Goal: Task Accomplishment & Management: Use online tool/utility

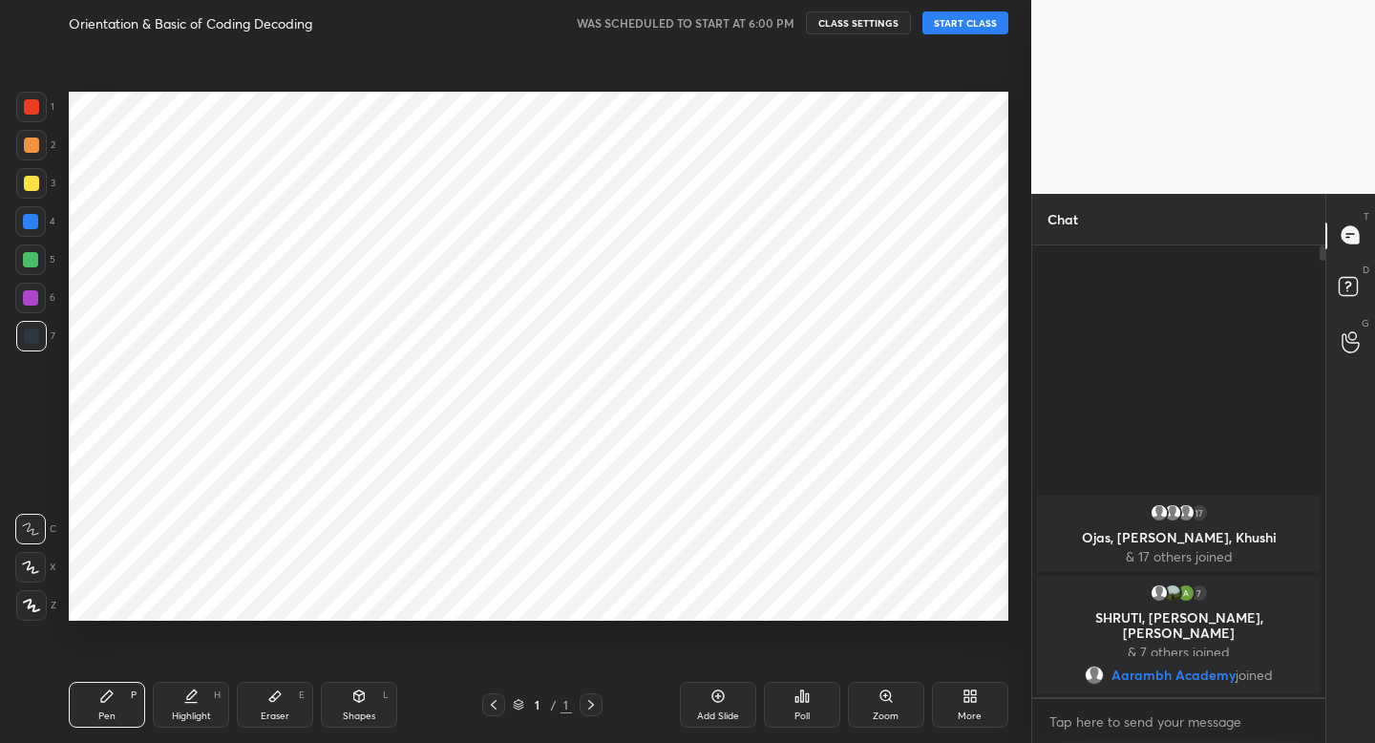
scroll to position [94874, 94539]
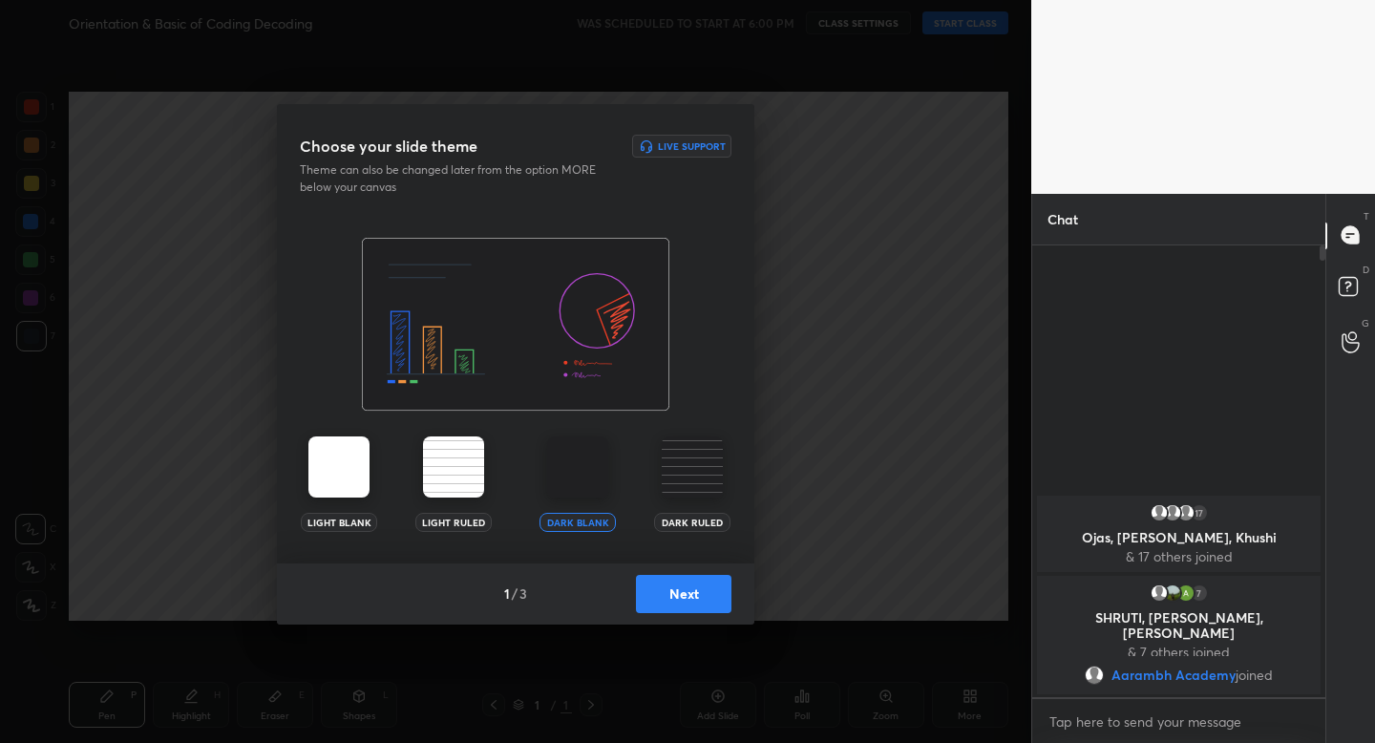
click at [693, 595] on button "Next" at bounding box center [683, 594] width 95 height 38
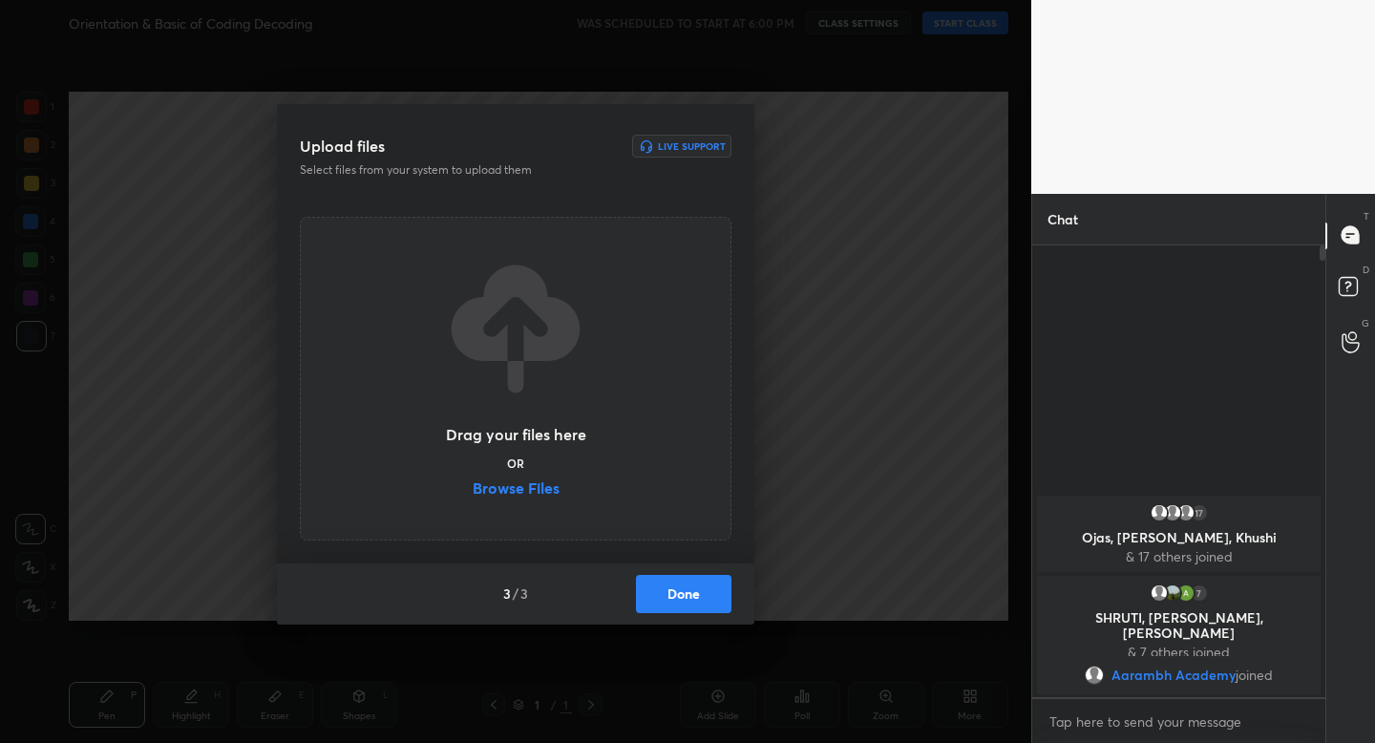
click at [694, 595] on button "Done" at bounding box center [683, 594] width 95 height 38
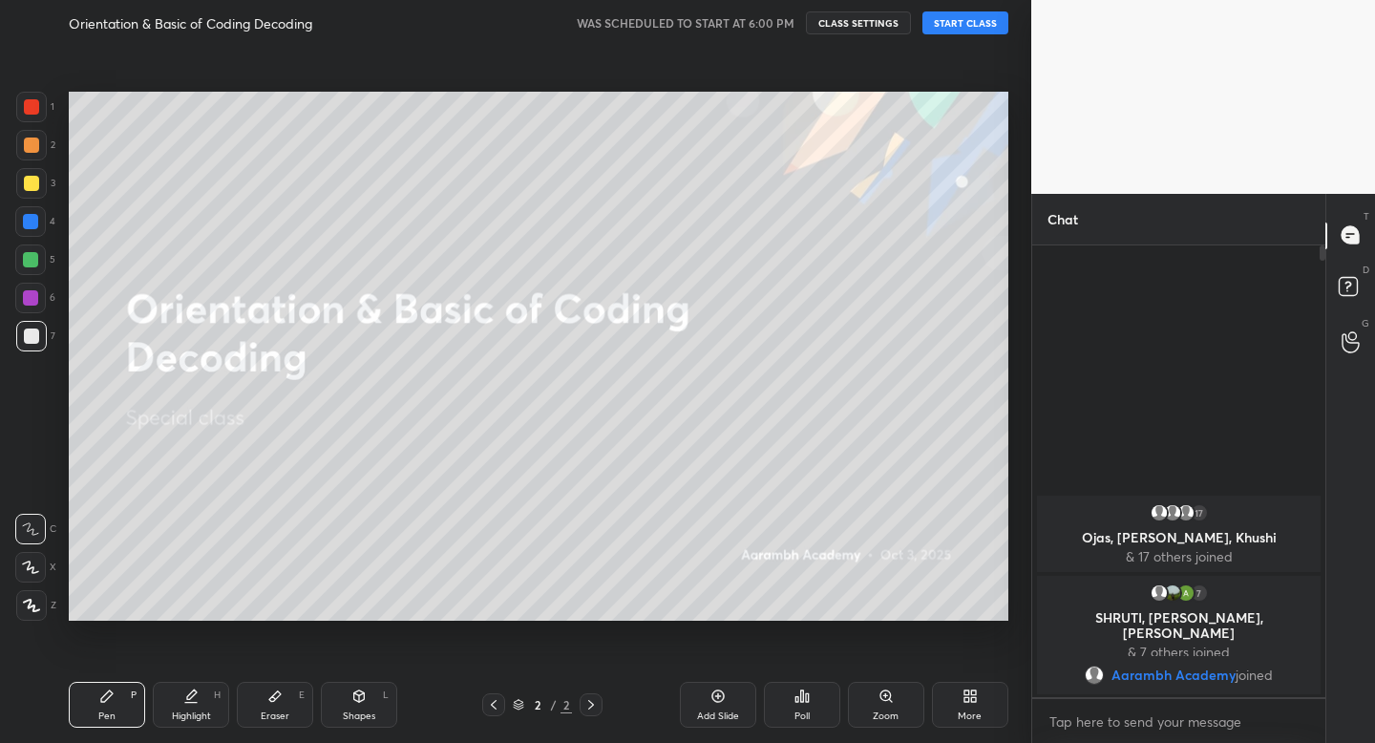
click at [960, 22] on button "START CLASS" at bounding box center [965, 22] width 86 height 23
click at [36, 142] on div at bounding box center [31, 145] width 15 height 15
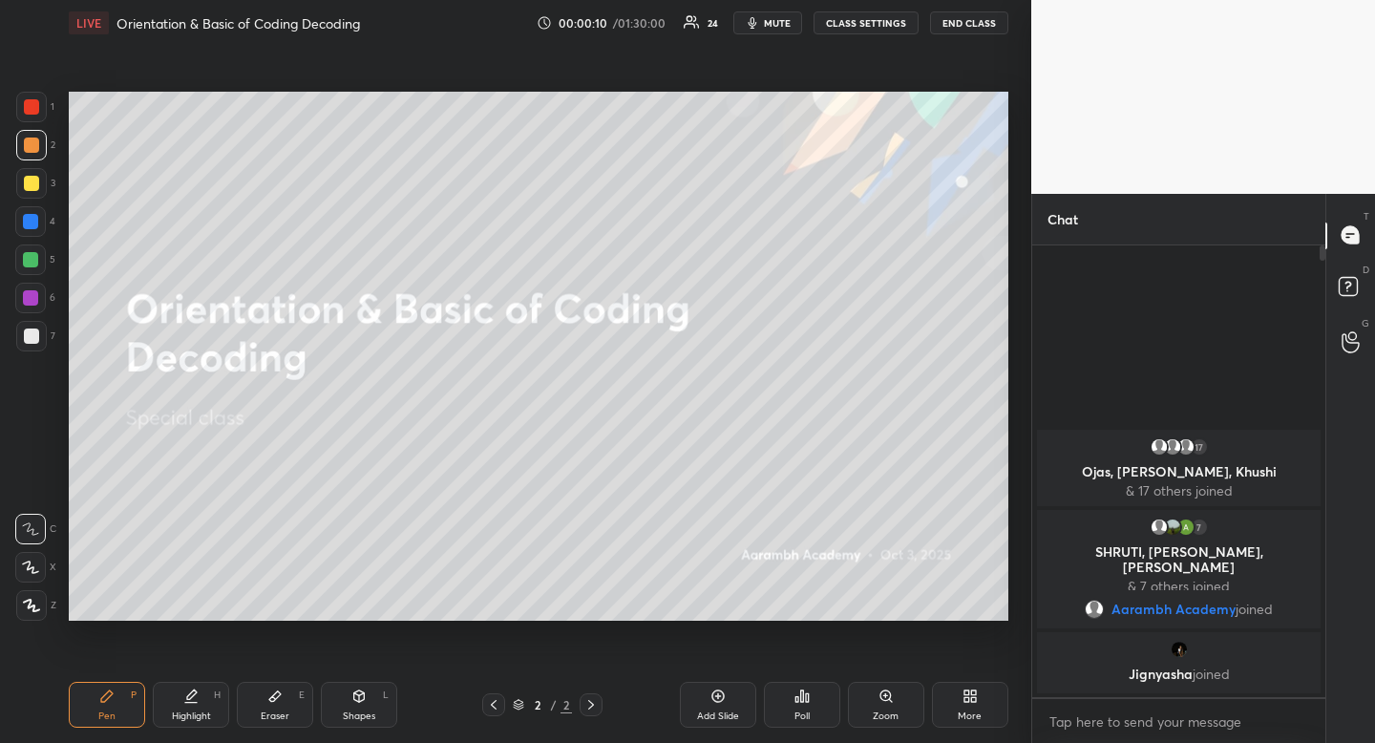
click at [17, 184] on div at bounding box center [31, 183] width 31 height 31
click at [36, 230] on div at bounding box center [30, 221] width 31 height 31
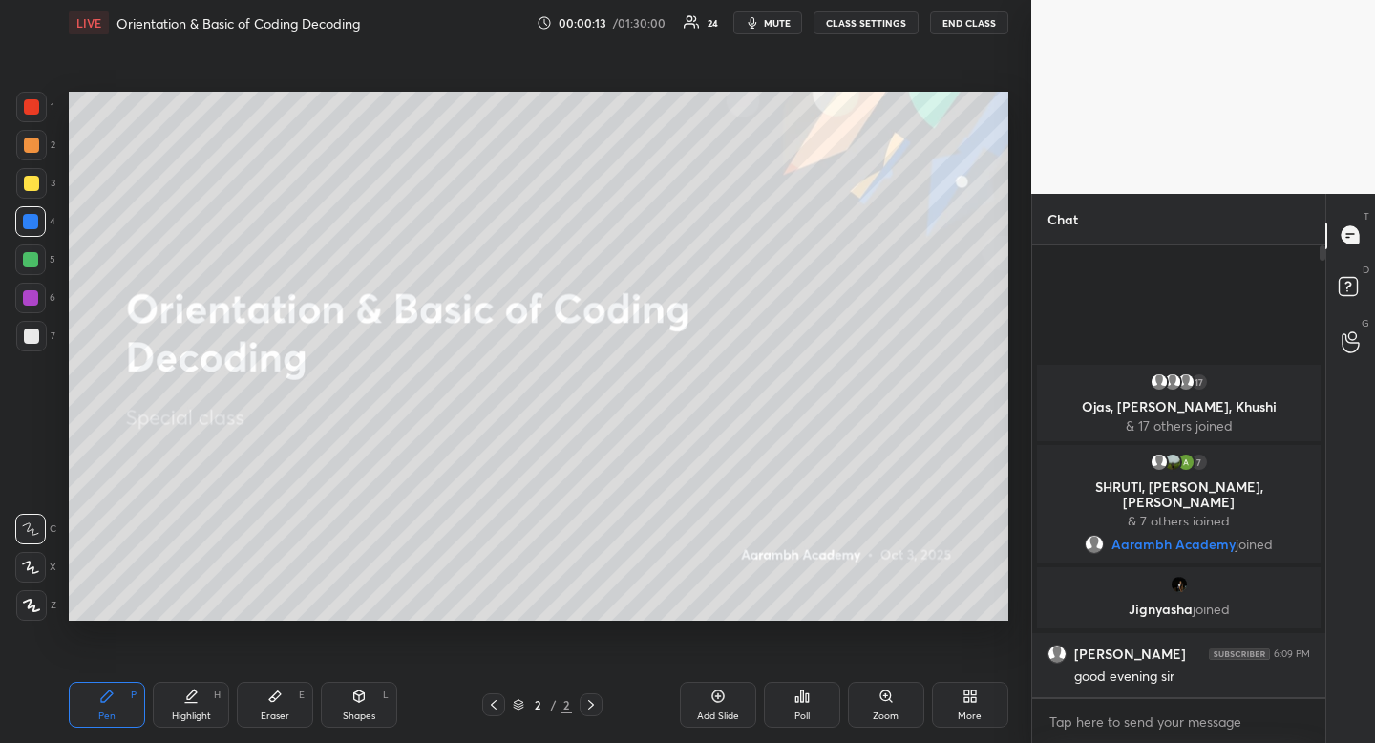
click at [367, 703] on div "Shapes L" at bounding box center [359, 705] width 76 height 46
click at [37, 494] on rect at bounding box center [32, 491] width 14 height 14
click at [32, 493] on icon at bounding box center [31, 490] width 15 height 15
click at [209, 684] on div "Highlight H" at bounding box center [191, 705] width 76 height 46
drag, startPoint x: 209, startPoint y: 684, endPoint x: 217, endPoint y: 636, distance: 48.4
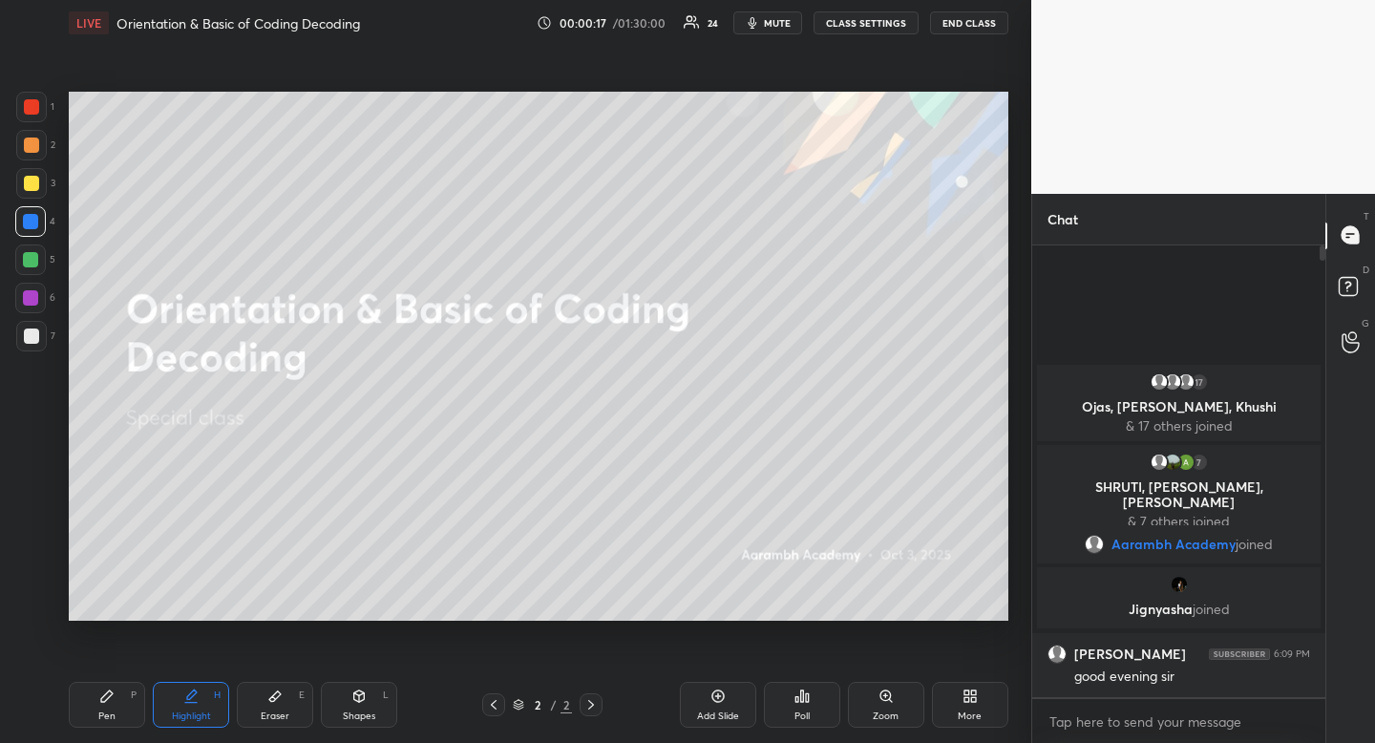
click at [209, 684] on div "Highlight H" at bounding box center [191, 705] width 76 height 46
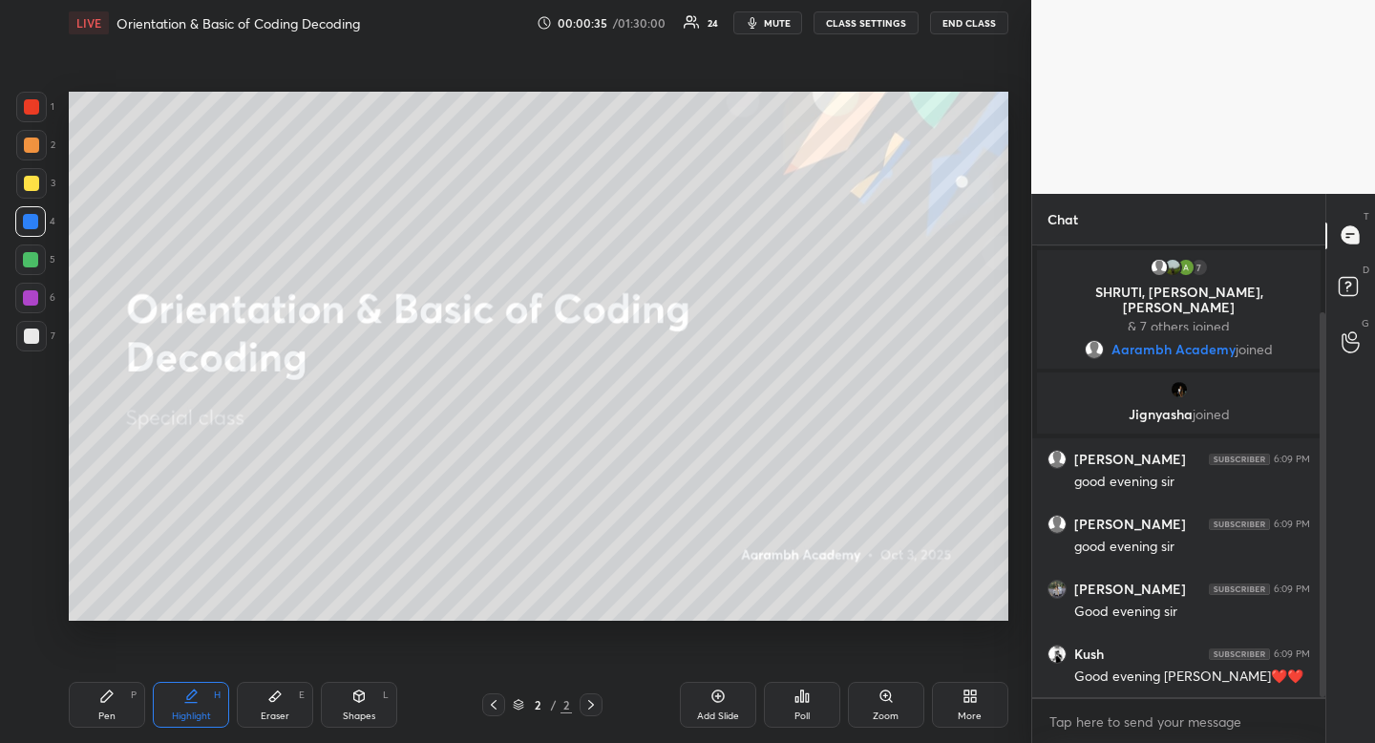
scroll to position [144, 0]
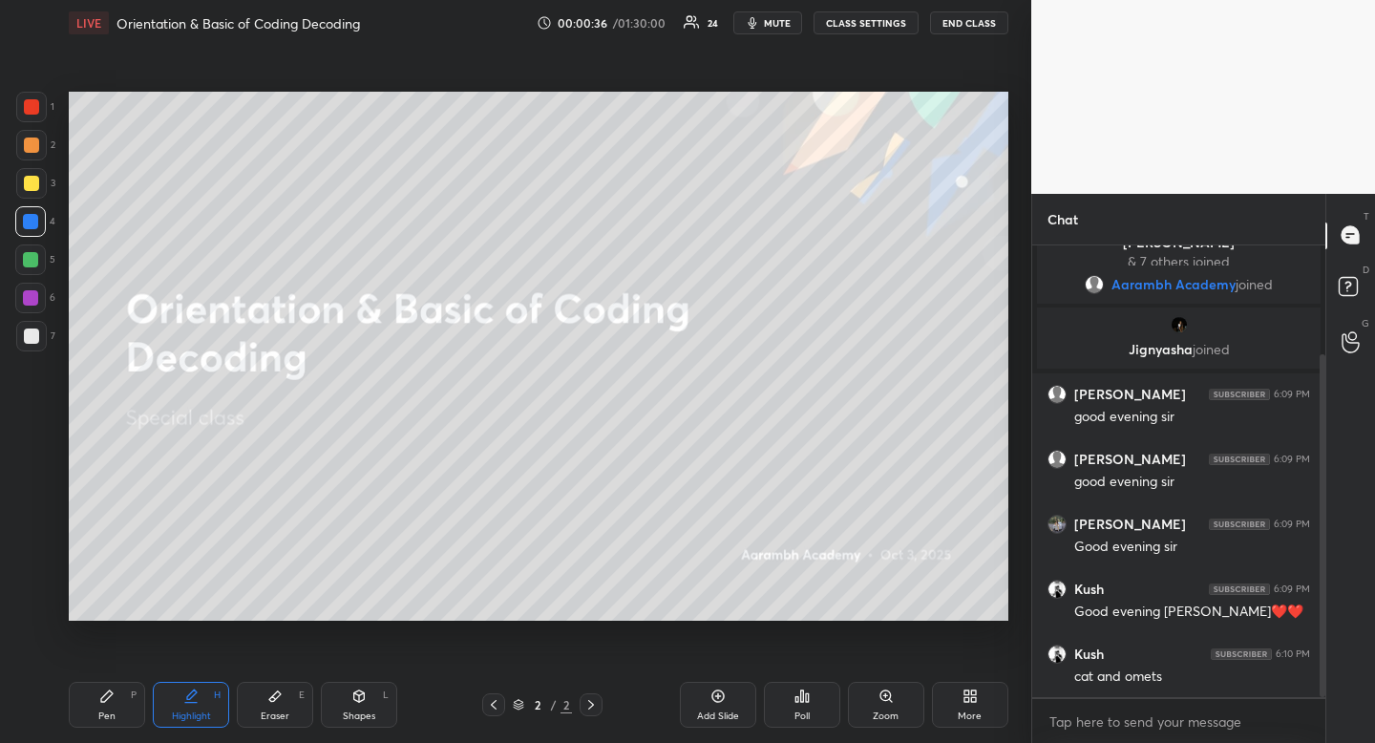
click at [24, 179] on div at bounding box center [31, 183] width 15 height 15
click at [25, 177] on div at bounding box center [31, 183] width 15 height 15
click at [106, 715] on div "Pen" at bounding box center [106, 716] width 17 height 10
drag, startPoint x: 106, startPoint y: 715, endPoint x: 95, endPoint y: 660, distance: 56.6
click at [109, 708] on div "Pen P" at bounding box center [107, 705] width 76 height 46
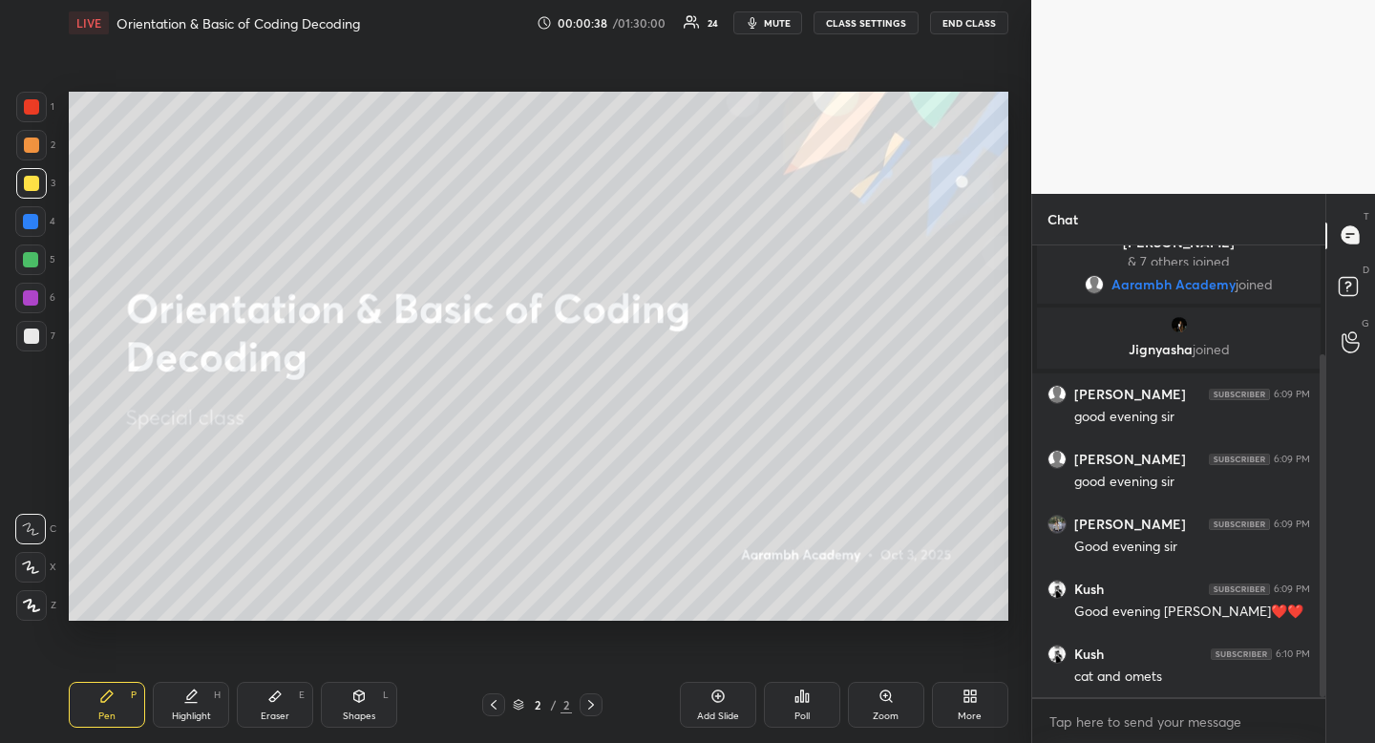
click at [25, 329] on div at bounding box center [31, 336] width 15 height 15
drag, startPoint x: 25, startPoint y: 329, endPoint x: 25, endPoint y: 343, distance: 14.3
click at [25, 329] on div at bounding box center [31, 336] width 15 height 15
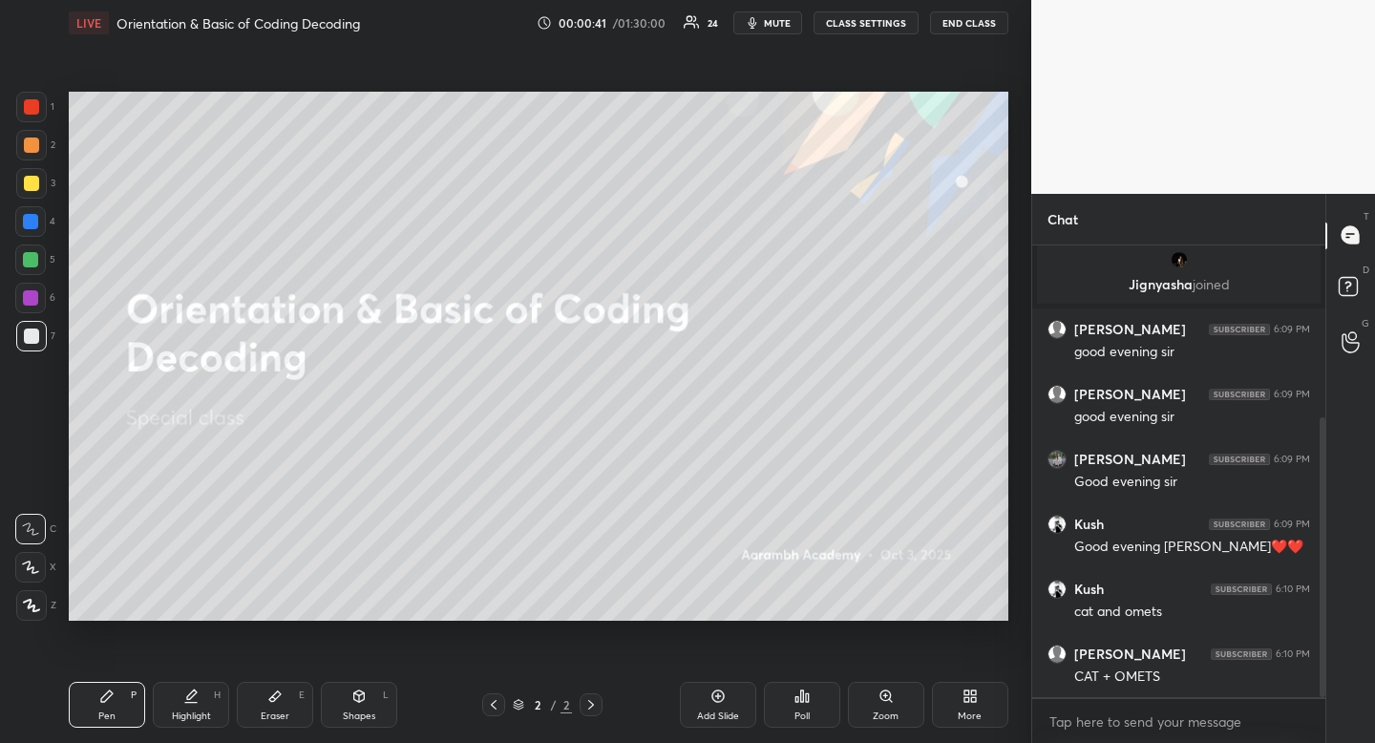
scroll to position [279, 0]
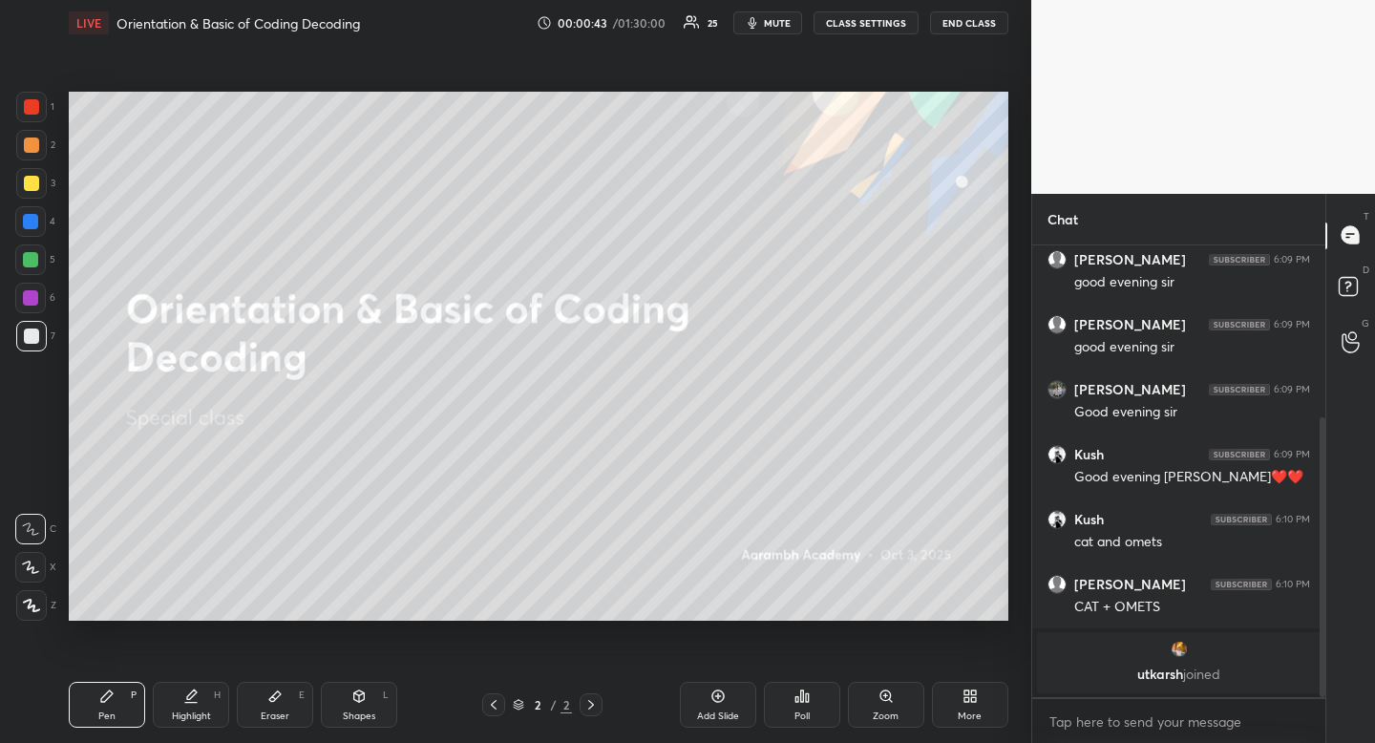
click at [32, 194] on div at bounding box center [31, 183] width 31 height 31
drag, startPoint x: 32, startPoint y: 194, endPoint x: 13, endPoint y: 215, distance: 28.4
click at [32, 194] on div at bounding box center [31, 183] width 31 height 31
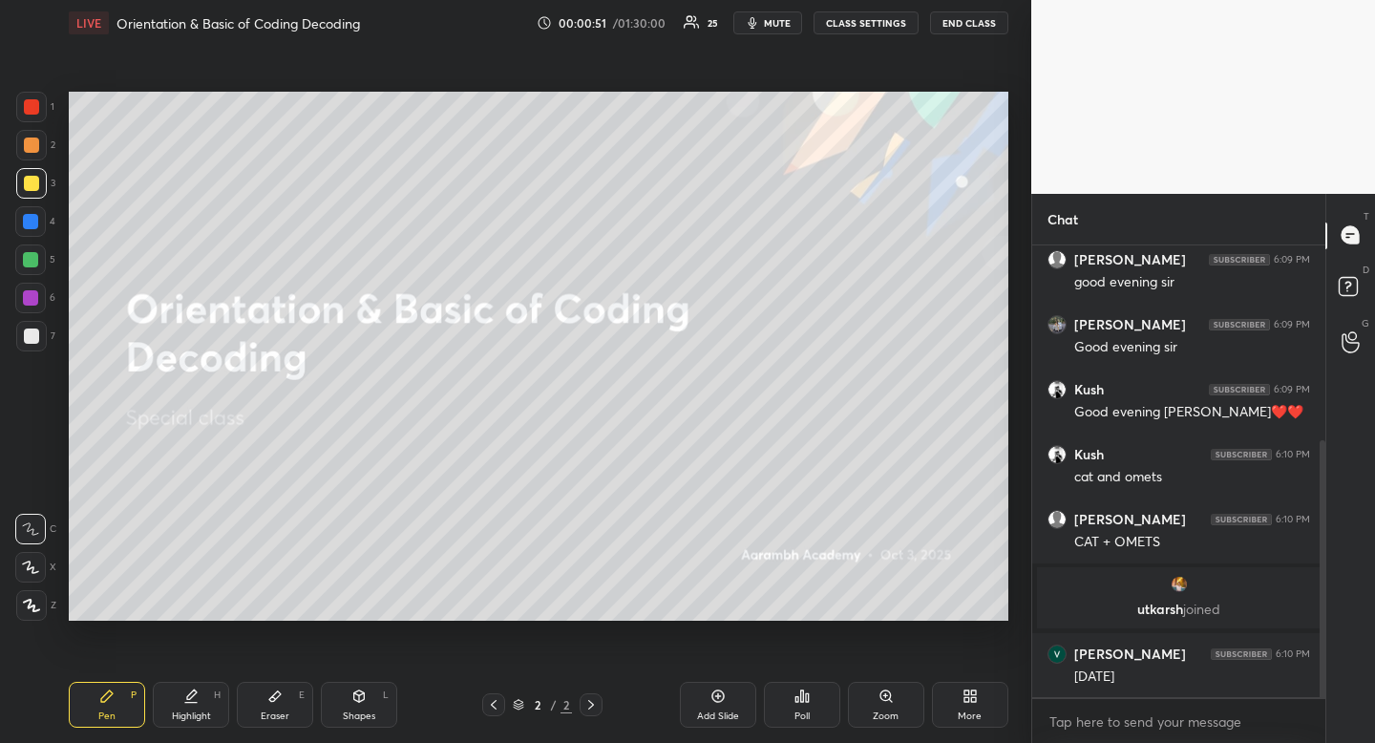
click at [40, 335] on div at bounding box center [31, 336] width 31 height 31
drag, startPoint x: 40, startPoint y: 335, endPoint x: 44, endPoint y: 350, distance: 15.7
click at [40, 335] on div at bounding box center [31, 336] width 31 height 31
click at [195, 708] on div "Highlight H" at bounding box center [191, 705] width 76 height 46
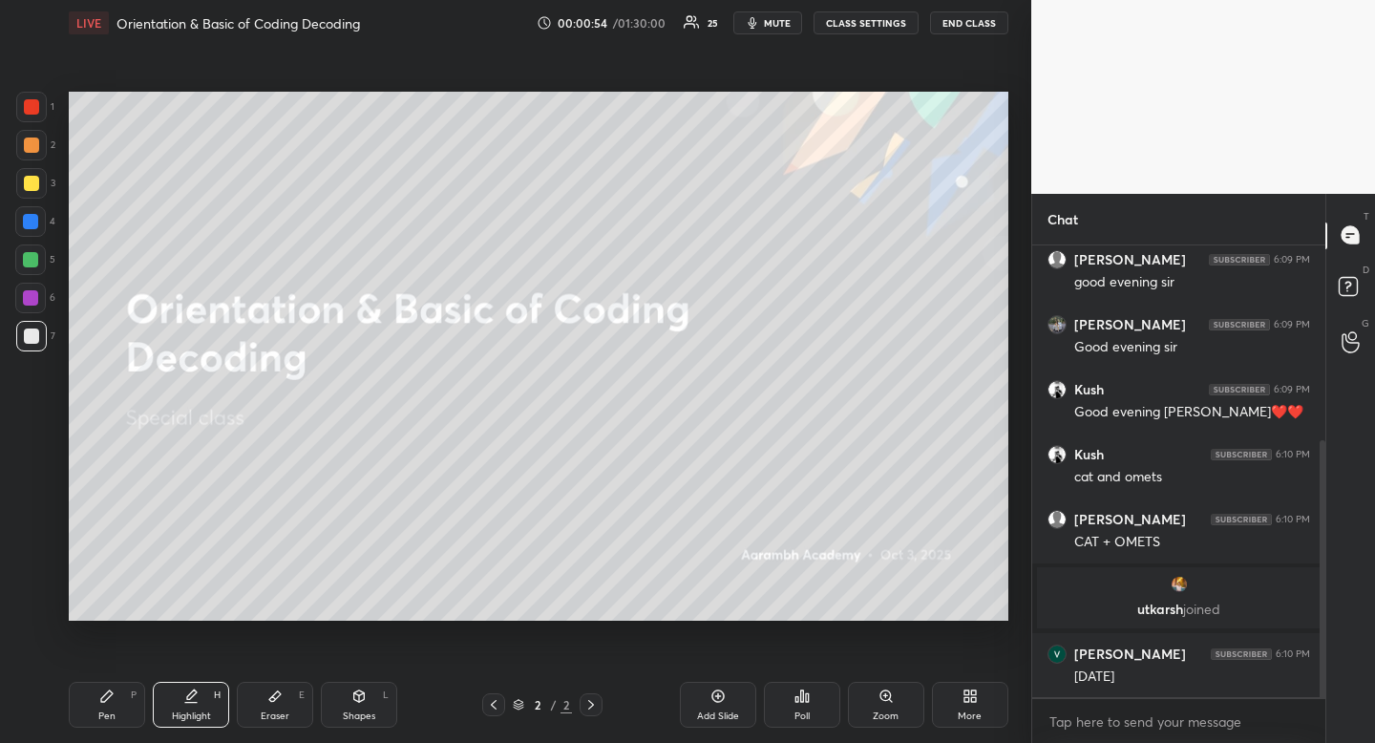
click at [127, 689] on div "Pen P" at bounding box center [107, 705] width 76 height 46
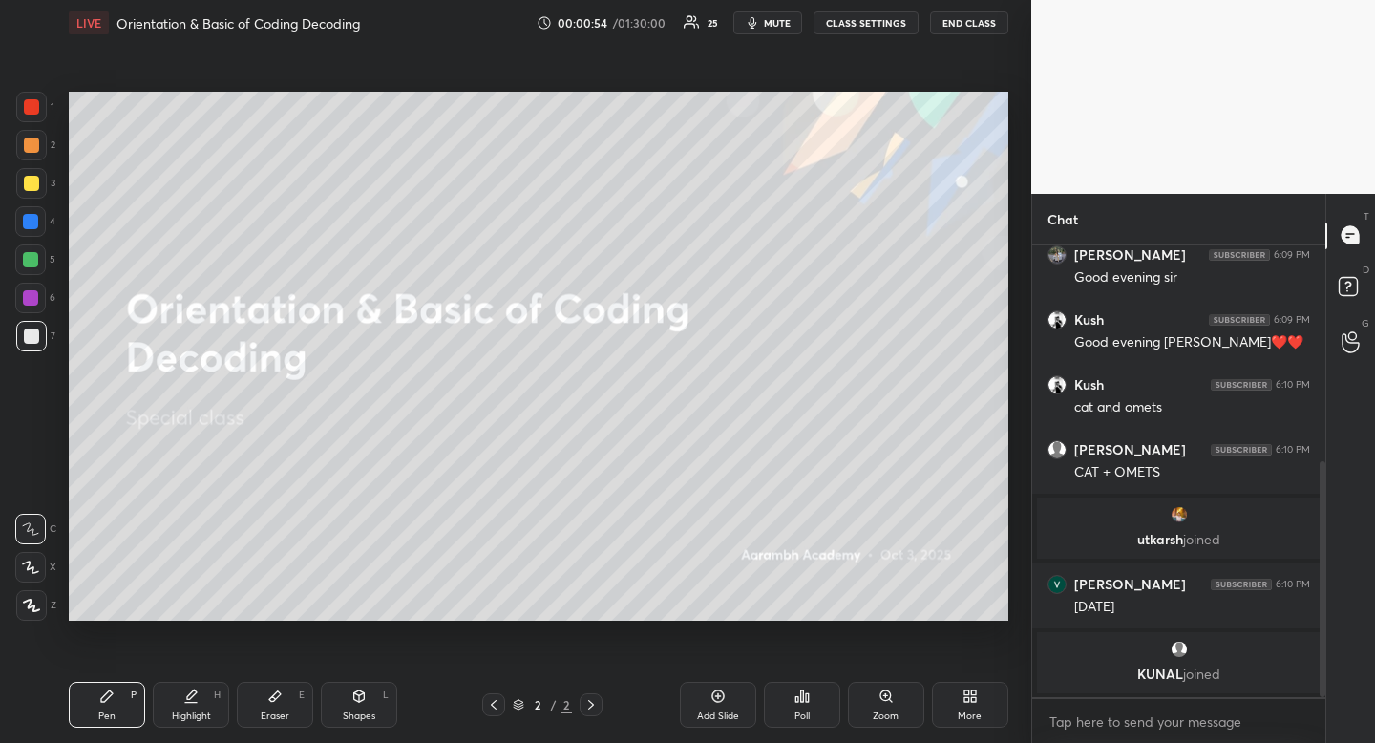
drag, startPoint x: 127, startPoint y: 689, endPoint x: 157, endPoint y: 653, distance: 46.1
click at [127, 689] on div "Pen P" at bounding box center [107, 705] width 76 height 46
click at [41, 182] on div at bounding box center [31, 183] width 31 height 31
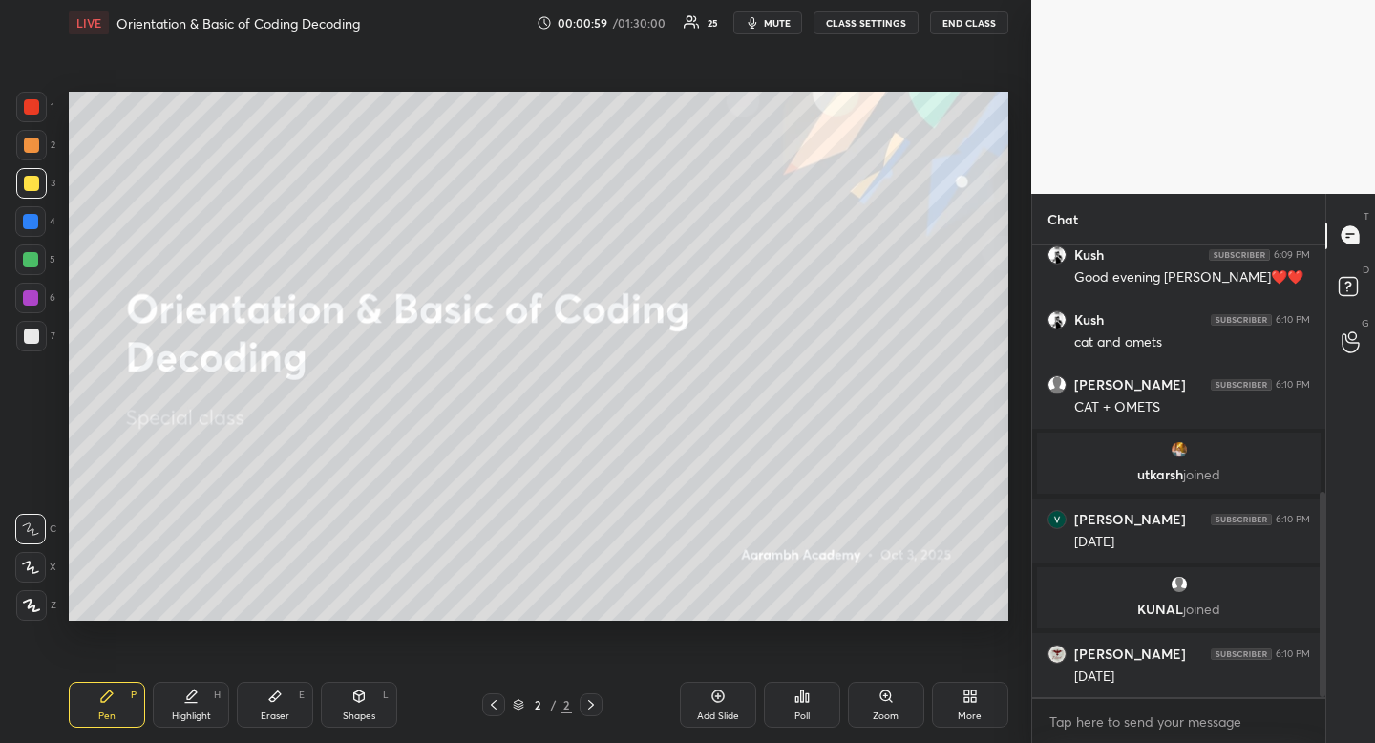
scroll to position [543, 0]
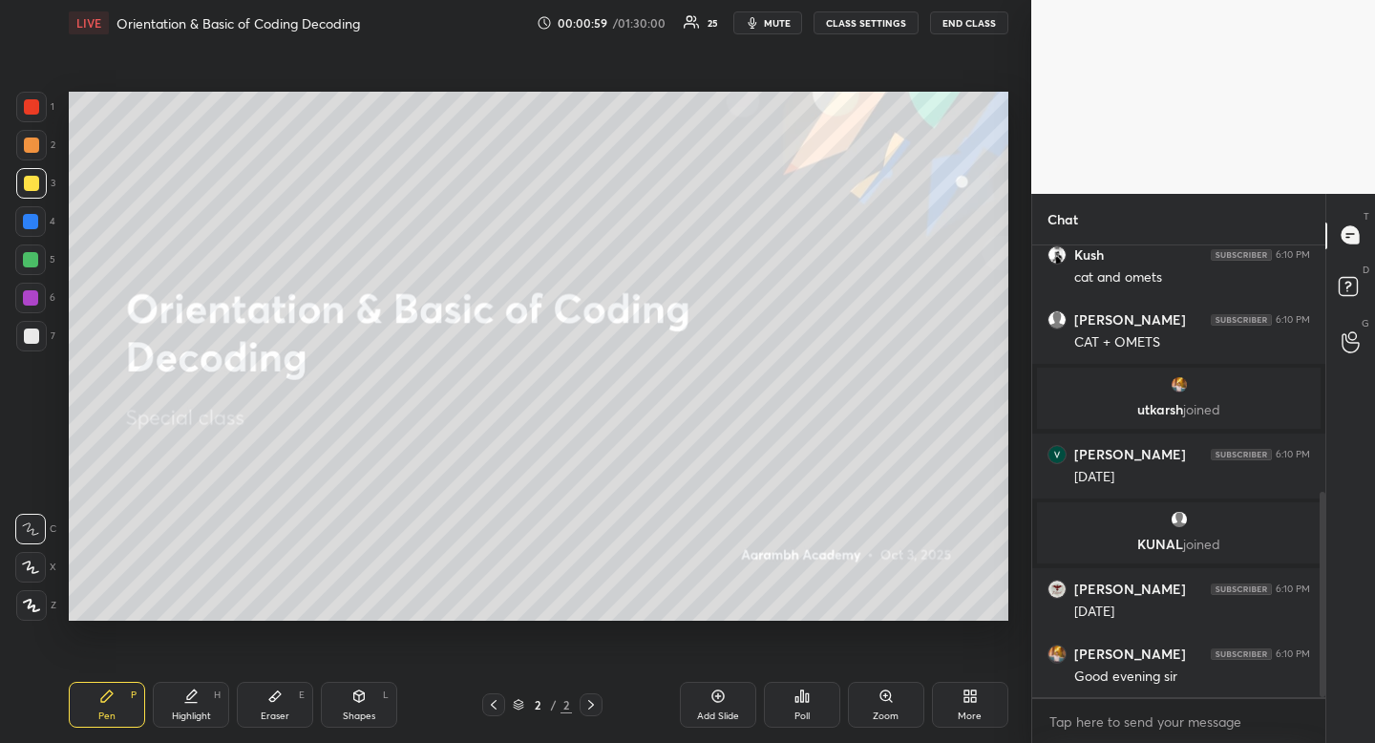
click at [377, 725] on div "Shapes L" at bounding box center [359, 705] width 76 height 46
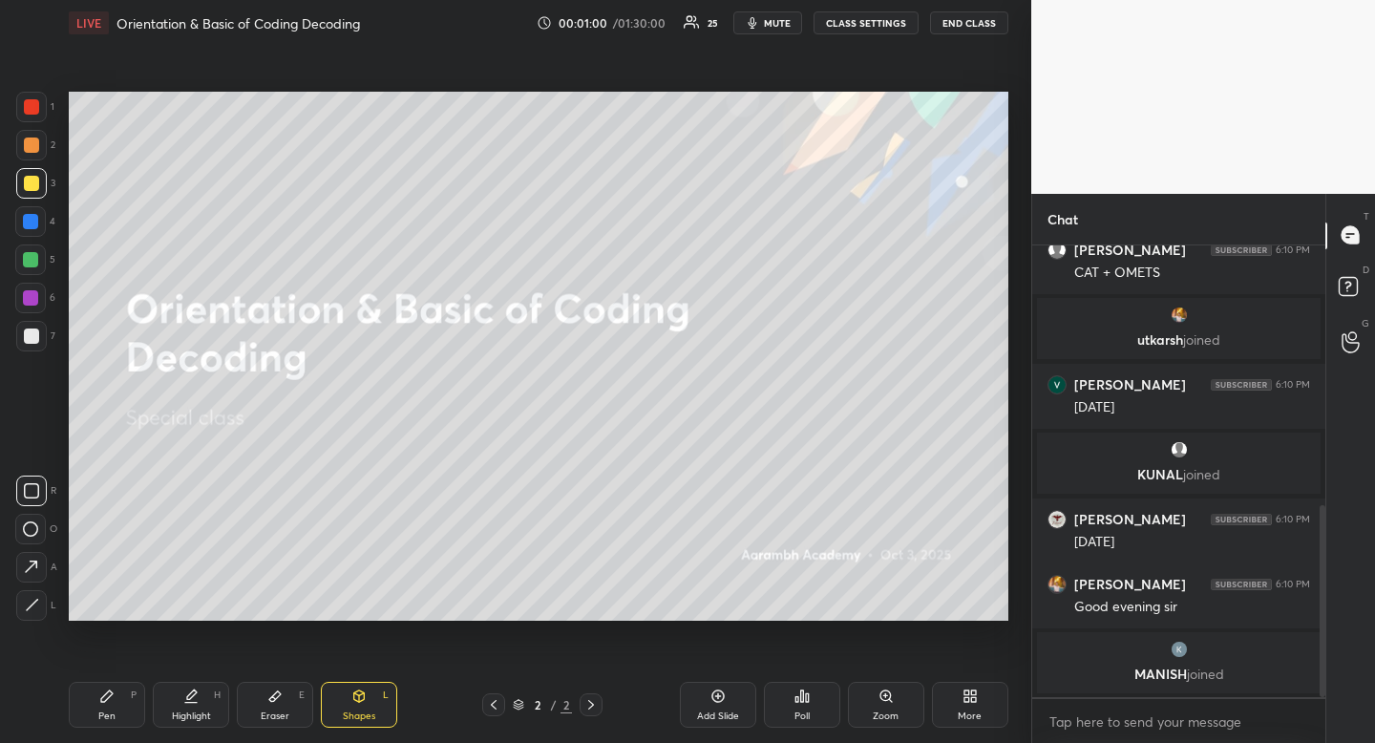
click at [34, 492] on icon at bounding box center [31, 490] width 15 height 15
drag, startPoint x: 34, startPoint y: 492, endPoint x: 62, endPoint y: 483, distance: 29.0
click at [34, 492] on icon at bounding box center [31, 490] width 15 height 15
click at [125, 700] on div "Pen P" at bounding box center [107, 705] width 76 height 46
click at [26, 185] on div at bounding box center [31, 183] width 15 height 15
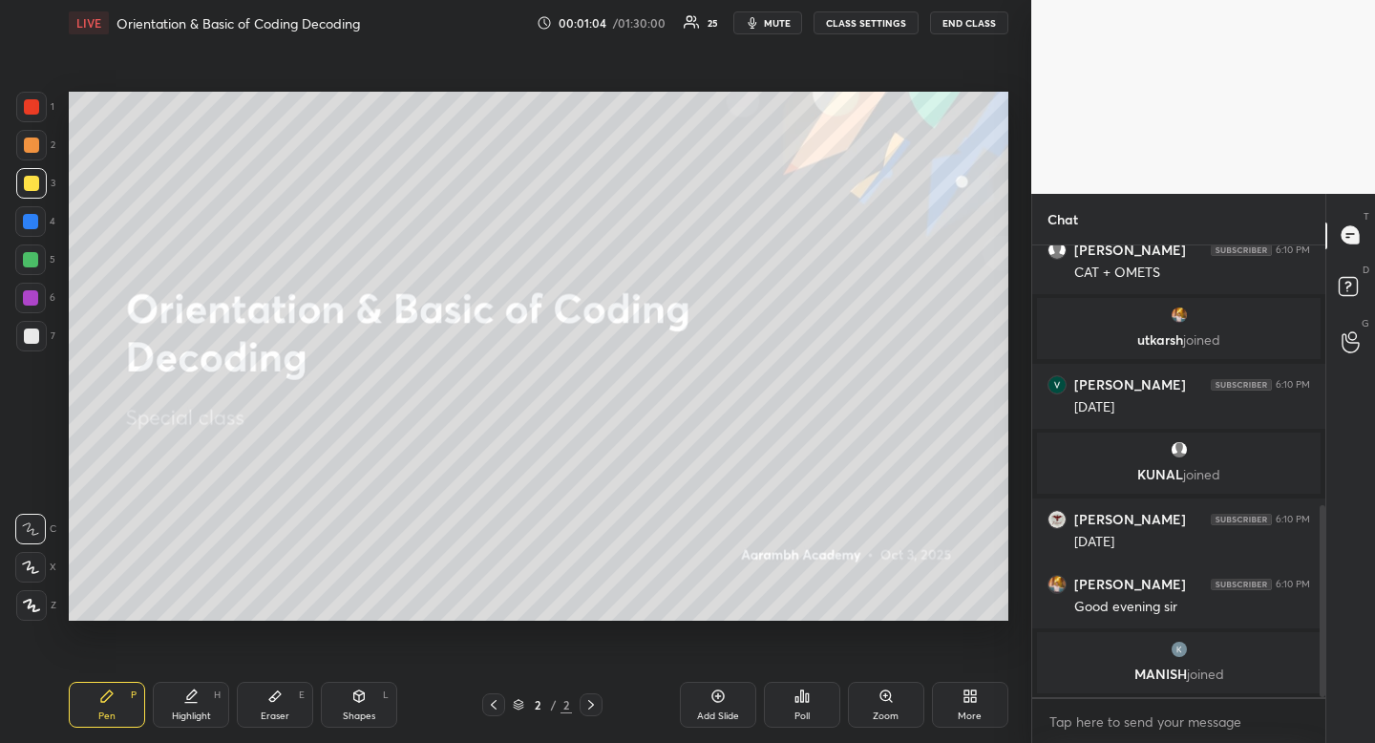
drag, startPoint x: 30, startPoint y: 183, endPoint x: 67, endPoint y: 238, distance: 66.0
click at [30, 183] on div at bounding box center [31, 183] width 15 height 15
click at [203, 693] on div "Highlight H" at bounding box center [191, 705] width 76 height 46
drag, startPoint x: 203, startPoint y: 693, endPoint x: 234, endPoint y: 654, distance: 49.7
click at [203, 693] on div "Highlight H" at bounding box center [191, 705] width 76 height 46
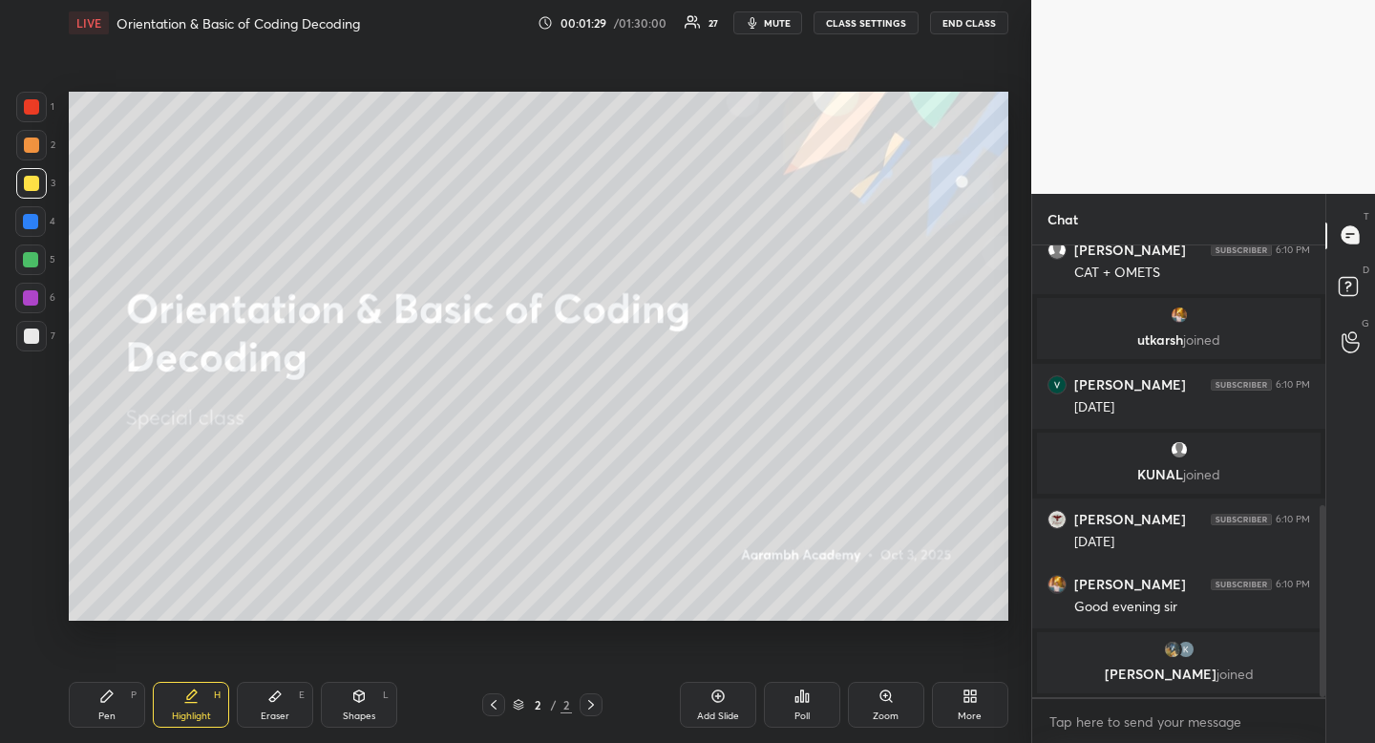
click at [17, 185] on div at bounding box center [31, 183] width 31 height 31
click at [36, 337] on div at bounding box center [31, 336] width 15 height 15
drag, startPoint x: 34, startPoint y: 341, endPoint x: 65, endPoint y: 392, distance: 59.9
click at [34, 341] on div at bounding box center [31, 336] width 15 height 15
click at [200, 714] on div "Highlight" at bounding box center [191, 716] width 39 height 10
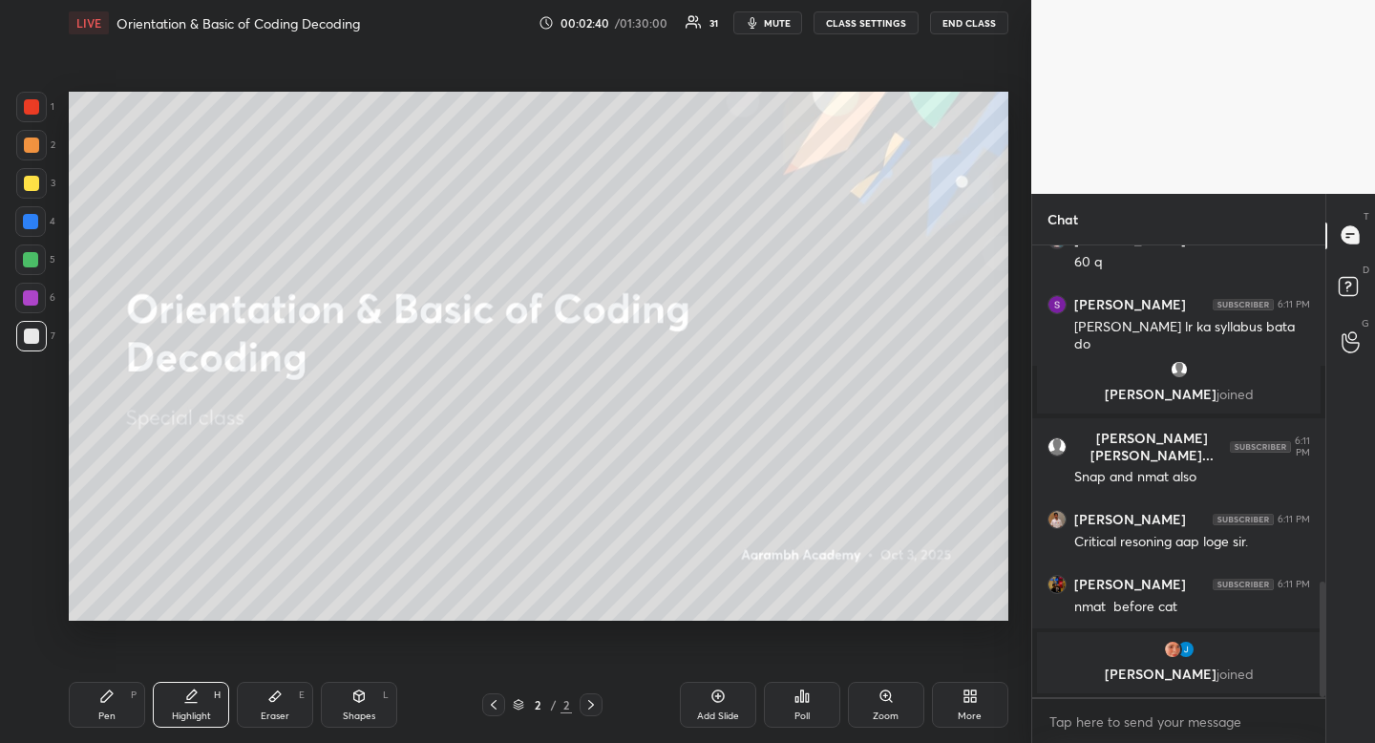
scroll to position [1334, 0]
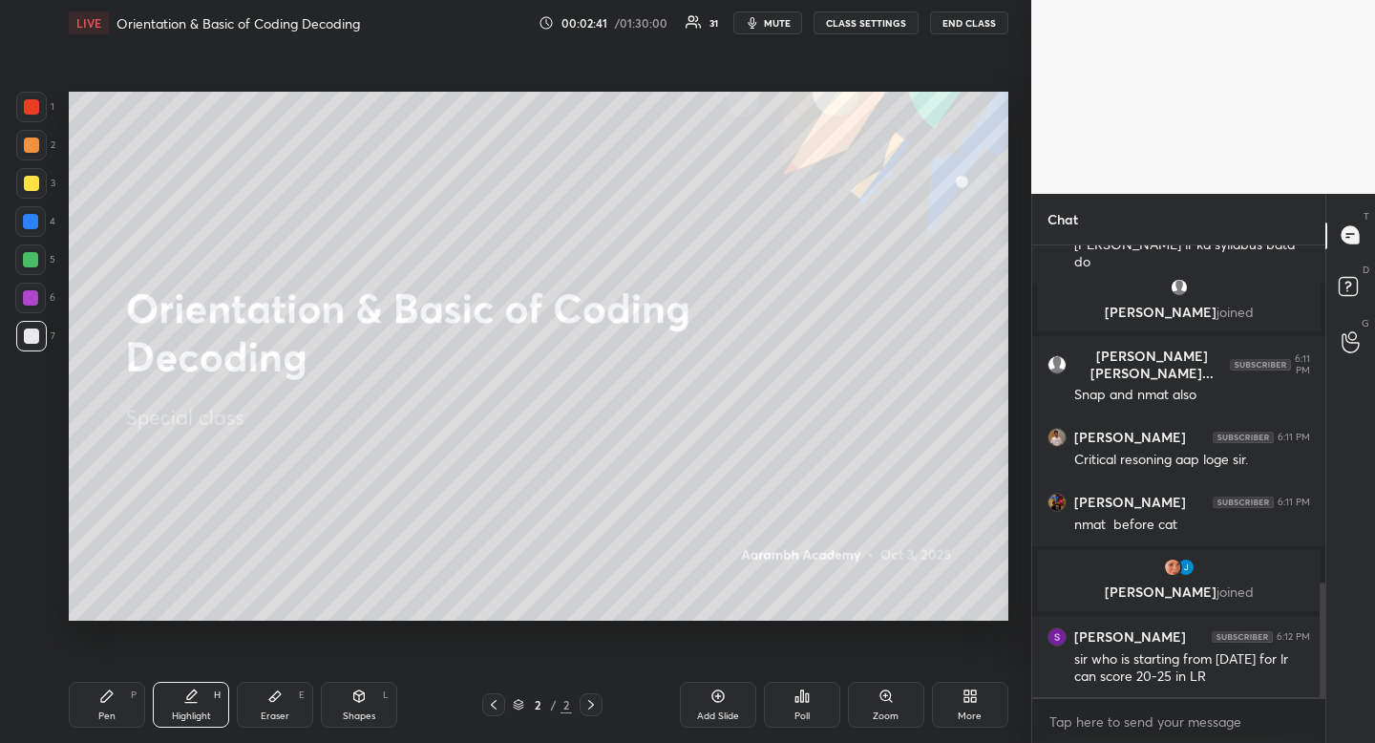
click at [978, 711] on div "More" at bounding box center [970, 716] width 24 height 10
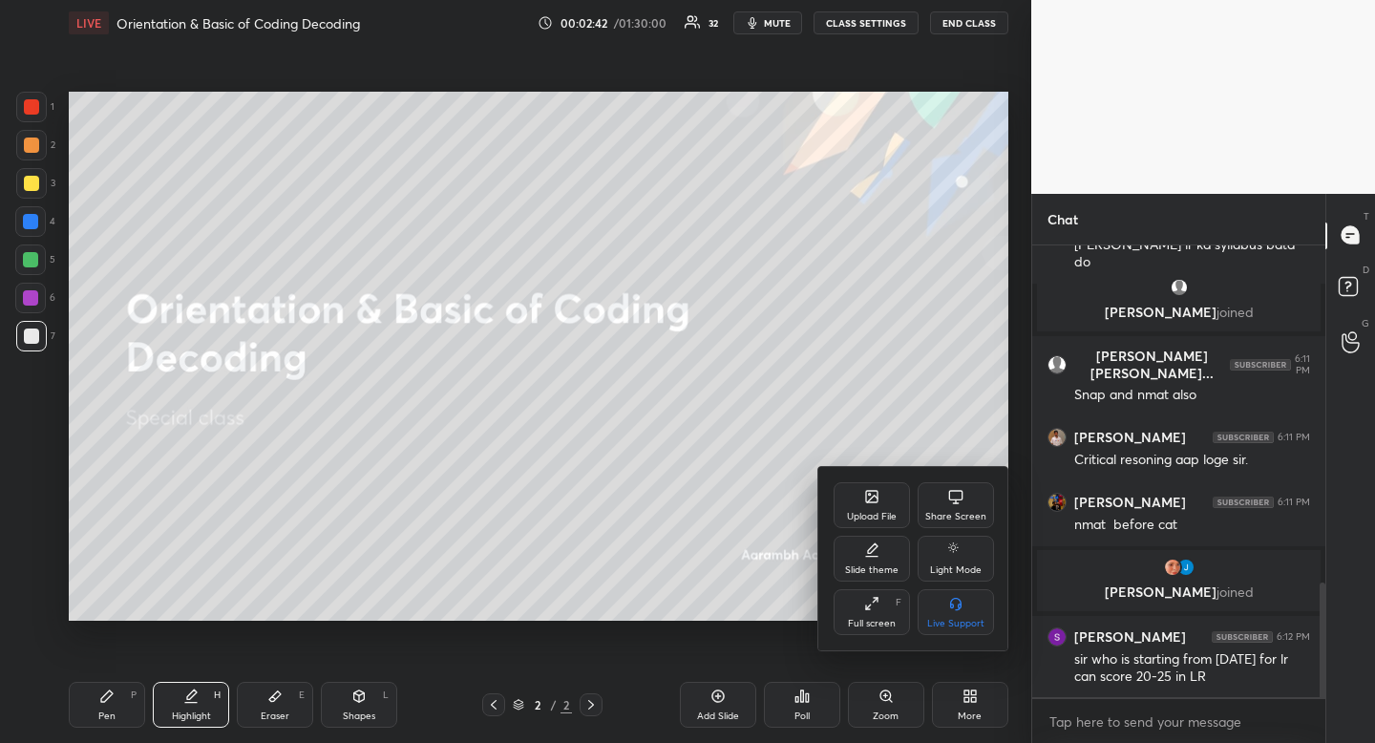
click at [865, 517] on div "Upload File" at bounding box center [872, 517] width 50 height 10
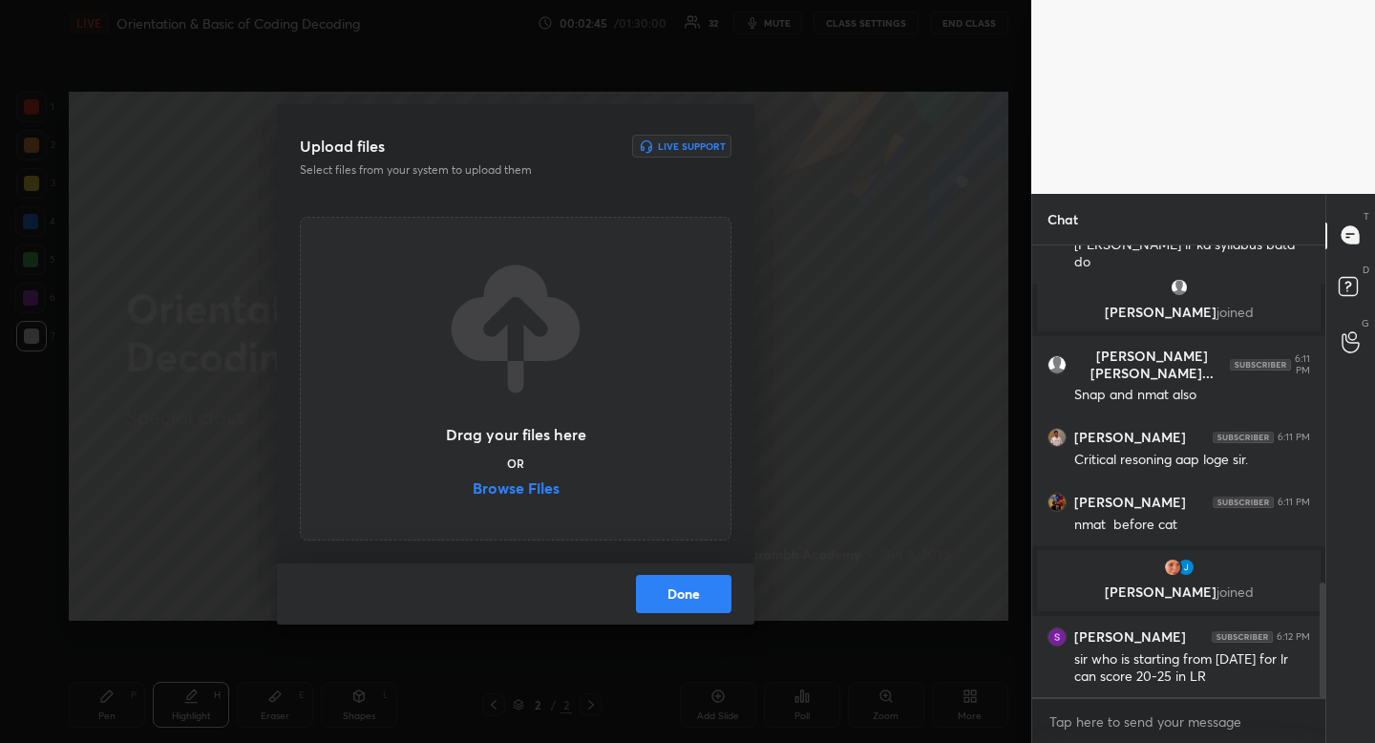
click at [542, 482] on label "Browse Files" at bounding box center [516, 490] width 87 height 20
click at [473, 482] on input "Browse Files" at bounding box center [473, 490] width 0 height 20
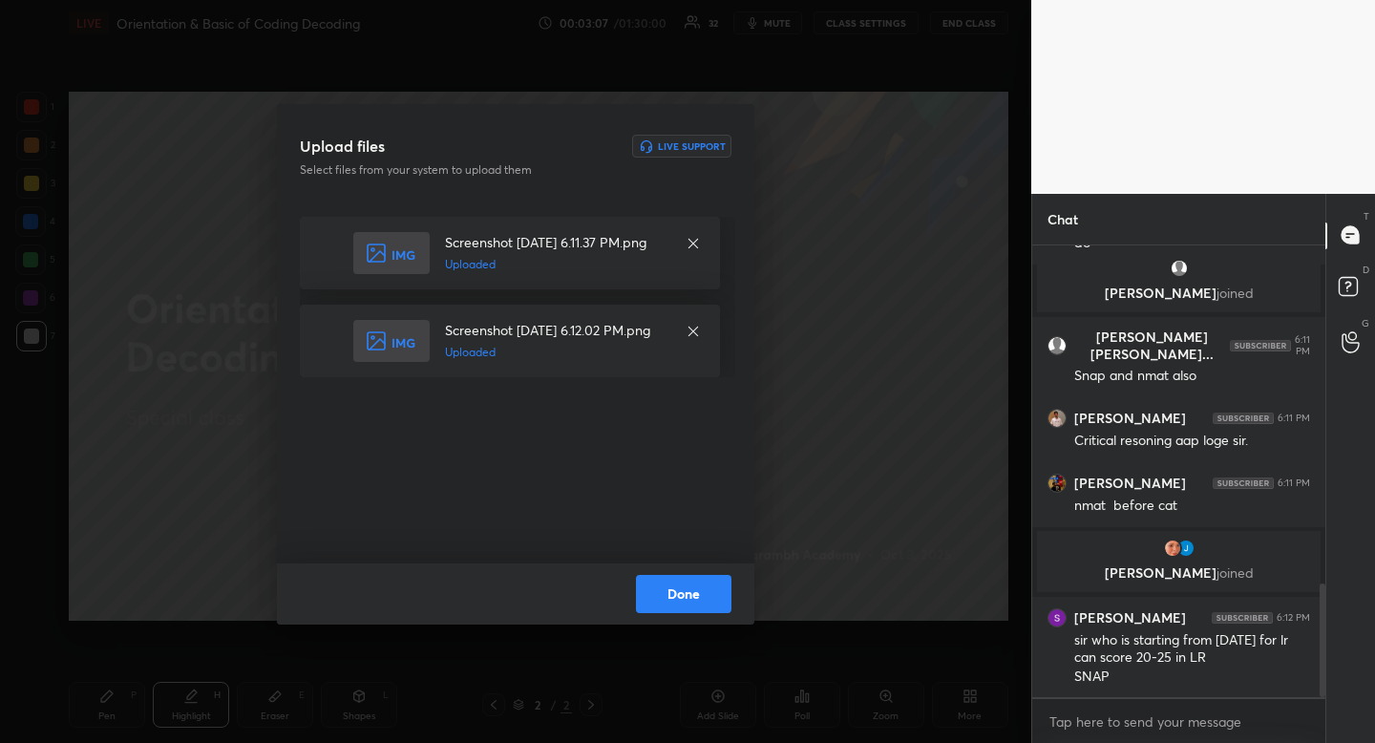
drag, startPoint x: 714, startPoint y: 596, endPoint x: 700, endPoint y: 591, distance: 15.1
click at [715, 597] on button "Done" at bounding box center [683, 594] width 95 height 38
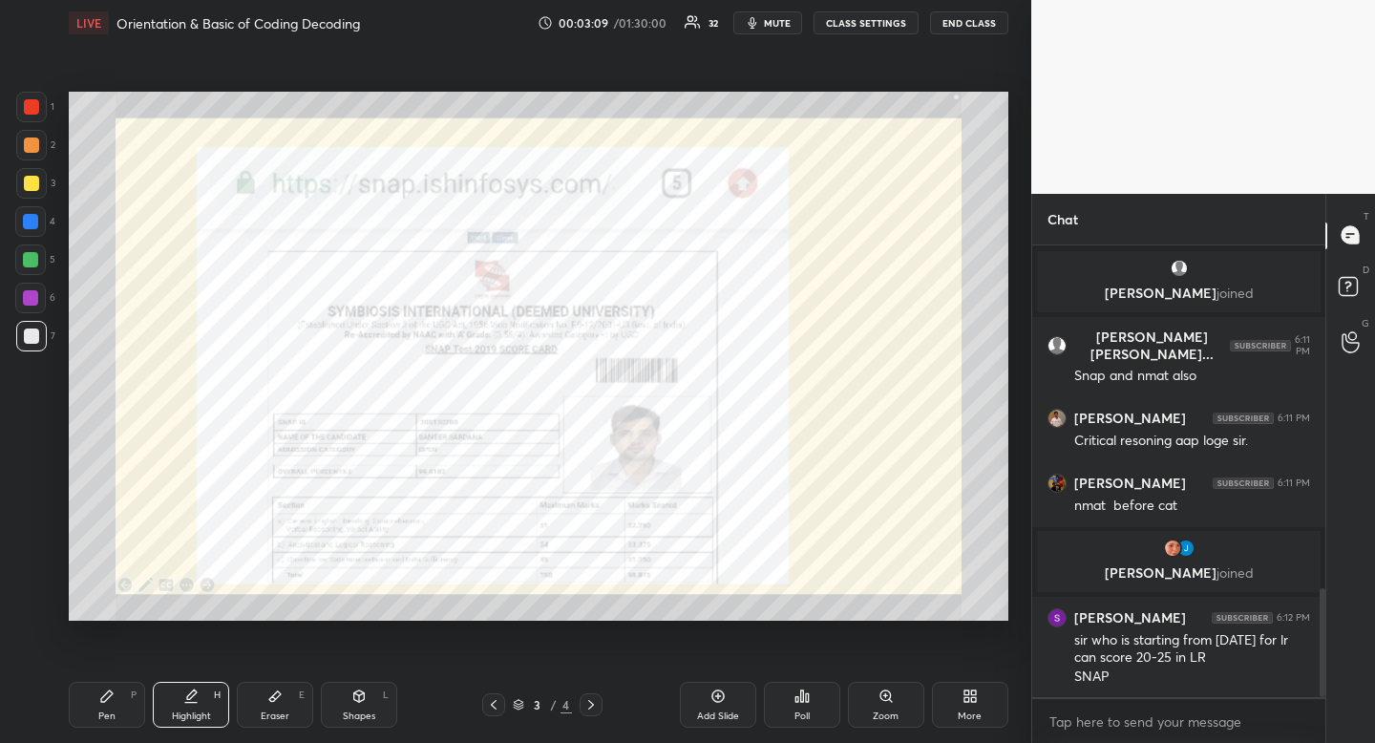
scroll to position [1435, 0]
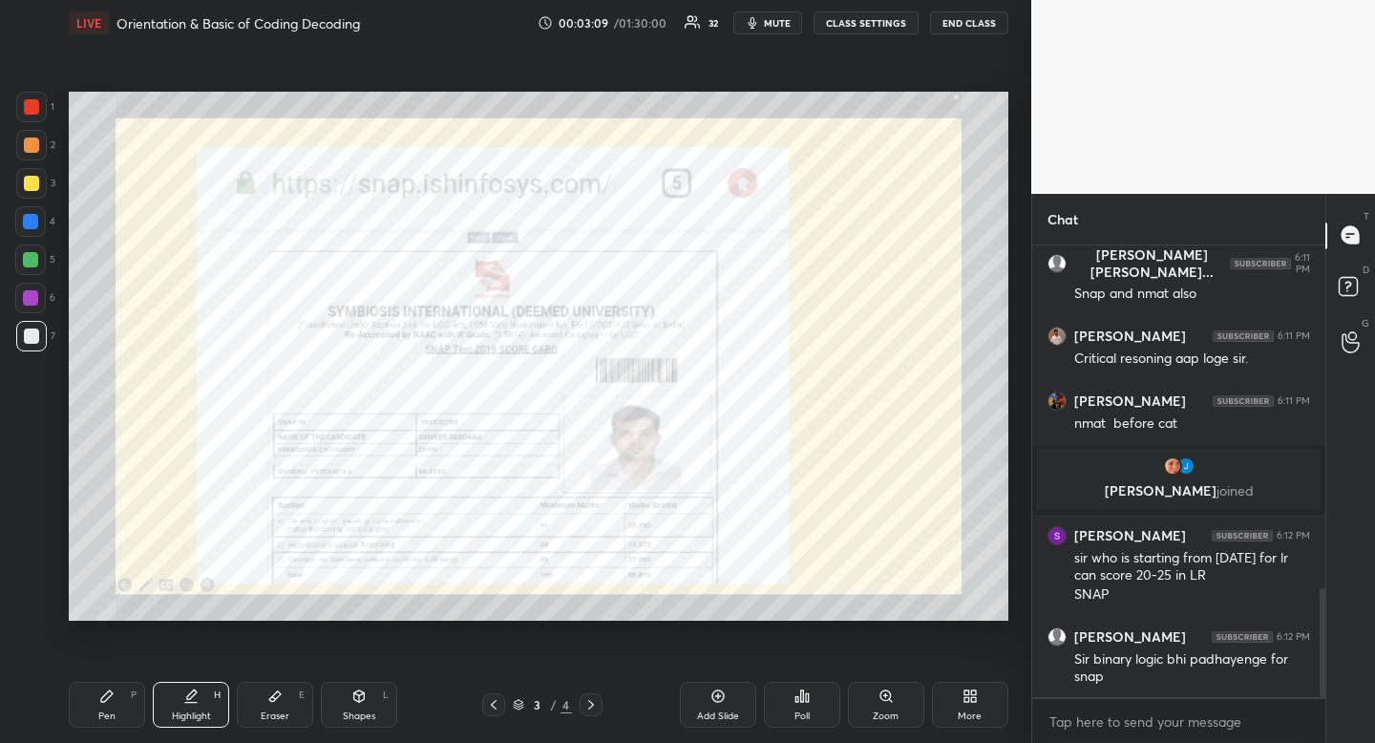
click at [34, 180] on div at bounding box center [31, 183] width 15 height 15
click at [595, 705] on icon at bounding box center [590, 704] width 15 height 15
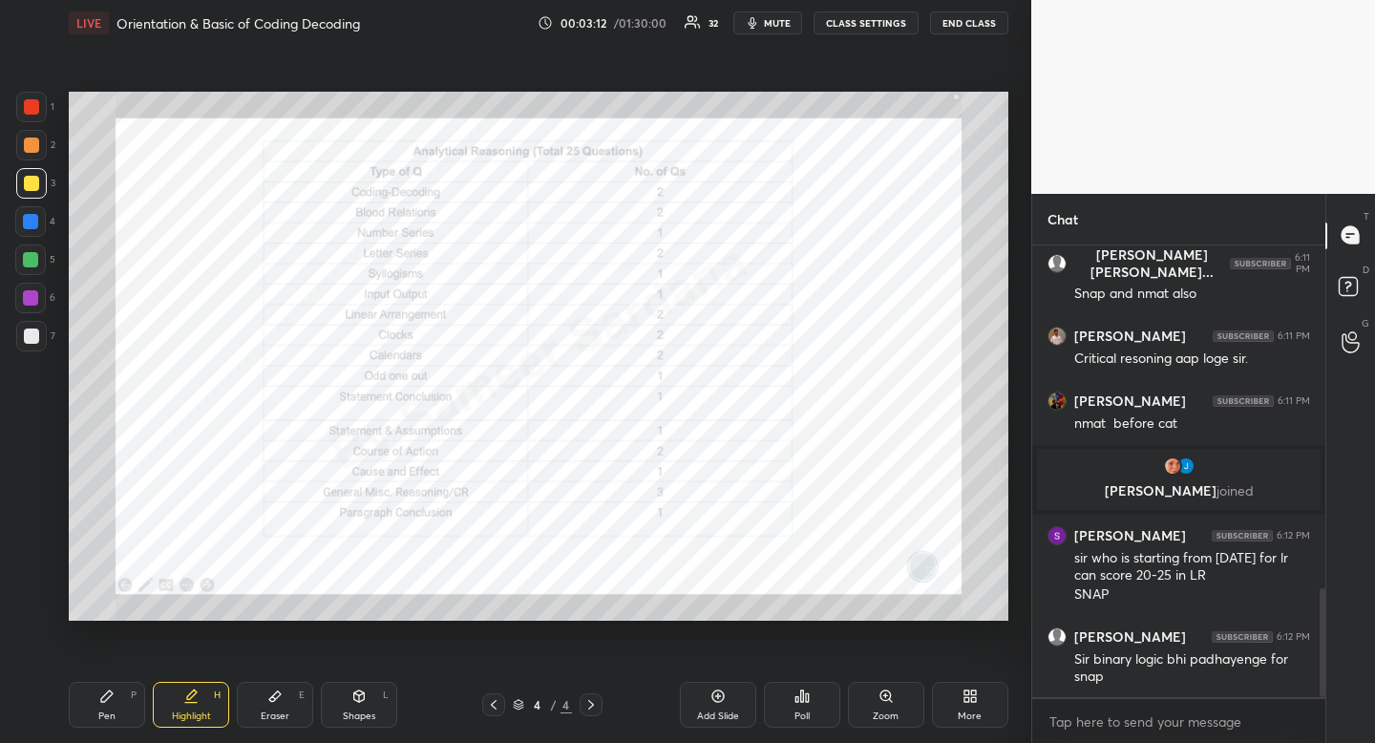
click at [497, 701] on icon at bounding box center [493, 704] width 15 height 15
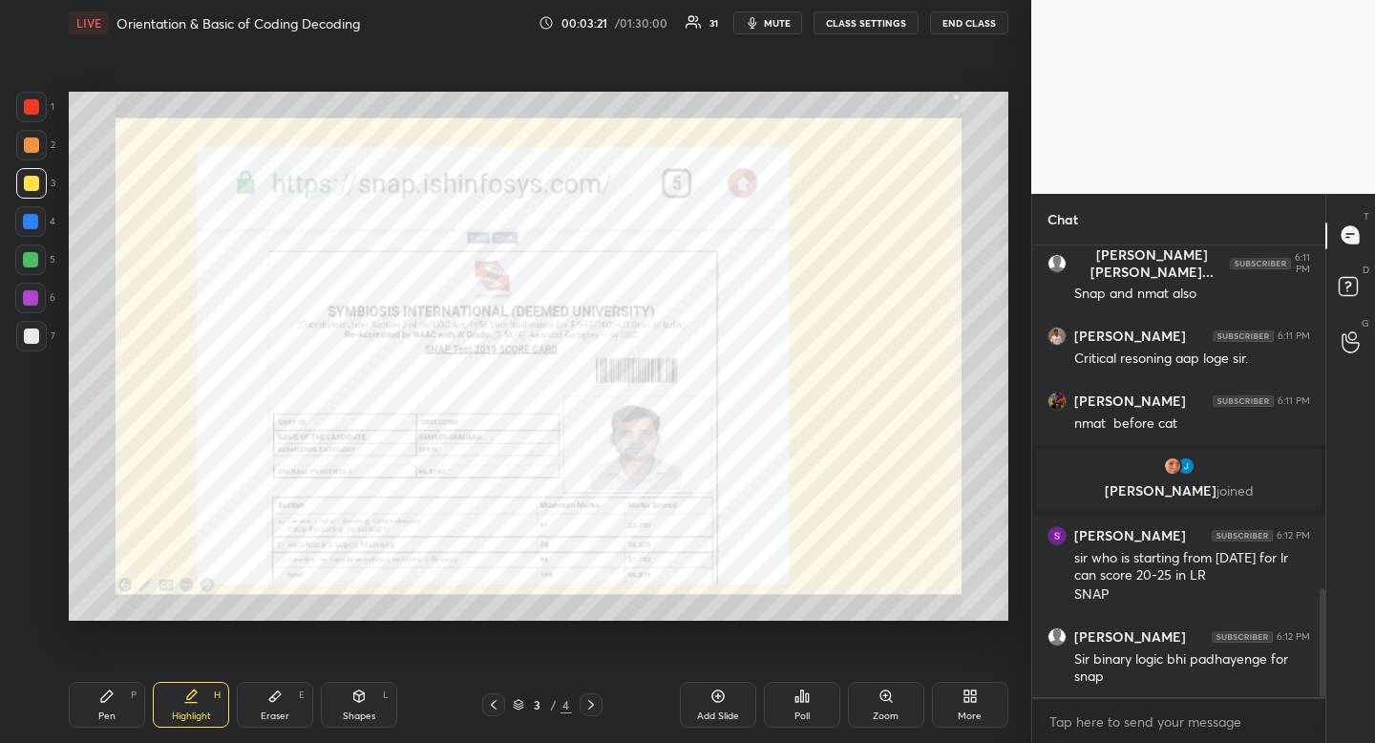
click at [30, 105] on div at bounding box center [31, 106] width 15 height 15
drag, startPoint x: 30, startPoint y: 105, endPoint x: 21, endPoint y: 132, distance: 28.1
click at [30, 105] on div at bounding box center [31, 106] width 15 height 15
click at [196, 703] on icon at bounding box center [190, 703] width 11 height 0
drag, startPoint x: 196, startPoint y: 702, endPoint x: 198, endPoint y: 692, distance: 9.7
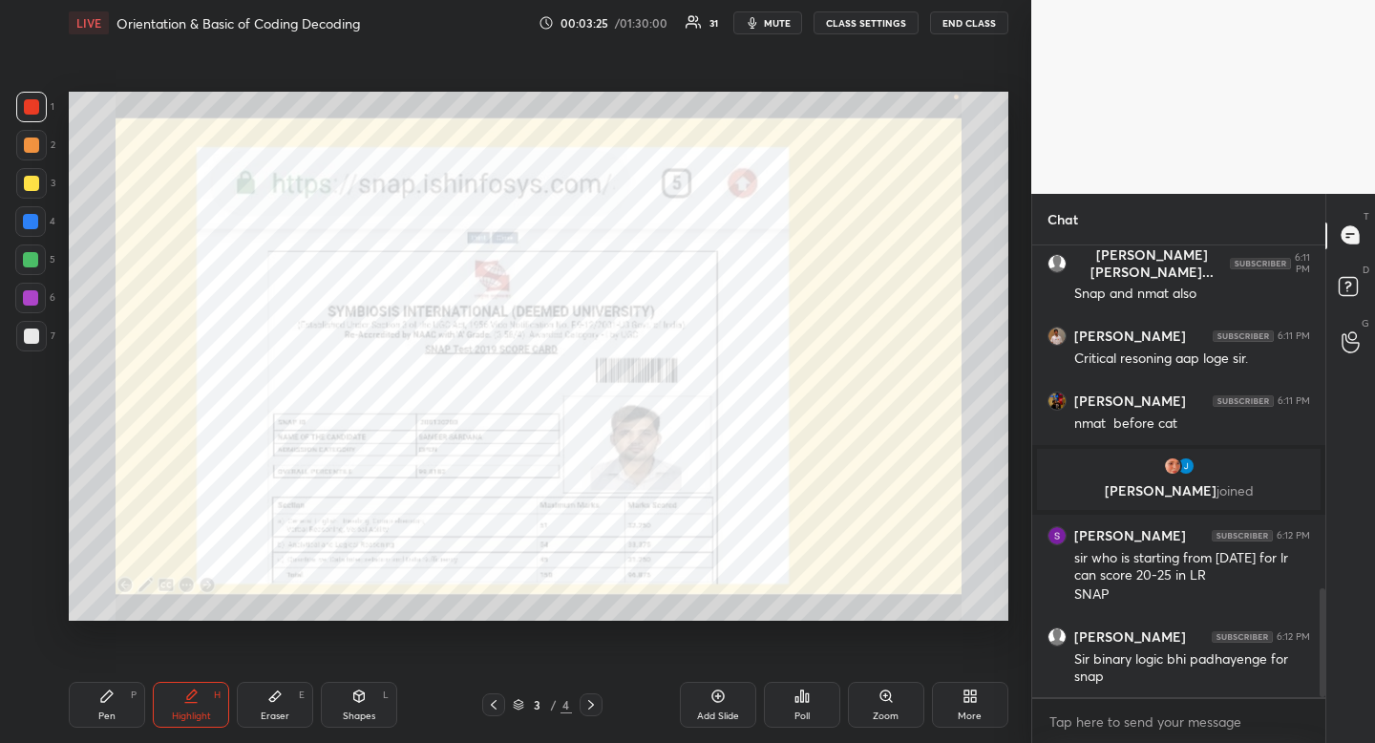
click at [196, 703] on icon at bounding box center [190, 703] width 11 height 0
click at [378, 715] on div "Shapes L" at bounding box center [359, 705] width 76 height 46
click at [41, 487] on div at bounding box center [31, 491] width 31 height 31
drag, startPoint x: 41, startPoint y: 487, endPoint x: 66, endPoint y: 503, distance: 29.7
click at [41, 487] on div at bounding box center [31, 491] width 31 height 31
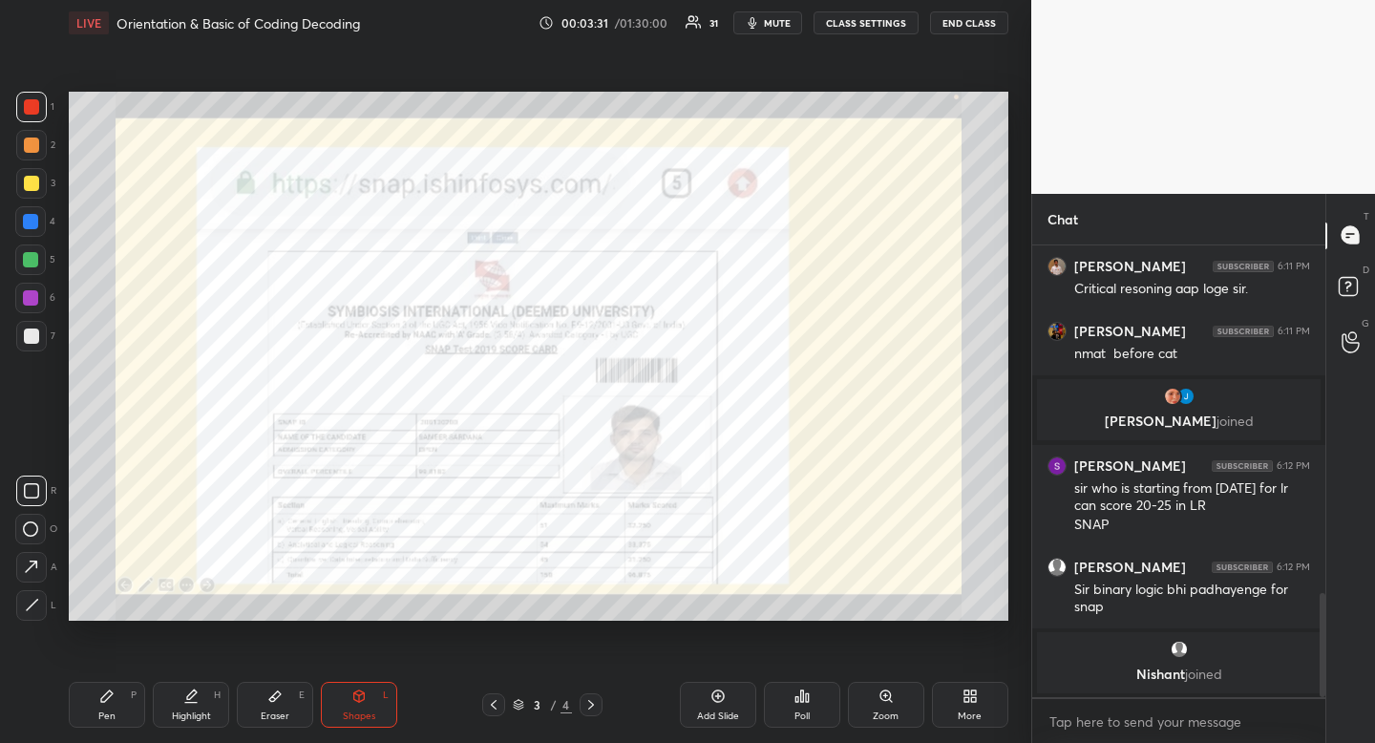
scroll to position [1509, 0]
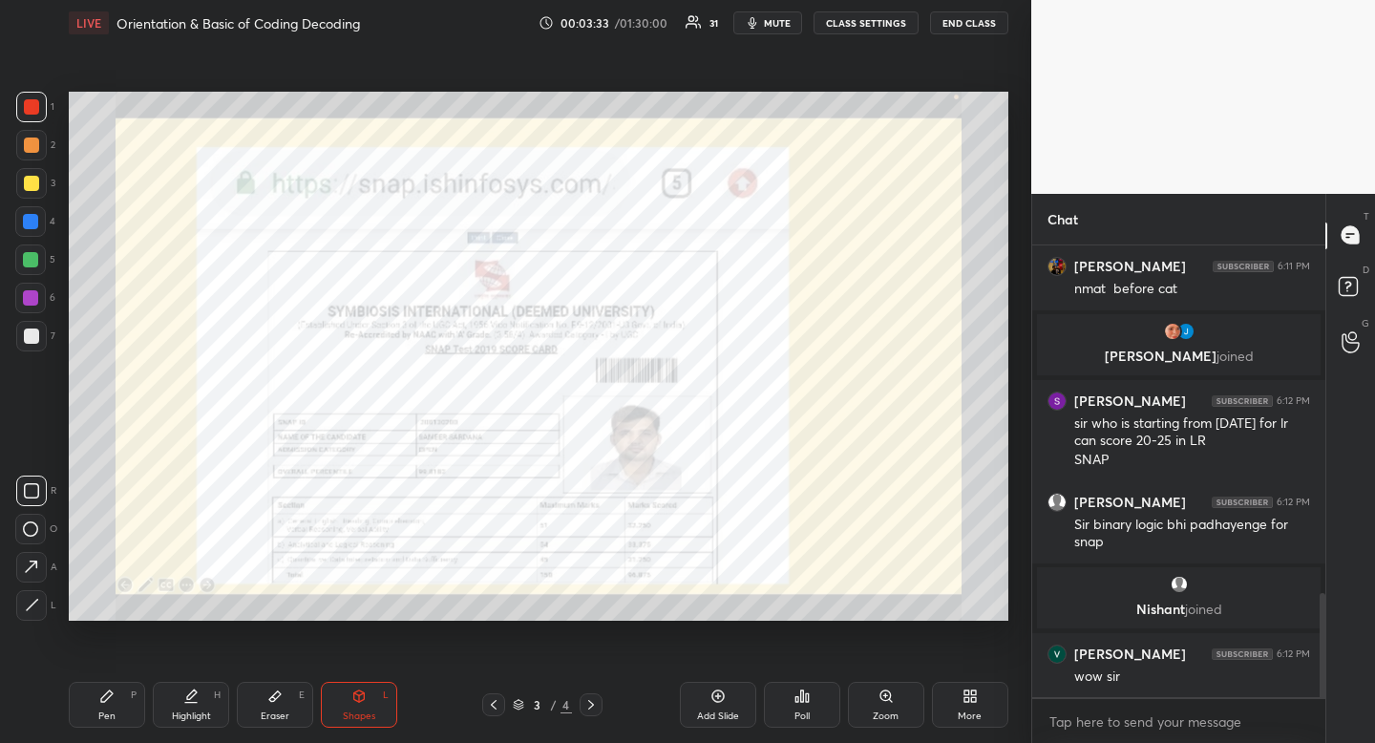
click at [104, 718] on div "Pen" at bounding box center [106, 716] width 17 height 10
drag, startPoint x: 108, startPoint y: 710, endPoint x: 135, endPoint y: 699, distance: 29.1
click at [110, 711] on div "Pen" at bounding box center [106, 716] width 17 height 10
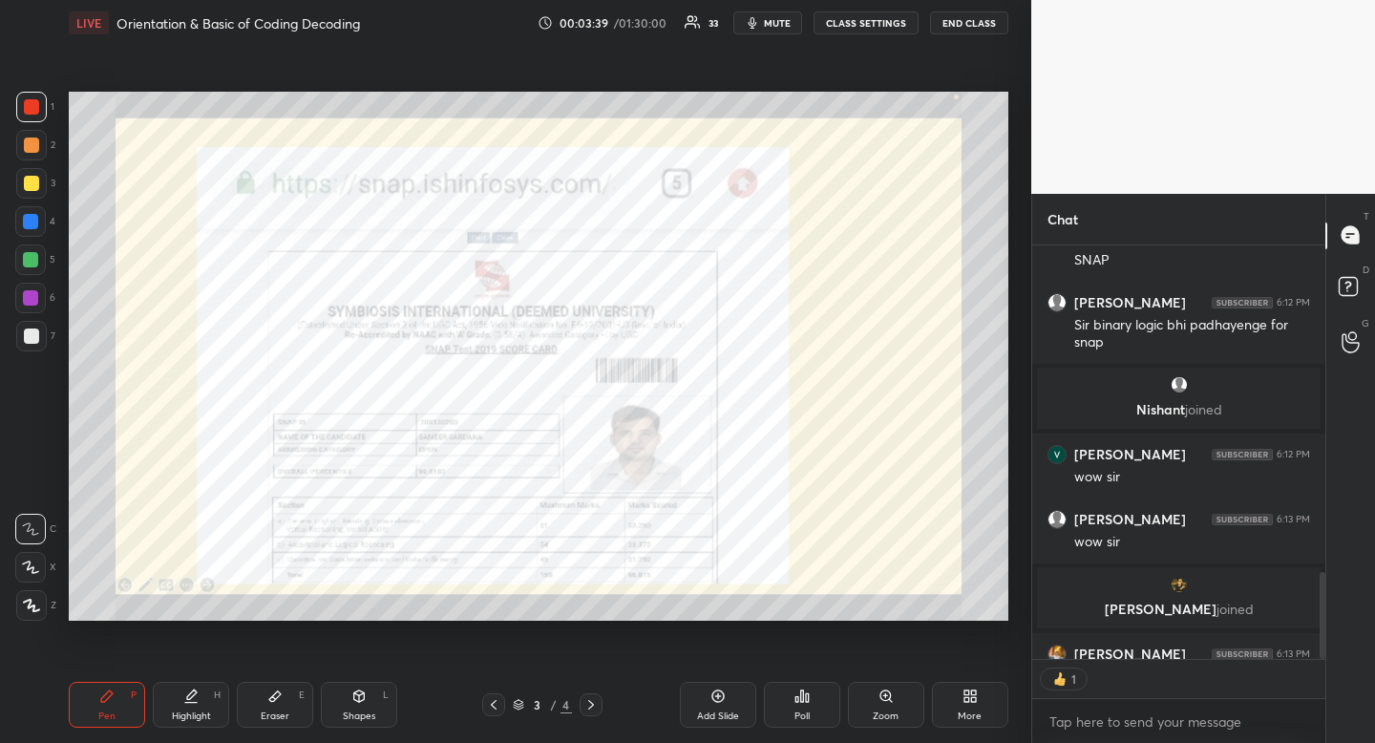
scroll to position [7, 7]
click at [888, 691] on icon at bounding box center [885, 695] width 11 height 11
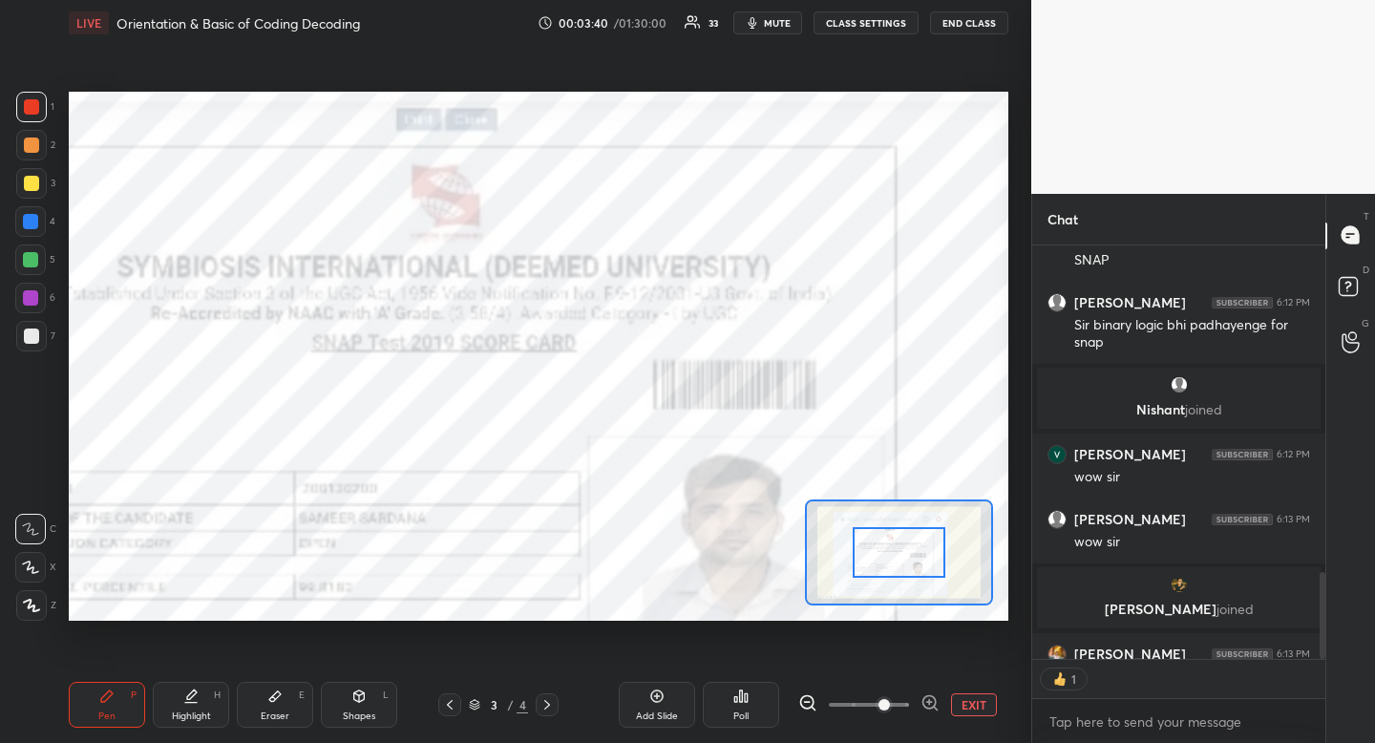
drag, startPoint x: 888, startPoint y: 691, endPoint x: 885, endPoint y: 681, distance: 10.9
click at [888, 699] on span at bounding box center [884, 704] width 11 height 11
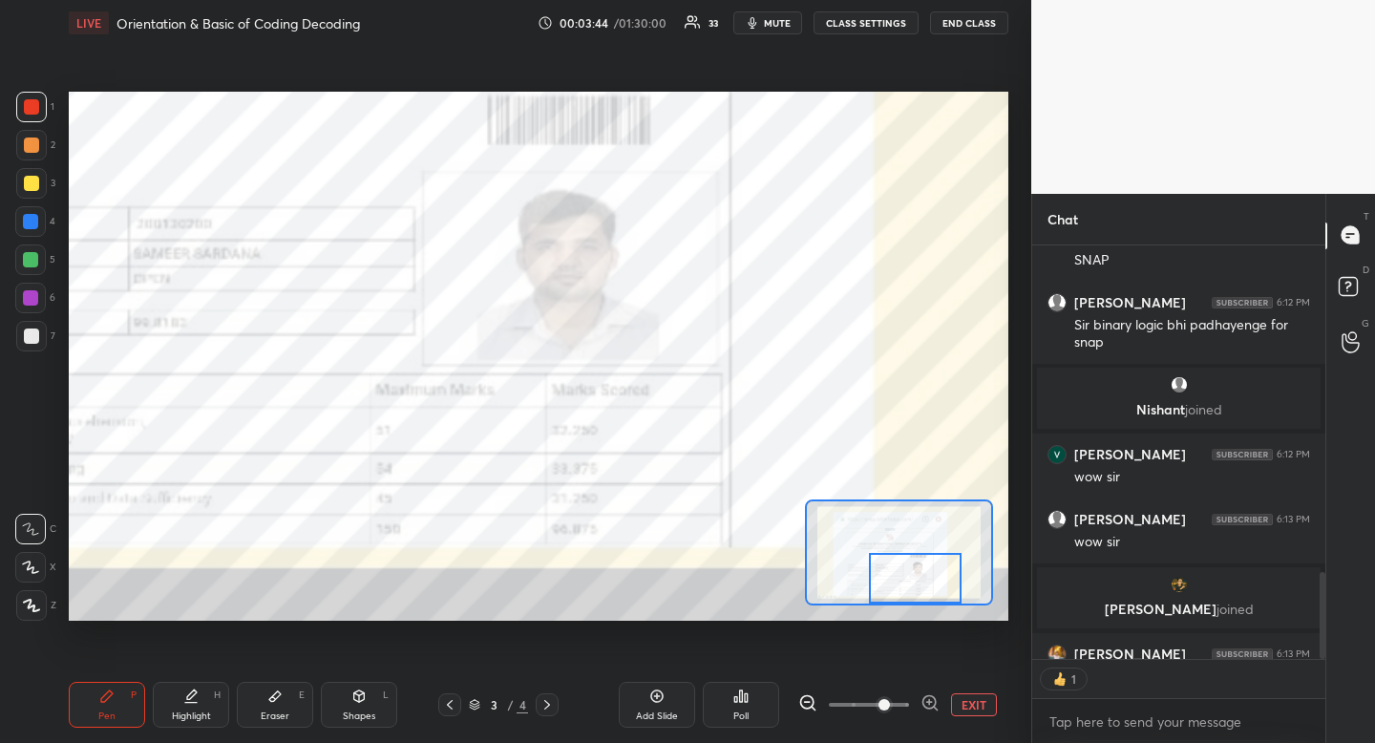
drag, startPoint x: 901, startPoint y: 549, endPoint x: 915, endPoint y: 576, distance: 29.9
click at [922, 575] on div at bounding box center [915, 578] width 92 height 51
click at [127, 700] on div "Pen P" at bounding box center [107, 705] width 76 height 46
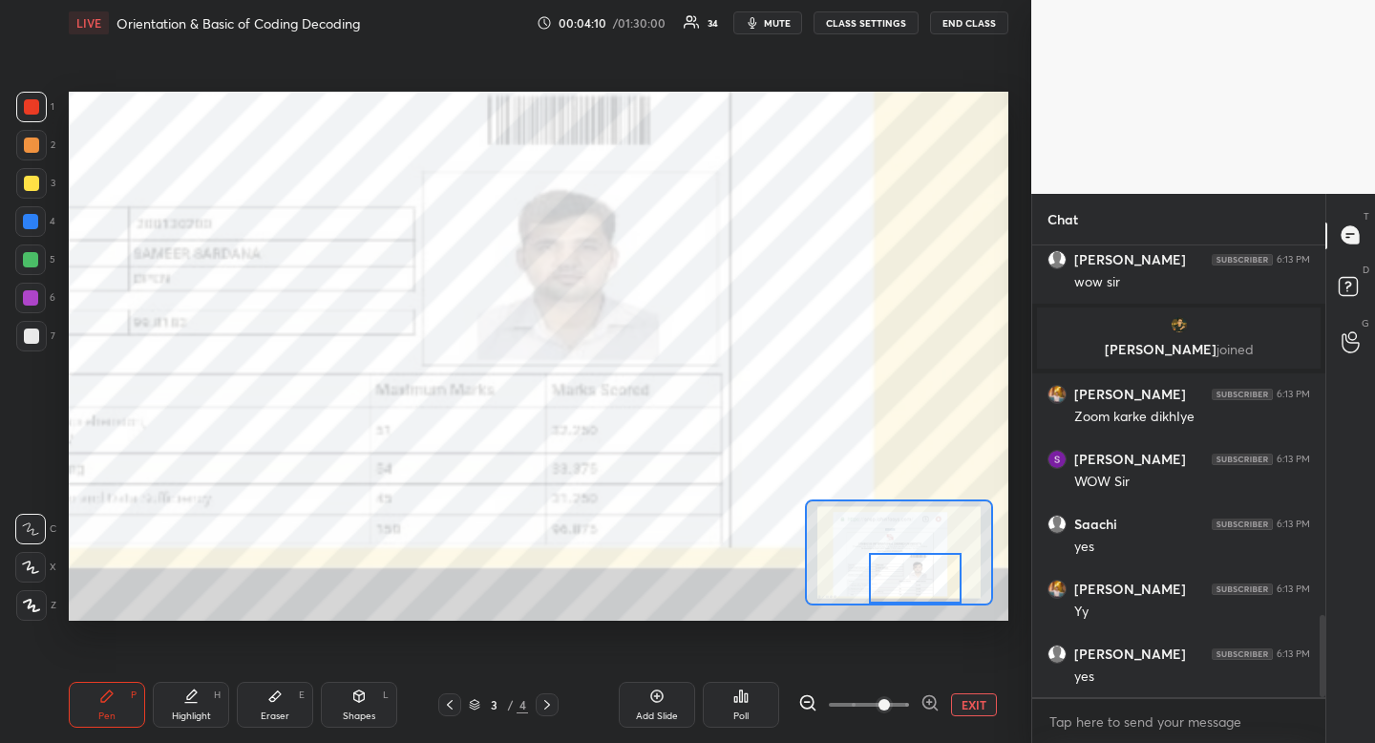
scroll to position [2038, 0]
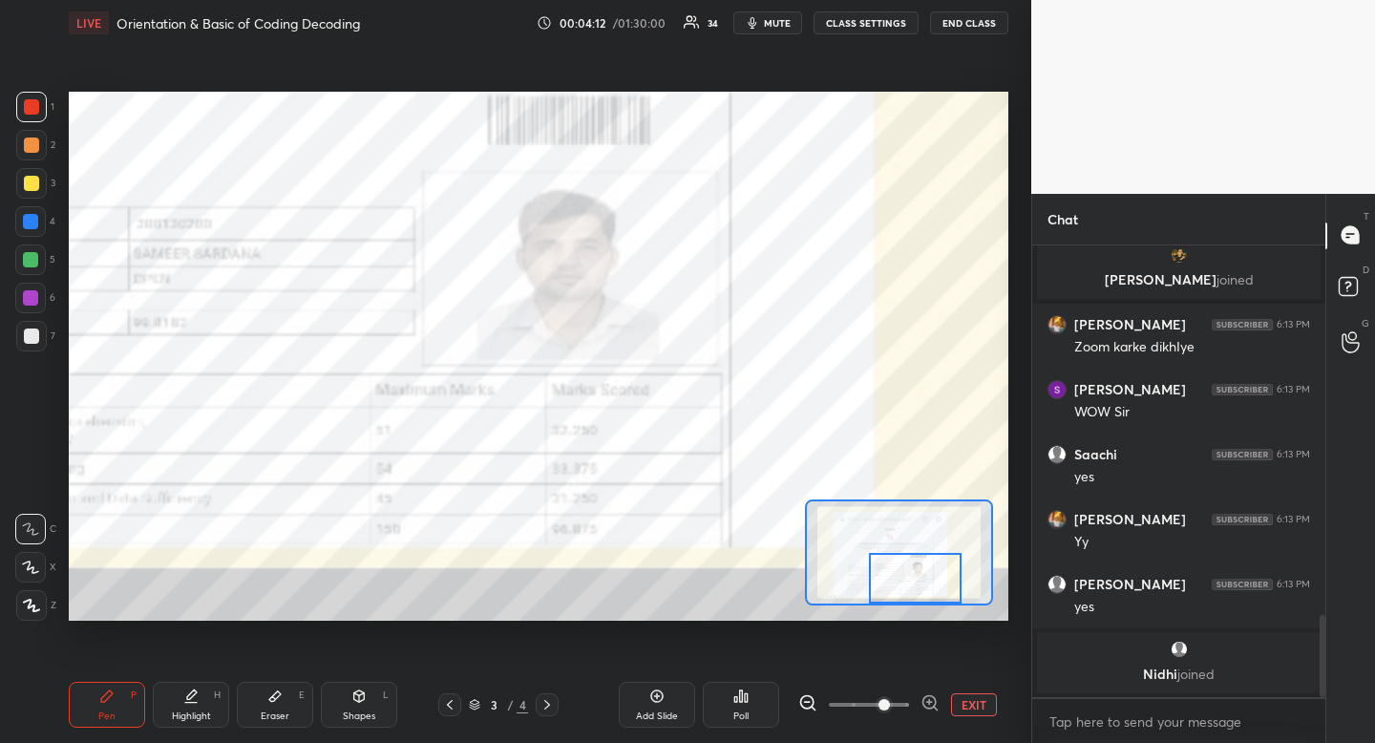
click at [981, 705] on button "EXIT" at bounding box center [974, 704] width 46 height 23
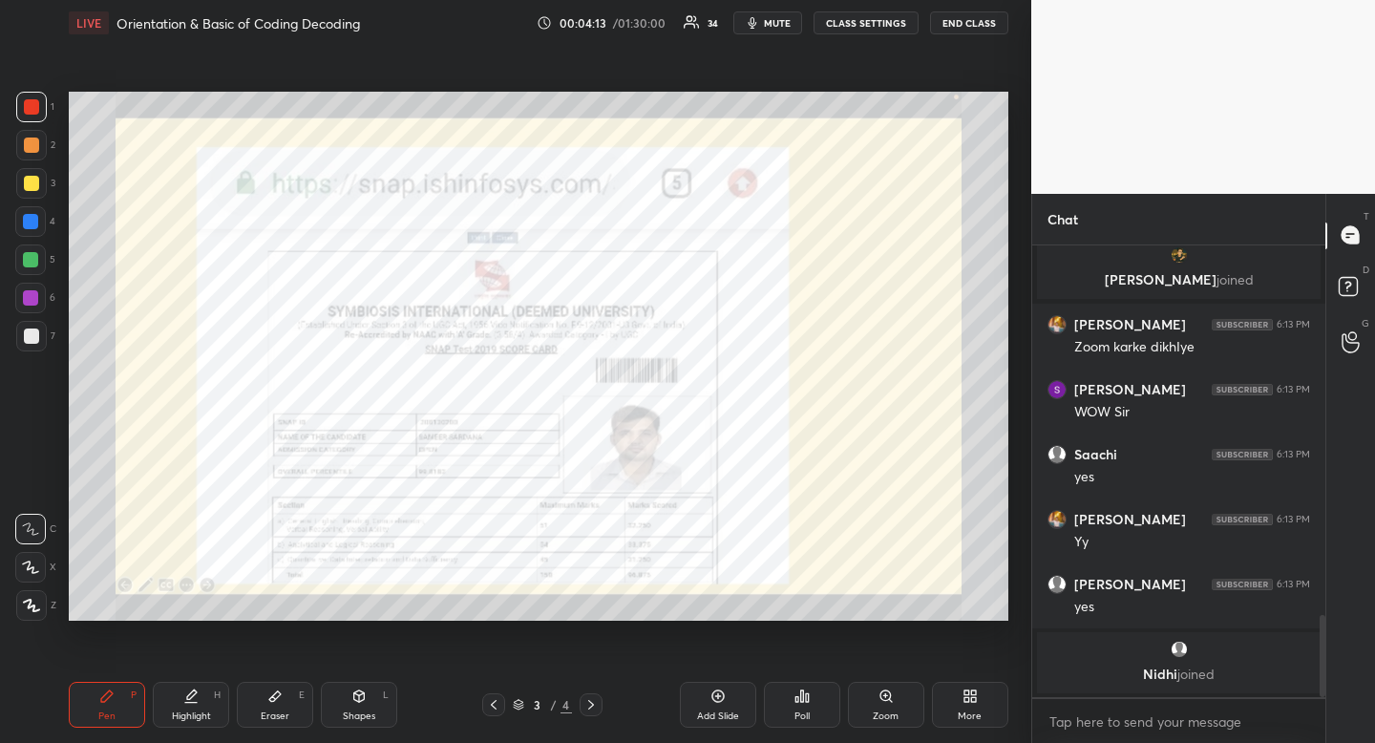
click at [972, 703] on icon at bounding box center [970, 696] width 15 height 15
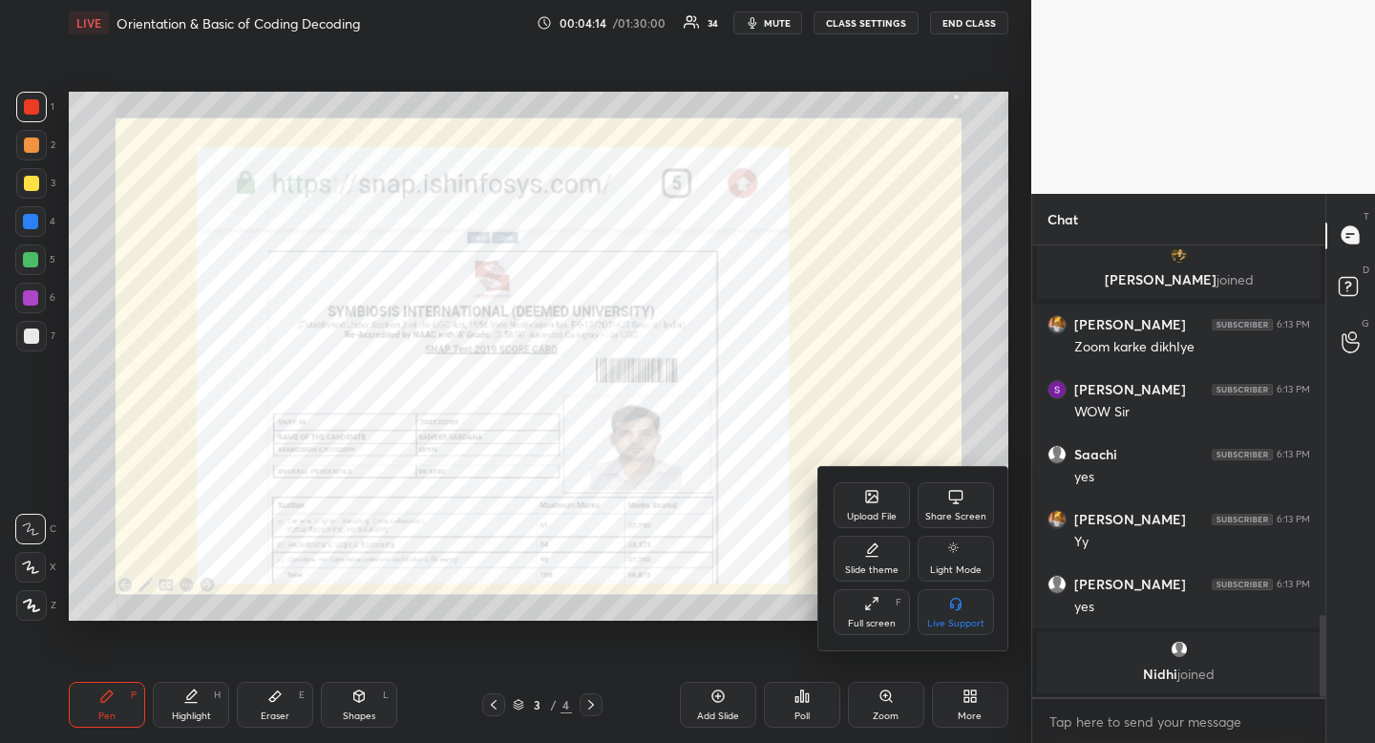
click at [872, 500] on icon at bounding box center [871, 496] width 11 height 11
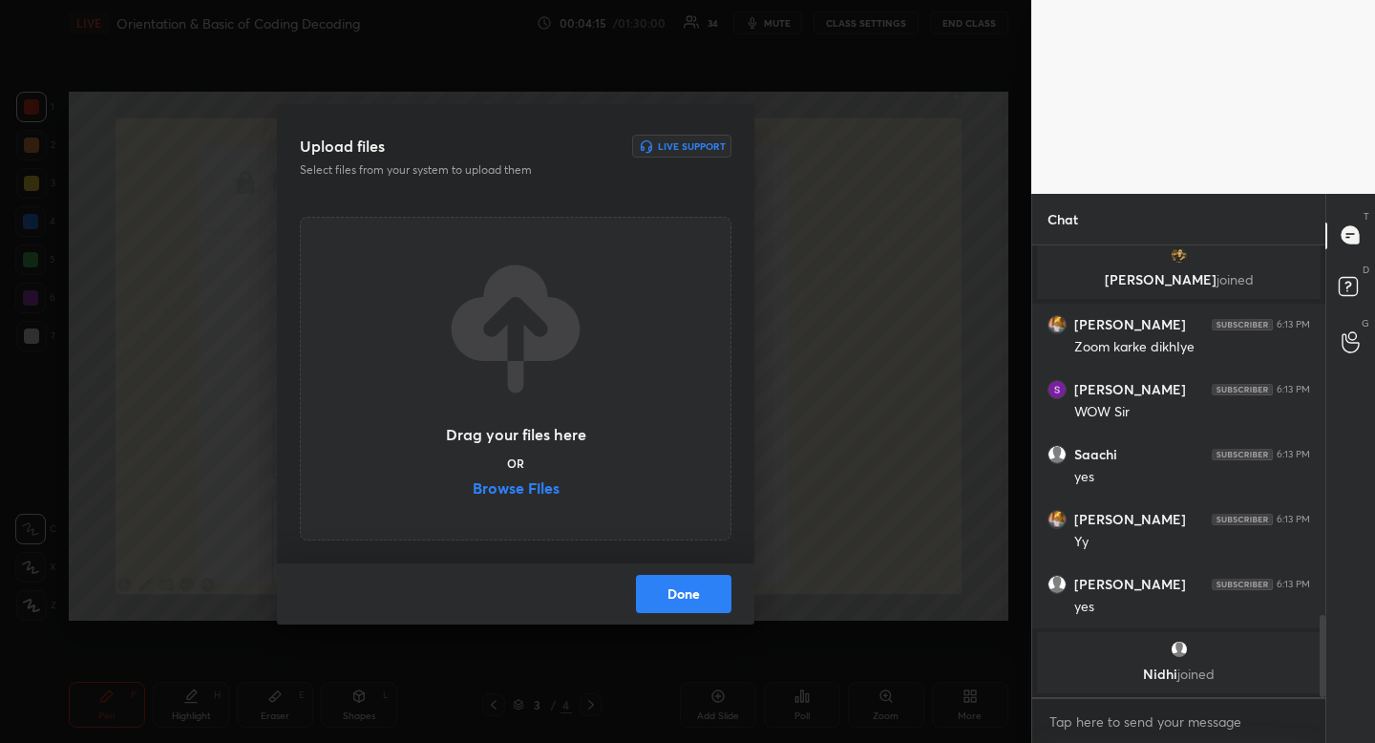
click at [533, 484] on label "Browse Files" at bounding box center [516, 490] width 87 height 20
click at [473, 484] on input "Browse Files" at bounding box center [473, 490] width 0 height 20
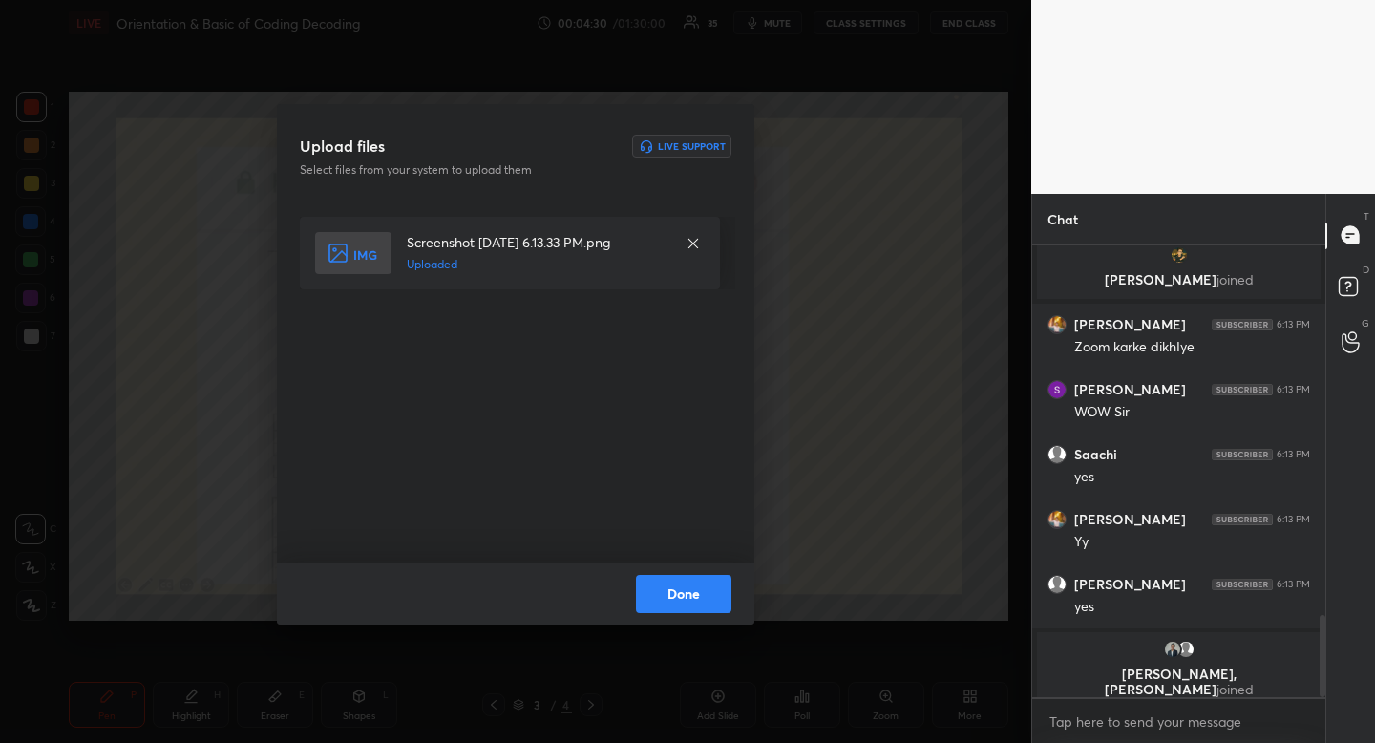
click at [708, 601] on button "Done" at bounding box center [683, 594] width 95 height 38
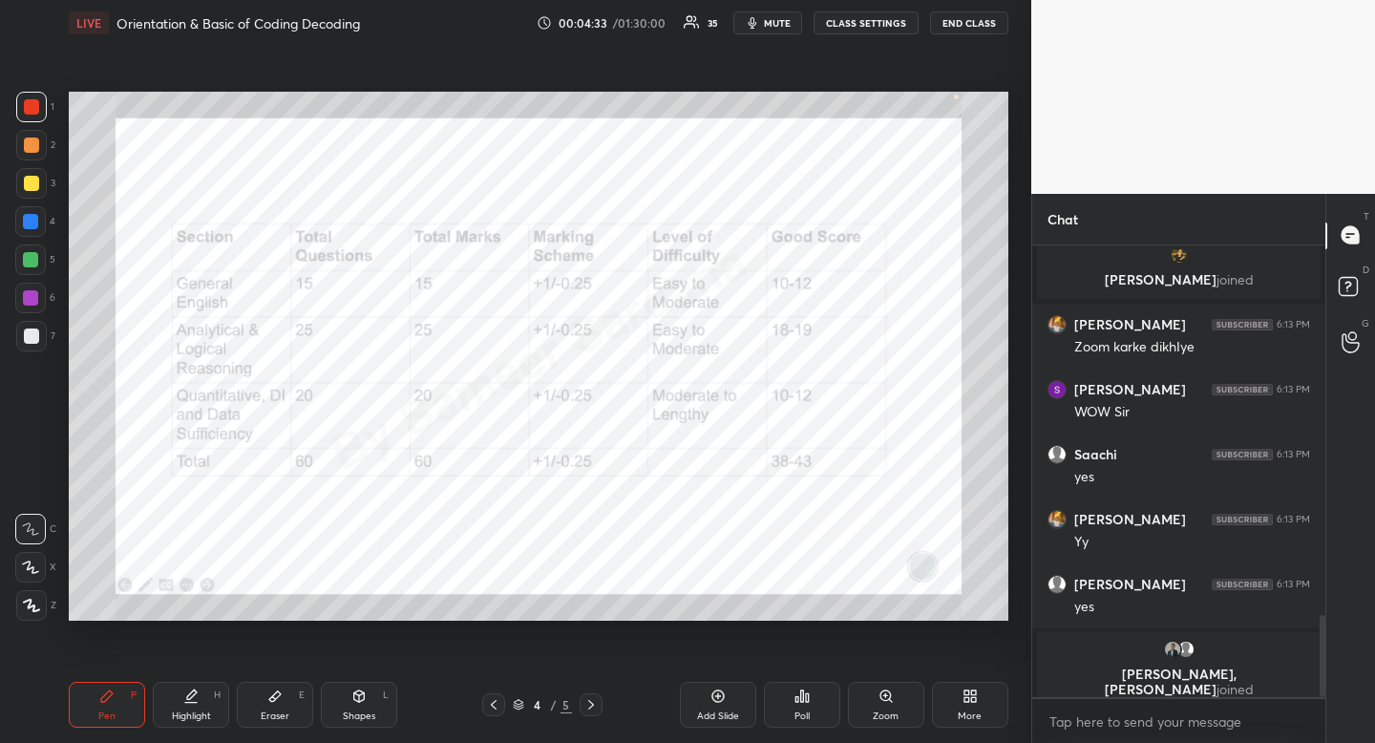
click at [26, 121] on div at bounding box center [31, 107] width 31 height 31
drag, startPoint x: 26, startPoint y: 121, endPoint x: 16, endPoint y: 123, distance: 9.7
click at [26, 121] on div at bounding box center [31, 107] width 31 height 31
click at [370, 711] on div "Shapes" at bounding box center [359, 716] width 32 height 10
click at [35, 493] on icon at bounding box center [31, 490] width 15 height 15
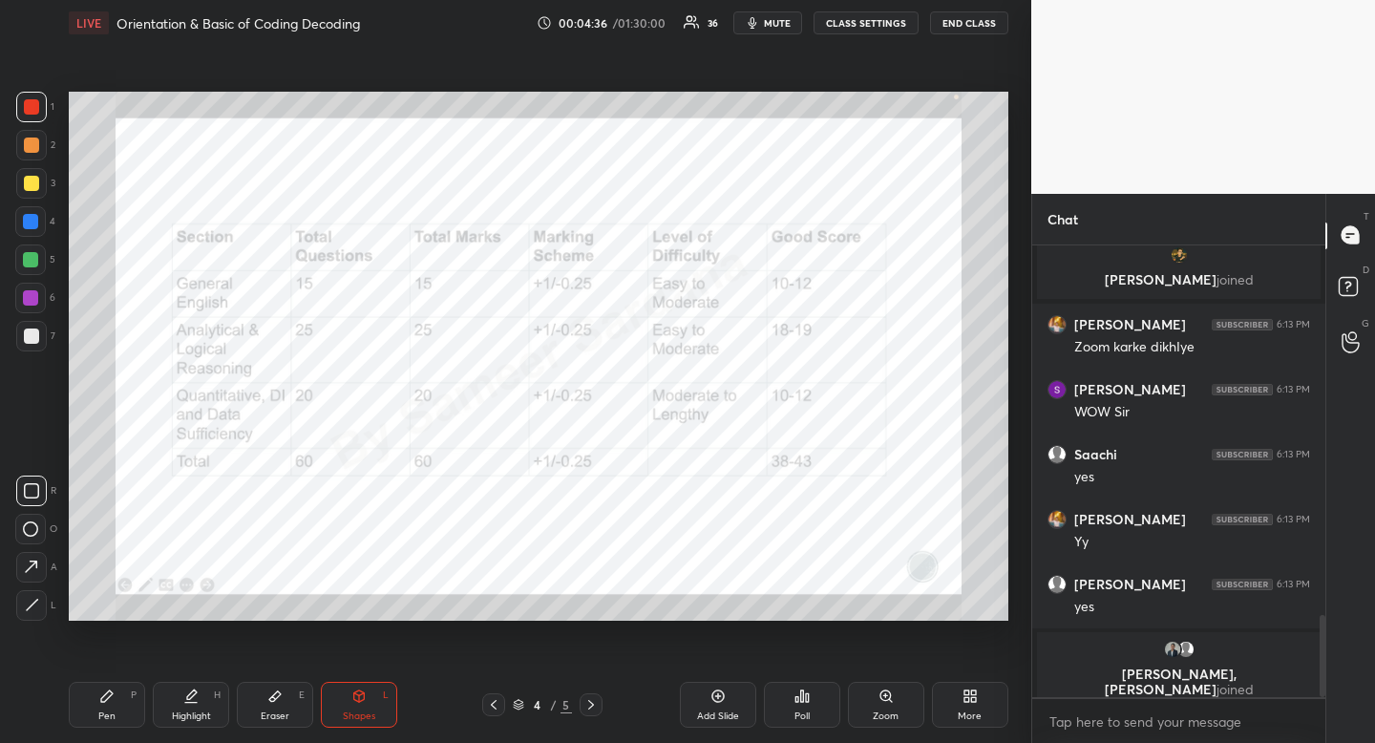
drag, startPoint x: 35, startPoint y: 493, endPoint x: 35, endPoint y: 448, distance: 44.9
click at [35, 493] on icon at bounding box center [31, 490] width 15 height 15
click at [32, 212] on div at bounding box center [30, 221] width 31 height 31
drag, startPoint x: 32, startPoint y: 212, endPoint x: 65, endPoint y: 225, distance: 36.0
click at [32, 212] on div at bounding box center [30, 221] width 31 height 31
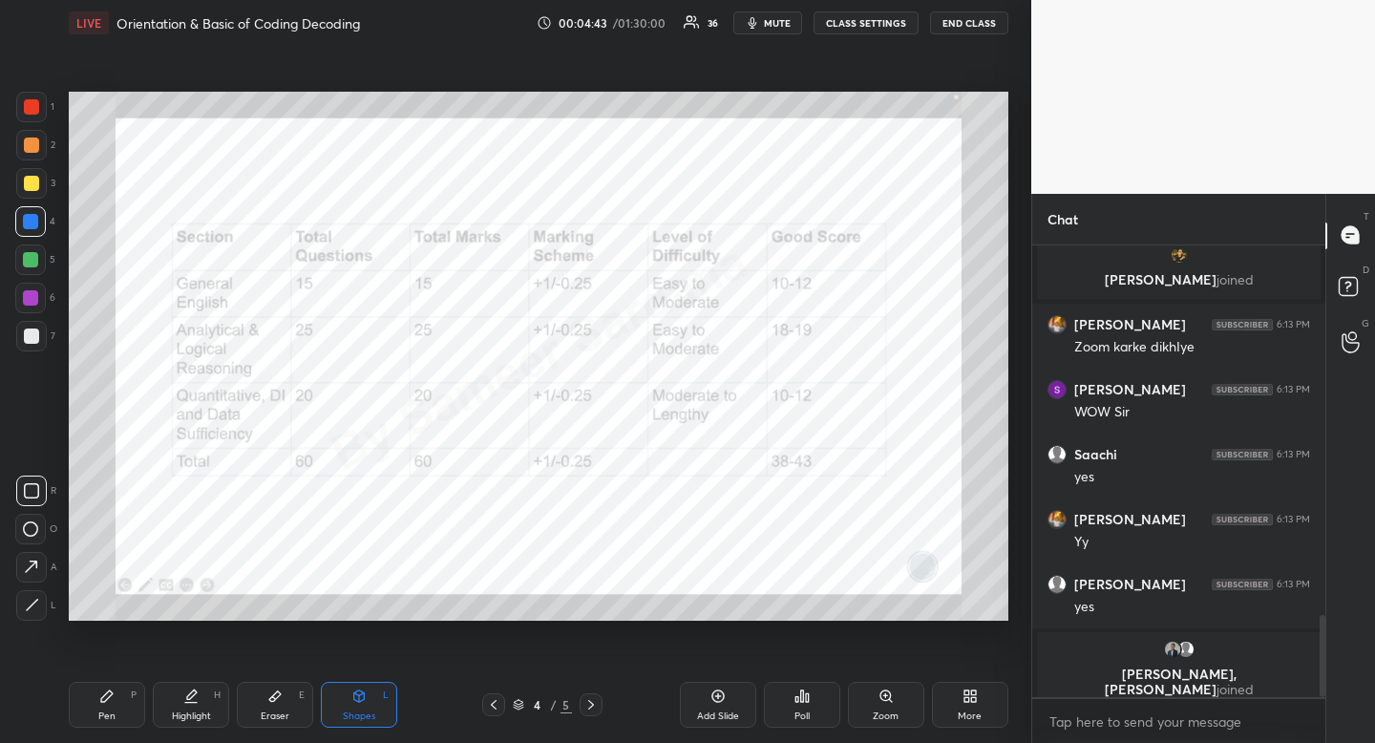
click at [116, 707] on div "Pen P" at bounding box center [107, 705] width 76 height 46
click at [32, 98] on div at bounding box center [31, 107] width 31 height 31
drag, startPoint x: 32, startPoint y: 98, endPoint x: 40, endPoint y: 124, distance: 26.9
click at [32, 98] on div at bounding box center [31, 107] width 31 height 31
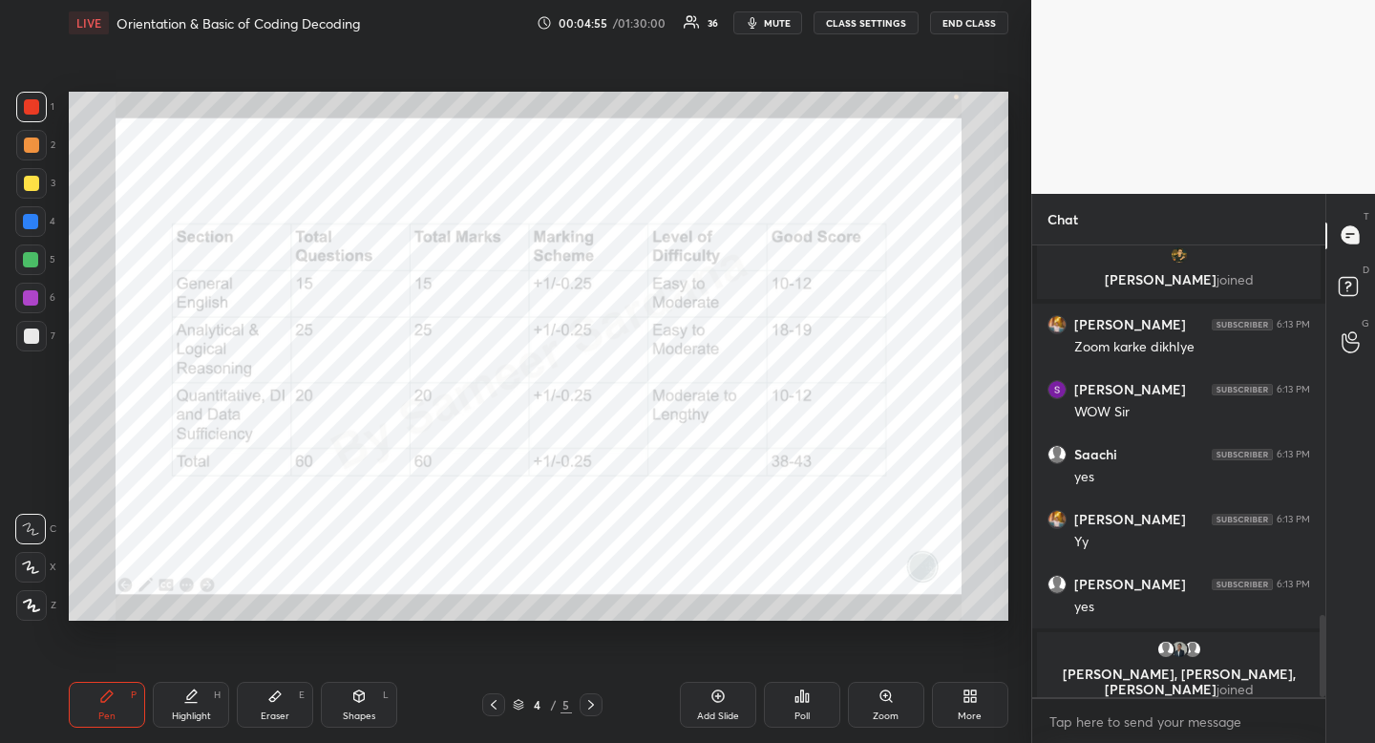
click at [370, 715] on div "Shapes" at bounding box center [359, 716] width 32 height 10
click at [27, 490] on icon at bounding box center [31, 490] width 15 height 15
click at [216, 704] on div "Highlight H" at bounding box center [191, 705] width 76 height 46
click at [228, 696] on div "Highlight H" at bounding box center [191, 705] width 76 height 46
click at [35, 222] on div at bounding box center [30, 221] width 15 height 15
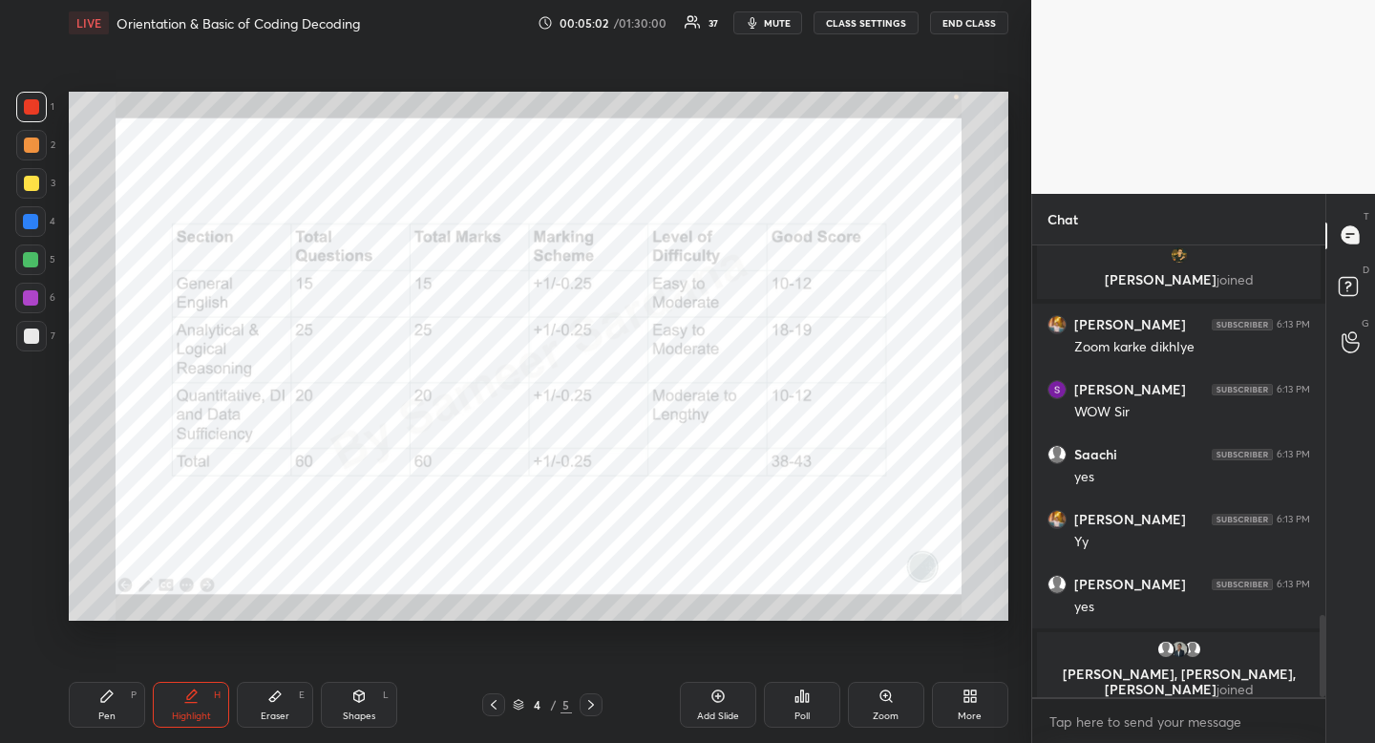
click at [35, 222] on div at bounding box center [30, 221] width 15 height 15
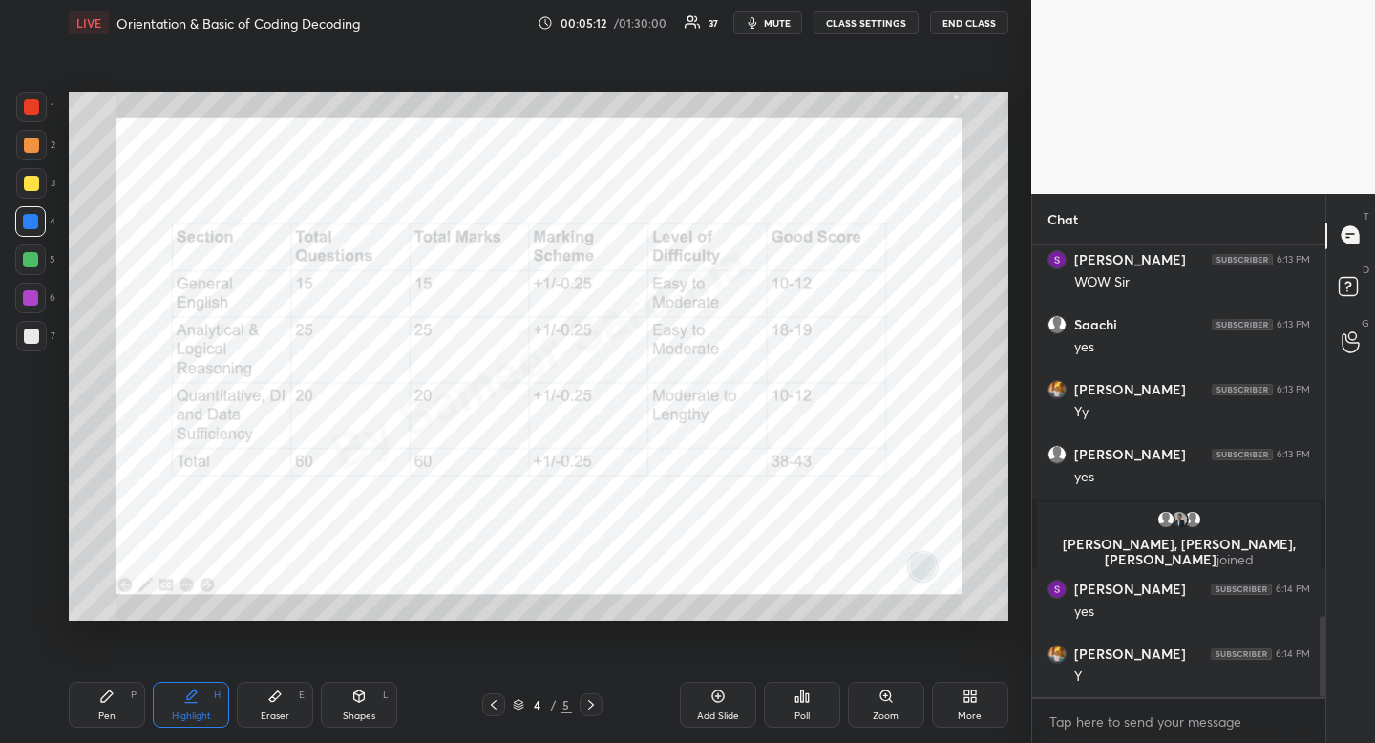
scroll to position [2125, 0]
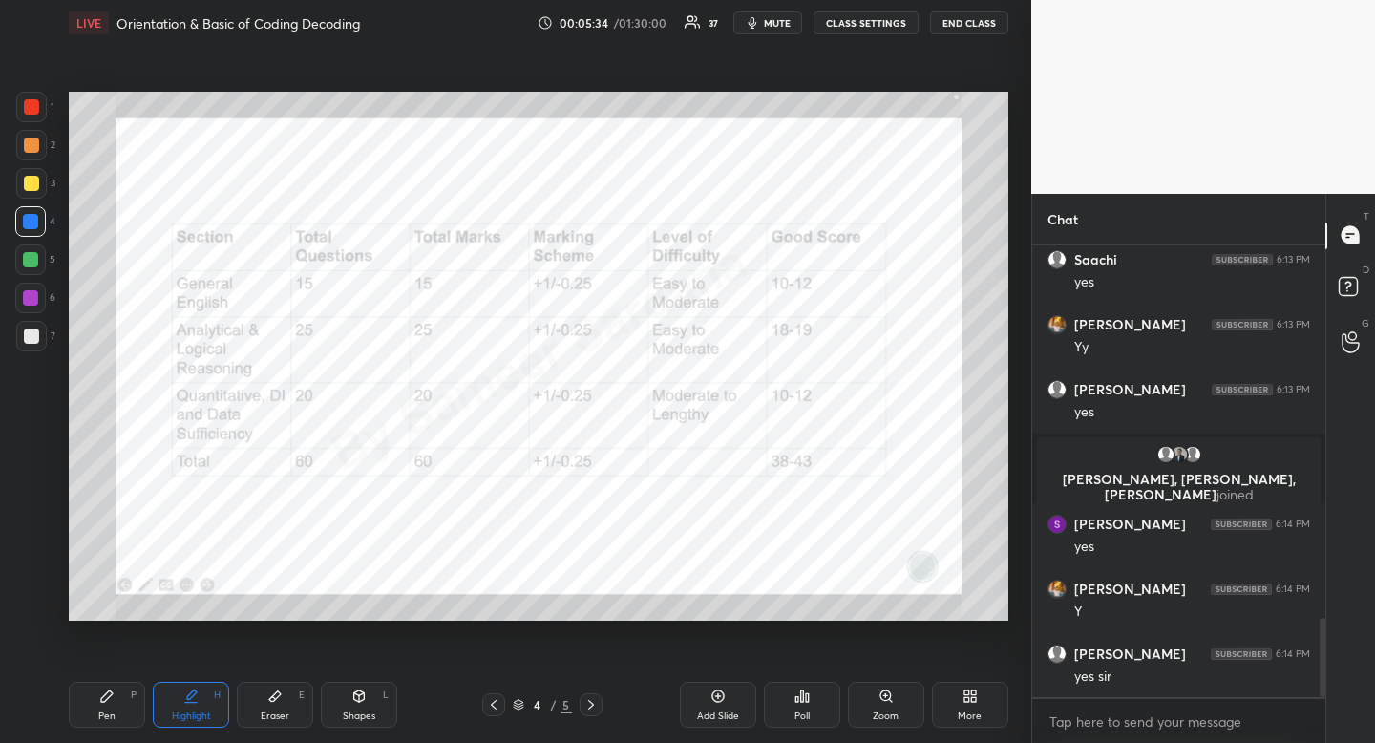
click at [127, 698] on div "Pen P" at bounding box center [107, 705] width 76 height 46
click at [135, 702] on div "Pen P" at bounding box center [107, 705] width 76 height 46
click at [192, 723] on div "Highlight H" at bounding box center [191, 705] width 76 height 46
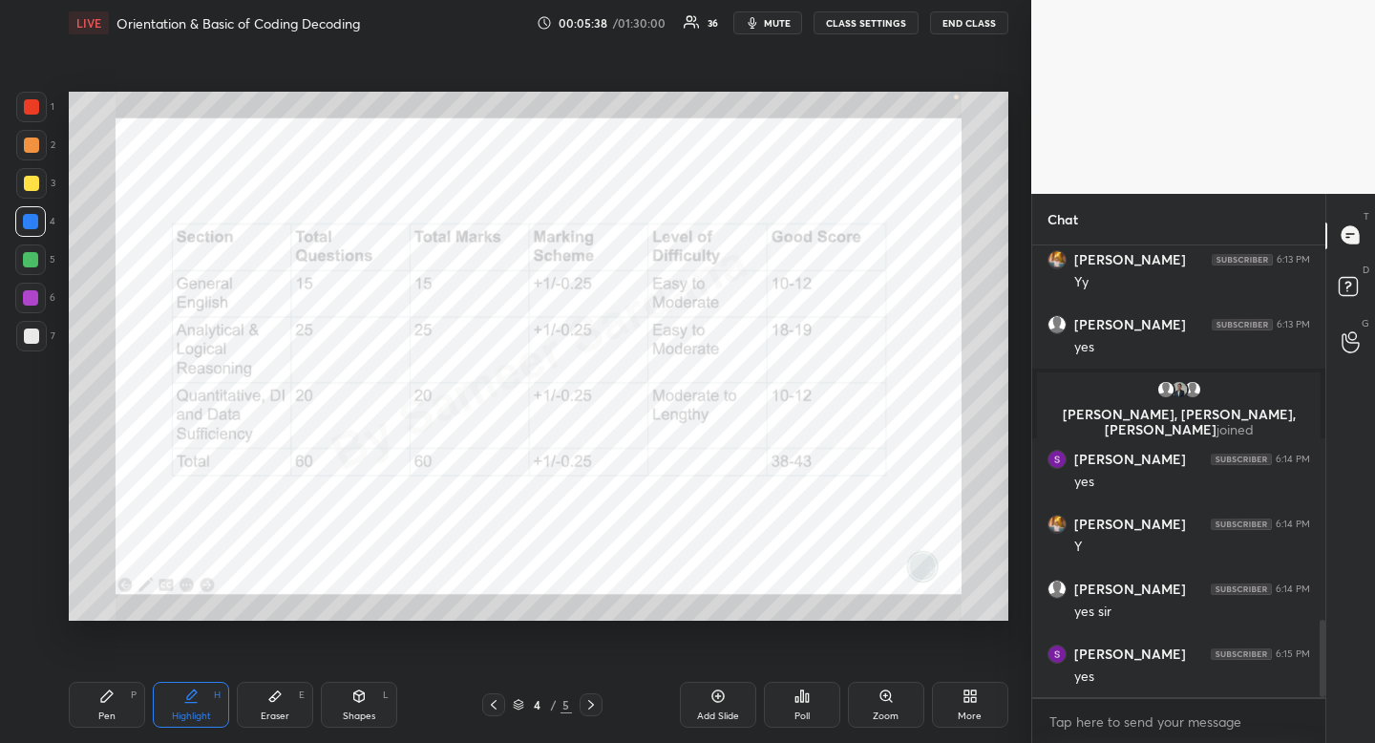
click at [28, 116] on div at bounding box center [31, 107] width 31 height 31
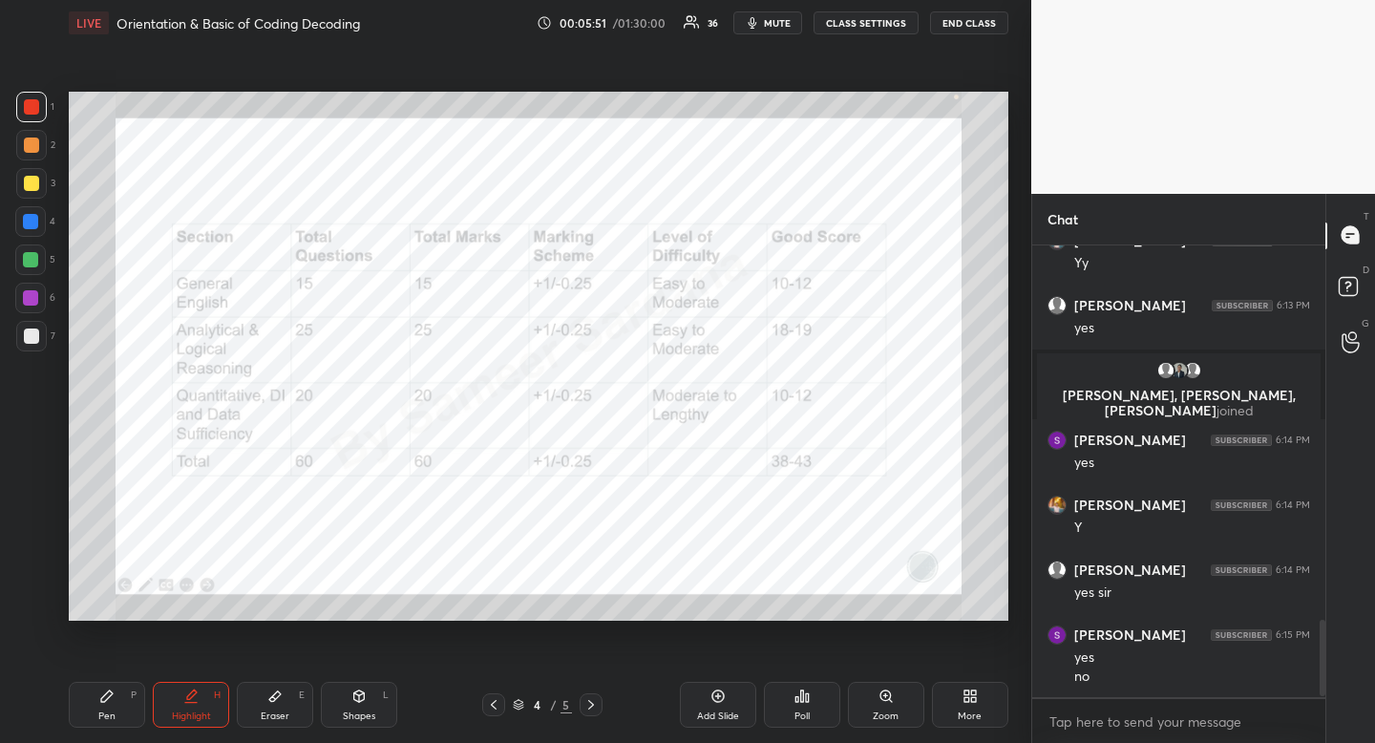
scroll to position [2274, 0]
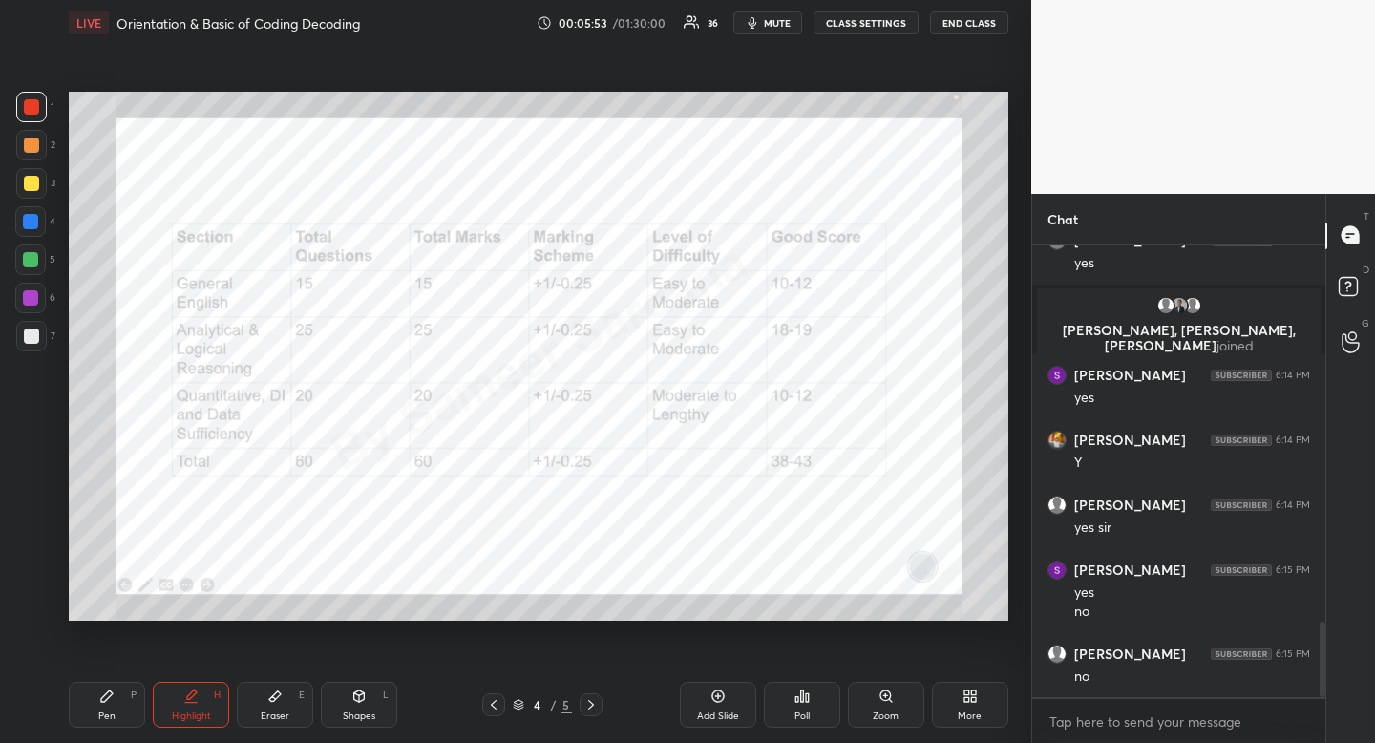
click at [122, 696] on div "Pen P" at bounding box center [107, 705] width 76 height 46
click at [26, 222] on div at bounding box center [30, 221] width 15 height 15
click at [42, 117] on div at bounding box center [31, 107] width 31 height 31
click at [35, 120] on div at bounding box center [31, 107] width 31 height 31
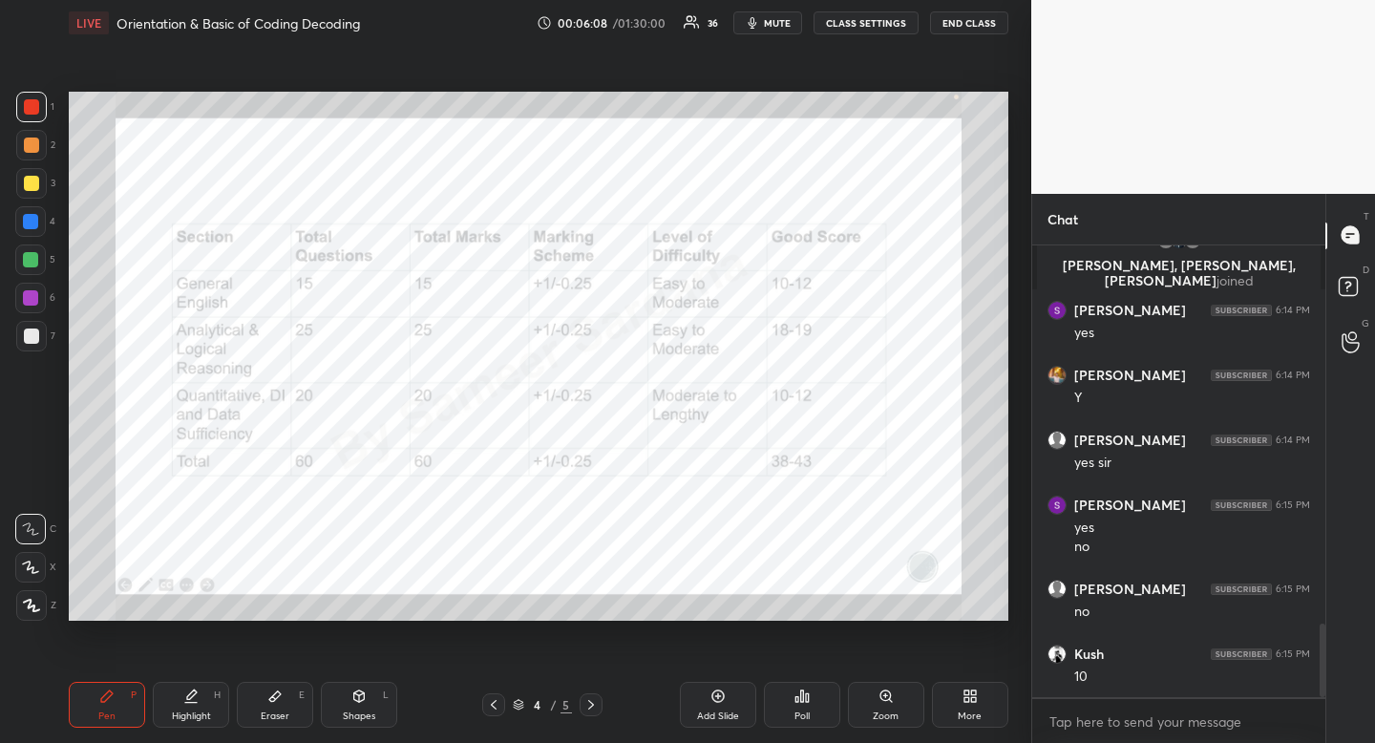
scroll to position [2404, 0]
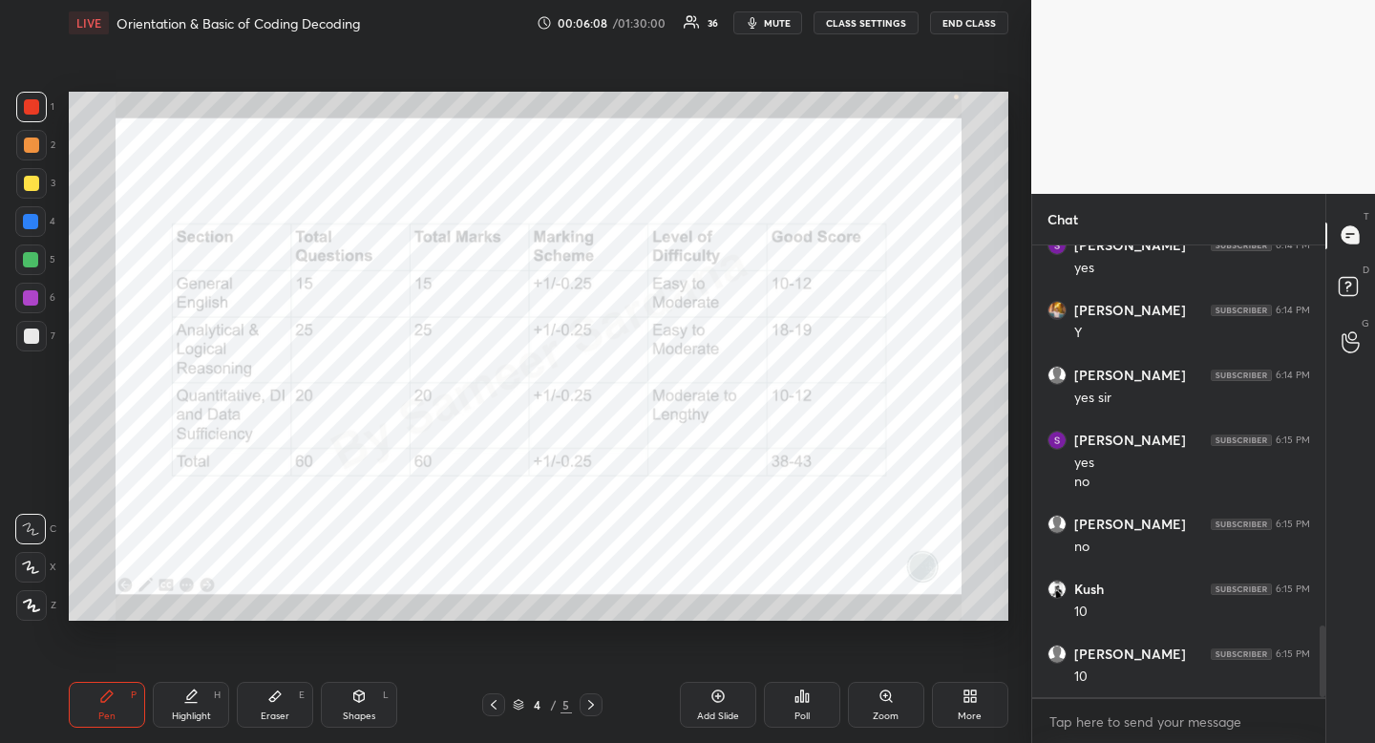
click at [31, 223] on div at bounding box center [30, 221] width 15 height 15
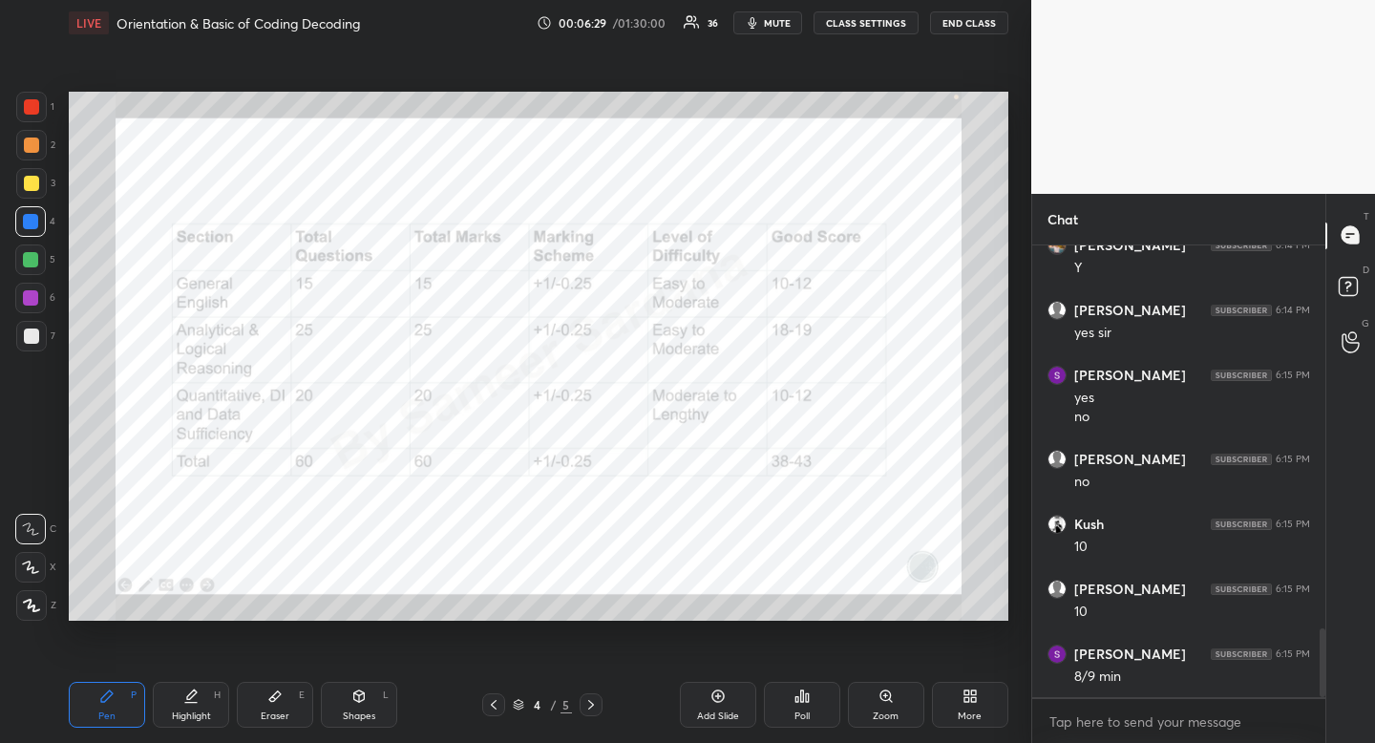
scroll to position [2538, 0]
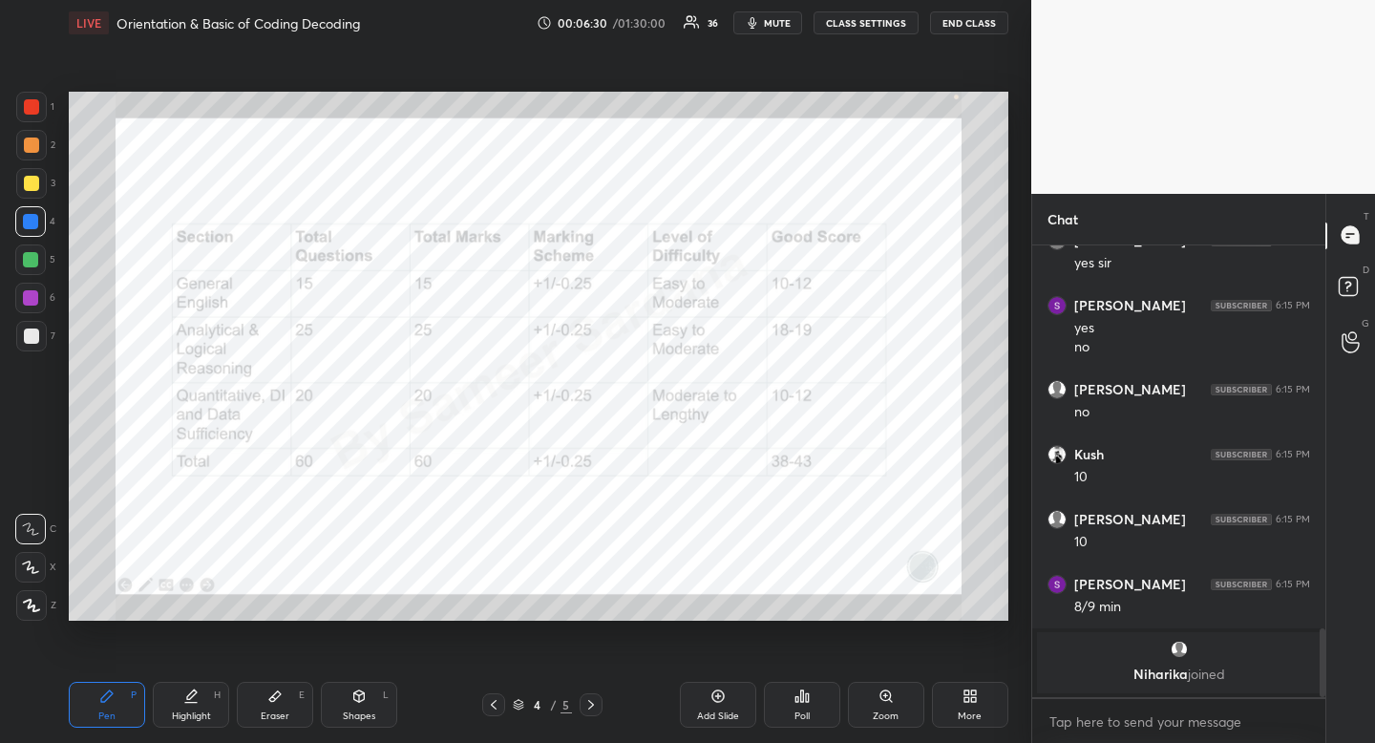
click at [117, 707] on div "Pen P" at bounding box center [107, 705] width 76 height 46
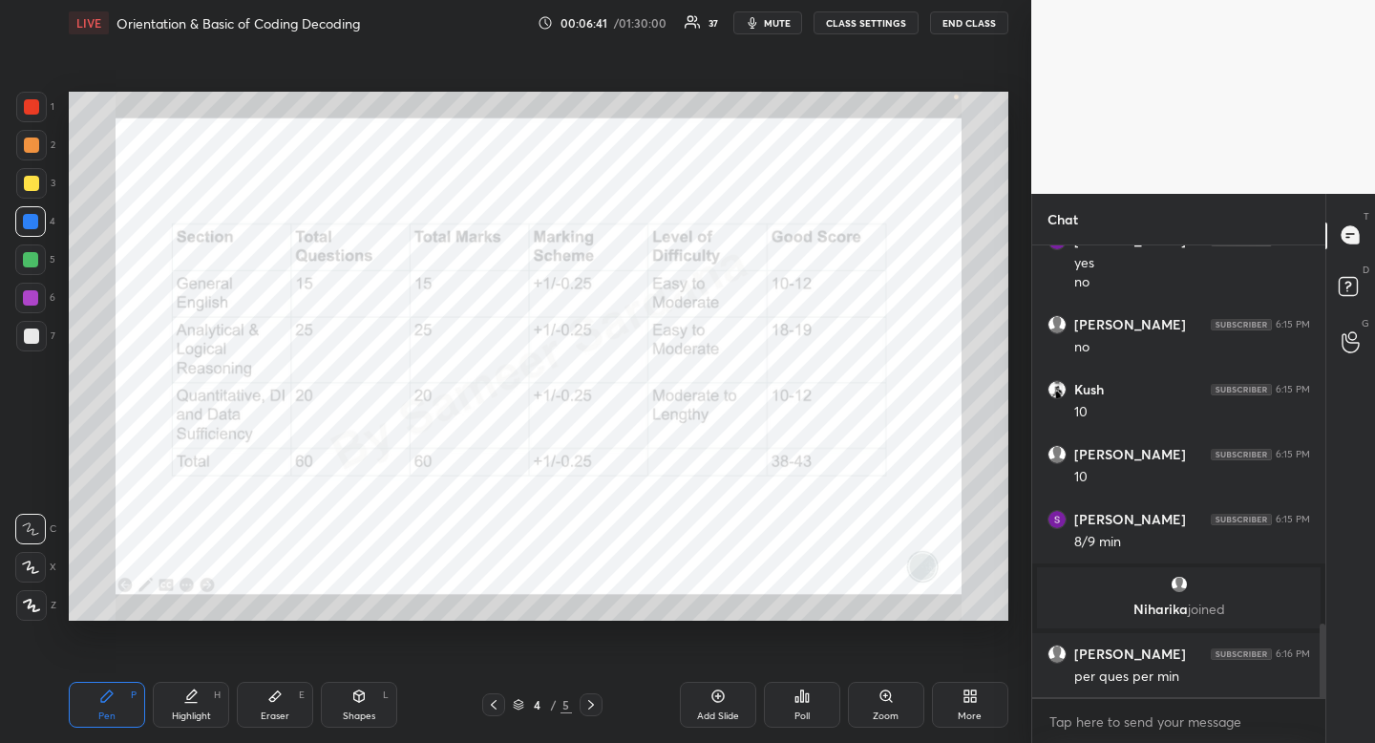
click at [181, 701] on div "Highlight H" at bounding box center [191, 705] width 76 height 46
click at [500, 702] on icon at bounding box center [493, 704] width 15 height 15
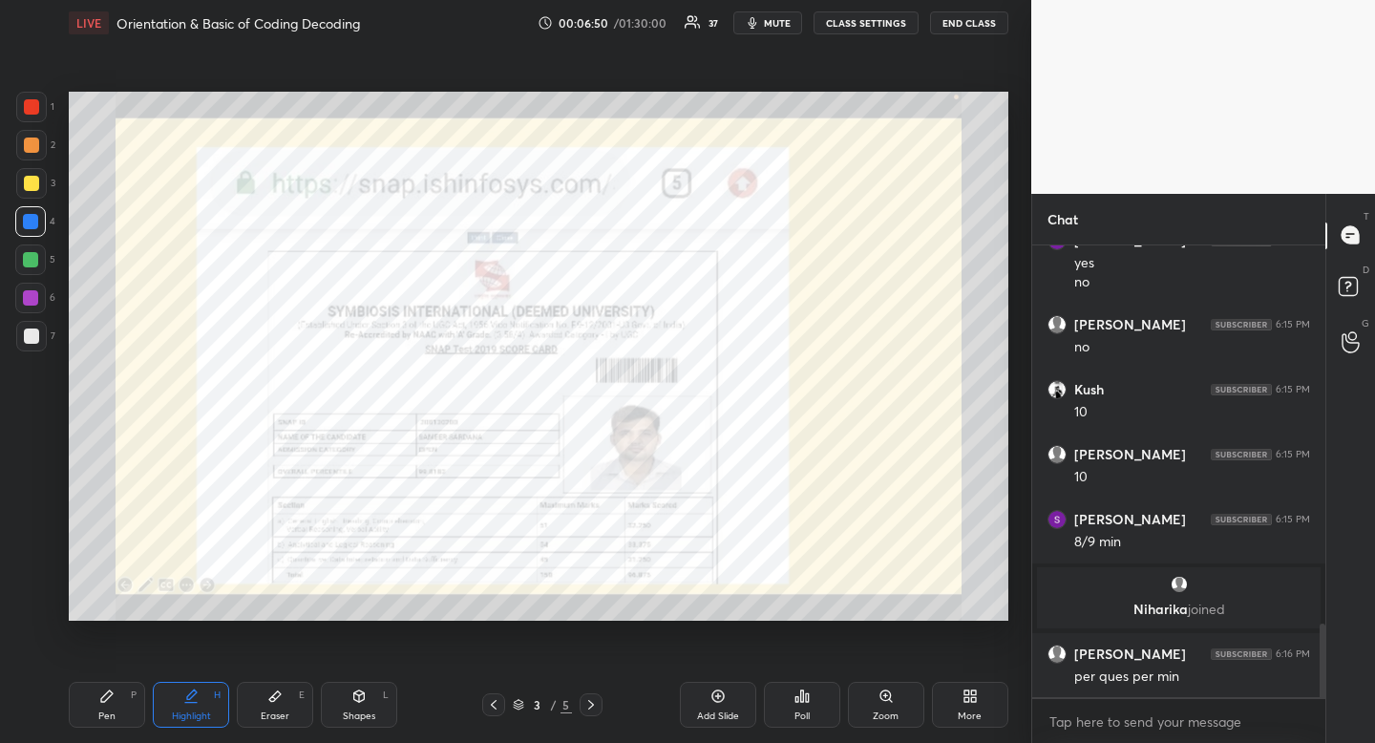
click at [875, 711] on div "Zoom" at bounding box center [886, 716] width 26 height 10
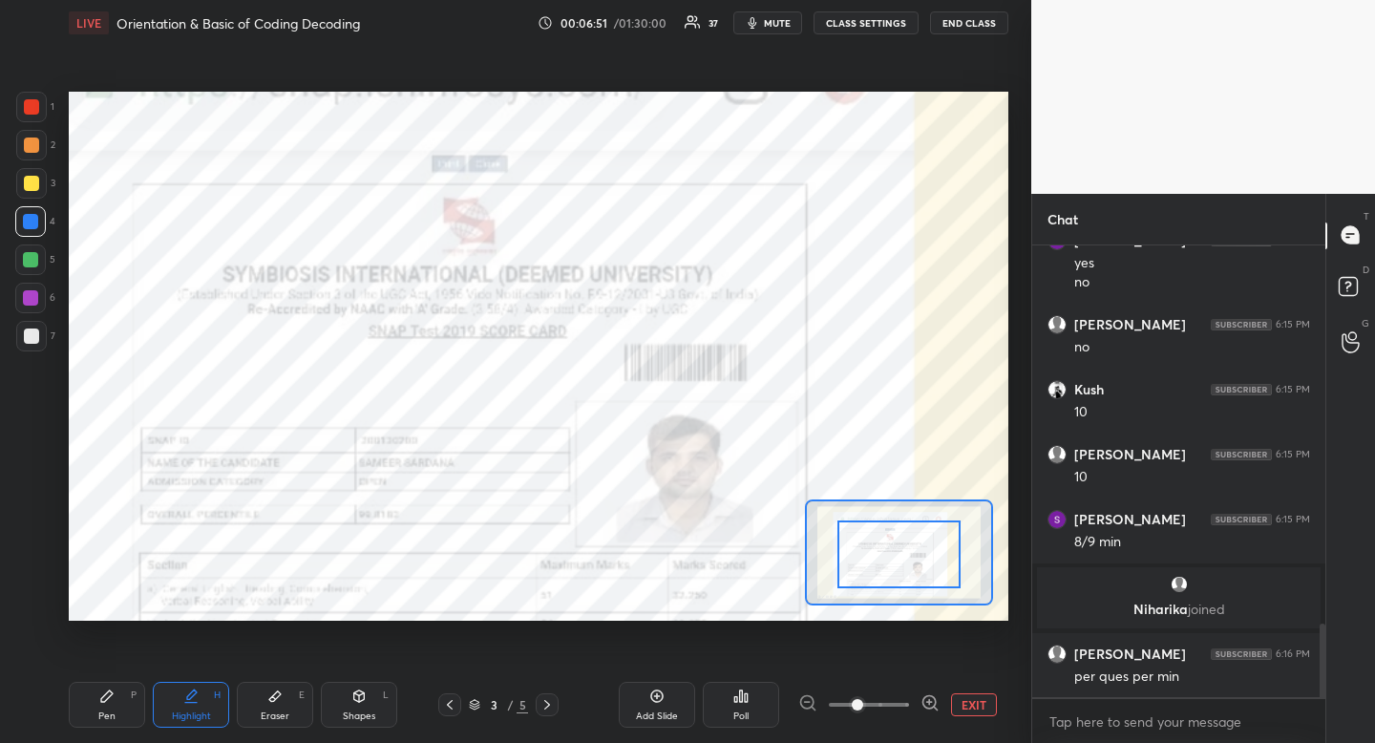
drag, startPoint x: 907, startPoint y: 534, endPoint x: 904, endPoint y: 558, distance: 24.0
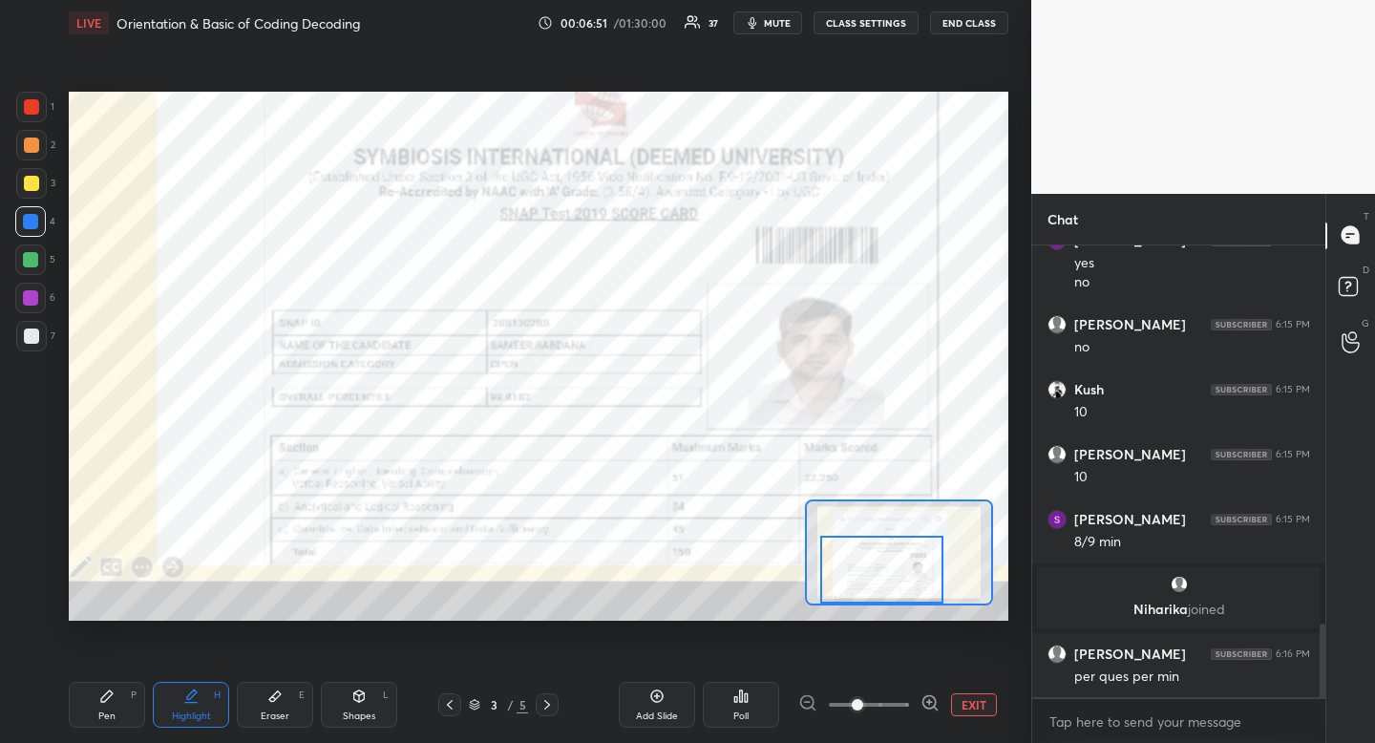
drag, startPoint x: 911, startPoint y: 547, endPoint x: 904, endPoint y: 555, distance: 10.2
click at [894, 576] on div at bounding box center [881, 570] width 123 height 68
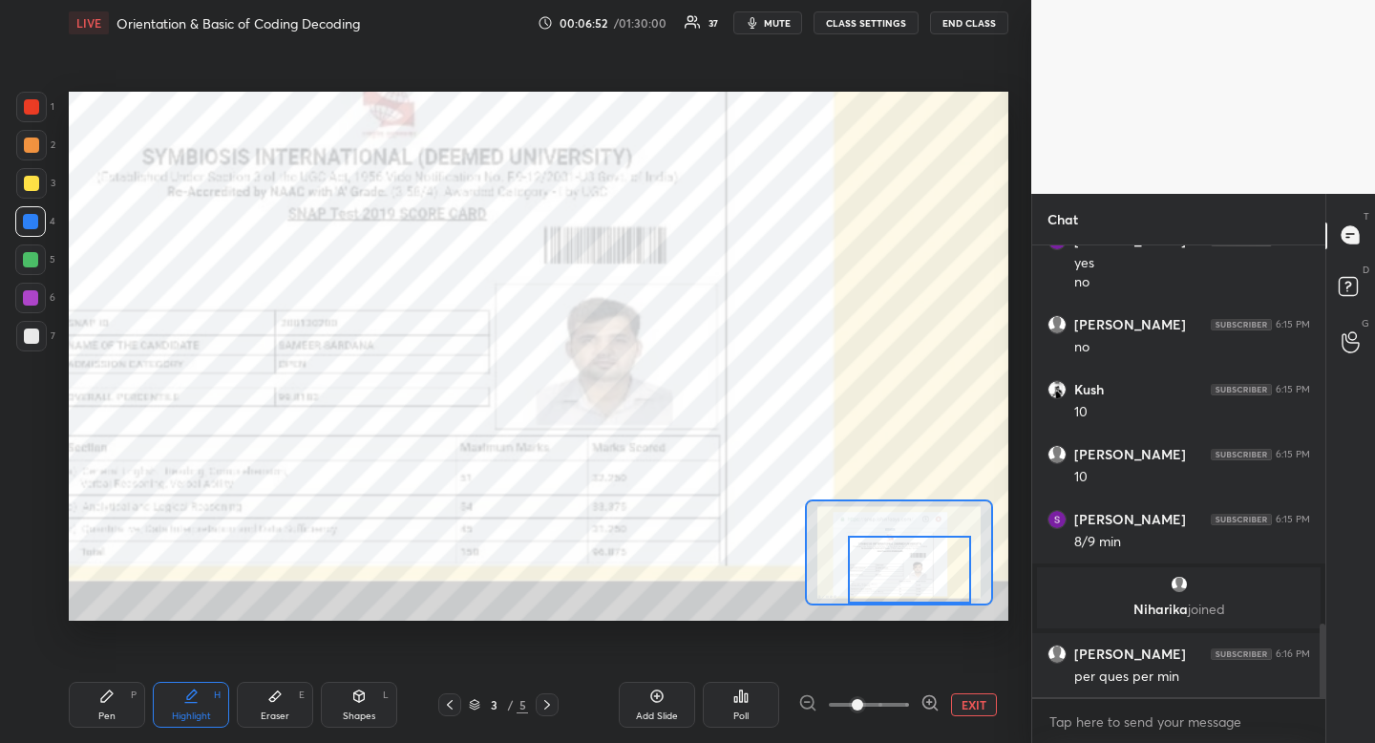
drag, startPoint x: 916, startPoint y: 559, endPoint x: 920, endPoint y: 569, distance: 11.2
click at [930, 563] on div at bounding box center [909, 570] width 123 height 68
click at [35, 109] on div at bounding box center [31, 106] width 15 height 15
drag, startPoint x: 35, startPoint y: 109, endPoint x: 50, endPoint y: 136, distance: 30.3
click at [35, 109] on div at bounding box center [31, 106] width 15 height 15
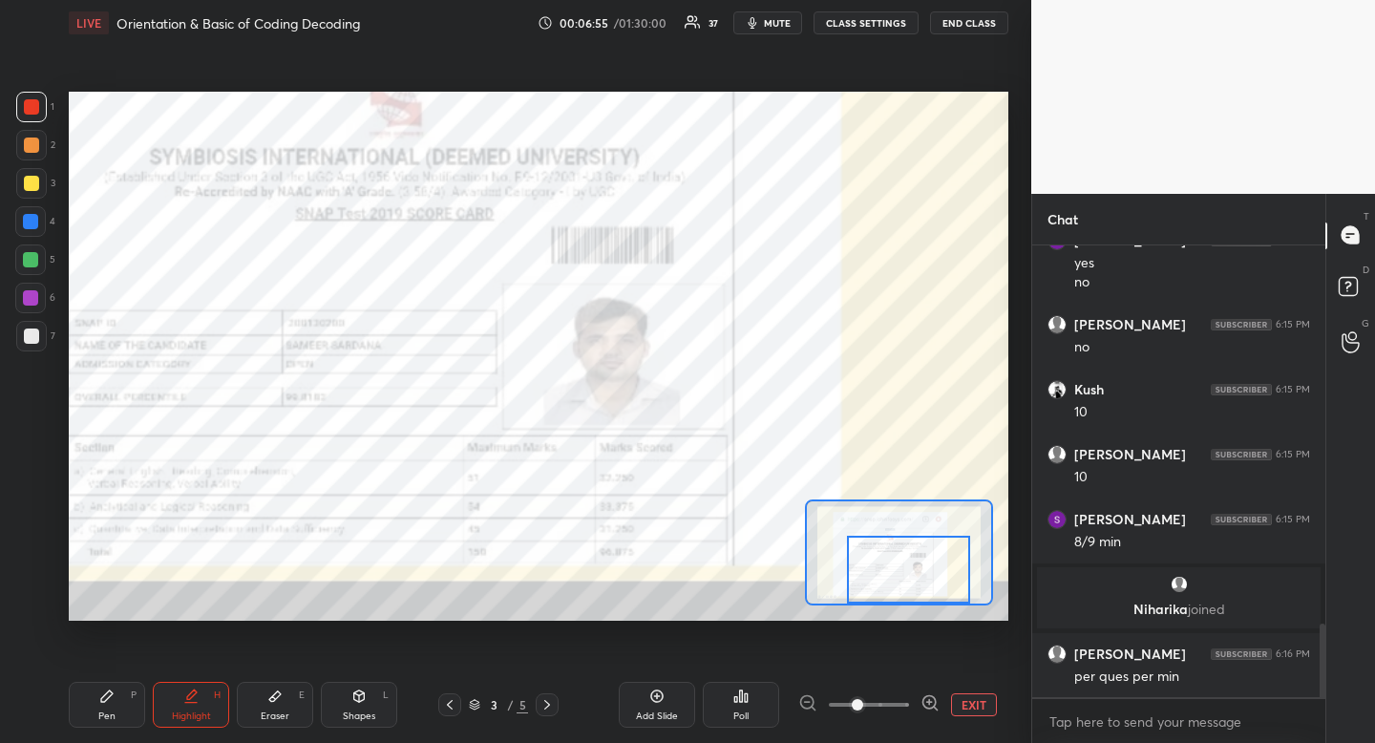
click at [103, 708] on div "Pen P" at bounding box center [107, 705] width 76 height 46
click at [114, 699] on icon at bounding box center [106, 696] width 15 height 15
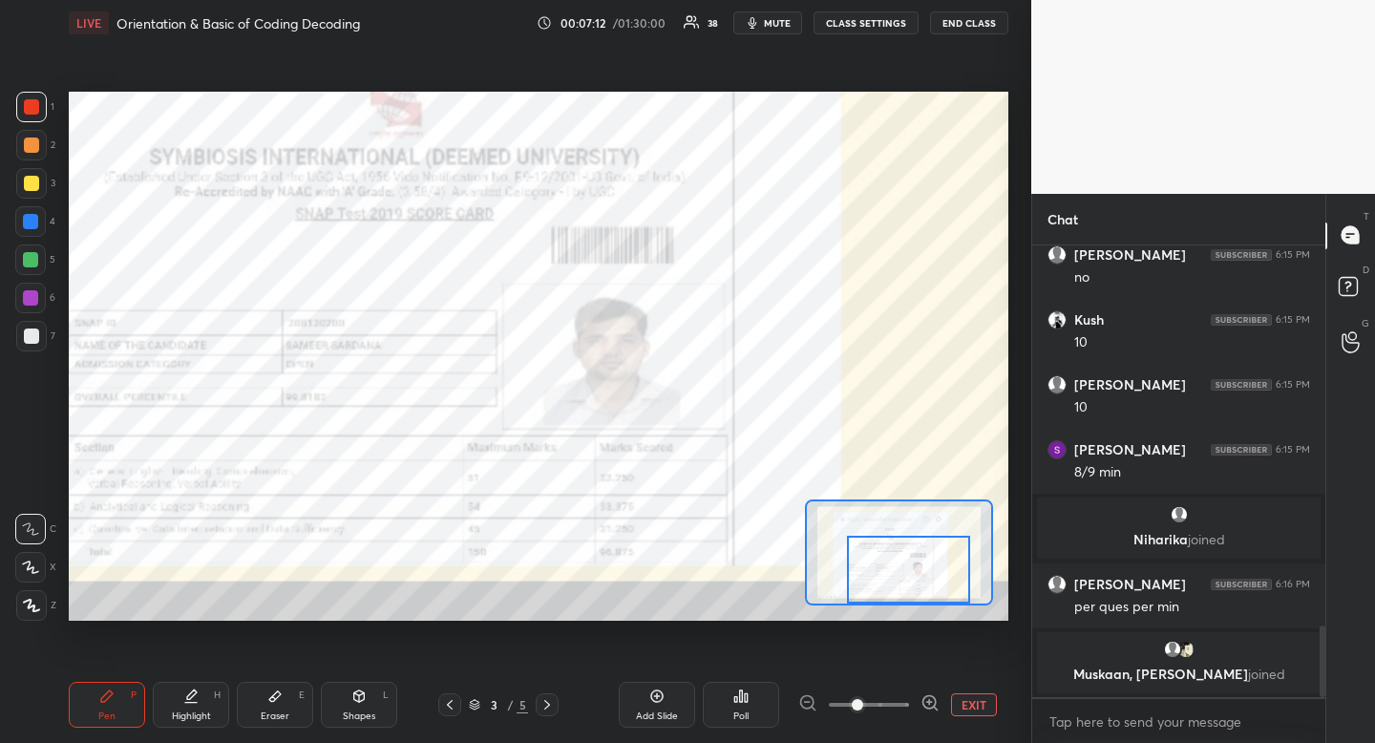
click at [127, 698] on div "Pen P" at bounding box center [107, 705] width 76 height 46
drag, startPoint x: 127, startPoint y: 698, endPoint x: 177, endPoint y: 645, distance: 73.0
click at [127, 698] on div "Pen P" at bounding box center [107, 705] width 76 height 46
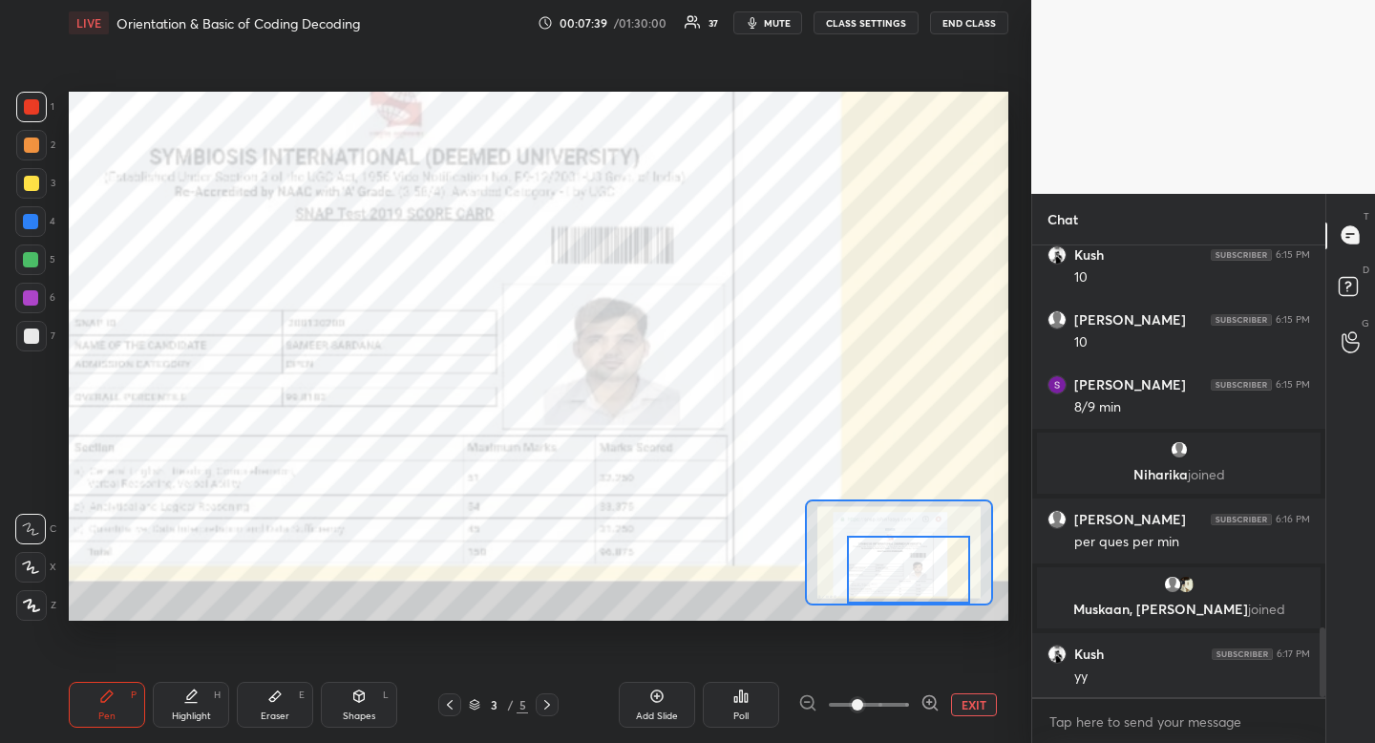
scroll to position [2477, 0]
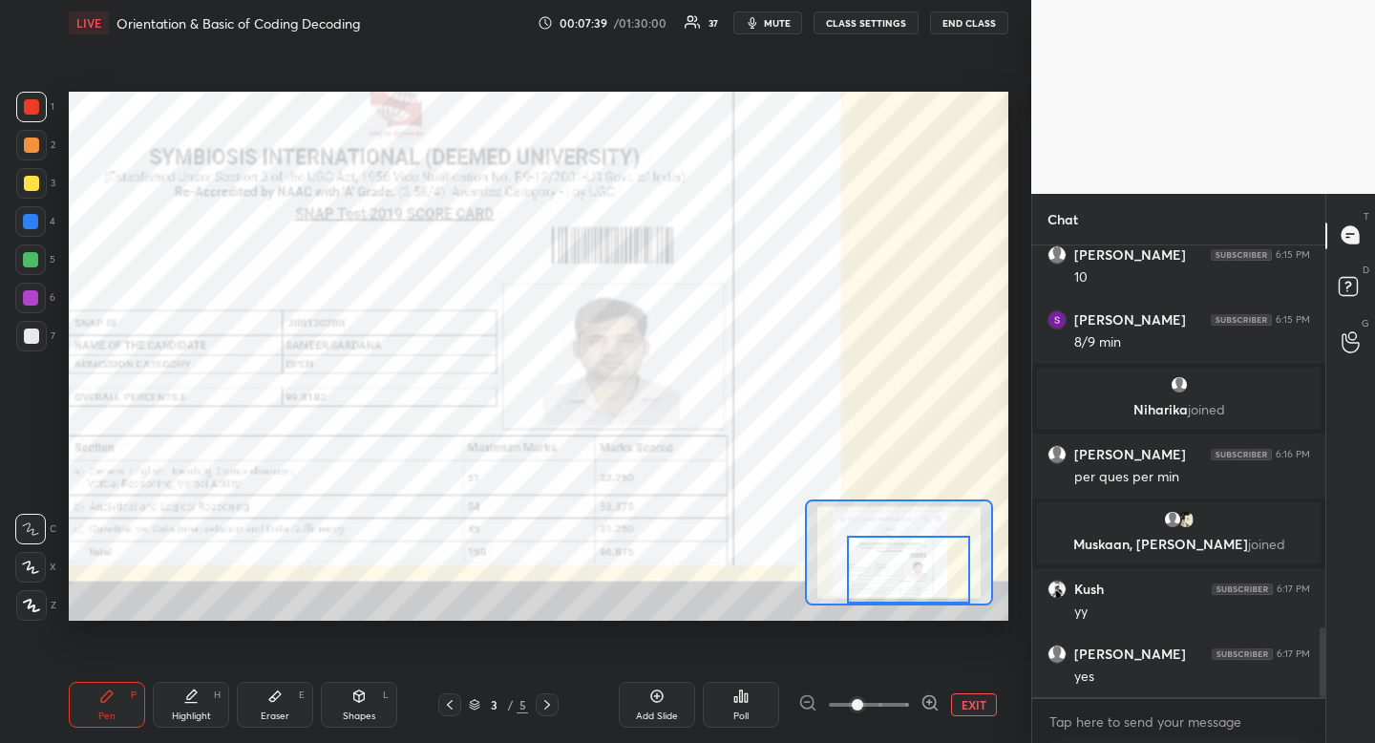
click at [367, 711] on div "Shapes" at bounding box center [359, 716] width 32 height 10
click at [41, 530] on div at bounding box center [30, 529] width 31 height 31
click at [194, 697] on icon at bounding box center [190, 696] width 15 height 15
drag, startPoint x: 190, startPoint y: 696, endPoint x: 245, endPoint y: 653, distance: 70.1
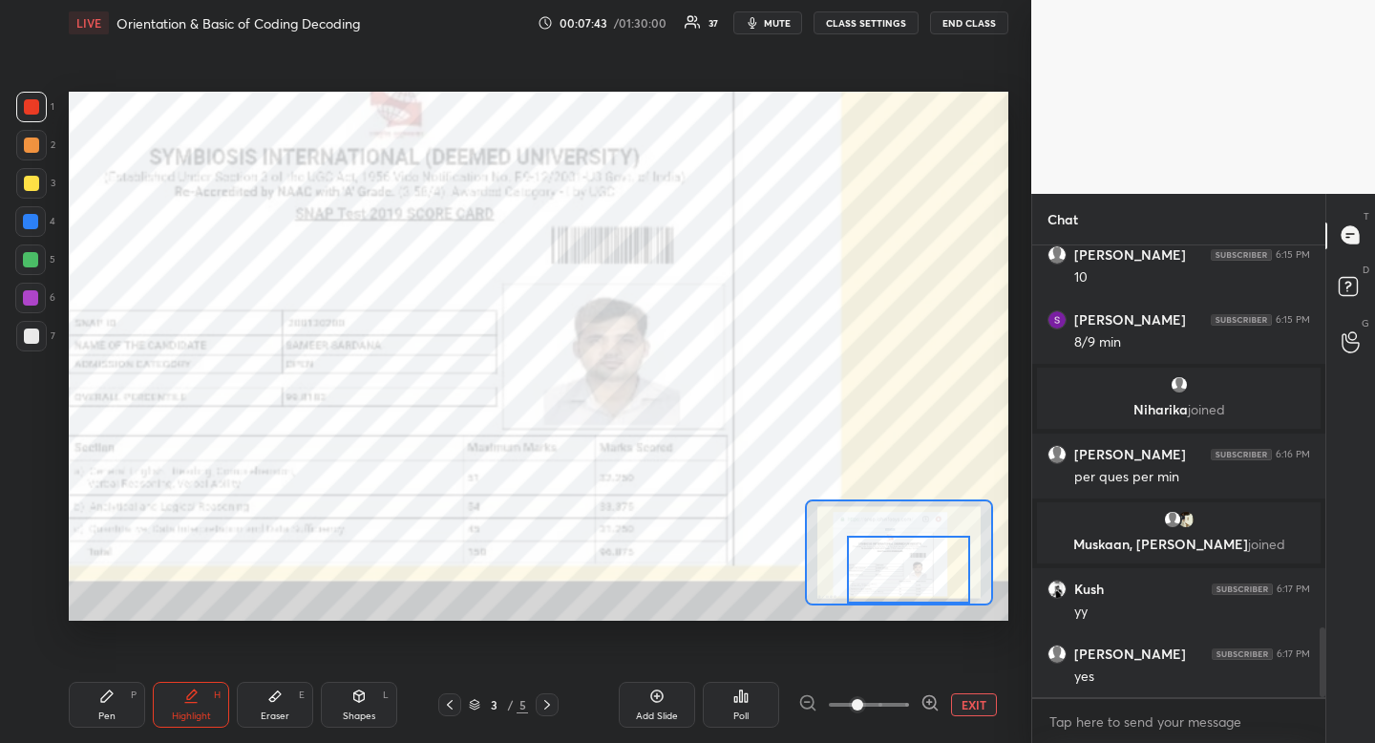
click at [197, 697] on icon at bounding box center [190, 696] width 15 height 15
click at [40, 291] on div at bounding box center [30, 298] width 31 height 31
click at [113, 711] on div "Pen" at bounding box center [106, 716] width 17 height 10
drag, startPoint x: 113, startPoint y: 710, endPoint x: 155, endPoint y: 631, distance: 88.9
click at [113, 711] on div "Pen" at bounding box center [106, 716] width 17 height 10
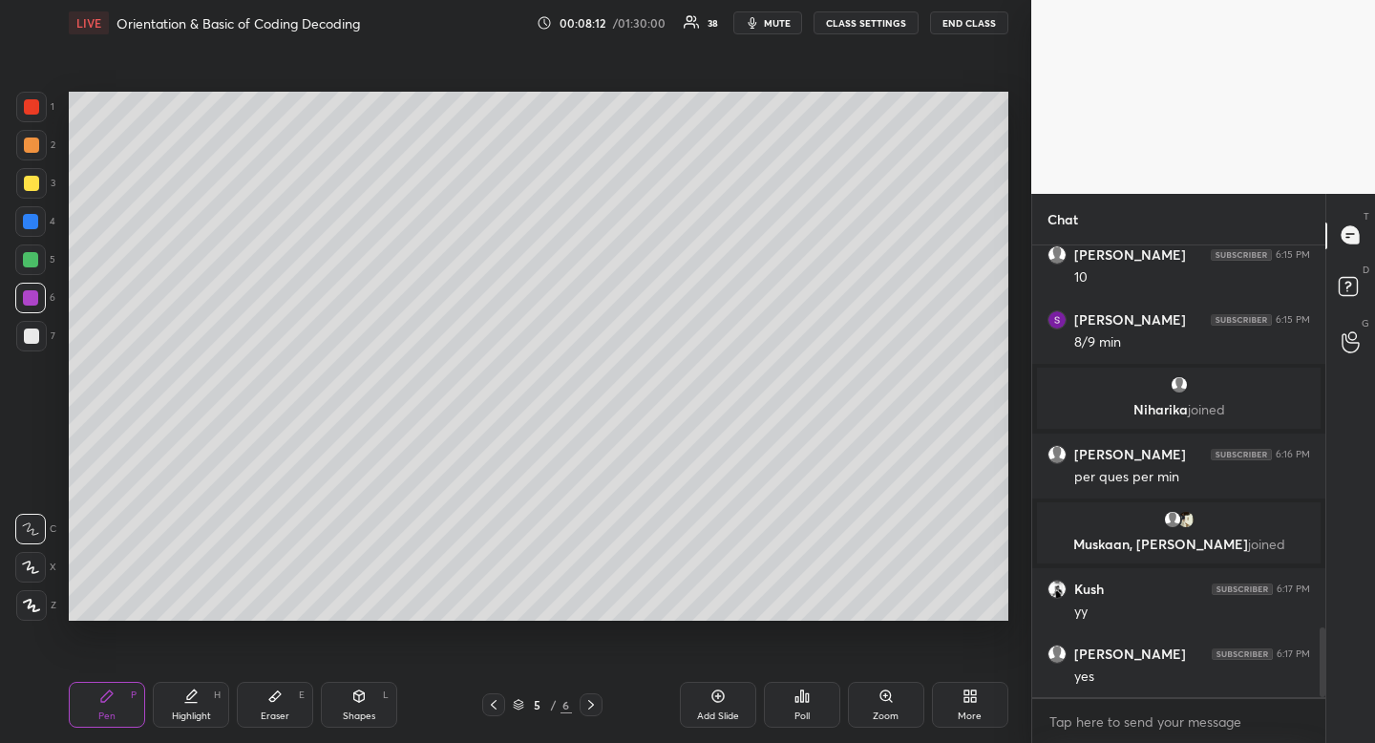
click at [488, 705] on icon at bounding box center [493, 704] width 15 height 15
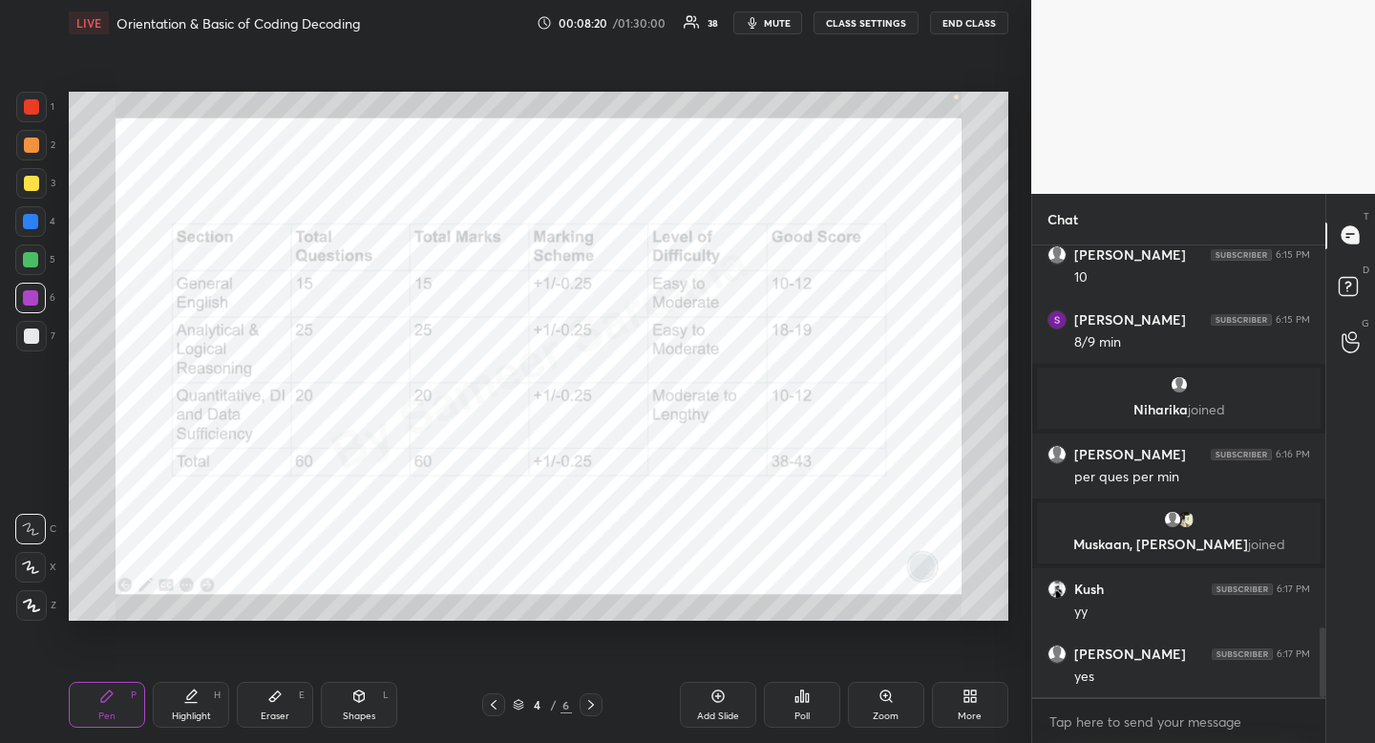
scroll to position [2559, 0]
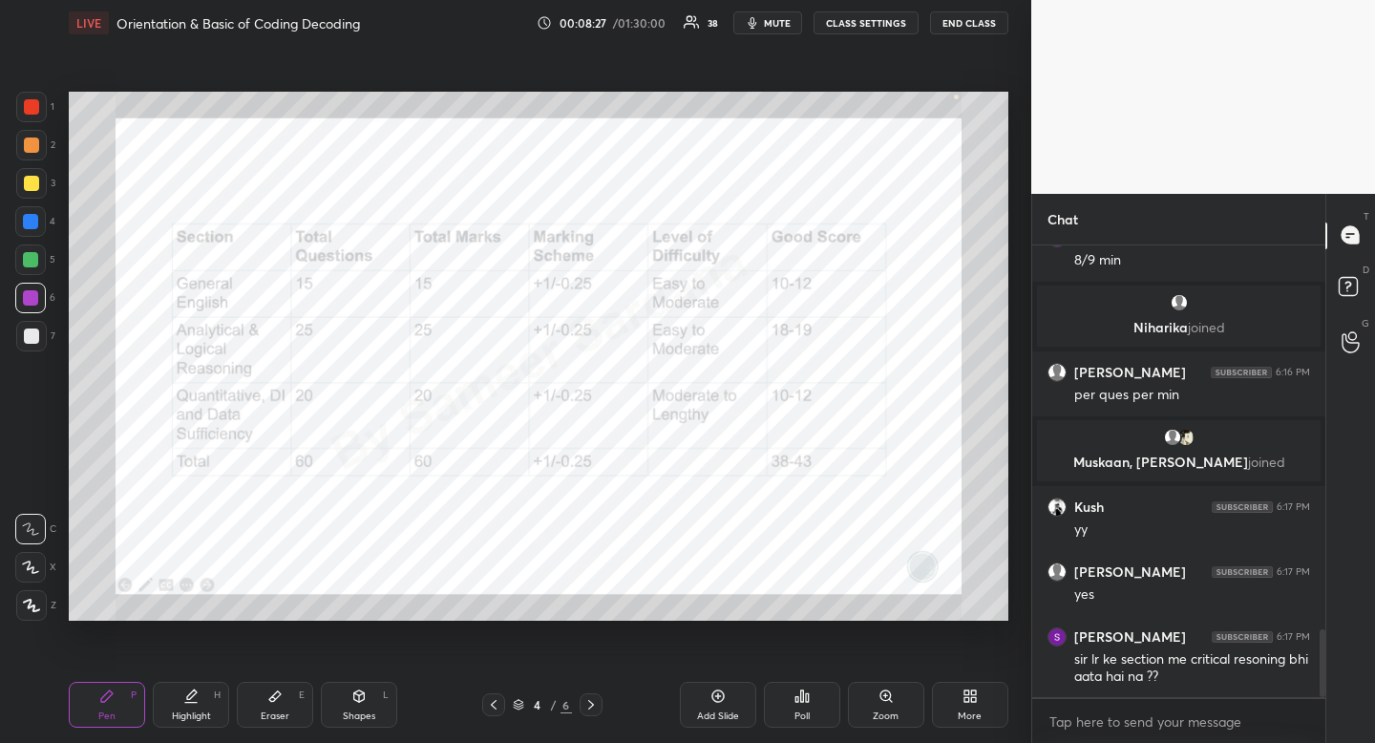
click at [185, 695] on icon at bounding box center [190, 696] width 15 height 15
click at [31, 114] on div at bounding box center [31, 106] width 15 height 15
drag, startPoint x: 31, startPoint y: 114, endPoint x: 26, endPoint y: 134, distance: 20.6
click at [31, 114] on div at bounding box center [31, 106] width 15 height 15
click at [183, 711] on div "Highlight H" at bounding box center [191, 705] width 76 height 46
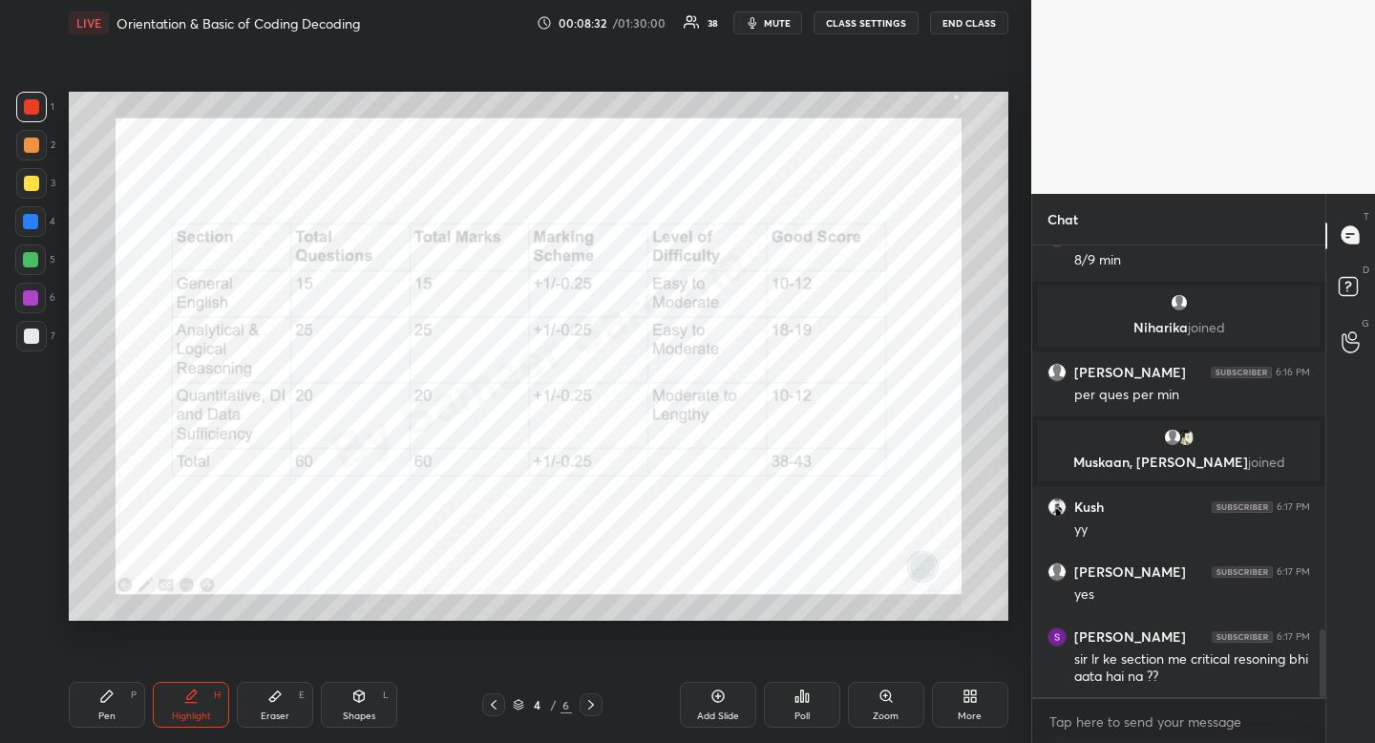
click at [184, 707] on div "Highlight H" at bounding box center [191, 705] width 76 height 46
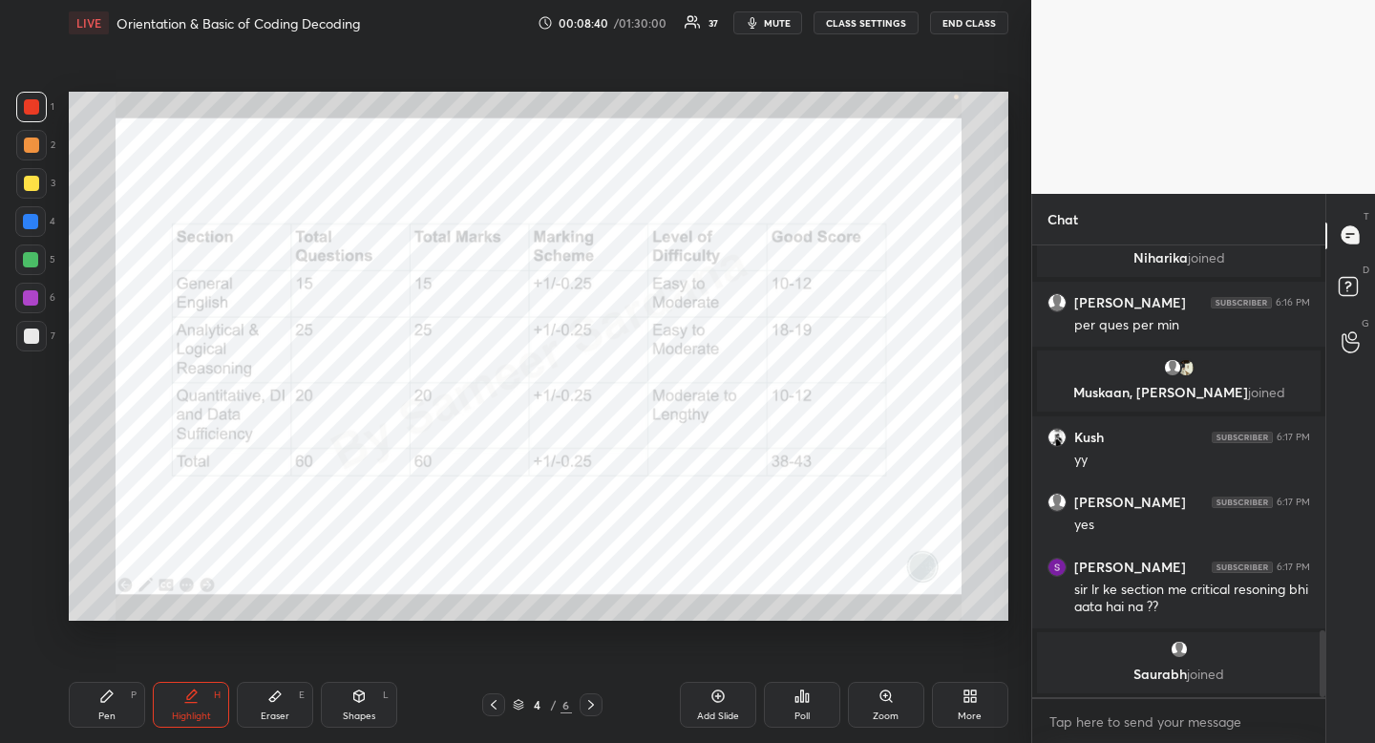
click at [355, 695] on icon at bounding box center [358, 696] width 15 height 15
drag, startPoint x: 21, startPoint y: 538, endPoint x: 43, endPoint y: 516, distance: 31.1
click at [21, 538] on div at bounding box center [30, 529] width 31 height 31
click at [29, 529] on div at bounding box center [30, 529] width 31 height 31
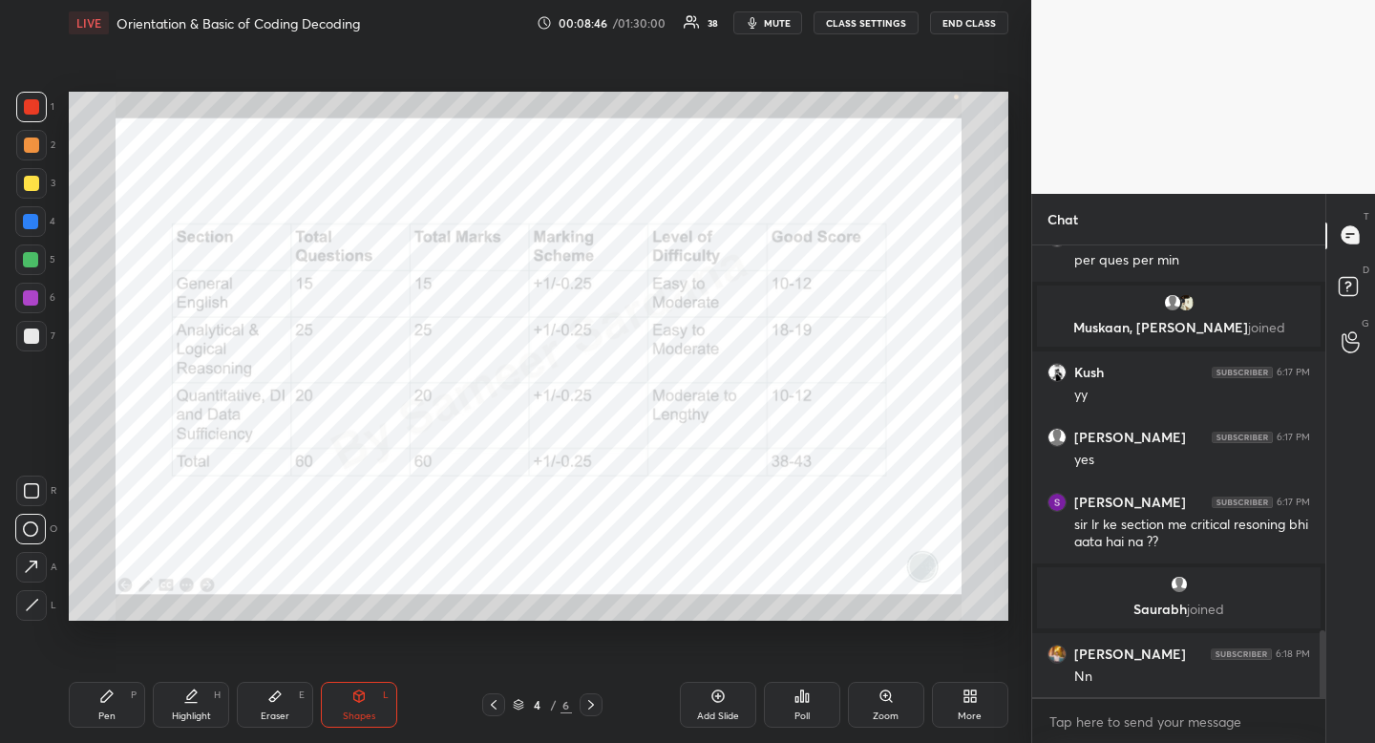
click at [129, 697] on div "Pen P" at bounding box center [107, 705] width 76 height 46
click at [122, 692] on div "Pen P" at bounding box center [107, 705] width 76 height 46
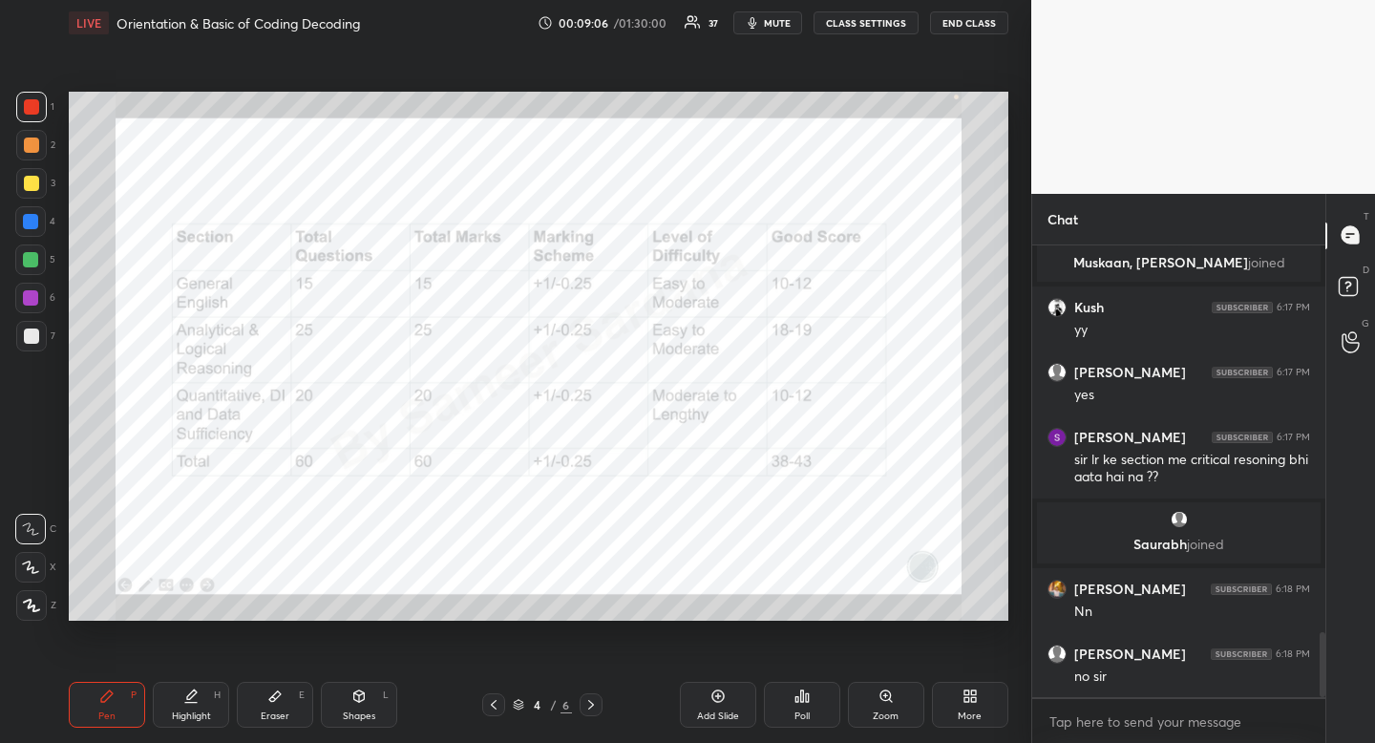
scroll to position [7, 7]
click at [369, 692] on div "Shapes L" at bounding box center [359, 705] width 76 height 46
click at [34, 527] on icon at bounding box center [30, 528] width 15 height 15
click at [194, 689] on icon at bounding box center [190, 696] width 15 height 15
drag, startPoint x: 198, startPoint y: 679, endPoint x: 219, endPoint y: 627, distance: 55.7
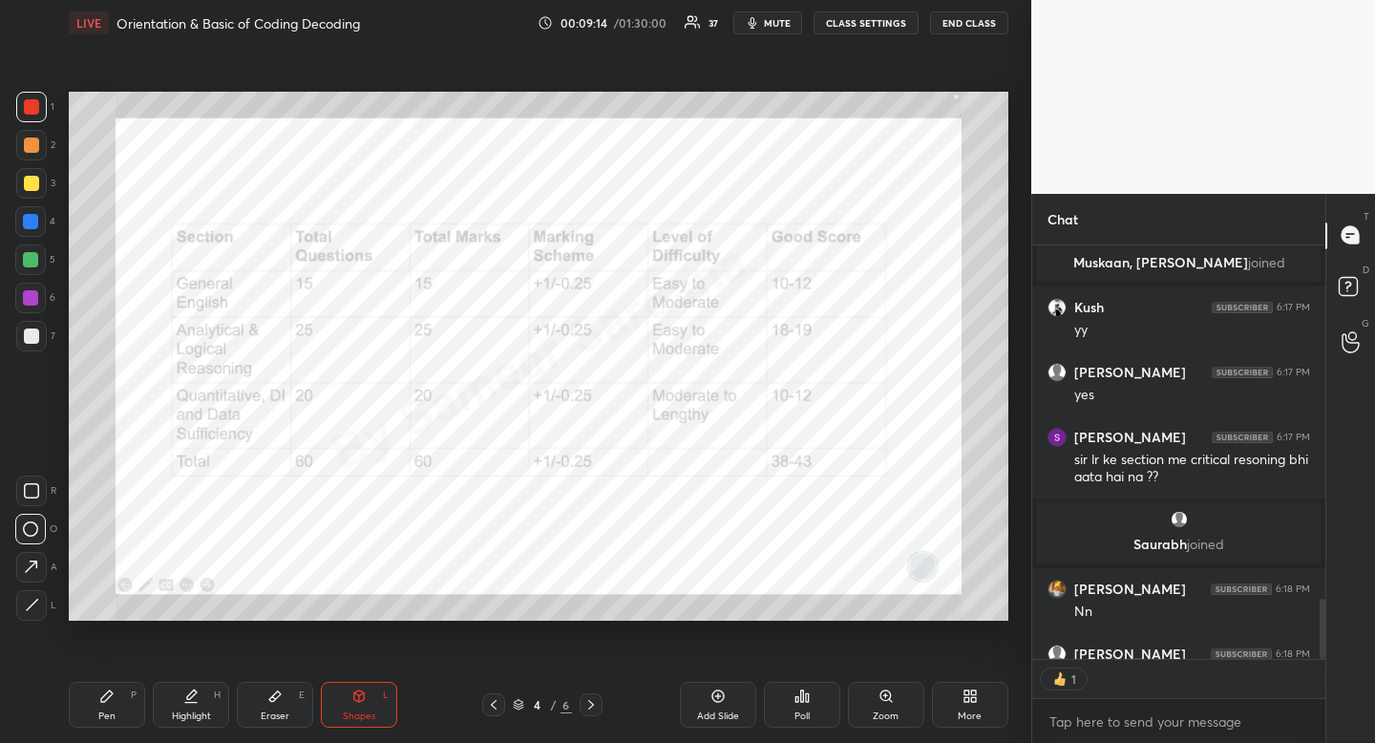
click at [198, 679] on div "Pen P Highlight H Eraser E Shapes L 4 / 6 Add Slide Poll Zoom More" at bounding box center [539, 705] width 940 height 76
type textarea "x"
click at [125, 686] on div "Pen P" at bounding box center [107, 705] width 76 height 46
click at [138, 672] on div "Pen P Highlight H Eraser E Shapes L 4 / 6 Add Slide Poll Zoom More" at bounding box center [539, 705] width 940 height 76
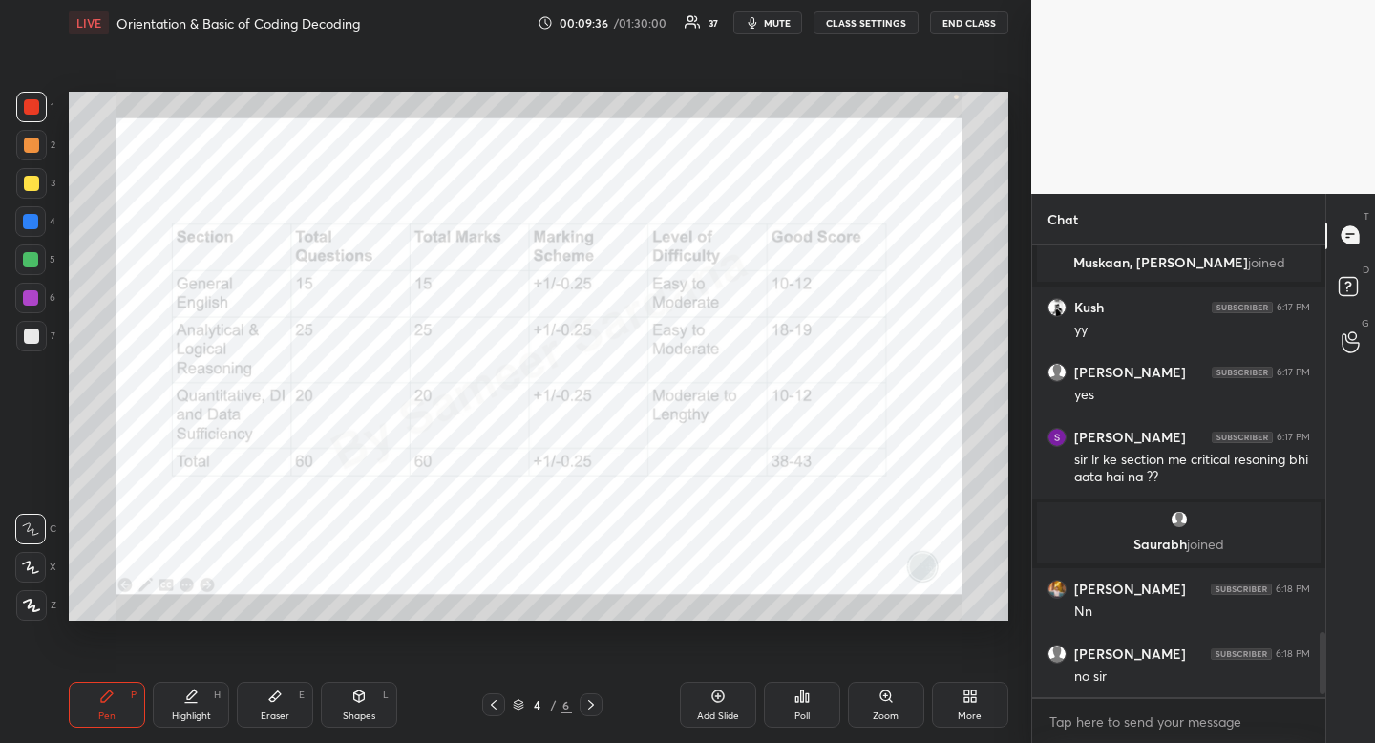
scroll to position [2755, 0]
click at [497, 704] on icon at bounding box center [493, 704] width 15 height 15
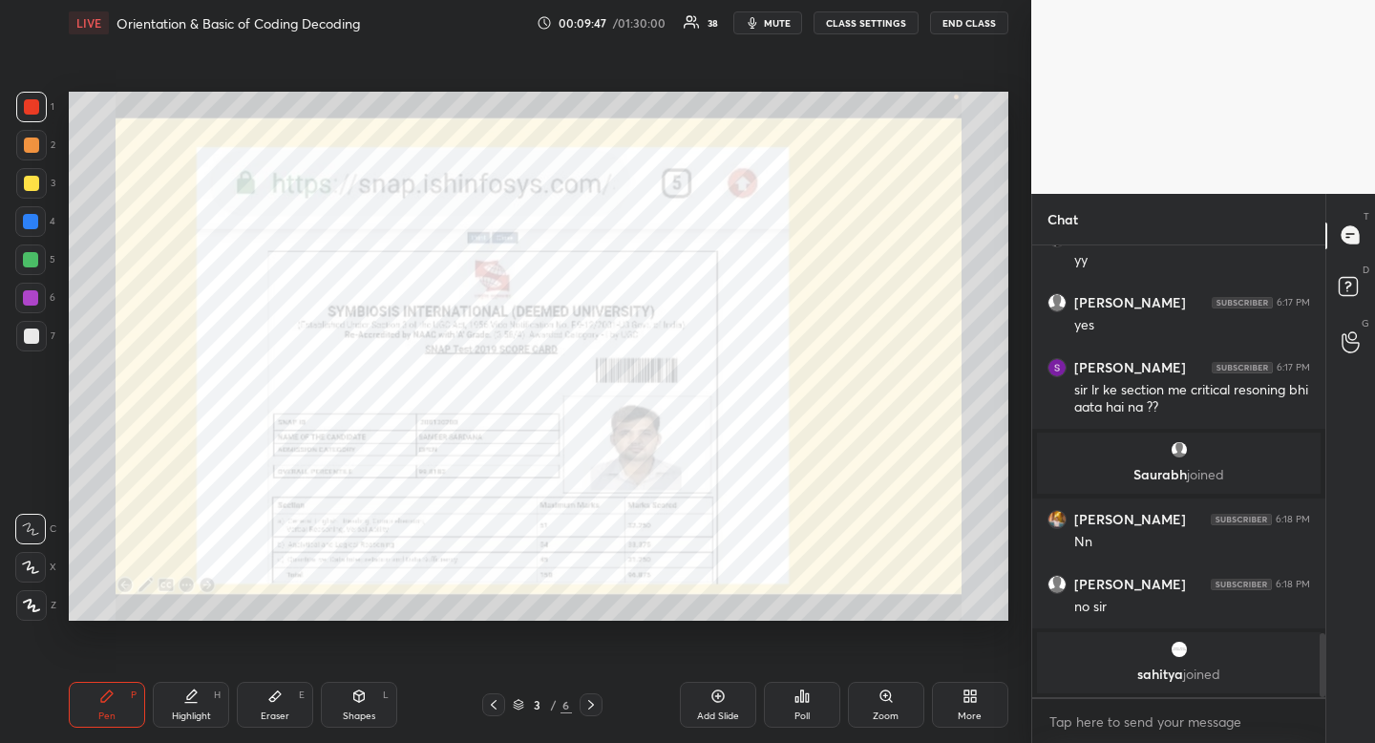
click at [31, 233] on div at bounding box center [30, 221] width 31 height 31
click at [32, 226] on div at bounding box center [30, 221] width 15 height 15
click at [362, 711] on div "Shapes" at bounding box center [359, 716] width 32 height 10
click at [27, 521] on icon at bounding box center [30, 528] width 15 height 15
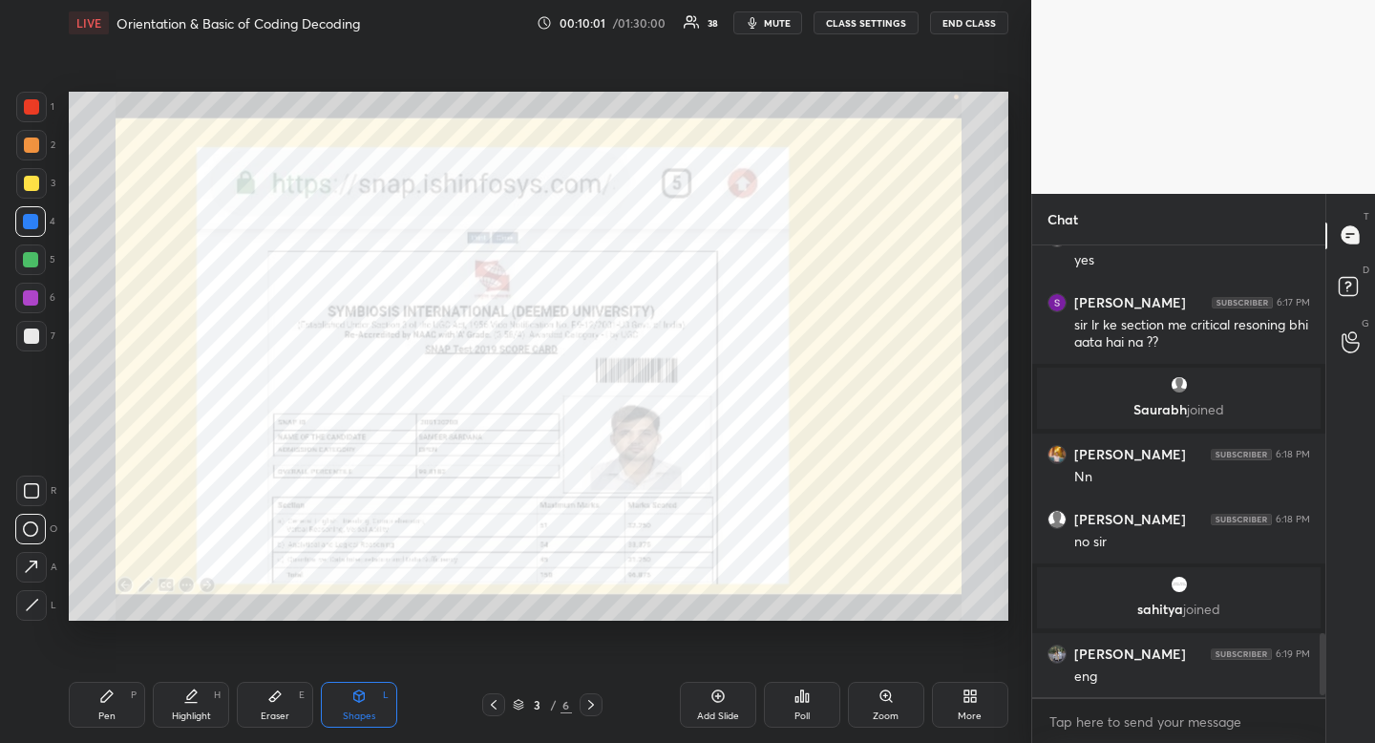
scroll to position [2876, 0]
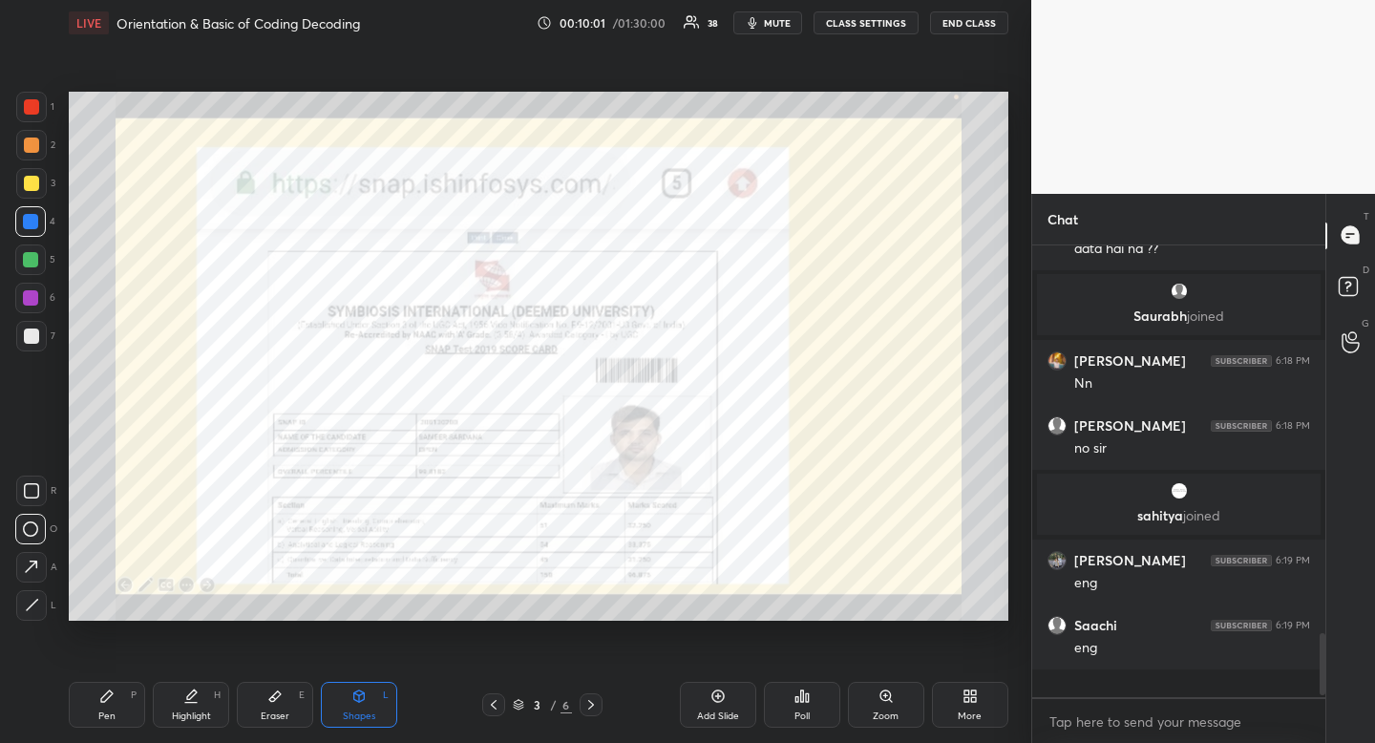
click at [204, 711] on div "Highlight" at bounding box center [191, 716] width 39 height 10
click at [214, 693] on div "Highlight H" at bounding box center [191, 705] width 76 height 46
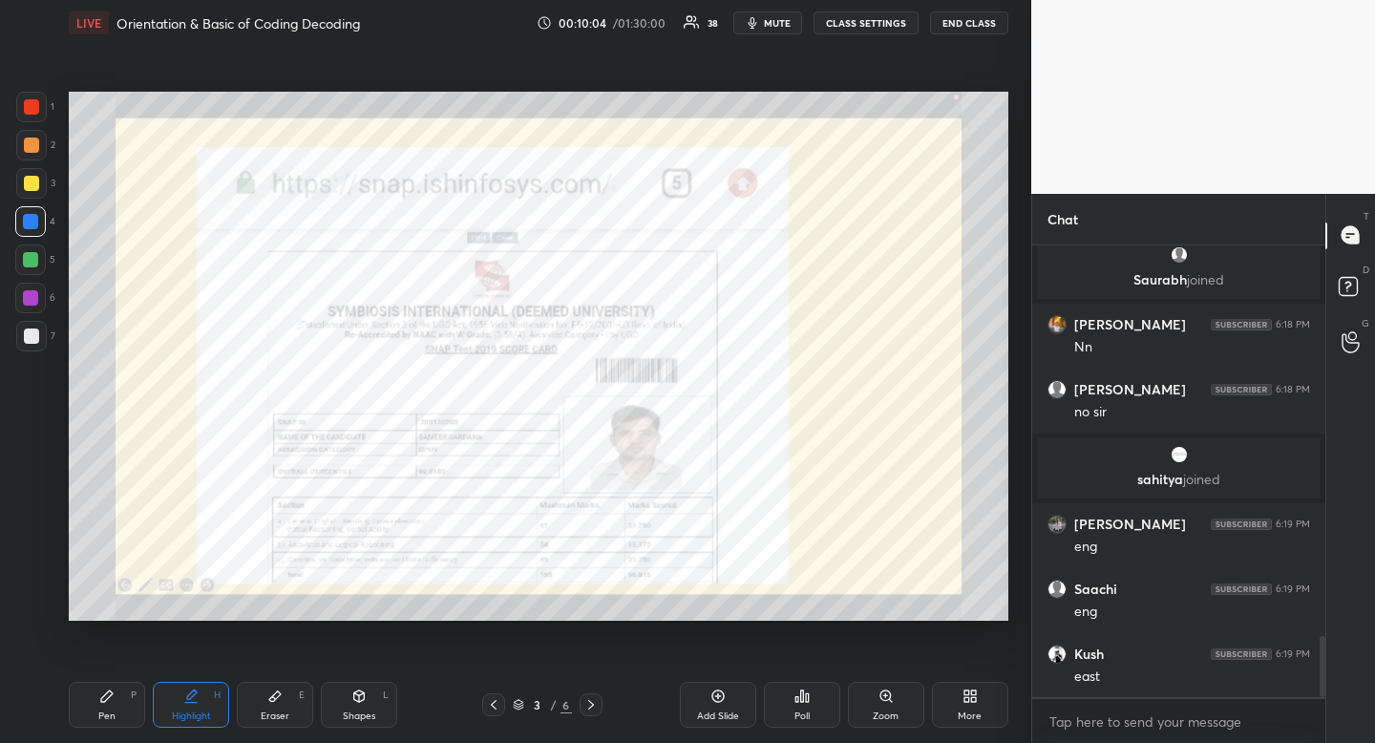
scroll to position [2941, 0]
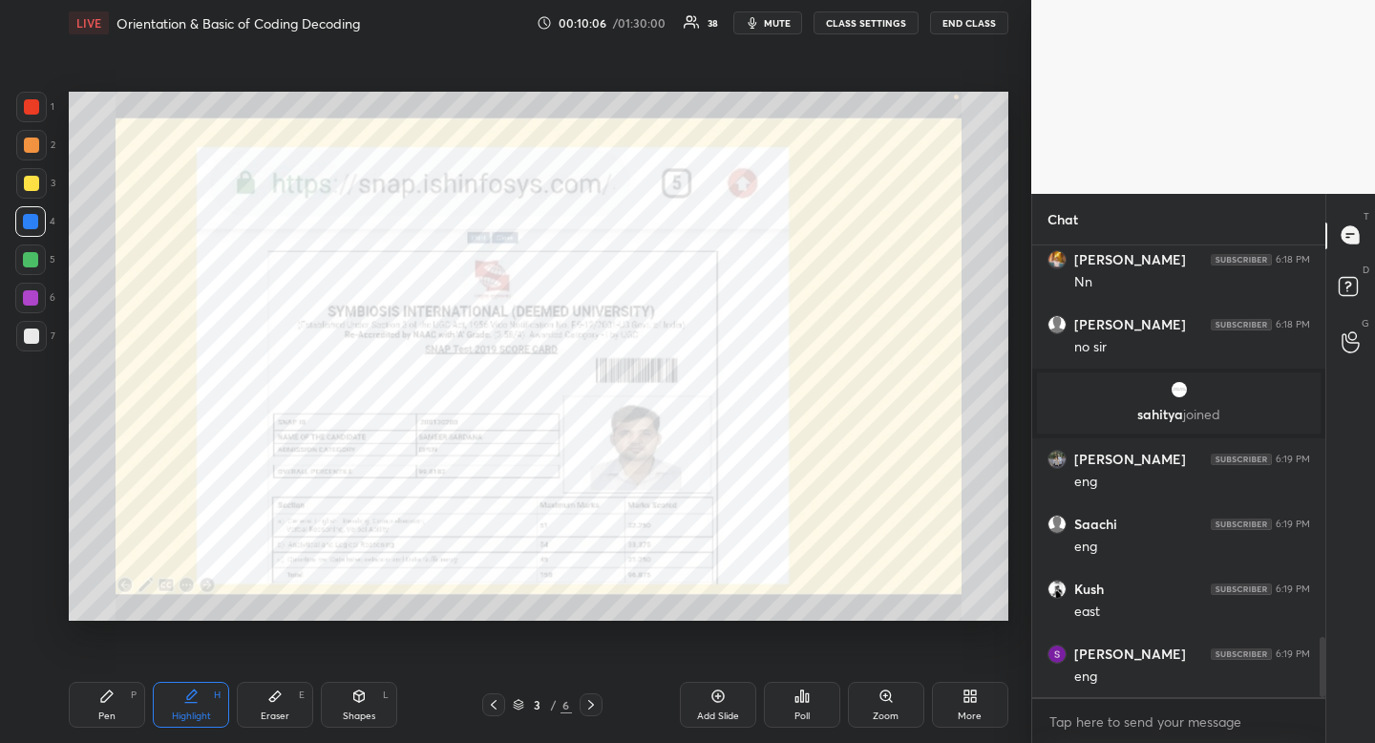
drag, startPoint x: 362, startPoint y: 698, endPoint x: 333, endPoint y: 662, distance: 46.2
click at [362, 698] on icon at bounding box center [359, 695] width 11 height 11
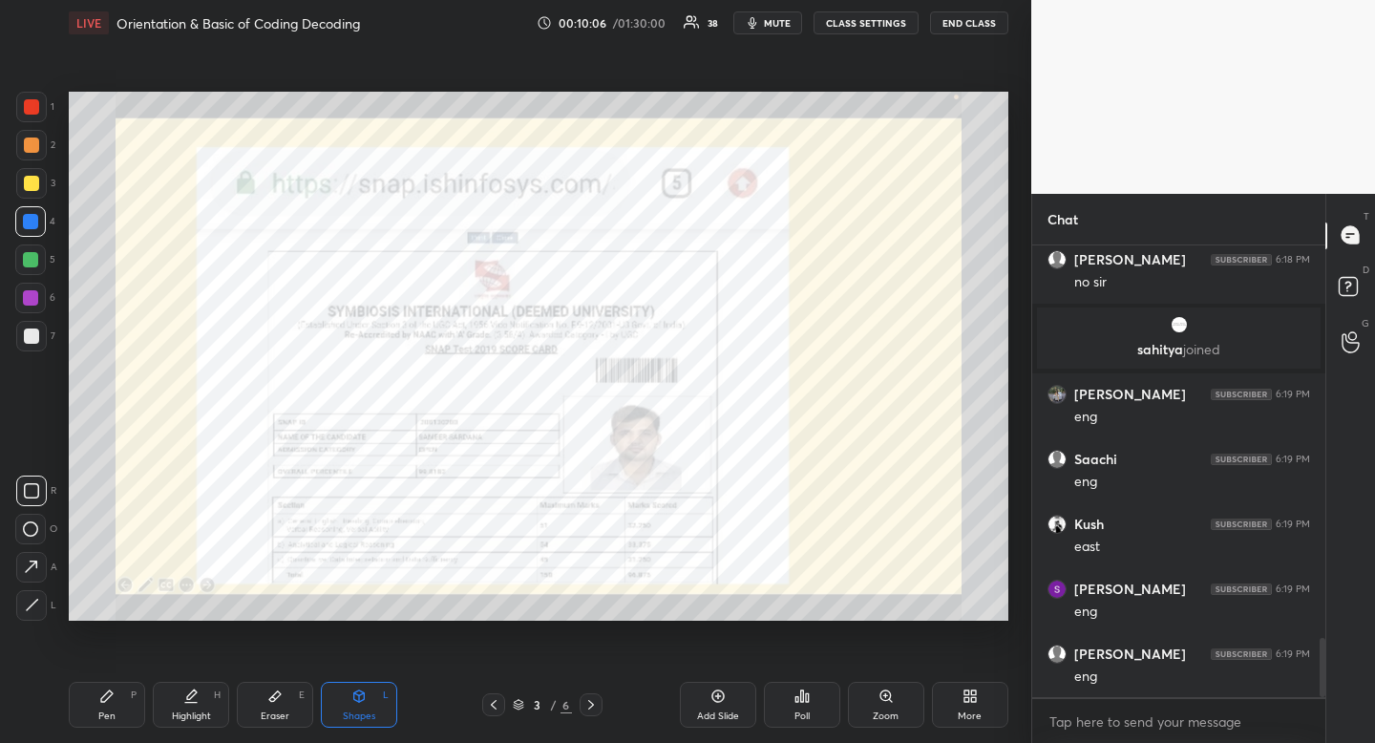
click at [44, 488] on div at bounding box center [31, 491] width 31 height 31
click at [183, 711] on div "Highlight" at bounding box center [191, 716] width 39 height 10
drag, startPoint x: 183, startPoint y: 709, endPoint x: 188, endPoint y: 698, distance: 11.5
click at [188, 698] on div "Highlight H" at bounding box center [191, 705] width 76 height 46
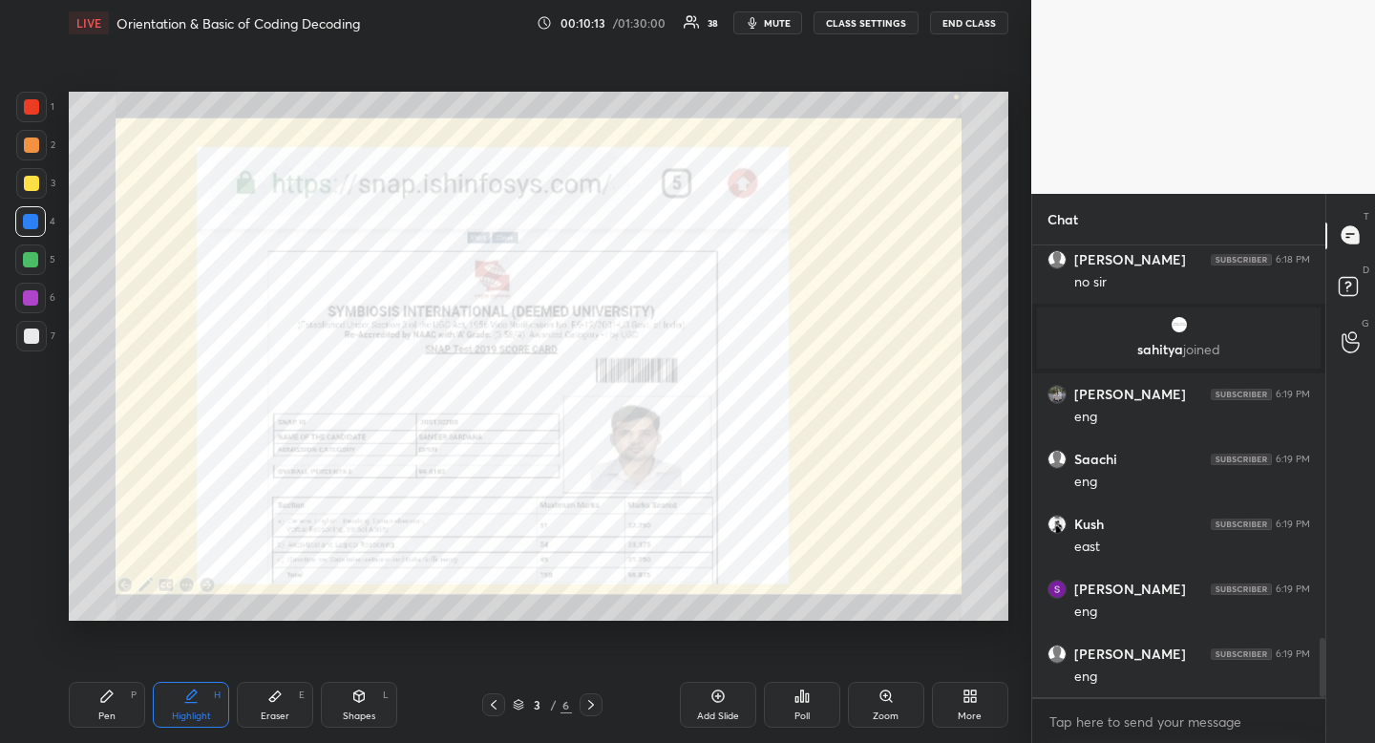
click at [277, 727] on div "Eraser E" at bounding box center [275, 705] width 76 height 46
click at [280, 709] on div "Eraser E" at bounding box center [275, 705] width 76 height 46
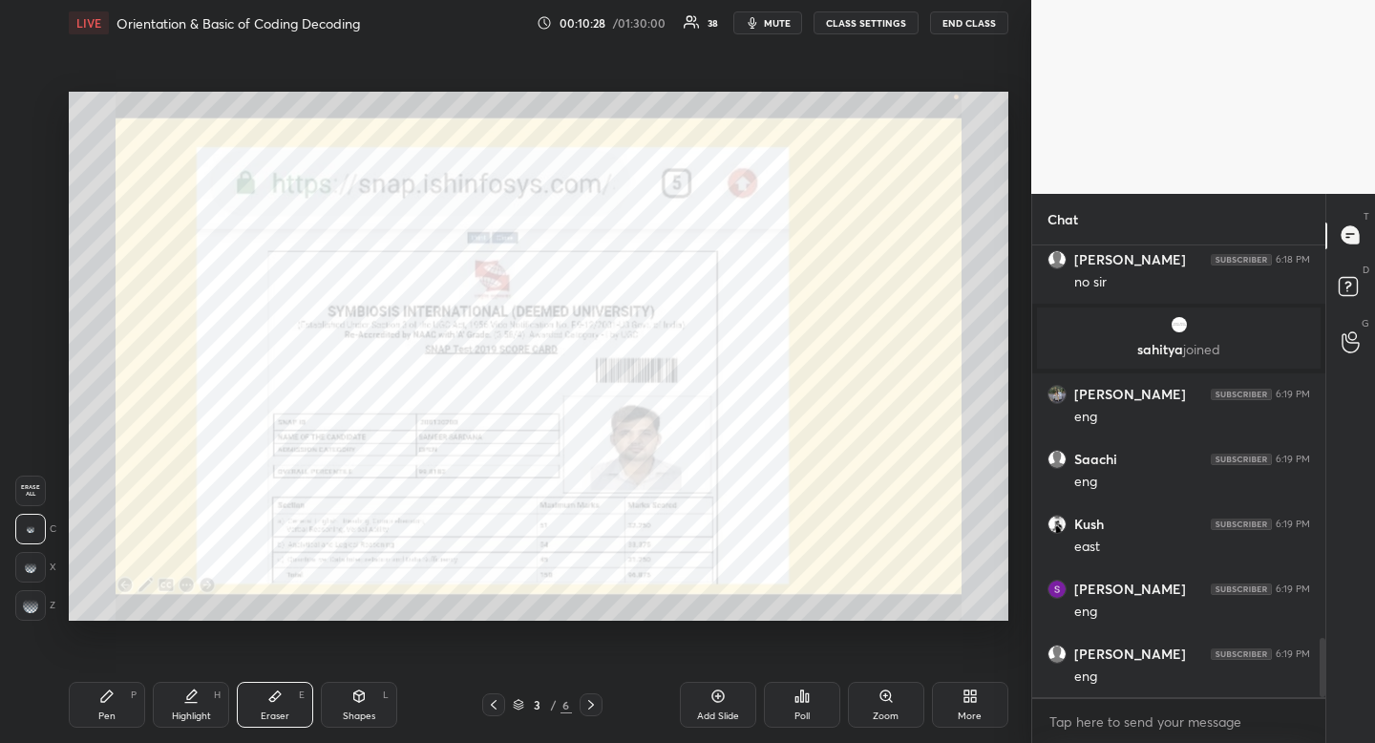
click at [200, 705] on div "Highlight H" at bounding box center [191, 705] width 76 height 46
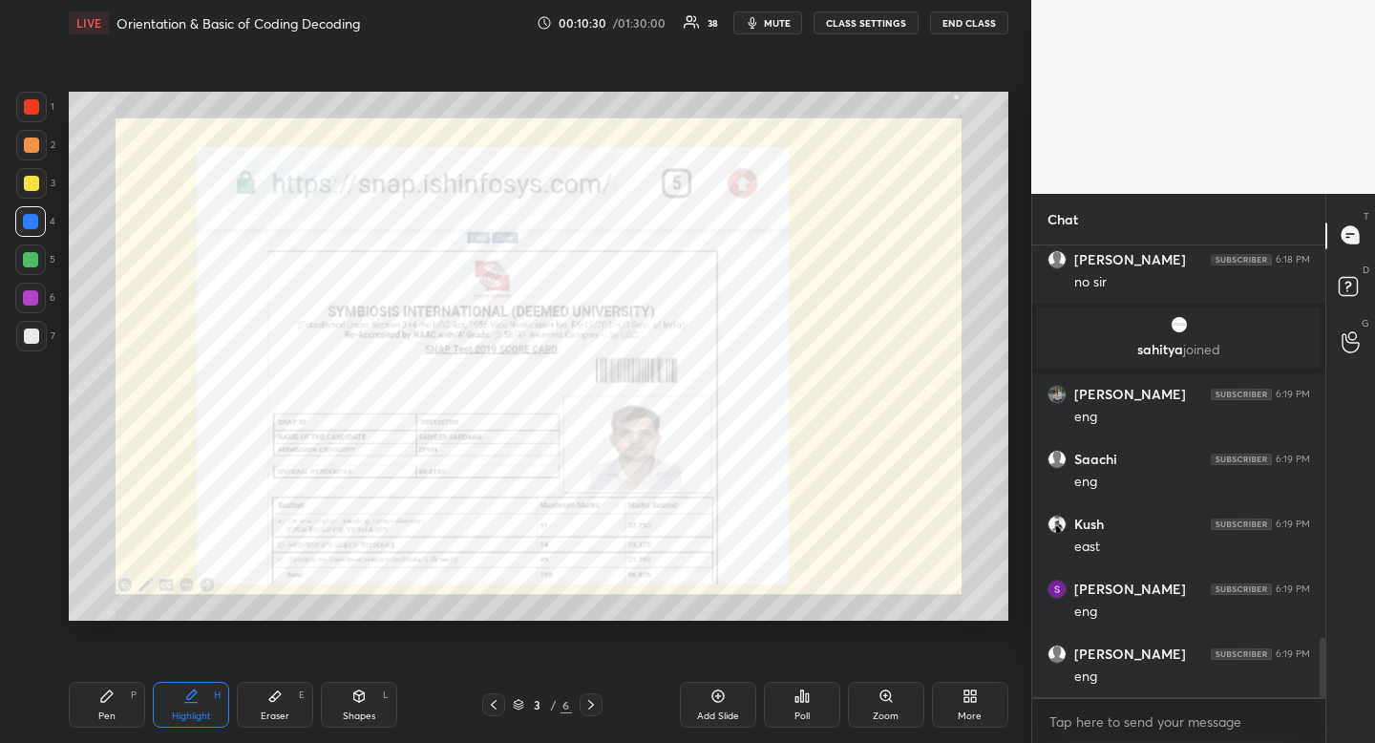
scroll to position [3071, 0]
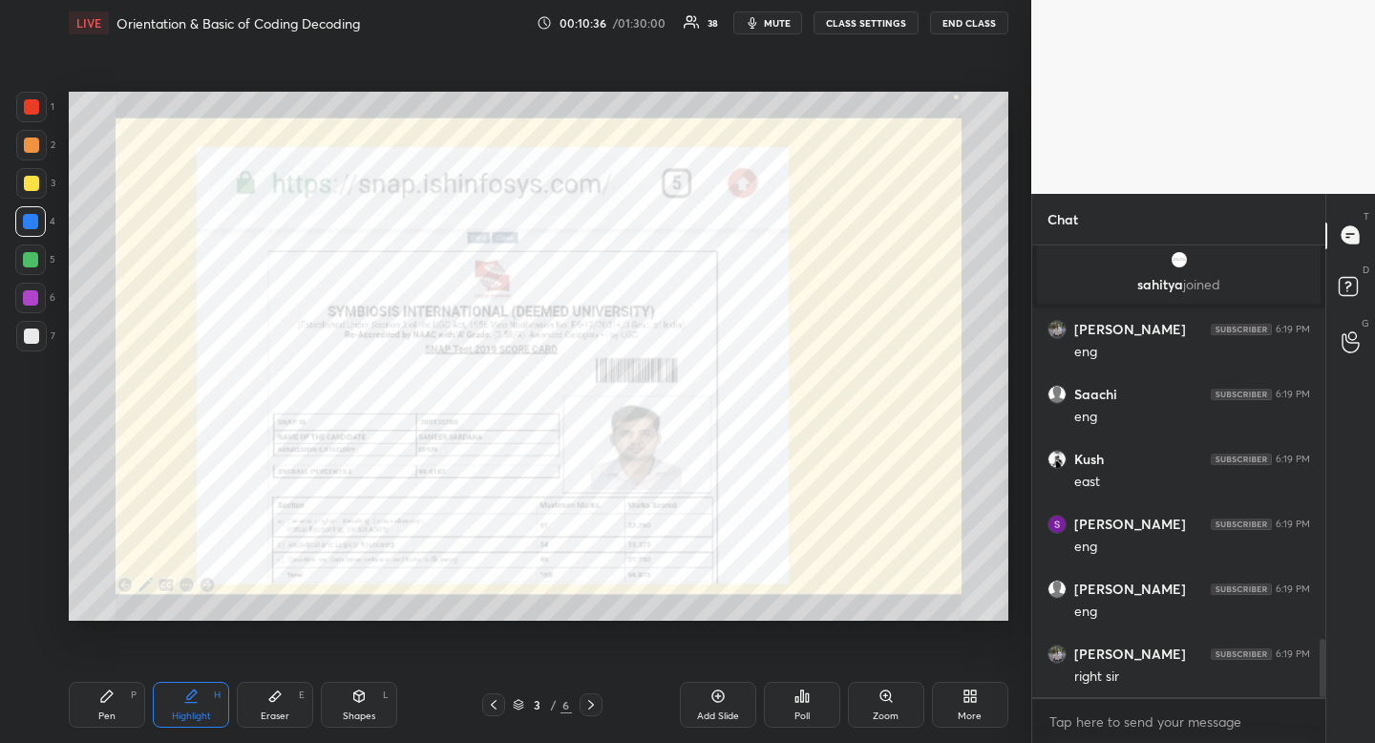
click at [368, 688] on div "Shapes L" at bounding box center [359, 705] width 76 height 46
click at [34, 498] on div at bounding box center [31, 491] width 31 height 31
click at [195, 699] on icon at bounding box center [190, 696] width 15 height 15
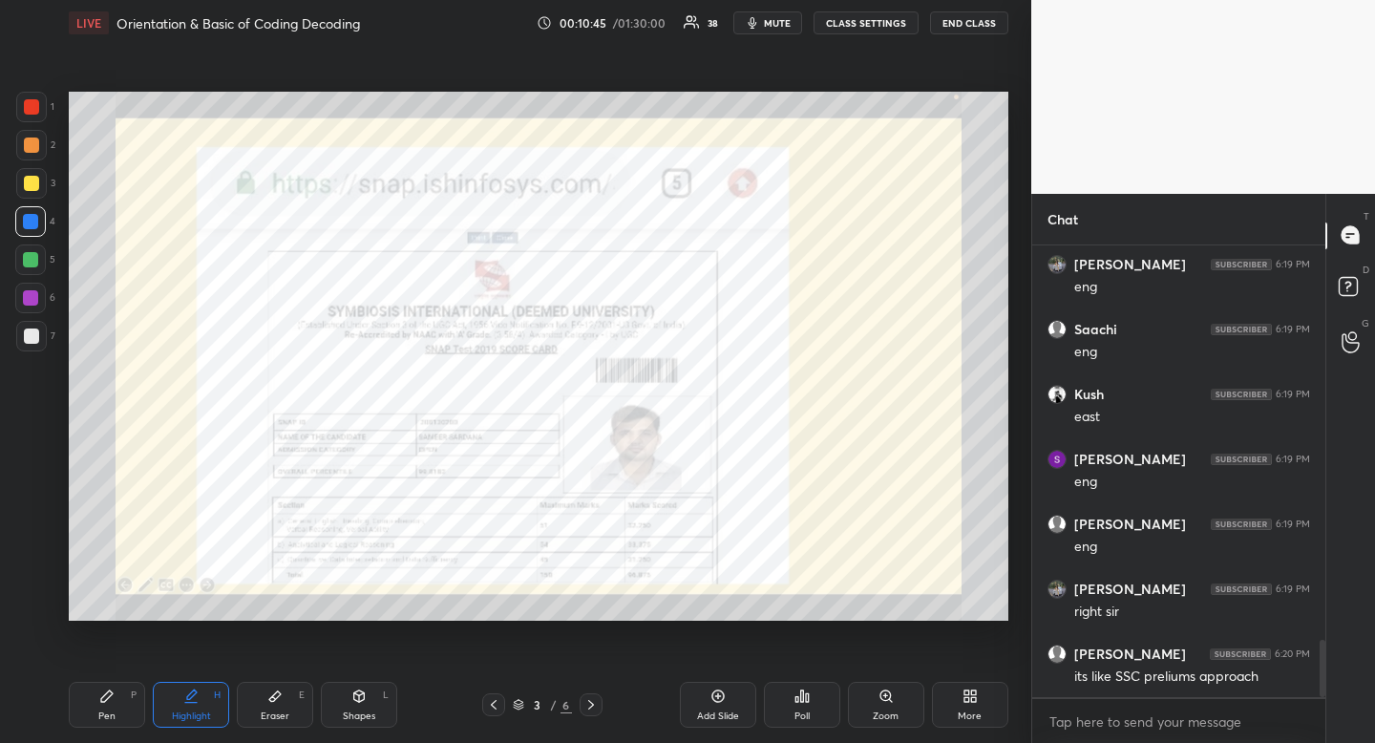
scroll to position [3216, 0]
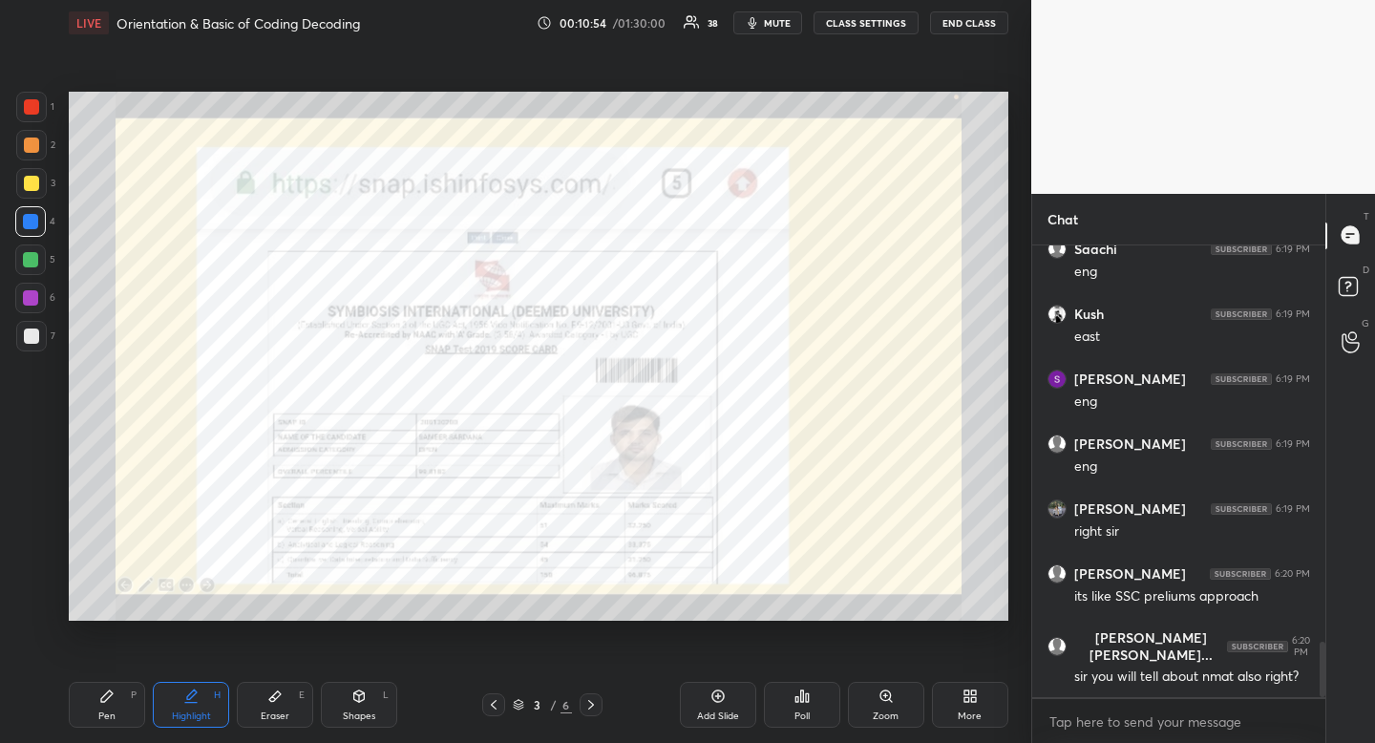
click at [594, 706] on icon at bounding box center [590, 704] width 15 height 15
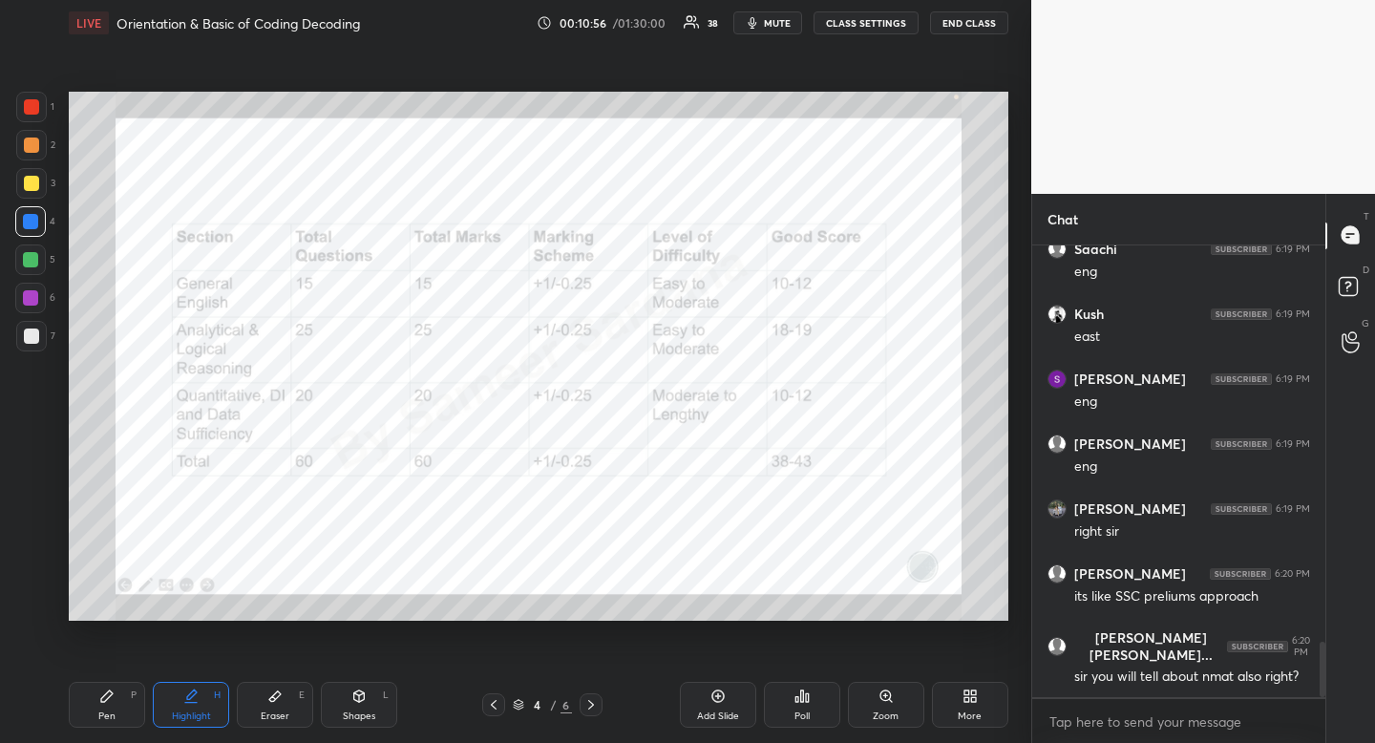
click at [596, 699] on icon at bounding box center [590, 704] width 15 height 15
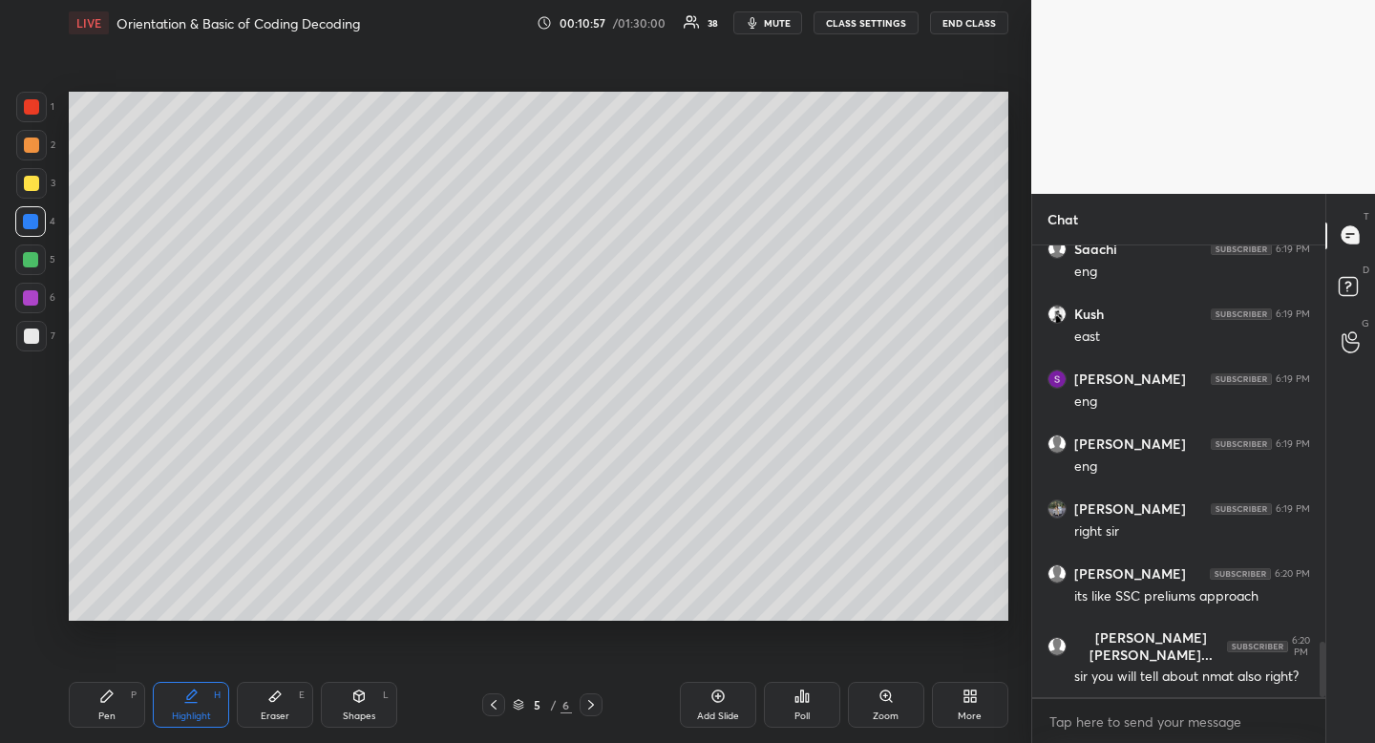
click at [592, 704] on icon at bounding box center [590, 704] width 15 height 15
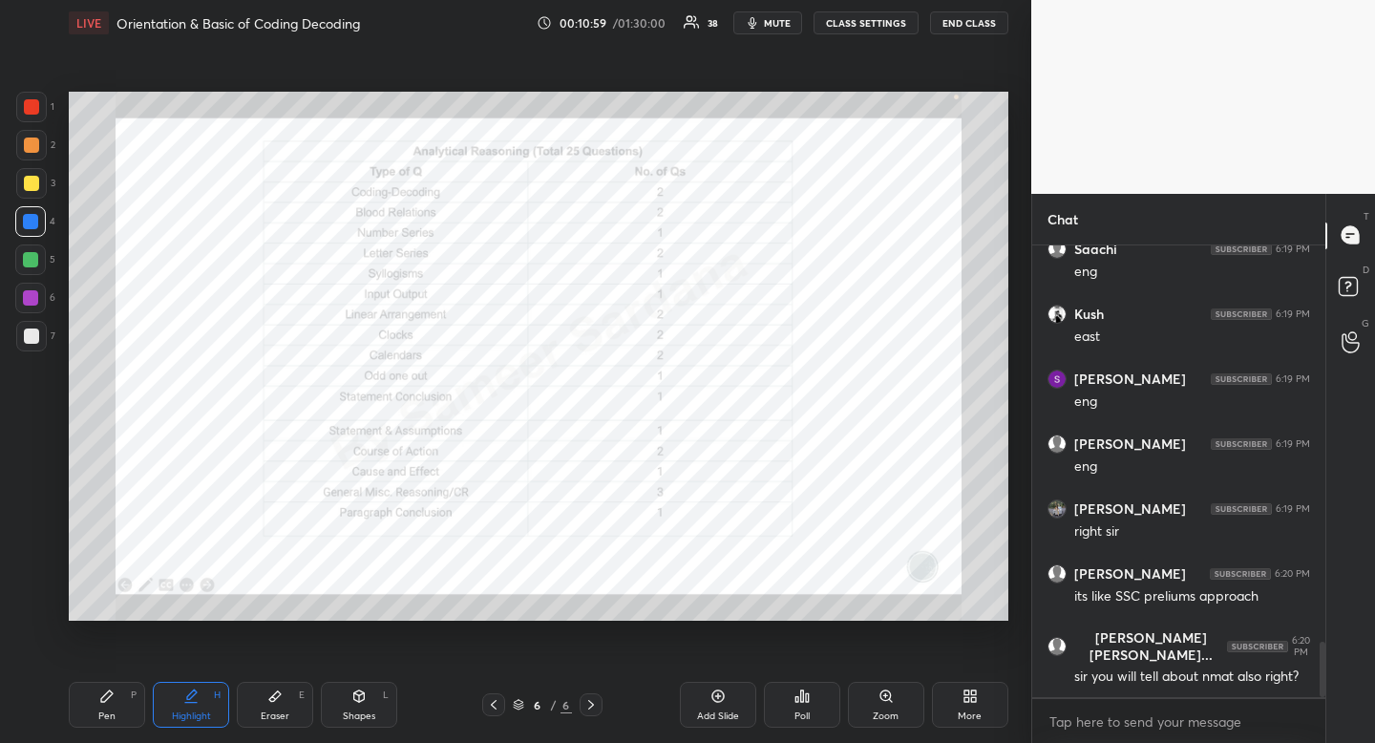
click at [40, 106] on div at bounding box center [31, 107] width 31 height 31
drag, startPoint x: 40, startPoint y: 106, endPoint x: 63, endPoint y: 151, distance: 50.4
click at [40, 106] on div at bounding box center [31, 107] width 31 height 31
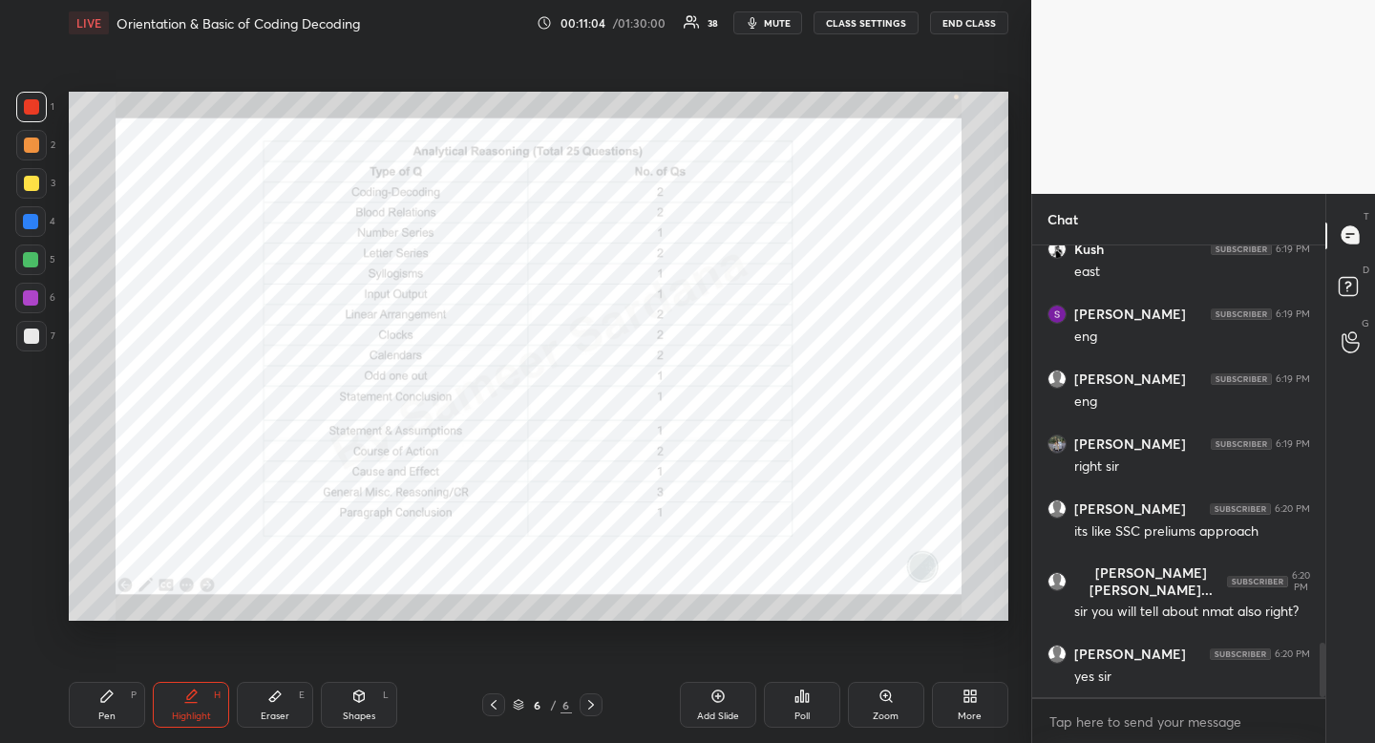
click at [362, 708] on div "Shapes L" at bounding box center [359, 705] width 76 height 46
click at [37, 498] on icon at bounding box center [31, 490] width 15 height 15
click at [204, 685] on div "Highlight H" at bounding box center [191, 705] width 76 height 46
drag, startPoint x: 204, startPoint y: 685, endPoint x: 237, endPoint y: 637, distance: 57.7
click at [212, 680] on div "Pen P Highlight H Eraser E Shapes L 6 / 6 Add Slide Poll Zoom More" at bounding box center [539, 705] width 940 height 76
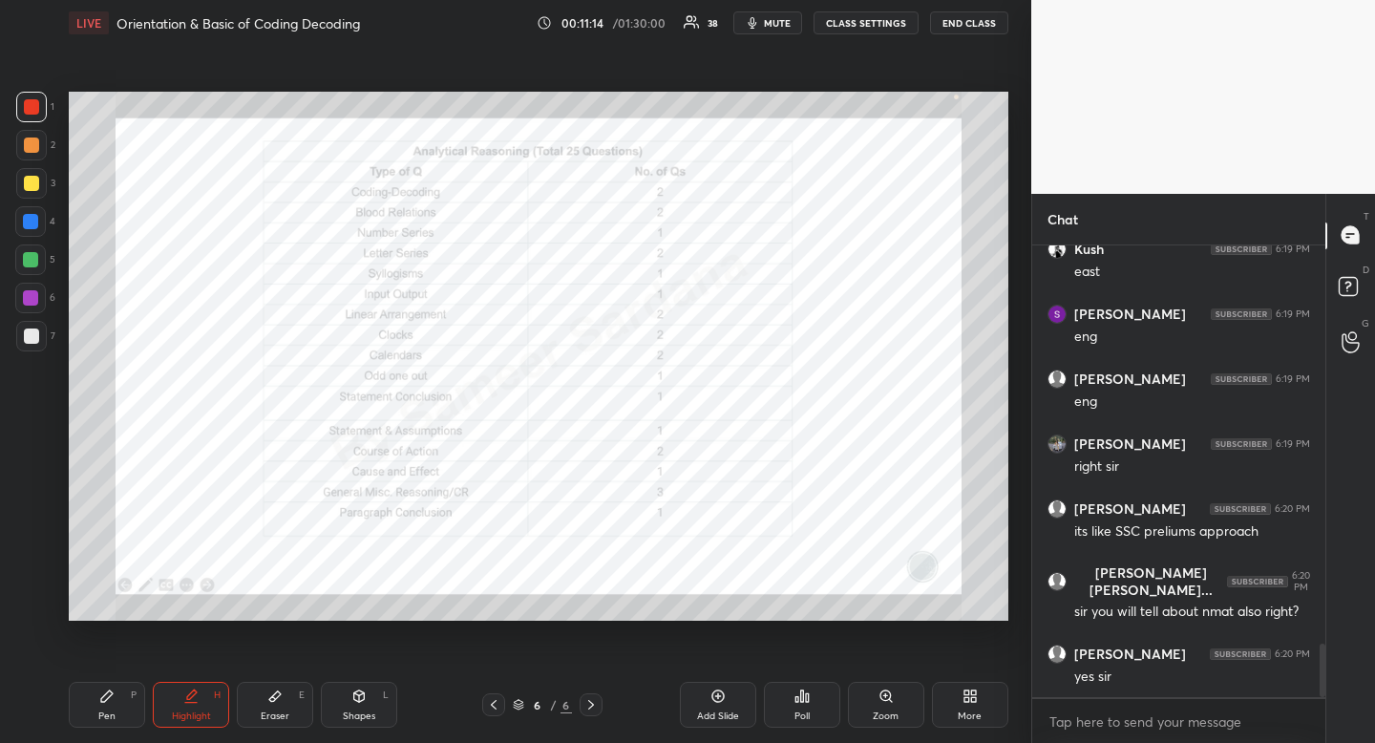
scroll to position [3351, 0]
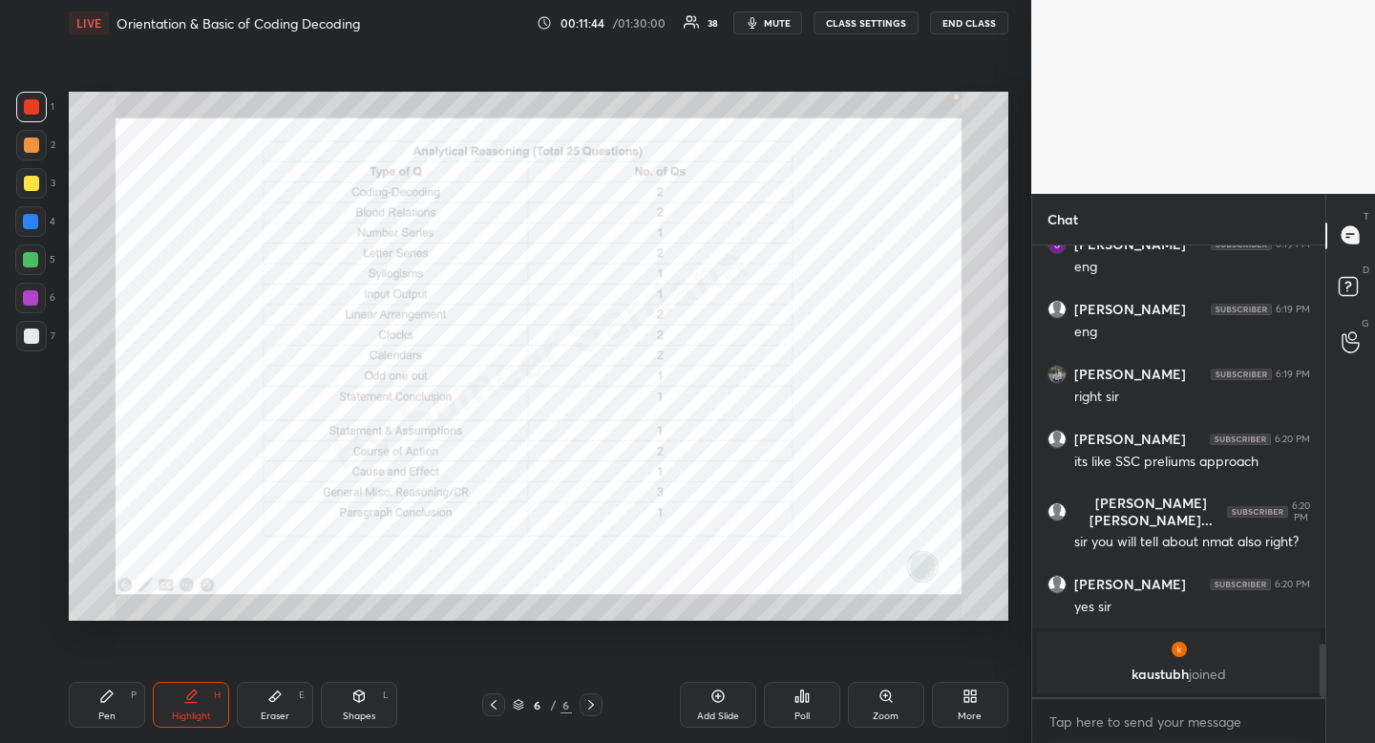
click at [20, 220] on div at bounding box center [30, 221] width 31 height 31
click at [21, 220] on div at bounding box center [30, 221] width 31 height 31
click at [357, 719] on div "Shapes" at bounding box center [359, 716] width 32 height 10
click at [36, 106] on div at bounding box center [31, 106] width 15 height 15
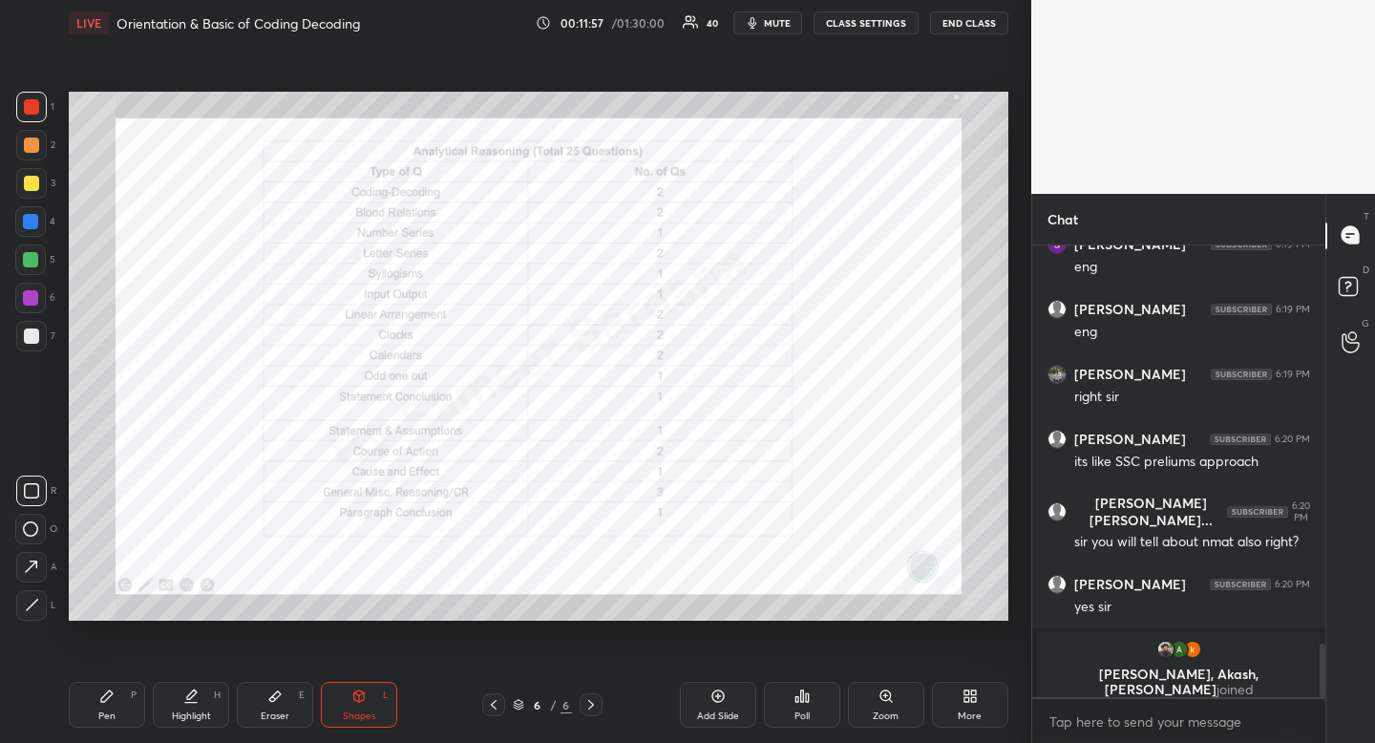
click at [214, 693] on div "H" at bounding box center [217, 695] width 7 height 10
click at [365, 711] on div "Shapes" at bounding box center [359, 716] width 32 height 10
click at [36, 493] on icon at bounding box center [31, 490] width 15 height 15
drag, startPoint x: 36, startPoint y: 493, endPoint x: 59, endPoint y: 469, distance: 33.1
click at [36, 493] on icon at bounding box center [31, 490] width 15 height 15
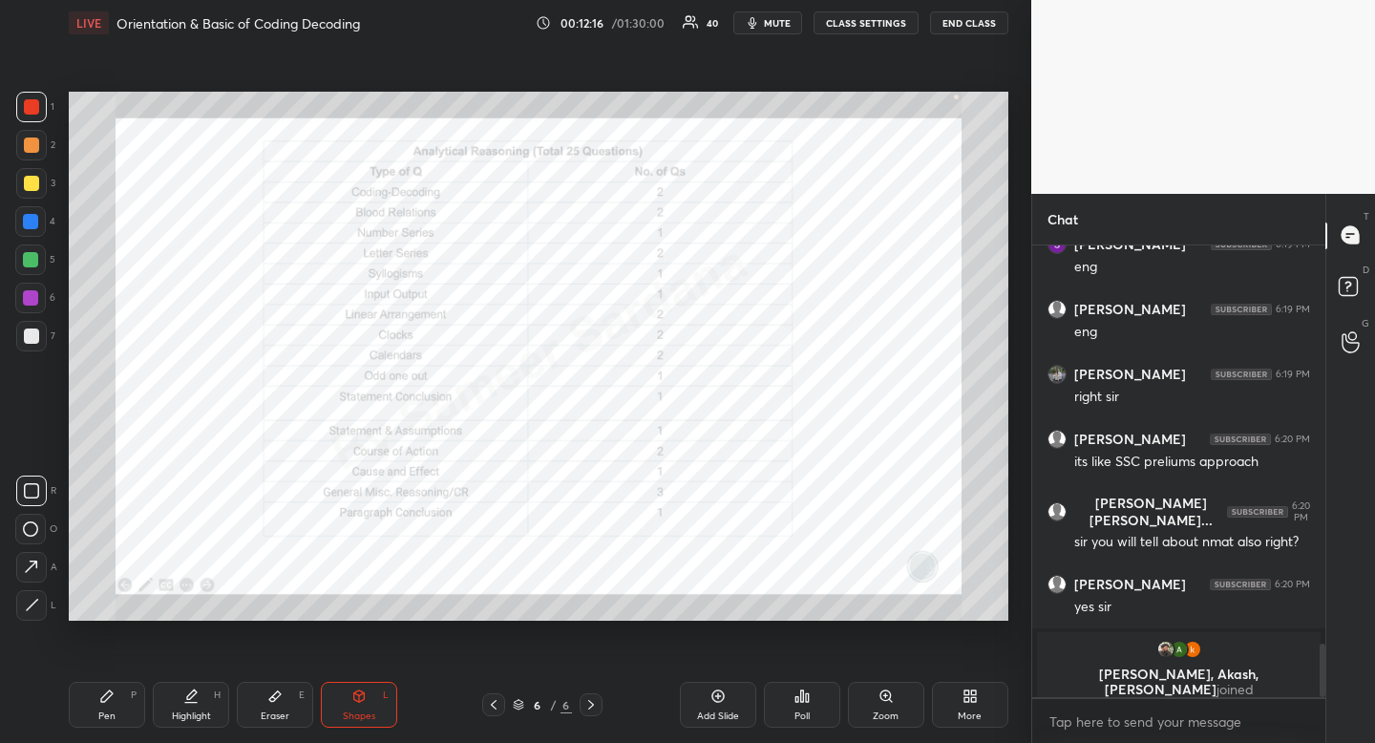
click at [146, 691] on div "Pen P Highlight H Eraser E Shapes L" at bounding box center [270, 705] width 402 height 46
click at [199, 699] on div "Highlight H" at bounding box center [191, 705] width 76 height 46
drag, startPoint x: 199, startPoint y: 699, endPoint x: 206, endPoint y: 652, distance: 47.4
click at [199, 699] on div "Highlight H" at bounding box center [191, 705] width 76 height 46
click at [191, 687] on div "Highlight H" at bounding box center [191, 705] width 76 height 46
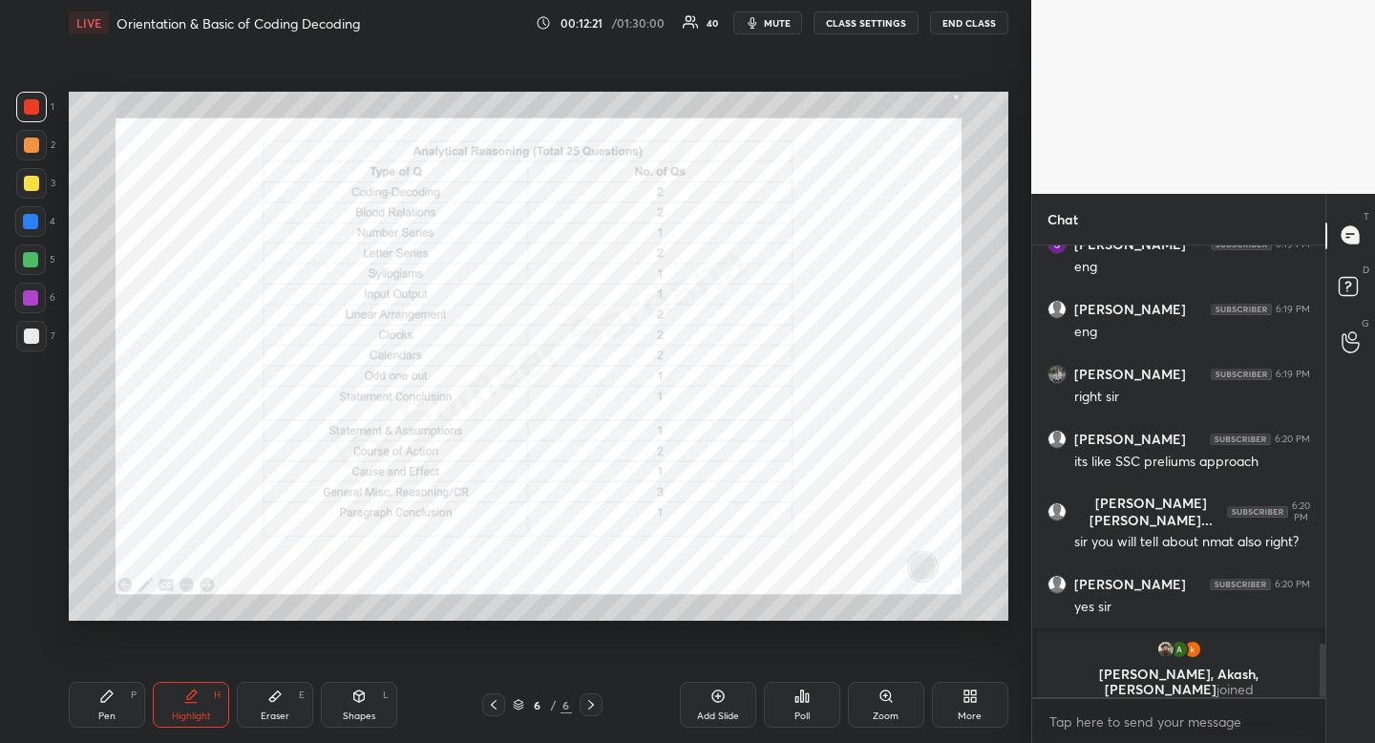
drag, startPoint x: 191, startPoint y: 687, endPoint x: 219, endPoint y: 629, distance: 63.6
click at [194, 675] on div "Pen P Highlight H Eraser E Shapes L 6 / 6 Add Slide Poll Zoom More" at bounding box center [539, 705] width 940 height 76
click at [101, 710] on div "Pen P" at bounding box center [107, 705] width 76 height 46
click at [106, 699] on icon at bounding box center [106, 695] width 11 height 11
click at [29, 221] on div at bounding box center [30, 221] width 15 height 15
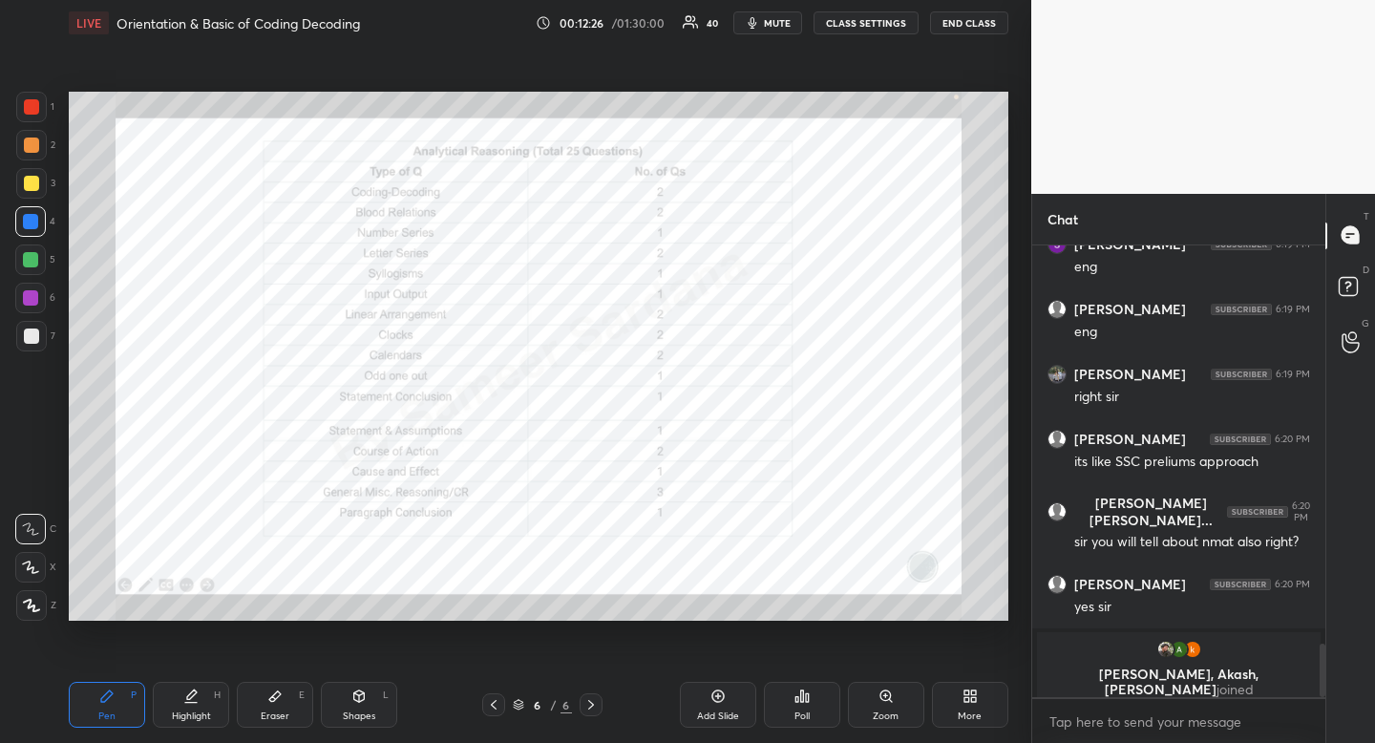
click at [29, 221] on div at bounding box center [30, 221] width 15 height 15
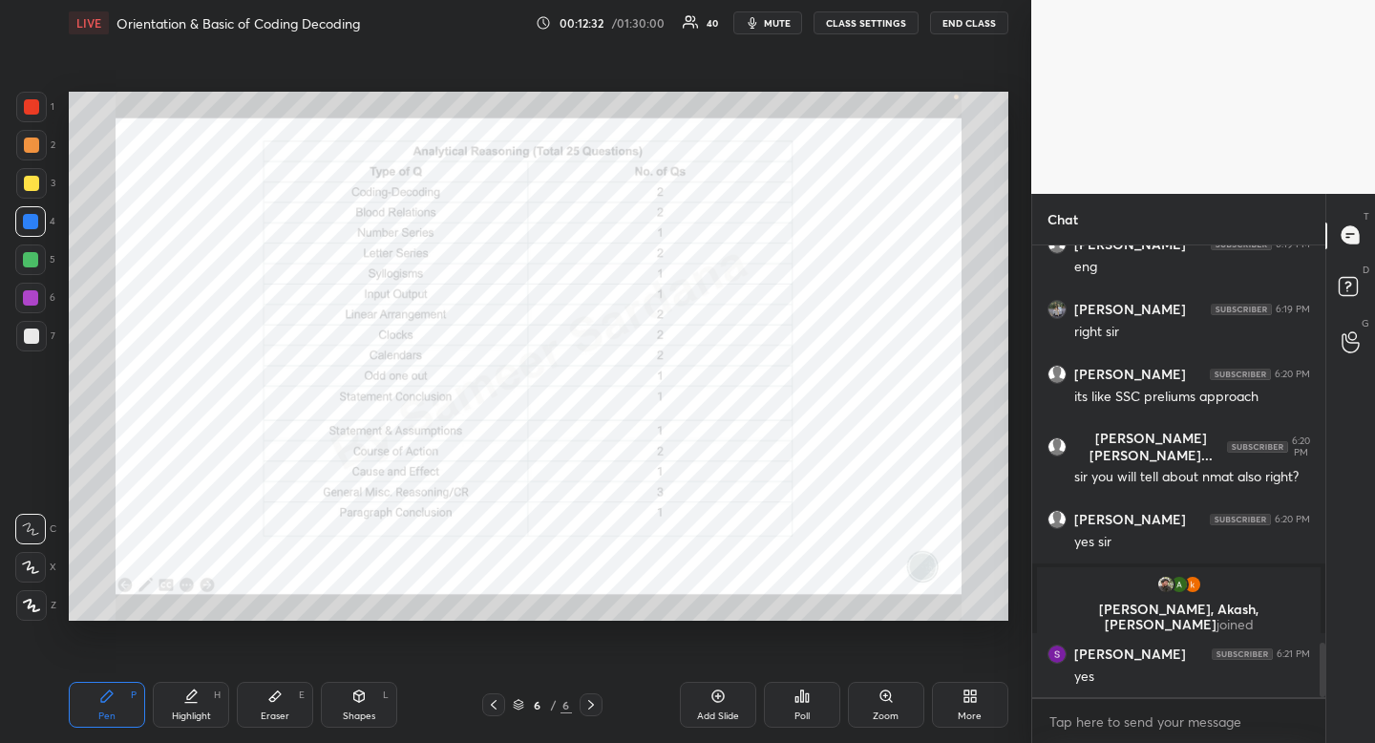
scroll to position [3302, 0]
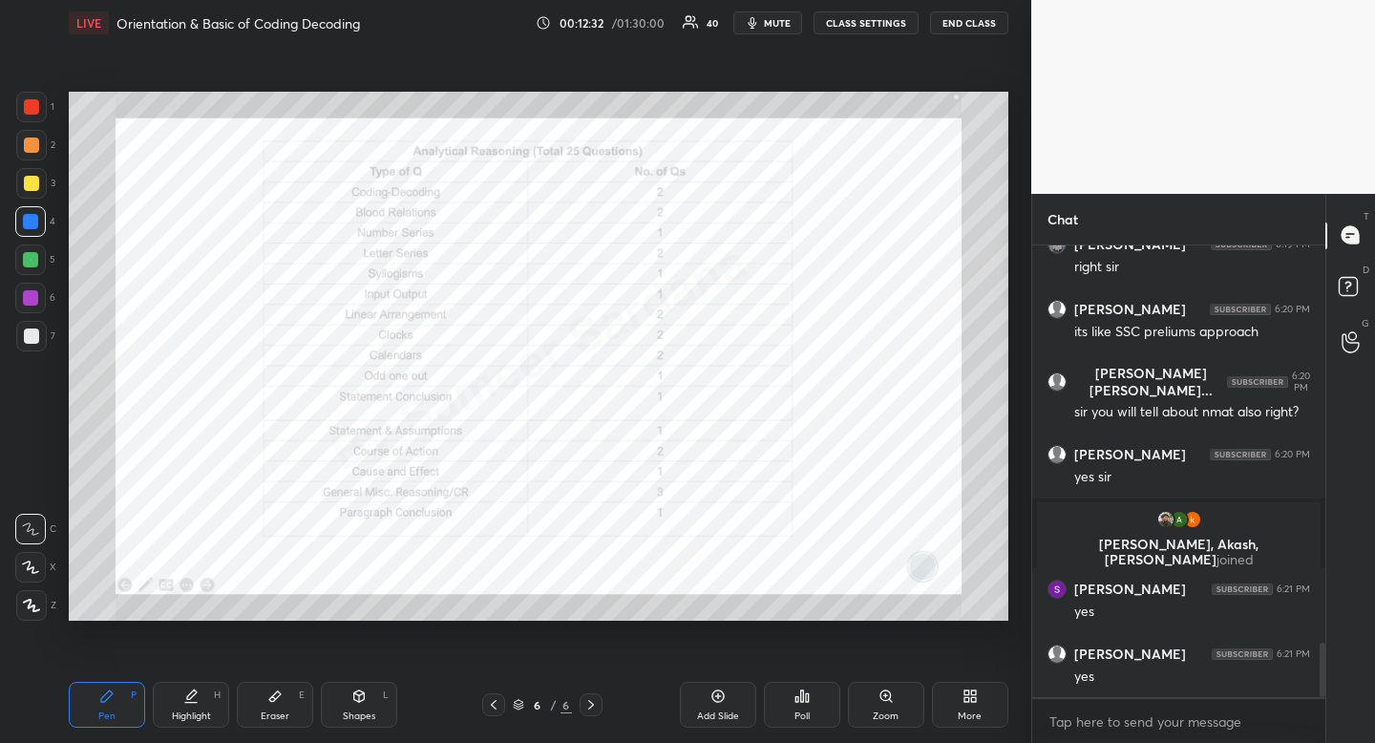
click at [205, 692] on div "Highlight H" at bounding box center [191, 705] width 76 height 46
click at [222, 677] on div "Pen P Highlight H Eraser E Shapes L 6 / 6 Add Slide Poll Zoom More" at bounding box center [539, 705] width 940 height 76
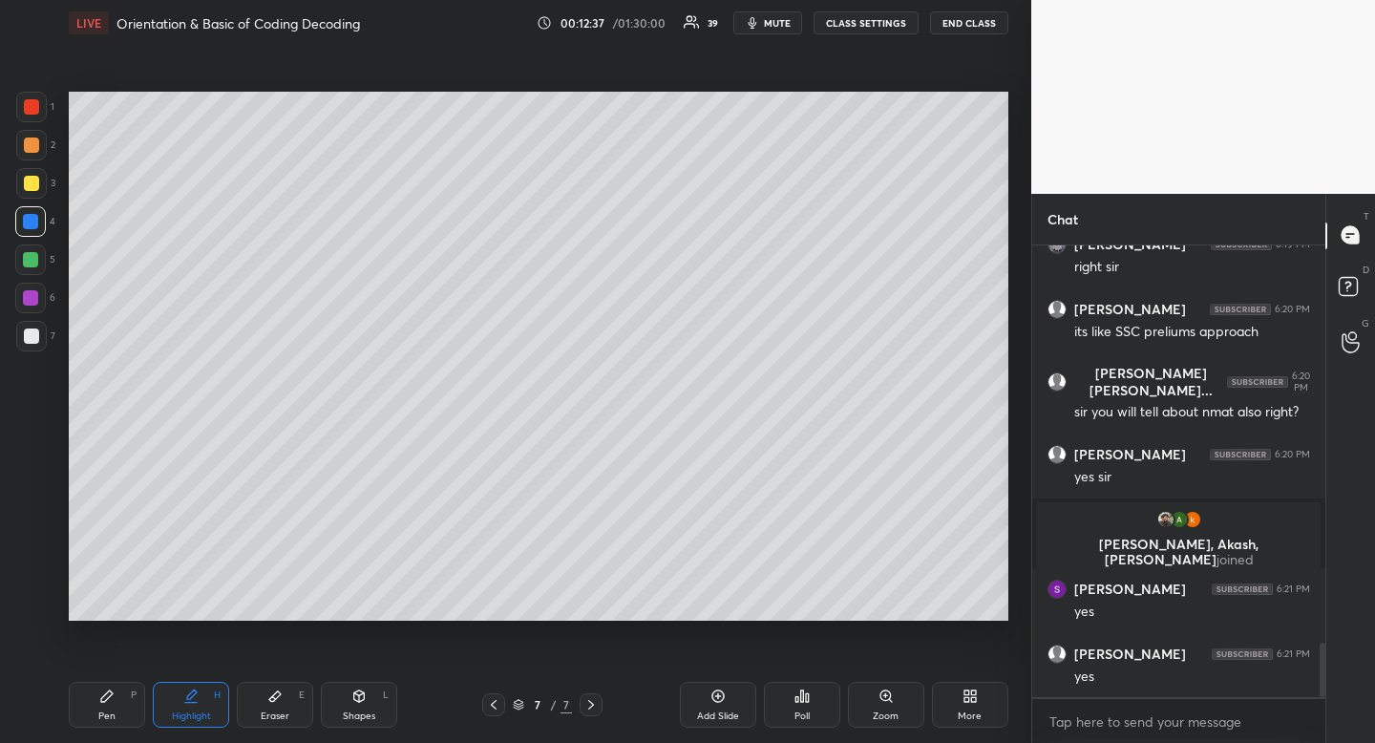
click at [38, 189] on div at bounding box center [31, 183] width 31 height 31
drag, startPoint x: 31, startPoint y: 188, endPoint x: 51, endPoint y: 174, distance: 24.6
click at [31, 187] on div at bounding box center [31, 183] width 15 height 15
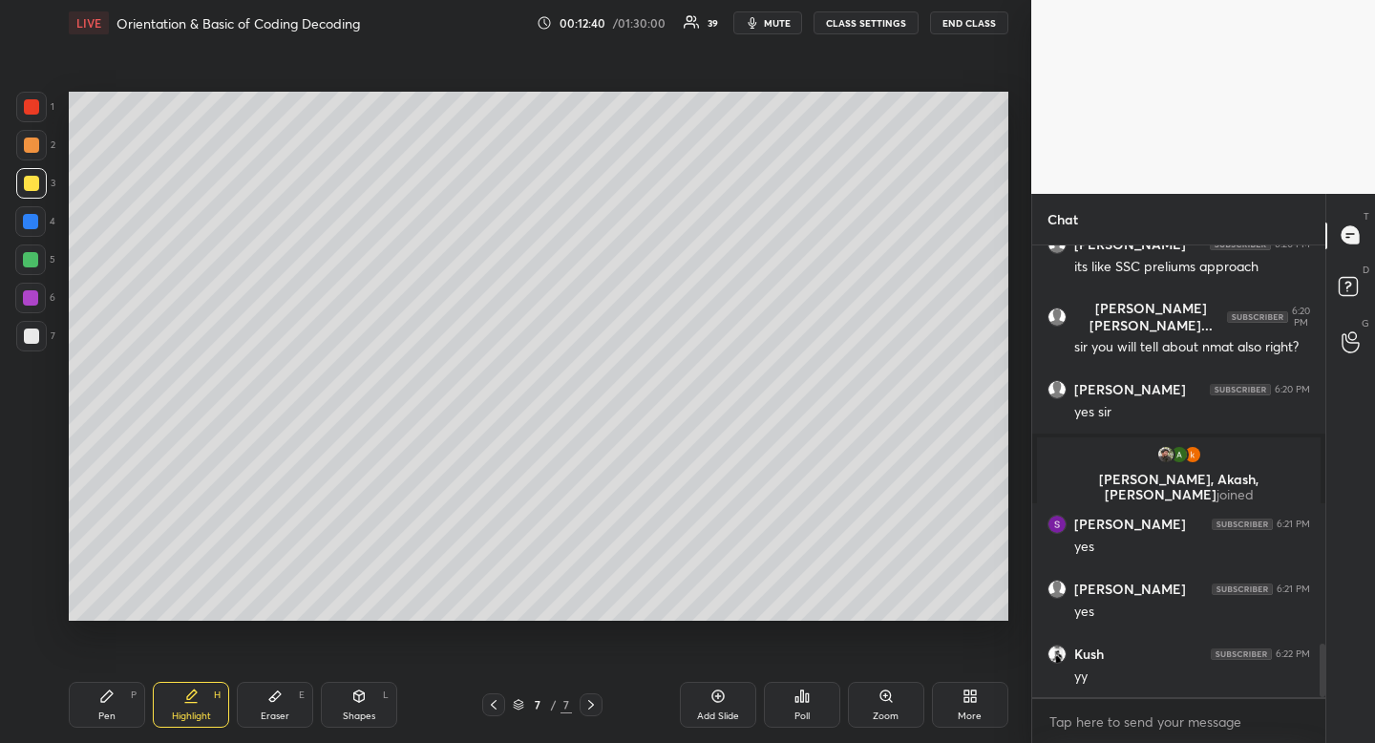
click at [107, 693] on icon at bounding box center [106, 695] width 11 height 11
drag, startPoint x: 107, startPoint y: 693, endPoint x: 83, endPoint y: 654, distance: 45.9
click at [107, 693] on icon at bounding box center [106, 695] width 11 height 11
click at [32, 339] on div at bounding box center [31, 336] width 15 height 15
click at [501, 703] on div at bounding box center [493, 704] width 23 height 23
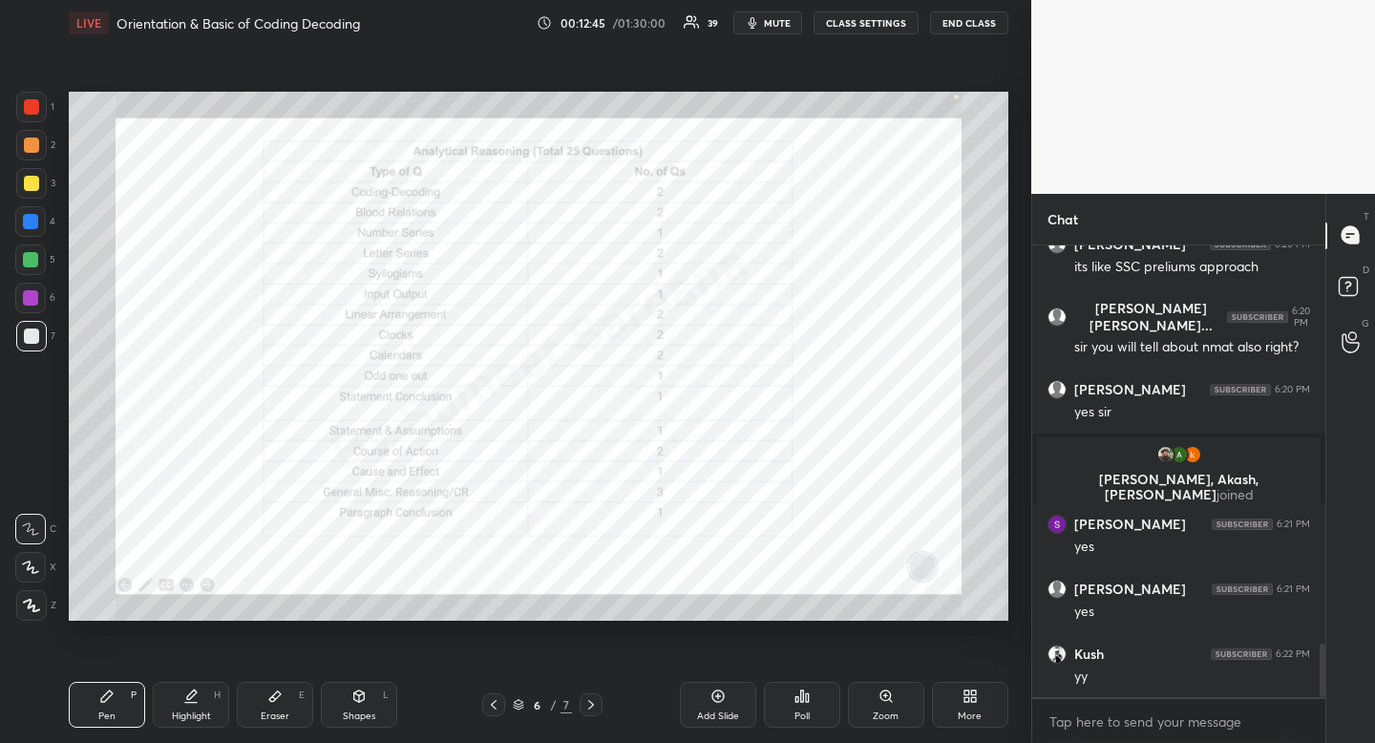
click at [190, 695] on icon at bounding box center [192, 694] width 10 height 10
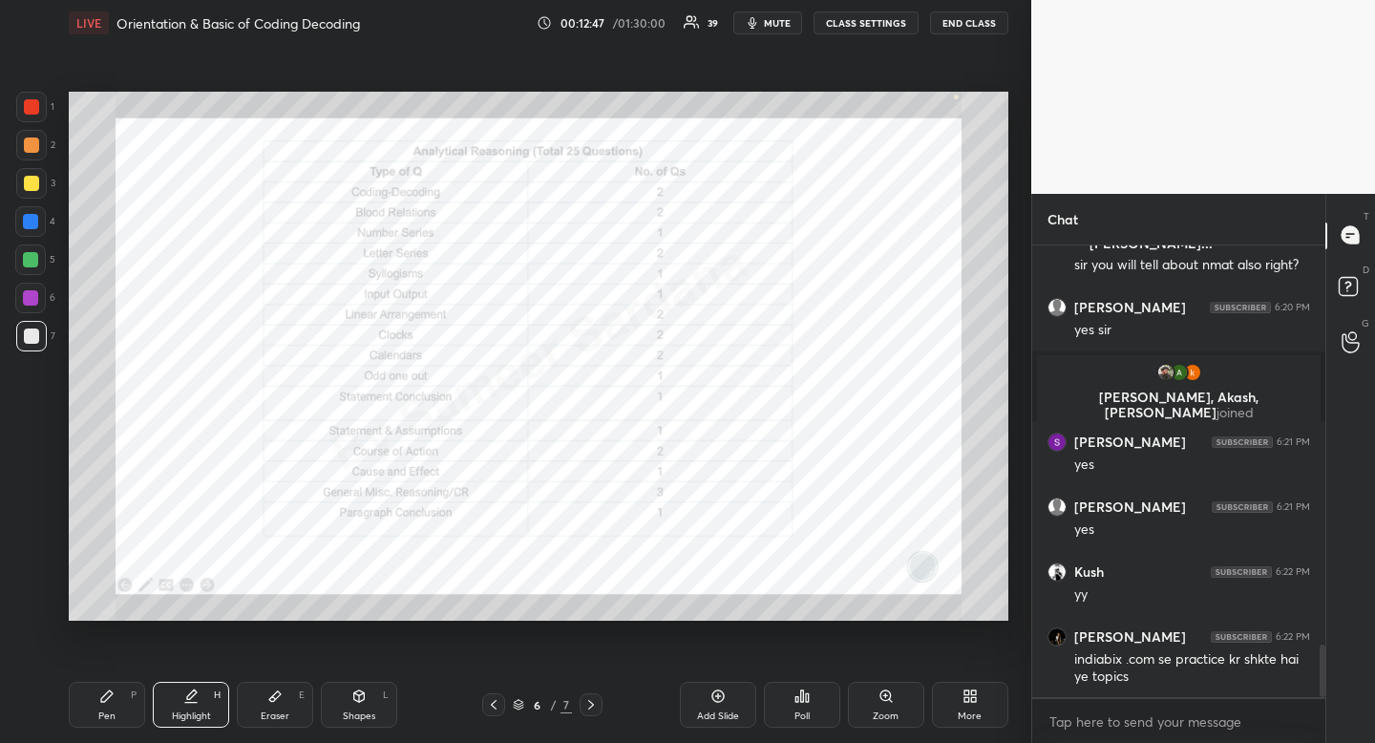
click at [592, 700] on icon at bounding box center [590, 704] width 15 height 15
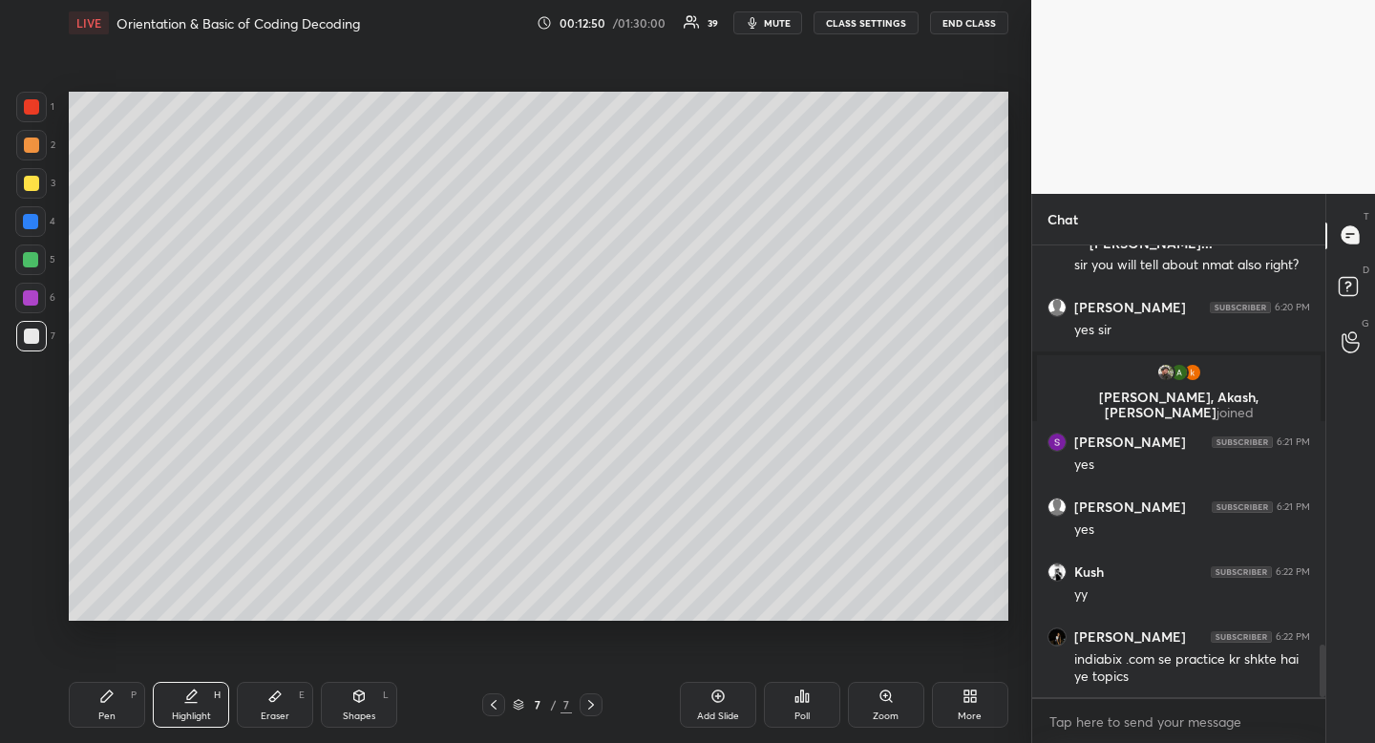
click at [104, 704] on div "Pen P" at bounding box center [107, 705] width 76 height 46
drag, startPoint x: 104, startPoint y: 704, endPoint x: 91, endPoint y: 629, distance: 75.7
click at [104, 704] on div "Pen P" at bounding box center [107, 705] width 76 height 46
click at [29, 192] on div at bounding box center [31, 183] width 31 height 31
click at [30, 191] on div at bounding box center [31, 183] width 31 height 31
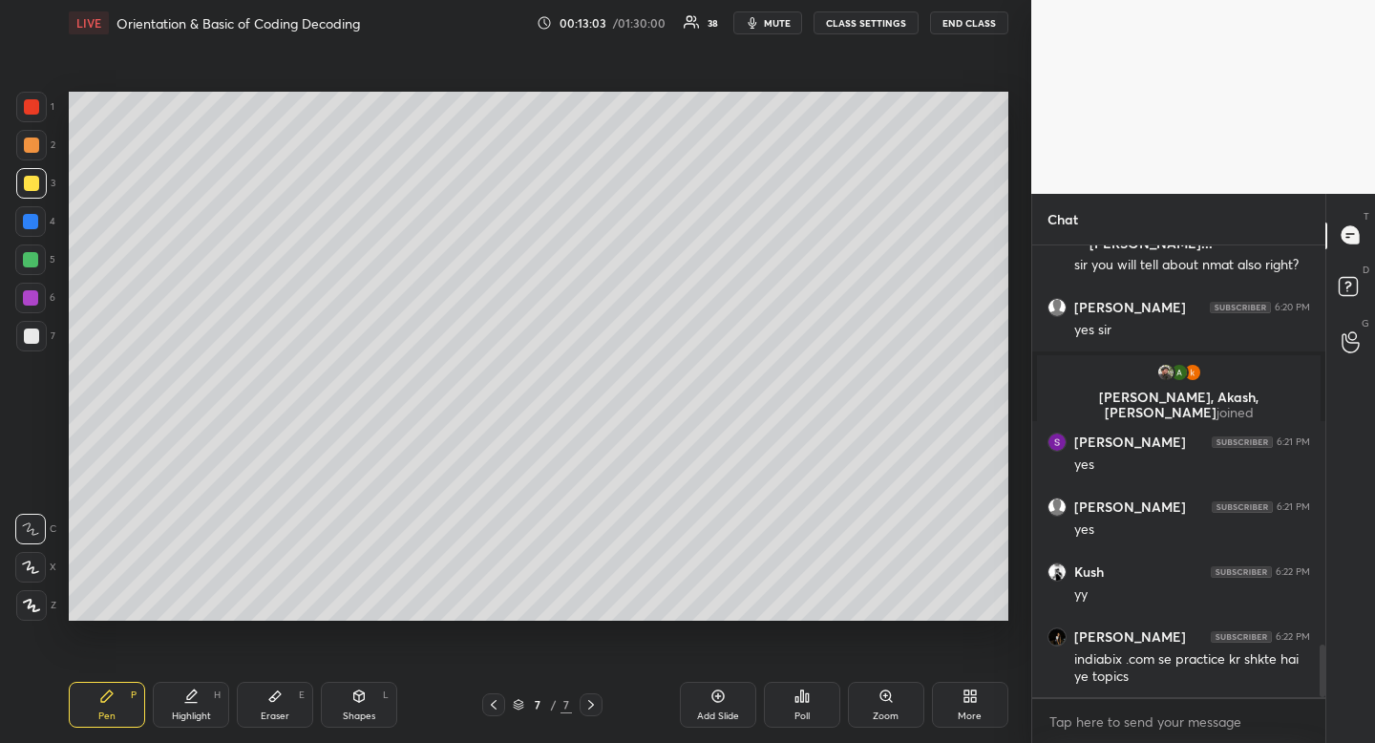
click at [31, 331] on div at bounding box center [31, 336] width 15 height 15
drag, startPoint x: 31, startPoint y: 331, endPoint x: 57, endPoint y: 308, distance: 35.2
click at [31, 331] on div at bounding box center [31, 336] width 15 height 15
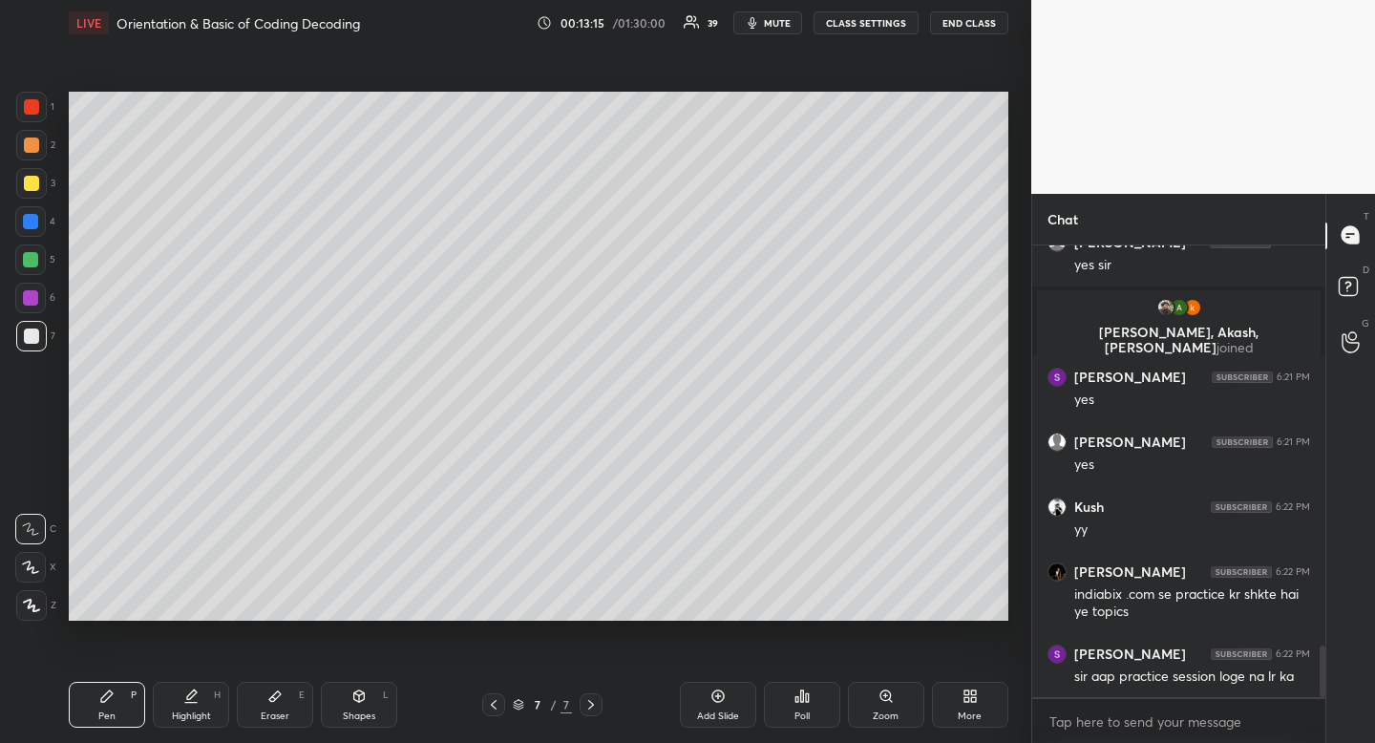
click at [197, 707] on div "Highlight H" at bounding box center [191, 705] width 76 height 46
click at [108, 721] on div "Pen" at bounding box center [106, 716] width 17 height 10
click at [203, 705] on div "Highlight H" at bounding box center [191, 705] width 76 height 46
click at [96, 721] on div "Pen P" at bounding box center [107, 705] width 76 height 46
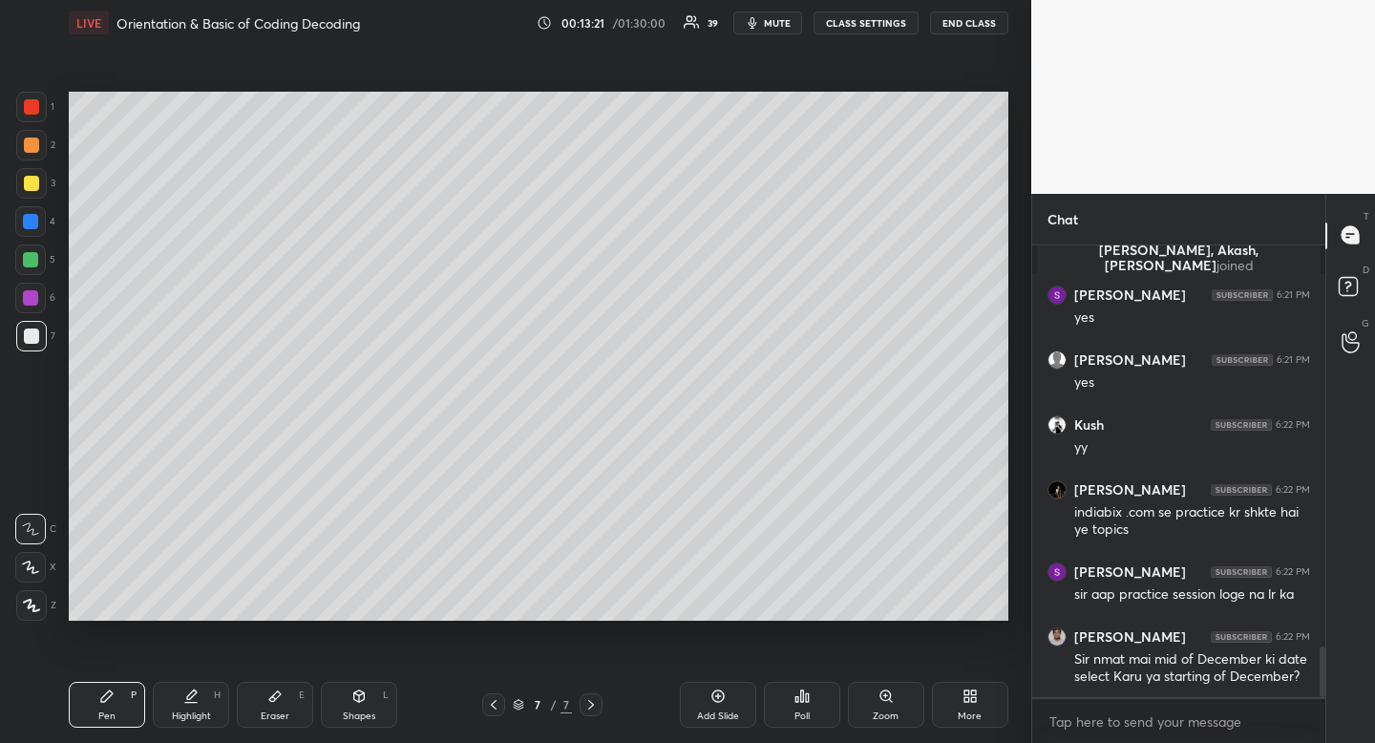
drag, startPoint x: 106, startPoint y: 716, endPoint x: 105, endPoint y: 649, distance: 66.9
click at [106, 716] on div "Pen" at bounding box center [106, 716] width 17 height 10
drag, startPoint x: 258, startPoint y: 690, endPoint x: 242, endPoint y: 637, distance: 55.9
click at [260, 692] on div "Eraser E" at bounding box center [275, 705] width 76 height 46
click at [102, 694] on icon at bounding box center [106, 696] width 15 height 15
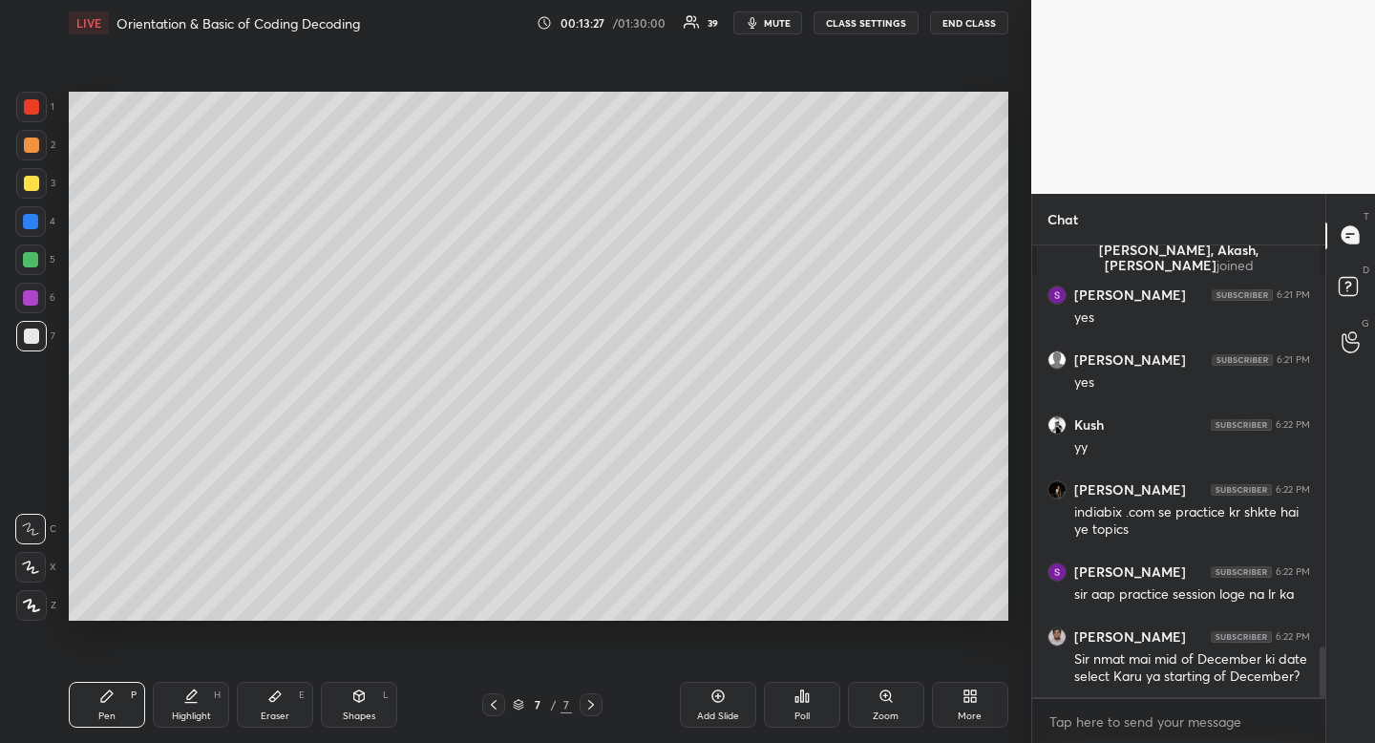
click at [38, 181] on div at bounding box center [31, 183] width 31 height 31
click at [32, 180] on div at bounding box center [31, 183] width 15 height 15
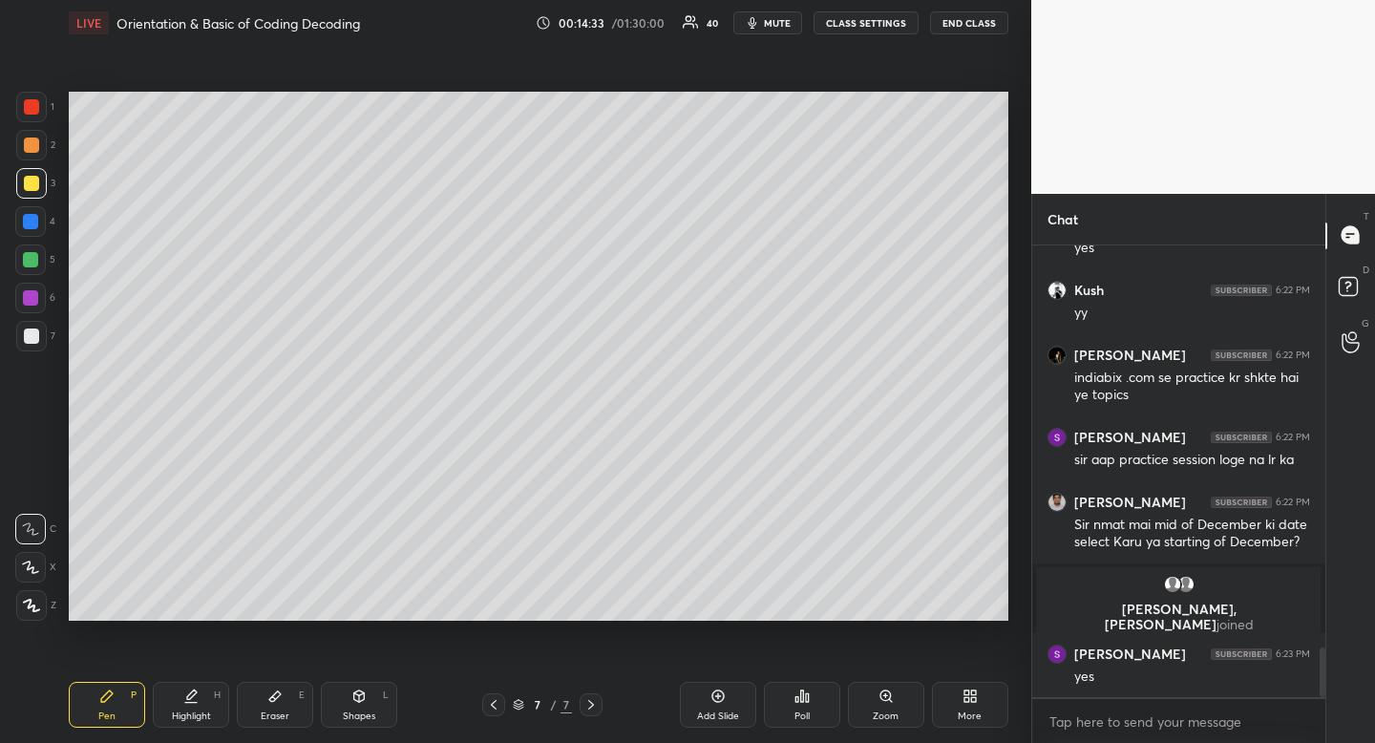
scroll to position [3632, 0]
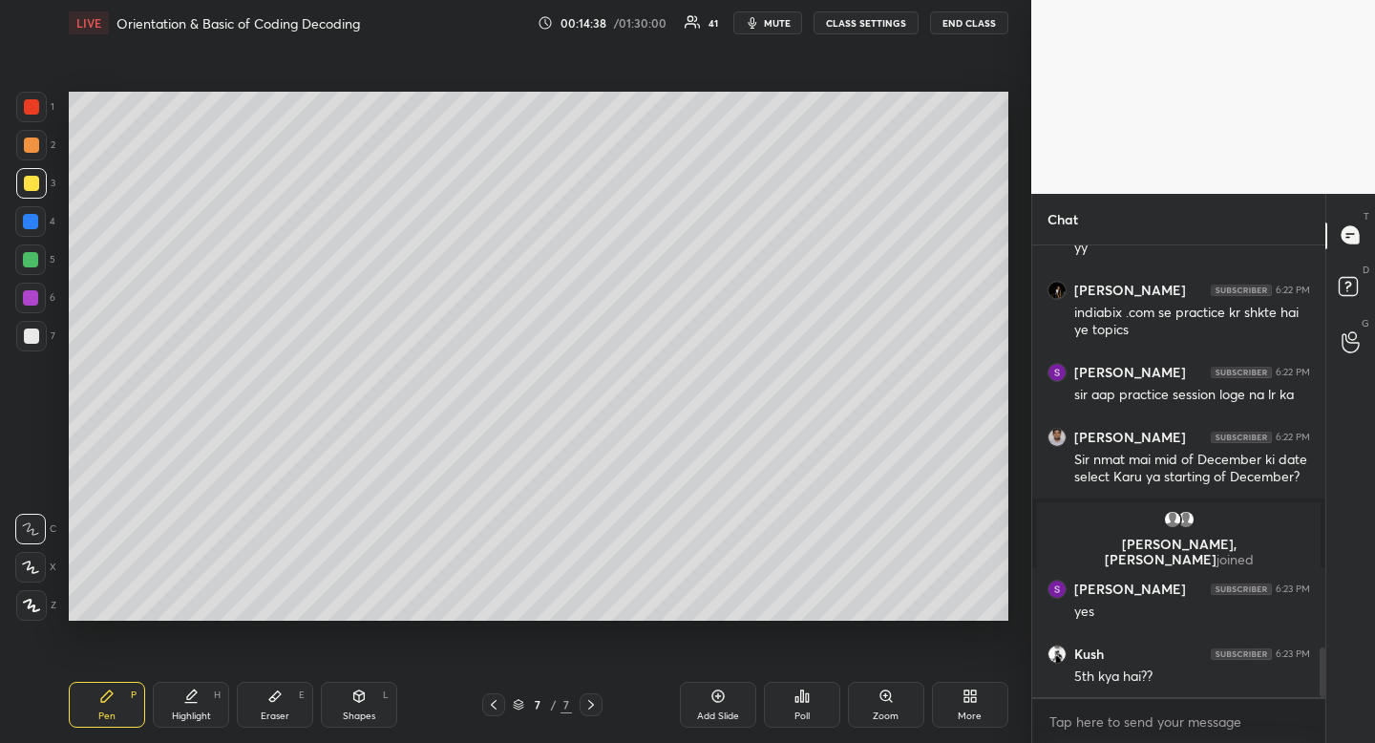
click at [32, 259] on div at bounding box center [30, 259] width 15 height 15
drag, startPoint x: 32, startPoint y: 259, endPoint x: 39, endPoint y: 281, distance: 23.0
click at [32, 259] on div at bounding box center [30, 259] width 15 height 15
click at [32, 332] on div at bounding box center [31, 336] width 15 height 15
click at [31, 335] on div at bounding box center [31, 336] width 15 height 15
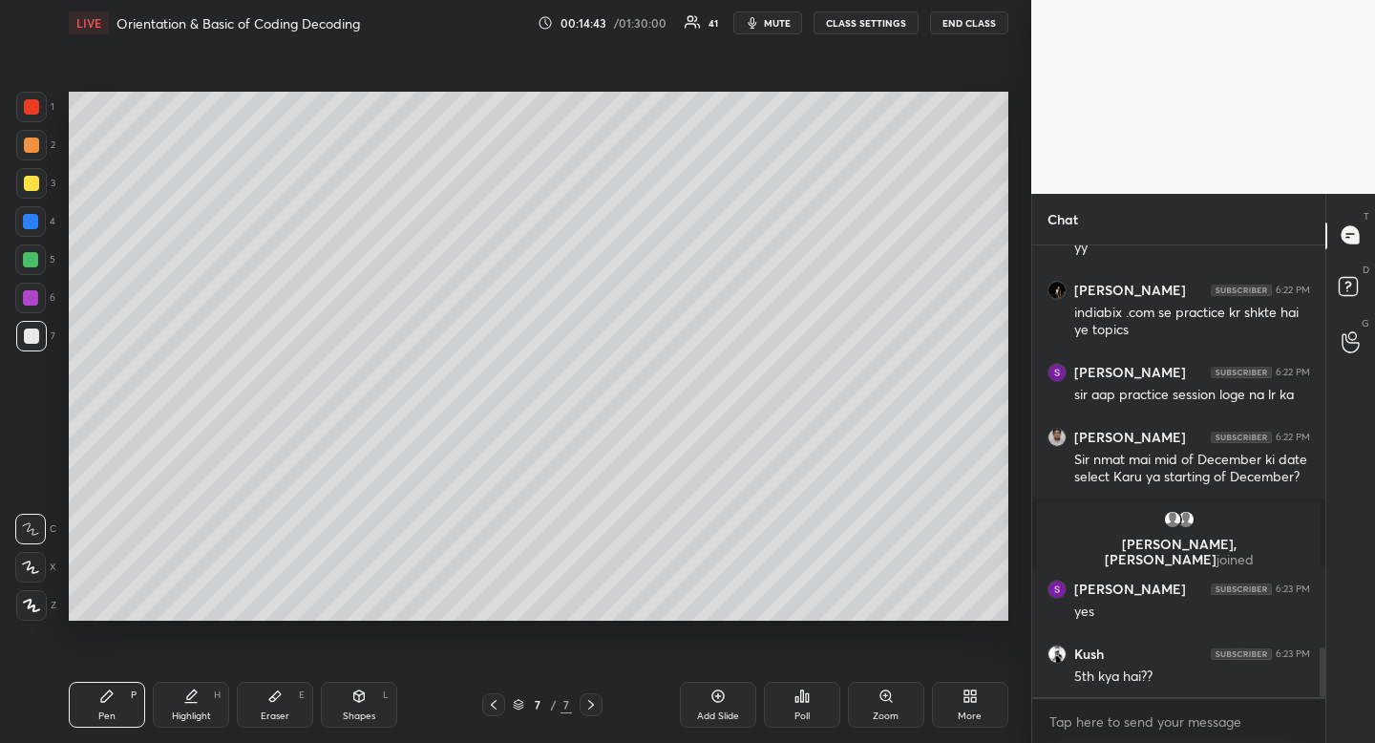
click at [31, 335] on div at bounding box center [31, 336] width 15 height 15
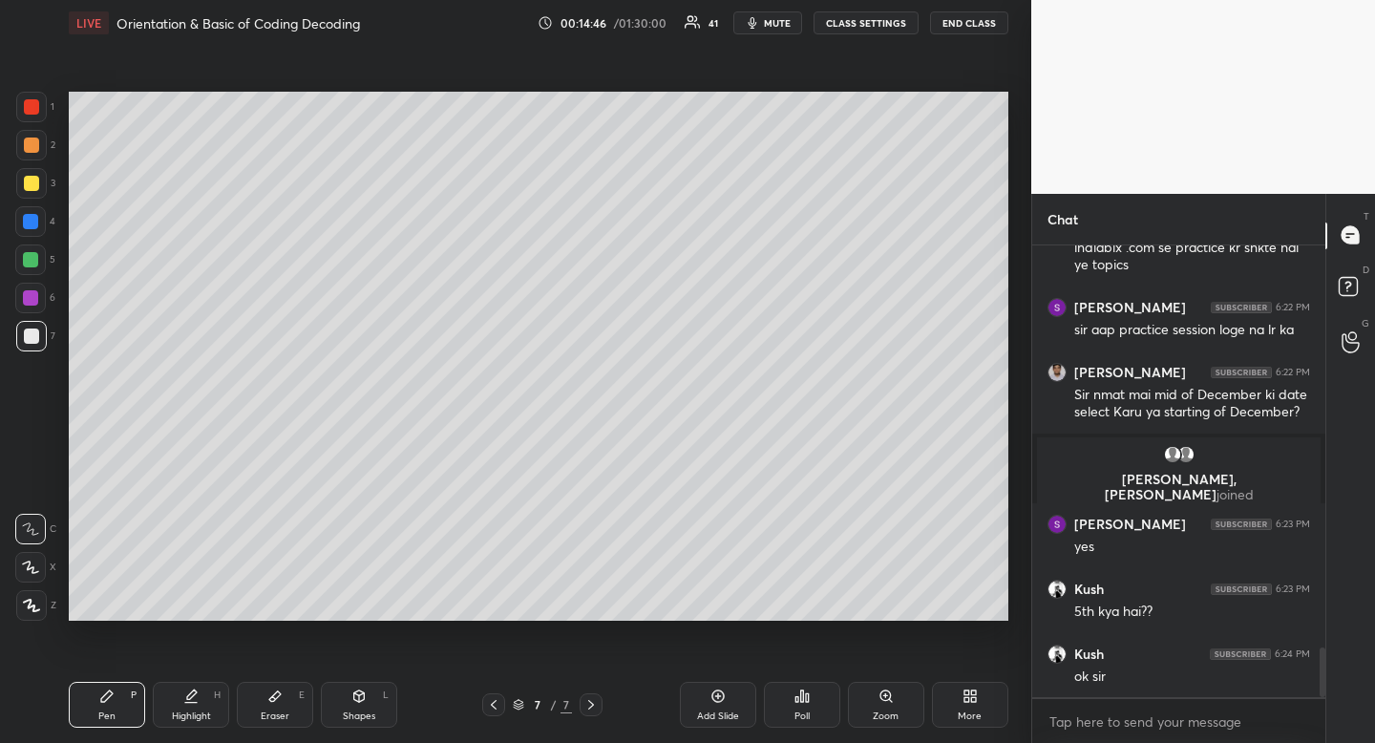
click at [33, 191] on div at bounding box center [31, 183] width 15 height 15
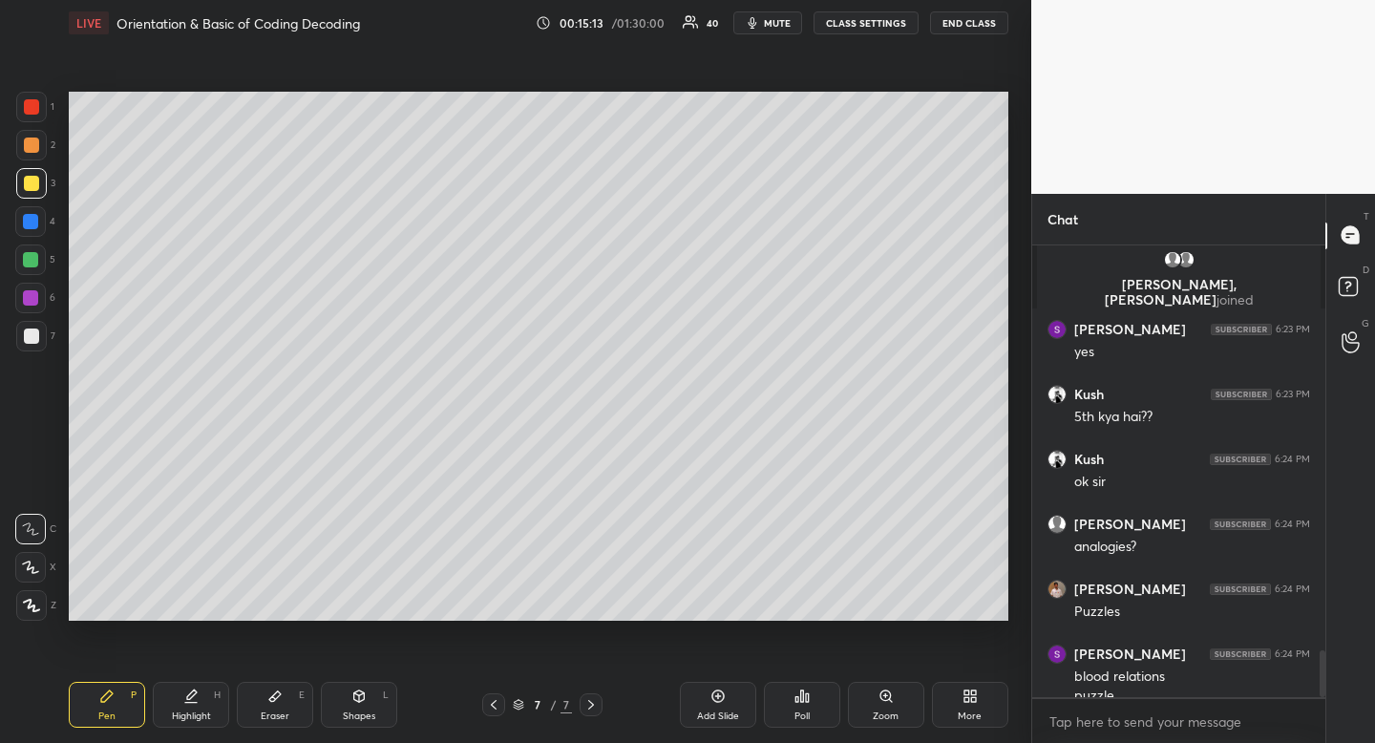
scroll to position [3910, 0]
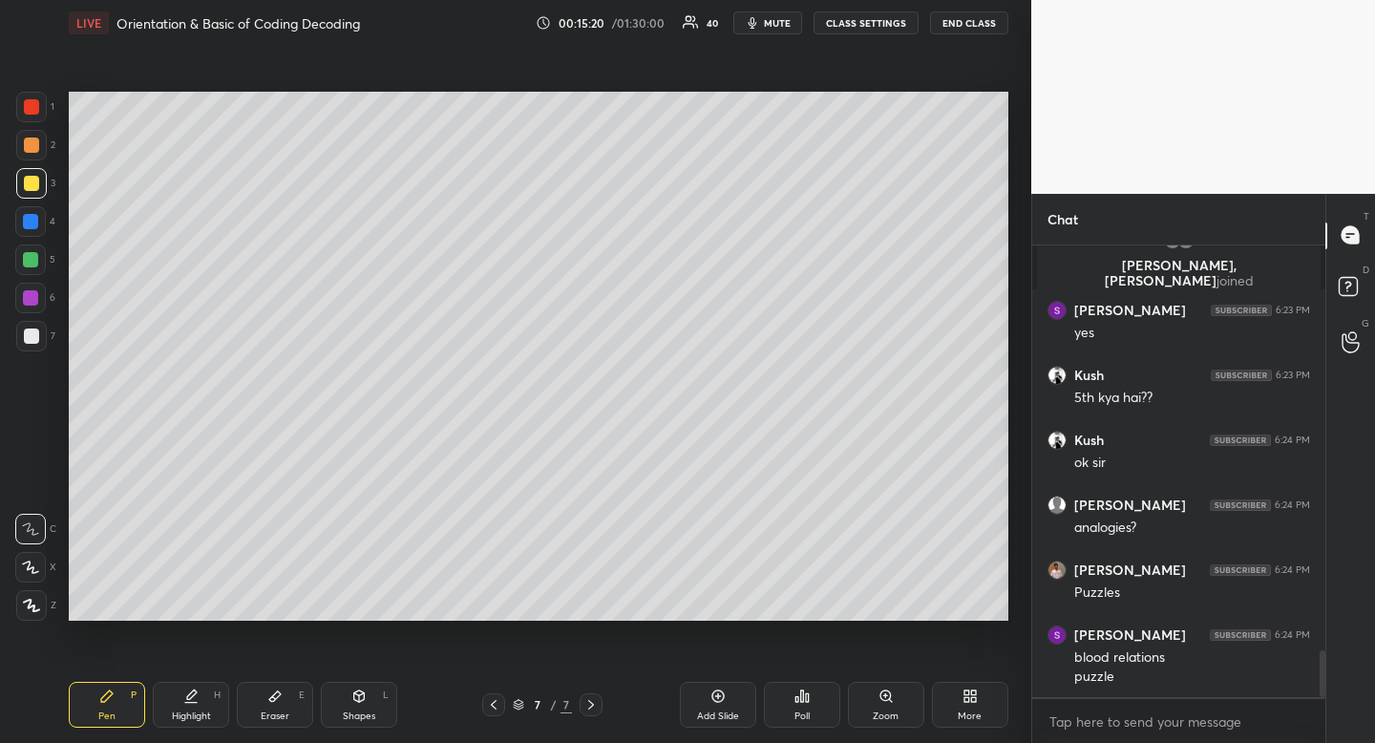
click at [190, 716] on div "Highlight" at bounding box center [191, 716] width 39 height 10
click at [127, 702] on div "Pen P" at bounding box center [107, 705] width 76 height 46
drag, startPoint x: 127, startPoint y: 702, endPoint x: 140, endPoint y: 633, distance: 70.0
click at [118, 695] on div "Pen P" at bounding box center [107, 705] width 76 height 46
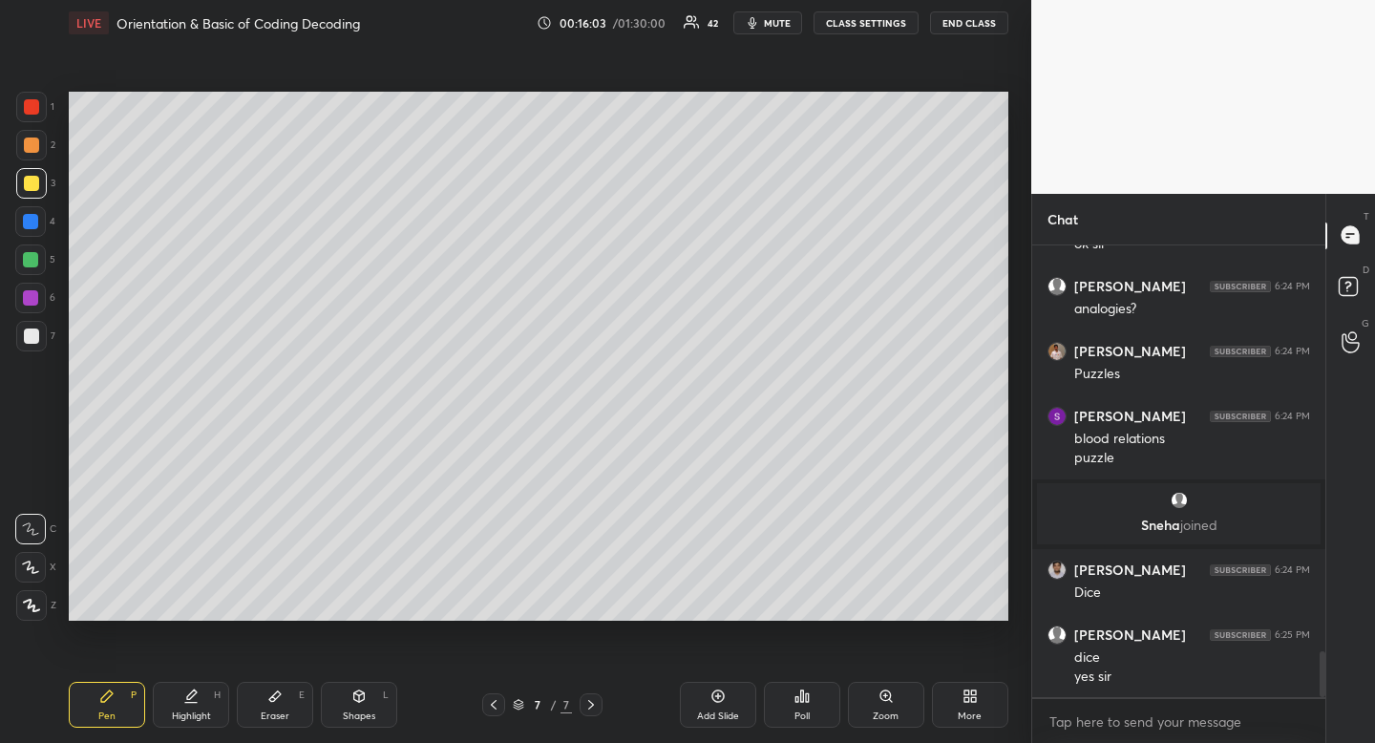
scroll to position [4121, 0]
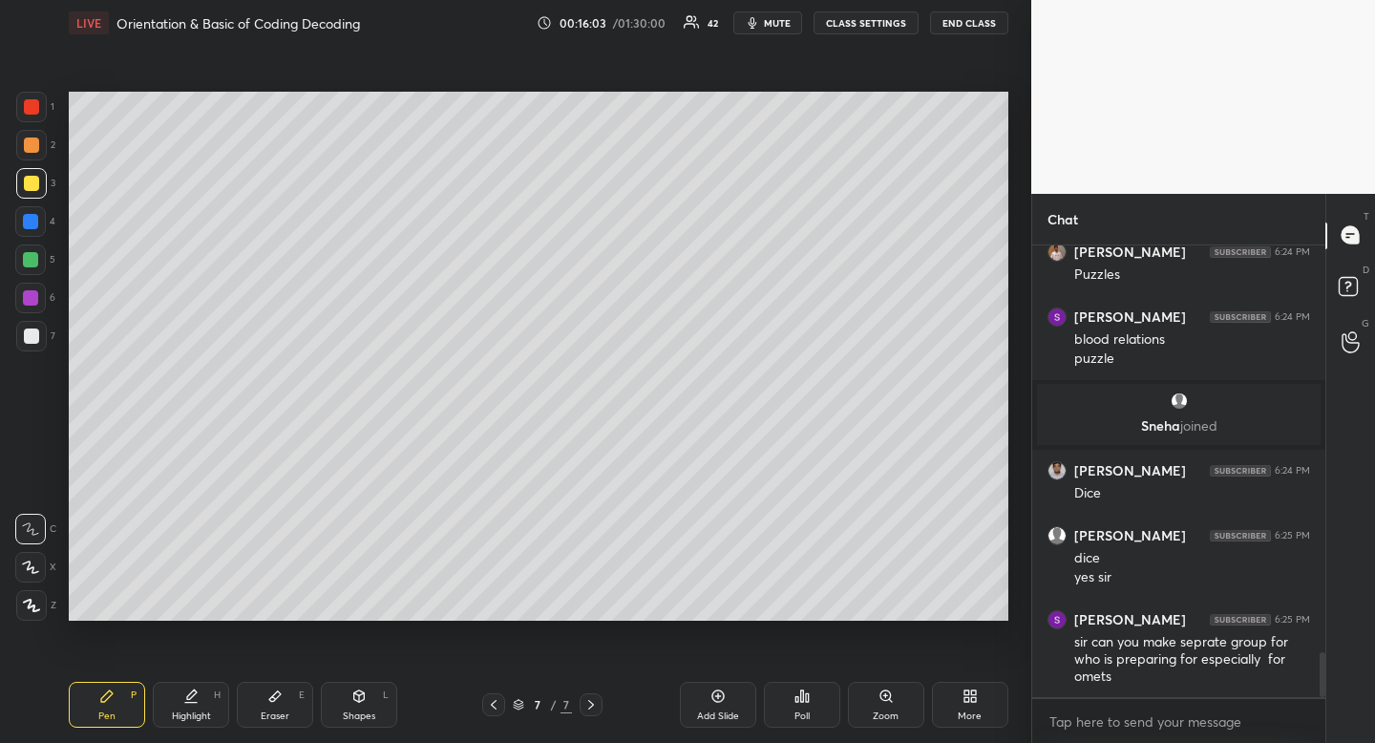
click at [184, 689] on icon at bounding box center [190, 696] width 15 height 15
drag, startPoint x: 194, startPoint y: 688, endPoint x: 200, endPoint y: 668, distance: 19.9
click at [191, 689] on icon at bounding box center [190, 696] width 15 height 15
click at [354, 722] on div "Shapes L" at bounding box center [359, 705] width 76 height 46
click at [35, 492] on icon at bounding box center [31, 490] width 15 height 15
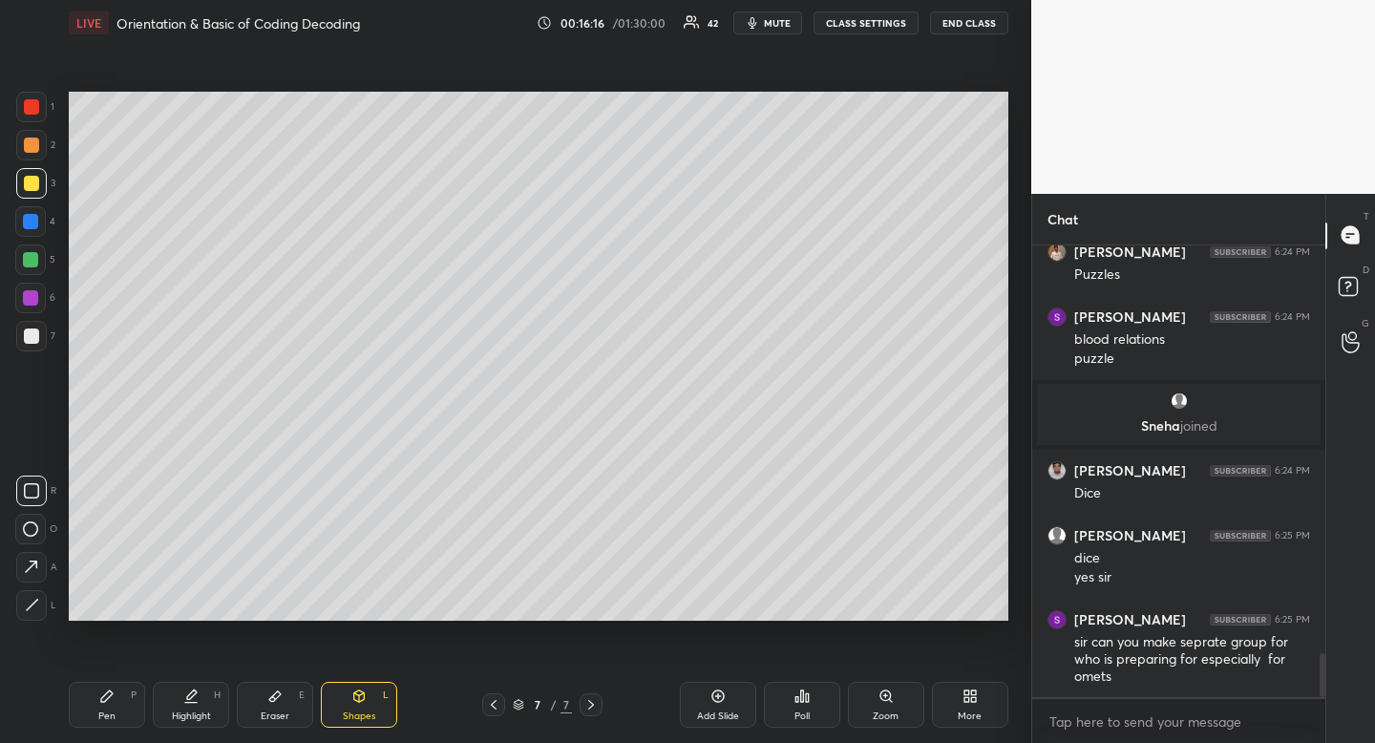
scroll to position [4186, 0]
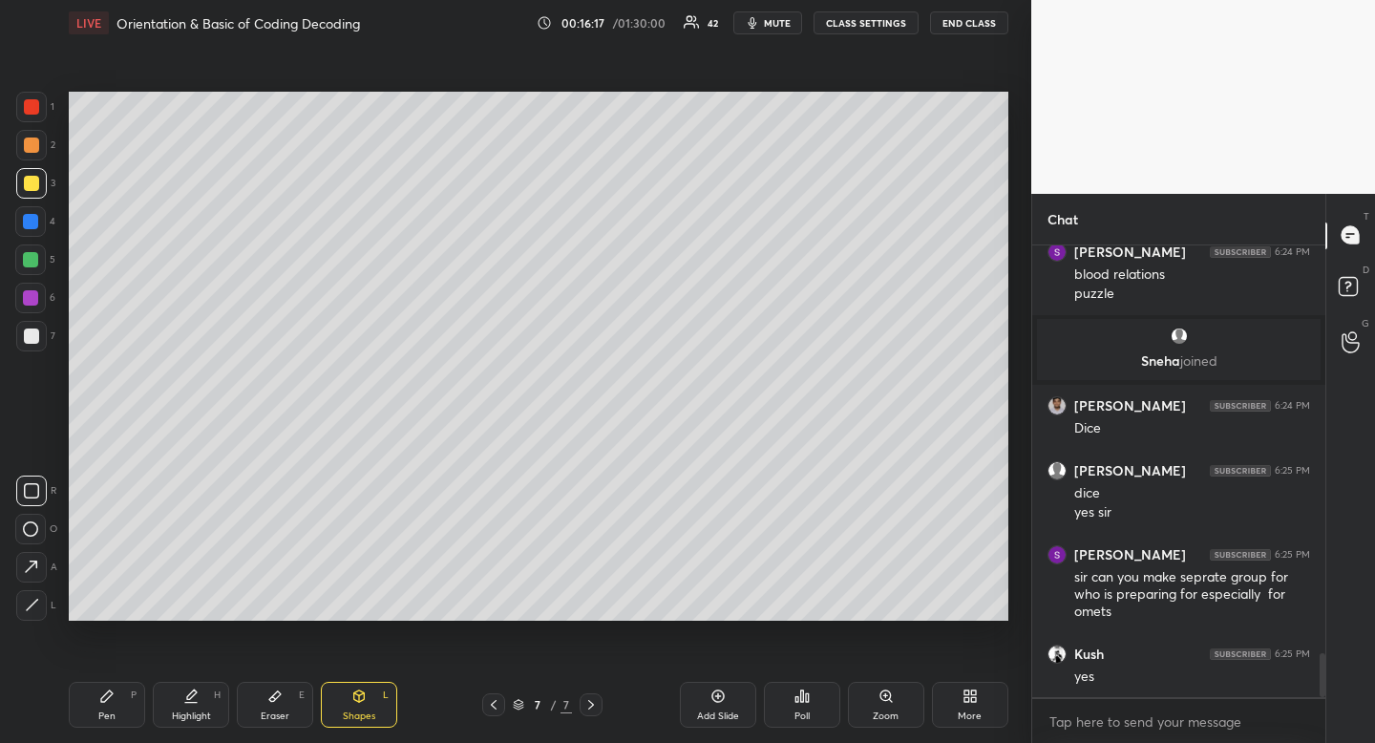
click at [34, 329] on div at bounding box center [31, 336] width 15 height 15
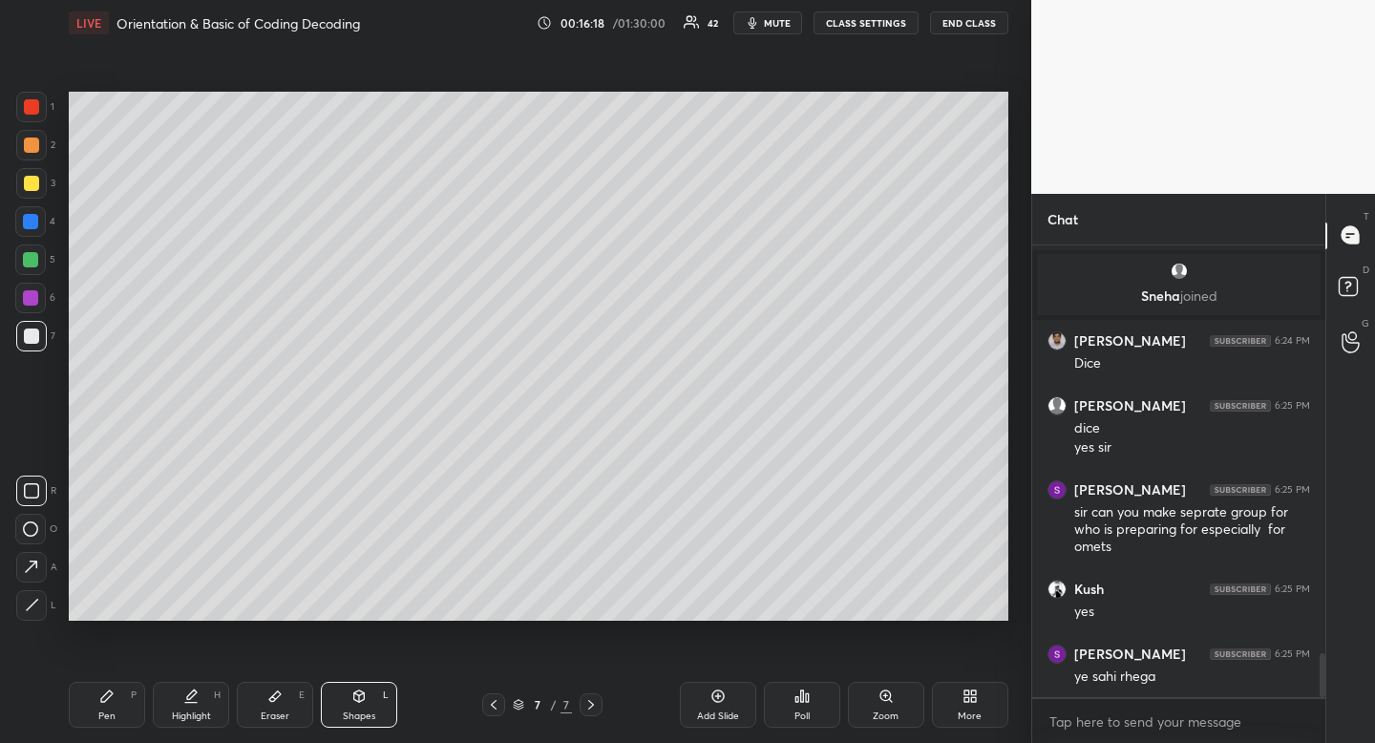
click at [32, 180] on div at bounding box center [31, 183] width 15 height 15
drag, startPoint x: 31, startPoint y: 180, endPoint x: 39, endPoint y: 176, distance: 9.8
click at [31, 180] on div at bounding box center [31, 183] width 15 height 15
click at [205, 696] on div "Highlight H" at bounding box center [191, 705] width 76 height 46
drag, startPoint x: 213, startPoint y: 690, endPoint x: 257, endPoint y: 620, distance: 83.2
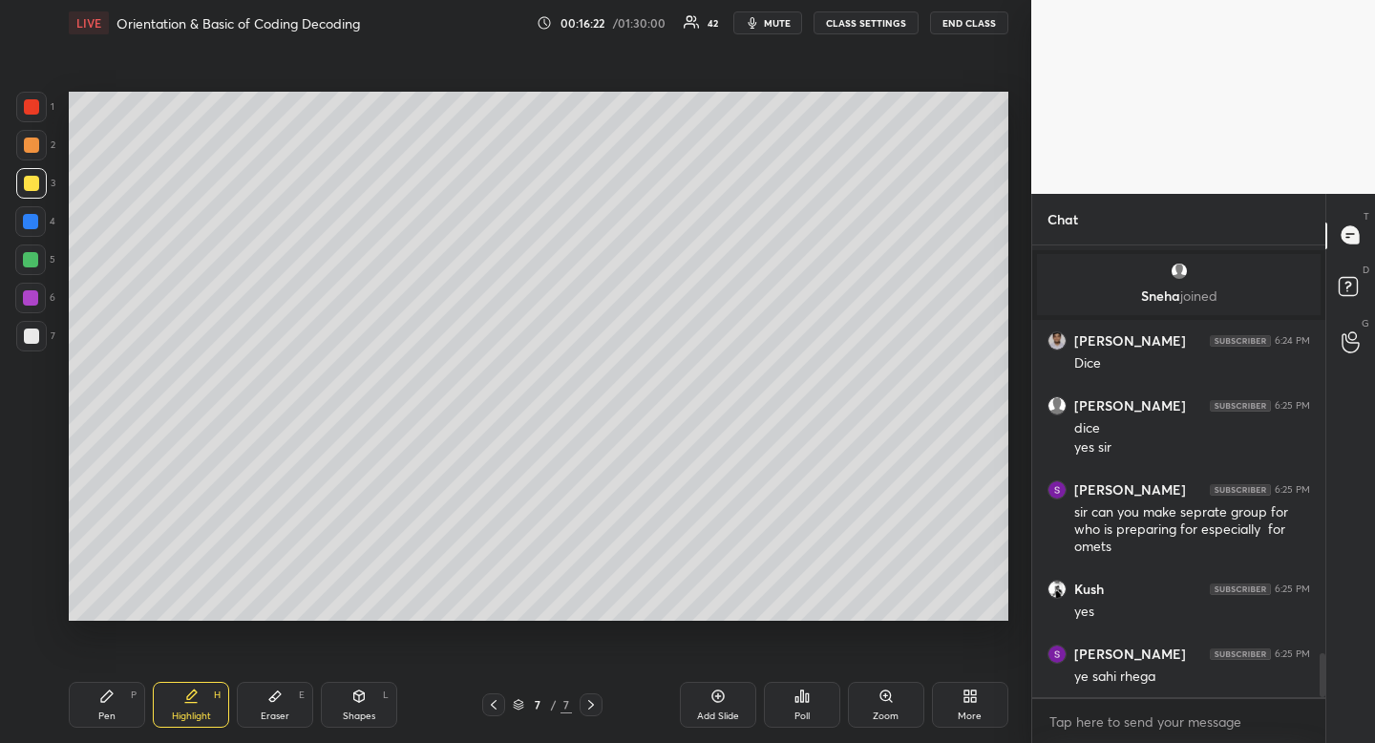
click at [215, 684] on div "Highlight H" at bounding box center [191, 705] width 76 height 46
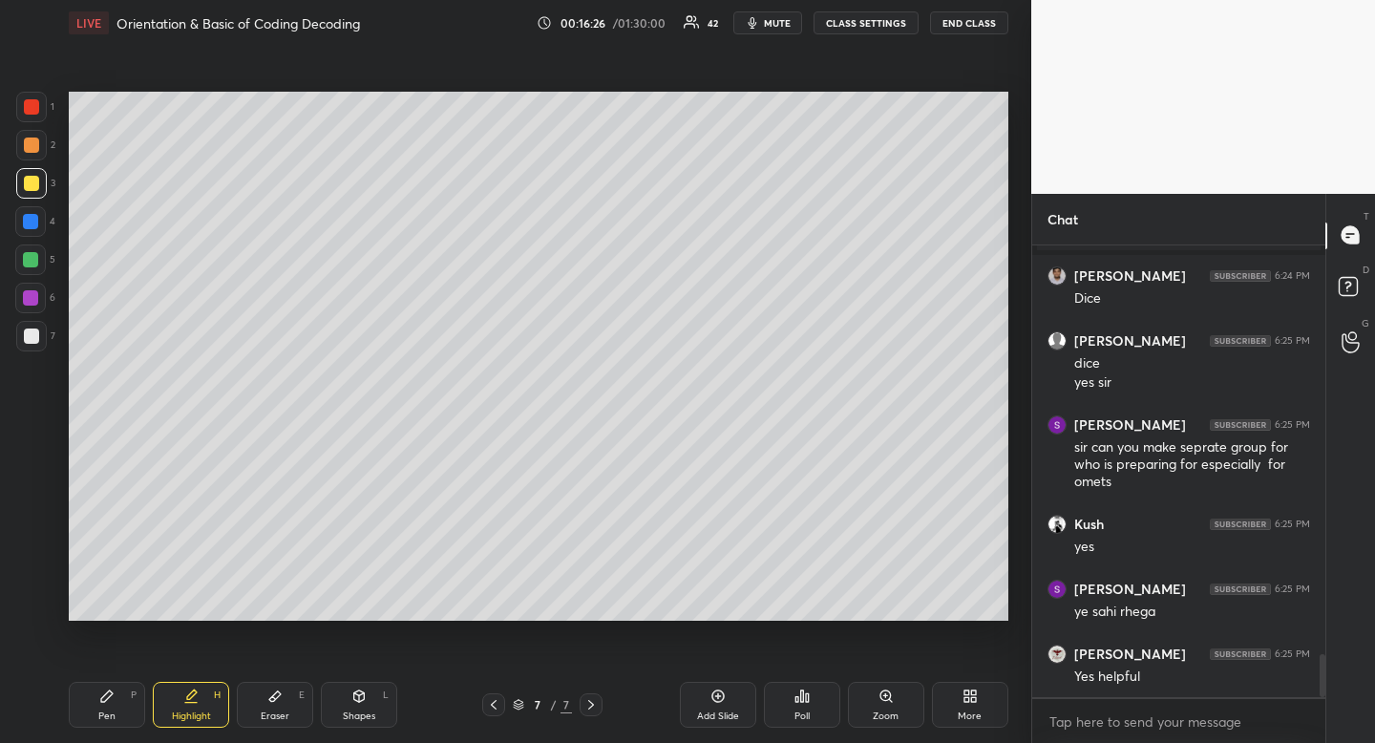
scroll to position [4380, 0]
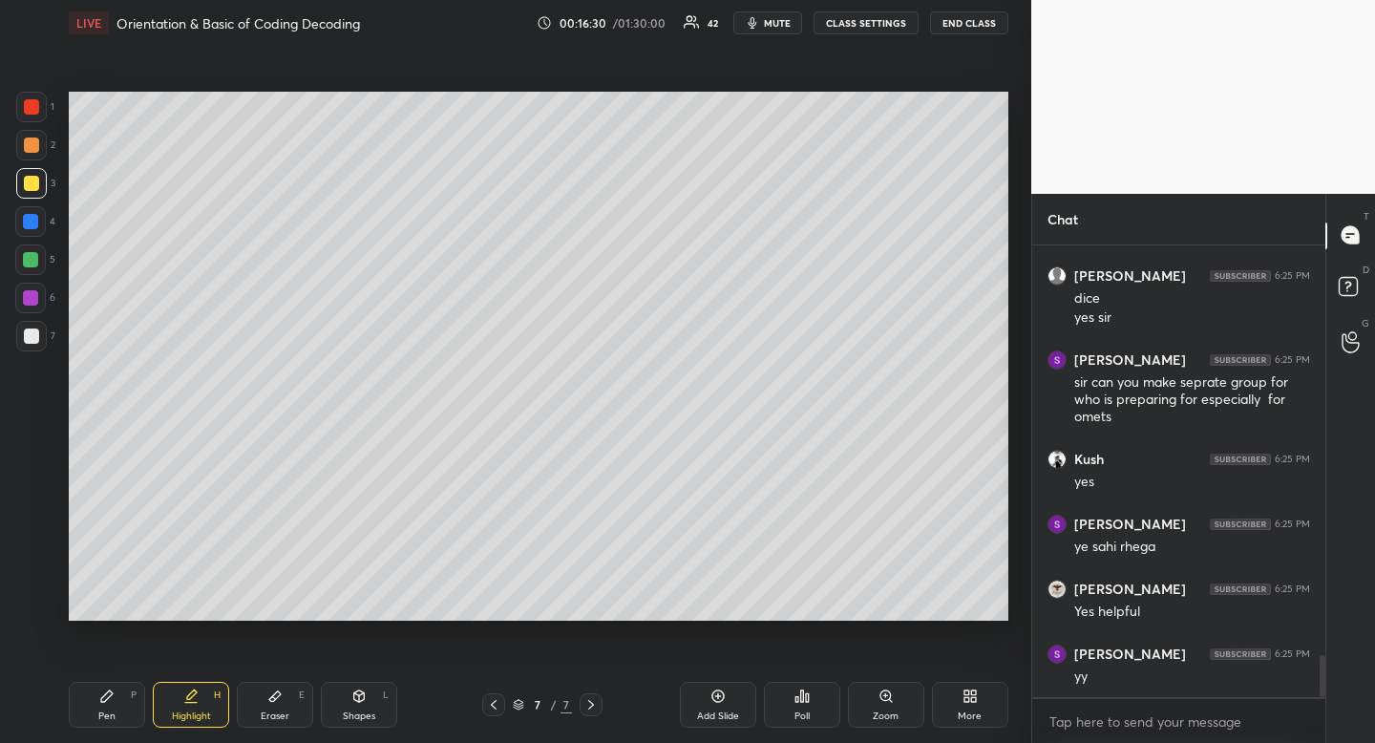
click at [113, 701] on icon at bounding box center [106, 696] width 15 height 15
click at [32, 184] on div at bounding box center [31, 183] width 15 height 15
click at [117, 696] on div "Pen P" at bounding box center [107, 705] width 76 height 46
click at [205, 691] on div "Highlight H" at bounding box center [191, 705] width 76 height 46
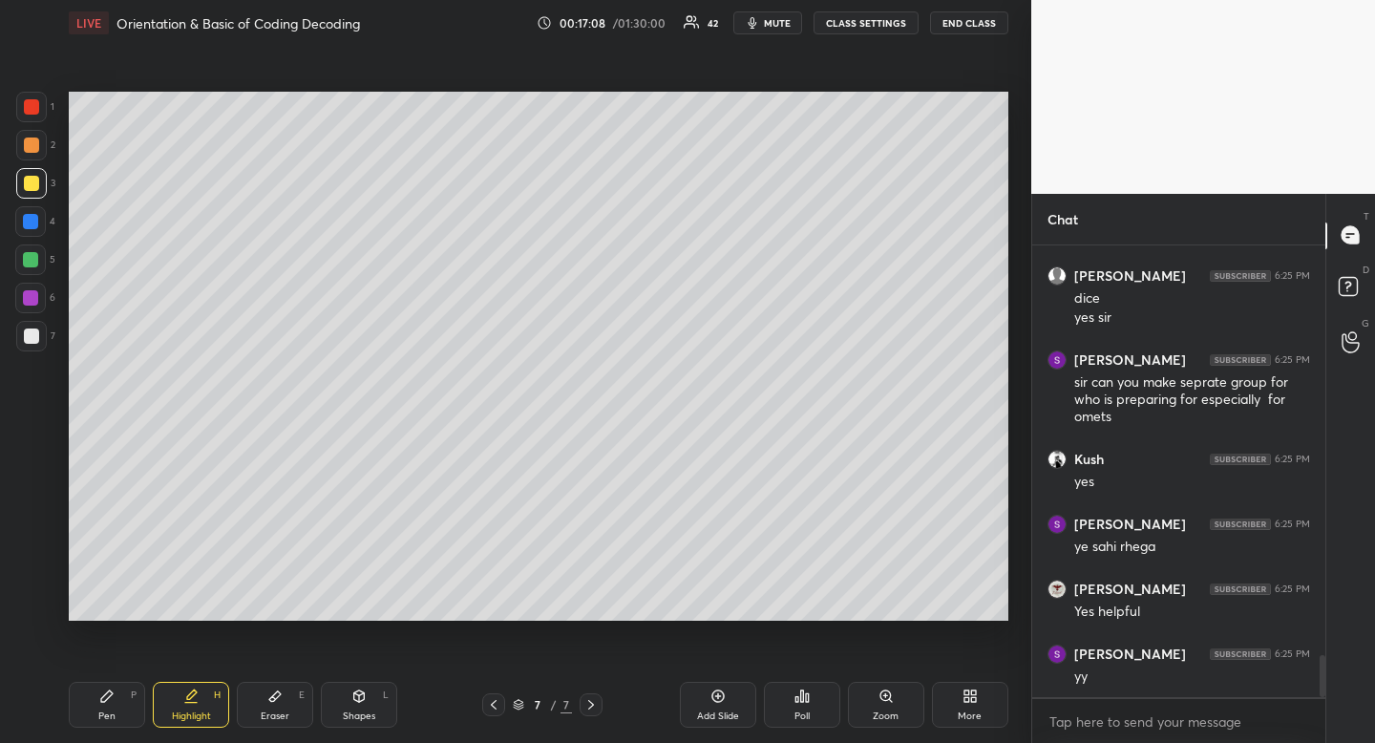
scroll to position [4445, 0]
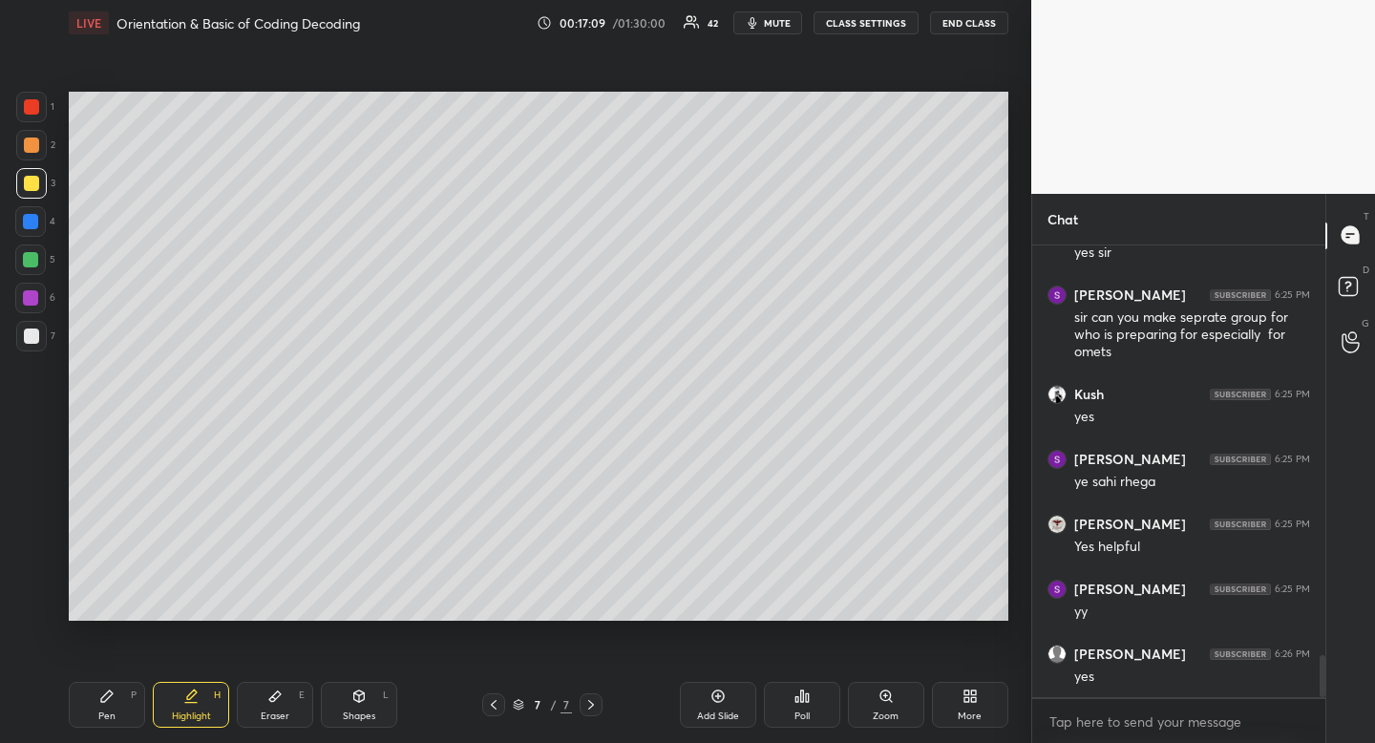
click at [111, 694] on icon at bounding box center [106, 695] width 11 height 11
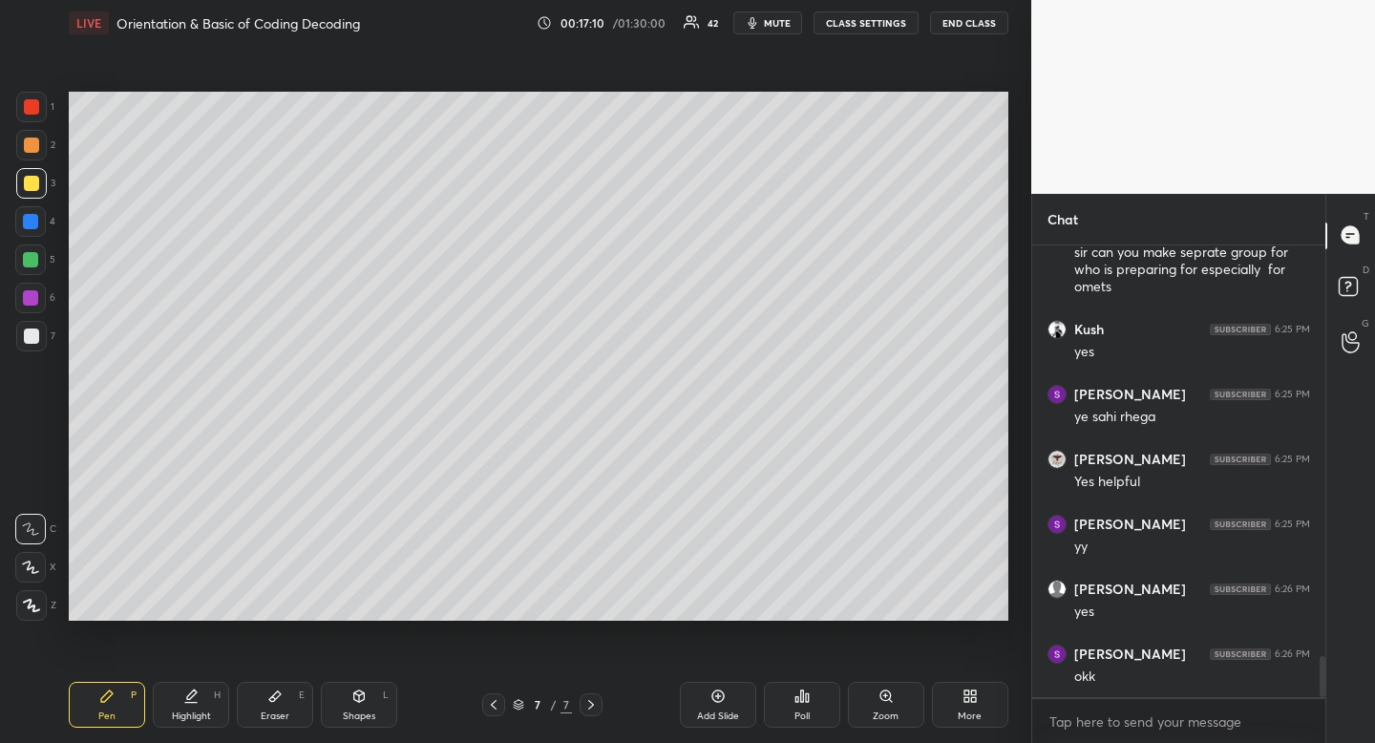
click at [35, 329] on div at bounding box center [31, 336] width 31 height 31
drag, startPoint x: 38, startPoint y: 329, endPoint x: 32, endPoint y: 349, distance: 19.9
click at [38, 329] on div at bounding box center [31, 336] width 31 height 31
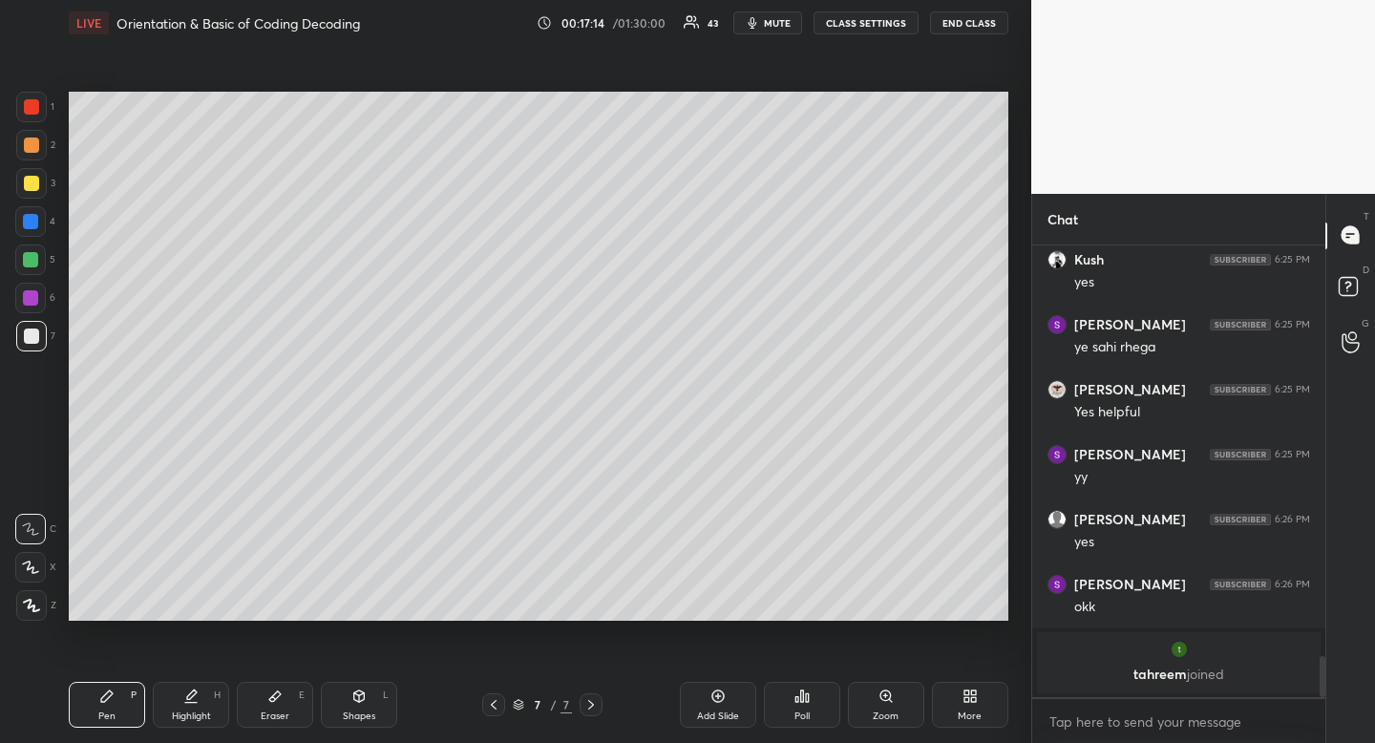
click at [30, 180] on div at bounding box center [31, 183] width 15 height 15
drag, startPoint x: 32, startPoint y: 180, endPoint x: 65, endPoint y: 187, distance: 34.3
click at [32, 180] on div at bounding box center [31, 183] width 15 height 15
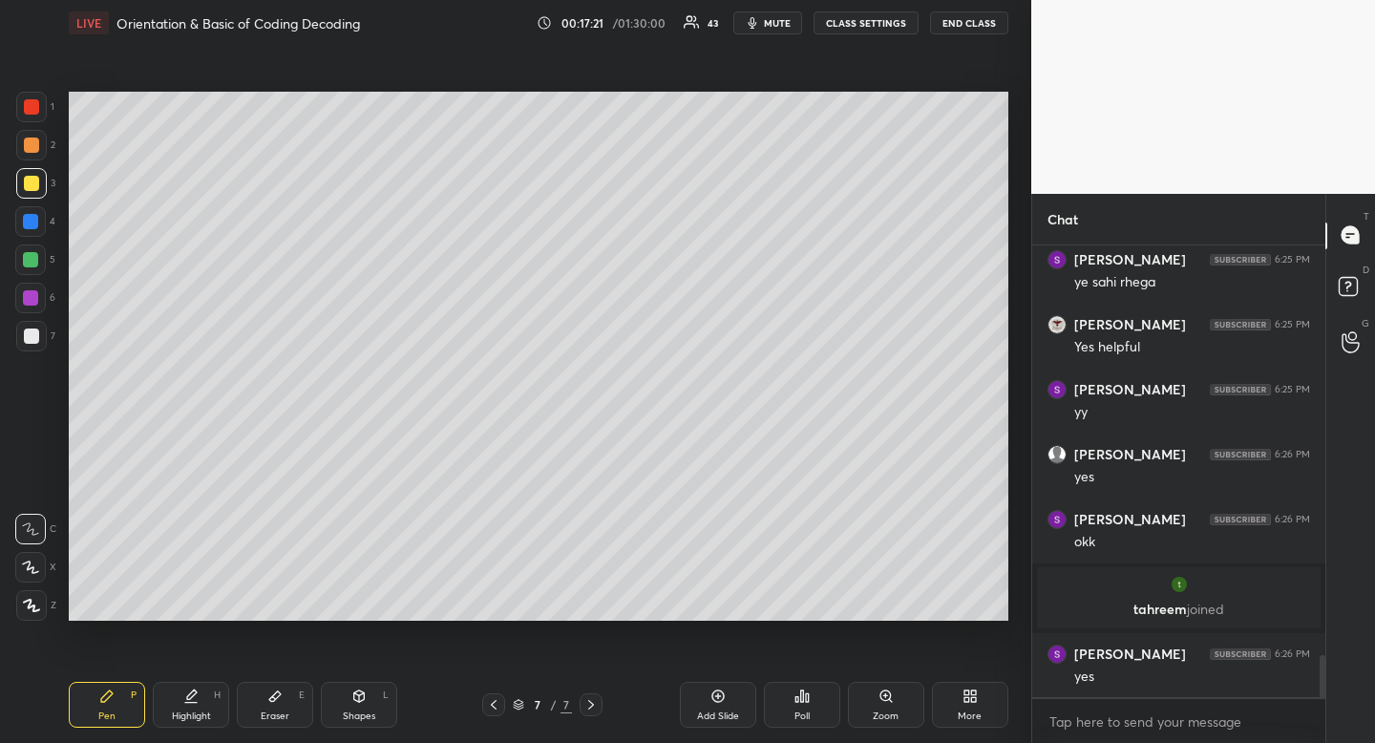
scroll to position [4436, 0]
click at [185, 704] on div "Highlight H" at bounding box center [191, 705] width 76 height 46
drag, startPoint x: 185, startPoint y: 704, endPoint x: 215, endPoint y: 660, distance: 53.0
click at [185, 704] on div "Highlight H" at bounding box center [191, 705] width 76 height 46
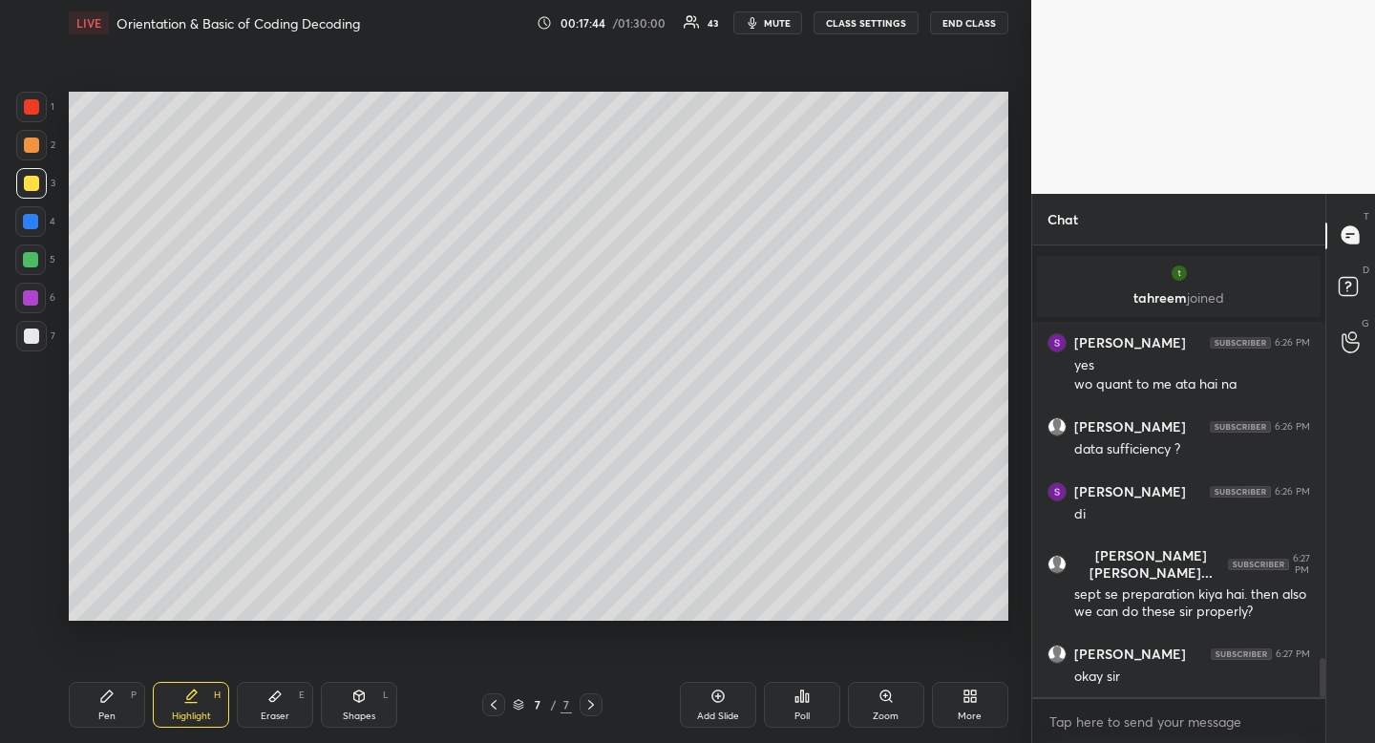
scroll to position [4829, 0]
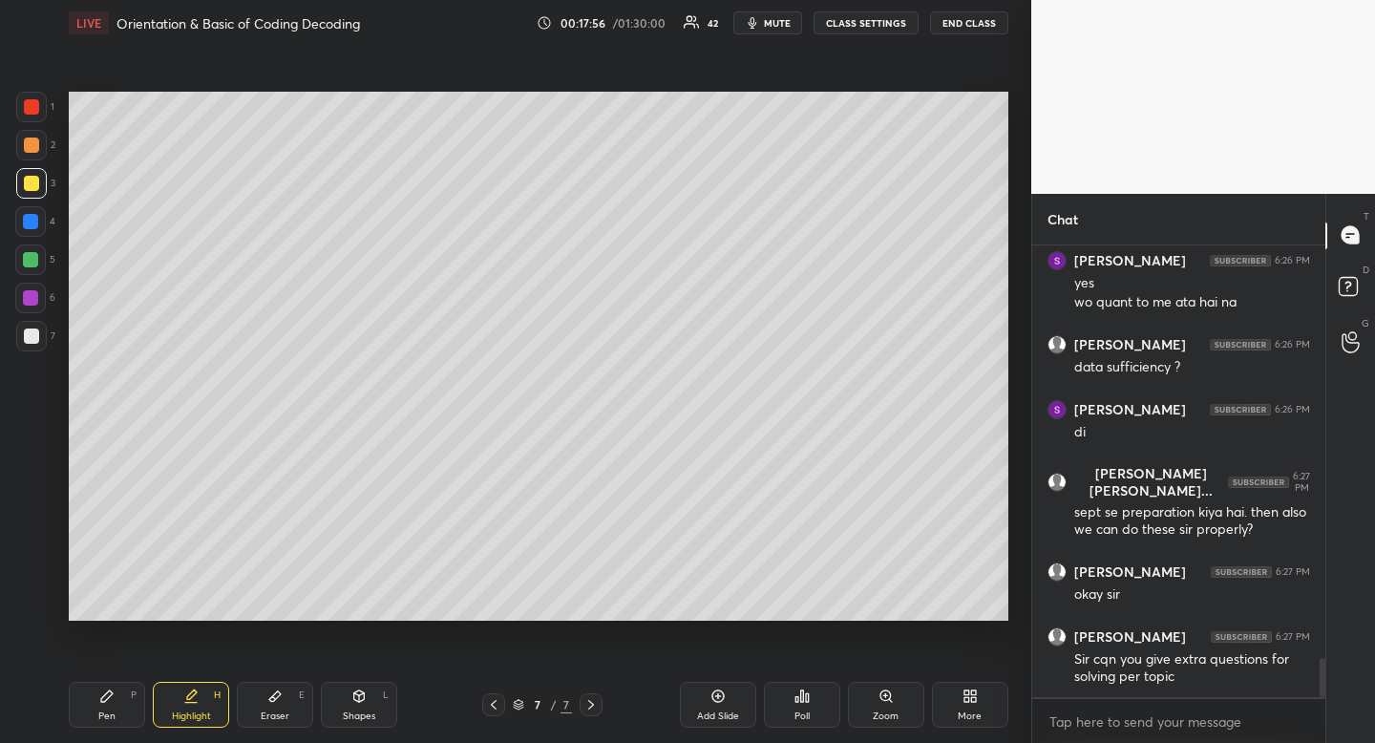
click at [187, 704] on div "Highlight H" at bounding box center [191, 705] width 76 height 46
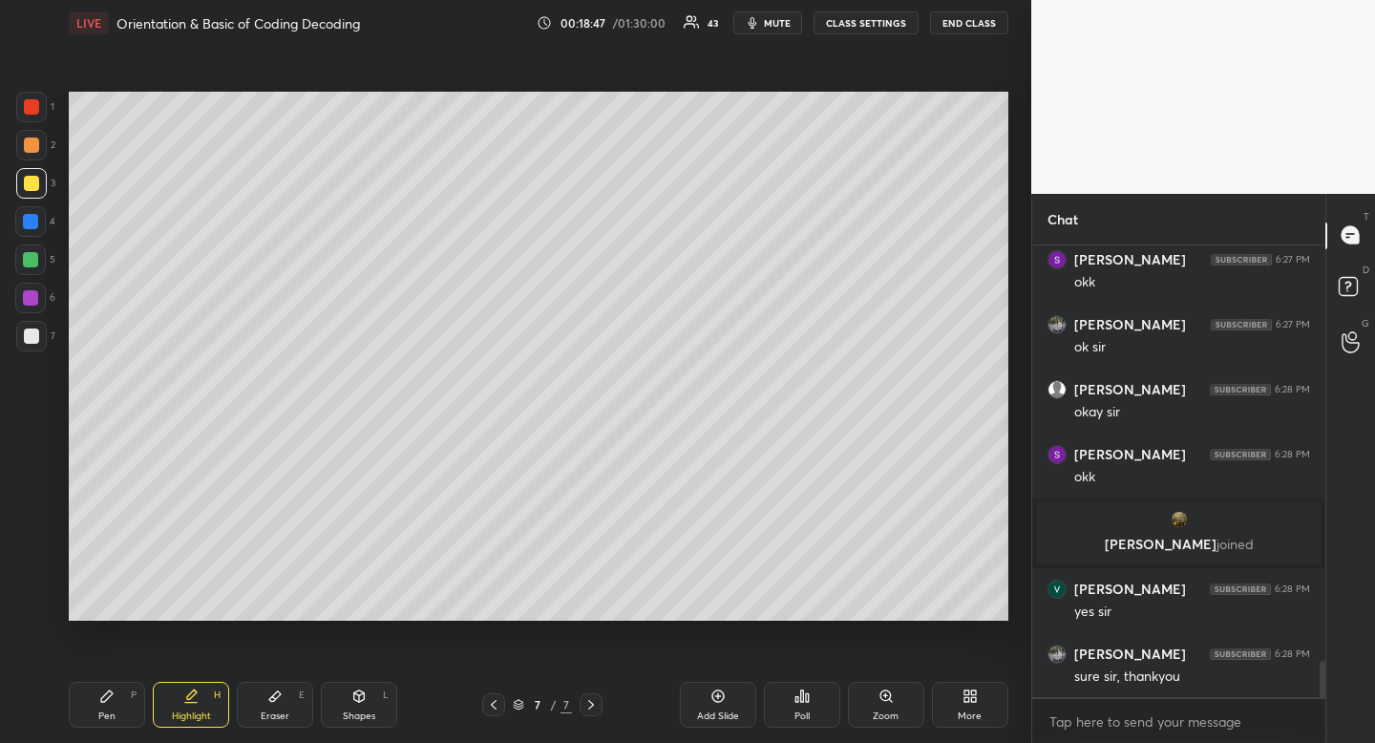
scroll to position [5225, 0]
click at [38, 323] on div at bounding box center [31, 336] width 31 height 31
drag, startPoint x: 38, startPoint y: 323, endPoint x: 42, endPoint y: 350, distance: 27.0
click at [38, 323] on div at bounding box center [31, 336] width 31 height 31
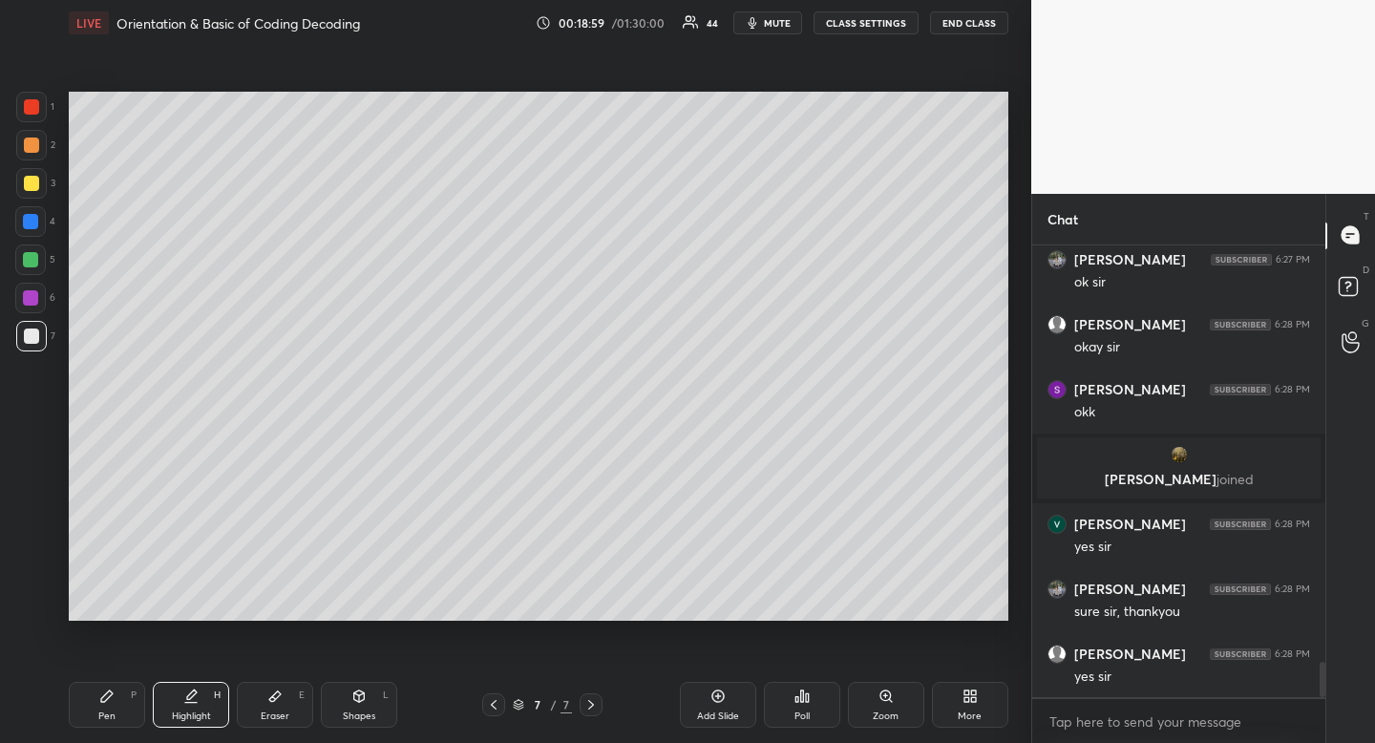
click at [114, 697] on icon at bounding box center [106, 696] width 15 height 15
drag, startPoint x: 114, startPoint y: 697, endPoint x: 108, endPoint y: 684, distance: 14.5
click at [114, 697] on icon at bounding box center [106, 696] width 15 height 15
click at [32, 562] on icon at bounding box center [30, 567] width 17 height 13
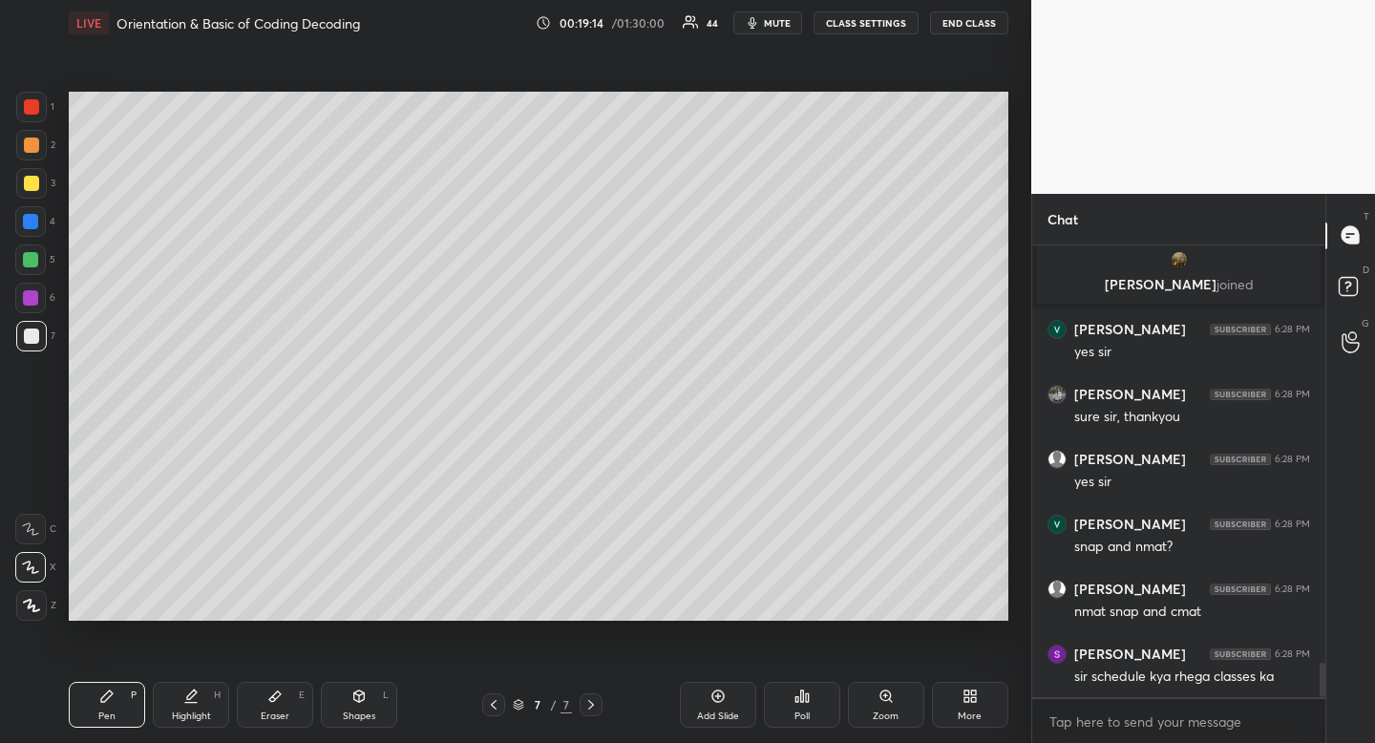
scroll to position [5550, 0]
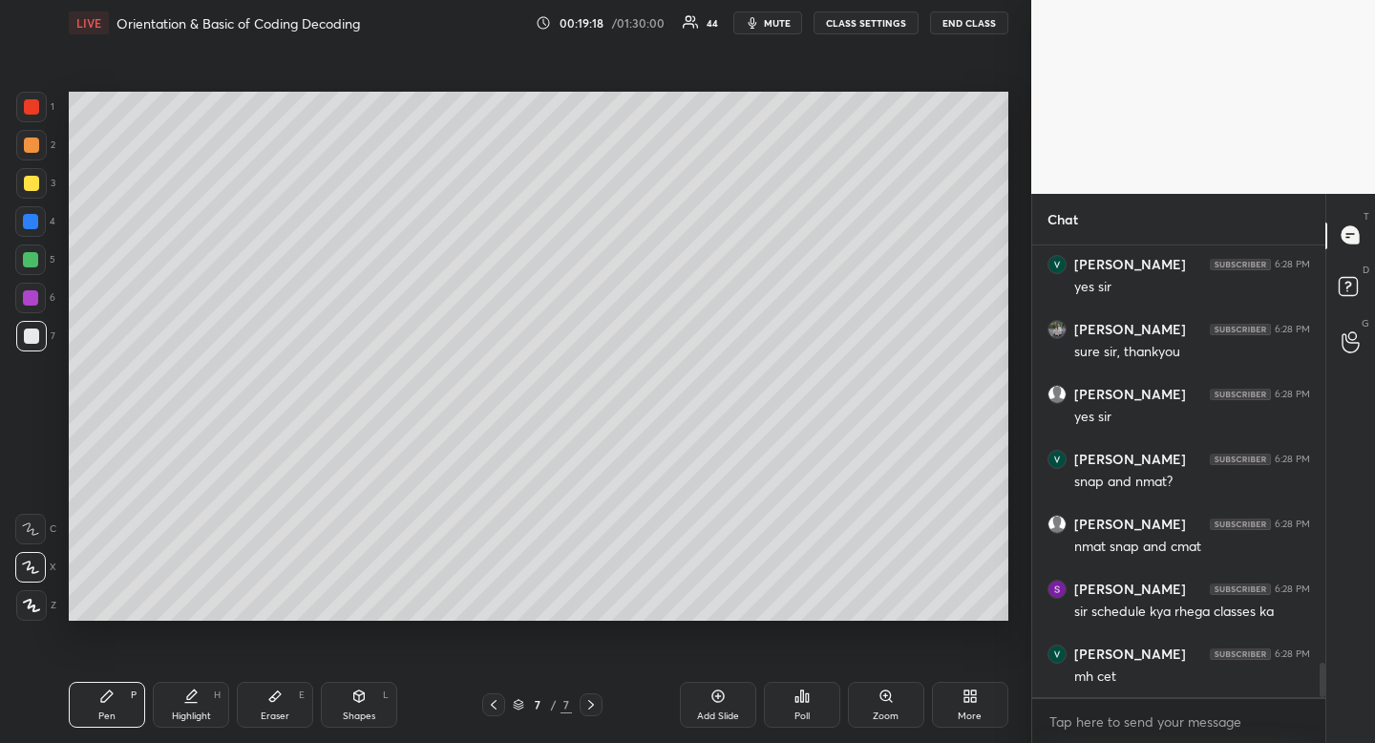
click at [188, 700] on icon at bounding box center [190, 696] width 15 height 15
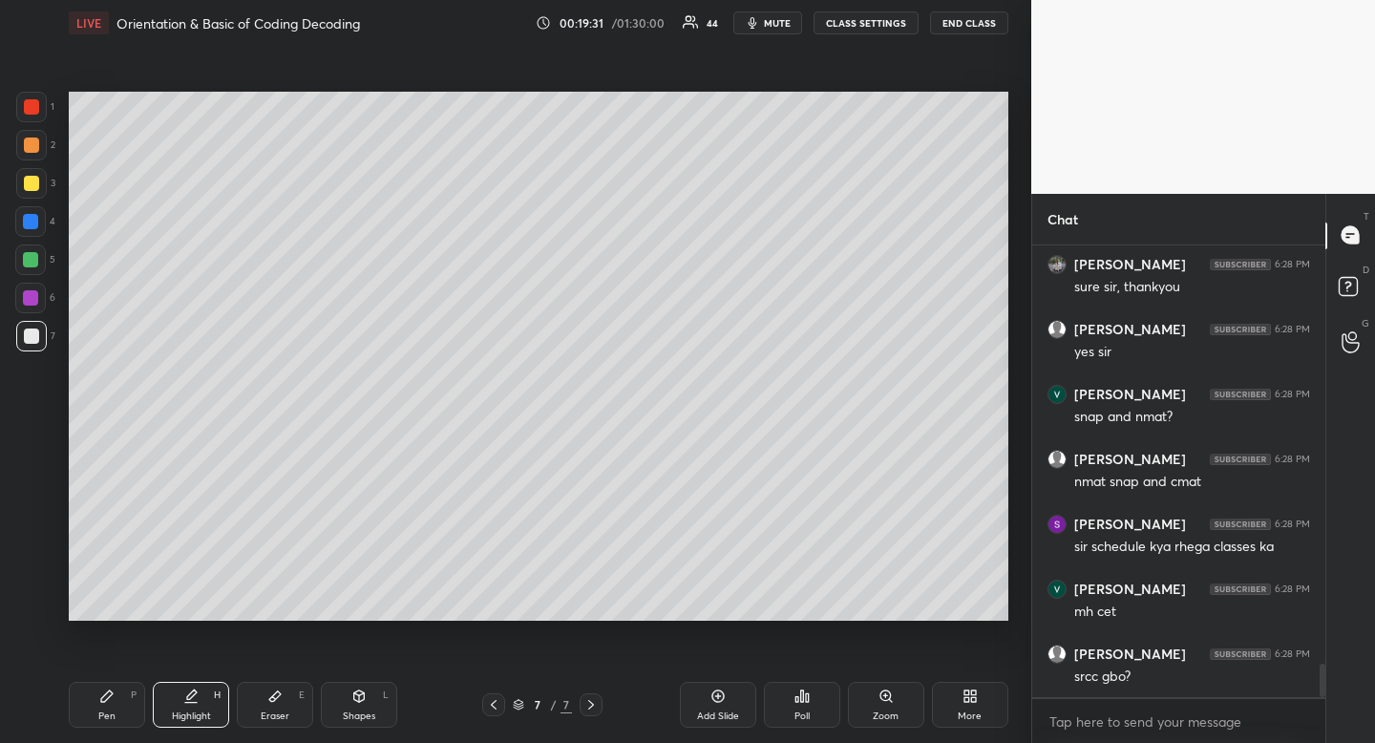
click at [130, 696] on div "Pen P" at bounding box center [107, 705] width 76 height 46
click at [196, 695] on icon at bounding box center [190, 696] width 15 height 15
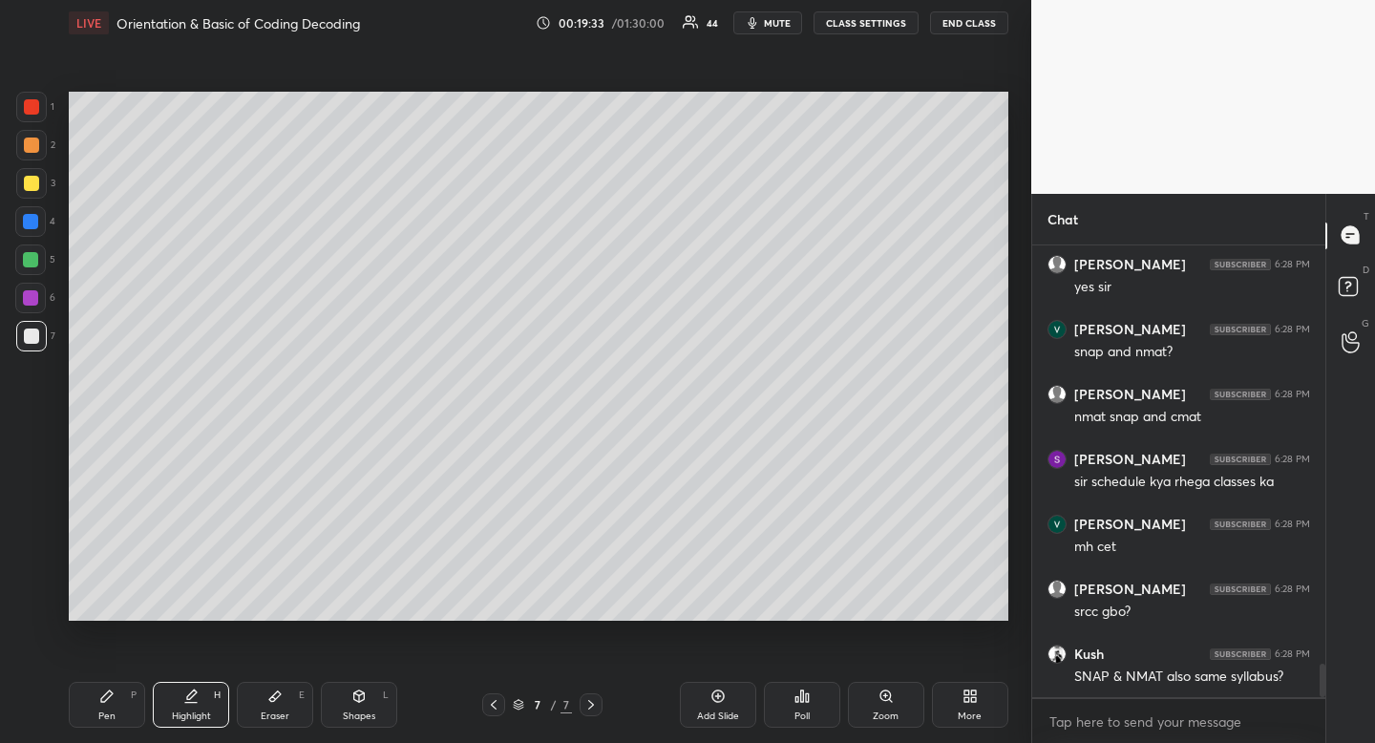
click at [132, 708] on div "Pen P" at bounding box center [107, 705] width 76 height 46
click at [137, 691] on div "Pen P" at bounding box center [107, 705] width 76 height 46
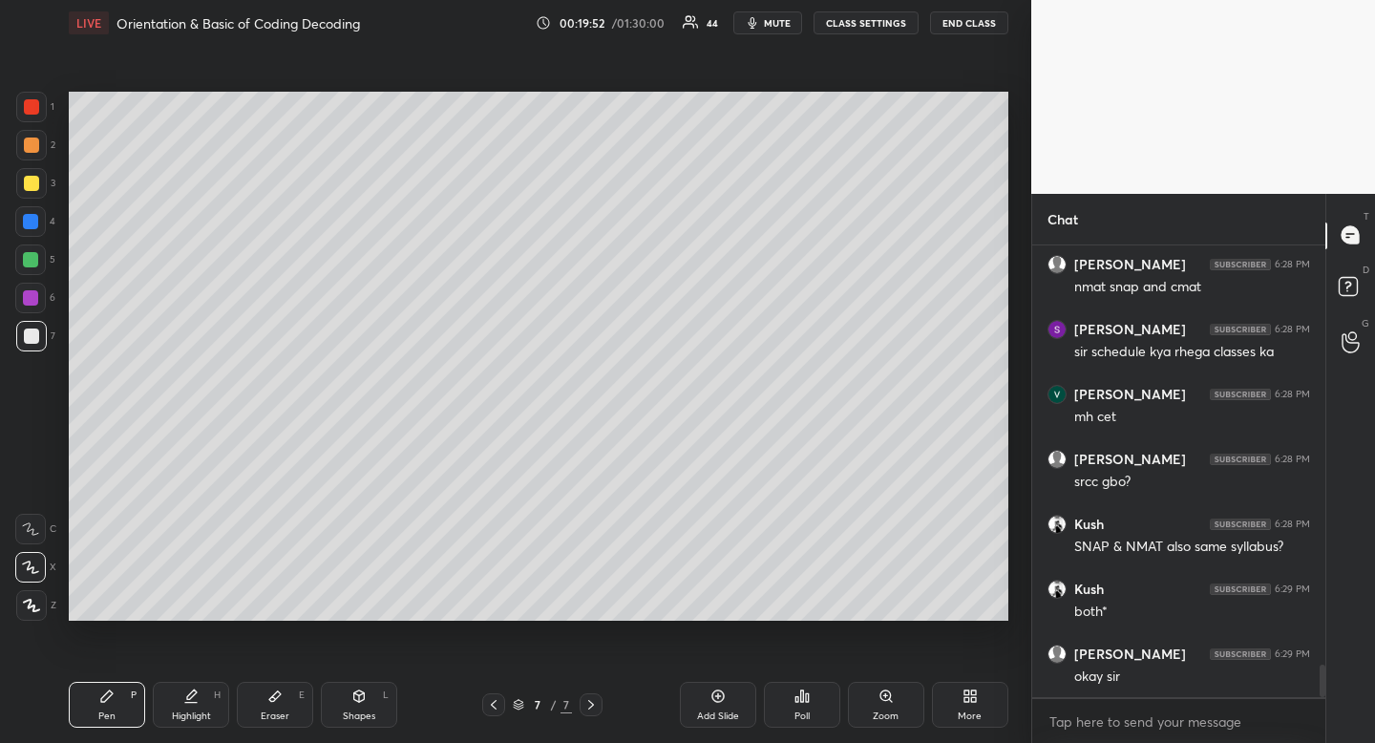
scroll to position [5875, 0]
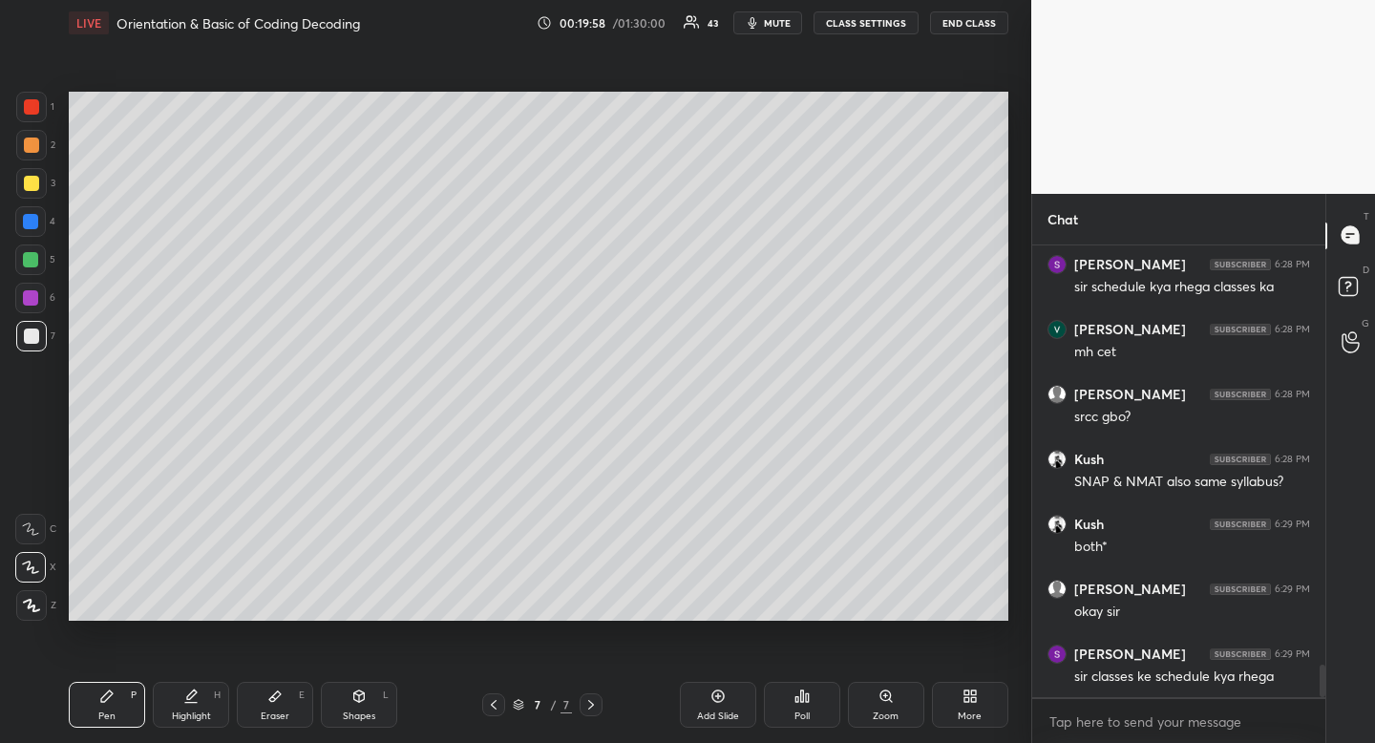
click at [117, 713] on div "Pen P" at bounding box center [107, 705] width 76 height 46
click at [24, 185] on div at bounding box center [31, 183] width 15 height 15
click at [27, 182] on div at bounding box center [31, 183] width 15 height 15
click at [36, 330] on div at bounding box center [31, 336] width 15 height 15
drag, startPoint x: 36, startPoint y: 330, endPoint x: 40, endPoint y: 343, distance: 13.0
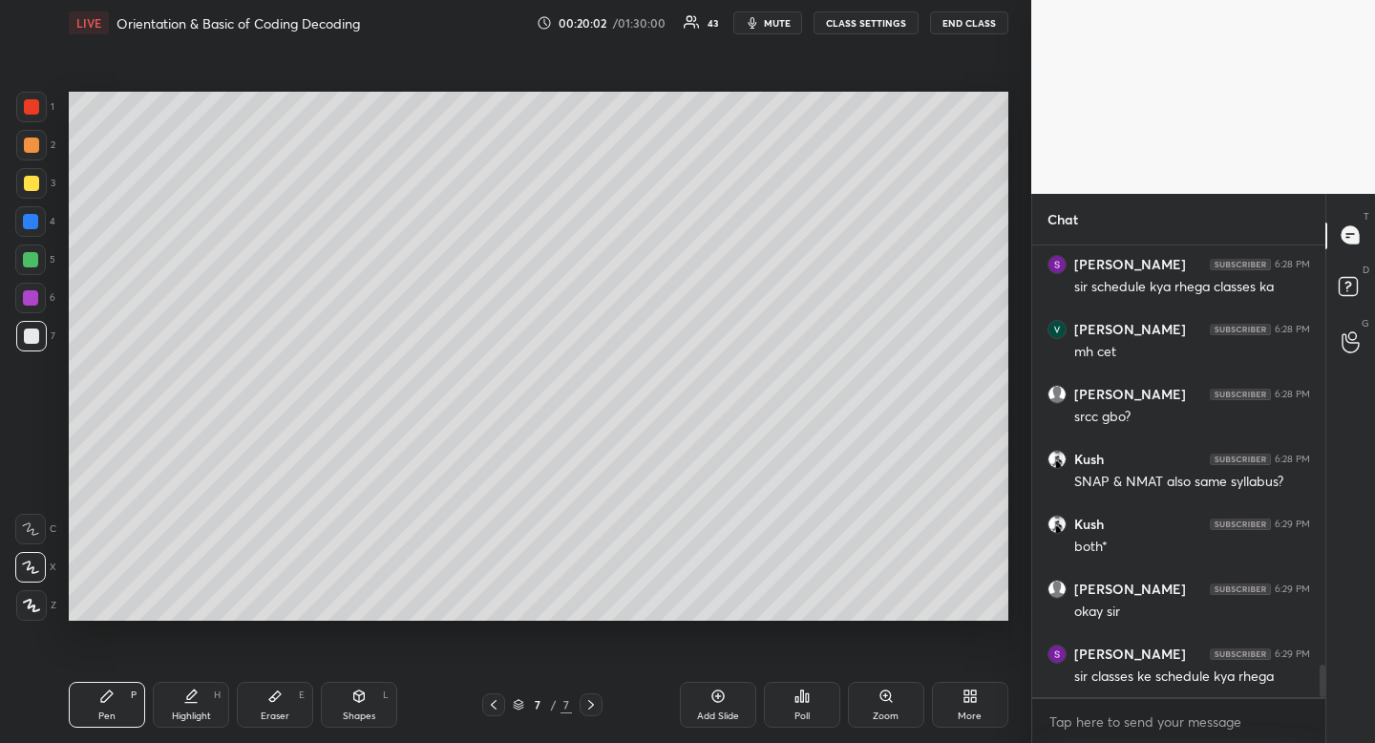
click at [36, 330] on div at bounding box center [31, 336] width 15 height 15
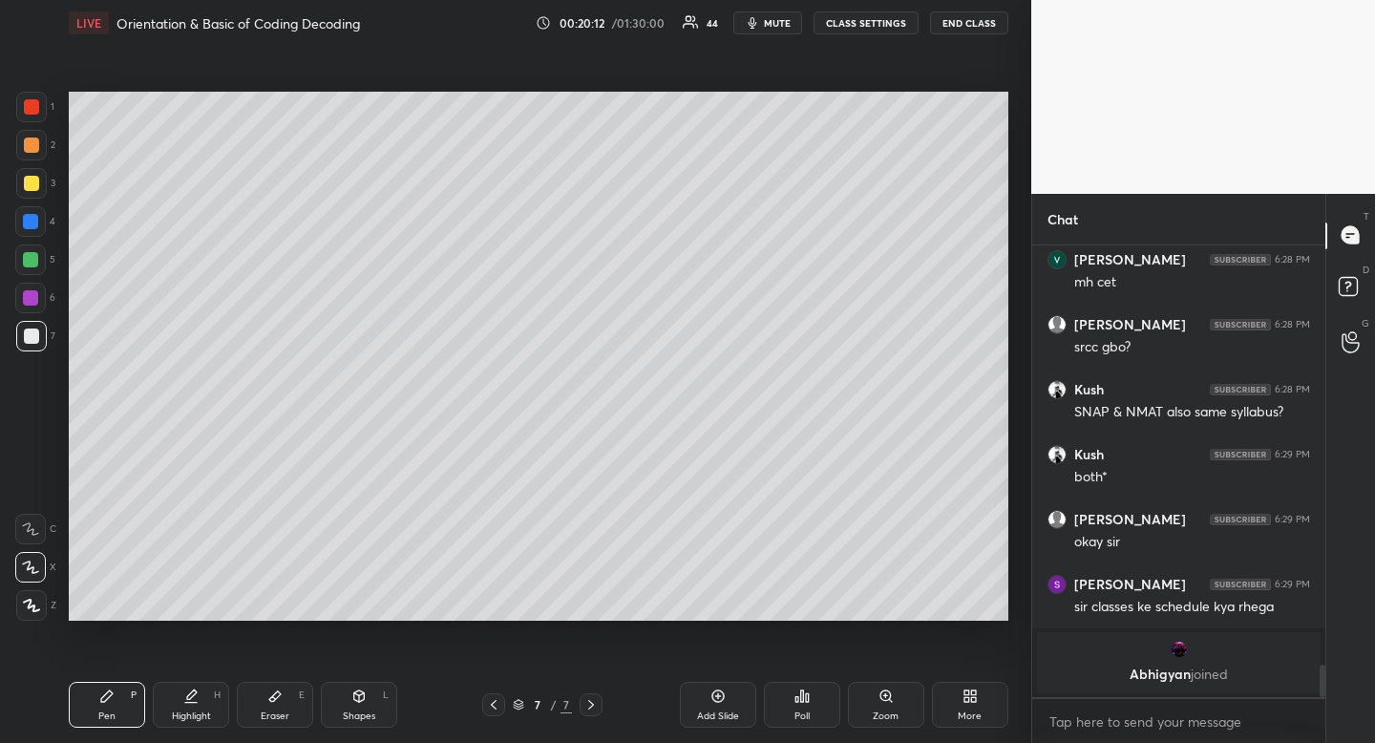
click at [27, 188] on div at bounding box center [31, 183] width 15 height 15
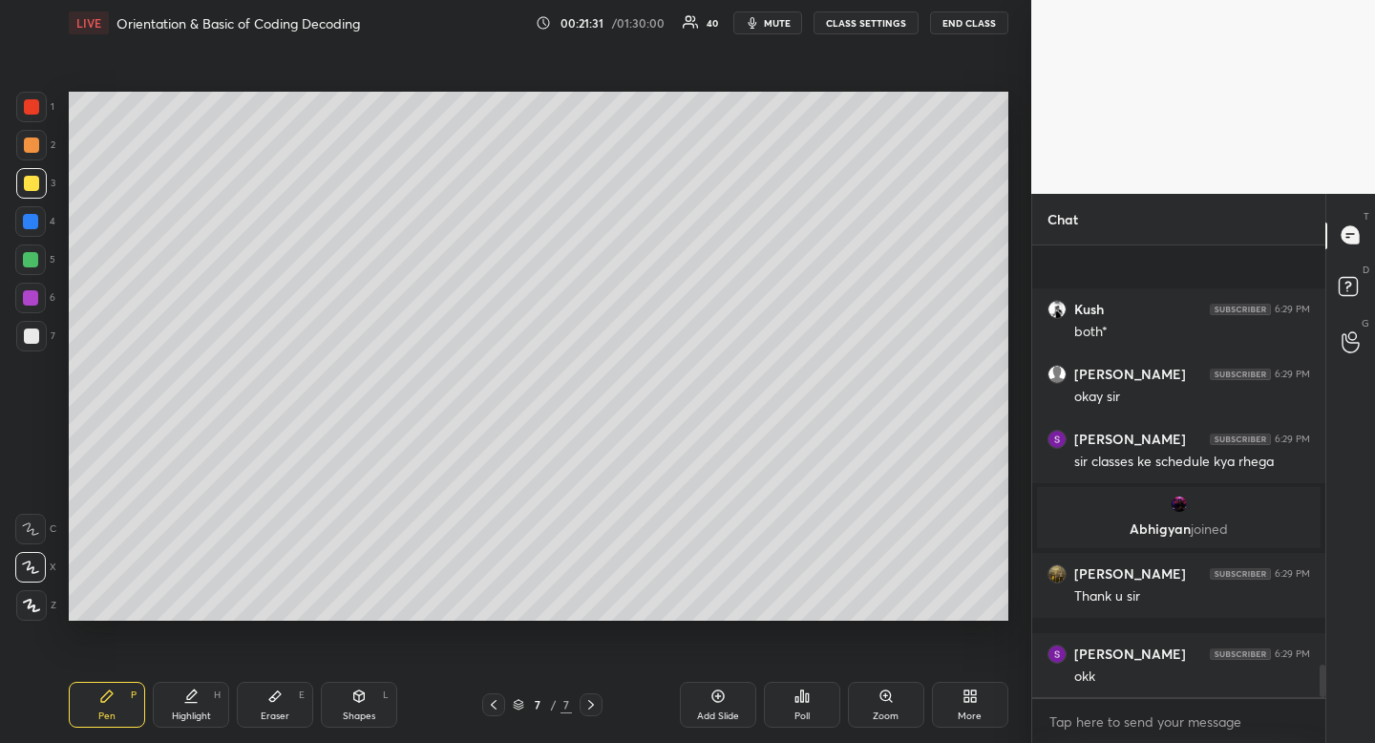
scroll to position [5921, 0]
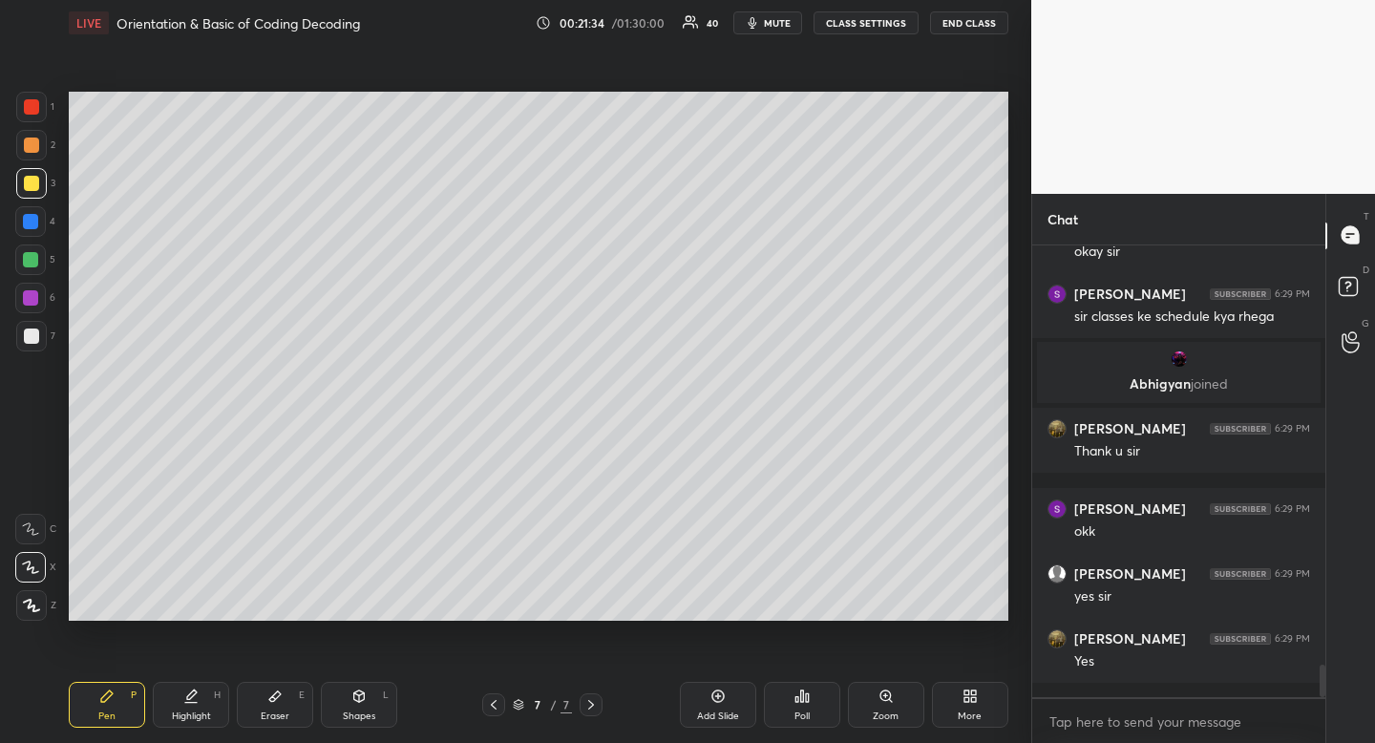
click at [201, 707] on div "Highlight H" at bounding box center [191, 705] width 76 height 46
drag, startPoint x: 201, startPoint y: 707, endPoint x: 236, endPoint y: 652, distance: 64.9
click at [207, 696] on div "Highlight H" at bounding box center [191, 705] width 76 height 46
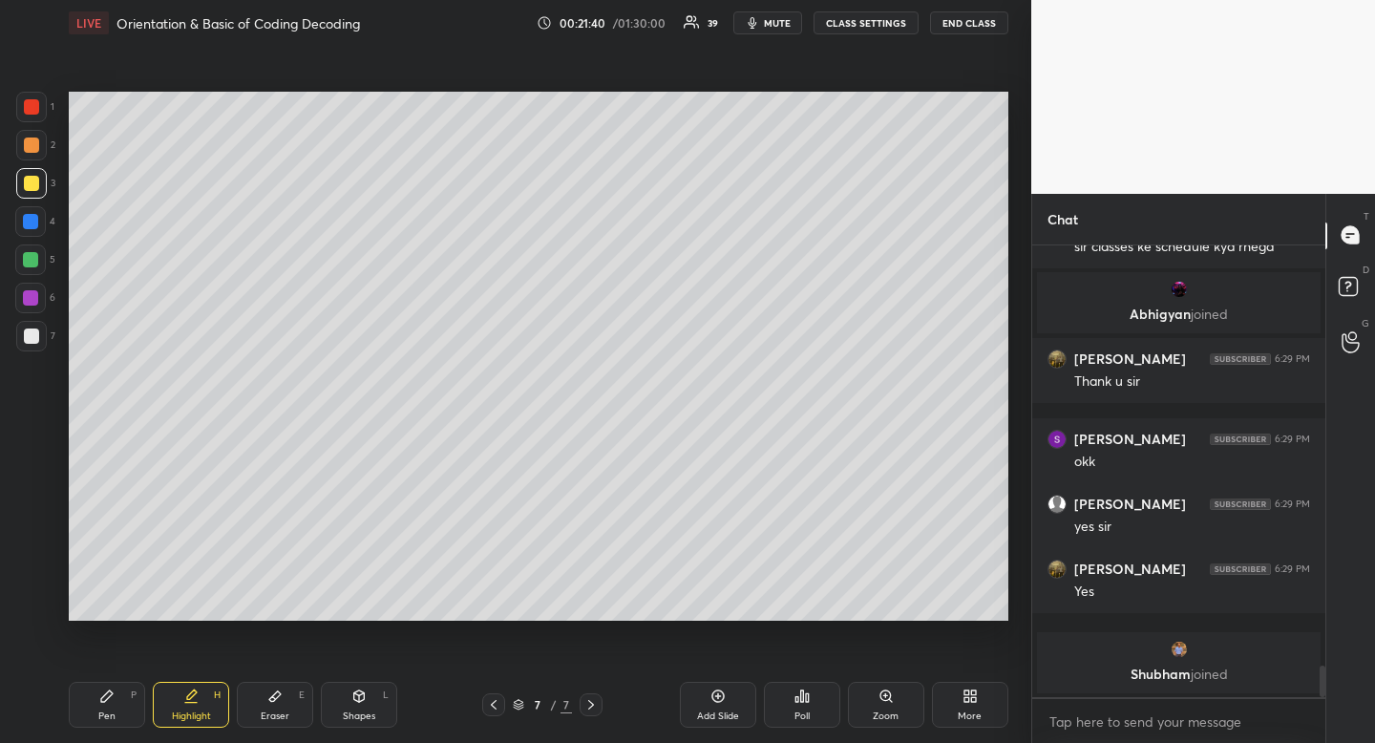
click at [974, 713] on div "More" at bounding box center [970, 716] width 24 height 10
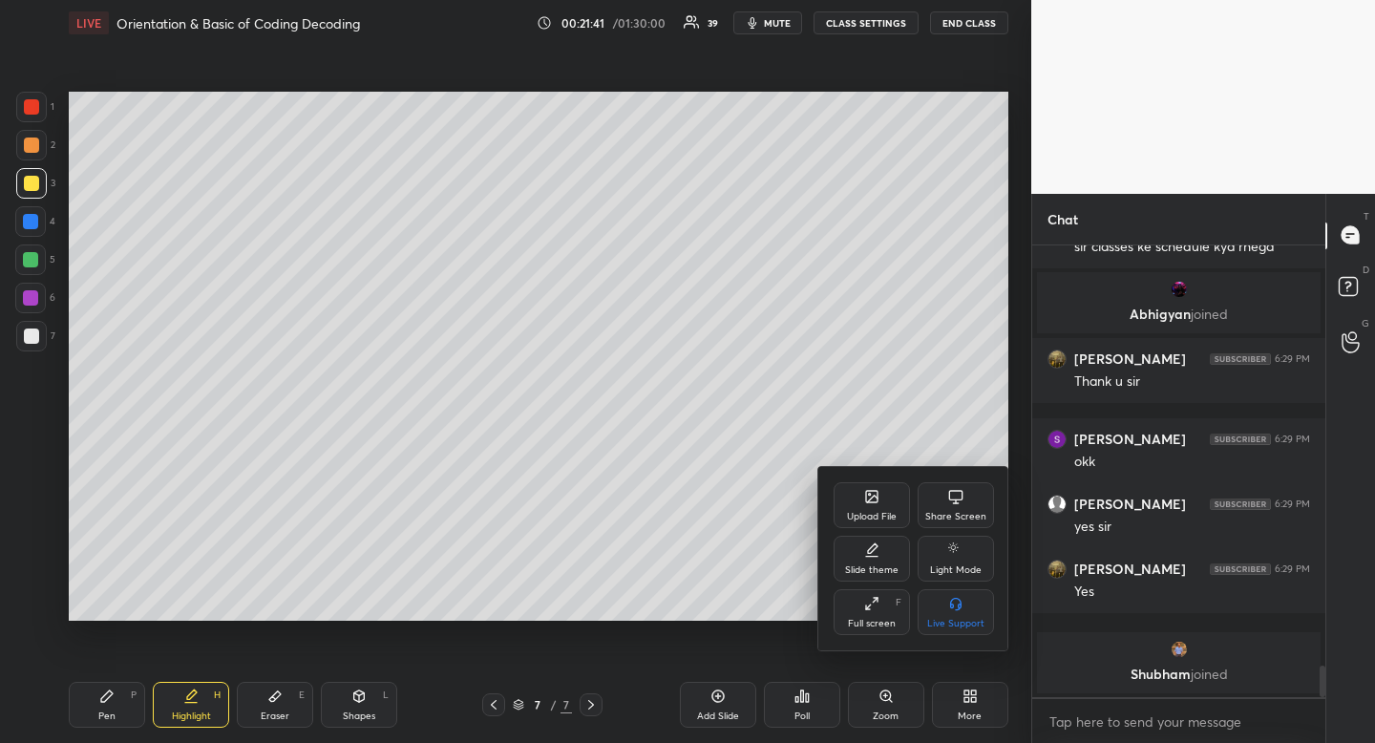
click at [869, 508] on div "Upload File" at bounding box center [872, 505] width 76 height 46
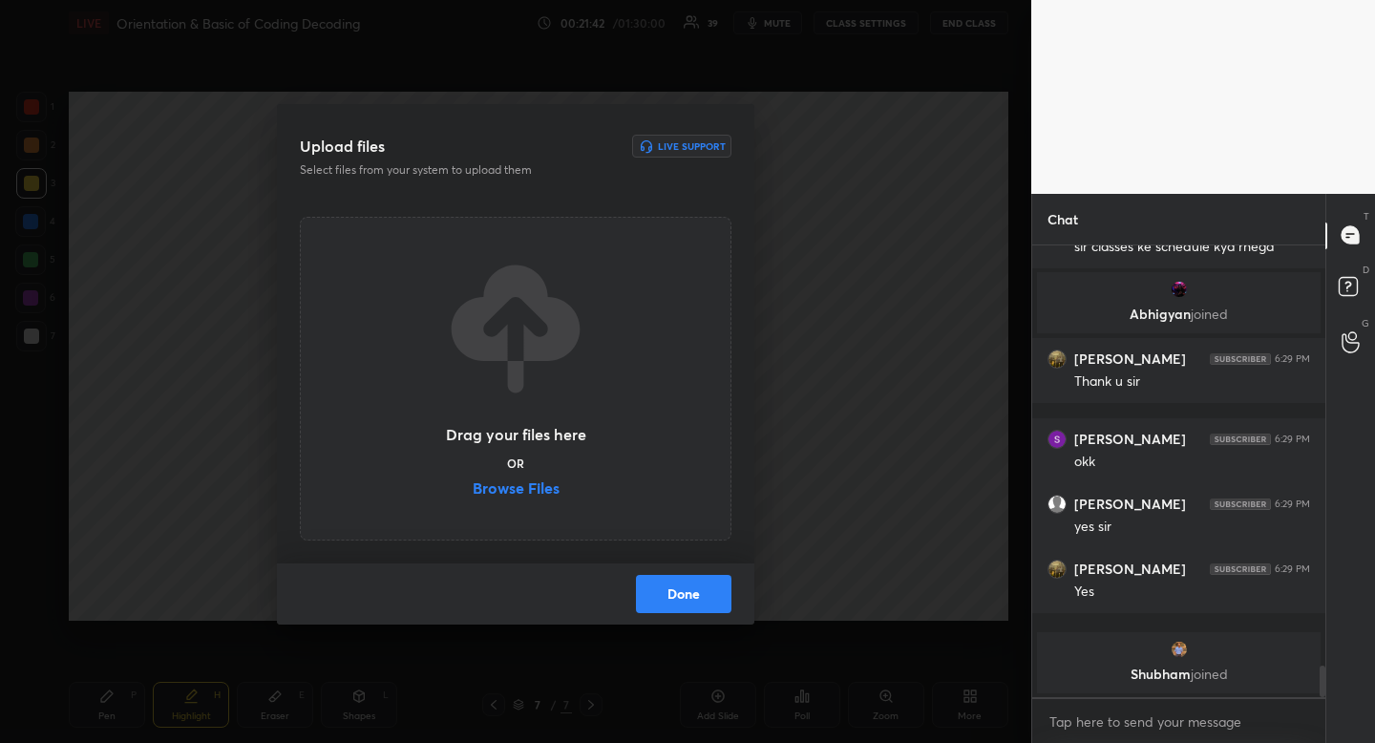
click at [516, 493] on label "Browse Files" at bounding box center [516, 490] width 87 height 20
click at [473, 493] on input "Browse Files" at bounding box center [473, 490] width 0 height 20
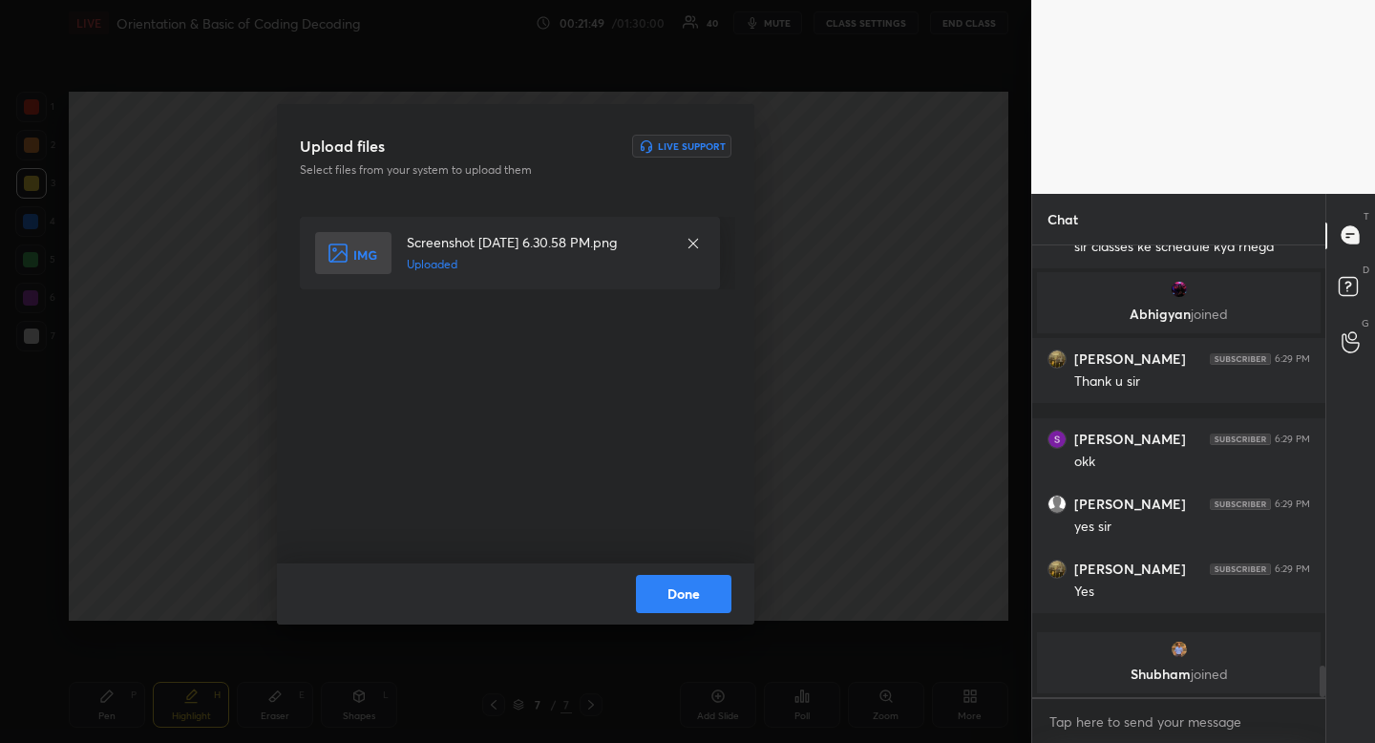
click at [705, 599] on button "Done" at bounding box center [683, 594] width 95 height 38
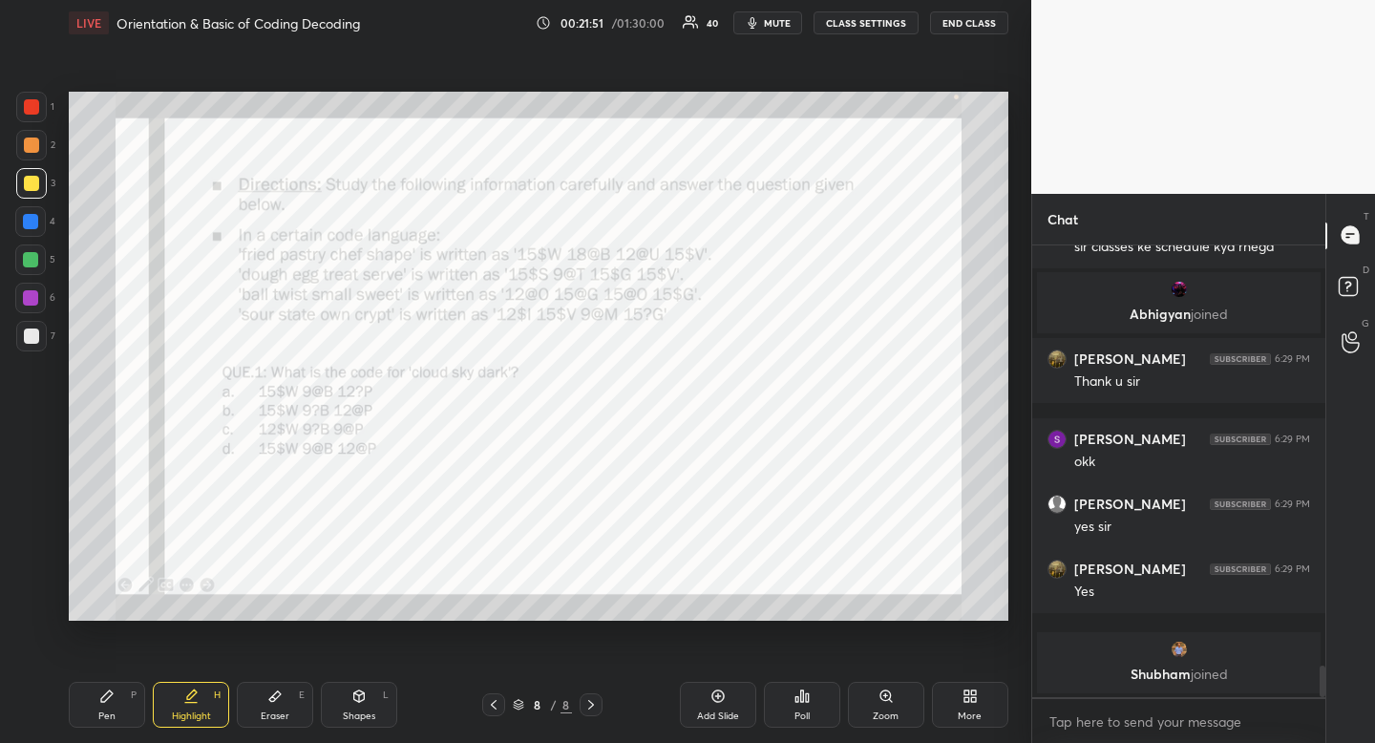
drag, startPoint x: 32, startPoint y: 100, endPoint x: 65, endPoint y: 112, distance: 35.3
click at [33, 100] on div at bounding box center [31, 106] width 15 height 15
click at [208, 694] on div "Highlight H" at bounding box center [191, 705] width 76 height 46
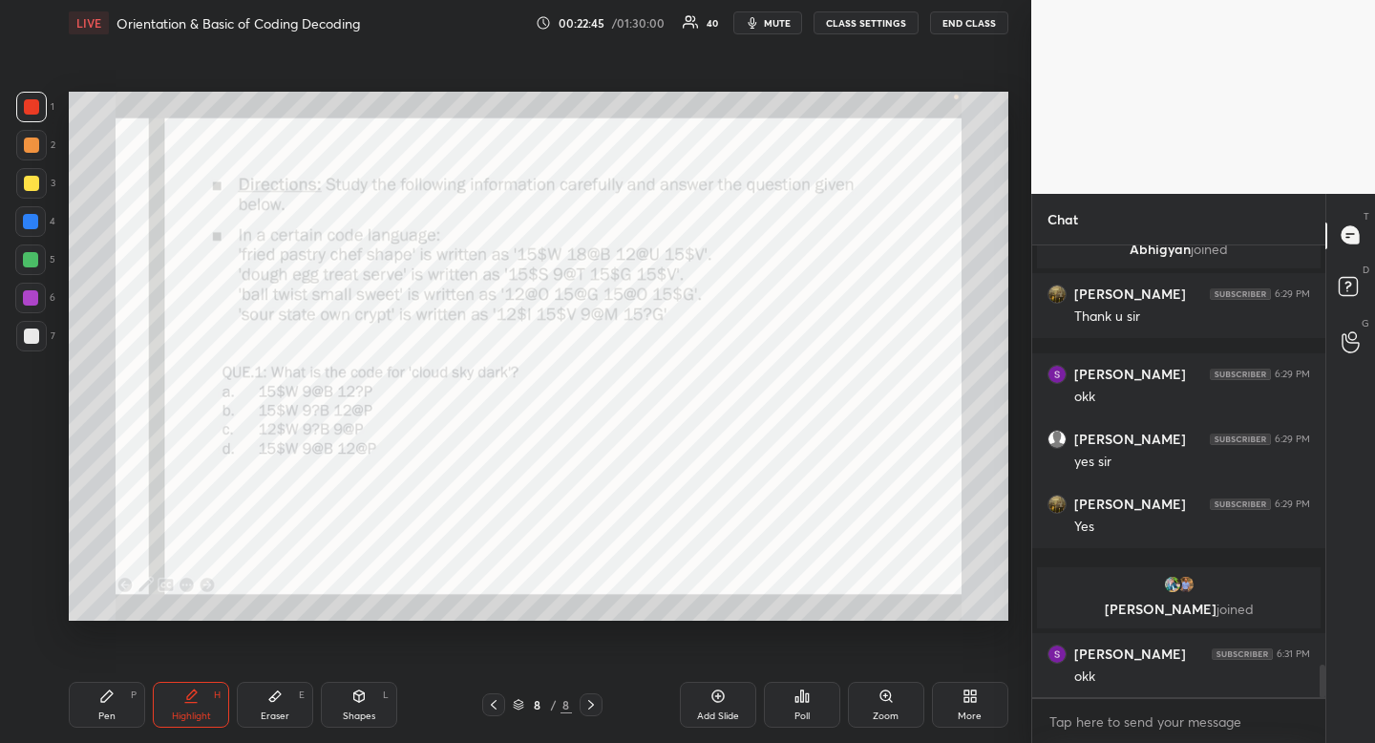
scroll to position [6000, 0]
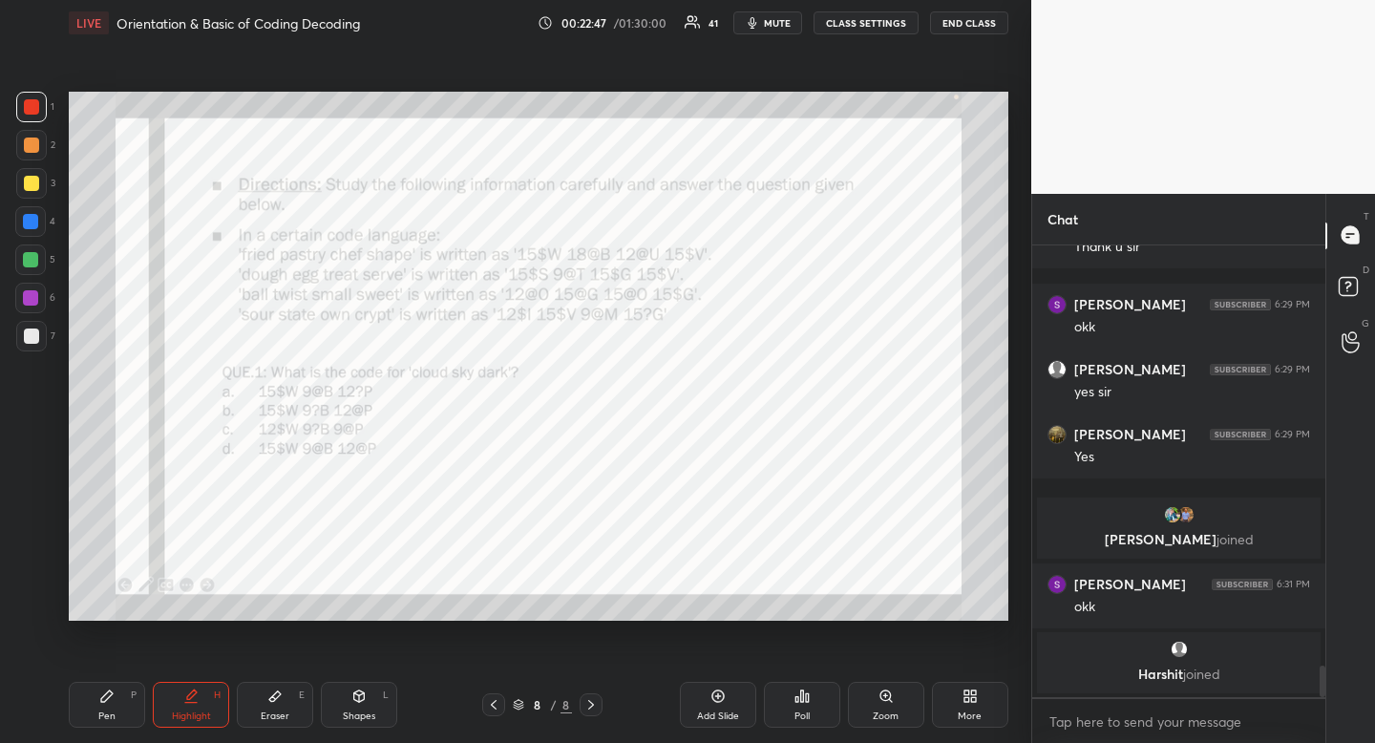
click at [196, 705] on div "Highlight H" at bounding box center [191, 705] width 76 height 46
drag, startPoint x: 196, startPoint y: 705, endPoint x: 202, endPoint y: 647, distance: 57.7
click at [196, 705] on div "Highlight H" at bounding box center [191, 705] width 76 height 46
click at [360, 699] on icon at bounding box center [359, 695] width 11 height 11
drag, startPoint x: 19, startPoint y: 487, endPoint x: 12, endPoint y: 479, distance: 10.2
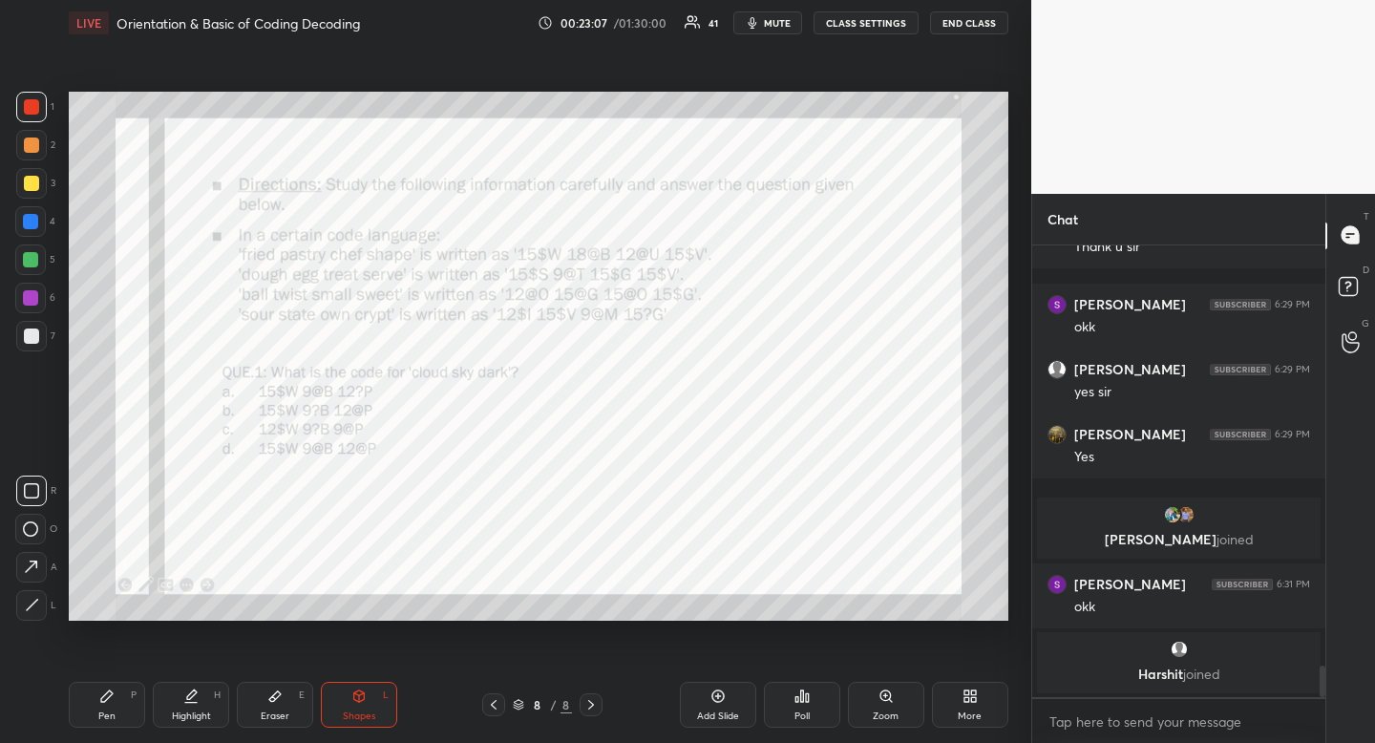
click at [19, 487] on div at bounding box center [31, 491] width 31 height 31
drag, startPoint x: 185, startPoint y: 701, endPoint x: 192, endPoint y: 691, distance: 11.7
click at [185, 701] on icon at bounding box center [190, 696] width 15 height 15
click at [209, 684] on div "Highlight H" at bounding box center [191, 705] width 76 height 46
drag, startPoint x: 209, startPoint y: 684, endPoint x: 209, endPoint y: 668, distance: 16.2
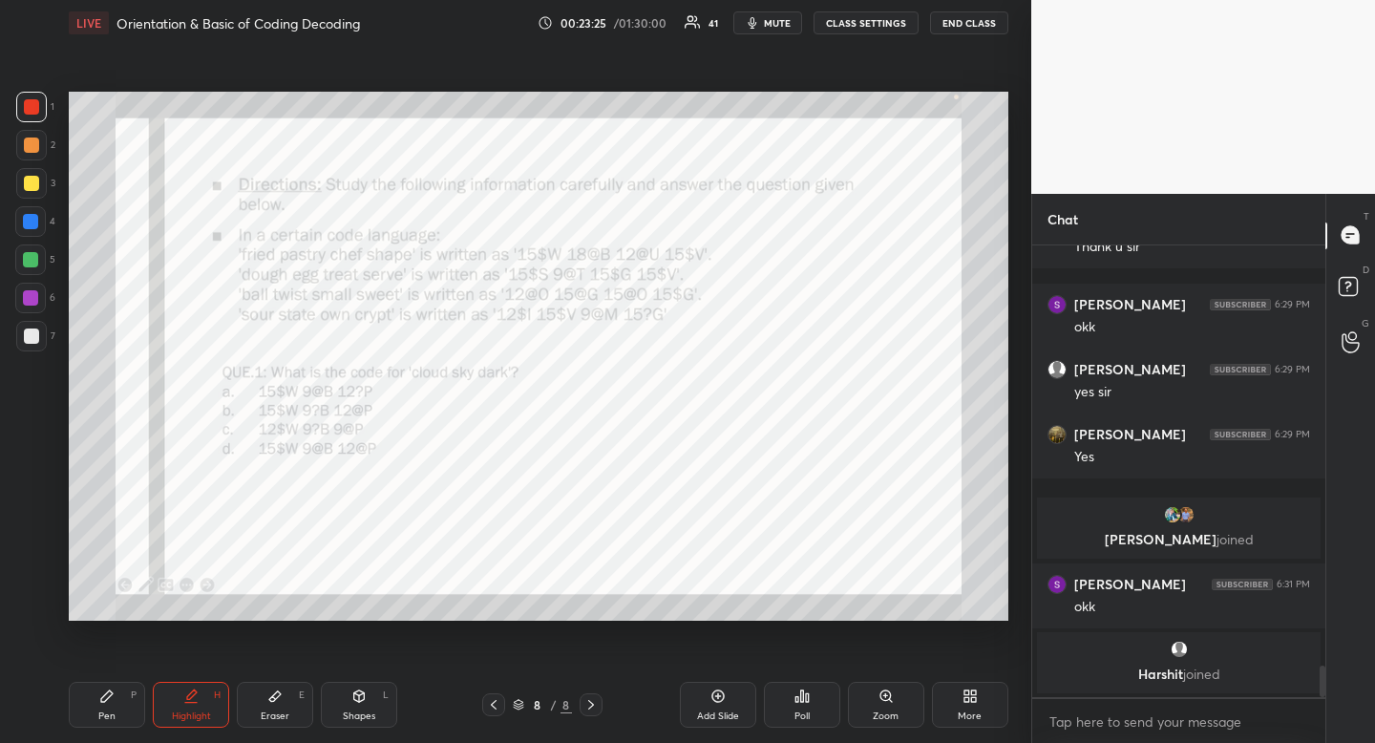
click at [207, 674] on div "Pen P Highlight H Eraser E Shapes L 8 / 8 Add Slide Poll Zoom More" at bounding box center [539, 705] width 940 height 76
click at [110, 702] on icon at bounding box center [106, 696] width 15 height 15
drag, startPoint x: 110, startPoint y: 702, endPoint x: 107, endPoint y: 651, distance: 50.7
click at [110, 702] on icon at bounding box center [106, 696] width 15 height 15
click at [32, 221] on div at bounding box center [30, 221] width 15 height 15
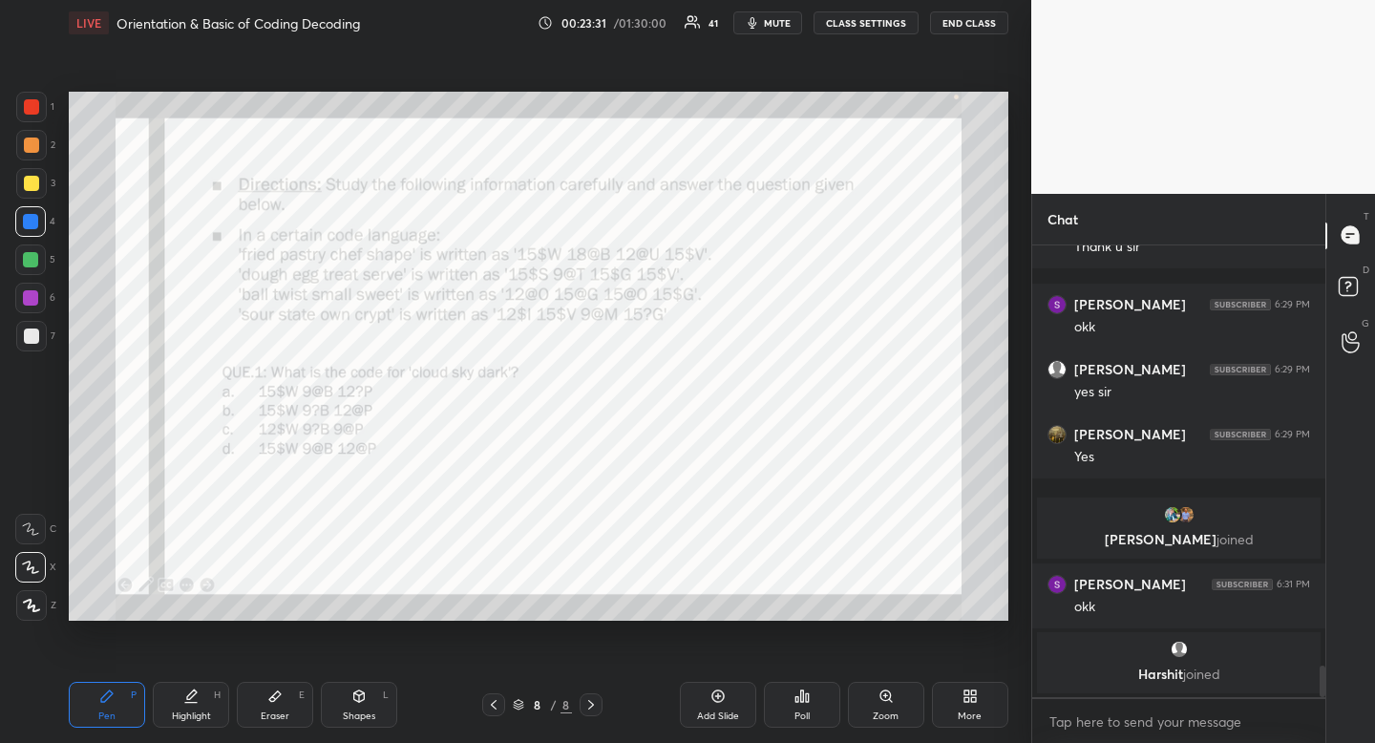
drag, startPoint x: 32, startPoint y: 221, endPoint x: 12, endPoint y: 224, distance: 19.5
click at [32, 221] on div at bounding box center [30, 221] width 15 height 15
click at [184, 697] on icon at bounding box center [190, 696] width 15 height 15
drag, startPoint x: 370, startPoint y: 719, endPoint x: 326, endPoint y: 657, distance: 76.0
click at [370, 719] on div "Shapes" at bounding box center [359, 716] width 32 height 10
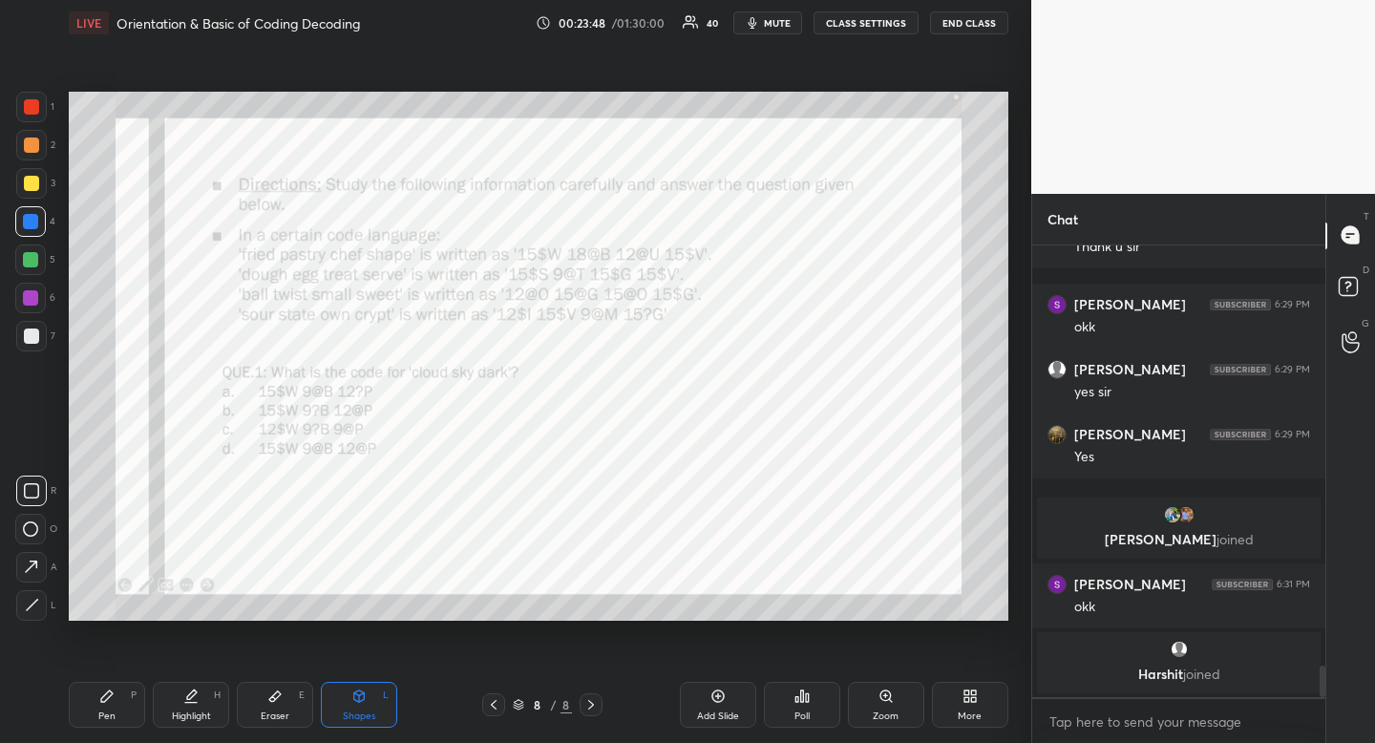
click at [39, 495] on div at bounding box center [31, 491] width 31 height 31
drag, startPoint x: 123, startPoint y: 710, endPoint x: 135, endPoint y: 705, distance: 12.4
click at [130, 709] on div "Pen P" at bounding box center [107, 705] width 76 height 46
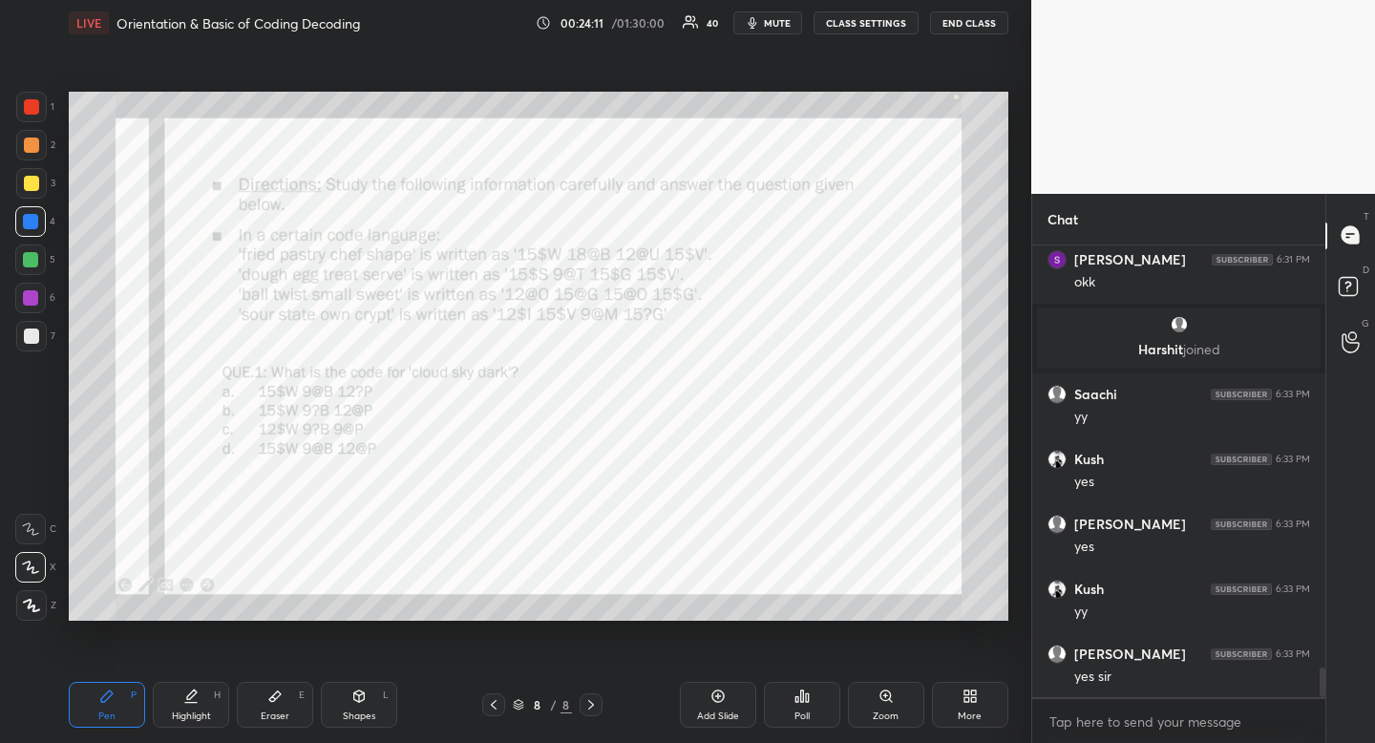
scroll to position [6355, 0]
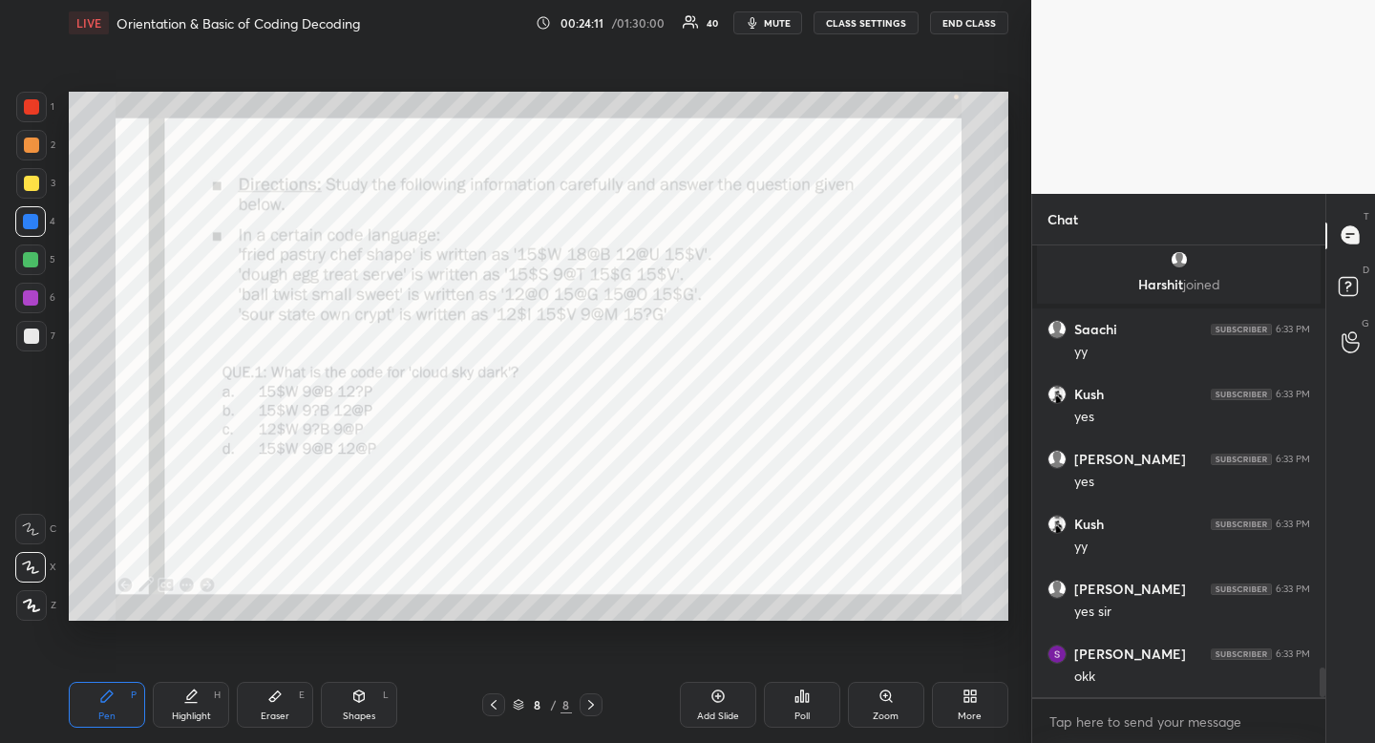
drag, startPoint x: 275, startPoint y: 719, endPoint x: 265, endPoint y: 725, distance: 12.0
click at [275, 719] on div "Eraser" at bounding box center [275, 716] width 29 height 10
drag, startPoint x: 30, startPoint y: 490, endPoint x: 14, endPoint y: 492, distance: 15.4
click at [29, 494] on span "Erase all" at bounding box center [30, 490] width 29 height 13
drag, startPoint x: 130, startPoint y: 716, endPoint x: 101, endPoint y: 640, distance: 81.6
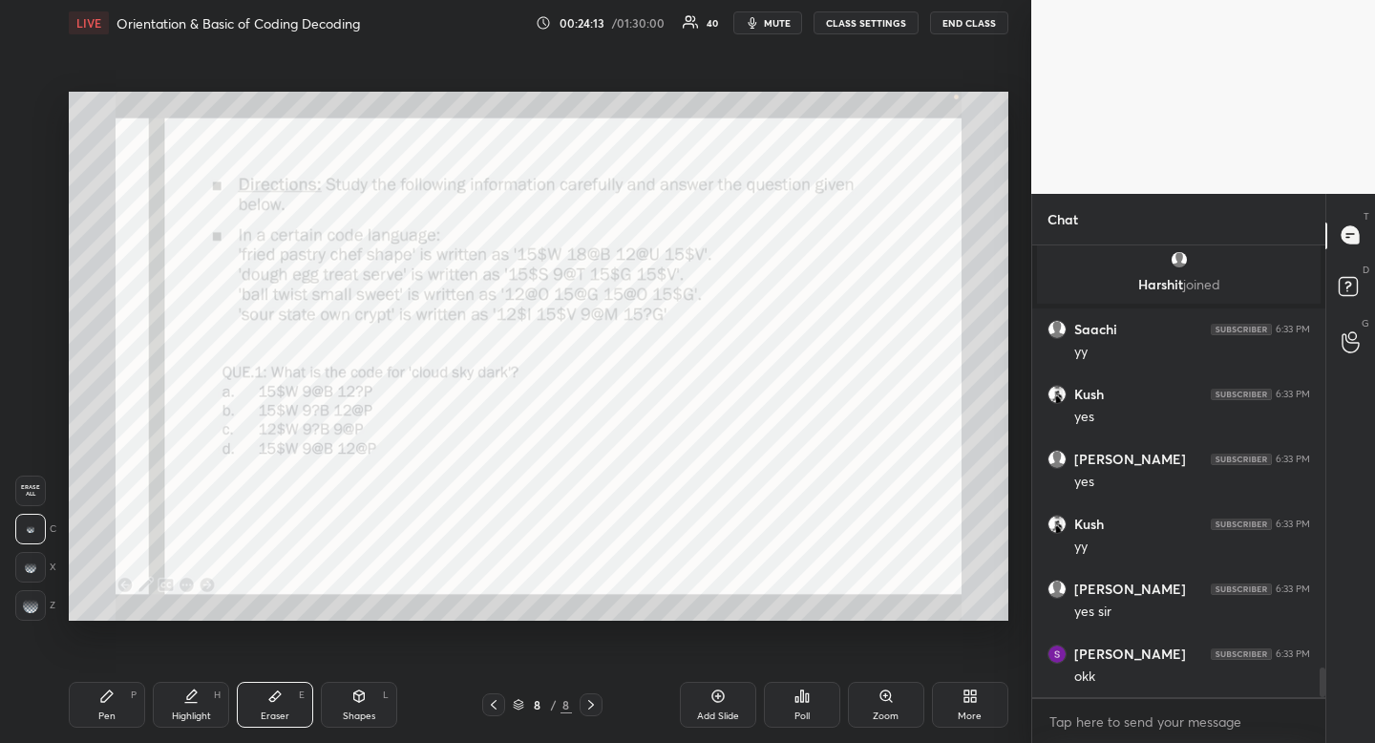
click at [130, 716] on div "Pen P" at bounding box center [107, 705] width 76 height 46
click at [35, 109] on div at bounding box center [31, 106] width 15 height 15
drag, startPoint x: 35, startPoint y: 109, endPoint x: 65, endPoint y: 103, distance: 30.2
click at [35, 109] on div at bounding box center [31, 106] width 15 height 15
click at [377, 686] on div "Shapes L" at bounding box center [359, 705] width 76 height 46
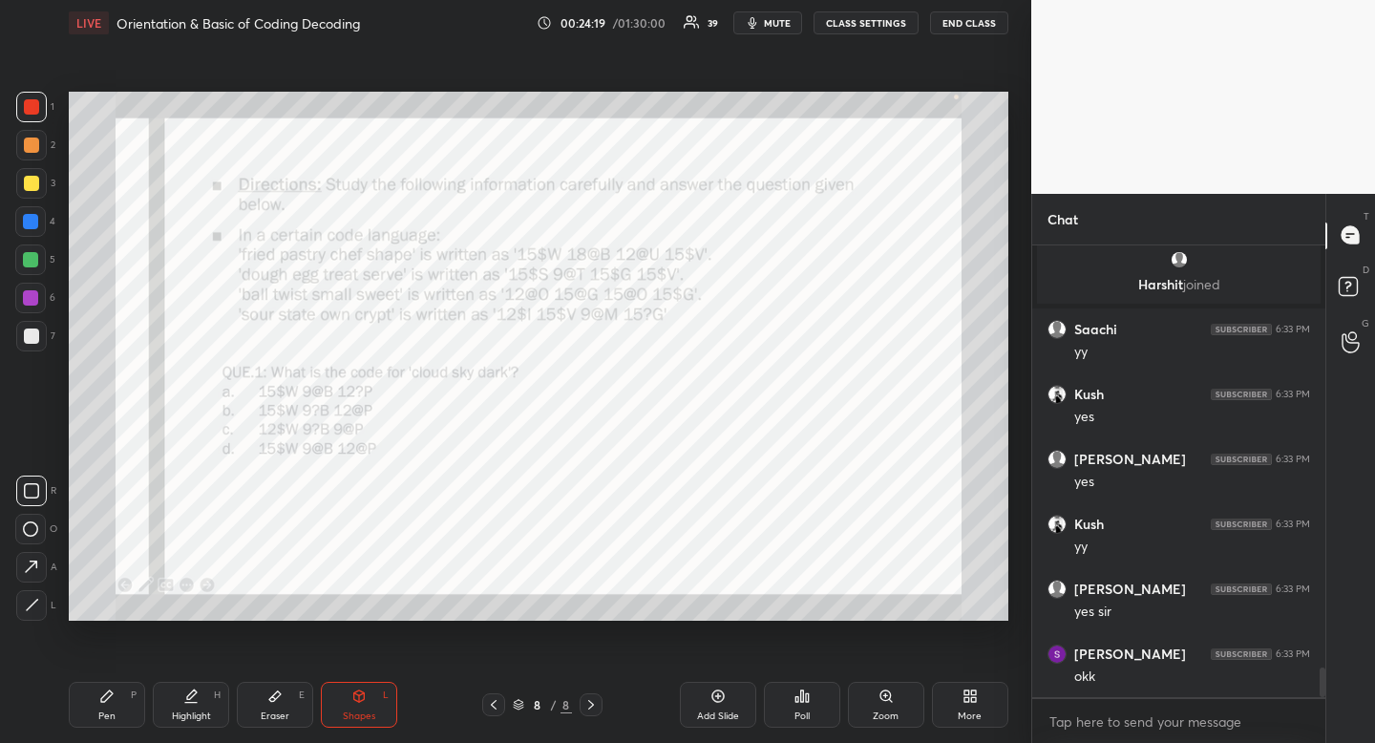
click at [25, 489] on rect at bounding box center [32, 491] width 14 height 14
click at [25, 481] on div at bounding box center [31, 491] width 31 height 31
click at [199, 720] on div "Highlight" at bounding box center [191, 716] width 39 height 10
click at [205, 689] on div "Highlight H" at bounding box center [191, 705] width 76 height 46
click at [203, 697] on div "Highlight H" at bounding box center [191, 705] width 76 height 46
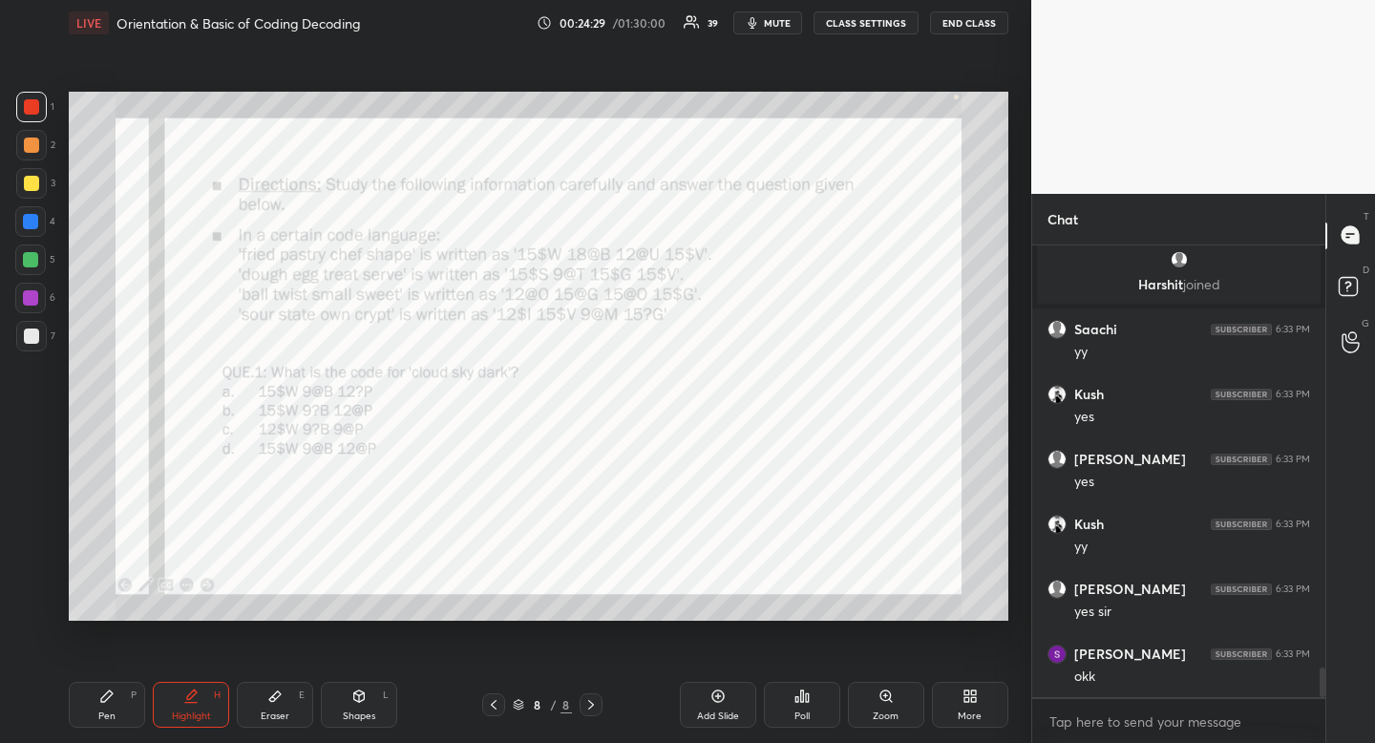
click at [115, 703] on div "Pen P" at bounding box center [107, 705] width 76 height 46
click at [114, 695] on icon at bounding box center [106, 696] width 15 height 15
drag, startPoint x: 358, startPoint y: 723, endPoint x: 333, endPoint y: 678, distance: 51.3
click at [358, 723] on div "Shapes L" at bounding box center [359, 705] width 76 height 46
click at [21, 613] on div at bounding box center [31, 605] width 31 height 31
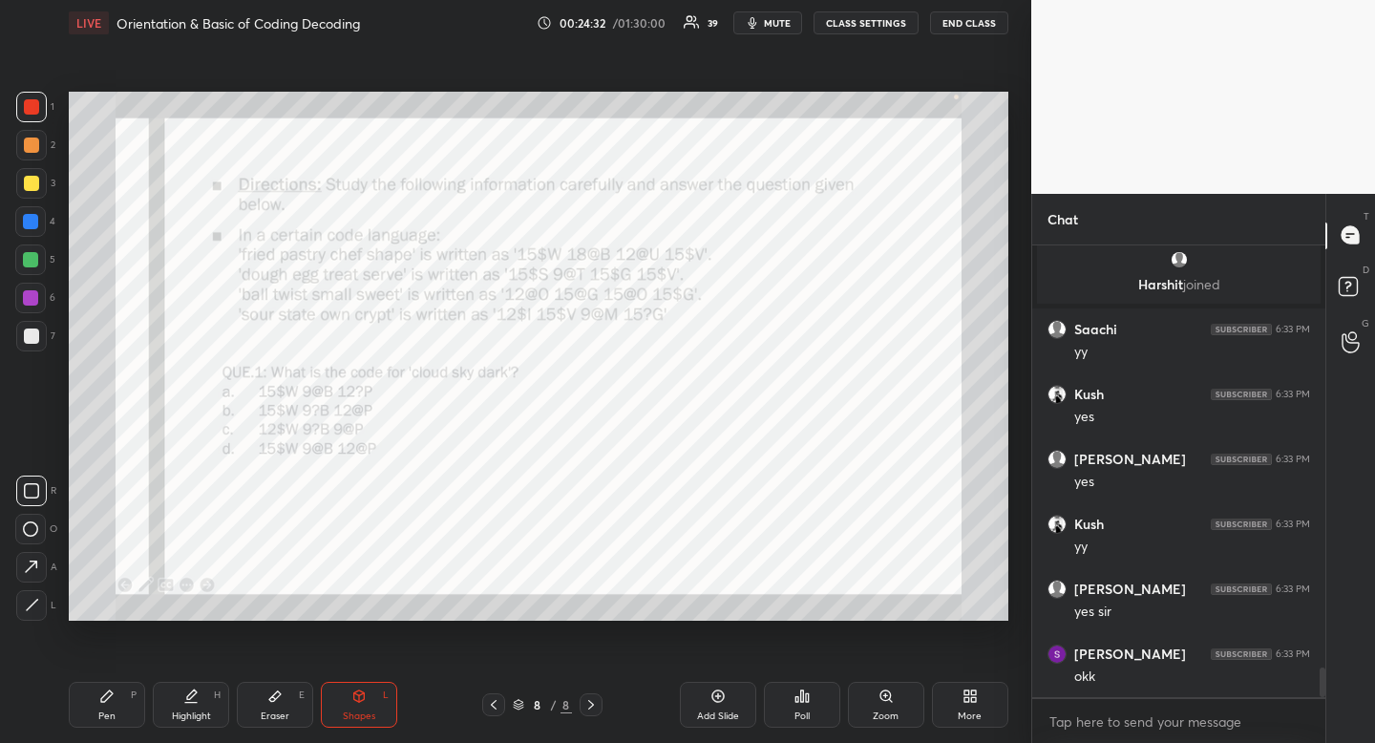
click at [34, 613] on div at bounding box center [31, 605] width 31 height 31
drag, startPoint x: 110, startPoint y: 712, endPoint x: 120, endPoint y: 700, distance: 16.3
click at [110, 712] on div "Pen" at bounding box center [106, 716] width 17 height 10
click at [119, 703] on div "Pen P" at bounding box center [107, 705] width 76 height 46
click at [194, 714] on div "Highlight" at bounding box center [191, 716] width 39 height 10
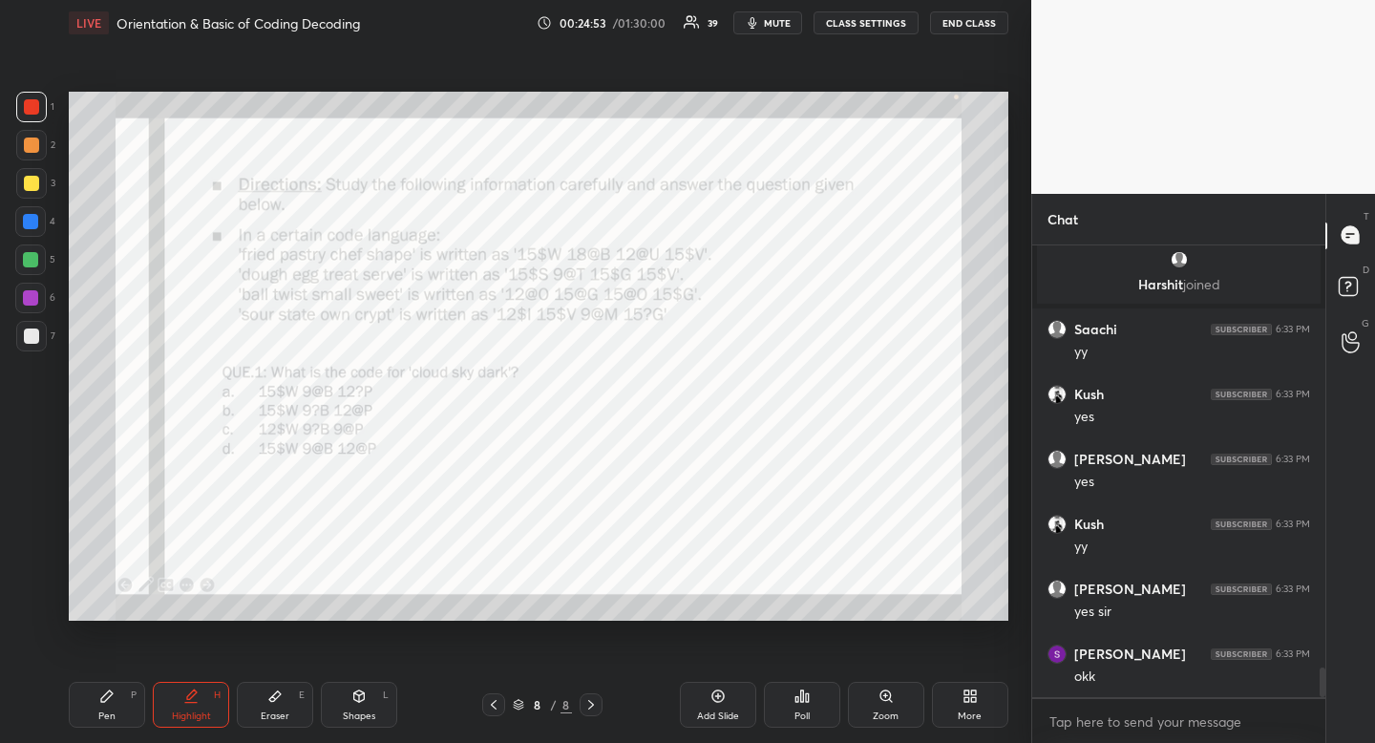
click at [204, 697] on div "Highlight H" at bounding box center [191, 705] width 76 height 46
click at [375, 690] on div "Shapes L" at bounding box center [359, 705] width 76 height 46
click at [47, 482] on div "R" at bounding box center [36, 491] width 40 height 31
drag, startPoint x: 209, startPoint y: 682, endPoint x: 243, endPoint y: 631, distance: 60.7
click at [216, 682] on div "Highlight H" at bounding box center [191, 705] width 76 height 46
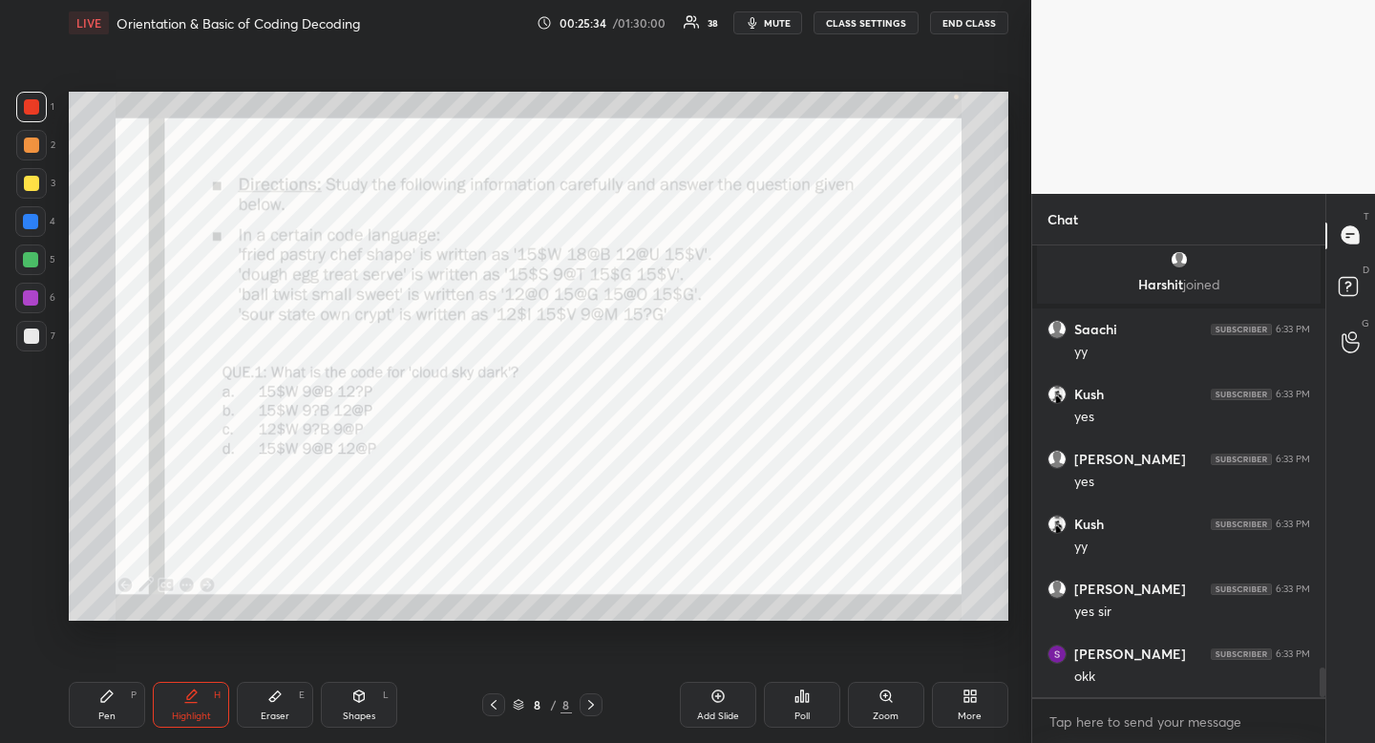
click at [118, 714] on div "Pen P" at bounding box center [107, 705] width 76 height 46
drag, startPoint x: 118, startPoint y: 714, endPoint x: 130, endPoint y: 657, distance: 58.4
click at [118, 714] on div "Pen P" at bounding box center [107, 705] width 76 height 46
drag, startPoint x: 198, startPoint y: 703, endPoint x: 207, endPoint y: 695, distance: 12.2
click at [198, 703] on icon at bounding box center [190, 696] width 15 height 15
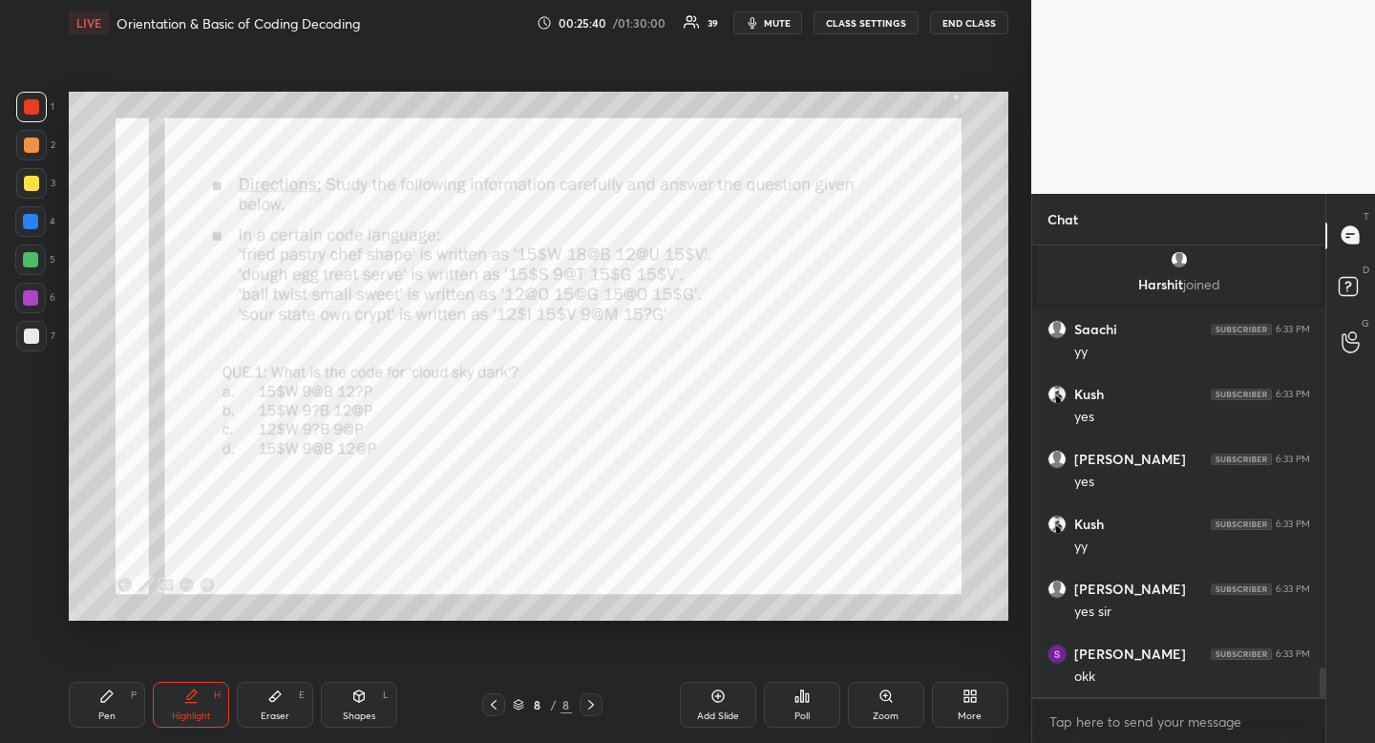
click at [207, 695] on div "Highlight H" at bounding box center [191, 705] width 76 height 46
drag, startPoint x: 37, startPoint y: 216, endPoint x: 21, endPoint y: 223, distance: 17.9
click at [37, 216] on div at bounding box center [30, 221] width 15 height 15
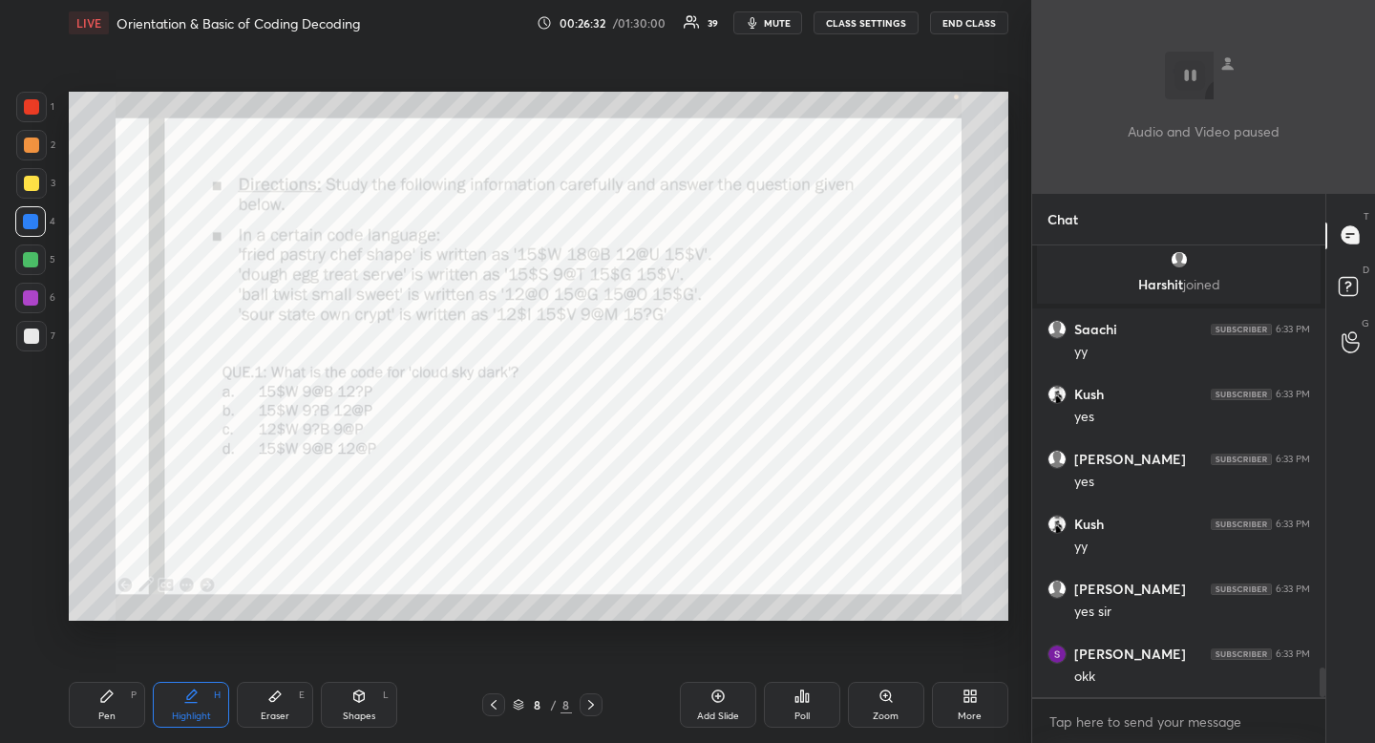
scroll to position [6425, 0]
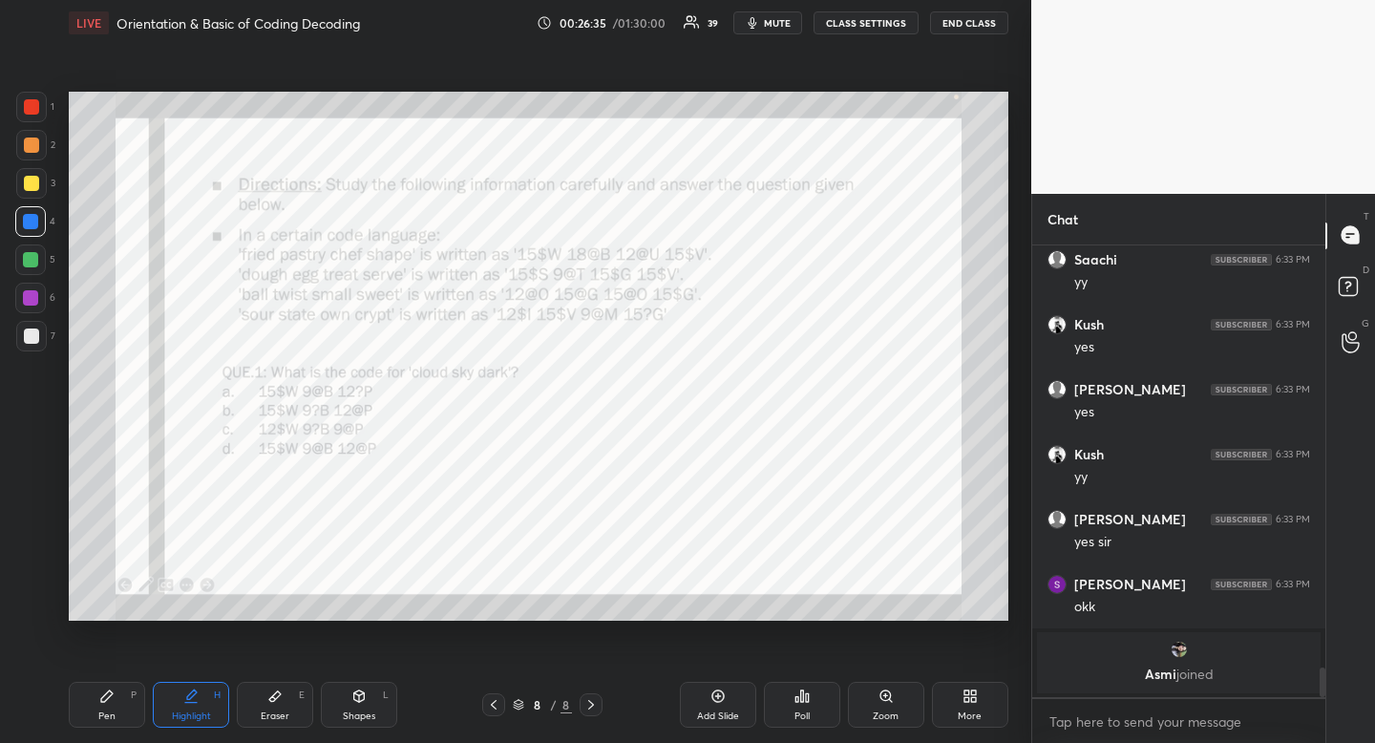
click at [809, 702] on icon at bounding box center [802, 696] width 15 height 15
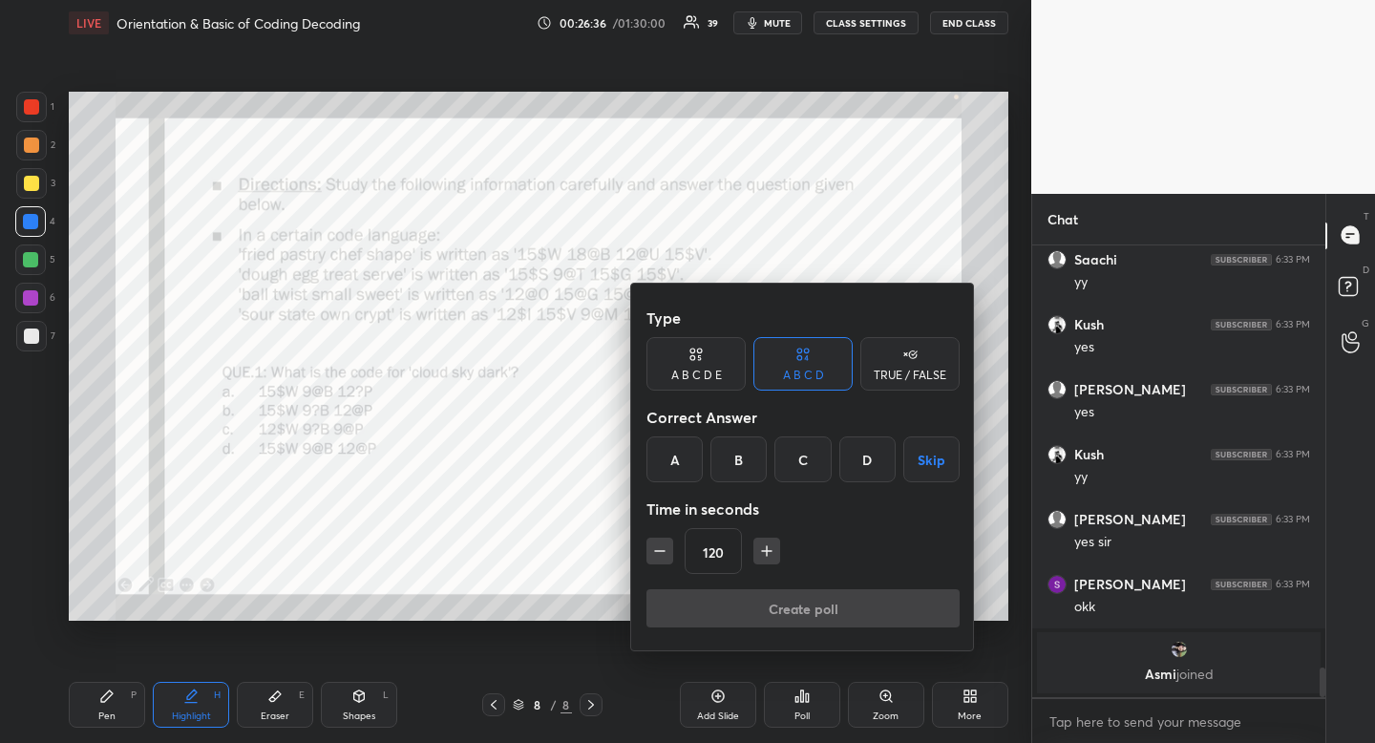
click at [749, 475] on div "B" at bounding box center [738, 459] width 56 height 46
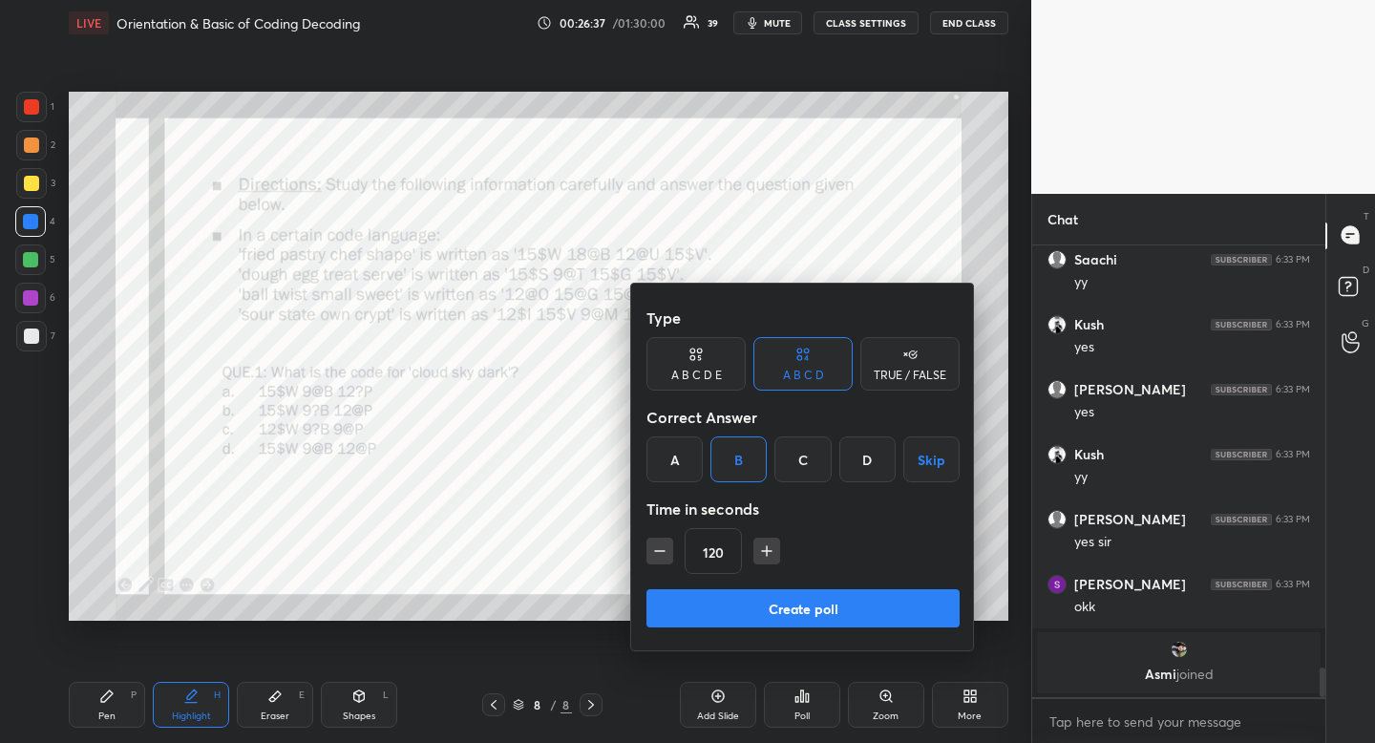
click at [757, 542] on icon "button" at bounding box center [766, 550] width 19 height 19
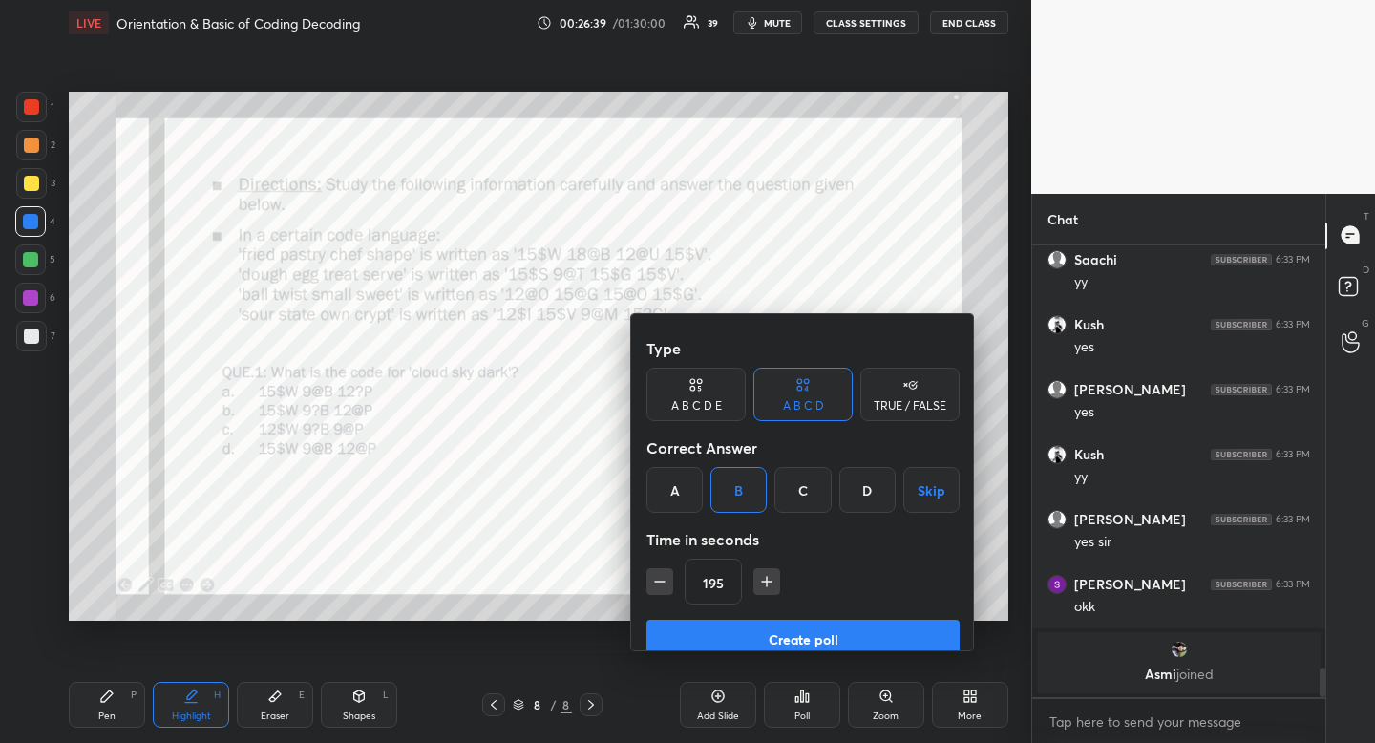
click at [757, 572] on icon "button" at bounding box center [766, 581] width 19 height 19
type input "210"
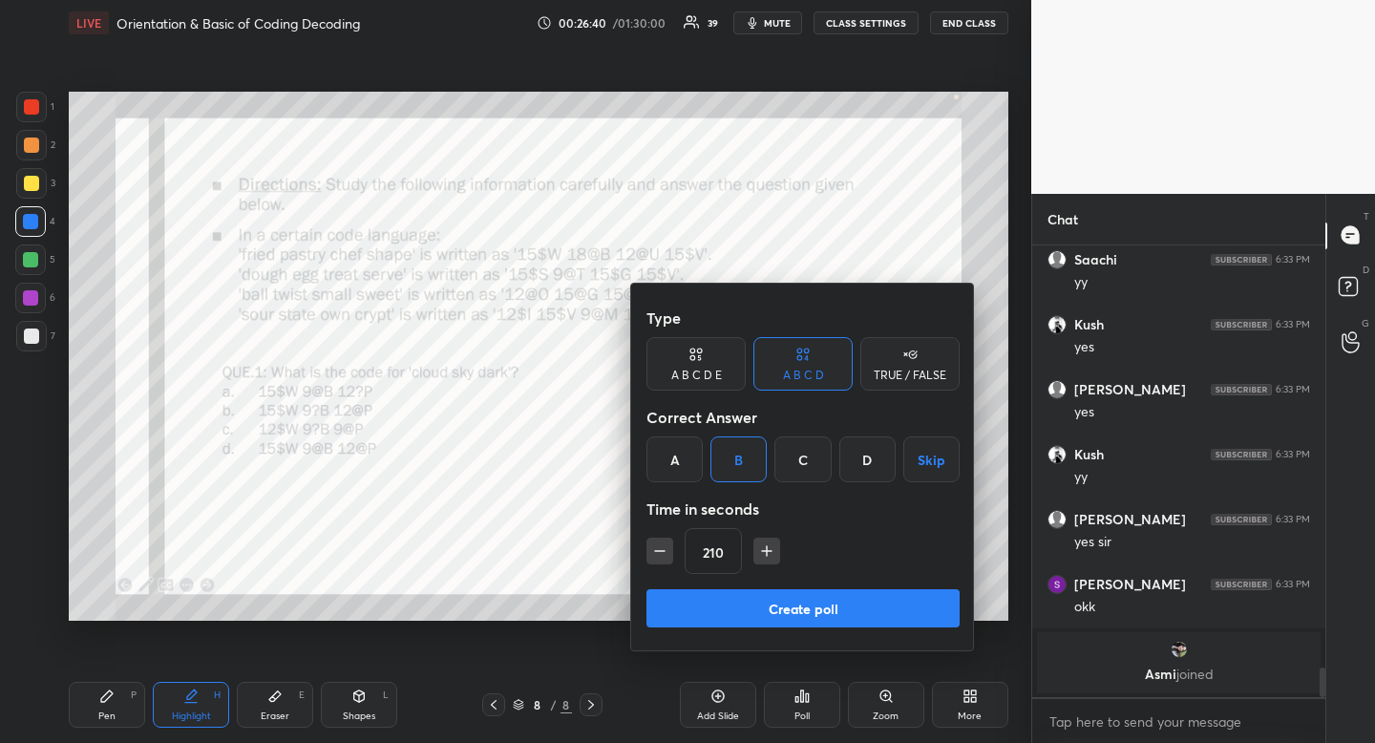
click at [816, 604] on button "Create poll" at bounding box center [802, 608] width 313 height 38
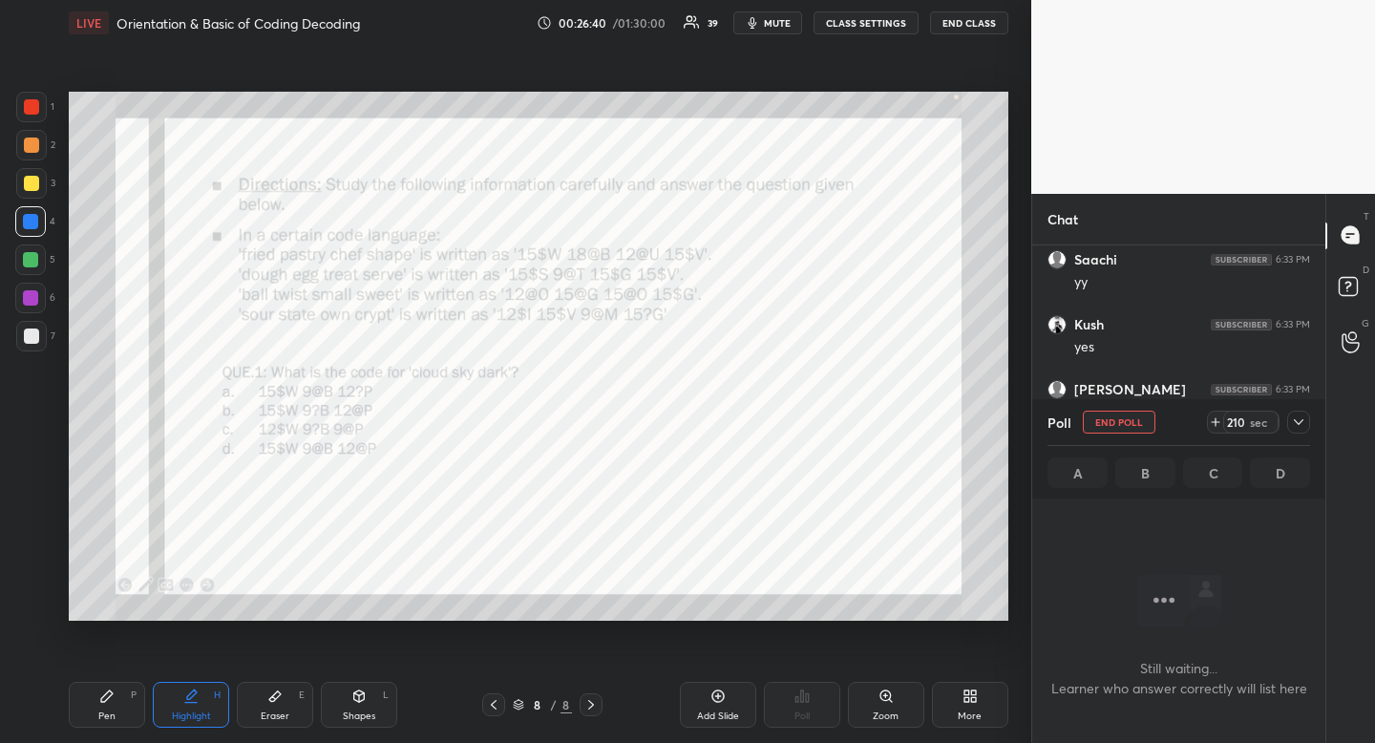
scroll to position [6084, 0]
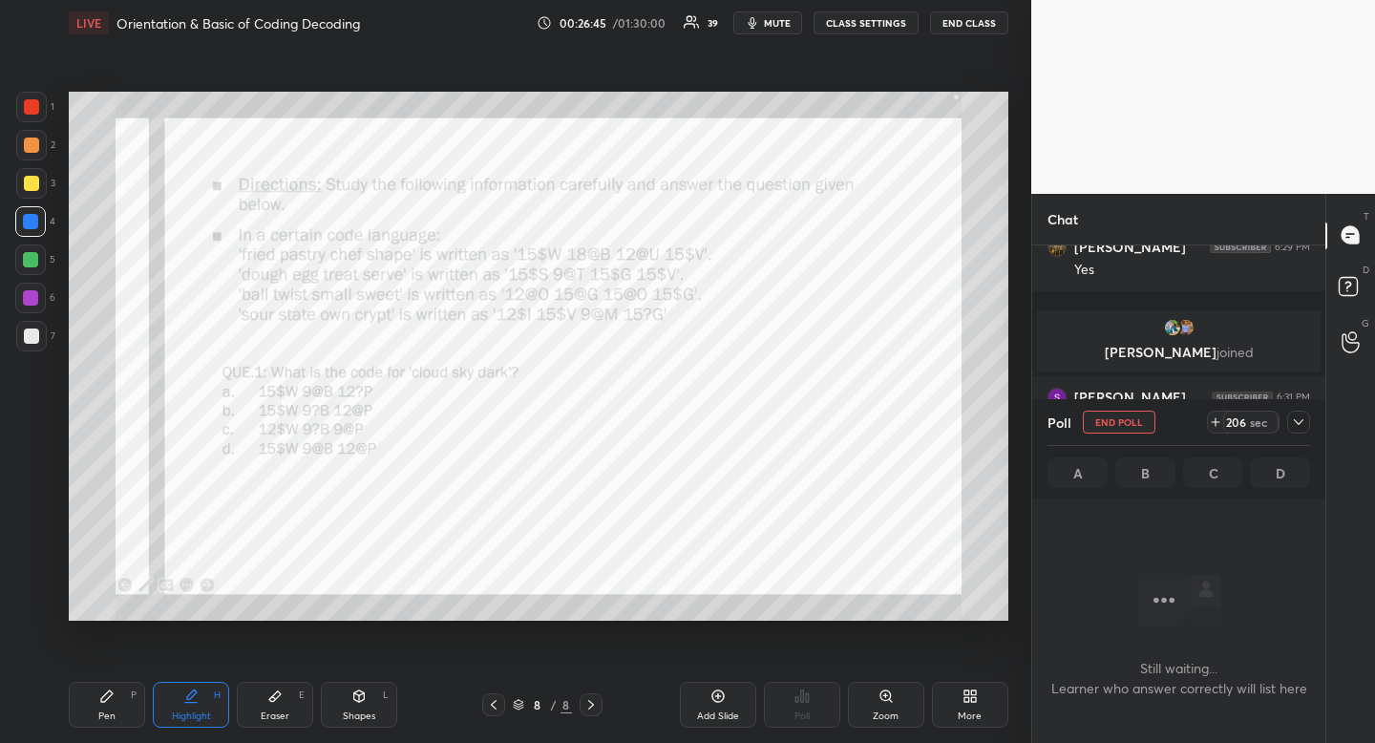
click at [1297, 421] on icon at bounding box center [1299, 422] width 10 height 6
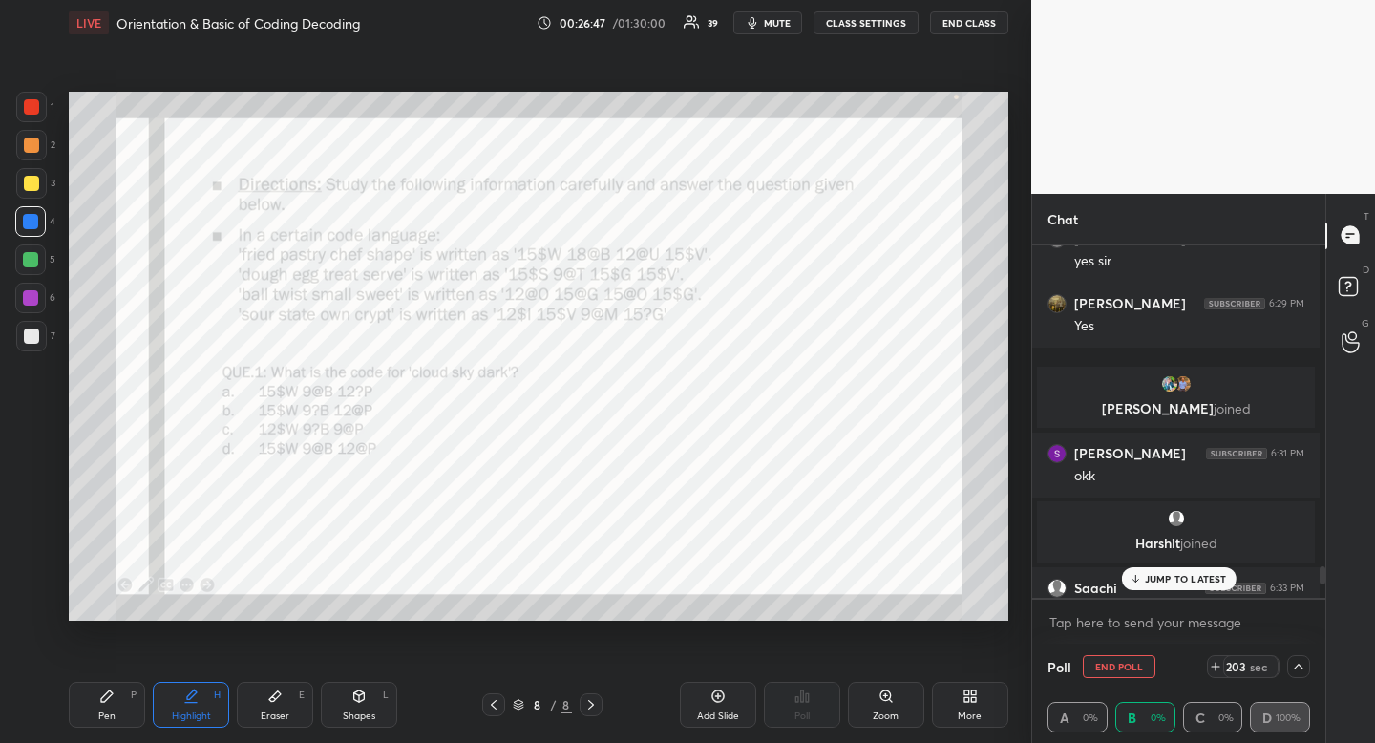
scroll to position [6473, 0]
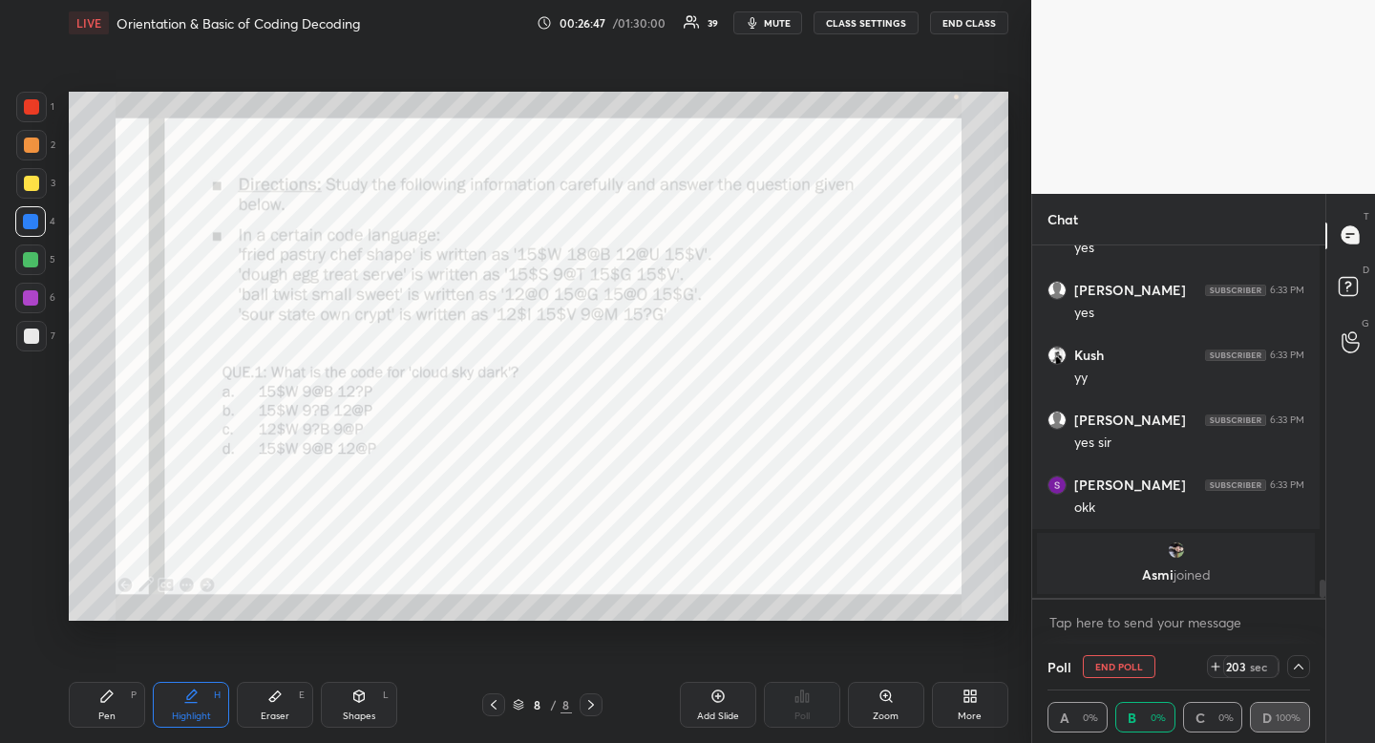
drag, startPoint x: 1318, startPoint y: 574, endPoint x: 1327, endPoint y: 617, distance: 44.0
click at [1326, 617] on div "Chat Saachi 6:33 PM [PERSON_NAME] 6:33 PM yes [PERSON_NAME] 6:33 PM yes Kush 6:…" at bounding box center [1203, 469] width 344 height 550
click at [1291, 665] on icon at bounding box center [1298, 666] width 15 height 15
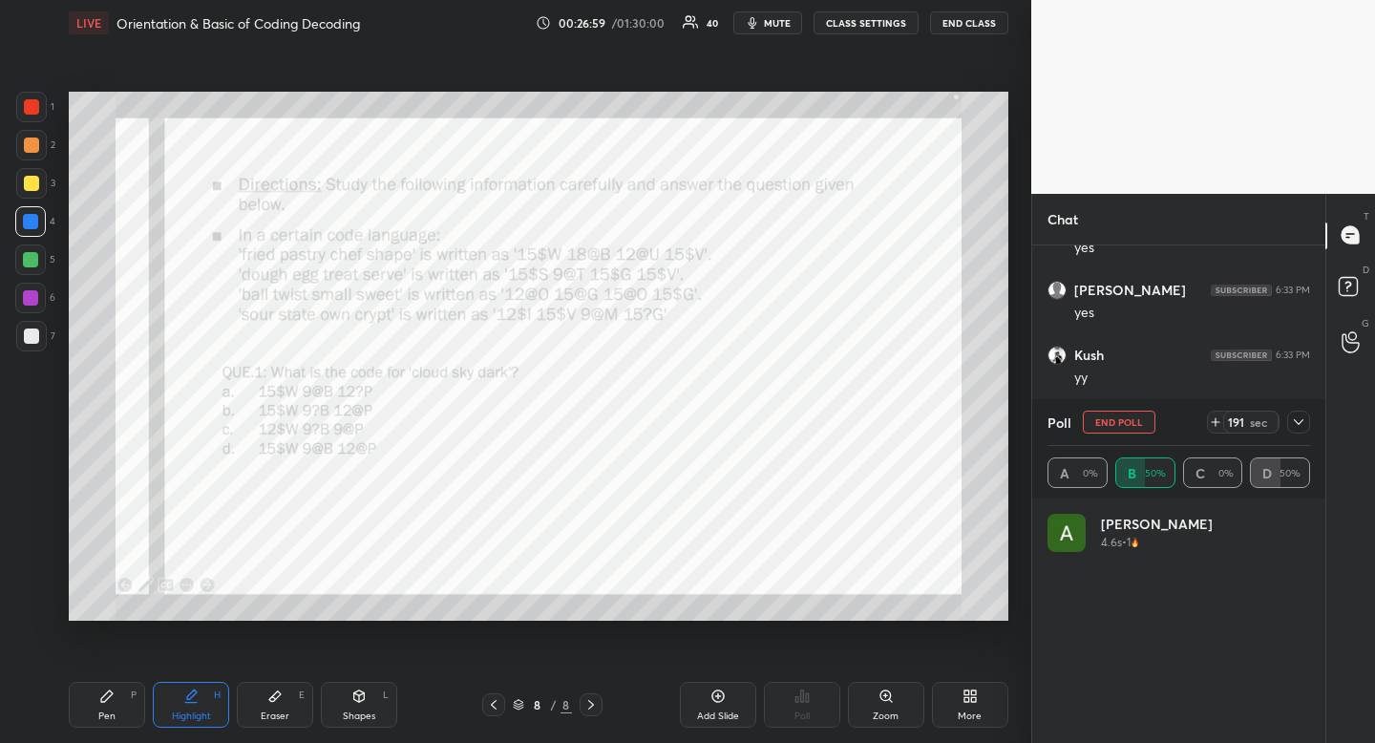
scroll to position [0, 0]
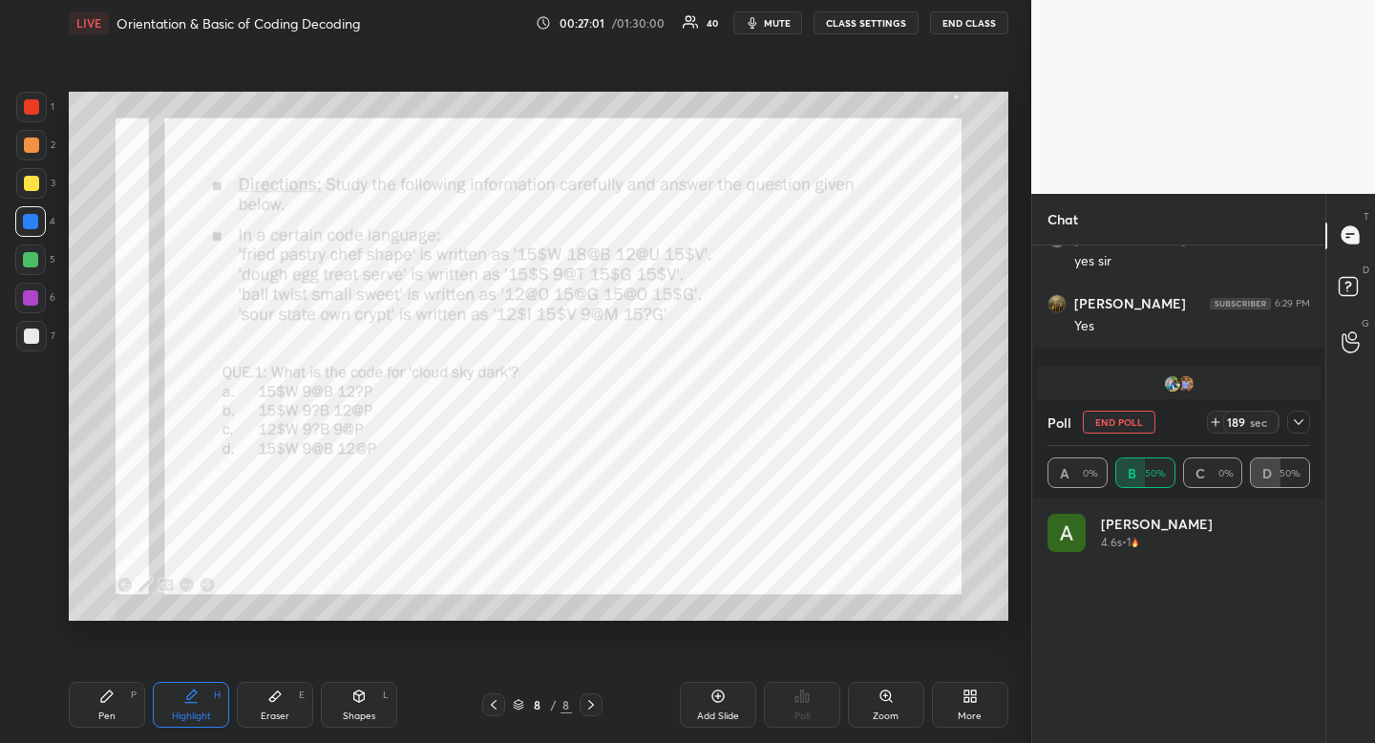
click at [1303, 419] on icon at bounding box center [1298, 421] width 15 height 15
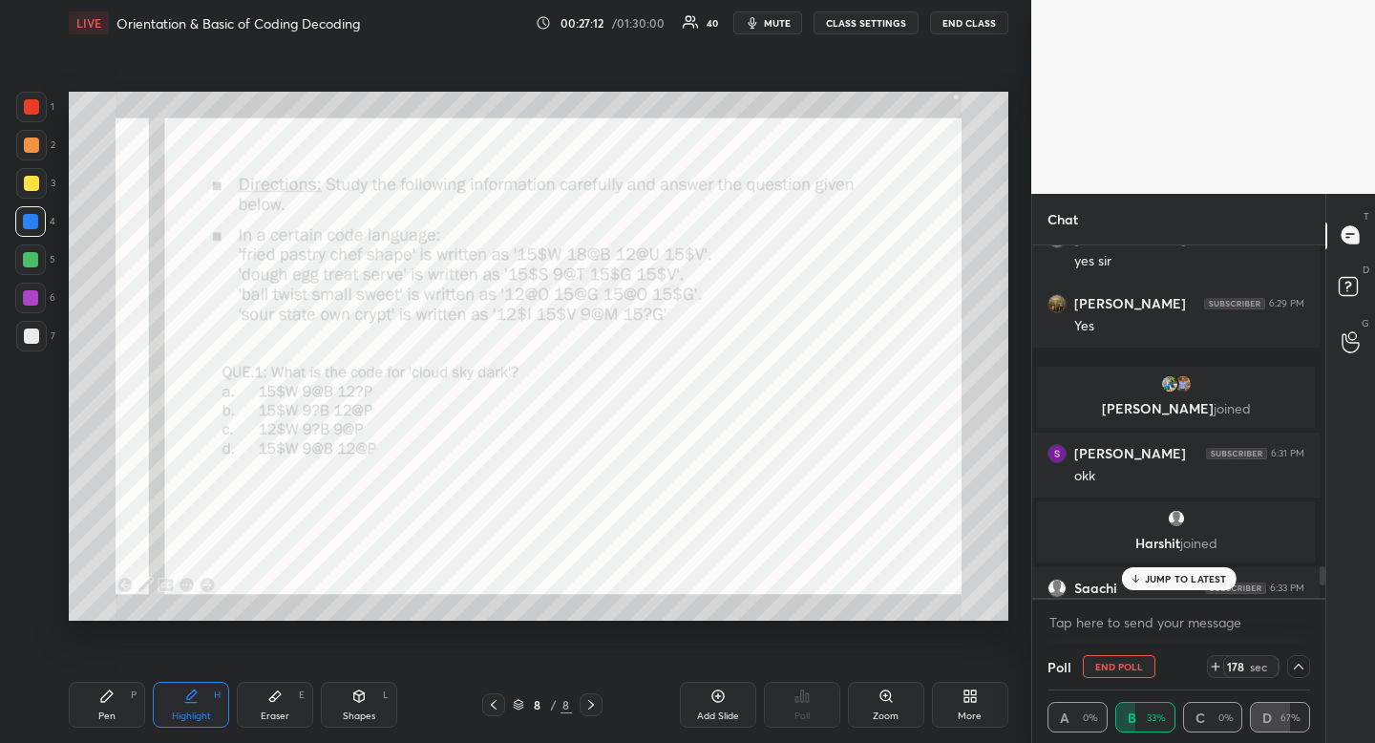
click at [1185, 580] on p "JUMP TO LATEST" at bounding box center [1186, 578] width 82 height 11
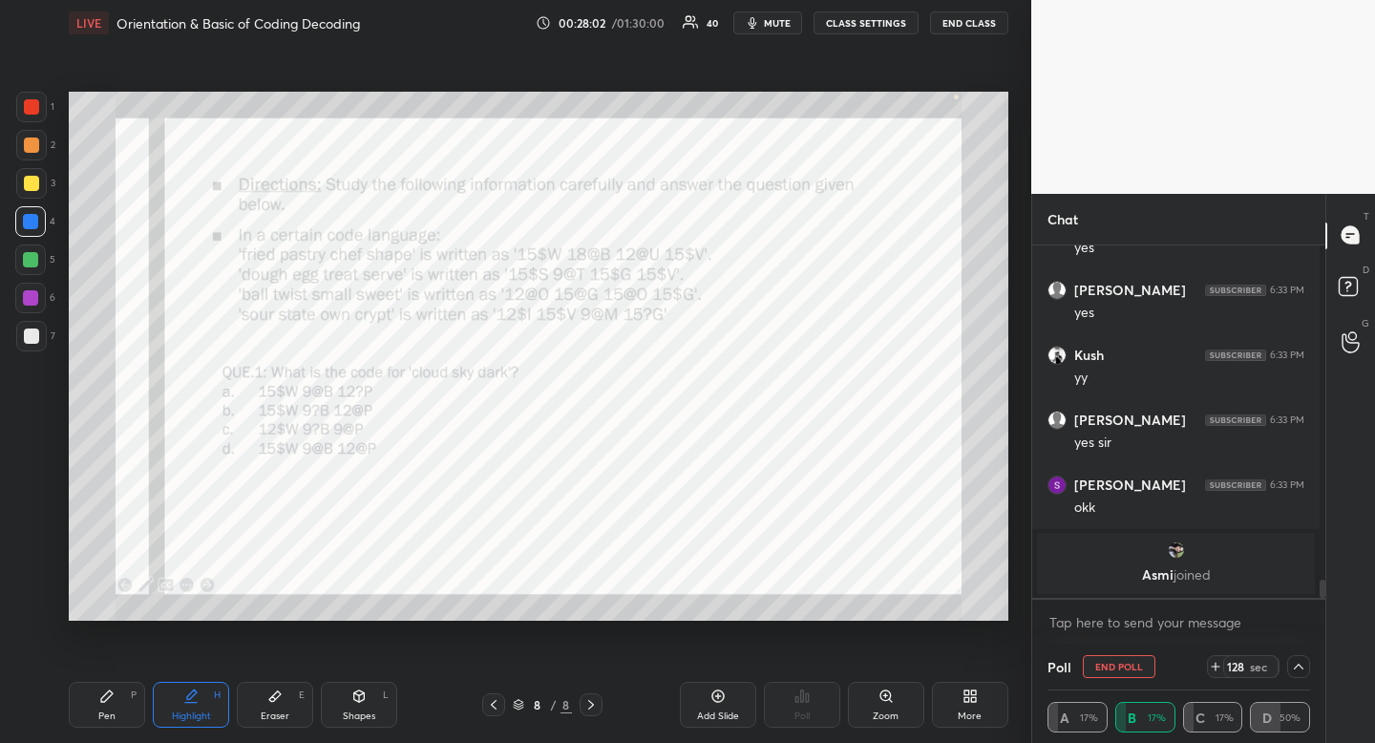
click at [760, 24] on icon "button" at bounding box center [752, 22] width 15 height 15
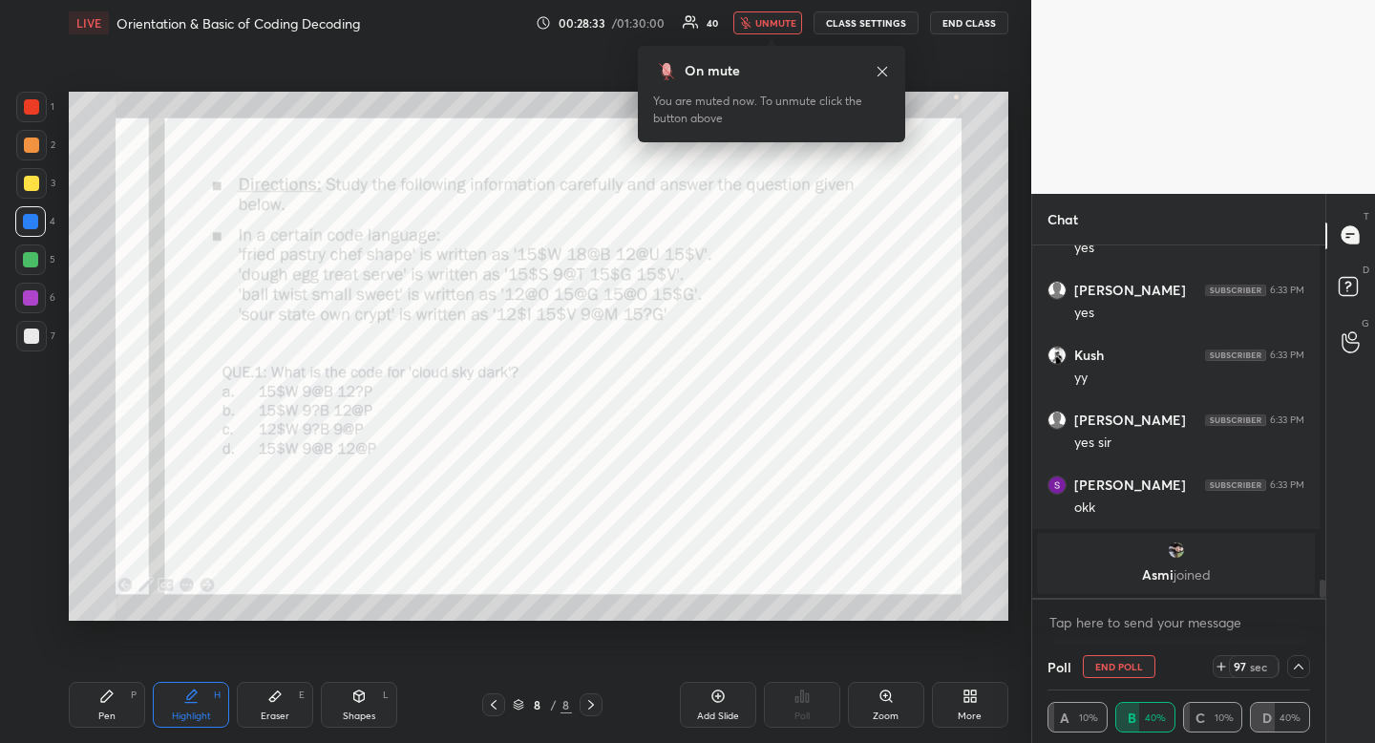
click at [1295, 669] on icon at bounding box center [1298, 666] width 15 height 15
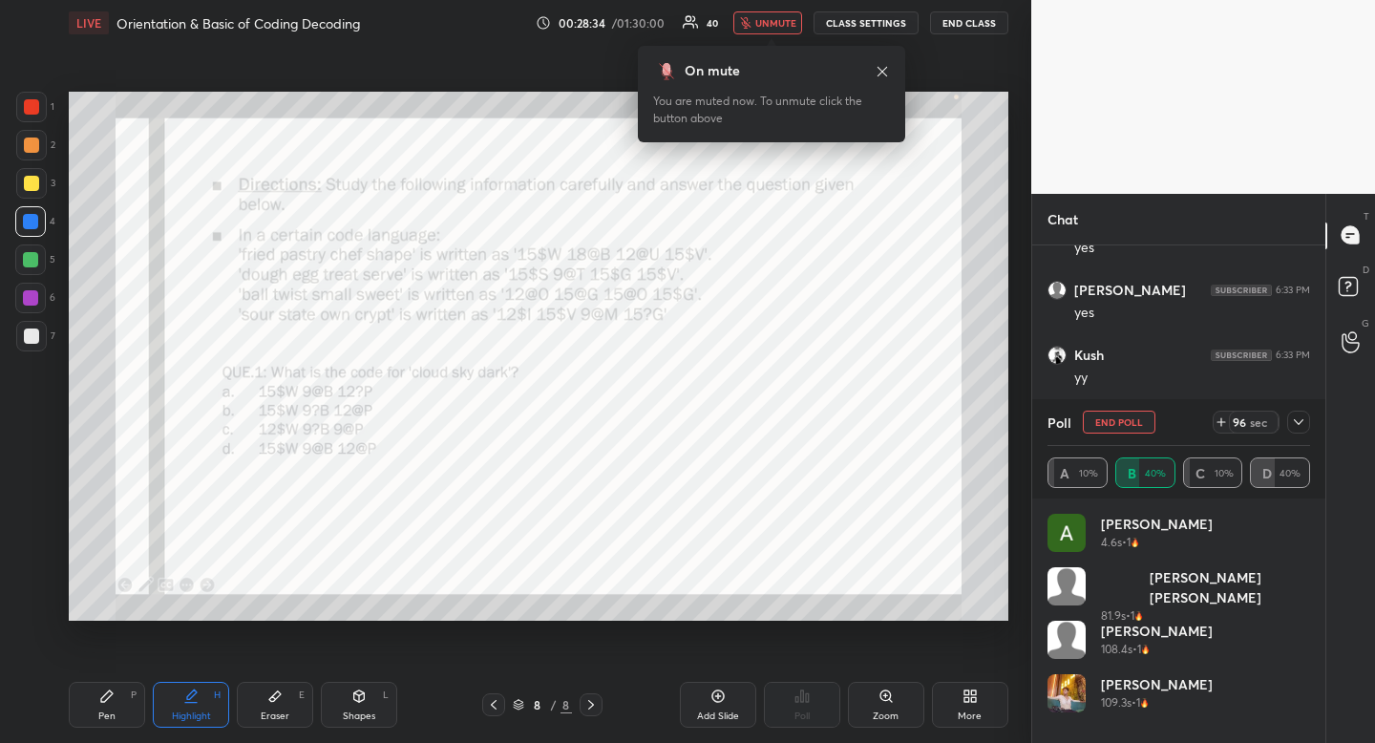
scroll to position [393, 287]
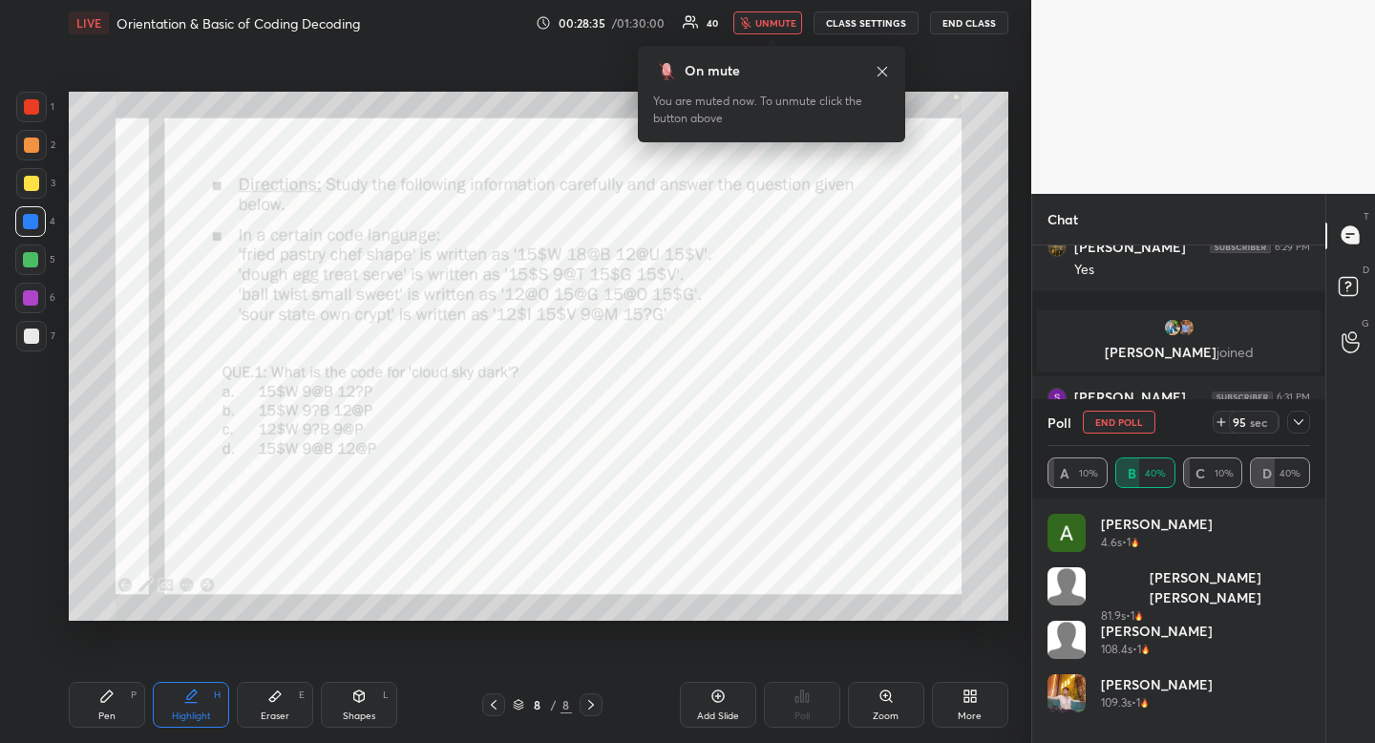
click at [1306, 429] on div at bounding box center [1298, 422] width 23 height 23
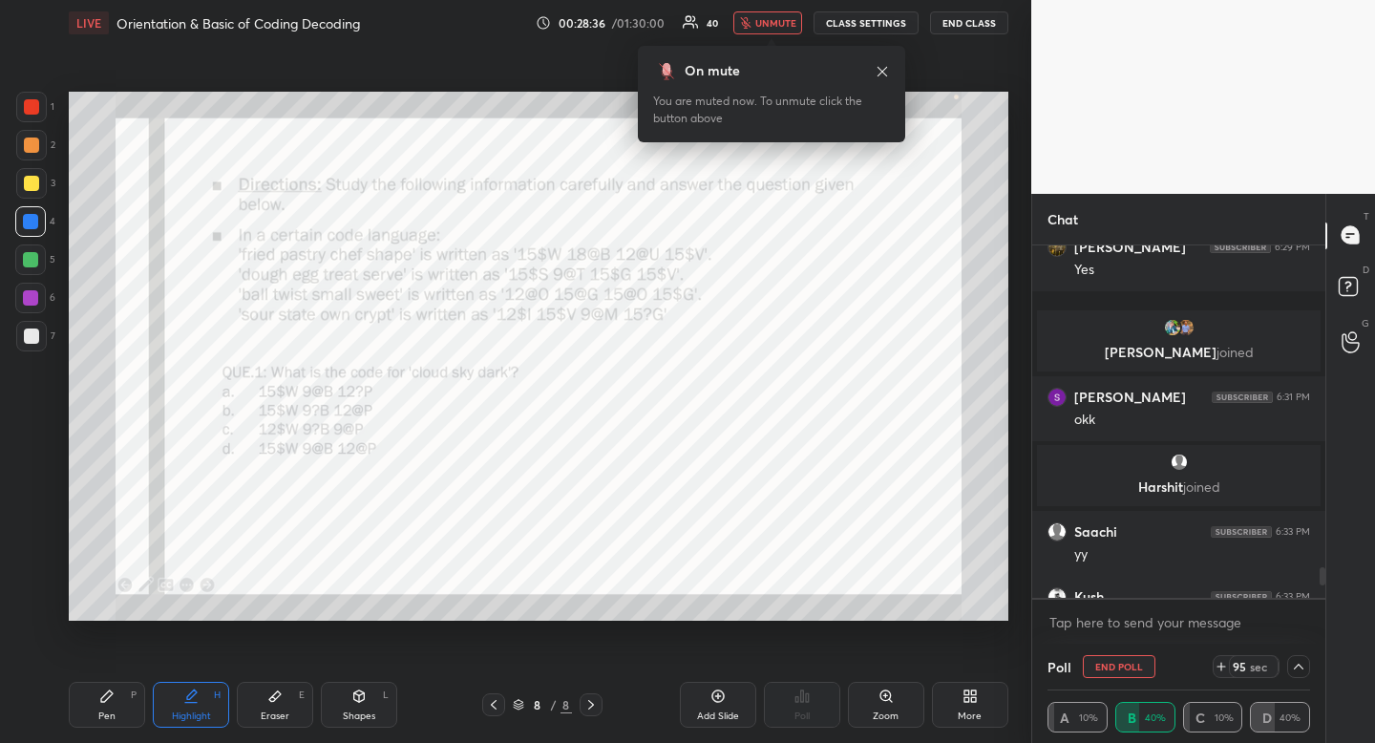
scroll to position [393, 282]
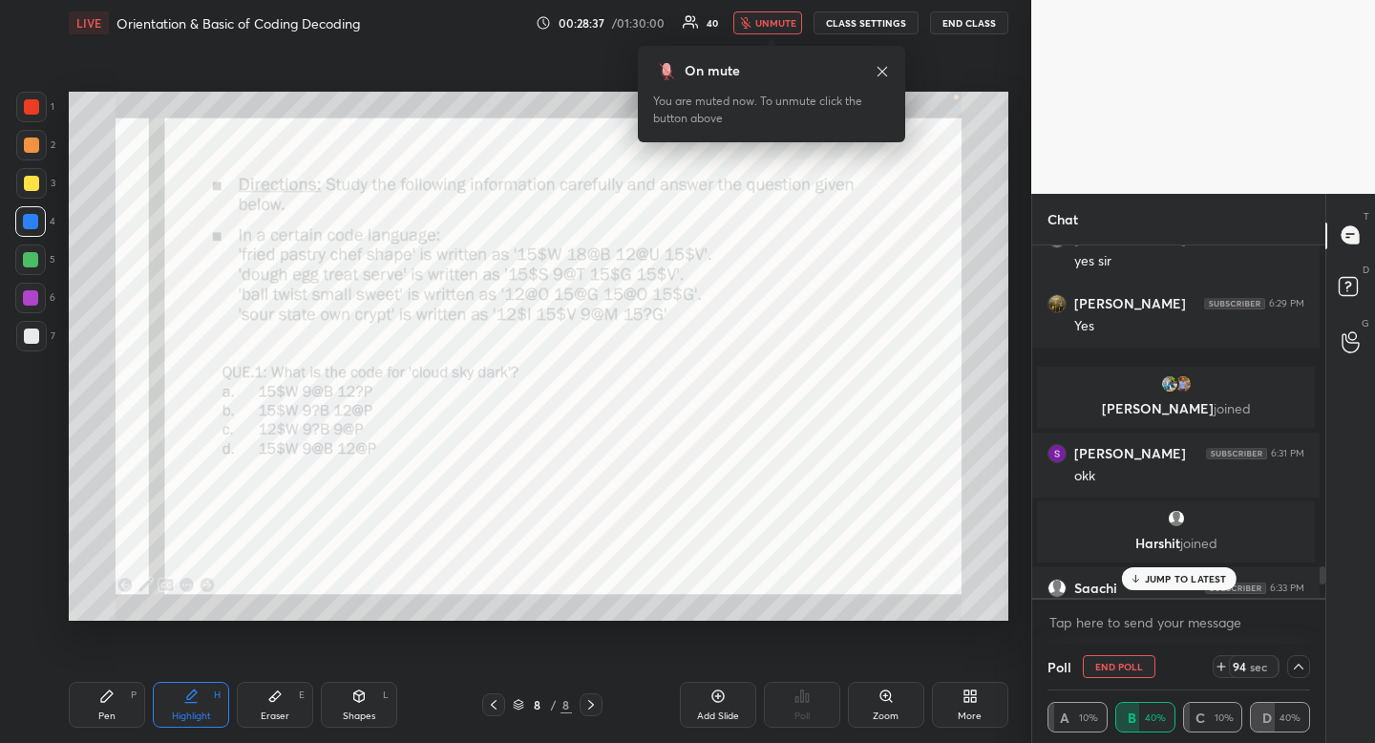
drag, startPoint x: 881, startPoint y: 70, endPoint x: 868, endPoint y: 74, distance: 13.9
click at [881, 70] on icon at bounding box center [882, 71] width 15 height 15
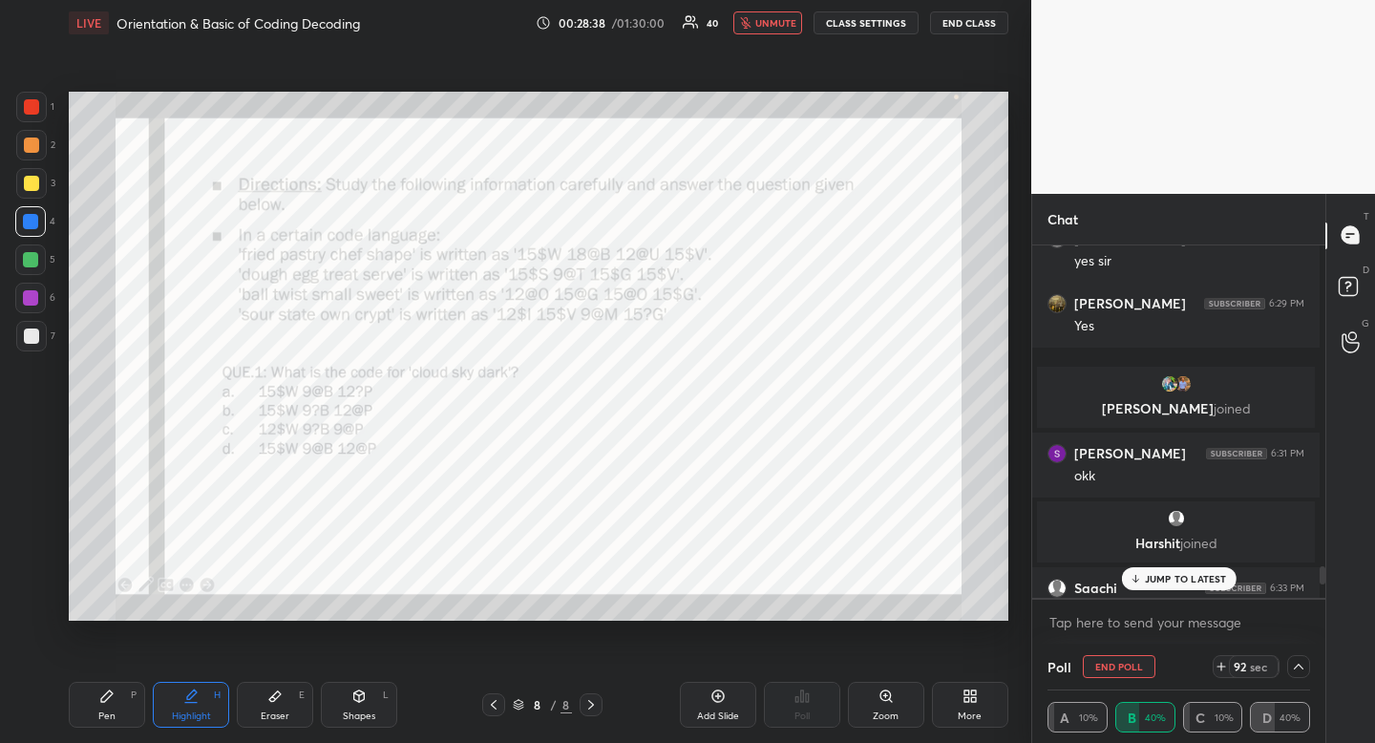
click at [1175, 581] on p "JUMP TO LATEST" at bounding box center [1186, 578] width 82 height 11
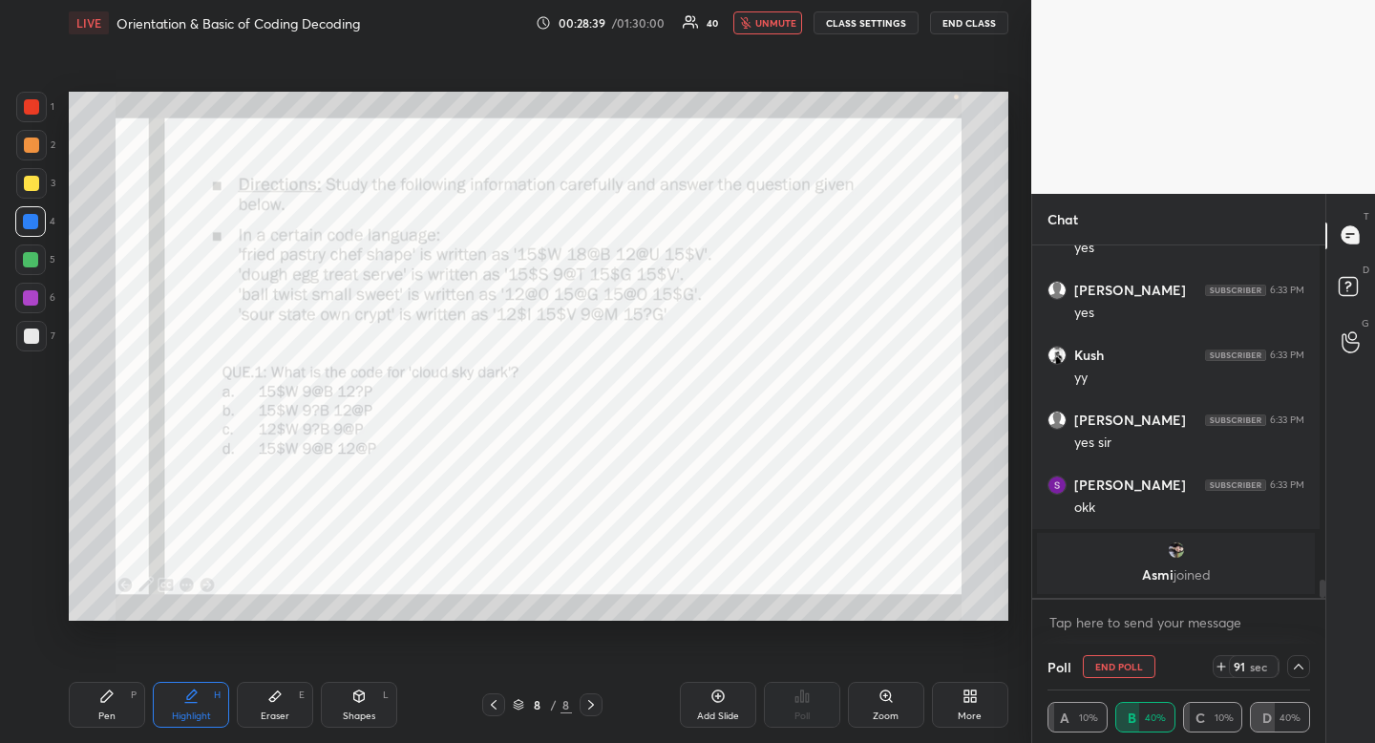
click at [38, 109] on div at bounding box center [31, 106] width 15 height 15
click at [1293, 666] on icon at bounding box center [1298, 666] width 15 height 15
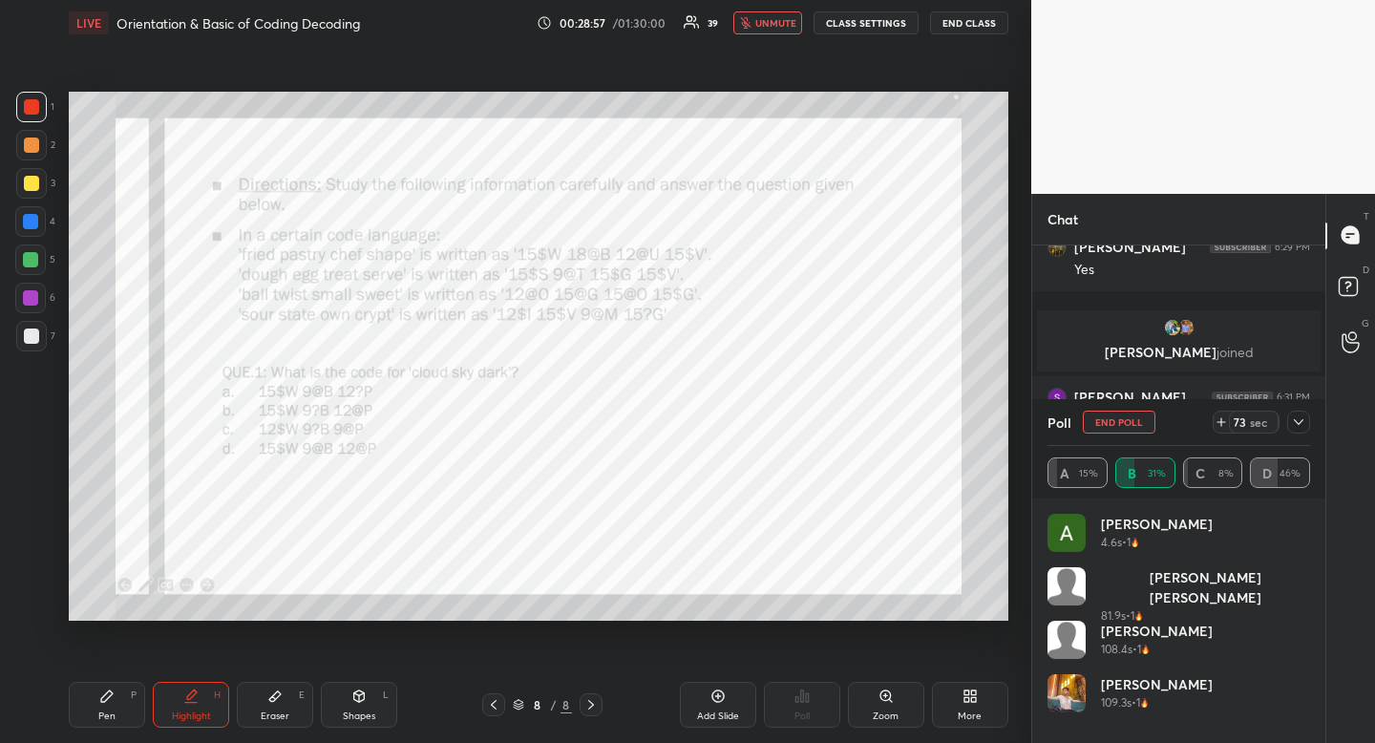
click at [1299, 426] on icon at bounding box center [1298, 421] width 15 height 15
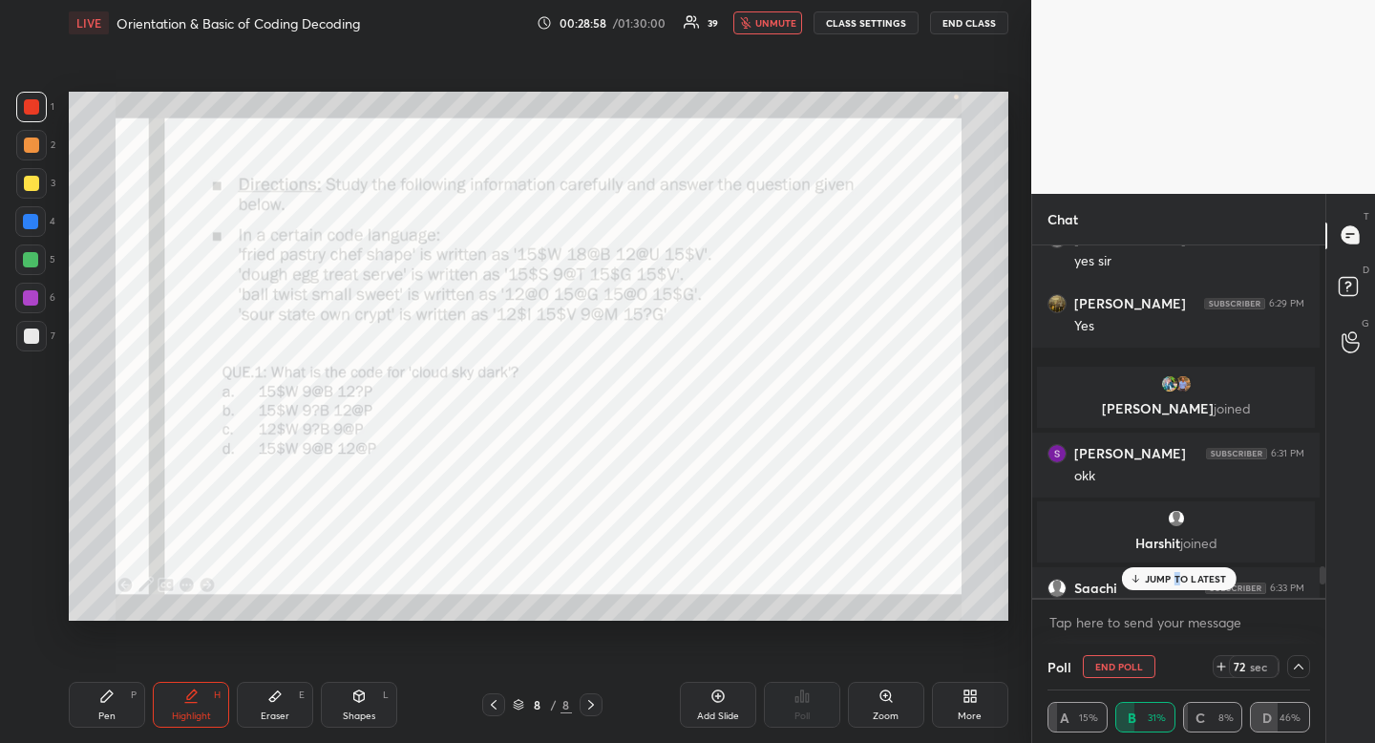
drag, startPoint x: 778, startPoint y: 31, endPoint x: 768, endPoint y: 30, distance: 10.5
click at [778, 31] on button "unmute" at bounding box center [767, 22] width 69 height 23
click at [1151, 576] on p "JUMP TO LATEST" at bounding box center [1186, 578] width 82 height 11
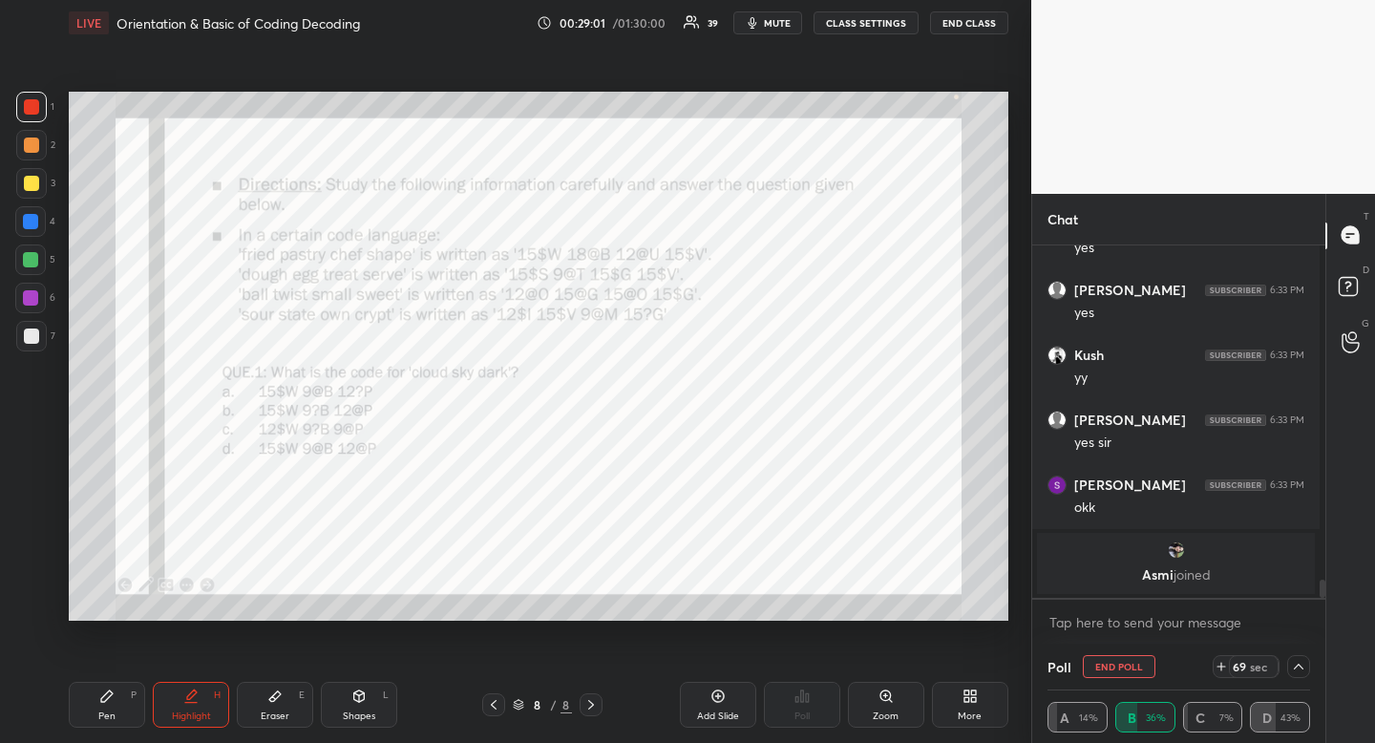
click at [261, 706] on div "Eraser E" at bounding box center [275, 705] width 76 height 46
click at [270, 707] on div "Eraser E" at bounding box center [275, 705] width 76 height 46
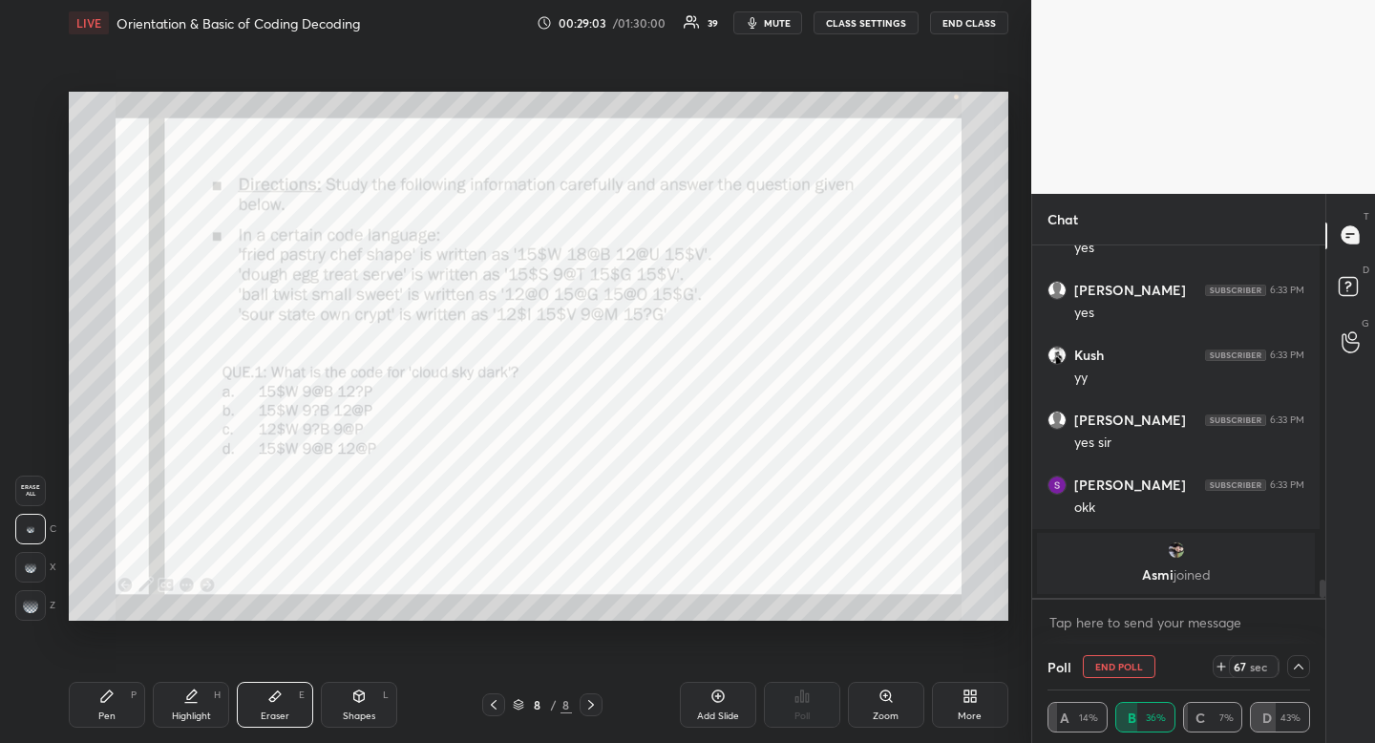
drag, startPoint x: 274, startPoint y: 717, endPoint x: 286, endPoint y: 697, distance: 23.1
click at [274, 717] on div "Eraser" at bounding box center [275, 716] width 29 height 10
click at [286, 697] on div "Eraser E" at bounding box center [275, 705] width 76 height 46
click at [344, 702] on div "Shapes L" at bounding box center [359, 705] width 76 height 46
click at [39, 489] on div at bounding box center [31, 491] width 31 height 31
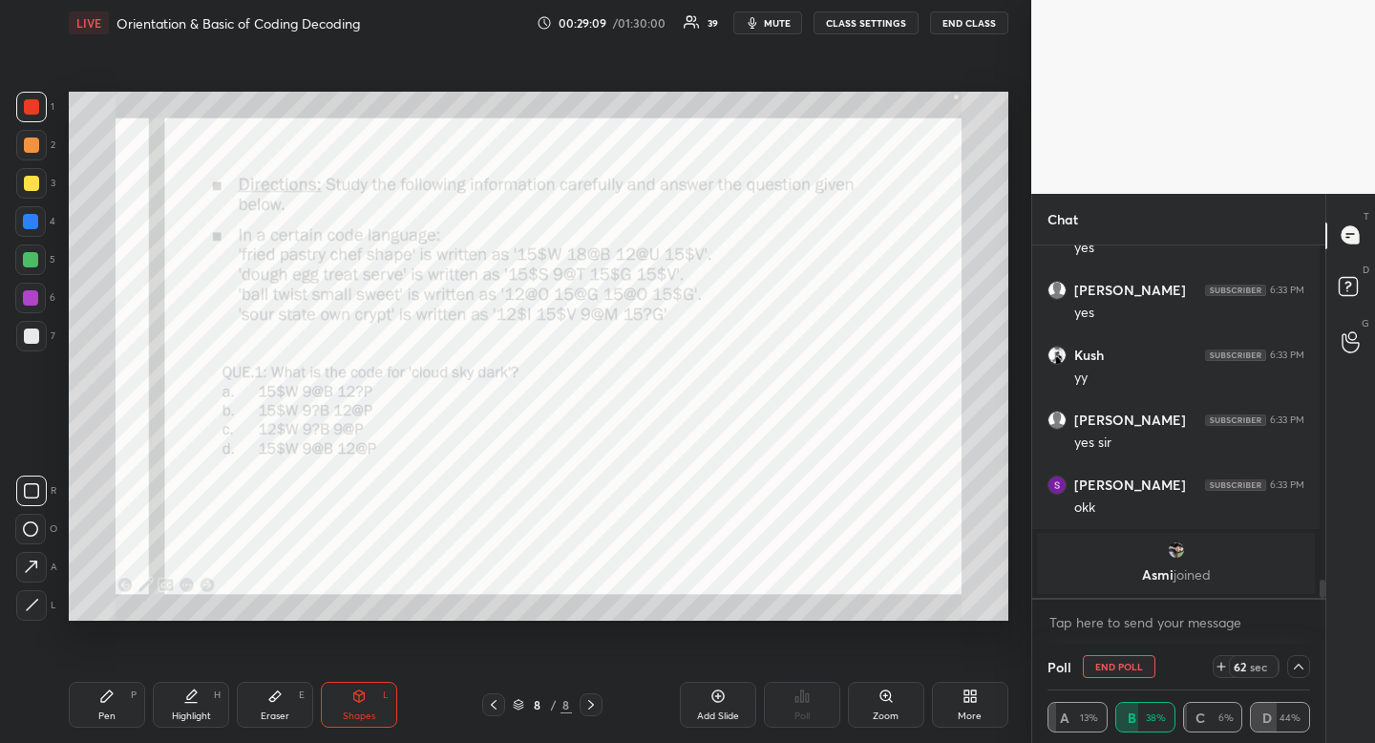
drag, startPoint x: 39, startPoint y: 489, endPoint x: 59, endPoint y: 482, distance: 21.1
click at [39, 489] on div at bounding box center [31, 491] width 31 height 31
click at [195, 711] on div "Highlight" at bounding box center [191, 716] width 39 height 10
drag, startPoint x: 195, startPoint y: 710, endPoint x: 206, endPoint y: 692, distance: 20.7
click at [195, 711] on div "Highlight" at bounding box center [191, 716] width 39 height 10
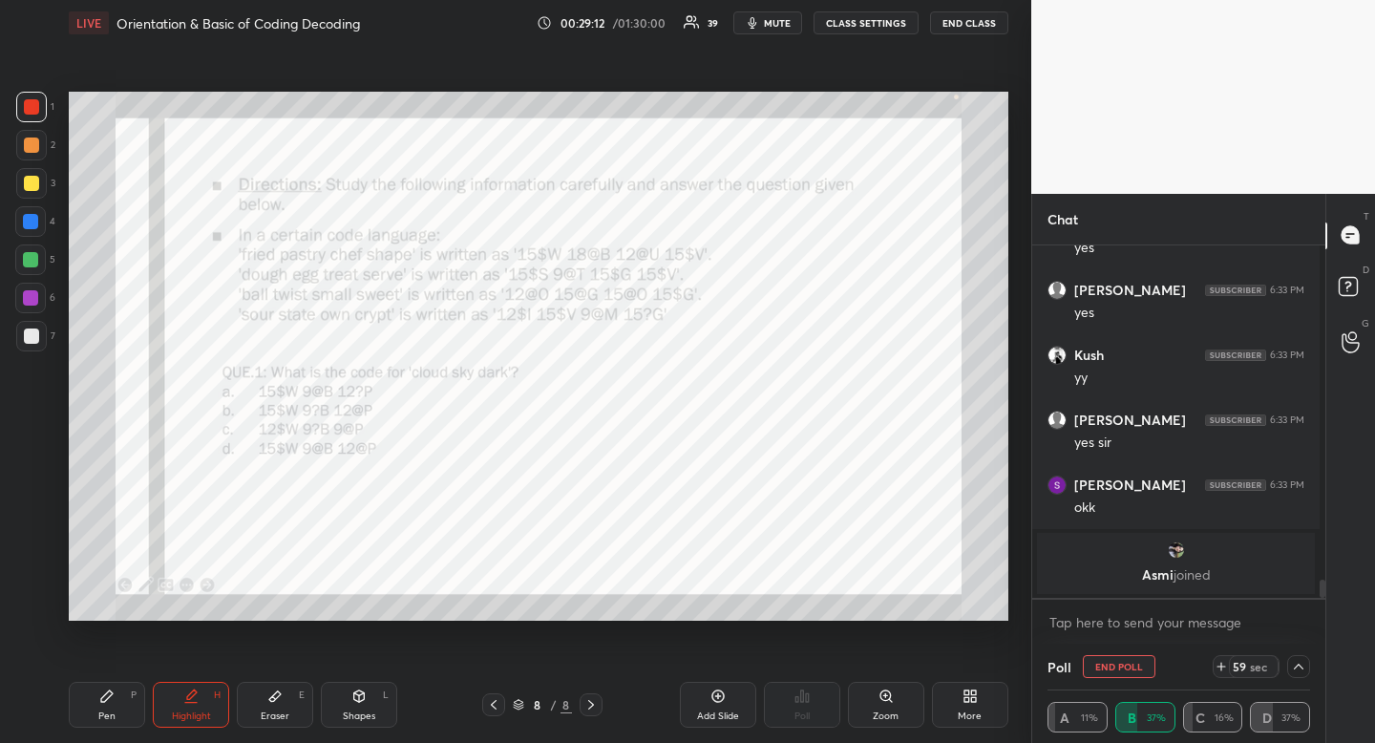
click at [1291, 668] on icon at bounding box center [1298, 666] width 15 height 15
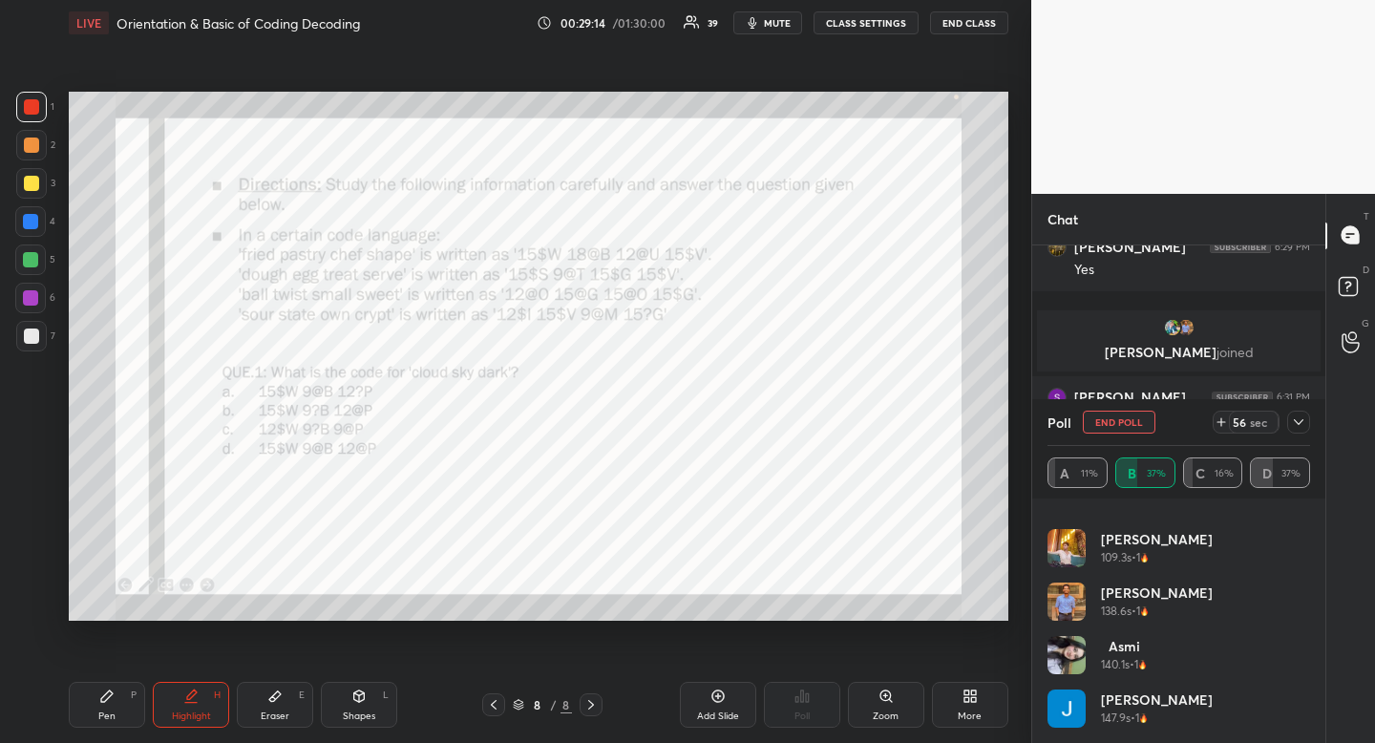
click at [1124, 428] on button "END POLL" at bounding box center [1119, 422] width 73 height 23
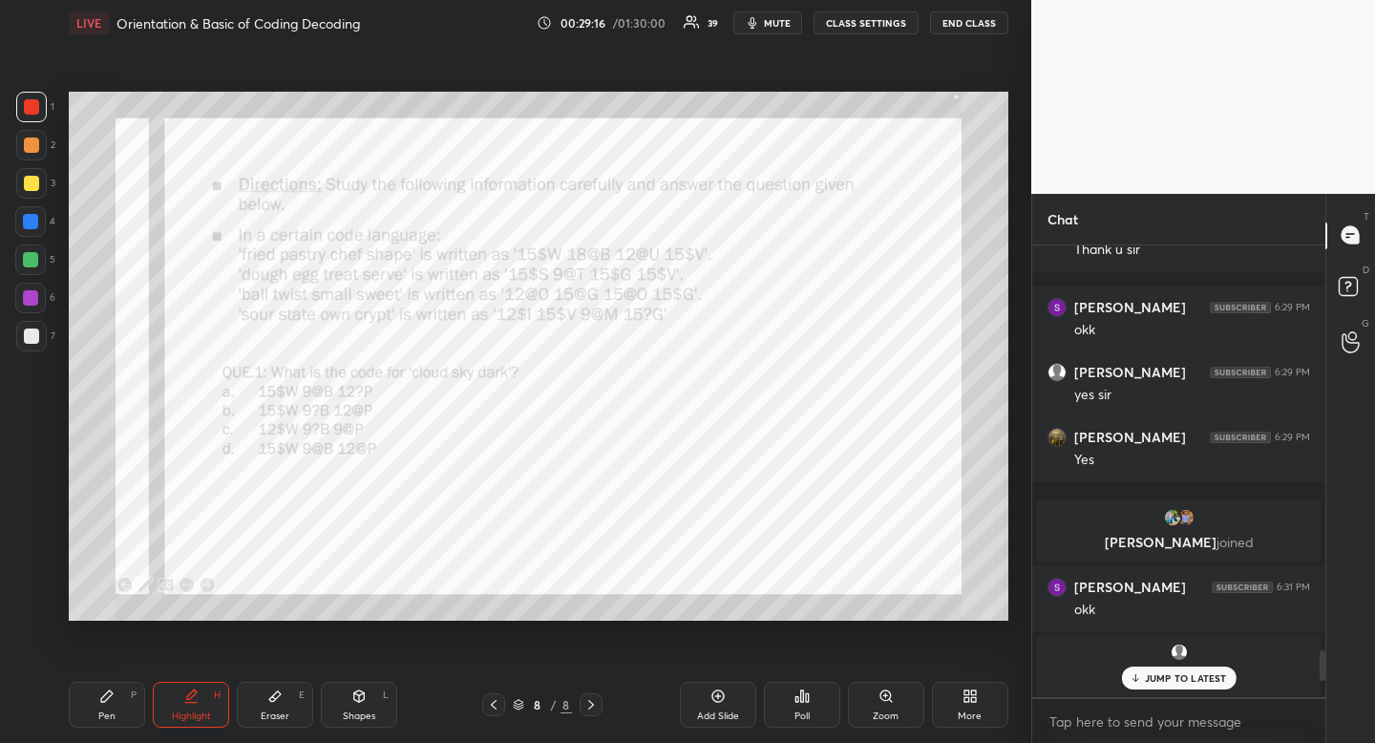
click at [202, 693] on div "Highlight H" at bounding box center [191, 705] width 76 height 46
drag, startPoint x: 202, startPoint y: 693, endPoint x: 221, endPoint y: 667, distance: 32.3
click at [202, 693] on div "Highlight H" at bounding box center [191, 705] width 76 height 46
click at [1167, 683] on p "JUMP TO LATEST" at bounding box center [1186, 677] width 82 height 11
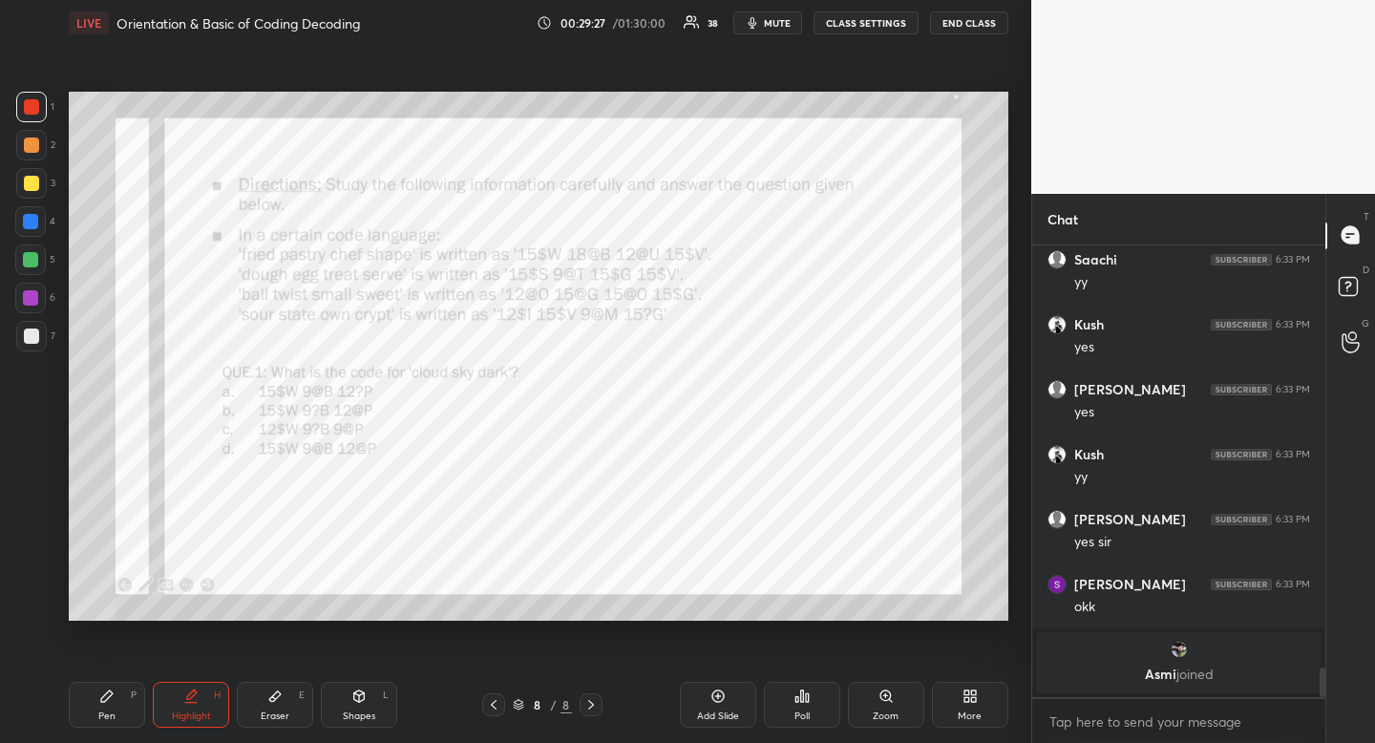
click at [108, 696] on icon at bounding box center [106, 695] width 11 height 11
click at [107, 689] on icon at bounding box center [106, 696] width 15 height 15
click at [194, 707] on div "Highlight H" at bounding box center [191, 705] width 76 height 46
drag, startPoint x: 194, startPoint y: 707, endPoint x: 195, endPoint y: 626, distance: 80.2
click at [194, 707] on div "Highlight H" at bounding box center [191, 705] width 76 height 46
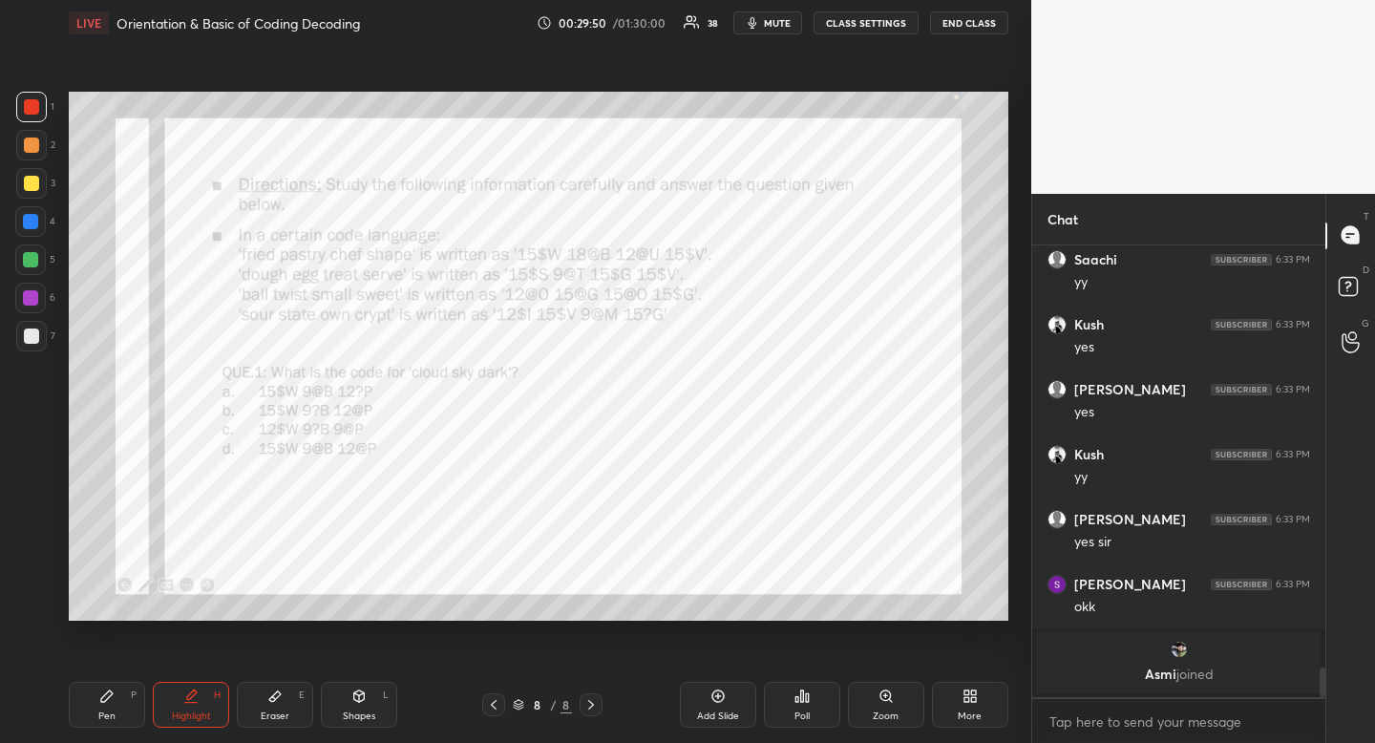
click at [115, 707] on div "Pen P" at bounding box center [107, 705] width 76 height 46
click at [113, 710] on div "Pen P" at bounding box center [107, 705] width 76 height 46
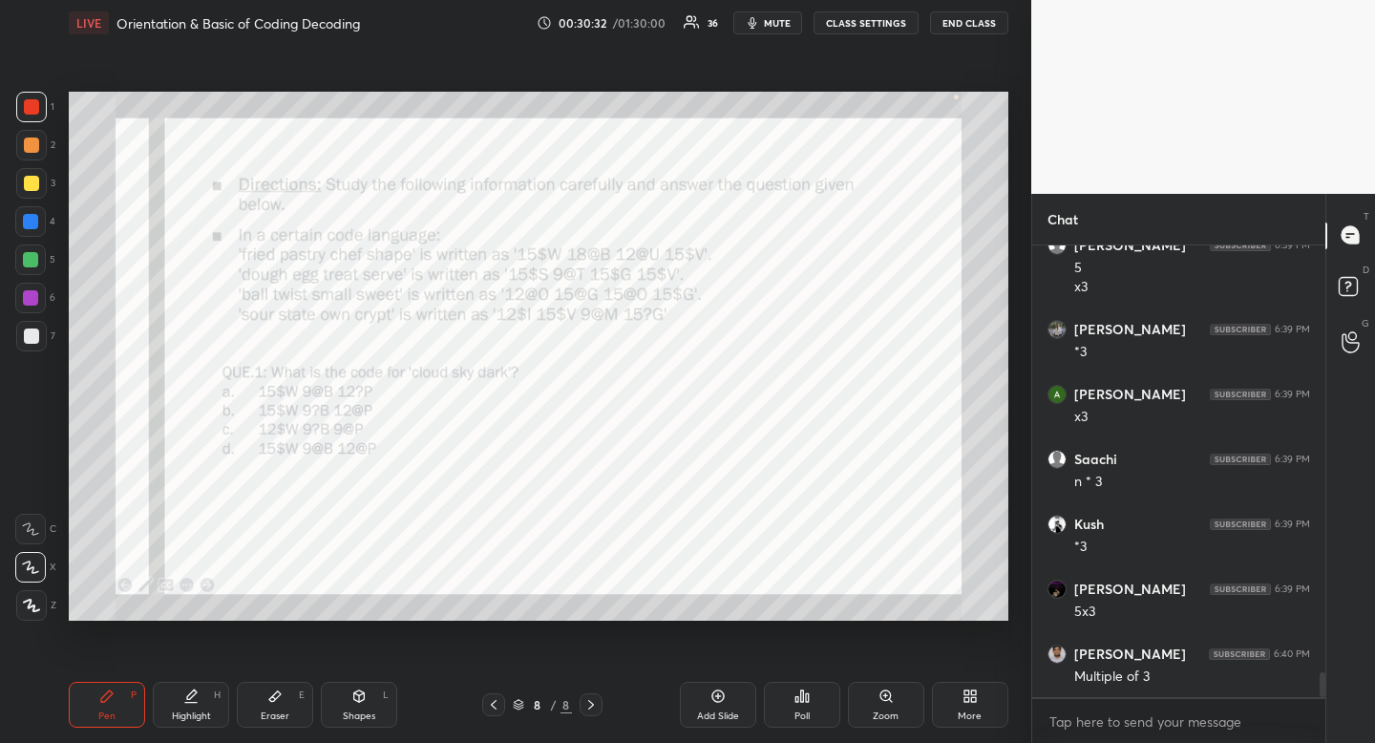
scroll to position [7790, 0]
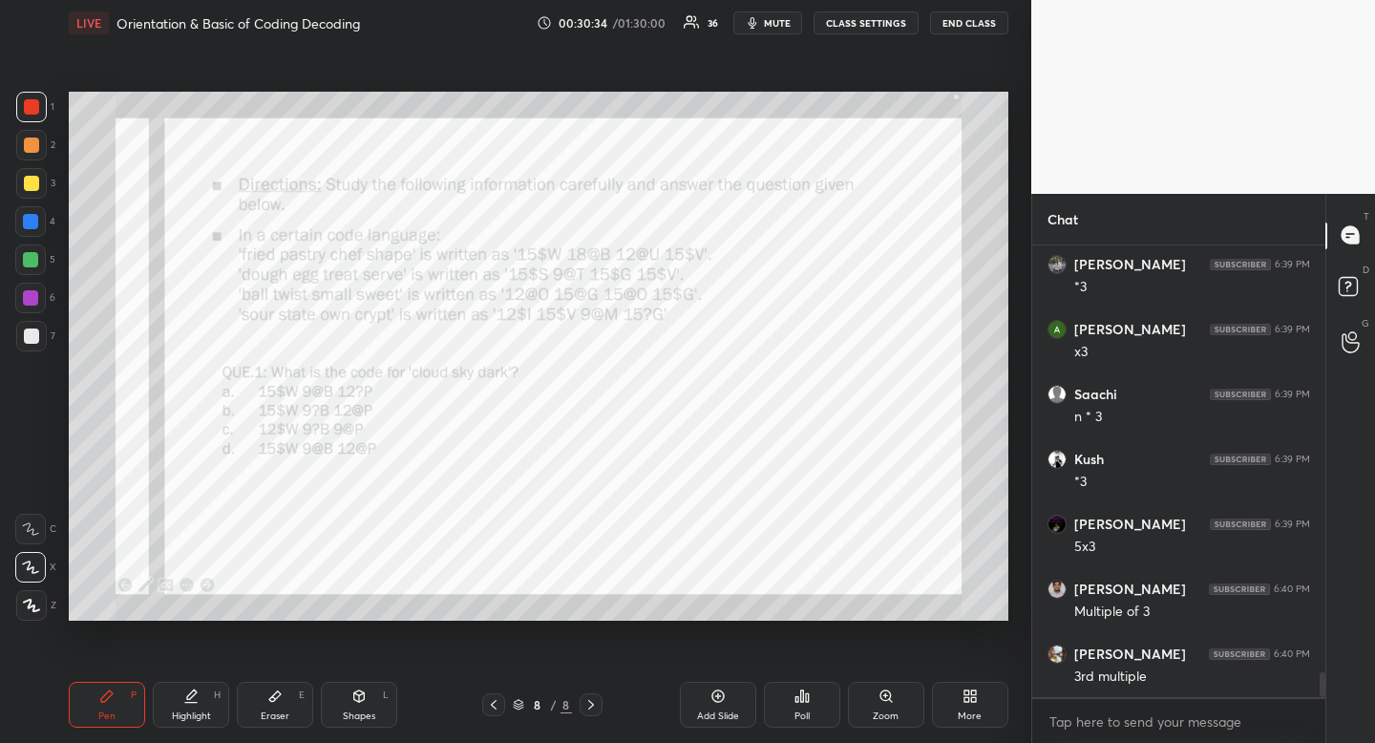
click at [280, 697] on icon at bounding box center [274, 696] width 15 height 15
drag, startPoint x: 281, startPoint y: 689, endPoint x: 317, endPoint y: 641, distance: 60.0
click at [283, 684] on div "Eraser E" at bounding box center [275, 705] width 76 height 46
click at [121, 697] on div "Pen P" at bounding box center [107, 705] width 76 height 46
drag, startPoint x: 121, startPoint y: 697, endPoint x: 171, endPoint y: 631, distance: 82.5
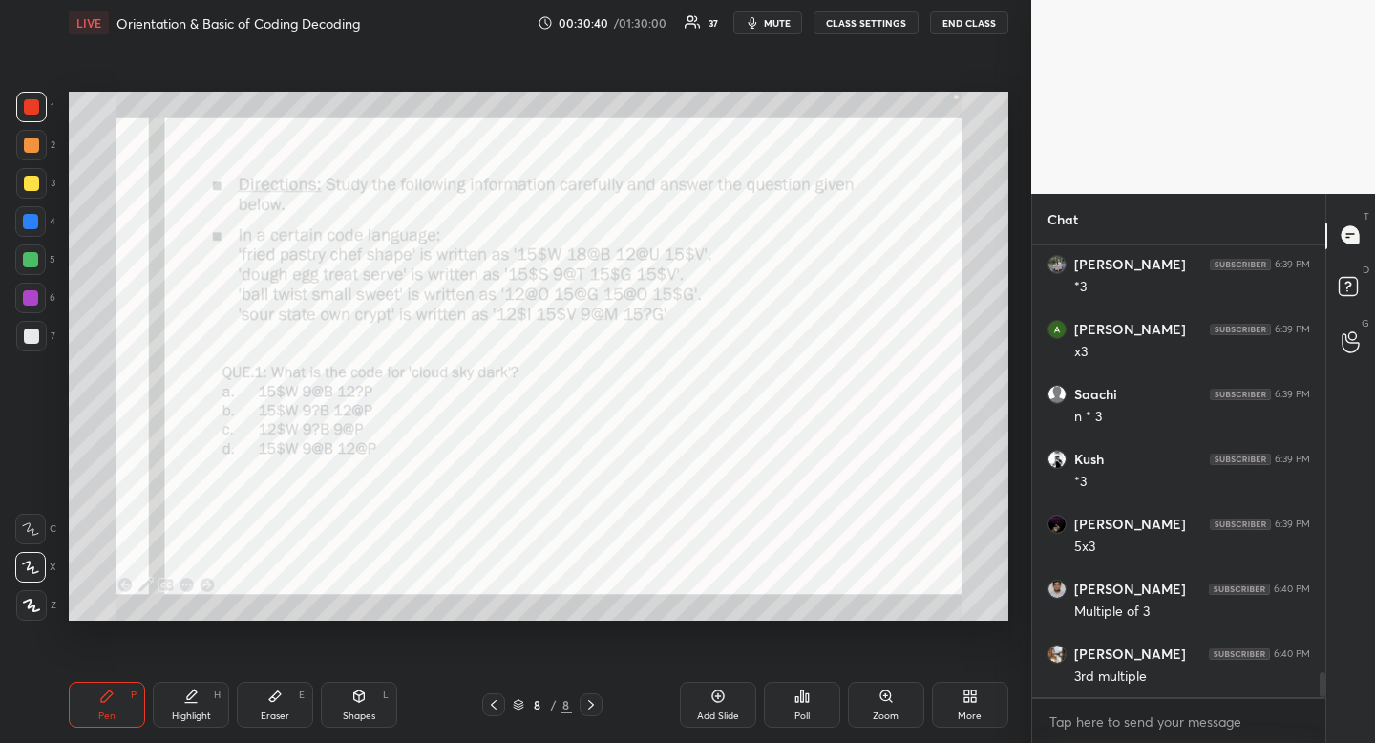
click at [129, 696] on div "Pen P" at bounding box center [107, 705] width 76 height 46
drag, startPoint x: 269, startPoint y: 705, endPoint x: 277, endPoint y: 642, distance: 63.5
click at [270, 705] on div "Eraser E" at bounding box center [275, 705] width 76 height 46
click at [357, 693] on icon at bounding box center [359, 694] width 11 height 3
drag, startPoint x: 35, startPoint y: 504, endPoint x: 53, endPoint y: 483, distance: 27.1
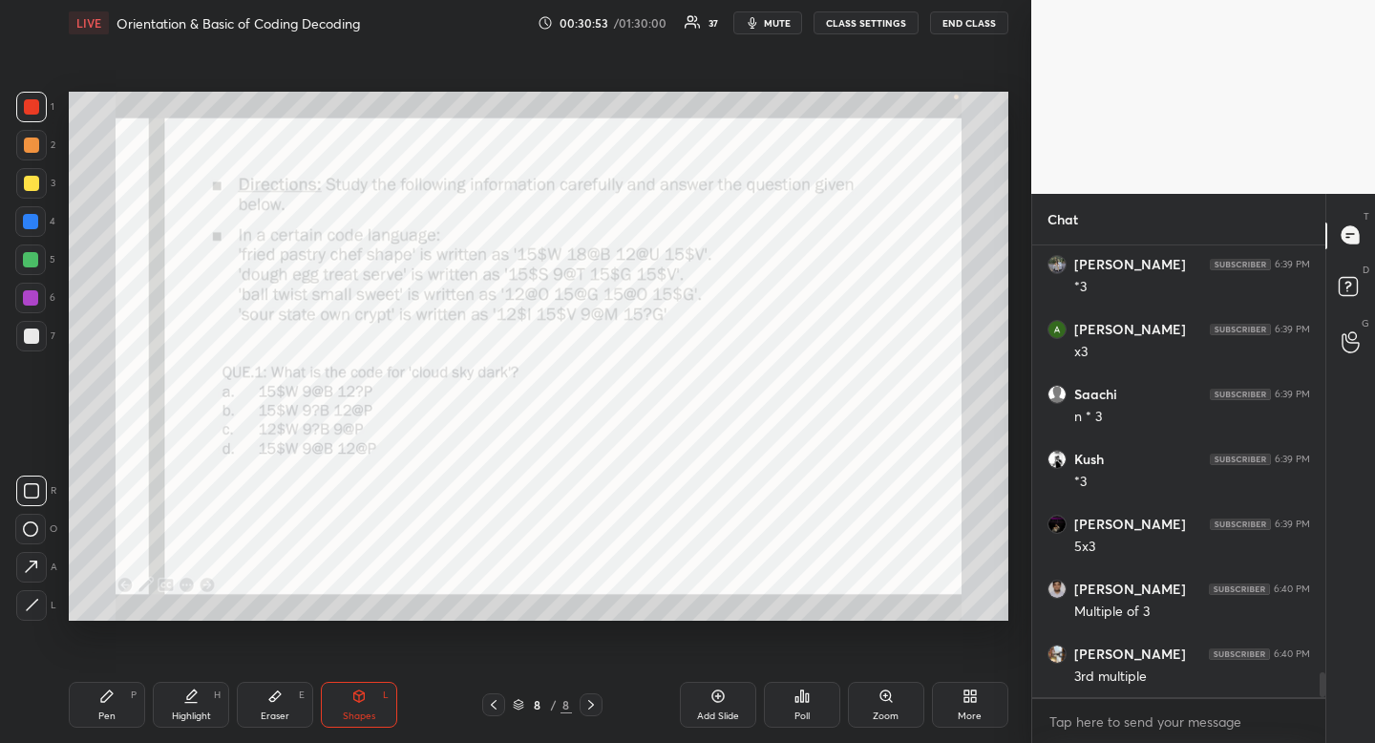
click at [35, 506] on div "R O A L" at bounding box center [36, 544] width 42 height 153
click at [185, 709] on div "Highlight H" at bounding box center [191, 705] width 76 height 46
click at [200, 705] on div "Highlight H" at bounding box center [191, 705] width 76 height 46
click at [117, 708] on div "Pen P" at bounding box center [107, 705] width 76 height 46
click at [117, 697] on div "Pen P" at bounding box center [107, 705] width 76 height 46
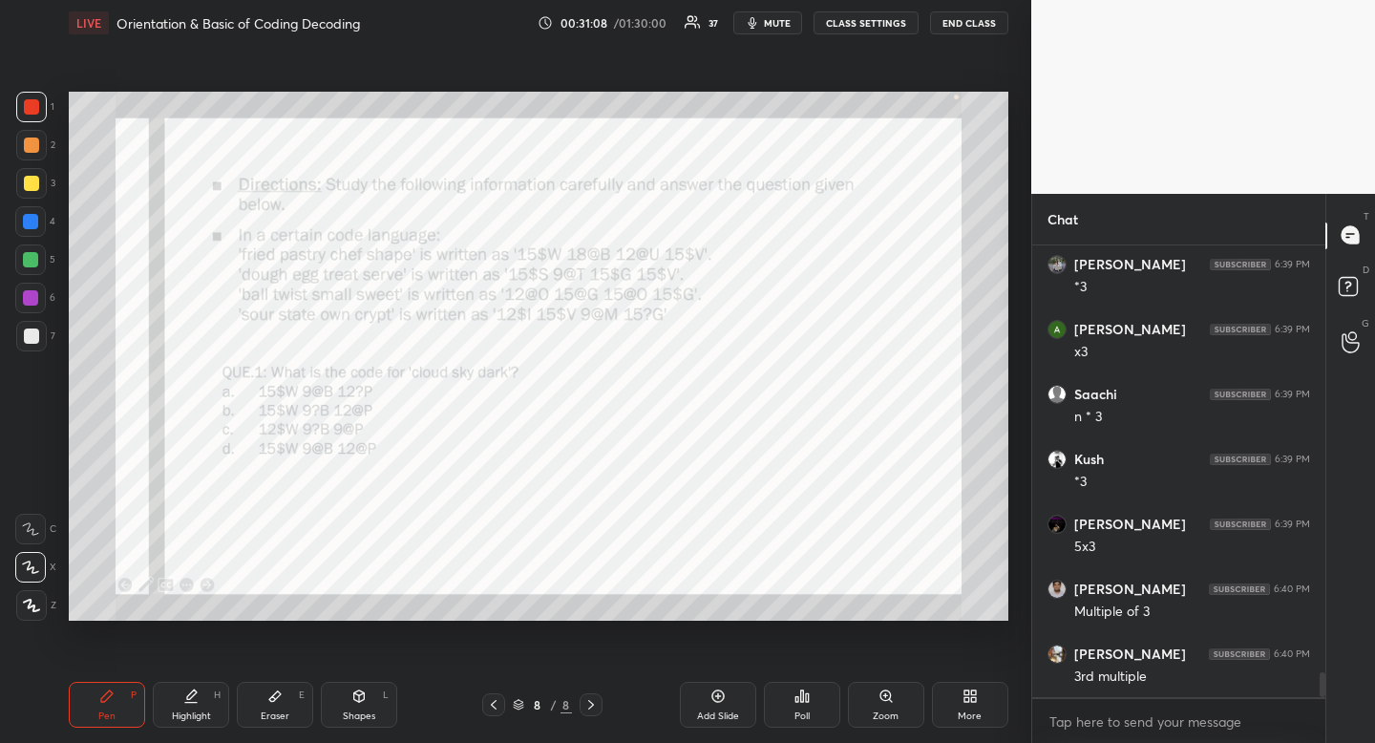
click at [189, 711] on div "Highlight" at bounding box center [191, 716] width 39 height 10
drag, startPoint x: 189, startPoint y: 710, endPoint x: 300, endPoint y: 621, distance: 142.6
click at [189, 711] on div "Highlight" at bounding box center [191, 716] width 39 height 10
click at [276, 696] on icon at bounding box center [274, 696] width 11 height 11
drag, startPoint x: 276, startPoint y: 696, endPoint x: 288, endPoint y: 668, distance: 31.2
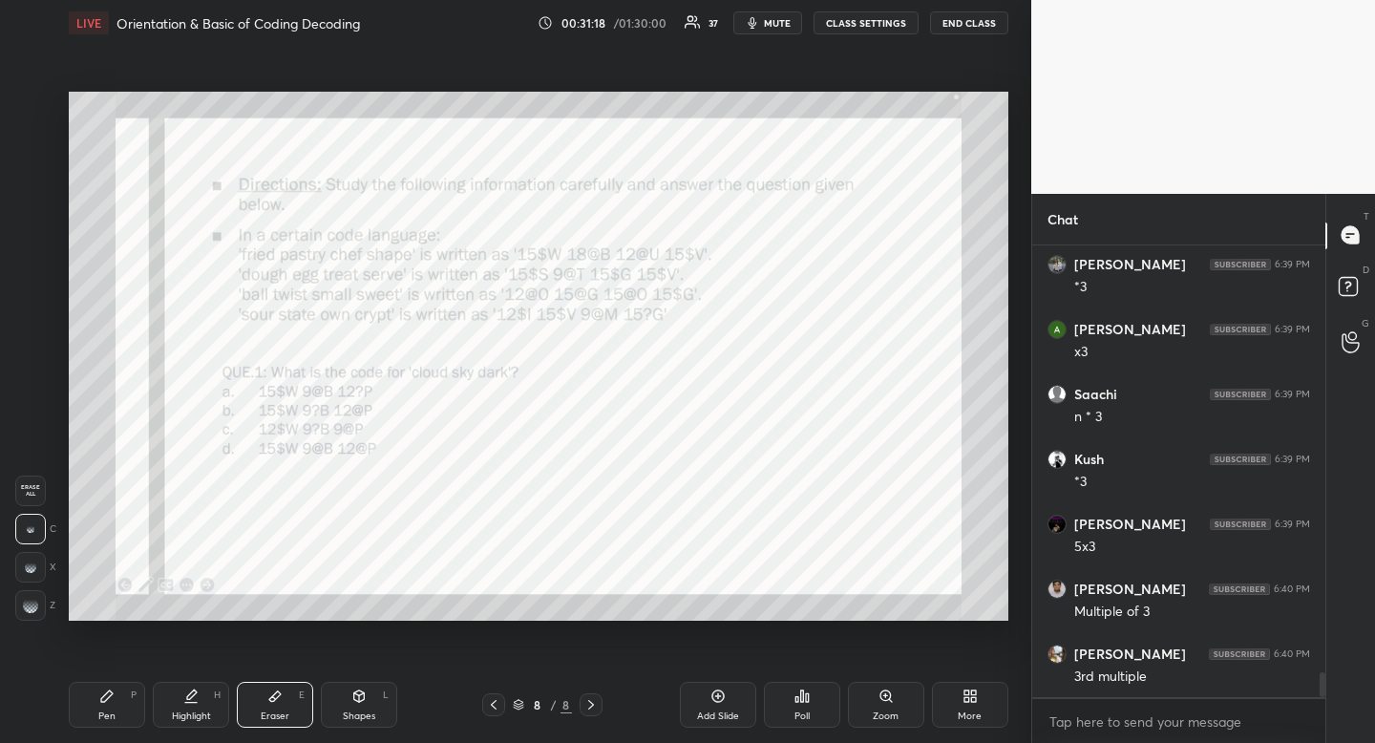
click at [276, 696] on icon at bounding box center [274, 696] width 11 height 11
click at [195, 700] on icon at bounding box center [190, 696] width 15 height 15
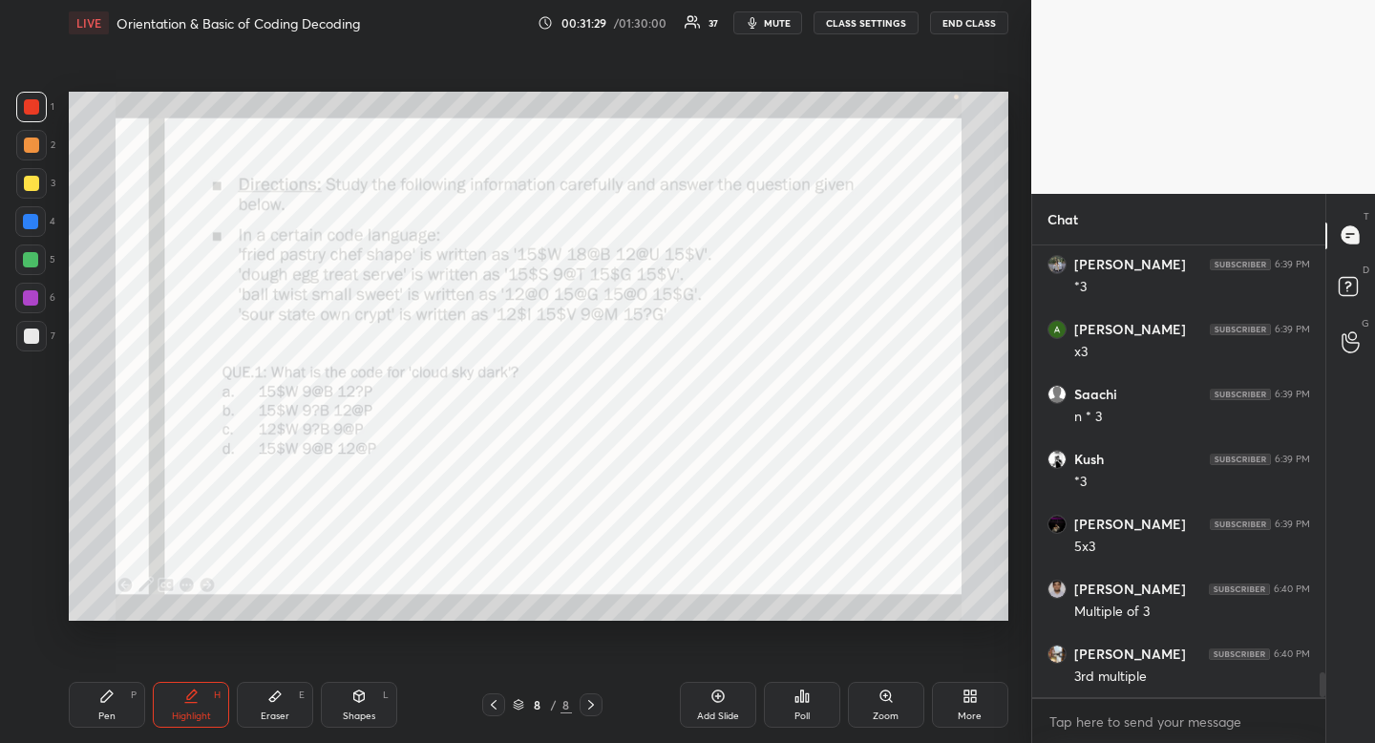
click at [105, 706] on div "Pen P" at bounding box center [107, 705] width 76 height 46
drag, startPoint x: 105, startPoint y: 706, endPoint x: 118, endPoint y: 707, distance: 13.4
click at [105, 706] on div "Pen P" at bounding box center [107, 705] width 76 height 46
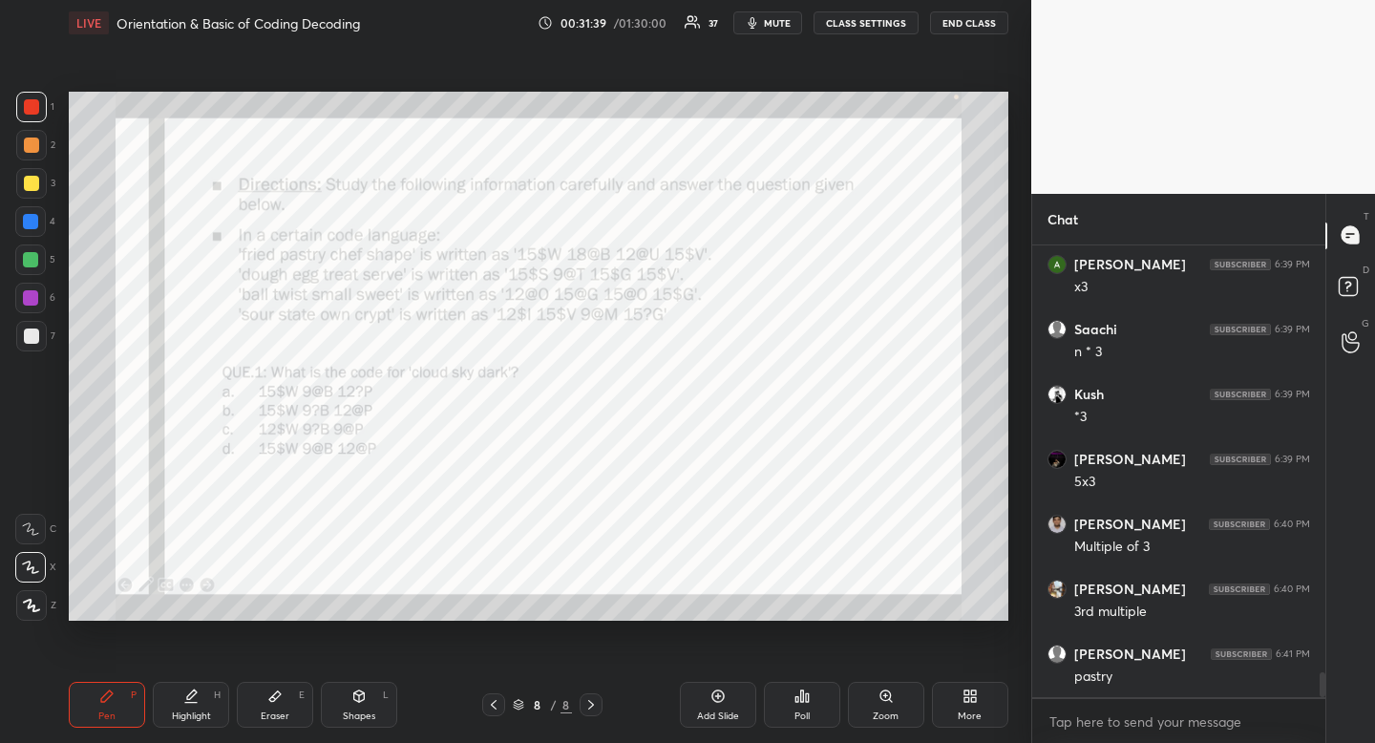
scroll to position [7920, 0]
click at [192, 699] on icon at bounding box center [190, 696] width 15 height 15
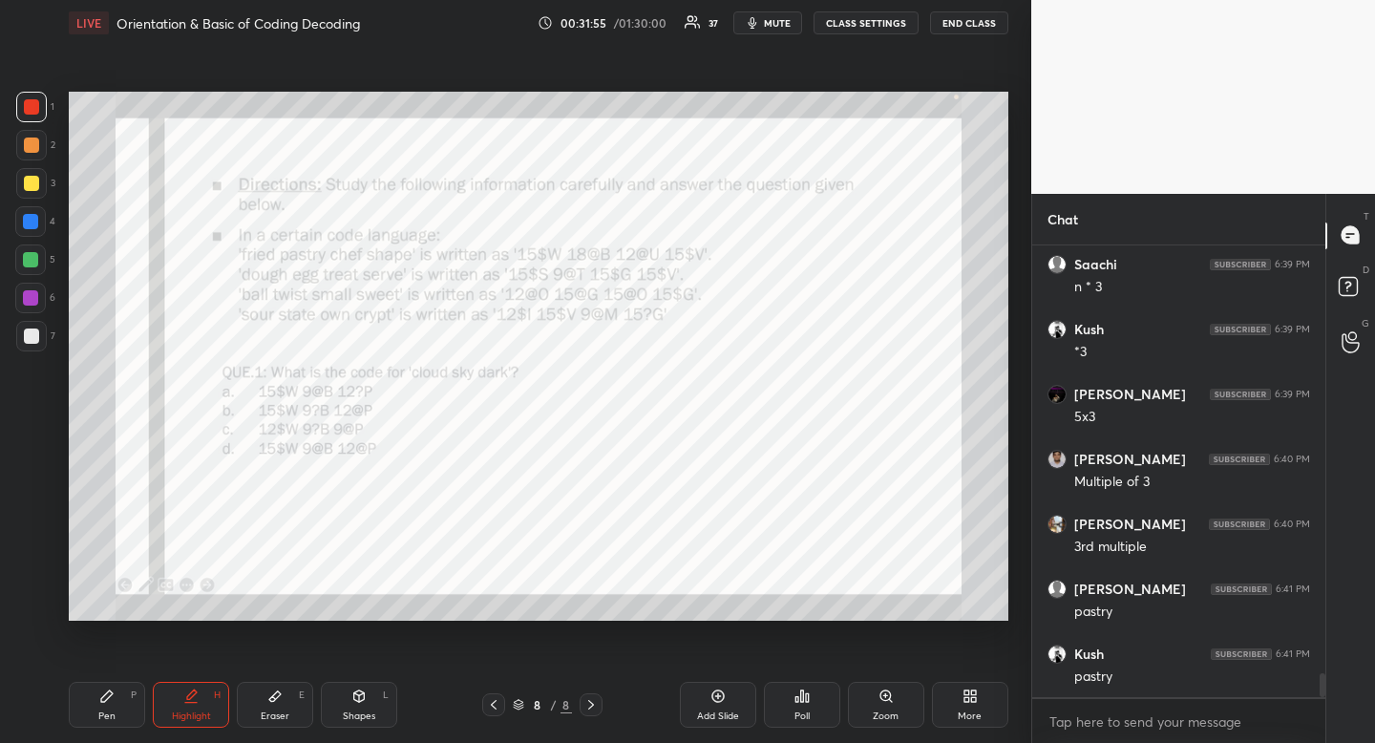
scroll to position [7985, 0]
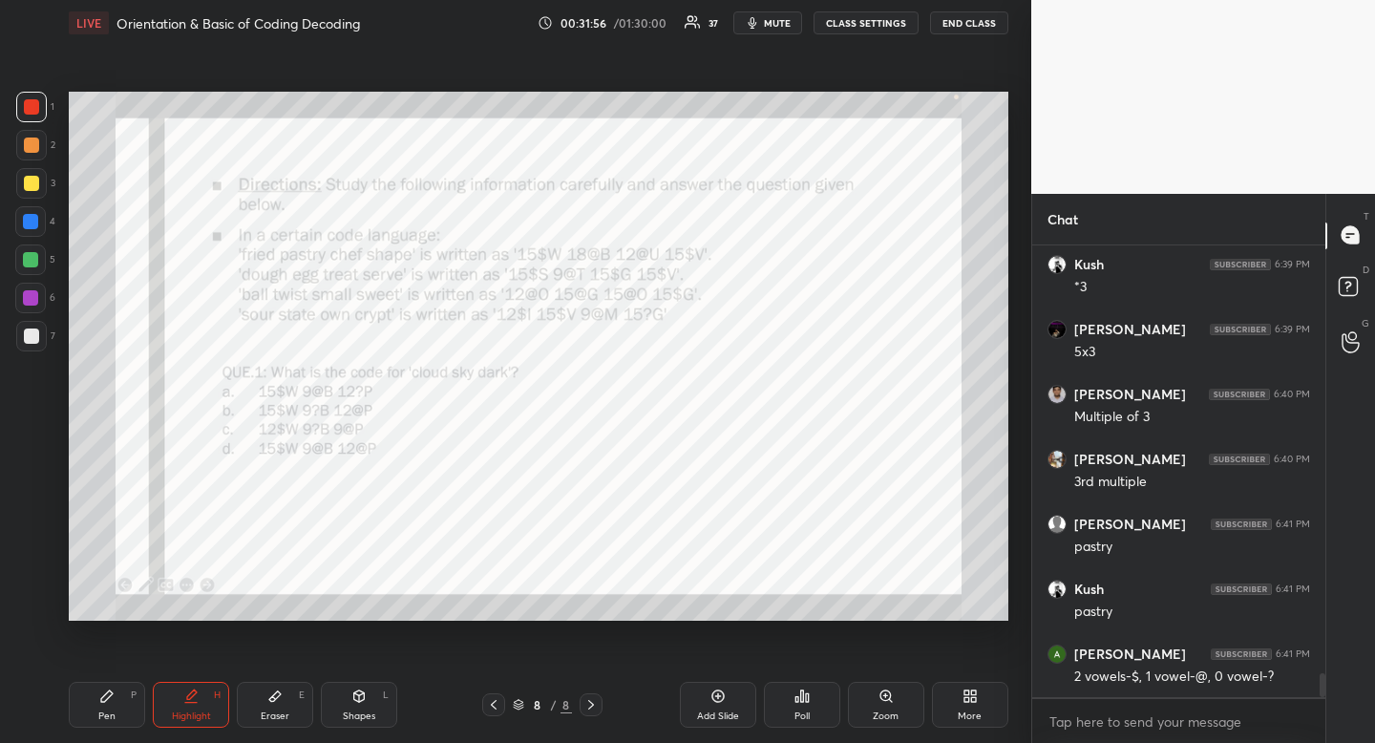
click at [113, 714] on div "Pen" at bounding box center [106, 716] width 17 height 10
click at [198, 706] on div "Highlight H" at bounding box center [191, 705] width 76 height 46
click at [204, 697] on div "Highlight H" at bounding box center [191, 705] width 76 height 46
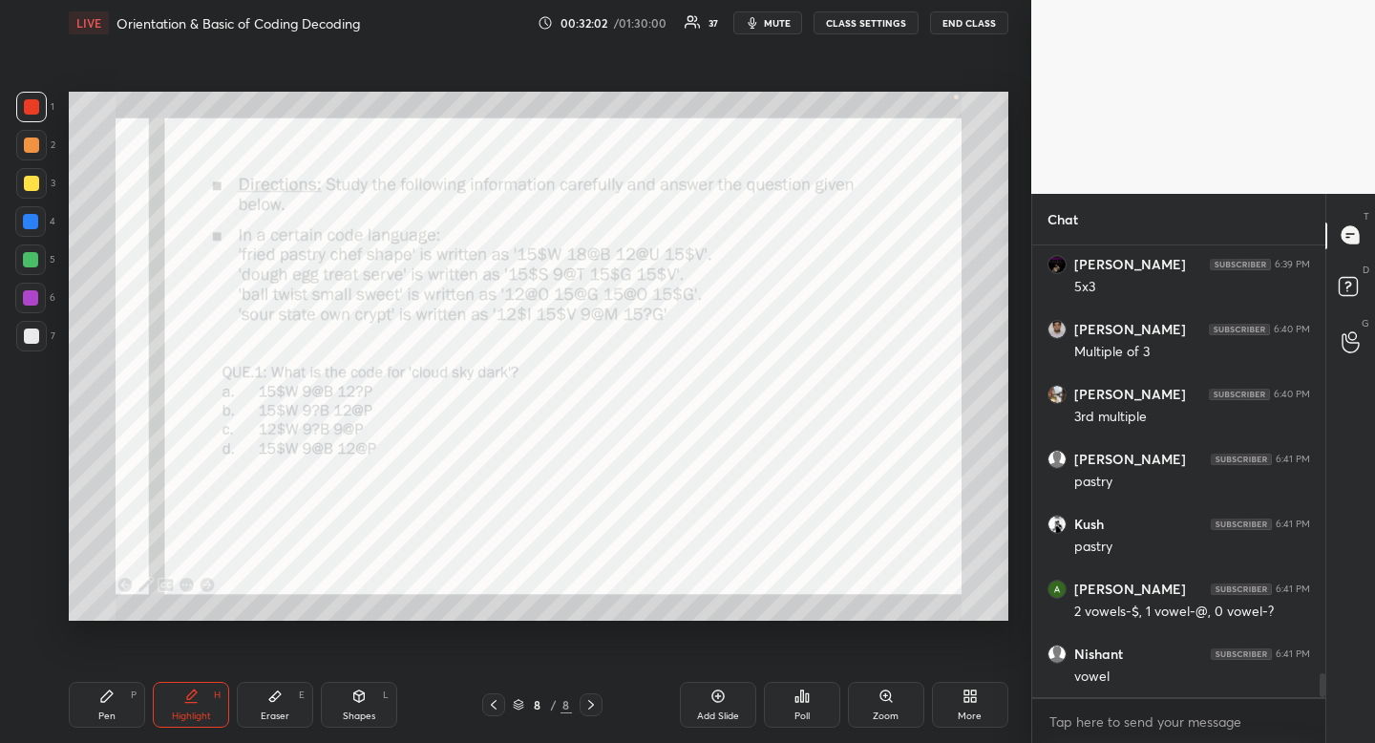
scroll to position [8120, 0]
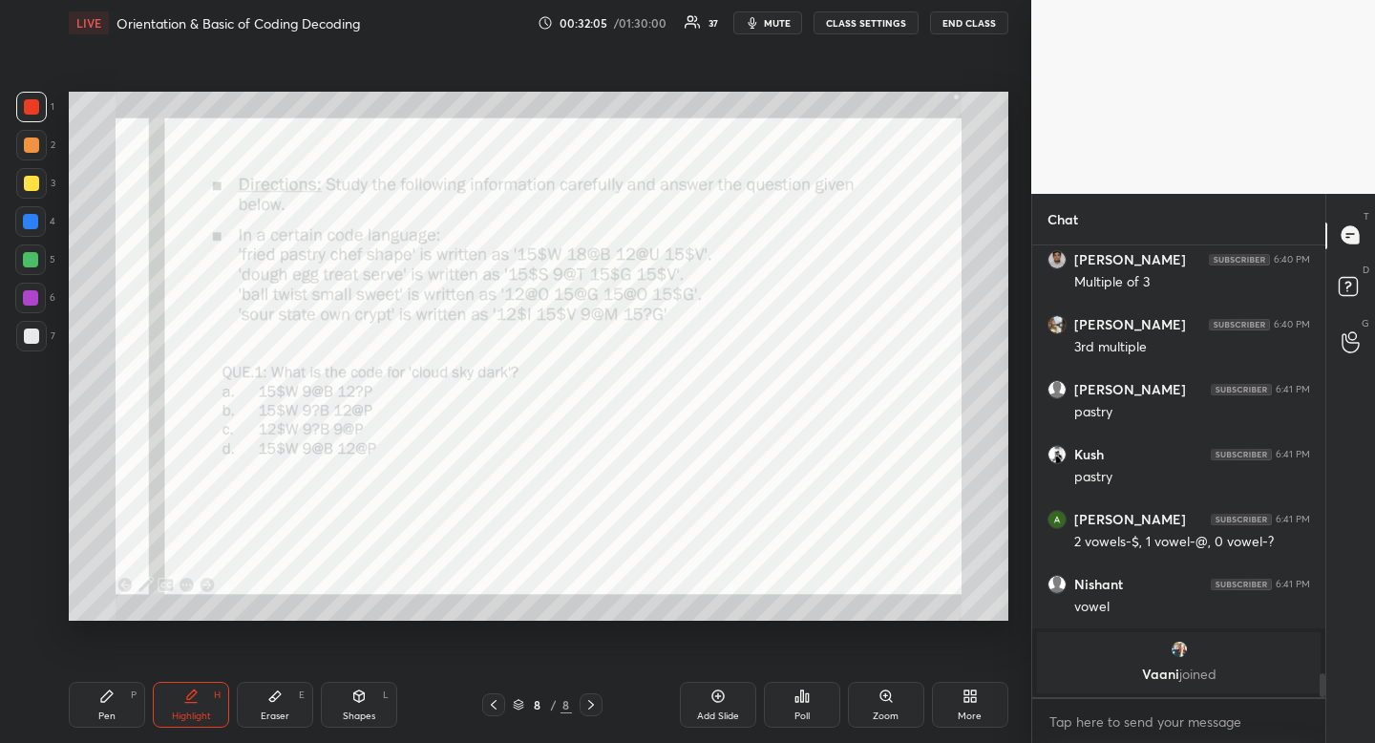
click at [117, 700] on div "Pen P" at bounding box center [107, 705] width 76 height 46
drag, startPoint x: 117, startPoint y: 700, endPoint x: 250, endPoint y: 629, distance: 151.2
click at [117, 700] on div "Pen P" at bounding box center [107, 705] width 76 height 46
click at [347, 702] on div "Shapes L" at bounding box center [359, 705] width 76 height 46
click at [23, 498] on div at bounding box center [31, 491] width 31 height 31
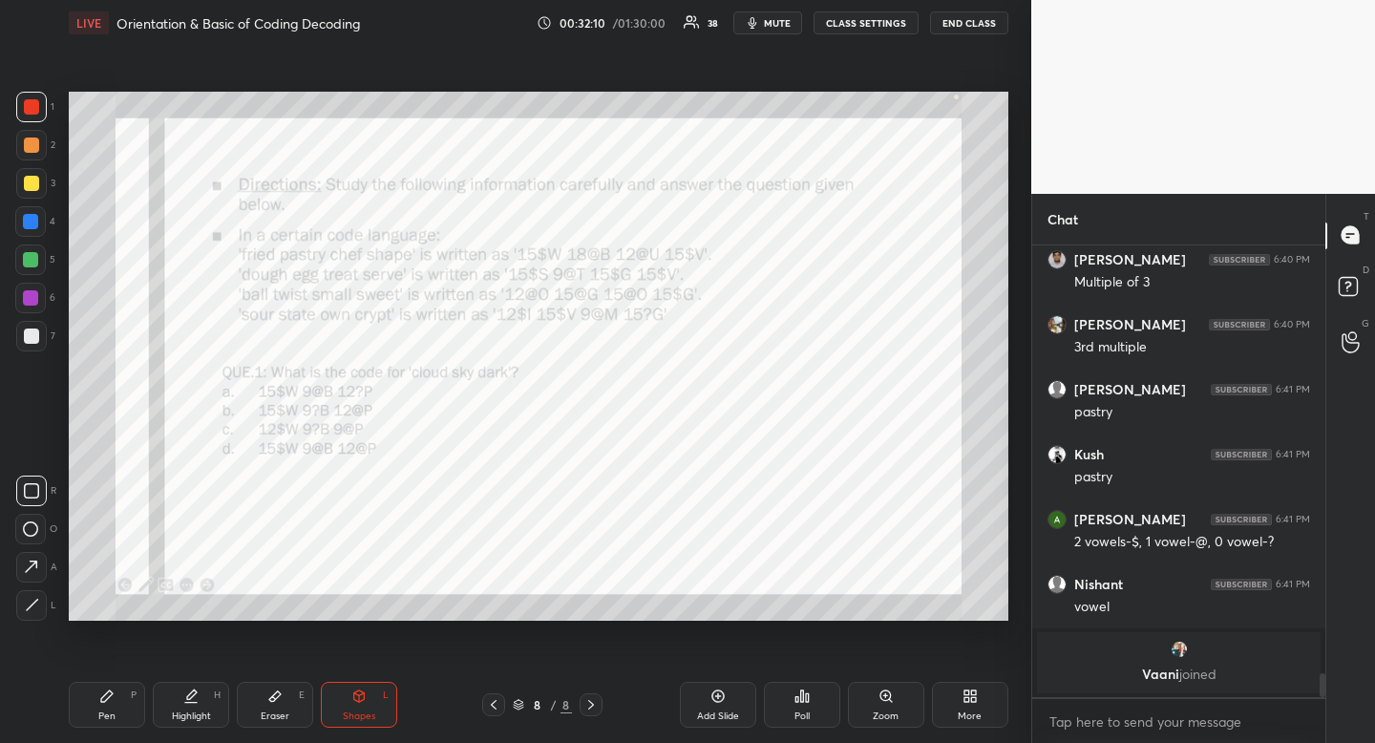
click at [36, 501] on div at bounding box center [31, 491] width 31 height 31
click at [203, 692] on div "Highlight H" at bounding box center [191, 705] width 76 height 46
drag, startPoint x: 211, startPoint y: 688, endPoint x: 282, endPoint y: 622, distance: 96.6
click at [214, 687] on div "Highlight H" at bounding box center [191, 705] width 76 height 46
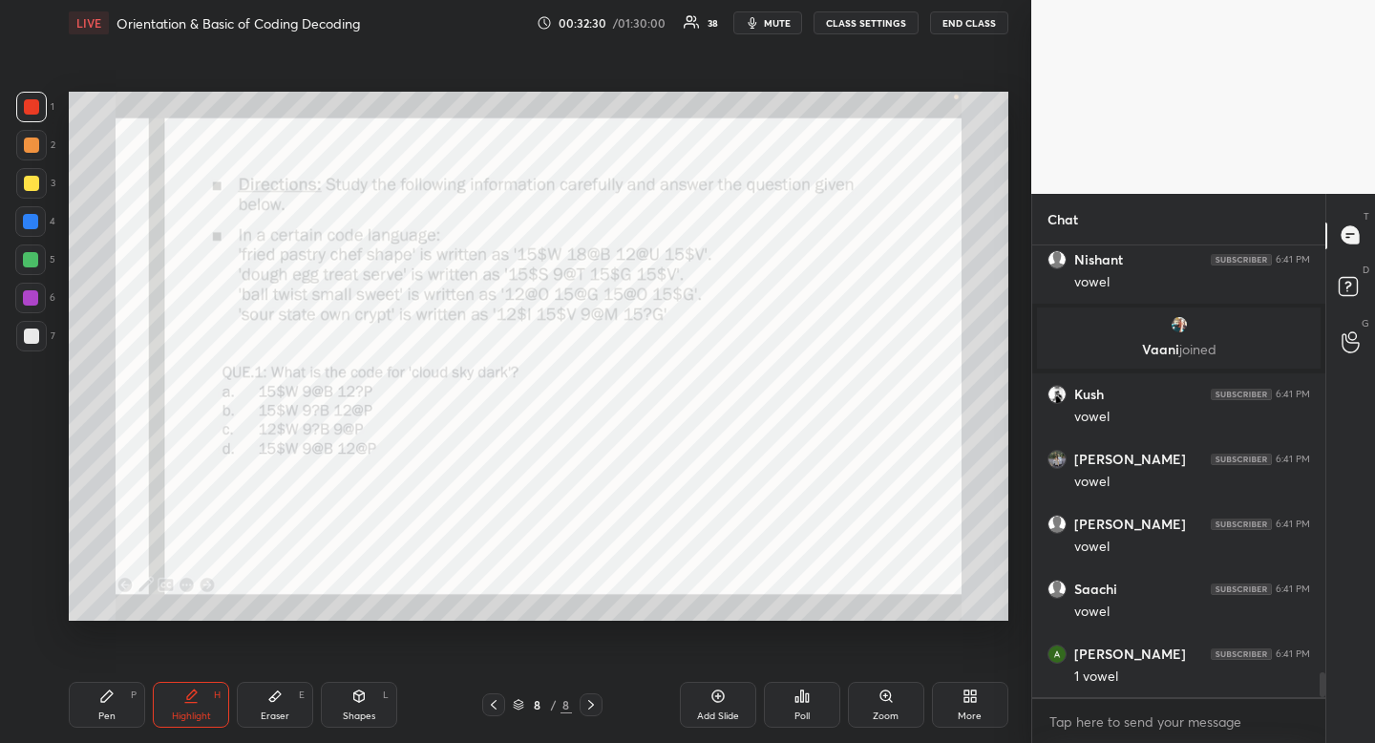
scroll to position [7927, 0]
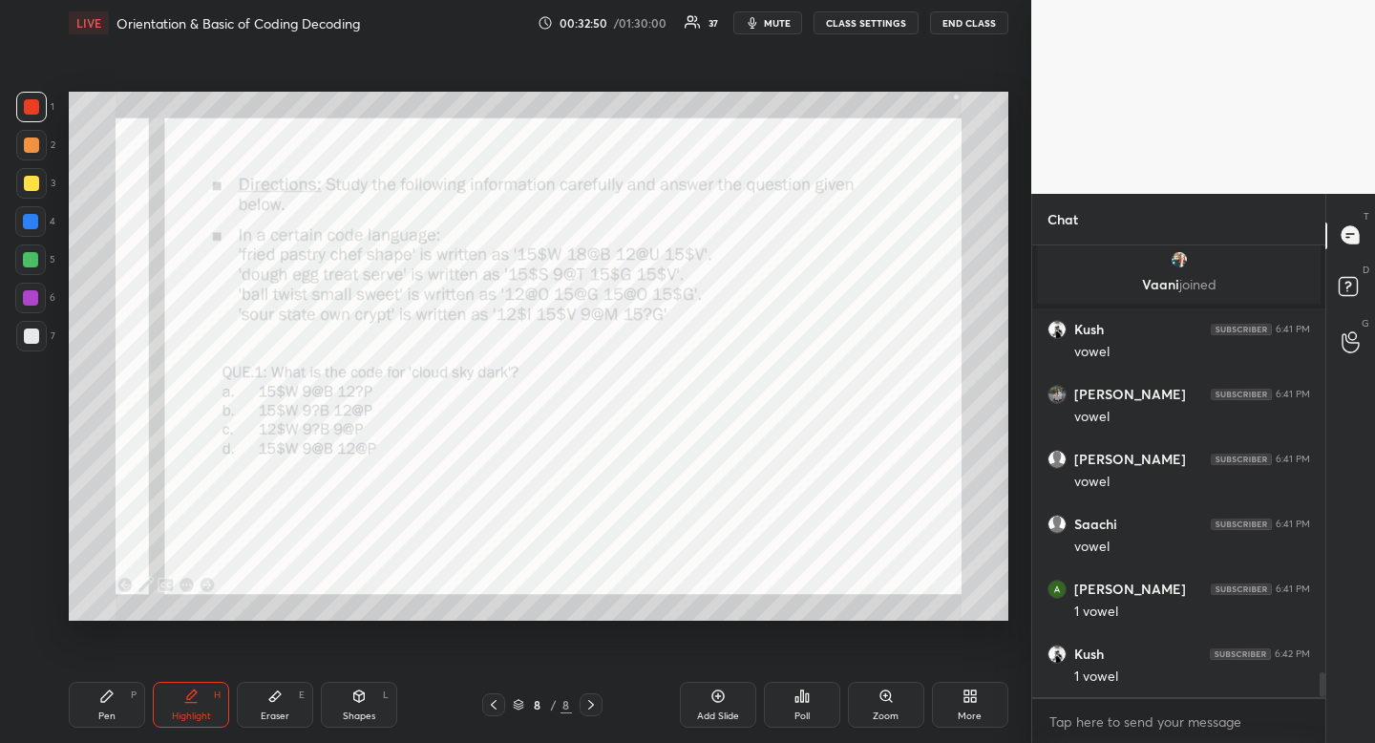
click at [290, 721] on div "Eraser E" at bounding box center [275, 705] width 76 height 46
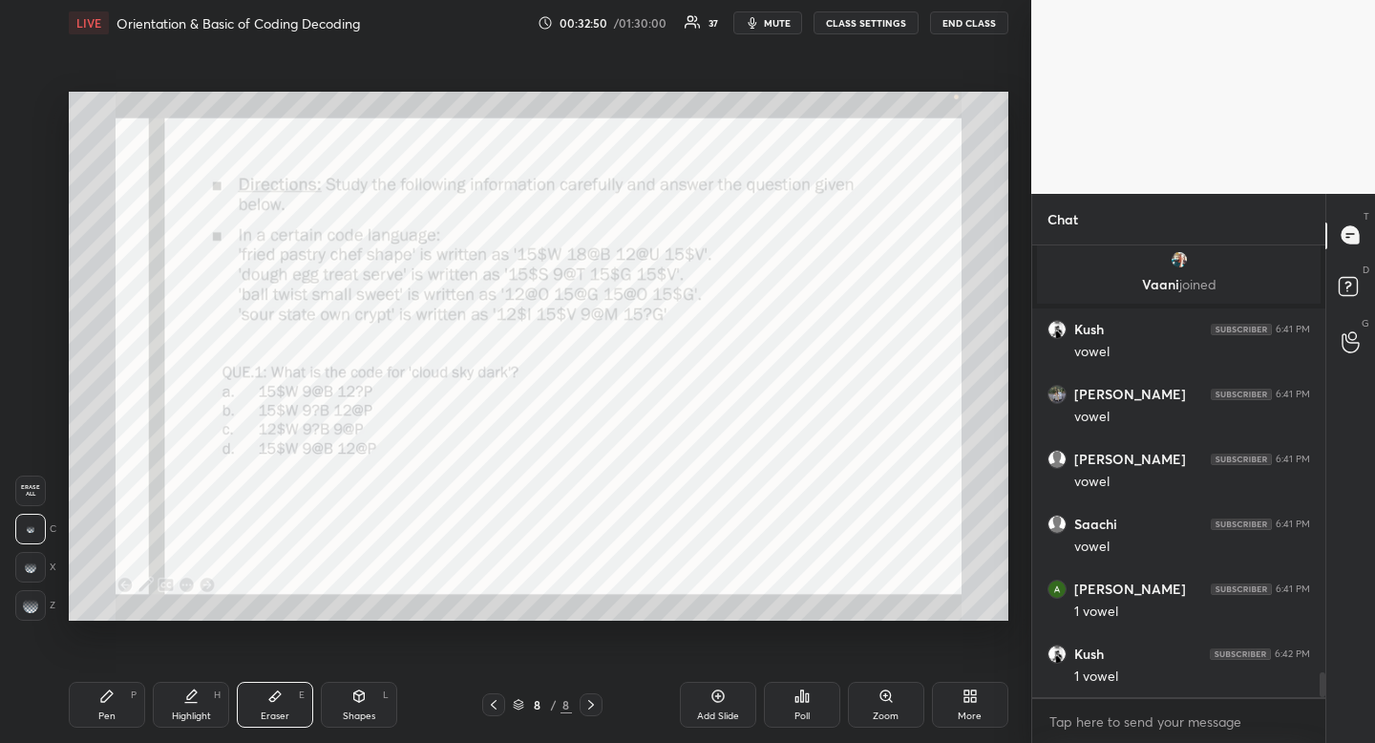
click at [289, 712] on div "Eraser E" at bounding box center [275, 705] width 76 height 46
click at [117, 714] on div "Pen P" at bounding box center [107, 705] width 76 height 46
drag, startPoint x: 121, startPoint y: 708, endPoint x: 146, endPoint y: 637, distance: 74.9
click at [121, 708] on div "Pen P" at bounding box center [107, 705] width 76 height 46
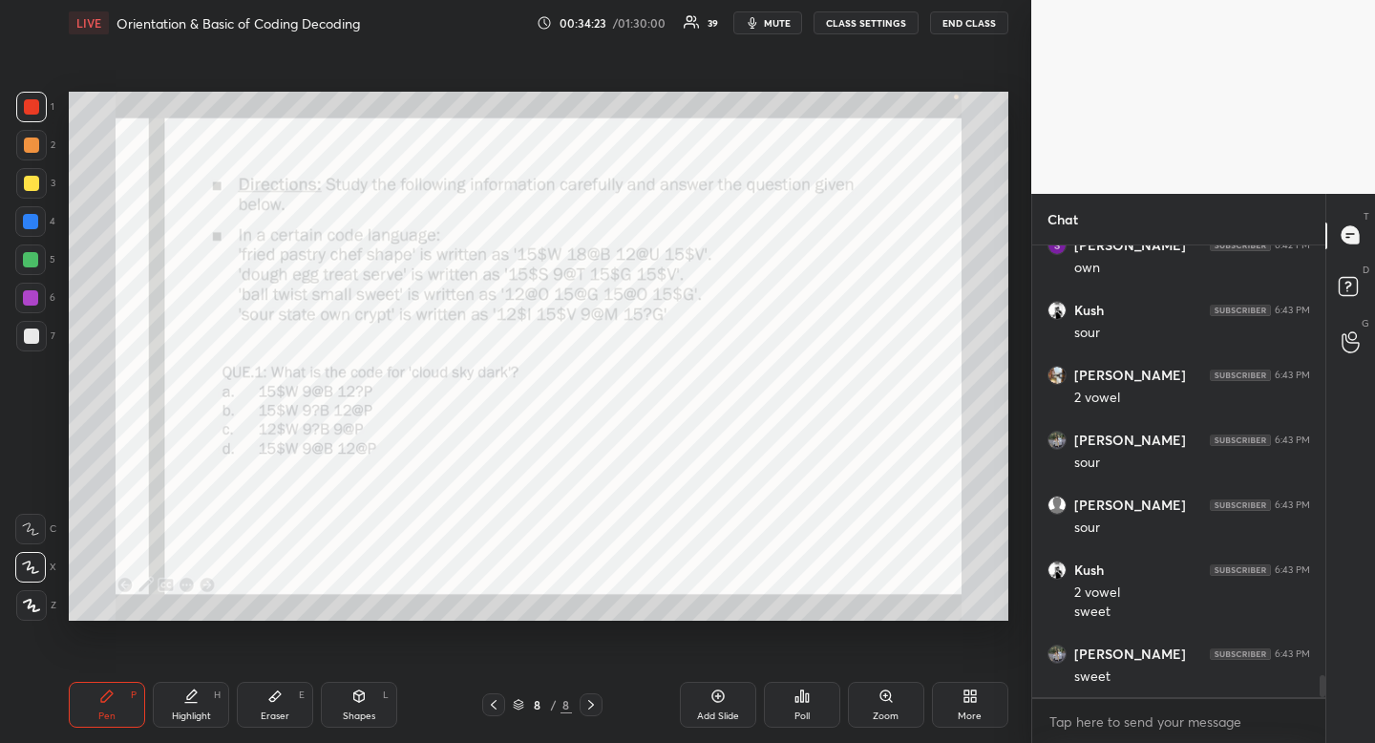
scroll to position [8874, 0]
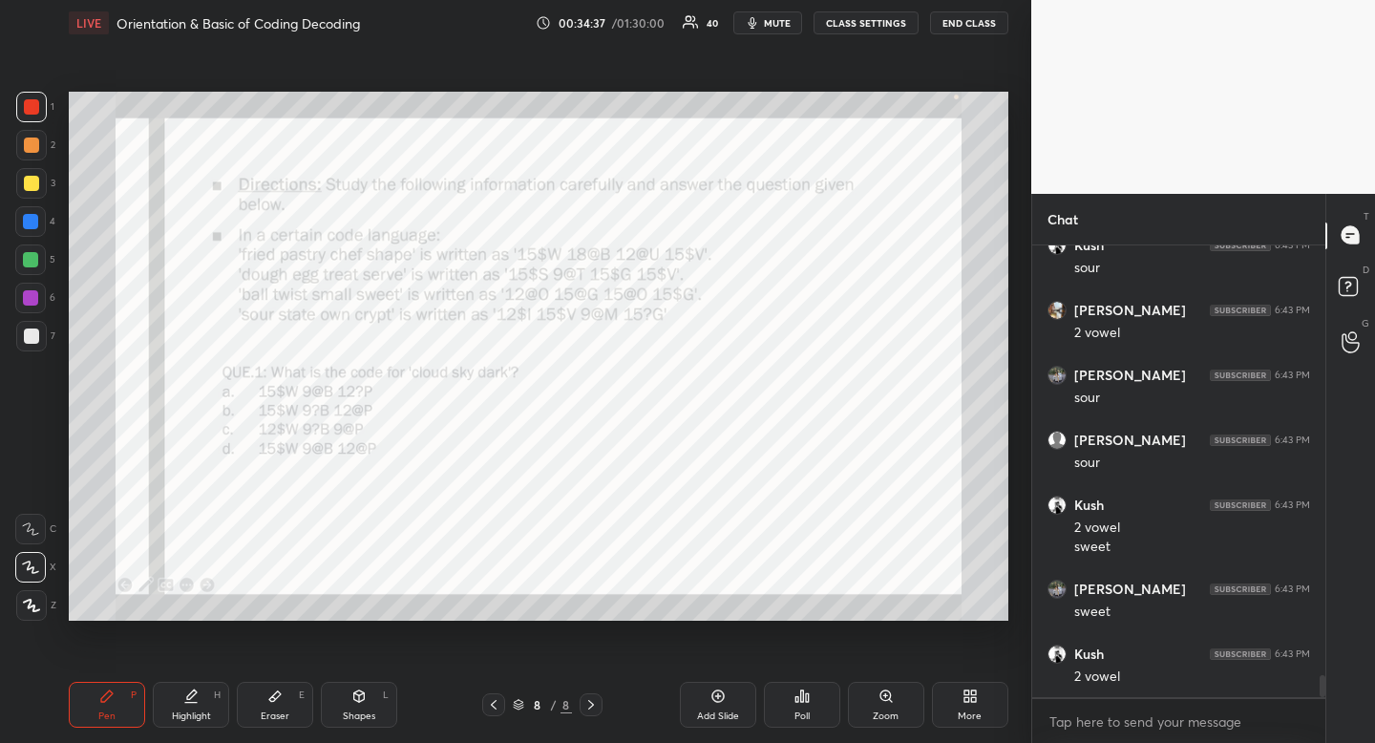
click at [217, 709] on div "Highlight H" at bounding box center [191, 705] width 76 height 46
click at [220, 698] on div "H" at bounding box center [217, 695] width 7 height 10
click at [30, 228] on div at bounding box center [30, 221] width 15 height 15
drag, startPoint x: 32, startPoint y: 223, endPoint x: 13, endPoint y: 241, distance: 25.7
click at [32, 230] on div at bounding box center [30, 221] width 31 height 31
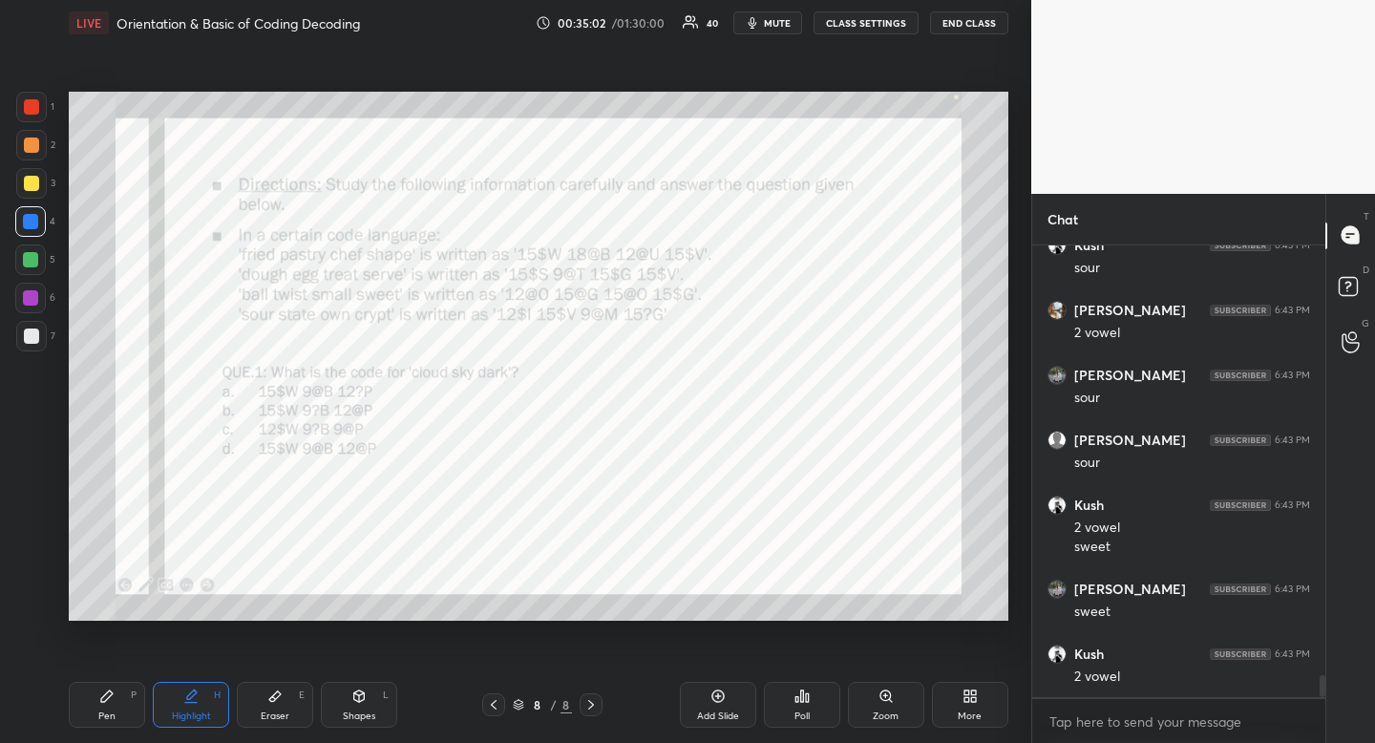
scroll to position [8939, 0]
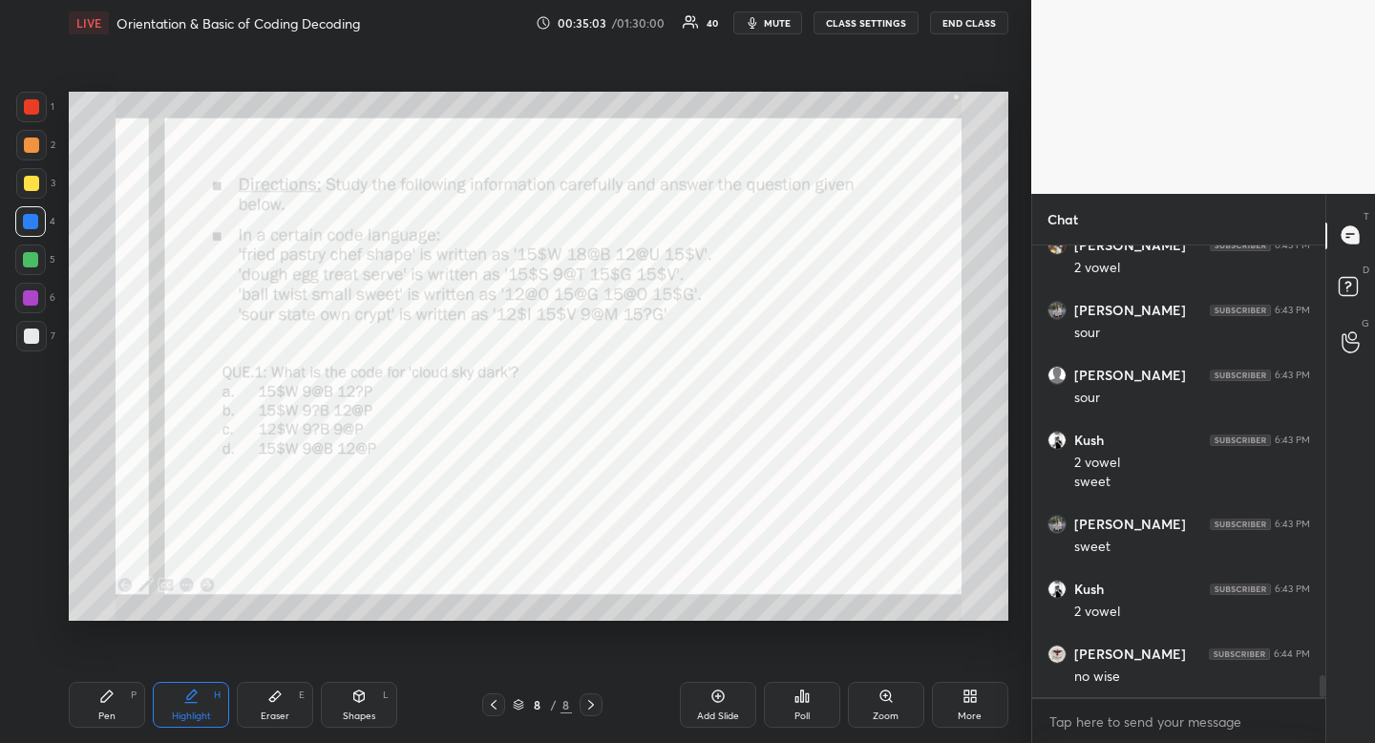
click at [117, 711] on div "Pen P" at bounding box center [107, 705] width 76 height 46
drag, startPoint x: 117, startPoint y: 711, endPoint x: 121, endPoint y: 699, distance: 13.0
click at [117, 711] on div "Pen P" at bounding box center [107, 705] width 76 height 46
click at [32, 113] on div at bounding box center [31, 106] width 15 height 15
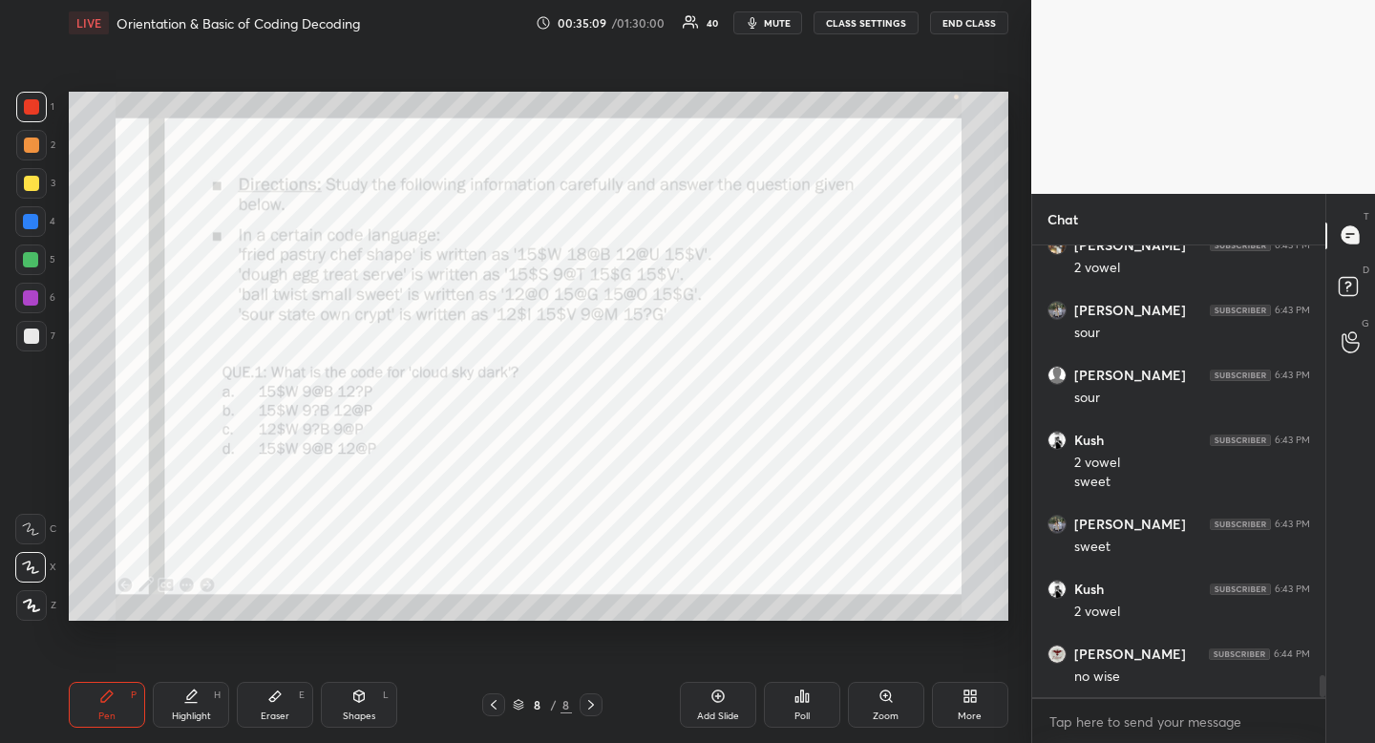
click at [34, 216] on div at bounding box center [30, 221] width 15 height 15
drag, startPoint x: 34, startPoint y: 216, endPoint x: 57, endPoint y: 215, distance: 22.9
click at [34, 216] on div at bounding box center [30, 221] width 15 height 15
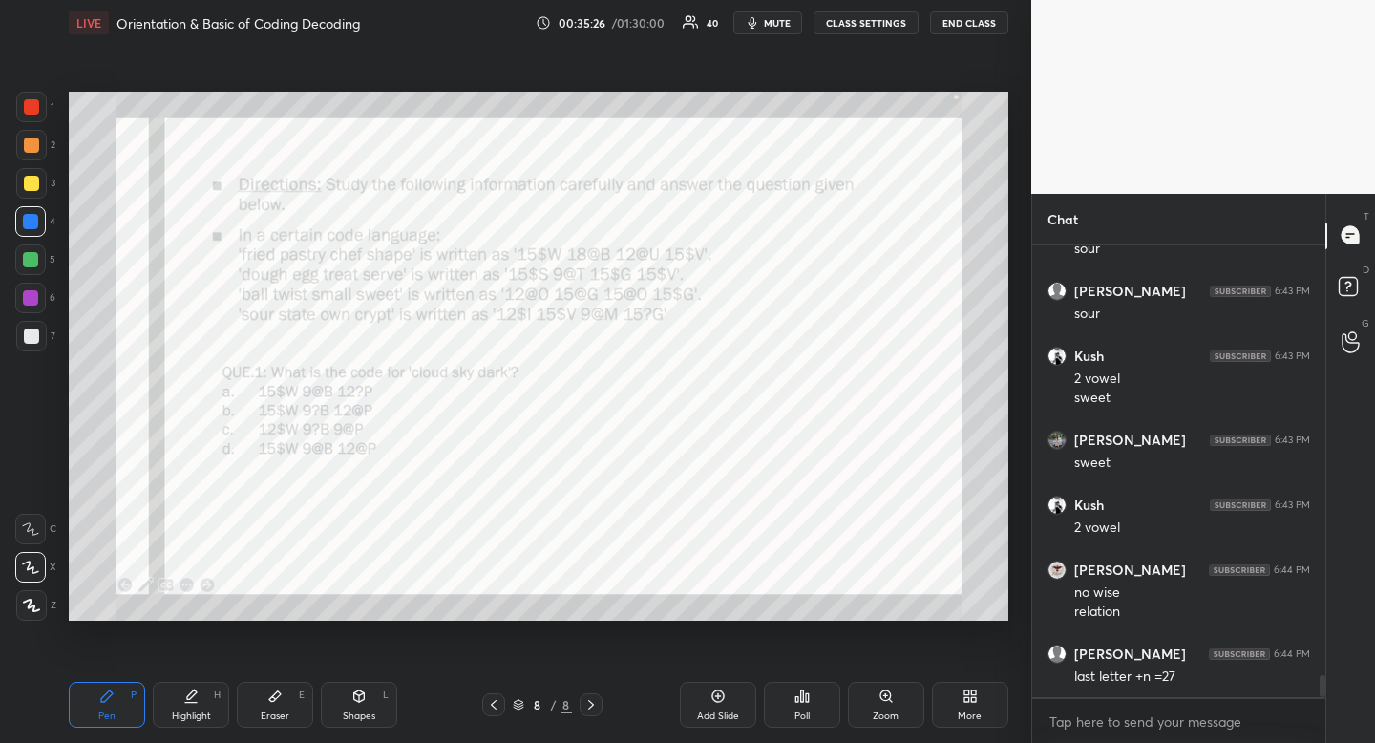
scroll to position [9093, 0]
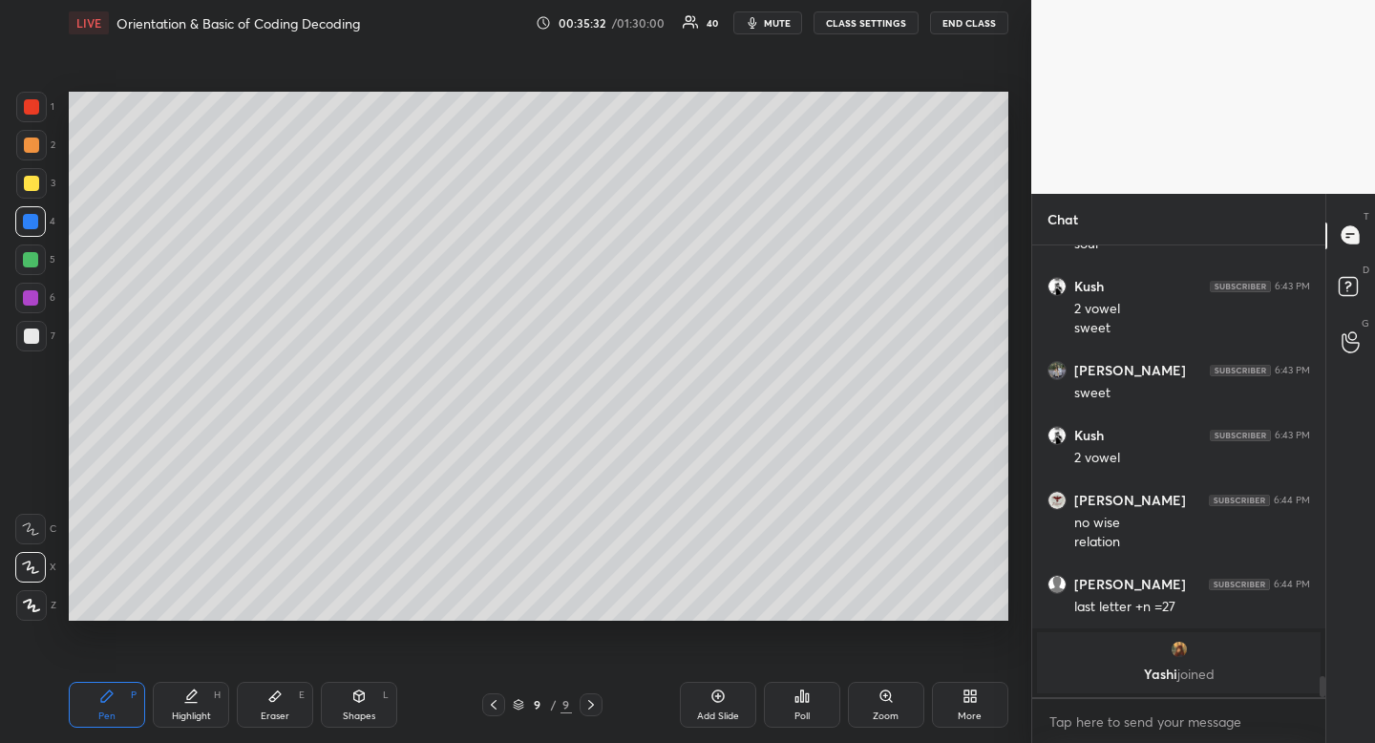
drag, startPoint x: 35, startPoint y: 337, endPoint x: 23, endPoint y: 345, distance: 14.6
click at [35, 337] on div at bounding box center [31, 336] width 15 height 15
click at [381, 710] on div "Shapes L" at bounding box center [359, 705] width 76 height 46
click at [40, 485] on div at bounding box center [31, 491] width 31 height 31
click at [39, 477] on div at bounding box center [31, 491] width 31 height 31
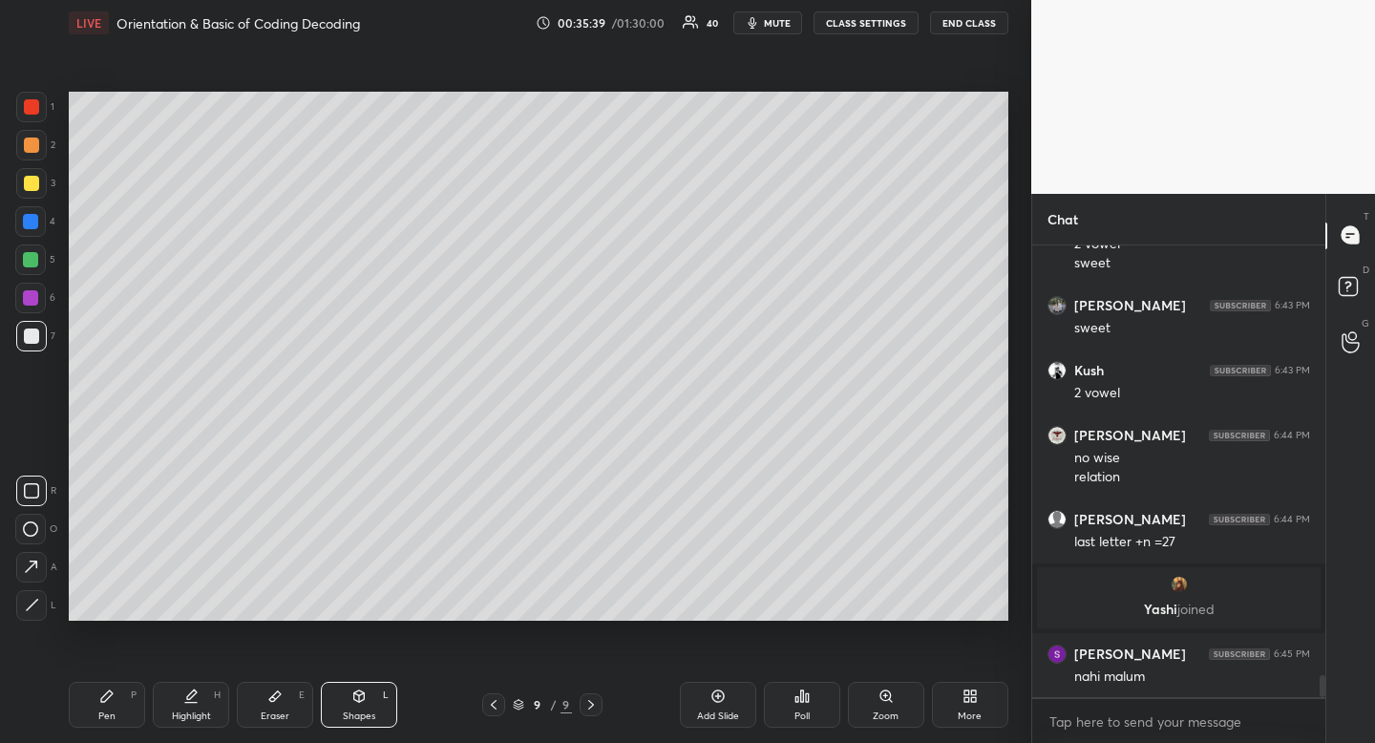
scroll to position [8721, 0]
click at [106, 718] on div "Pen" at bounding box center [106, 716] width 17 height 10
click at [111, 715] on div "Pen" at bounding box center [106, 716] width 17 height 10
click at [28, 180] on div at bounding box center [31, 183] width 15 height 15
click at [32, 179] on div at bounding box center [31, 183] width 15 height 15
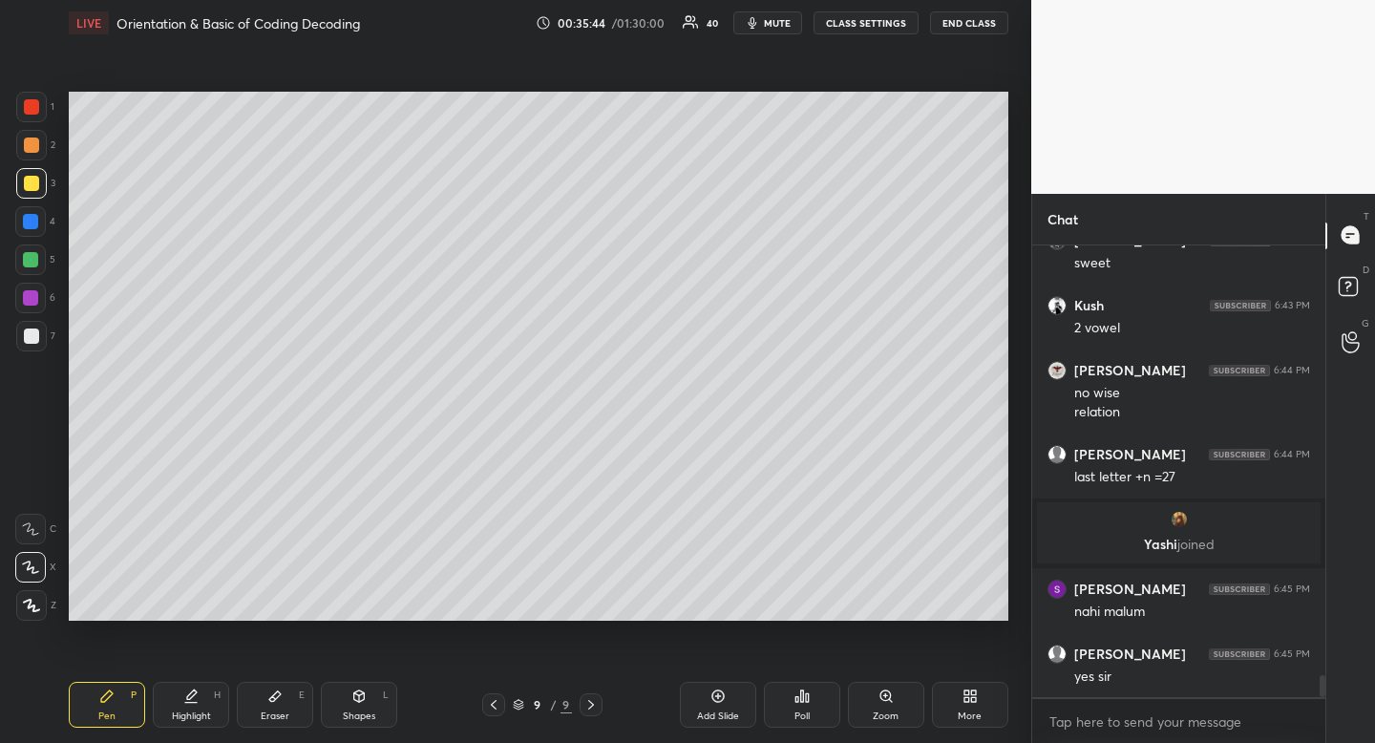
scroll to position [8851, 0]
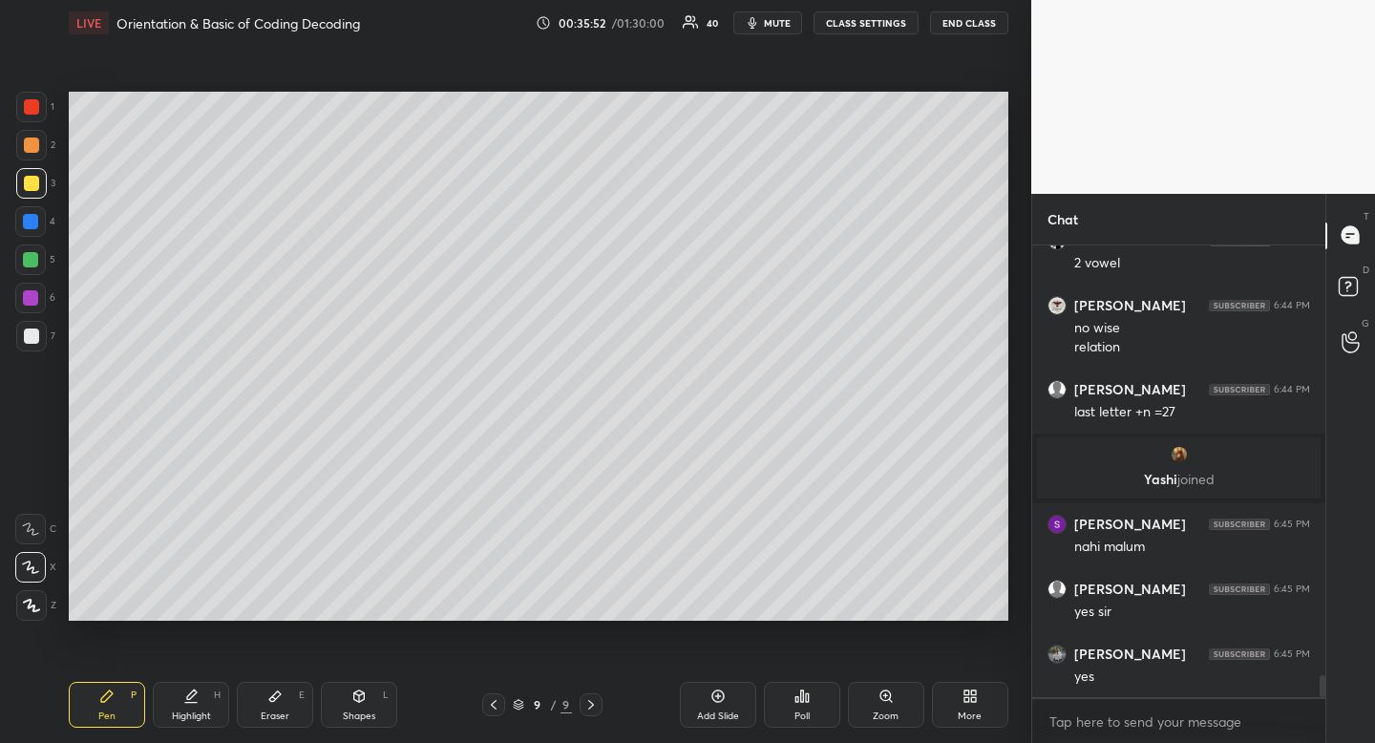
click at [33, 335] on div at bounding box center [31, 336] width 15 height 15
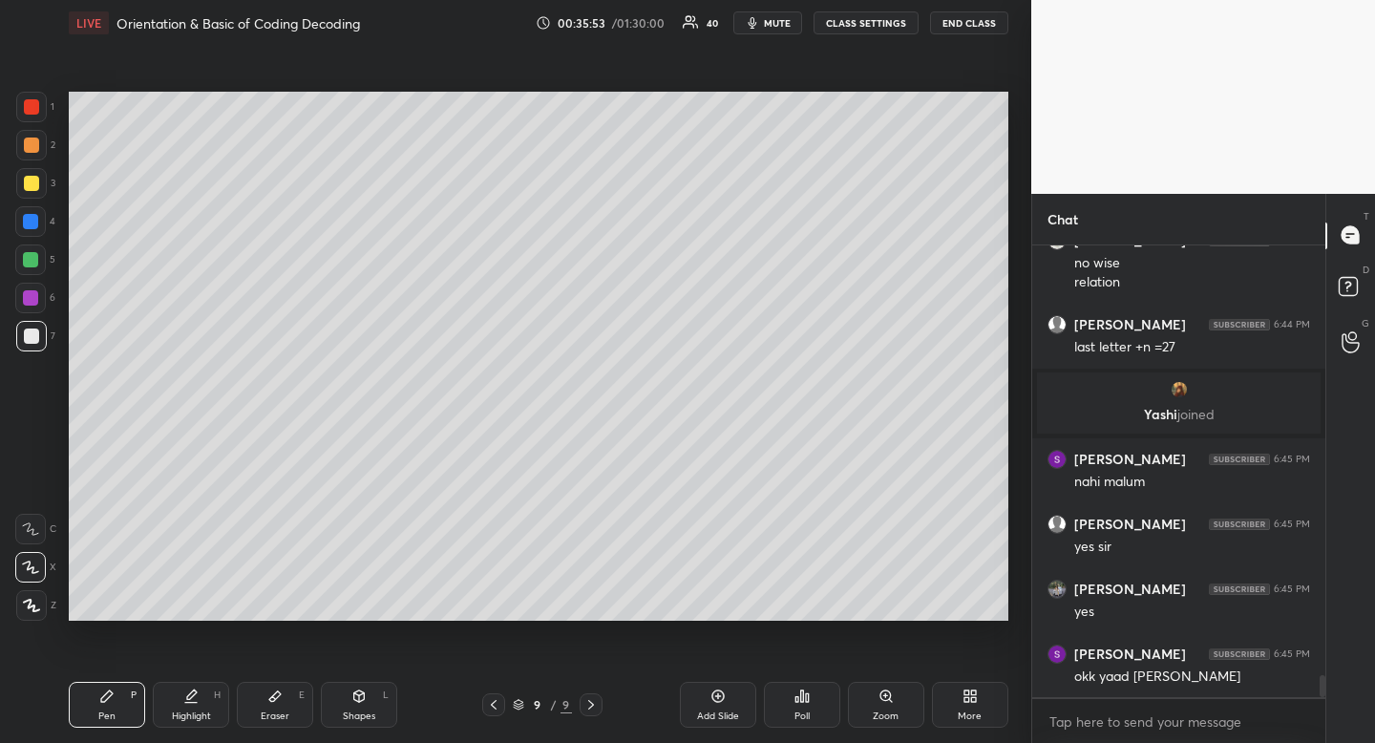
click at [198, 691] on icon at bounding box center [190, 696] width 15 height 15
drag, startPoint x: 198, startPoint y: 691, endPoint x: 200, endPoint y: 681, distance: 10.7
click at [198, 691] on icon at bounding box center [190, 696] width 15 height 15
click at [112, 708] on div "Pen P" at bounding box center [107, 705] width 76 height 46
drag, startPoint x: 112, startPoint y: 708, endPoint x: 101, endPoint y: 651, distance: 57.3
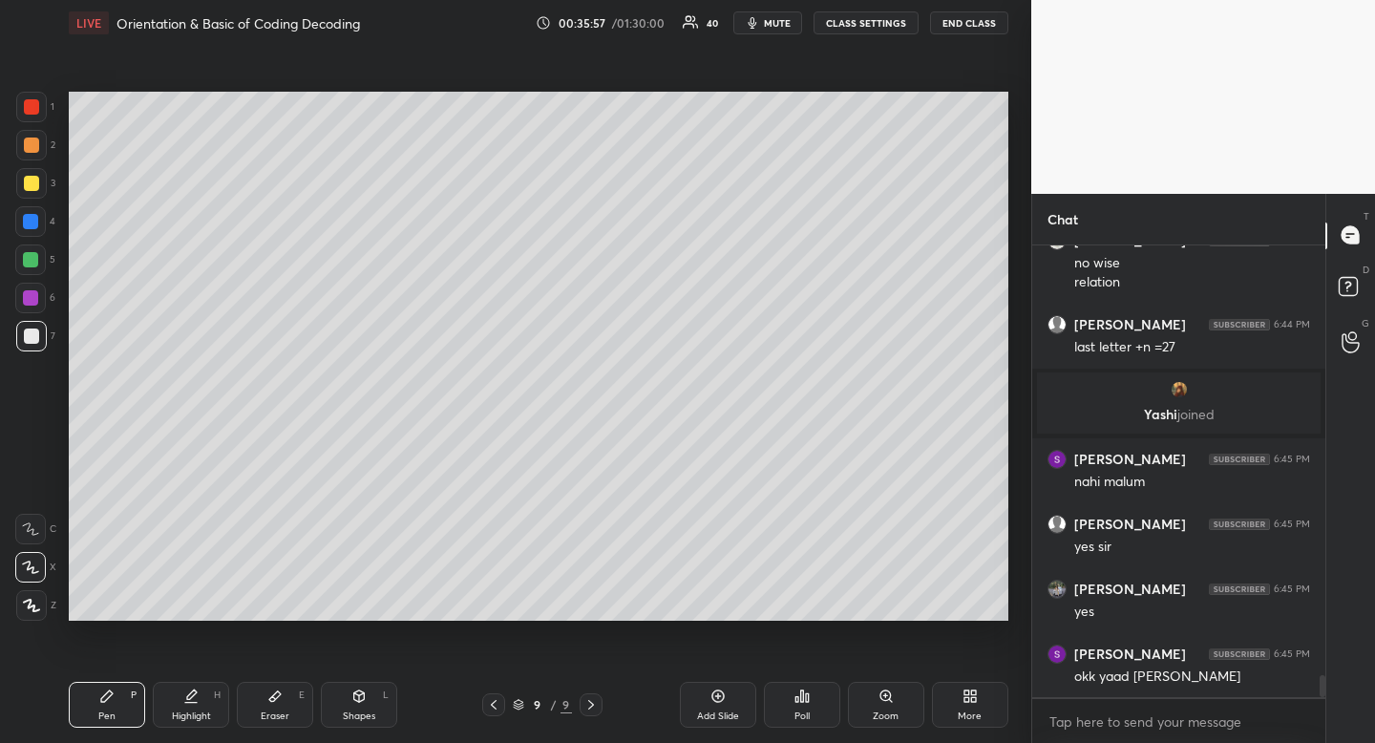
click at [112, 708] on div "Pen P" at bounding box center [107, 705] width 76 height 46
click at [37, 334] on div at bounding box center [31, 336] width 15 height 15
click at [34, 183] on div at bounding box center [31, 183] width 15 height 15
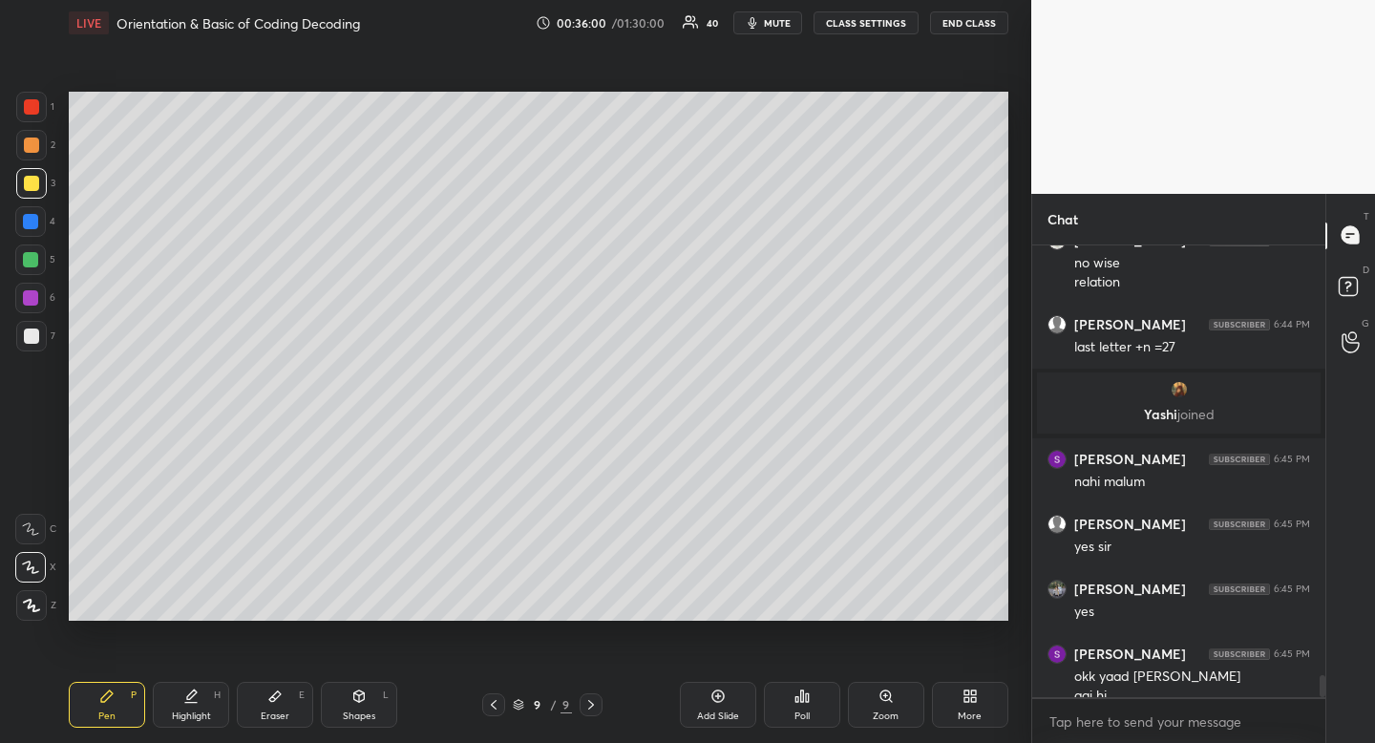
scroll to position [8935, 0]
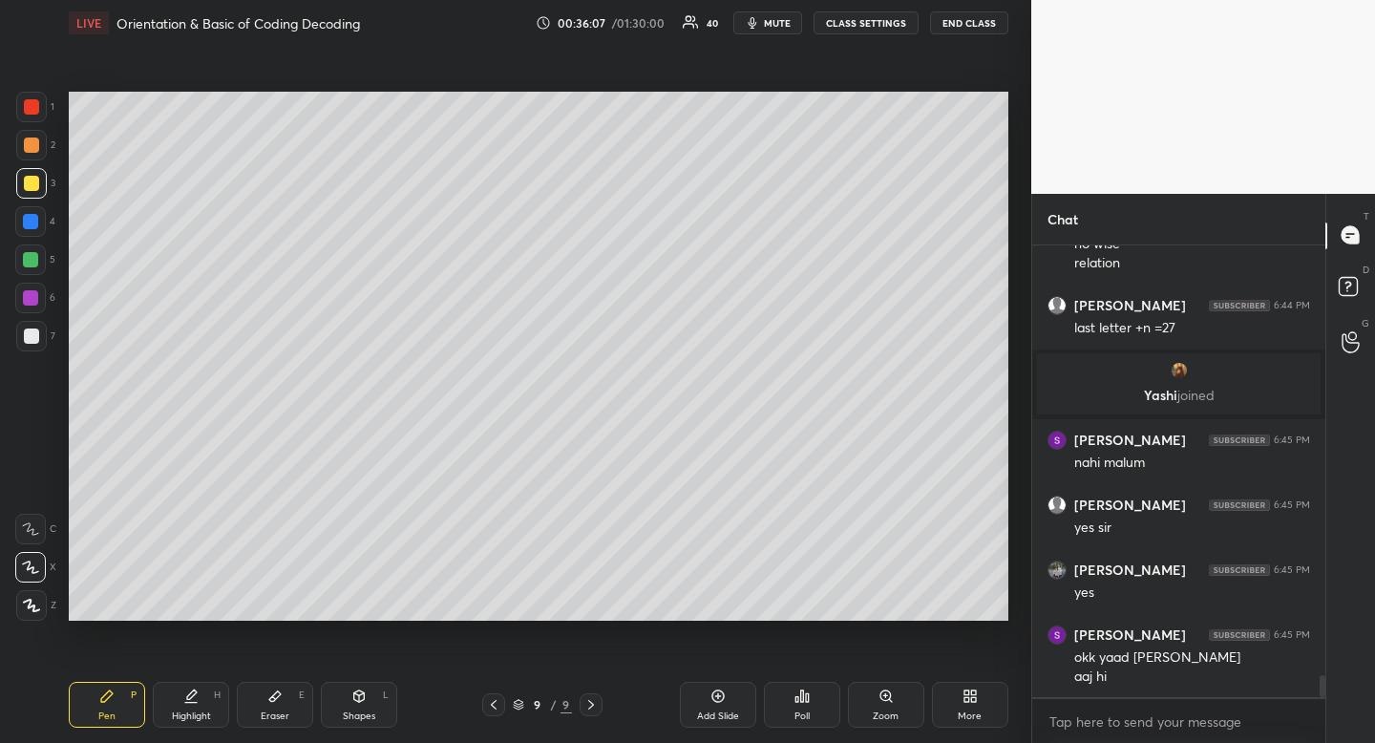
click at [278, 700] on icon at bounding box center [274, 696] width 15 height 15
drag, startPoint x: 278, startPoint y: 700, endPoint x: 258, endPoint y: 631, distance: 71.6
click at [278, 700] on icon at bounding box center [274, 696] width 15 height 15
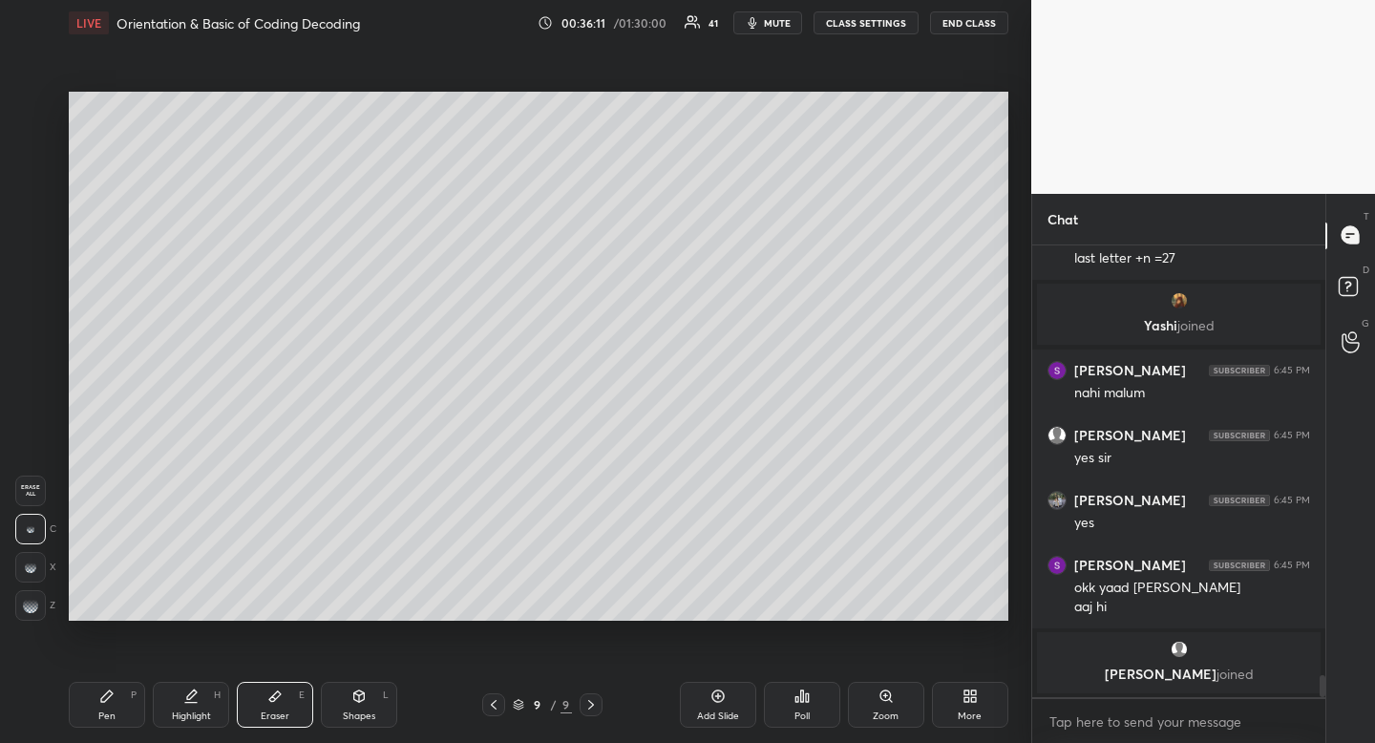
click at [126, 698] on div "Pen P" at bounding box center [107, 705] width 76 height 46
click at [35, 185] on div at bounding box center [31, 183] width 15 height 15
drag, startPoint x: 35, startPoint y: 185, endPoint x: 3, endPoint y: 210, distance: 40.9
click at [35, 185] on div at bounding box center [31, 183] width 15 height 15
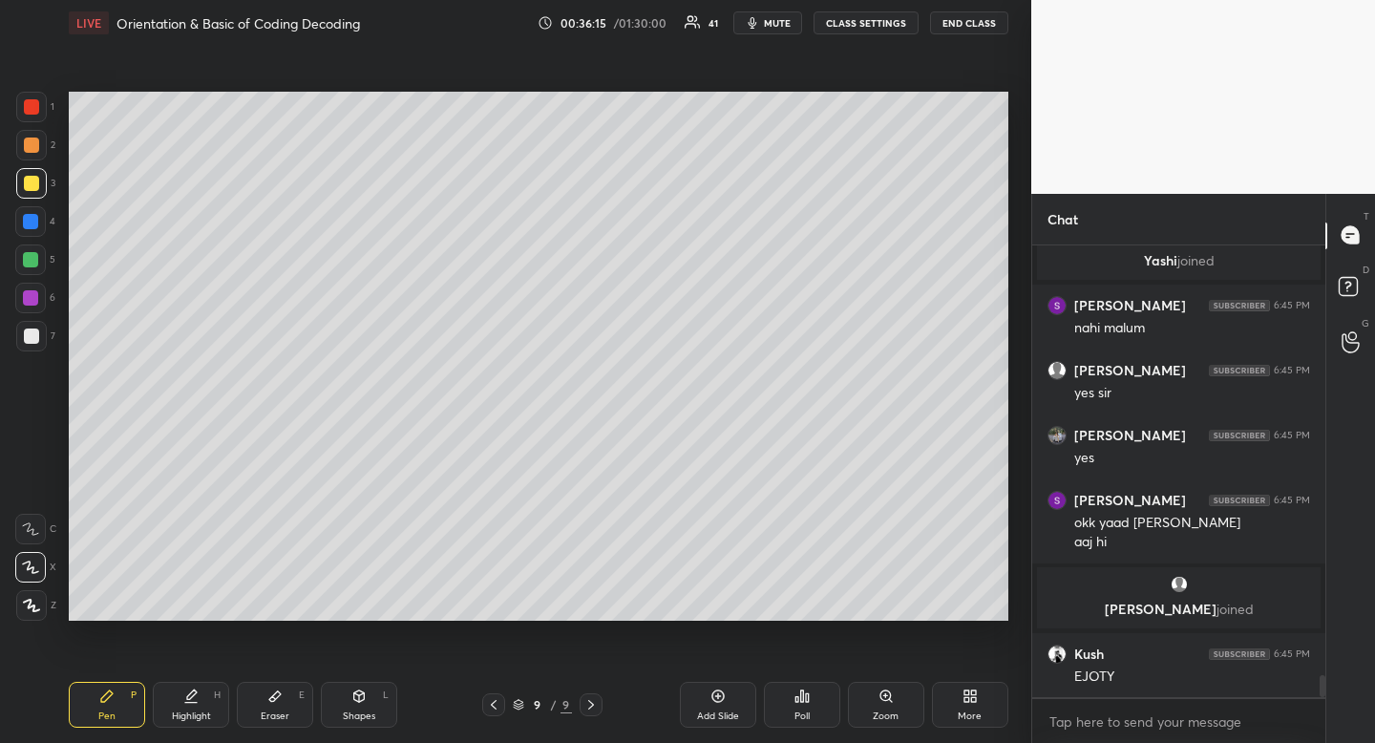
scroll to position [8965, 0]
click at [34, 144] on div at bounding box center [31, 145] width 15 height 15
click at [31, 178] on div at bounding box center [31, 183] width 15 height 15
click at [200, 697] on div "Highlight H" at bounding box center [191, 705] width 76 height 46
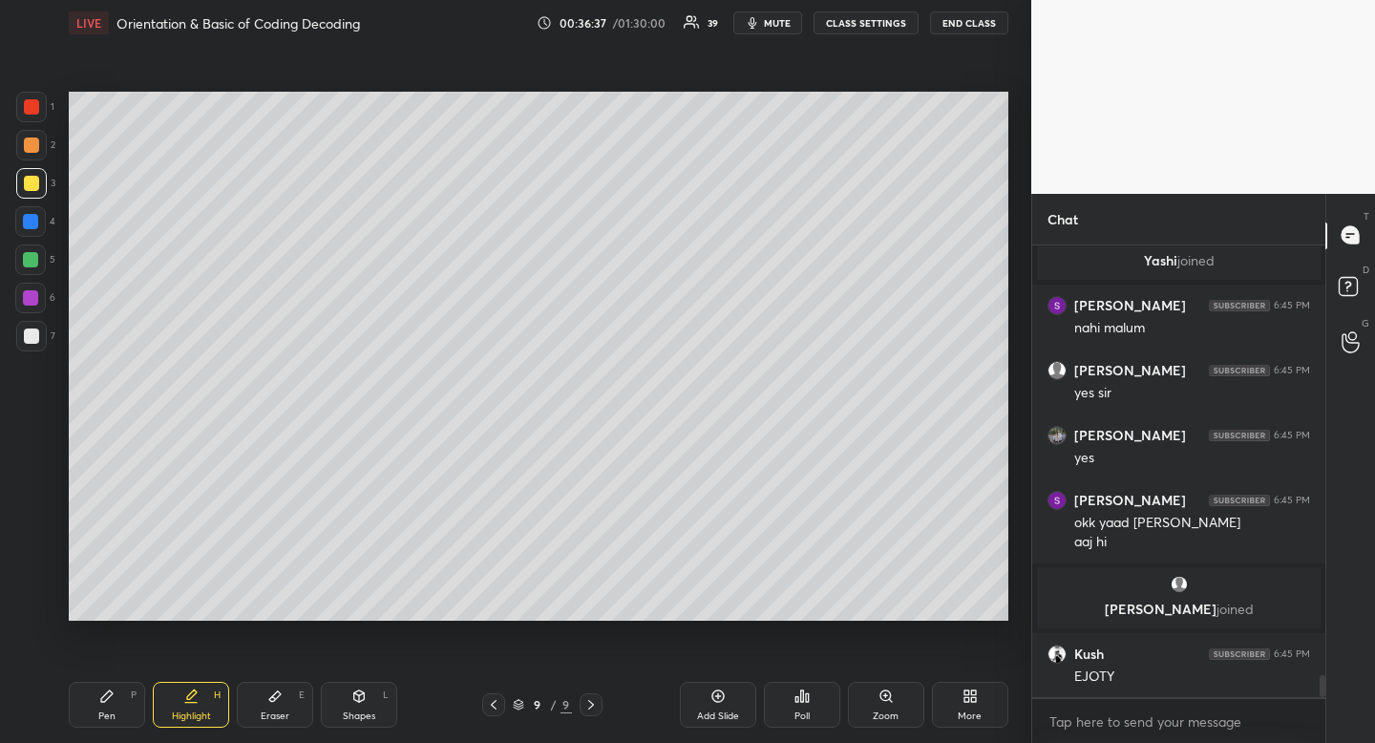
click at [37, 253] on div at bounding box center [30, 259] width 31 height 31
drag, startPoint x: 37, startPoint y: 253, endPoint x: 15, endPoint y: 234, distance: 29.1
click at [37, 253] on div at bounding box center [30, 259] width 31 height 31
click at [121, 692] on div "Pen P" at bounding box center [107, 705] width 76 height 46
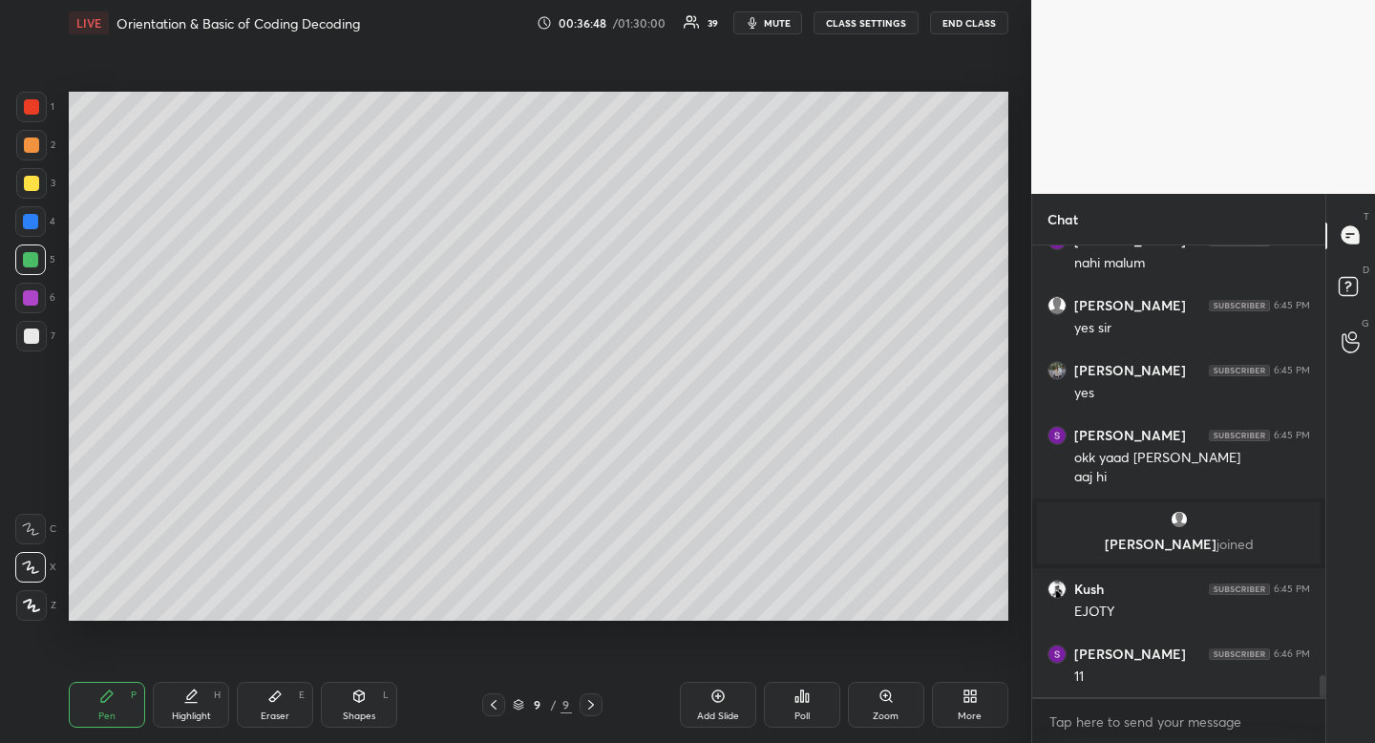
scroll to position [9160, 0]
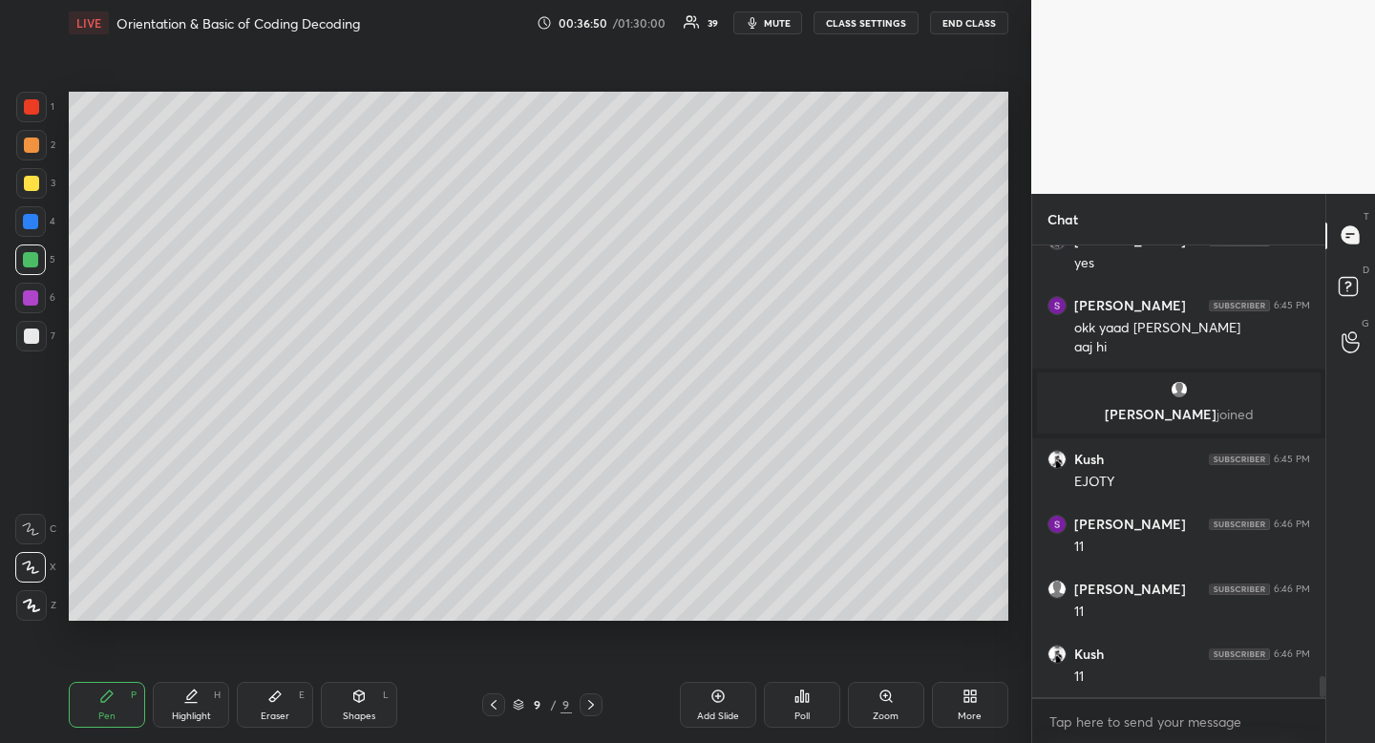
drag, startPoint x: 277, startPoint y: 696, endPoint x: 283, endPoint y: 709, distance: 13.7
click at [277, 696] on icon at bounding box center [274, 696] width 11 height 11
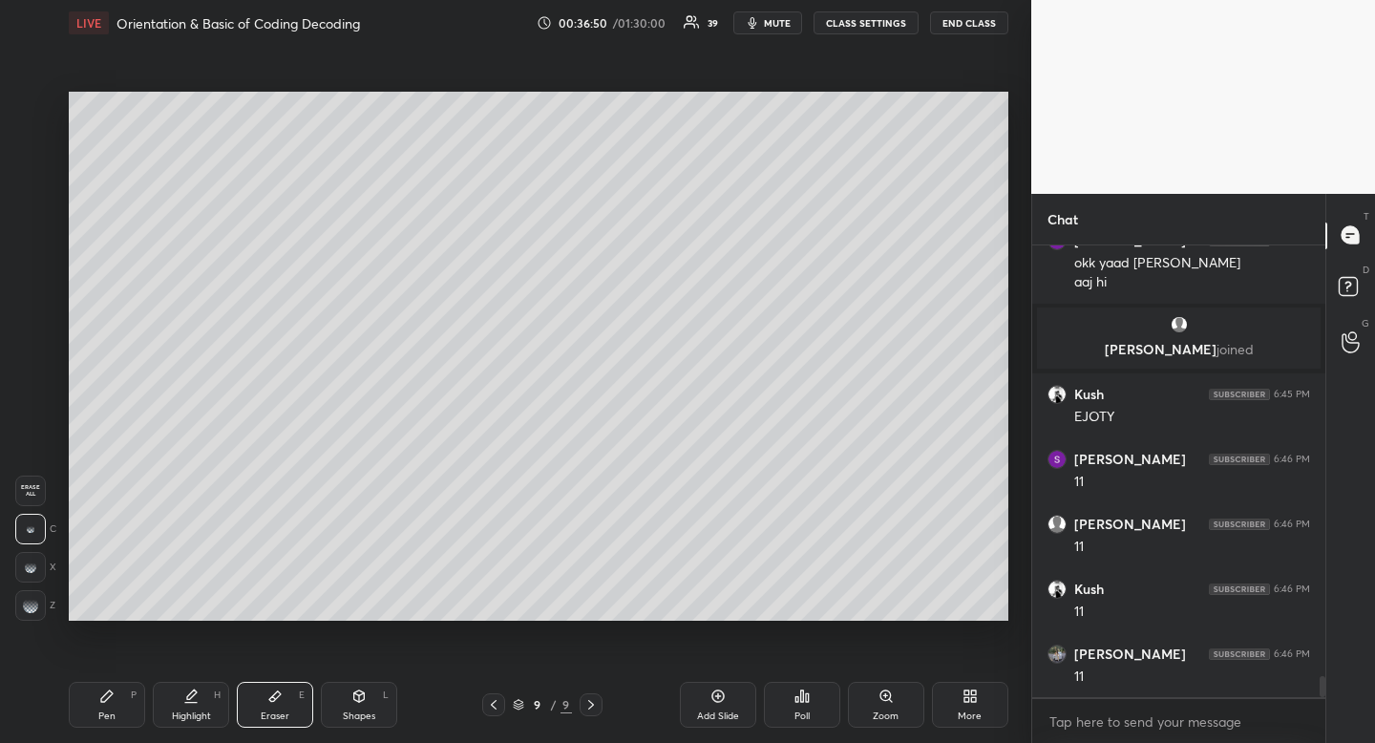
click at [283, 708] on div "Eraser E" at bounding box center [275, 705] width 76 height 46
click at [103, 700] on icon at bounding box center [106, 695] width 11 height 11
drag, startPoint x: 103, startPoint y: 700, endPoint x: 145, endPoint y: 669, distance: 52.0
click at [103, 700] on icon at bounding box center [106, 695] width 11 height 11
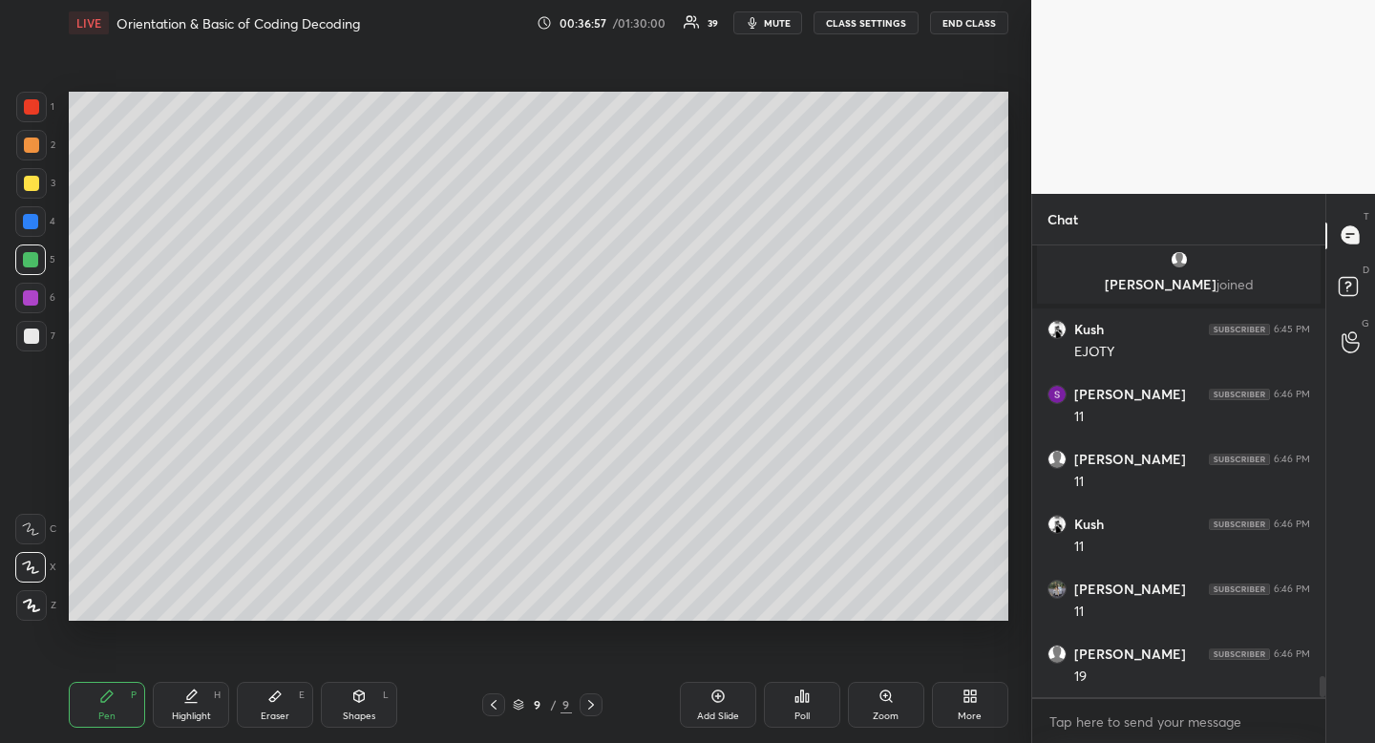
scroll to position [9355, 0]
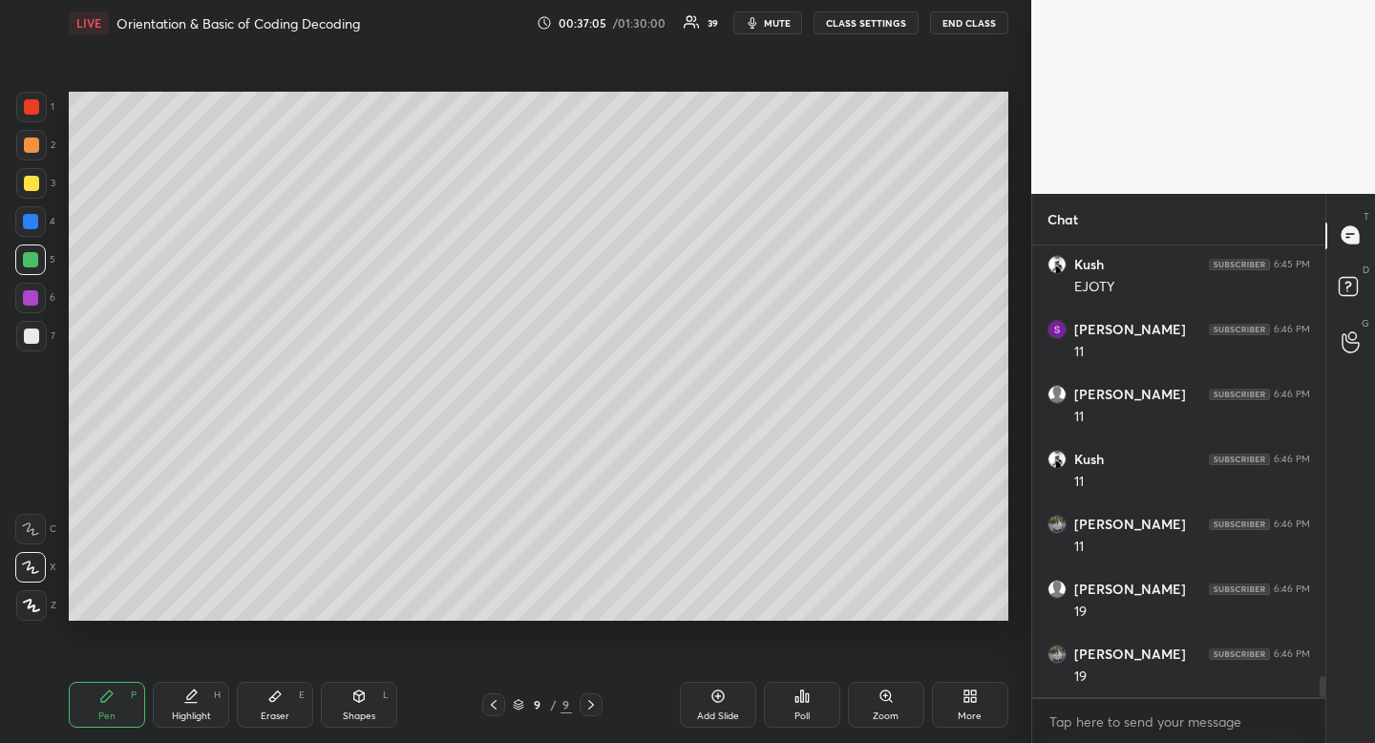
click at [273, 693] on icon at bounding box center [274, 696] width 15 height 15
click at [269, 702] on icon at bounding box center [274, 696] width 15 height 15
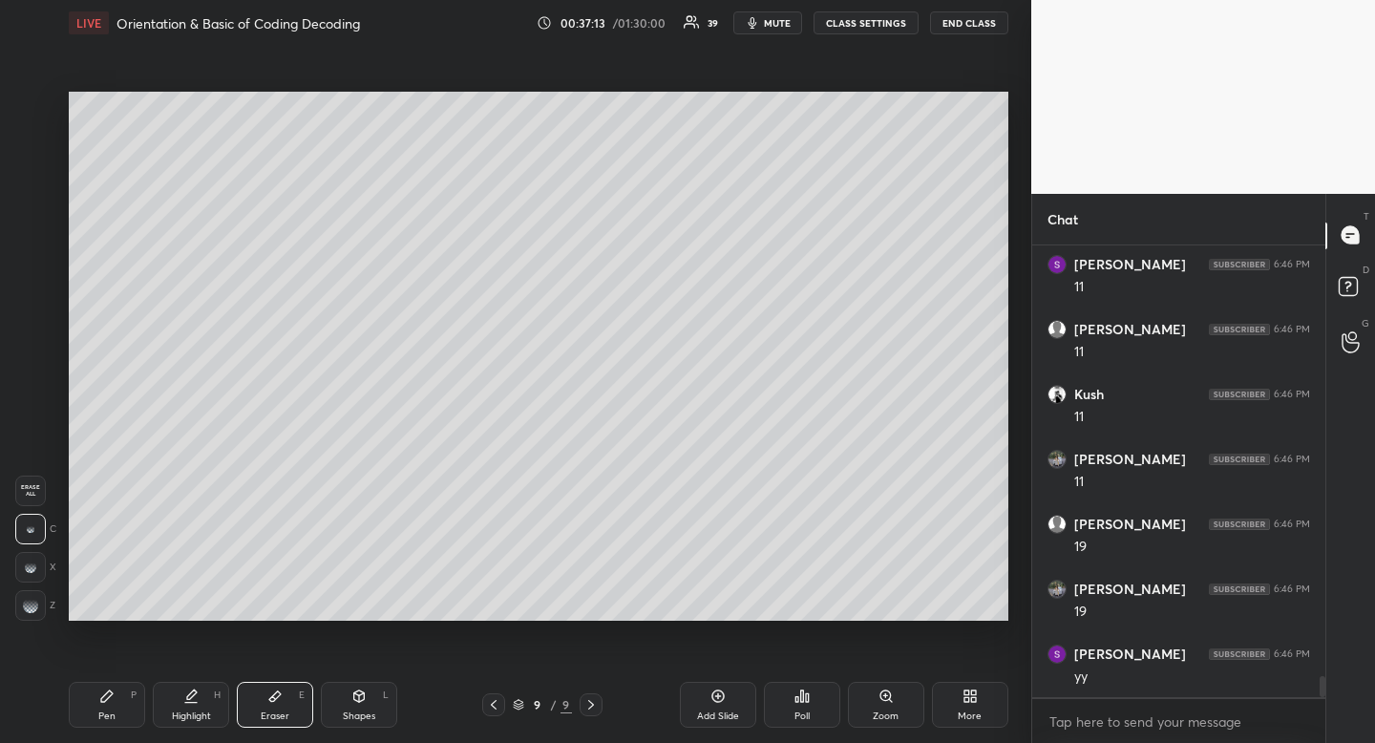
click at [108, 718] on div "Pen" at bounding box center [106, 716] width 17 height 10
click at [32, 334] on div at bounding box center [31, 336] width 15 height 15
drag, startPoint x: 32, startPoint y: 331, endPoint x: 28, endPoint y: 340, distance: 9.8
click at [30, 340] on div at bounding box center [31, 336] width 15 height 15
click at [132, 694] on div "P" at bounding box center [134, 695] width 6 height 10
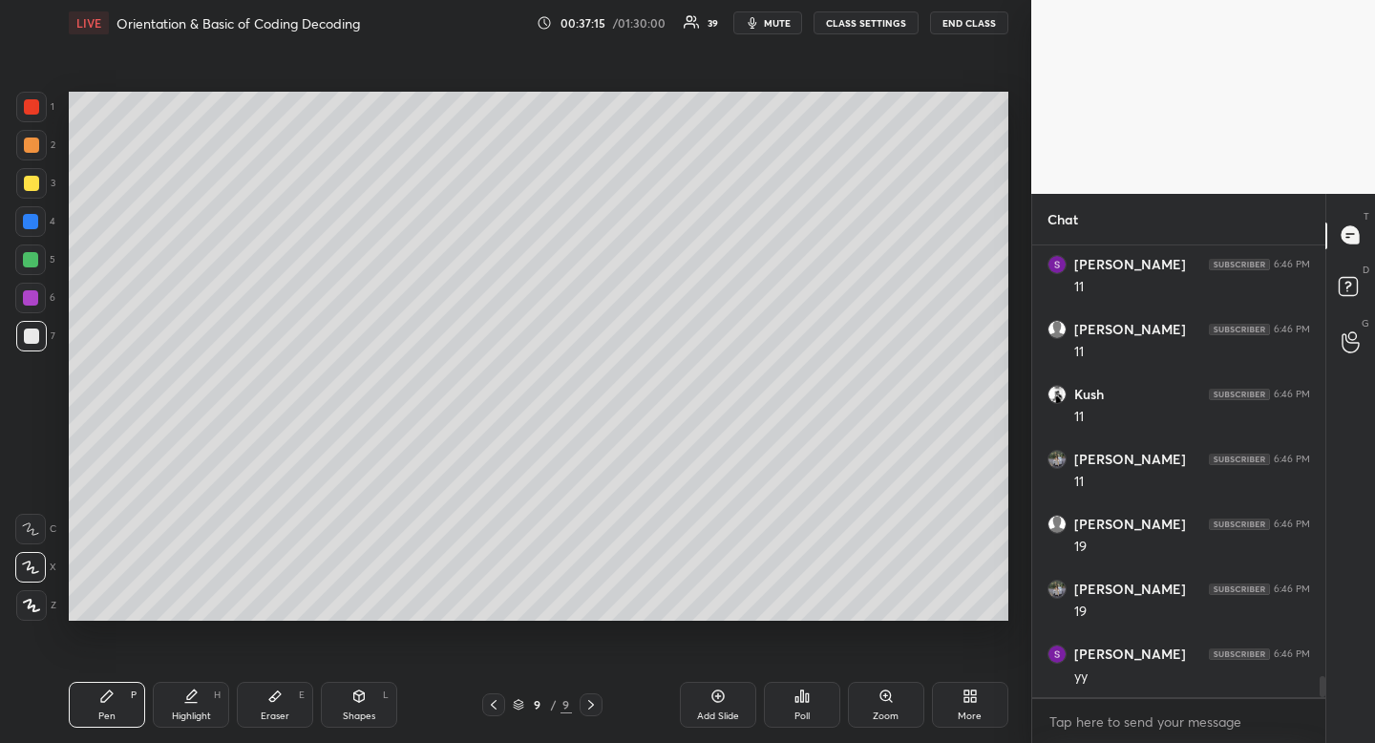
click at [132, 687] on div "Pen P" at bounding box center [107, 705] width 76 height 46
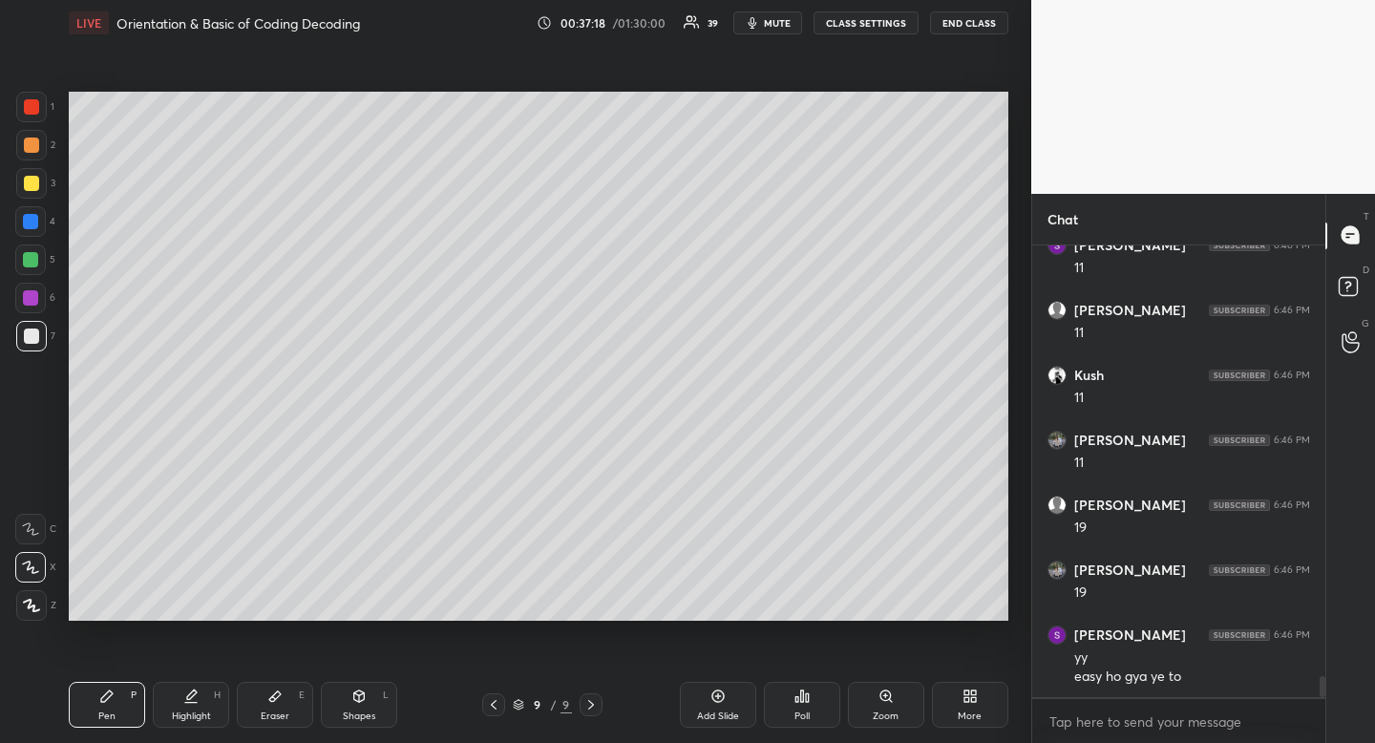
scroll to position [9504, 0]
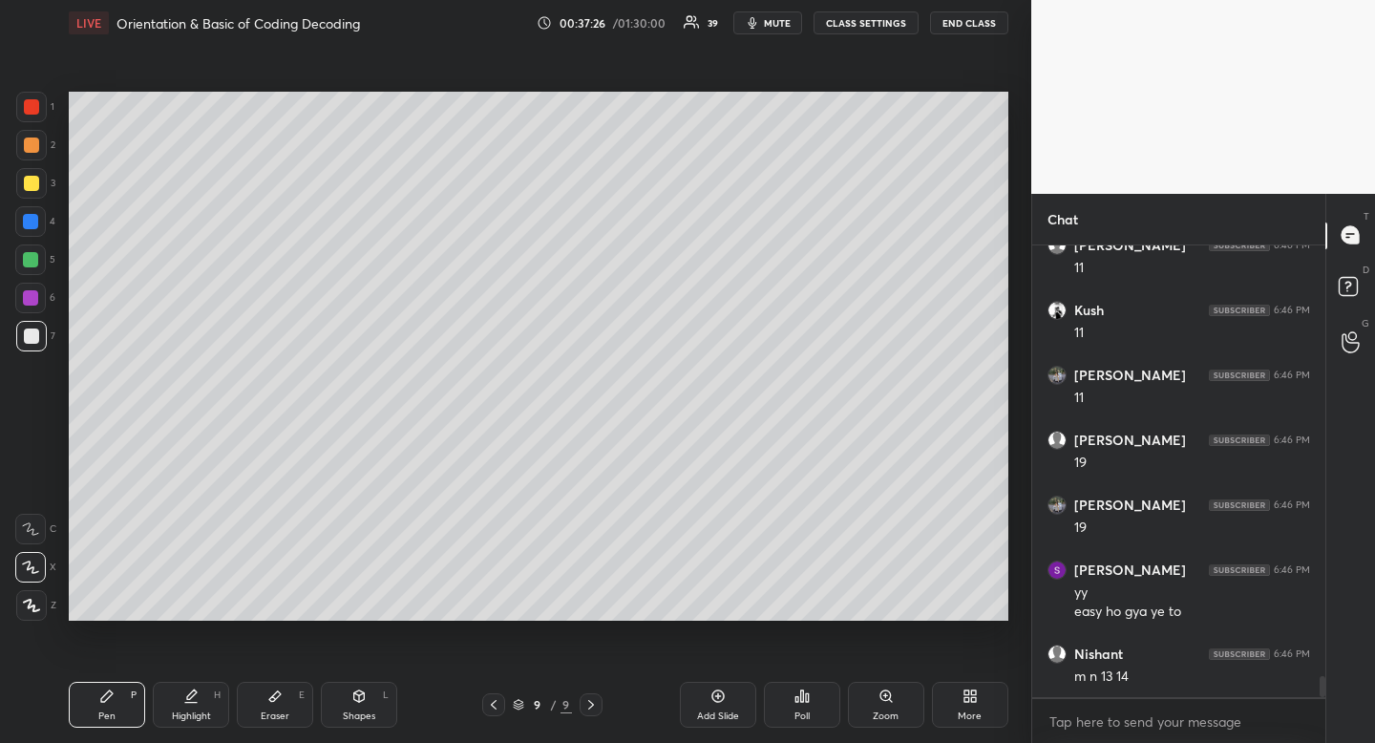
drag, startPoint x: 204, startPoint y: 694, endPoint x: 199, endPoint y: 679, distance: 16.3
click at [204, 694] on div "Highlight H" at bounding box center [191, 705] width 76 height 46
click at [201, 686] on div "Highlight H" at bounding box center [191, 705] width 76 height 46
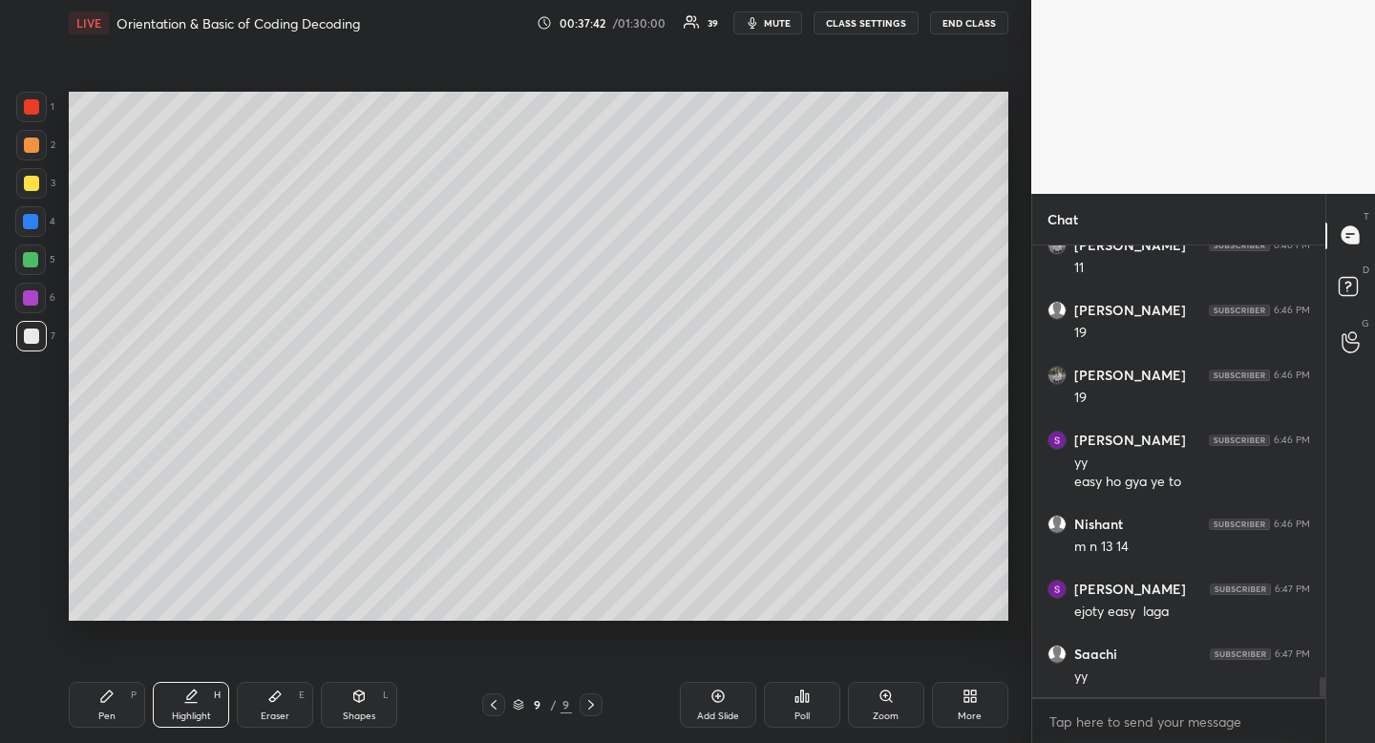
scroll to position [9698, 0]
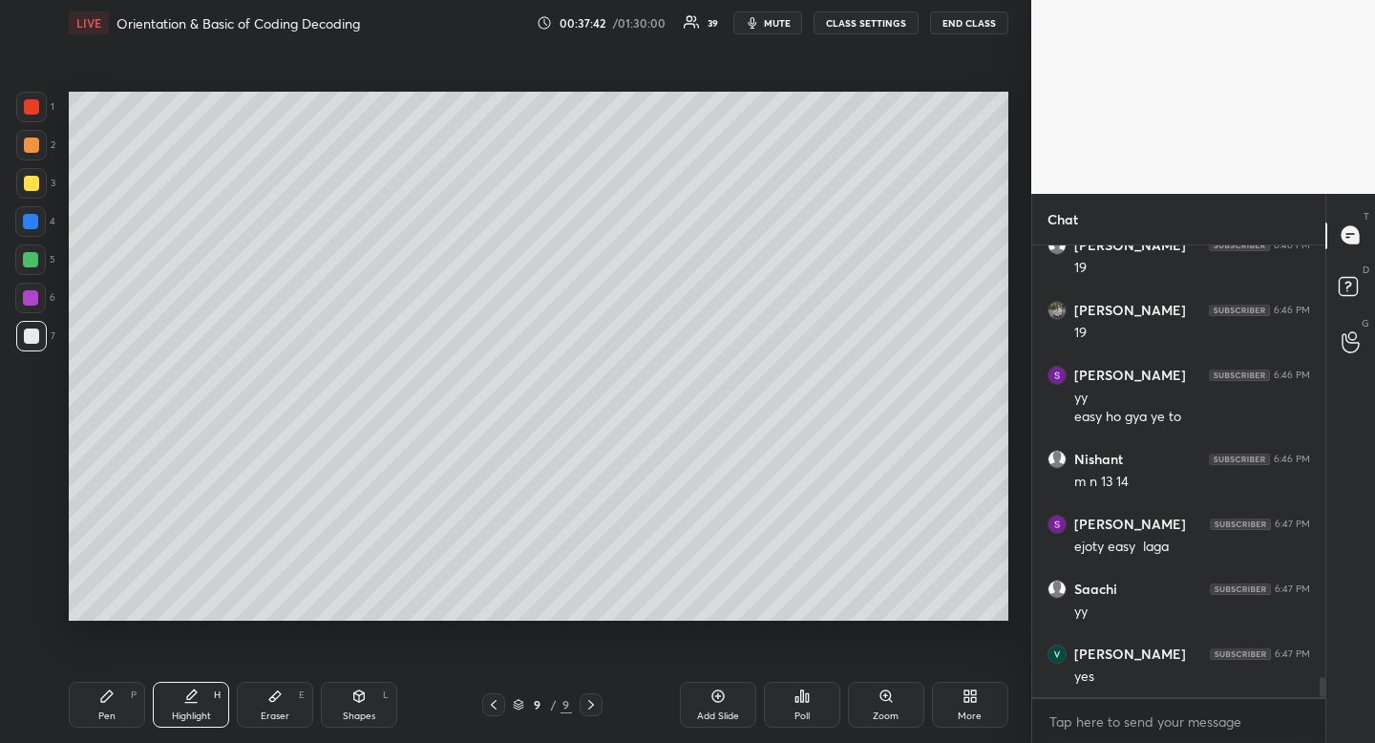
click at [498, 710] on icon at bounding box center [493, 704] width 15 height 15
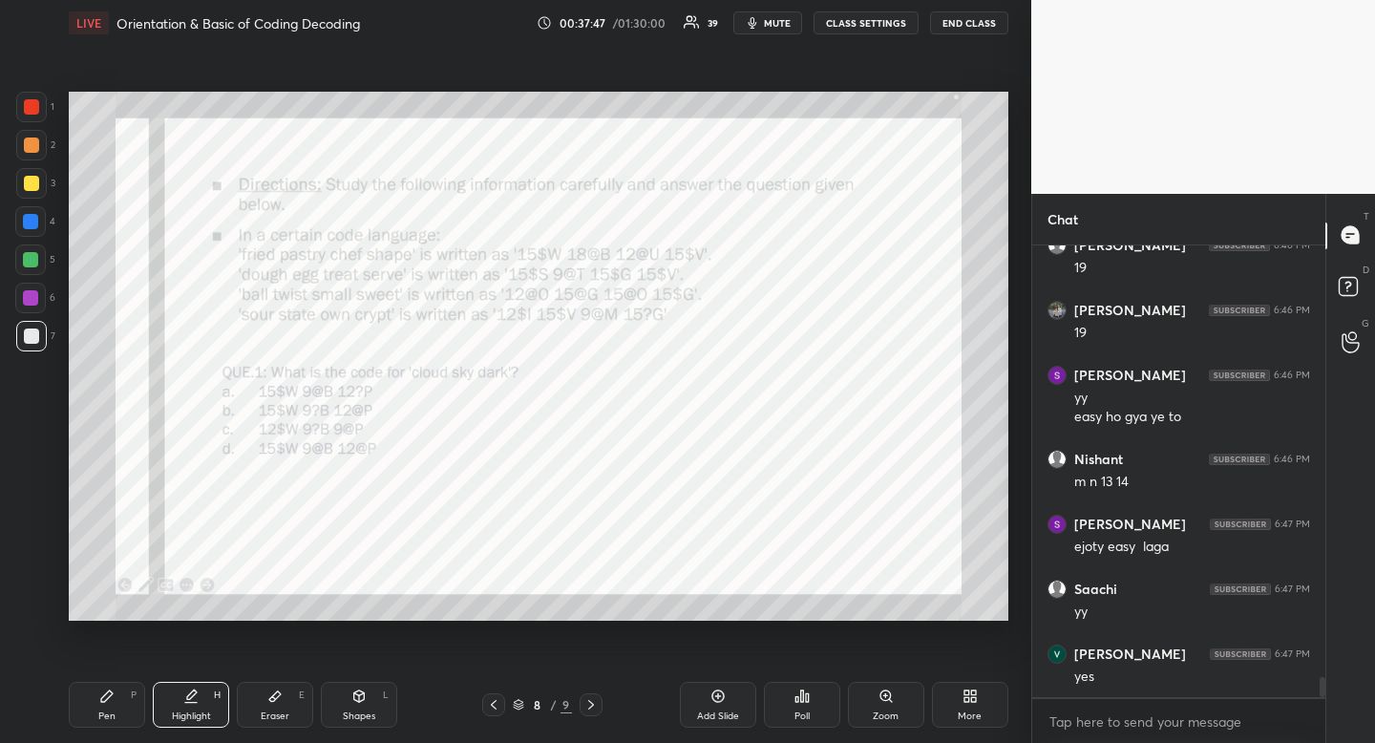
click at [30, 101] on div at bounding box center [31, 106] width 15 height 15
drag, startPoint x: 26, startPoint y: 104, endPoint x: 13, endPoint y: 134, distance: 32.1
click at [26, 104] on div at bounding box center [31, 106] width 15 height 15
click at [286, 688] on div "Eraser E" at bounding box center [275, 705] width 76 height 46
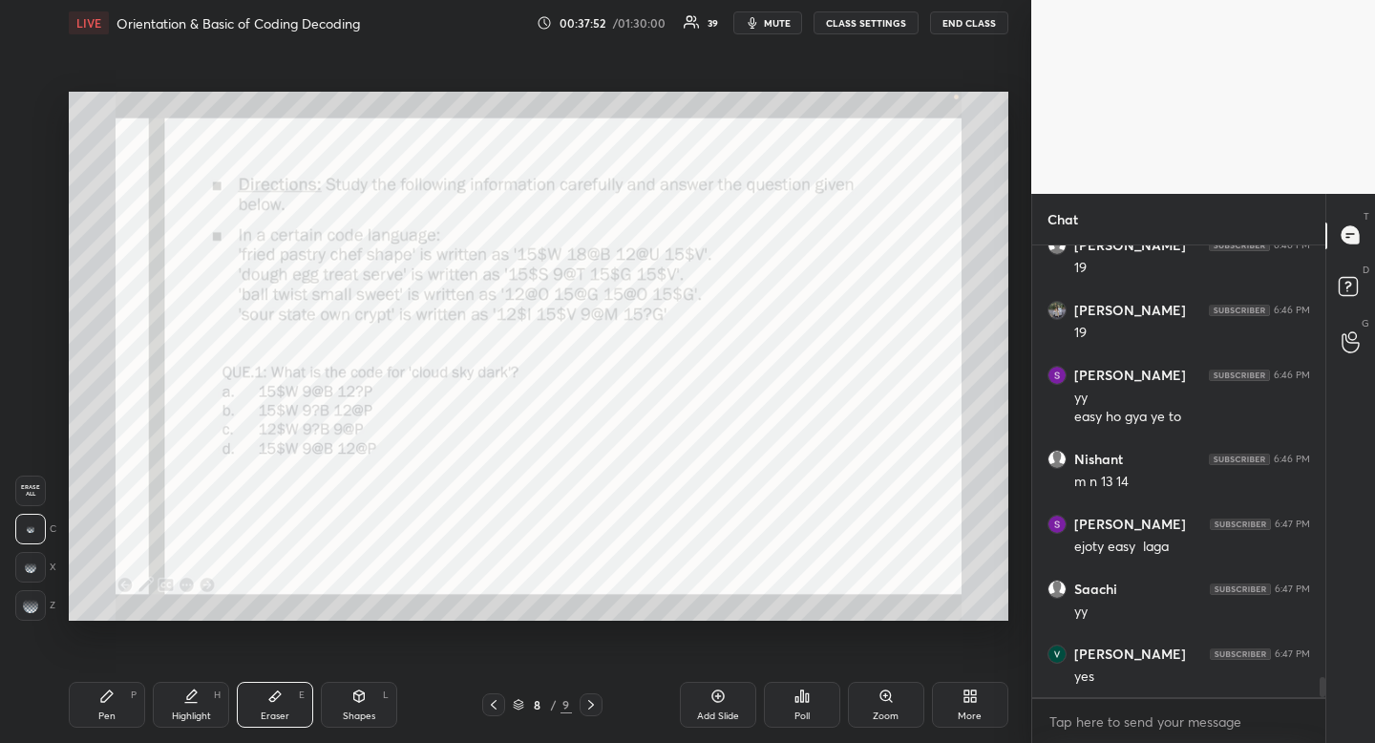
scroll to position [9763, 0]
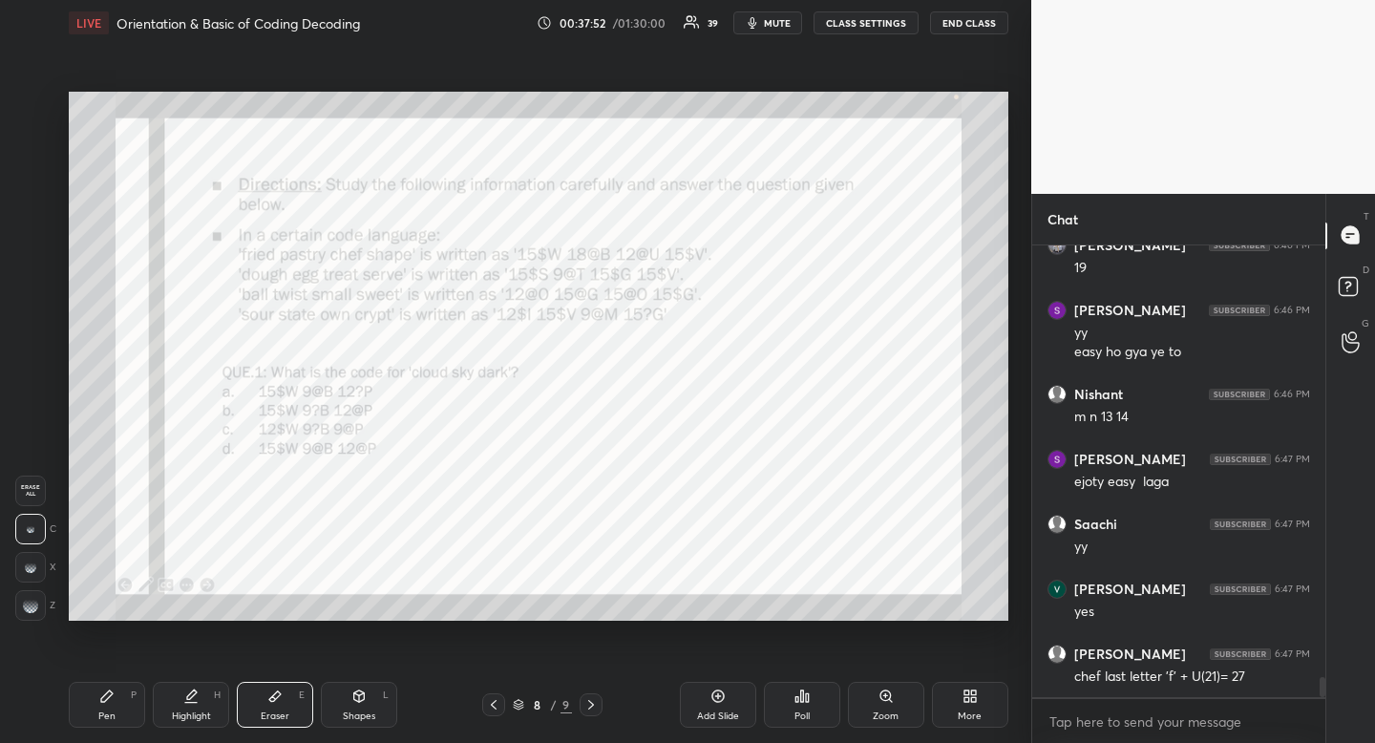
click at [118, 689] on div "Pen P" at bounding box center [107, 705] width 76 height 46
click at [124, 689] on div "Pen P" at bounding box center [107, 705] width 76 height 46
click at [593, 705] on icon at bounding box center [591, 705] width 6 height 10
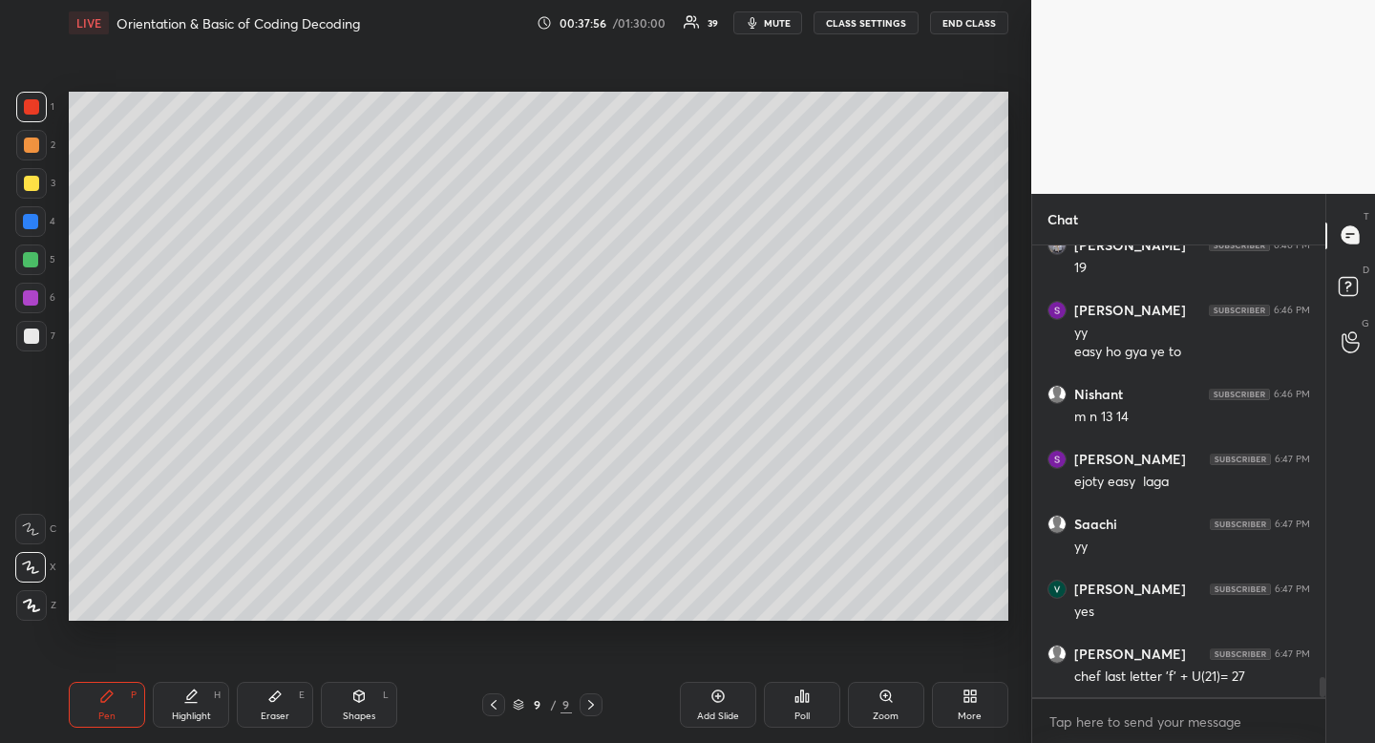
click at [502, 701] on div at bounding box center [493, 704] width 23 height 23
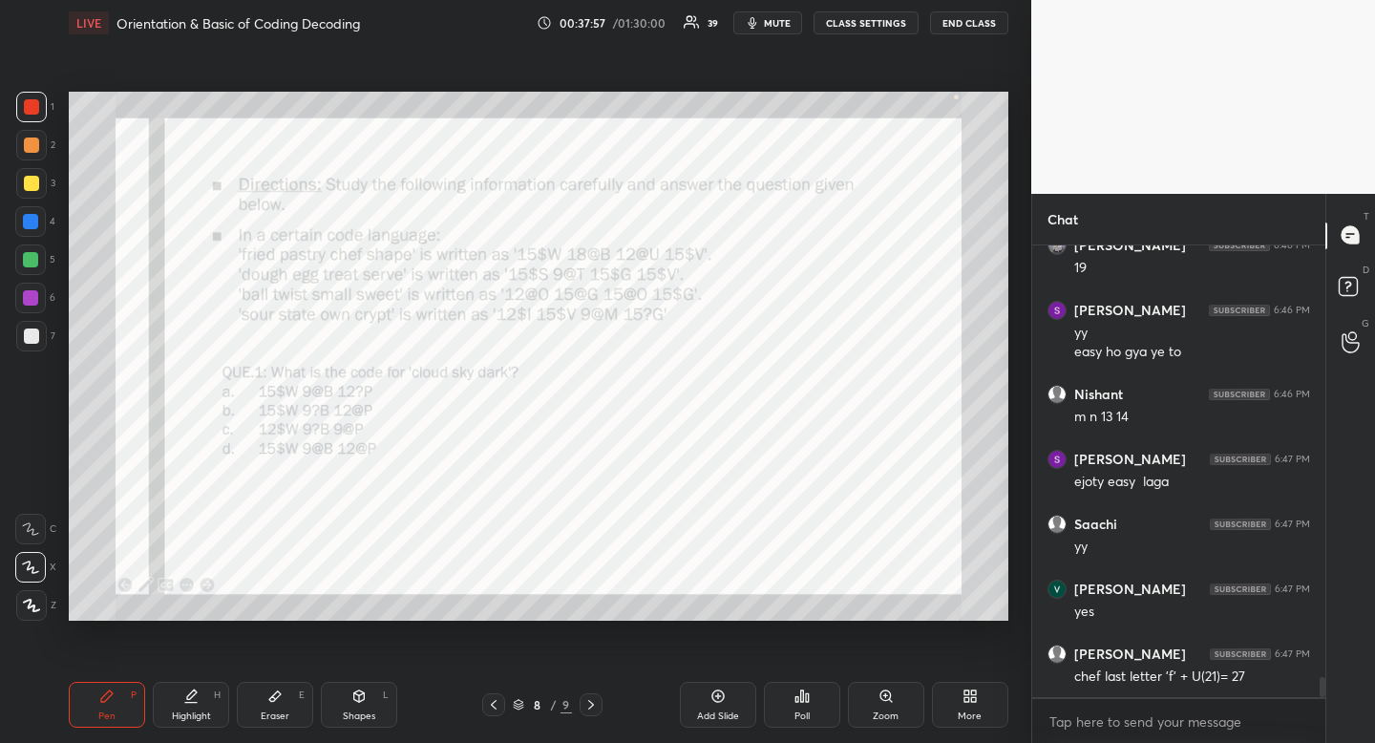
scroll to position [9828, 0]
click at [32, 218] on div at bounding box center [30, 221] width 15 height 15
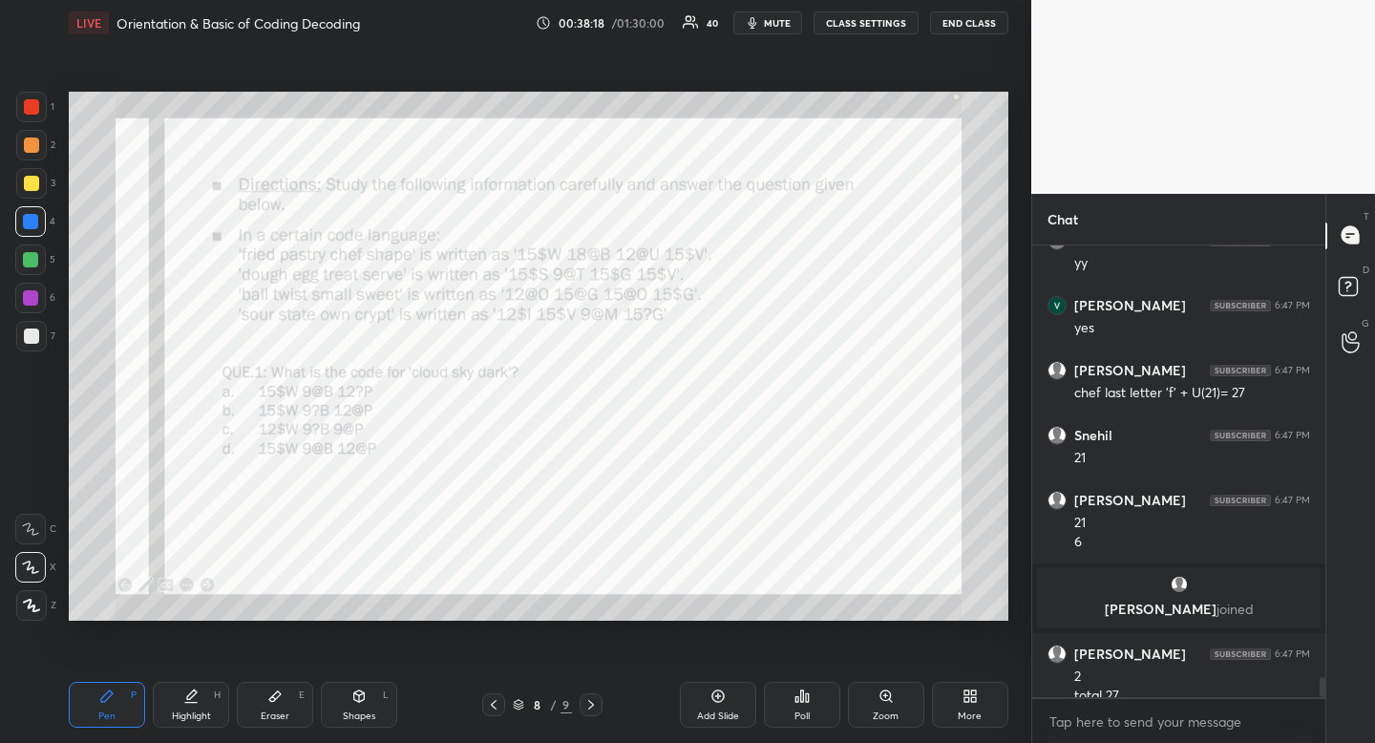
scroll to position [9765, 0]
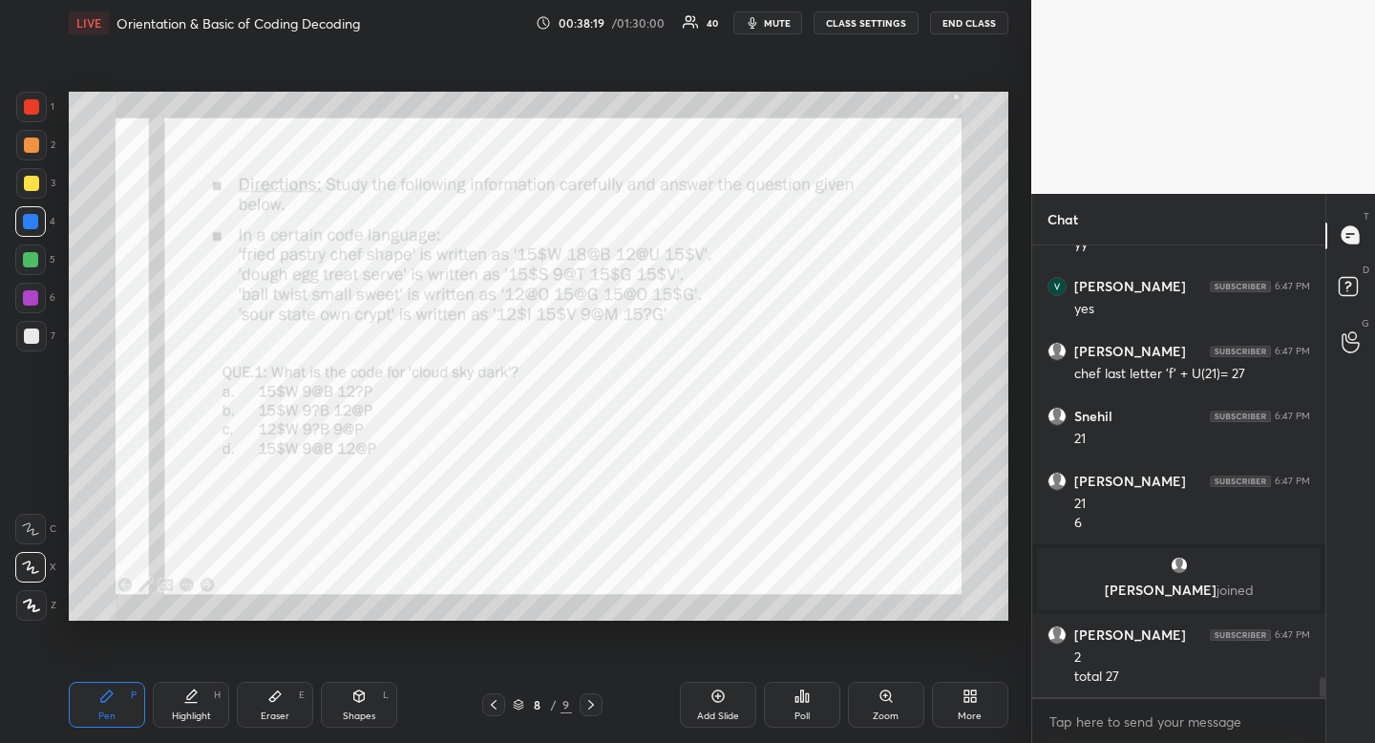
click at [183, 704] on div "Highlight H" at bounding box center [191, 705] width 76 height 46
drag, startPoint x: 191, startPoint y: 696, endPoint x: 254, endPoint y: 631, distance: 90.5
click at [191, 696] on icon at bounding box center [192, 694] width 10 height 10
click at [106, 720] on div "Pen" at bounding box center [106, 716] width 17 height 10
click at [110, 714] on div "Pen" at bounding box center [106, 716] width 17 height 10
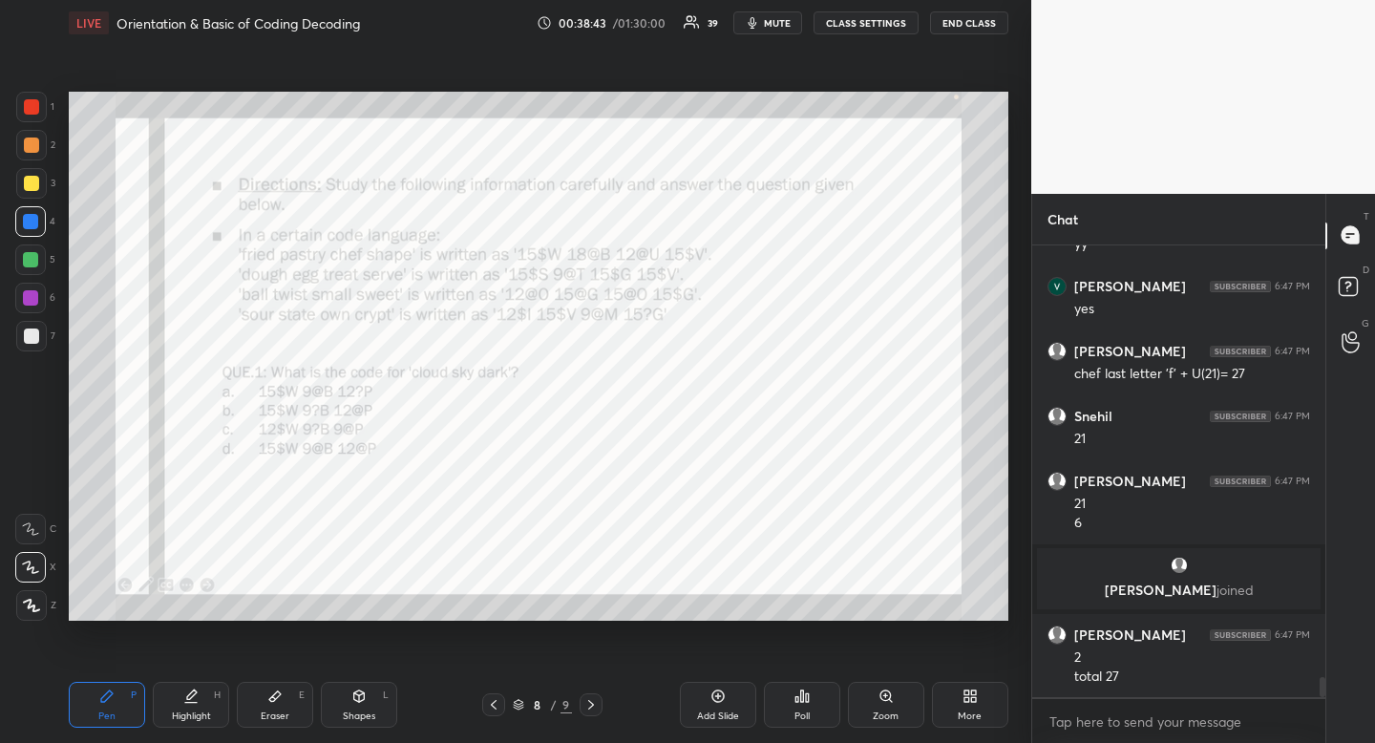
click at [35, 105] on div at bounding box center [31, 106] width 15 height 15
drag, startPoint x: 31, startPoint y: 108, endPoint x: 41, endPoint y: 167, distance: 60.1
click at [29, 110] on div at bounding box center [31, 106] width 15 height 15
click at [35, 218] on div at bounding box center [30, 221] width 15 height 15
drag, startPoint x: 35, startPoint y: 218, endPoint x: 46, endPoint y: 234, distance: 19.3
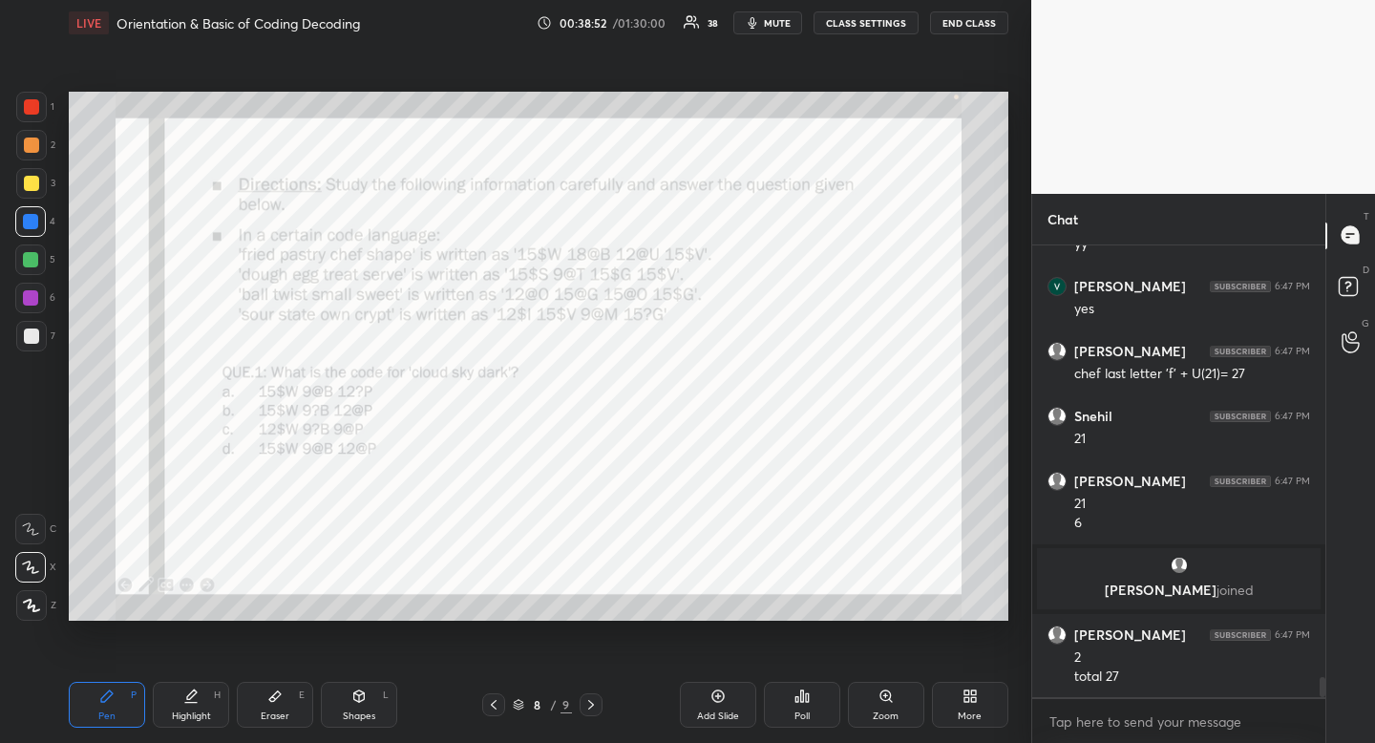
click at [35, 218] on div at bounding box center [30, 221] width 15 height 15
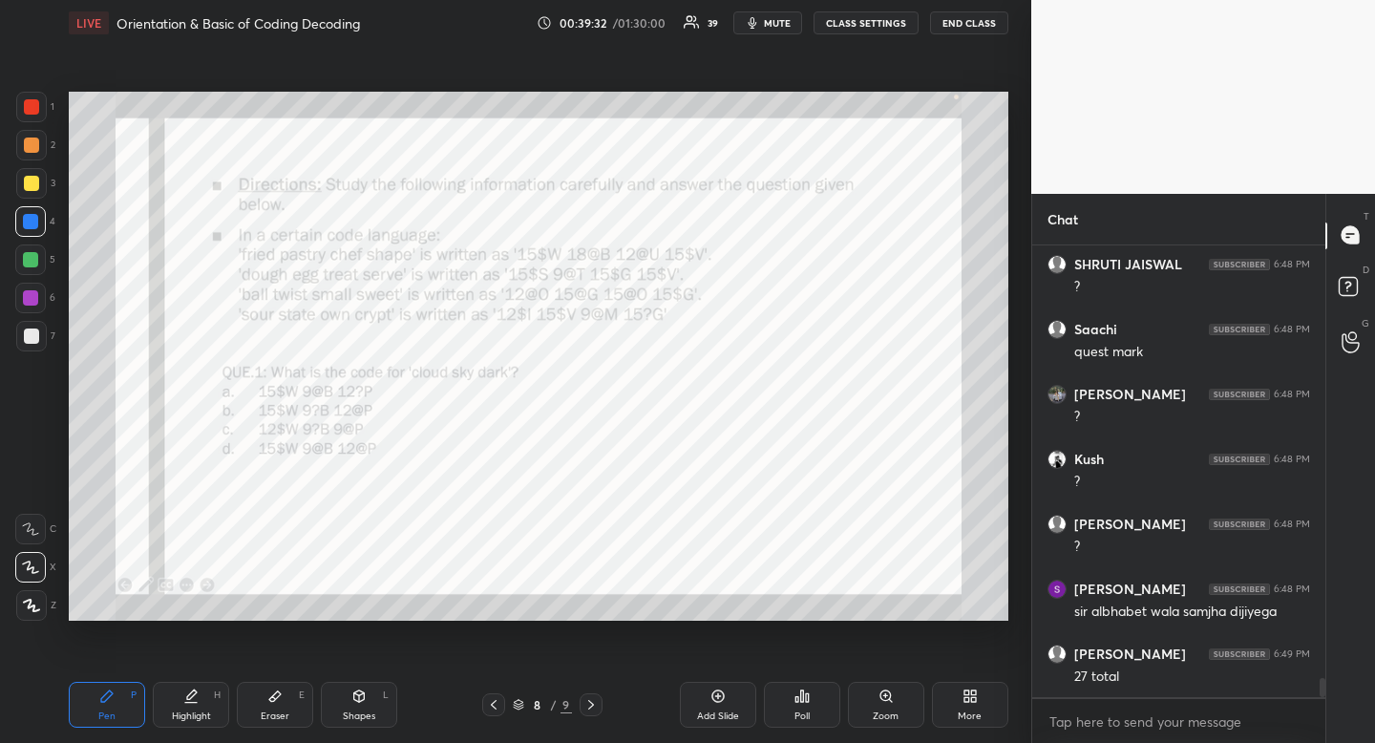
scroll to position [10415, 0]
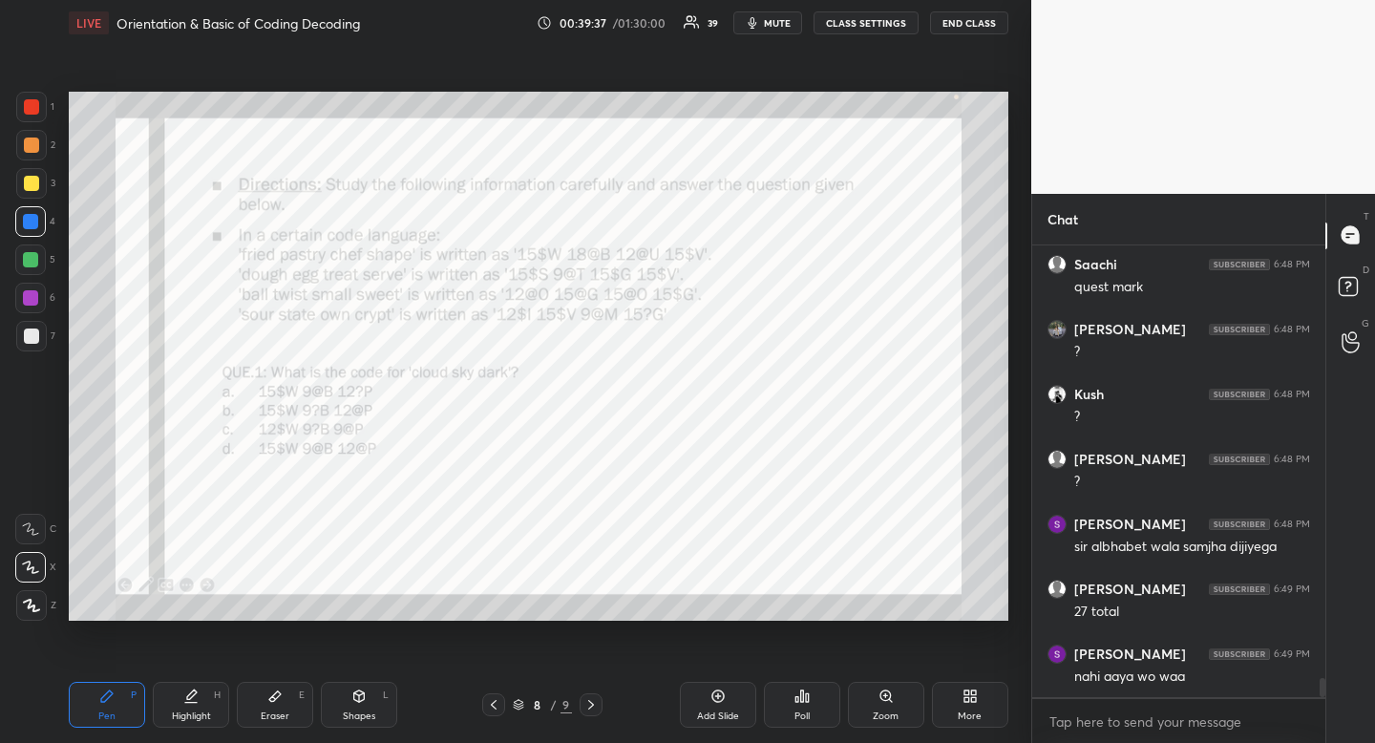
click at [196, 710] on div "Highlight H" at bounding box center [191, 705] width 76 height 46
drag, startPoint x: 196, startPoint y: 709, endPoint x: 202, endPoint y: 695, distance: 14.9
click at [196, 709] on div "Highlight H" at bounding box center [191, 705] width 76 height 46
click at [102, 694] on icon at bounding box center [106, 696] width 15 height 15
click at [113, 689] on icon at bounding box center [106, 696] width 15 height 15
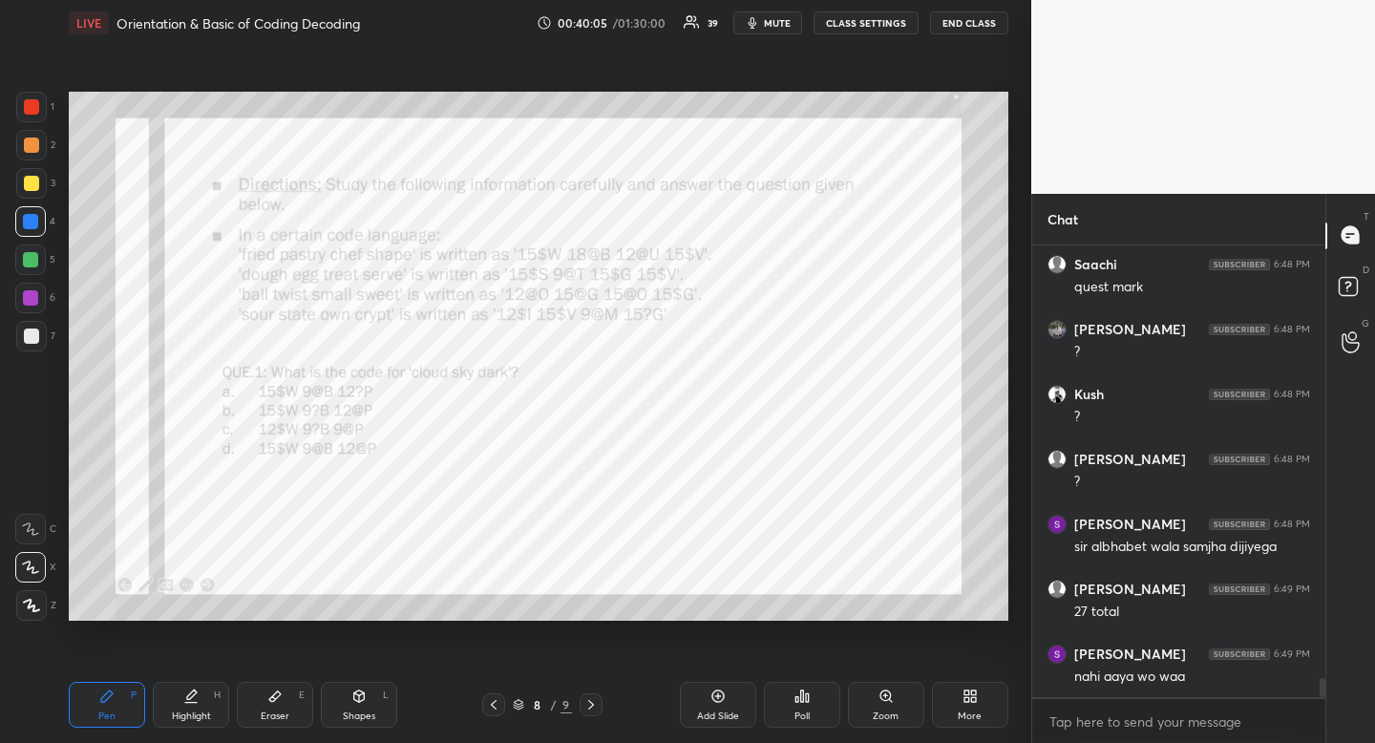
click at [34, 101] on div at bounding box center [31, 106] width 15 height 15
click at [194, 707] on div "Highlight H" at bounding box center [191, 705] width 76 height 46
drag, startPoint x: 201, startPoint y: 702, endPoint x: 200, endPoint y: 692, distance: 9.6
click at [201, 705] on div "Highlight H" at bounding box center [191, 705] width 76 height 46
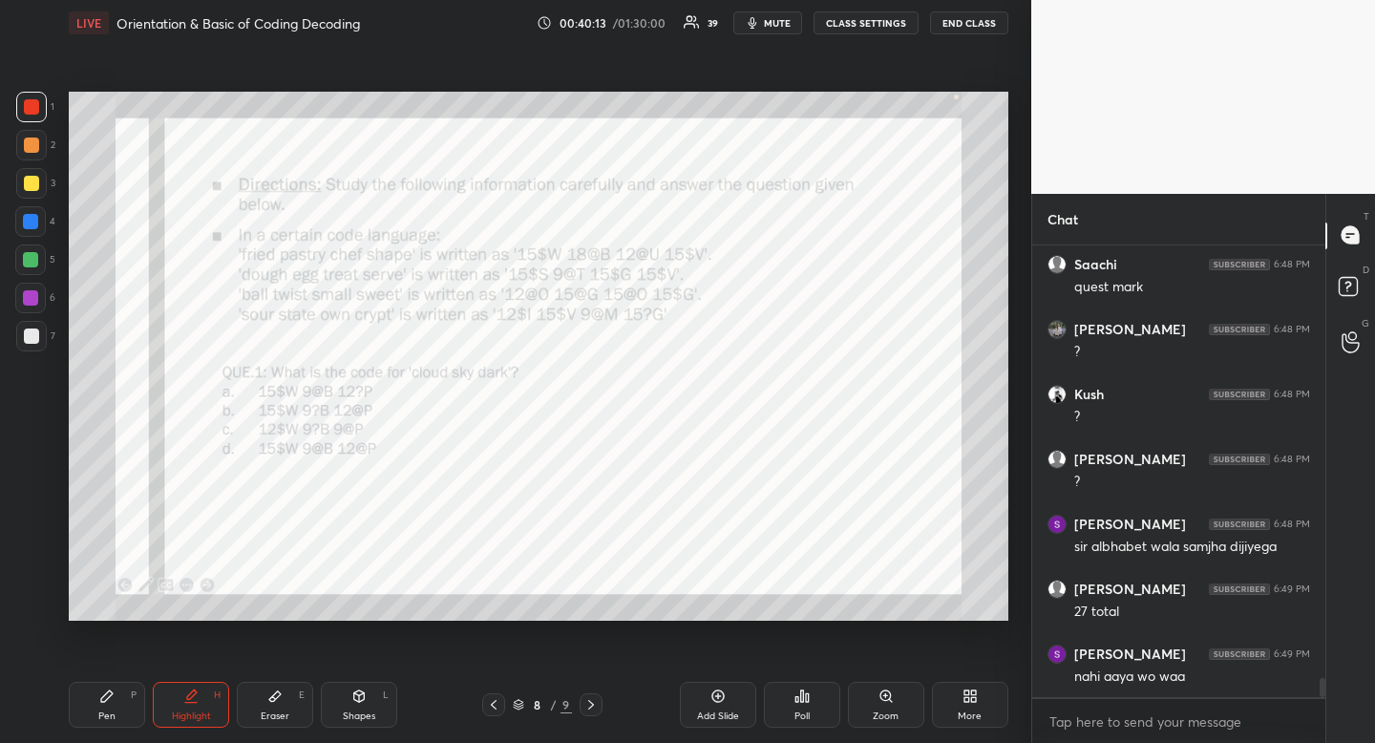
scroll to position [10480, 0]
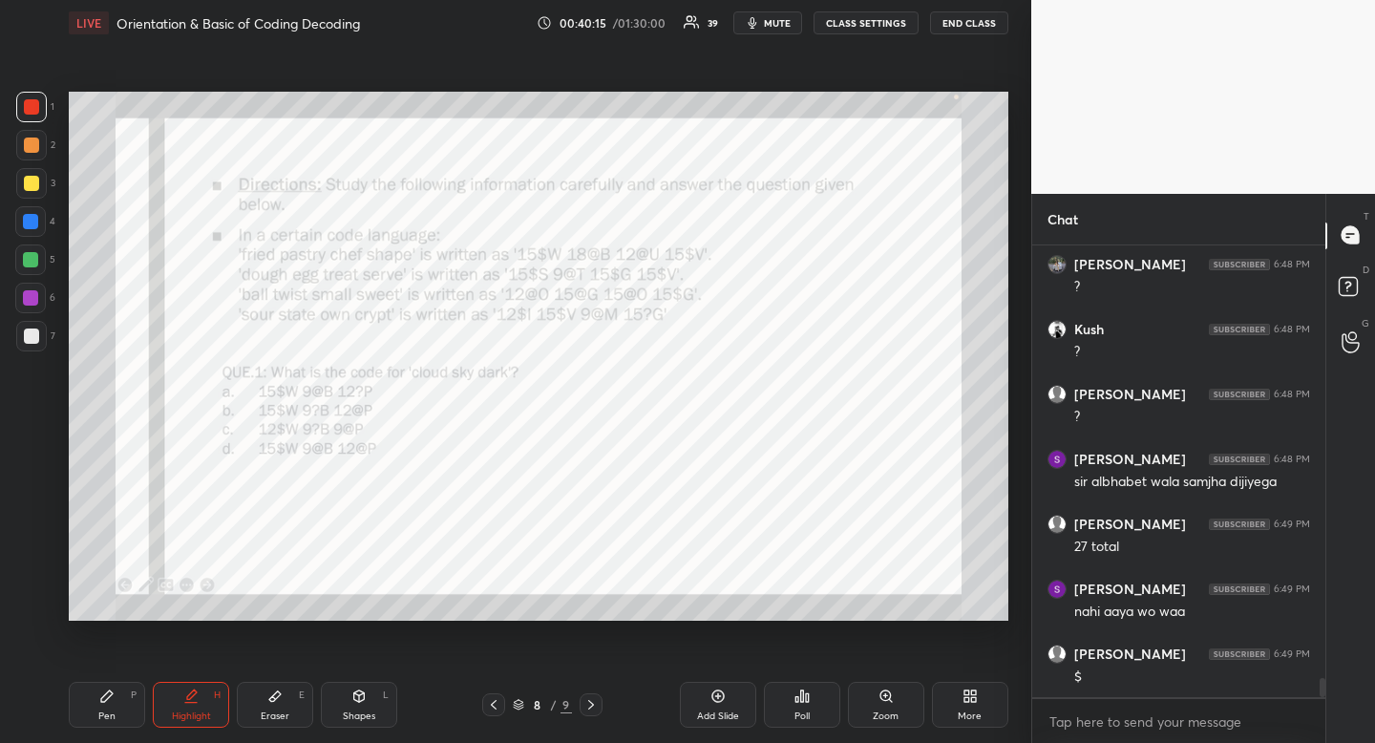
click at [102, 700] on icon at bounding box center [106, 695] width 11 height 11
click at [107, 697] on icon at bounding box center [106, 695] width 11 height 11
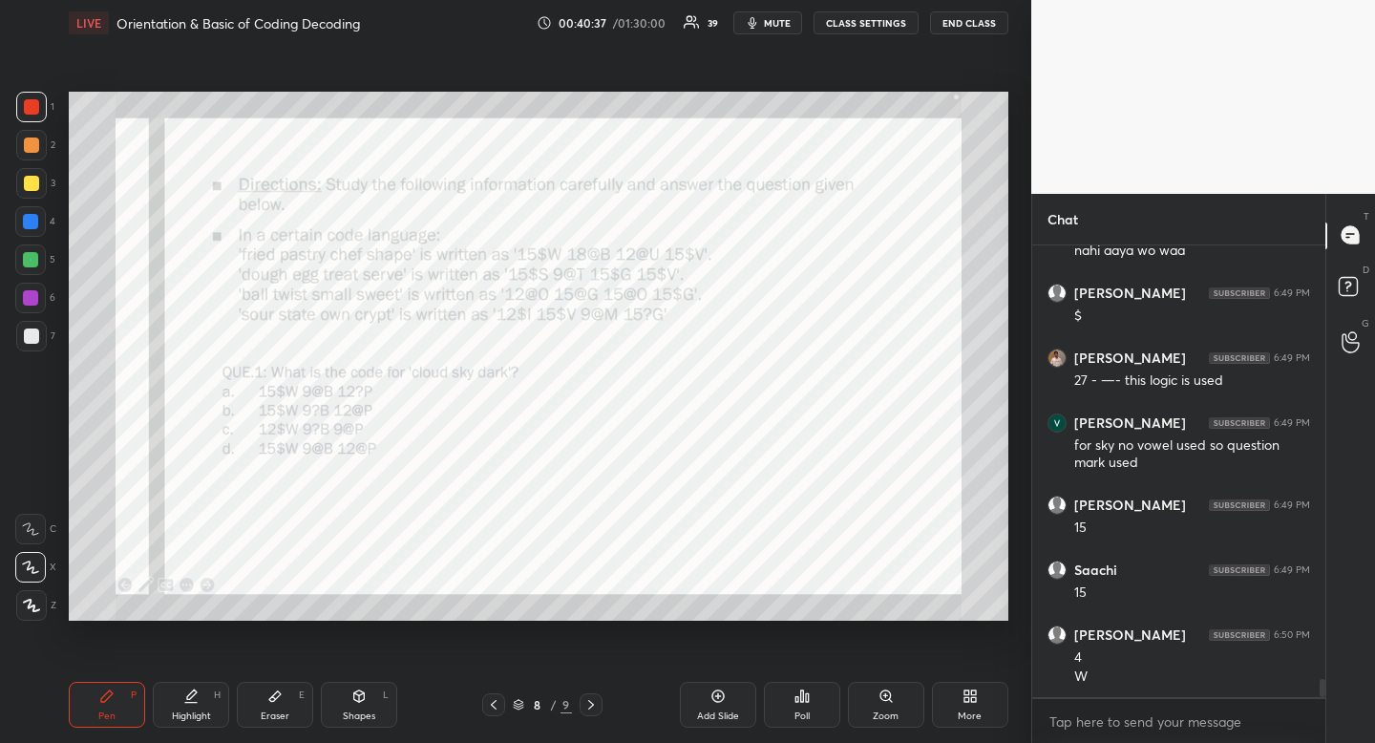
scroll to position [10905, 0]
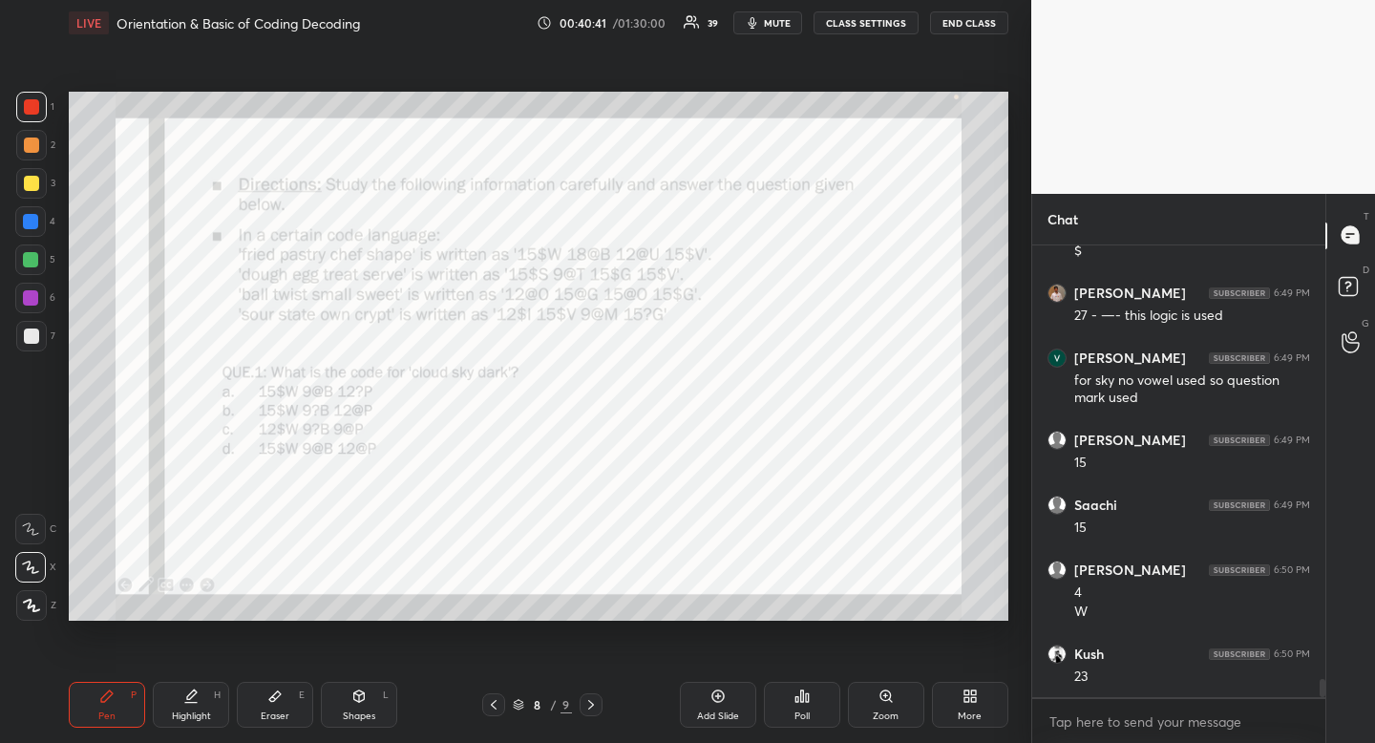
click at [592, 698] on icon at bounding box center [590, 704] width 15 height 15
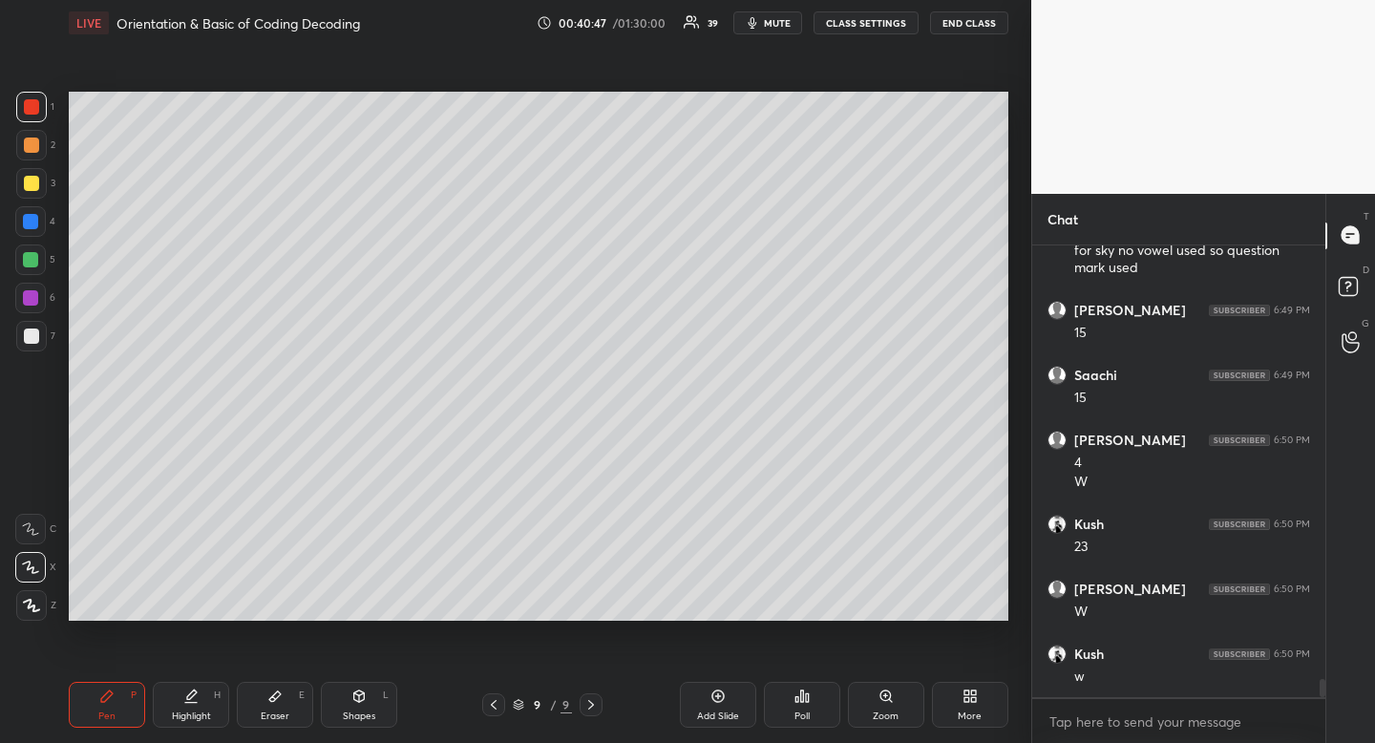
scroll to position [11100, 0]
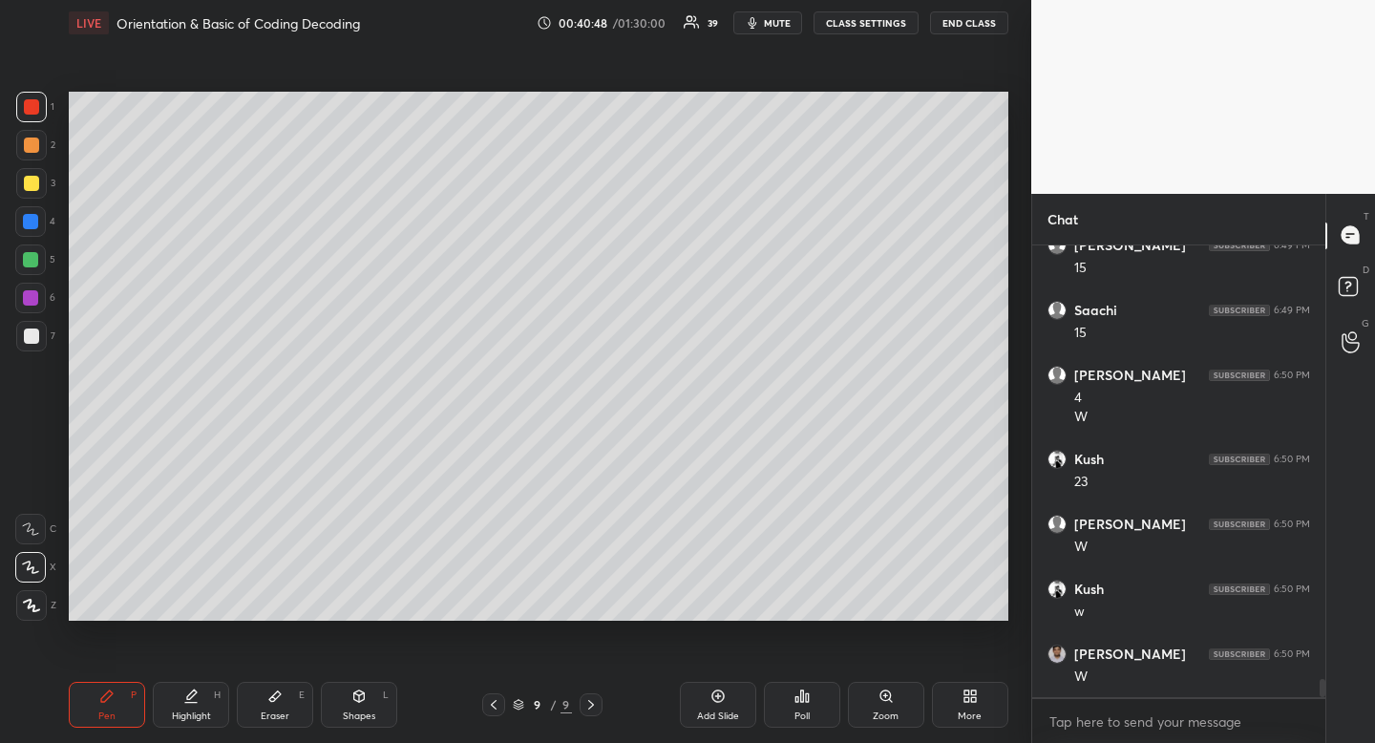
drag, startPoint x: 586, startPoint y: 702, endPoint x: 578, endPoint y: 663, distance: 40.1
click at [586, 705] on icon at bounding box center [590, 704] width 15 height 15
click at [498, 698] on icon at bounding box center [493, 704] width 15 height 15
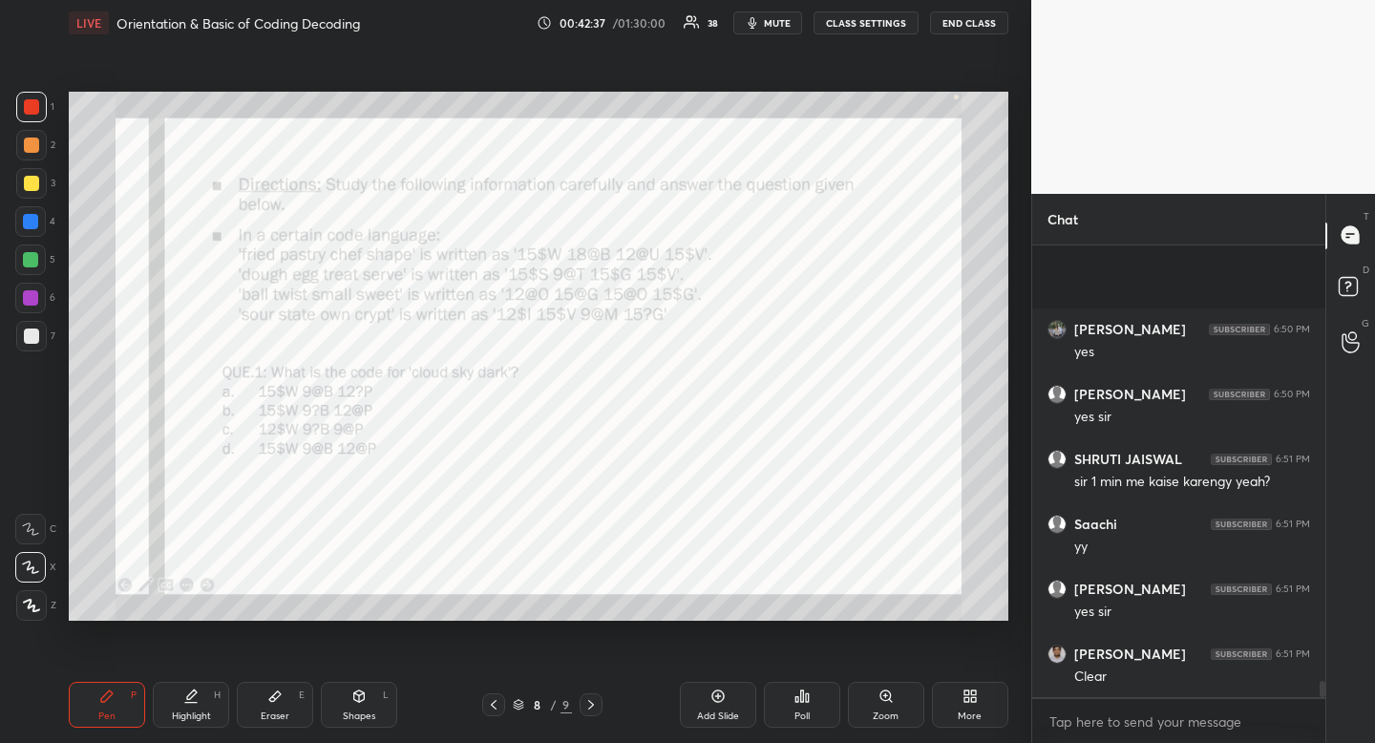
scroll to position [12090, 0]
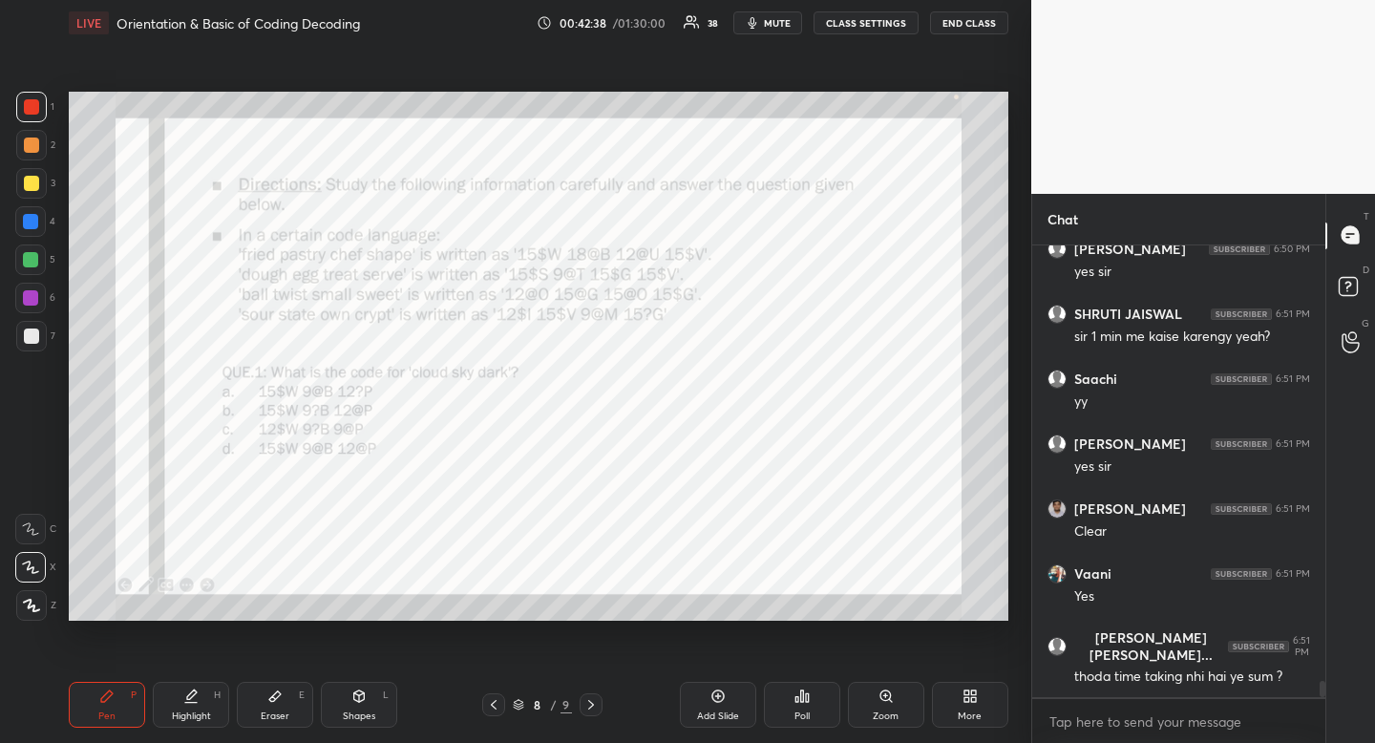
click at [972, 703] on icon at bounding box center [970, 696] width 15 height 15
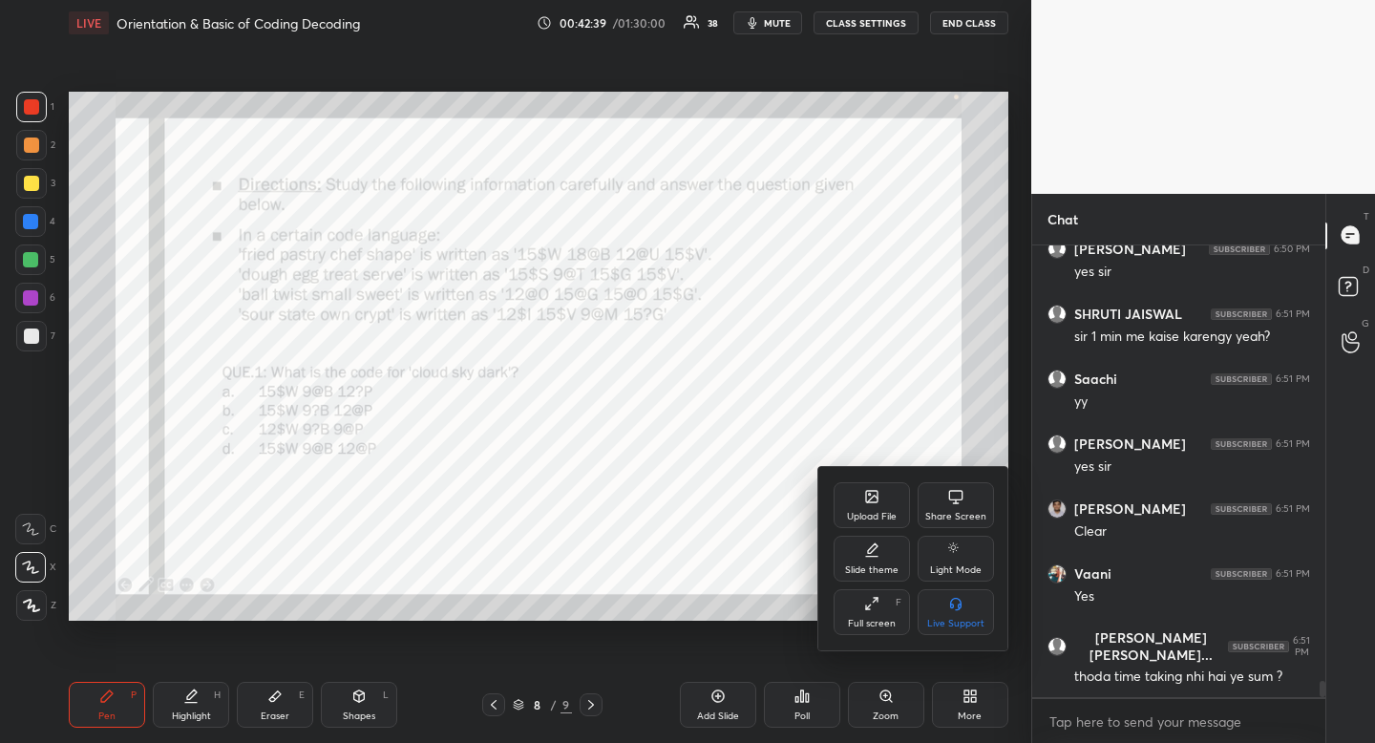
click at [868, 503] on icon at bounding box center [871, 496] width 15 height 15
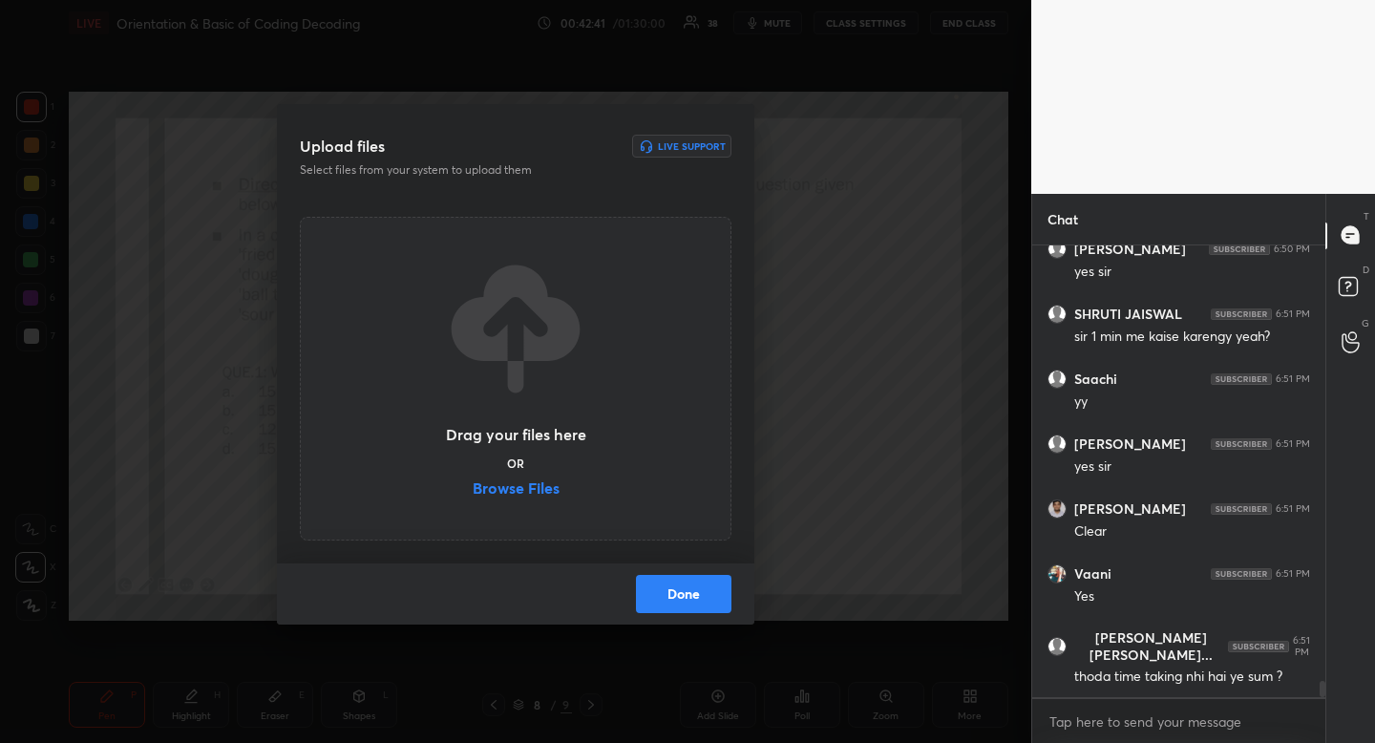
click at [539, 484] on label "Browse Files" at bounding box center [516, 490] width 87 height 20
click at [473, 484] on input "Browse Files" at bounding box center [473, 490] width 0 height 20
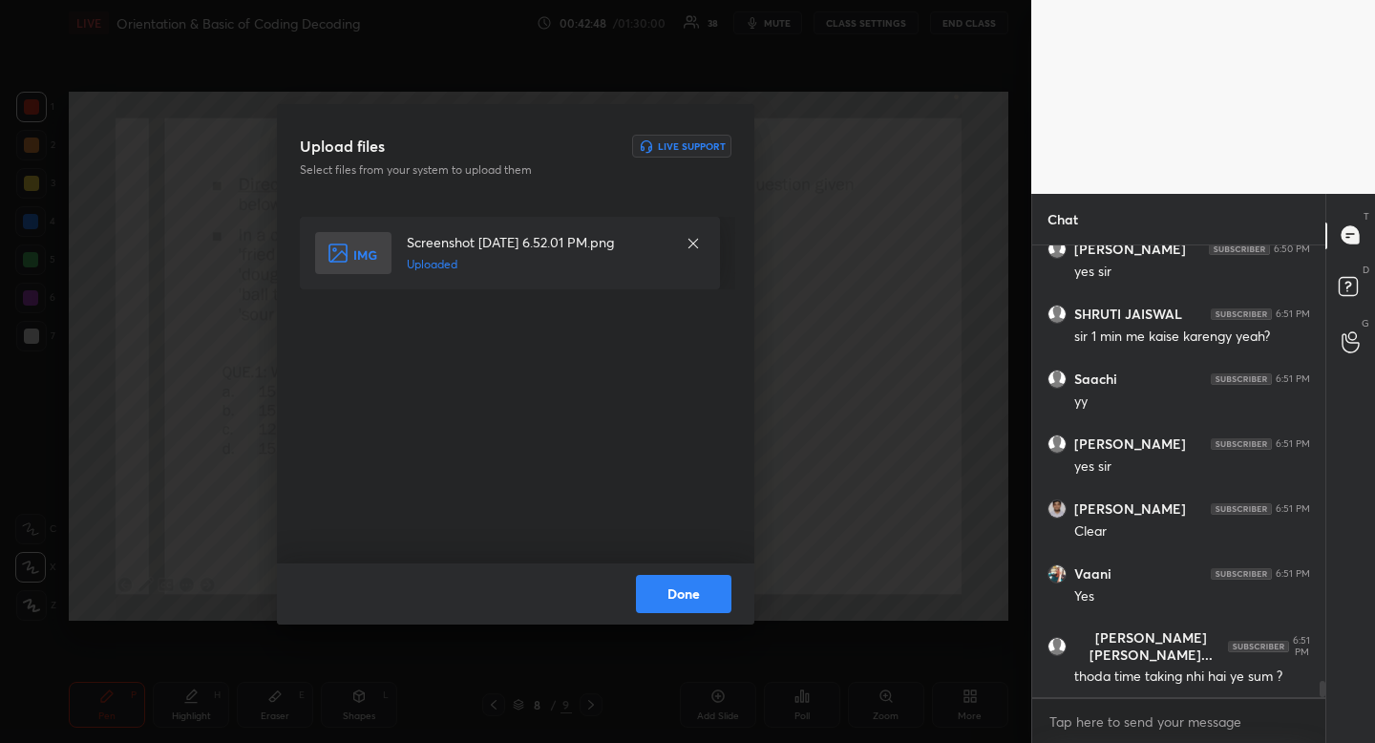
click at [697, 583] on button "Done" at bounding box center [683, 594] width 95 height 38
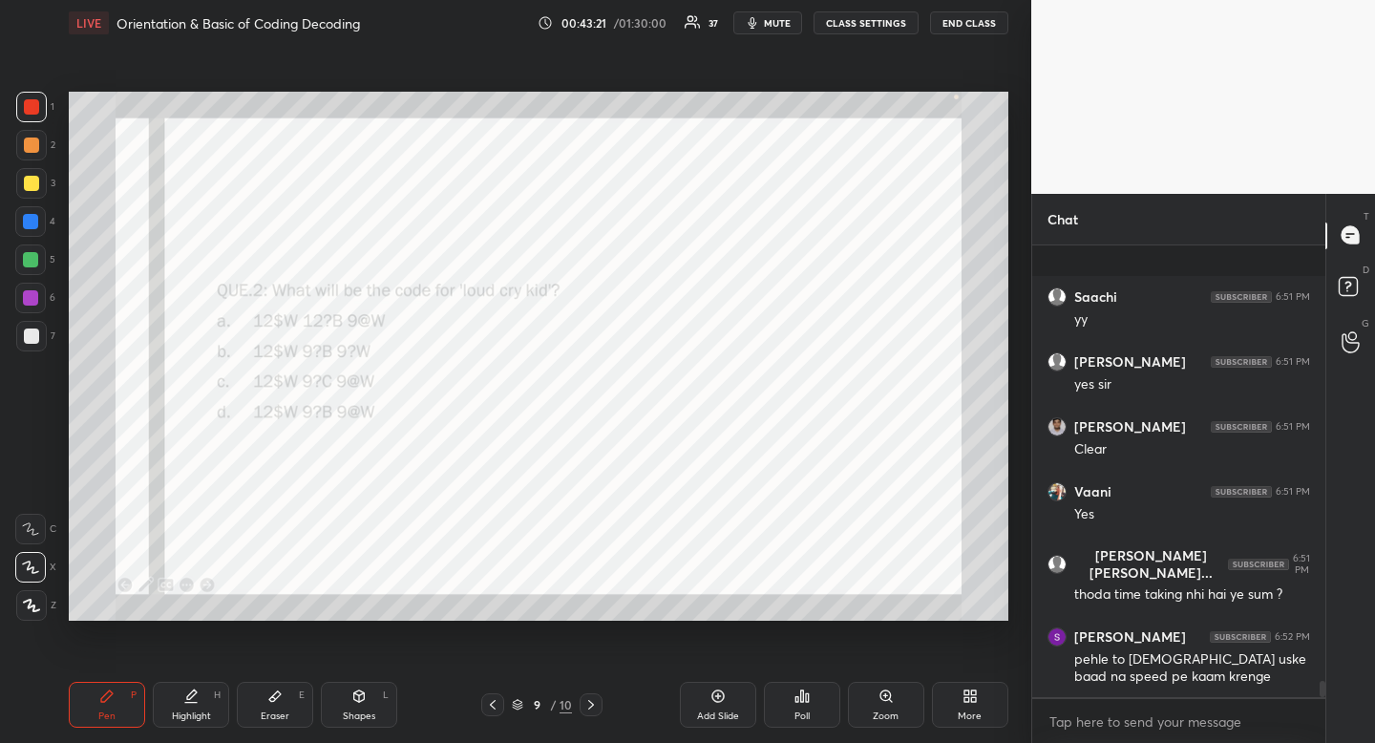
scroll to position [12302, 0]
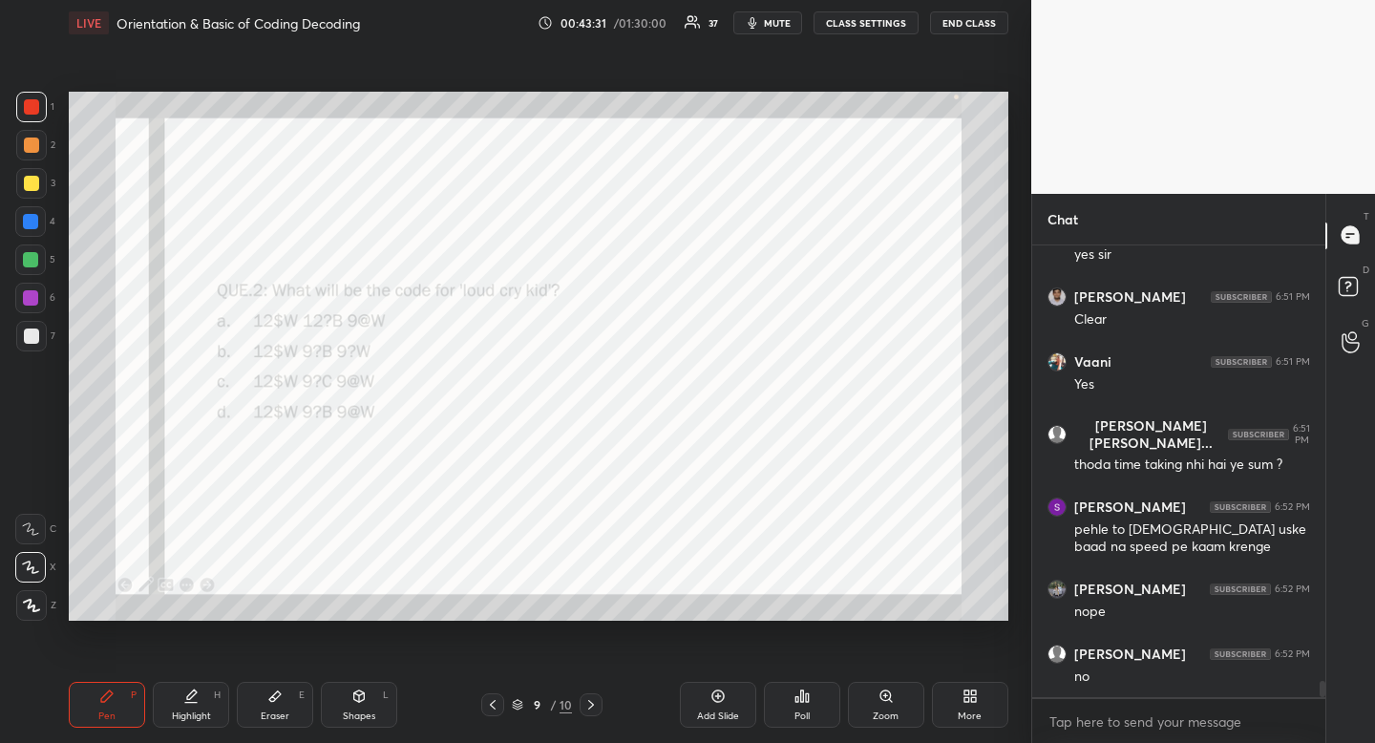
click at [496, 709] on icon at bounding box center [493, 705] width 6 height 10
click at [196, 713] on div "Highlight" at bounding box center [191, 716] width 39 height 10
click at [194, 706] on div "Highlight H" at bounding box center [191, 705] width 76 height 46
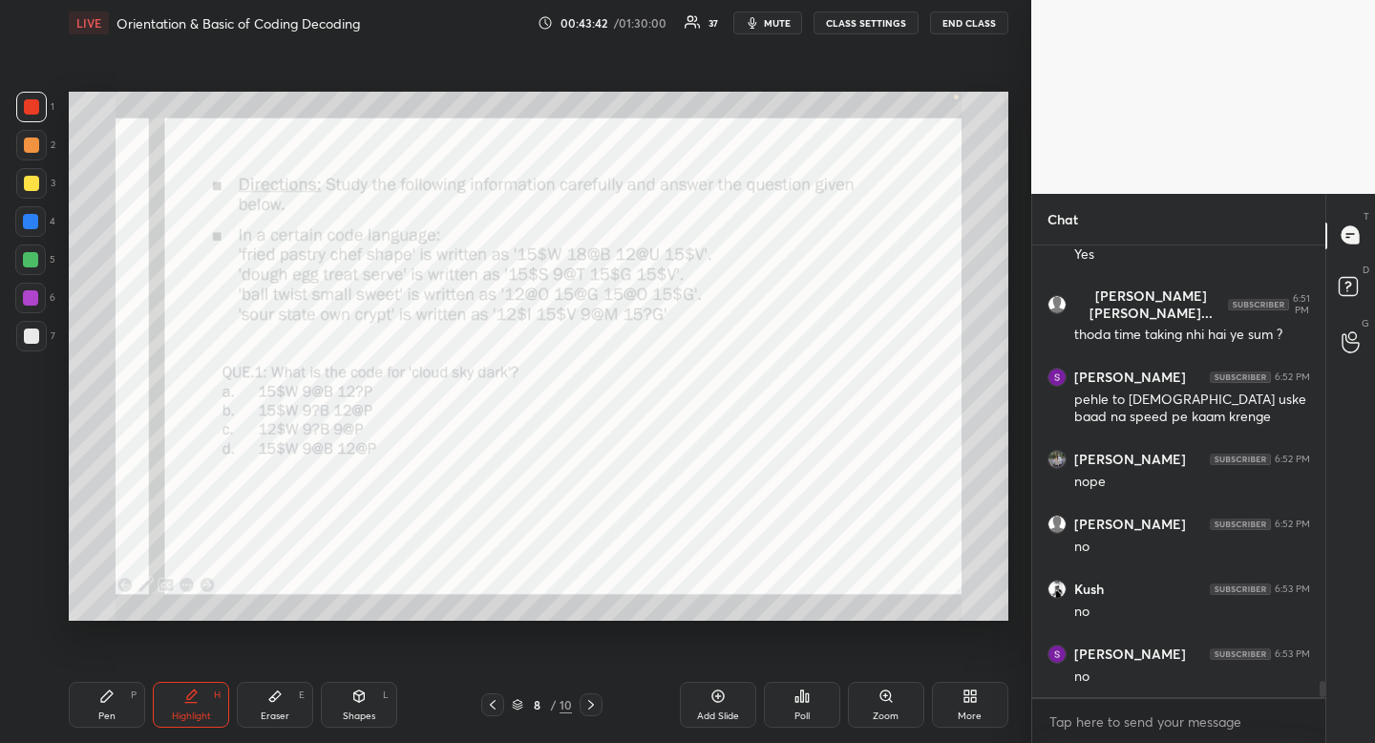
scroll to position [12512, 0]
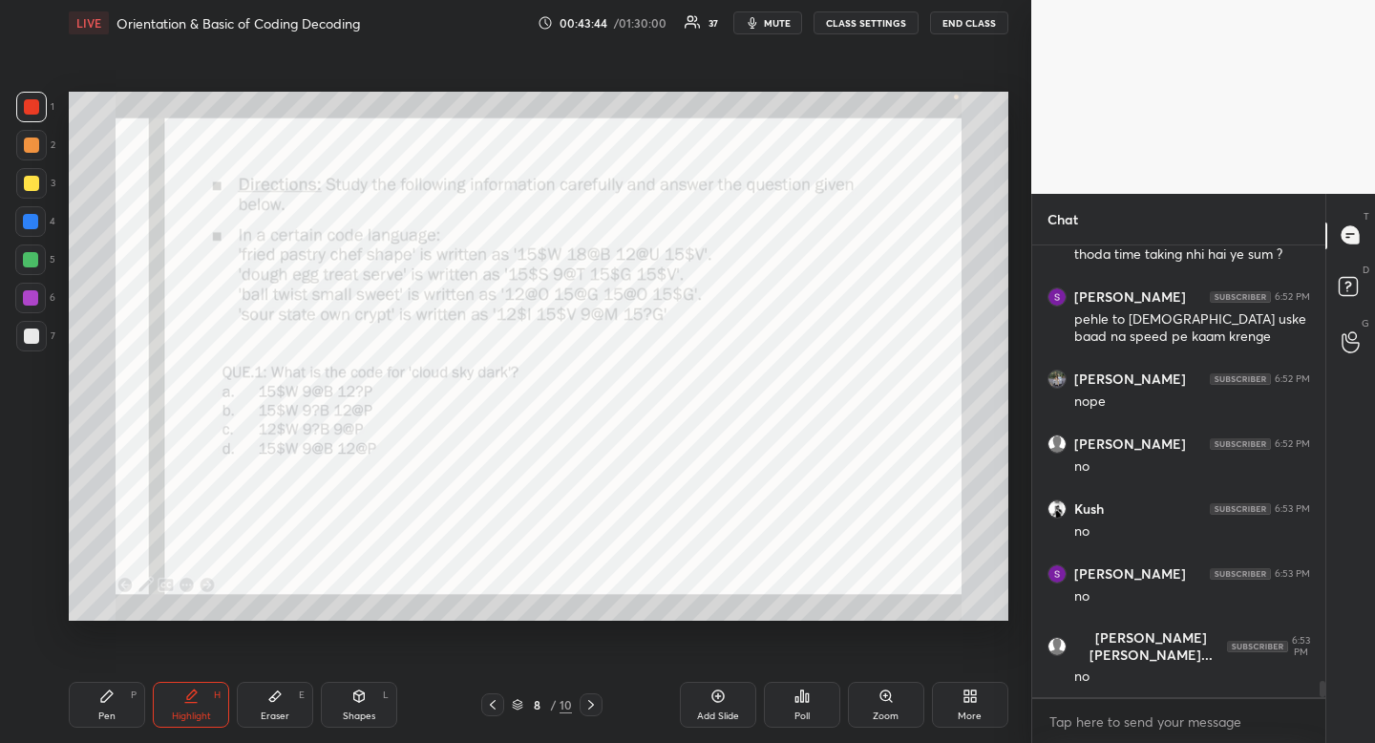
click at [119, 712] on div "Pen P" at bounding box center [107, 705] width 76 height 46
drag, startPoint x: 119, startPoint y: 712, endPoint x: 172, endPoint y: 631, distance: 96.7
click at [119, 712] on div "Pen P" at bounding box center [107, 705] width 76 height 46
click at [268, 721] on div "Eraser" at bounding box center [275, 716] width 29 height 10
drag, startPoint x: 272, startPoint y: 724, endPoint x: 278, endPoint y: 715, distance: 10.3
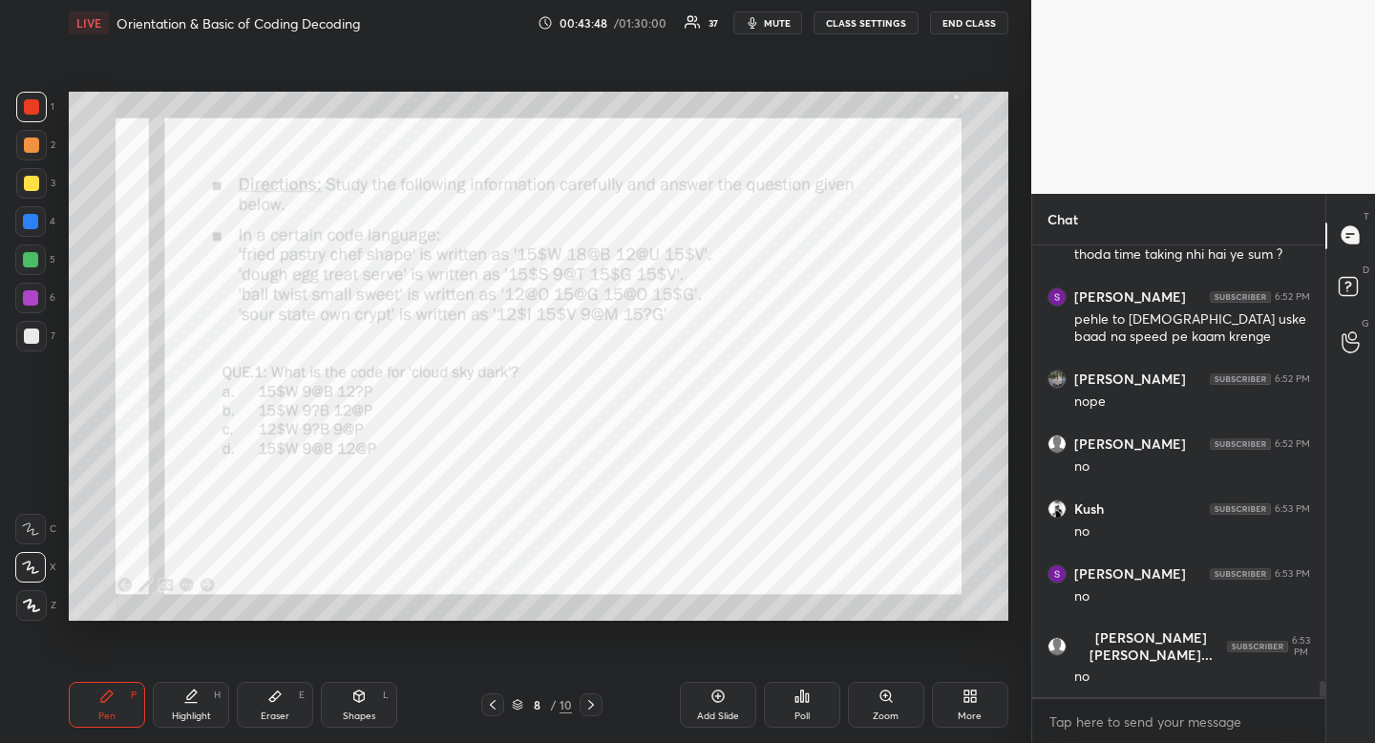
click at [272, 724] on div "Eraser E" at bounding box center [275, 705] width 76 height 46
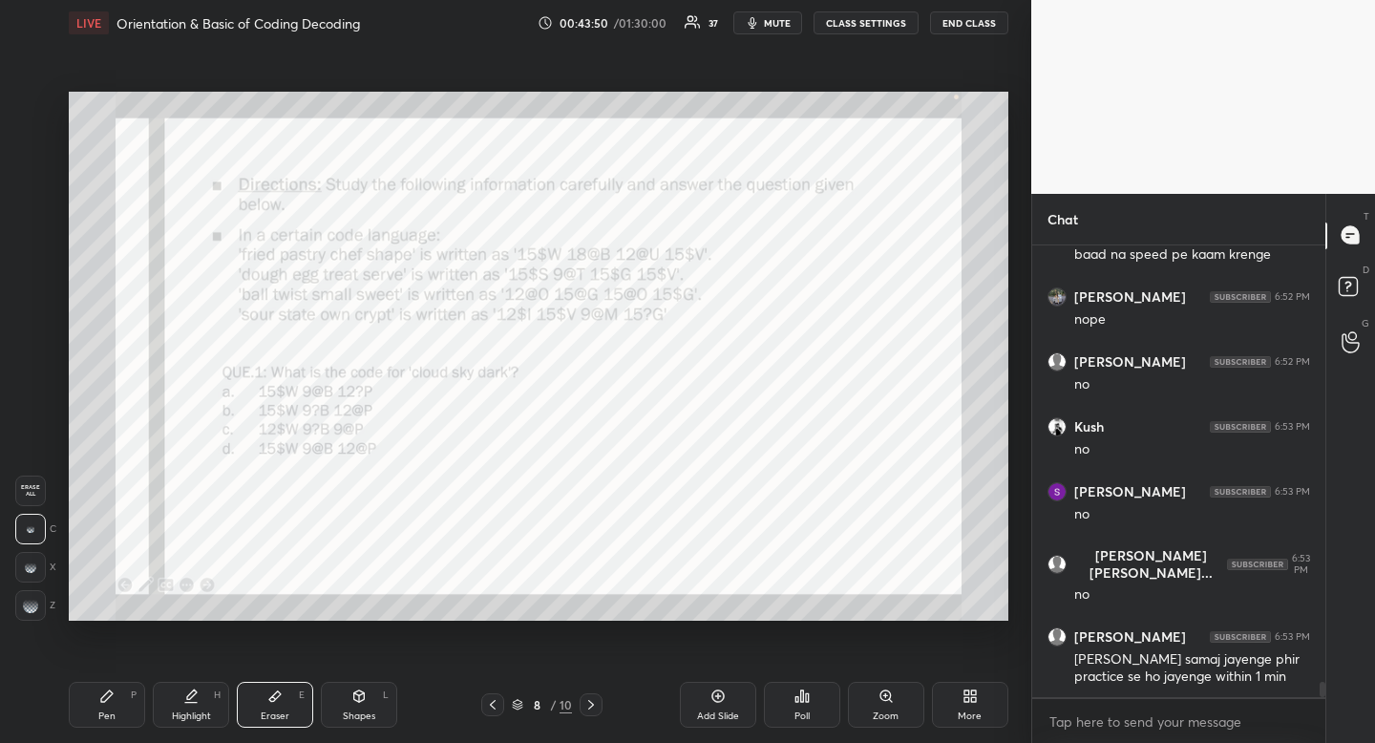
click at [188, 711] on div "Highlight" at bounding box center [191, 716] width 39 height 10
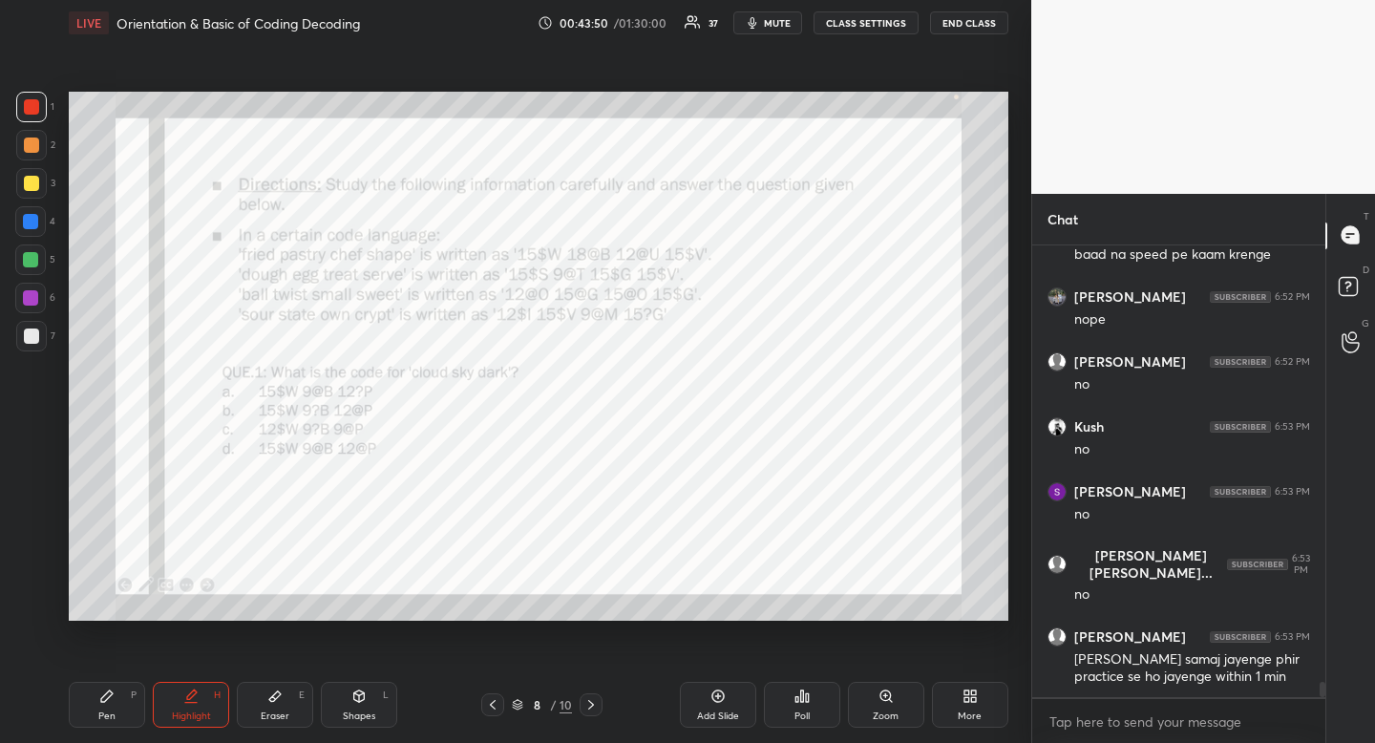
drag, startPoint x: 196, startPoint y: 699, endPoint x: 244, endPoint y: 643, distance: 73.9
click at [195, 698] on icon at bounding box center [190, 696] width 15 height 15
click at [98, 706] on div "Pen P" at bounding box center [107, 705] width 76 height 46
click at [13, 231] on div "1 2 3 4 5 6 7 R O A L C X Z Erase all C X Z" at bounding box center [30, 356] width 61 height 529
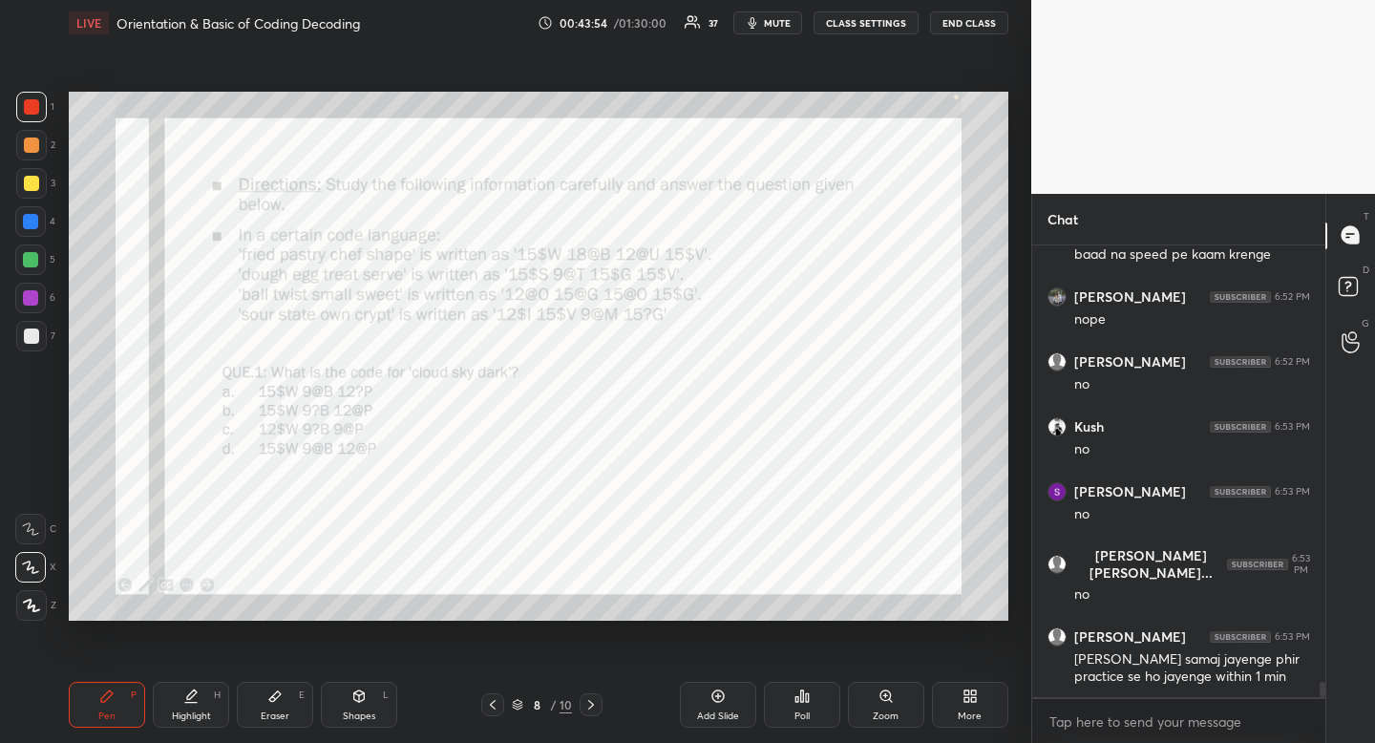
click at [33, 233] on div at bounding box center [30, 221] width 31 height 31
drag, startPoint x: 35, startPoint y: 233, endPoint x: 61, endPoint y: 219, distance: 29.5
click at [35, 233] on div at bounding box center [30, 221] width 31 height 31
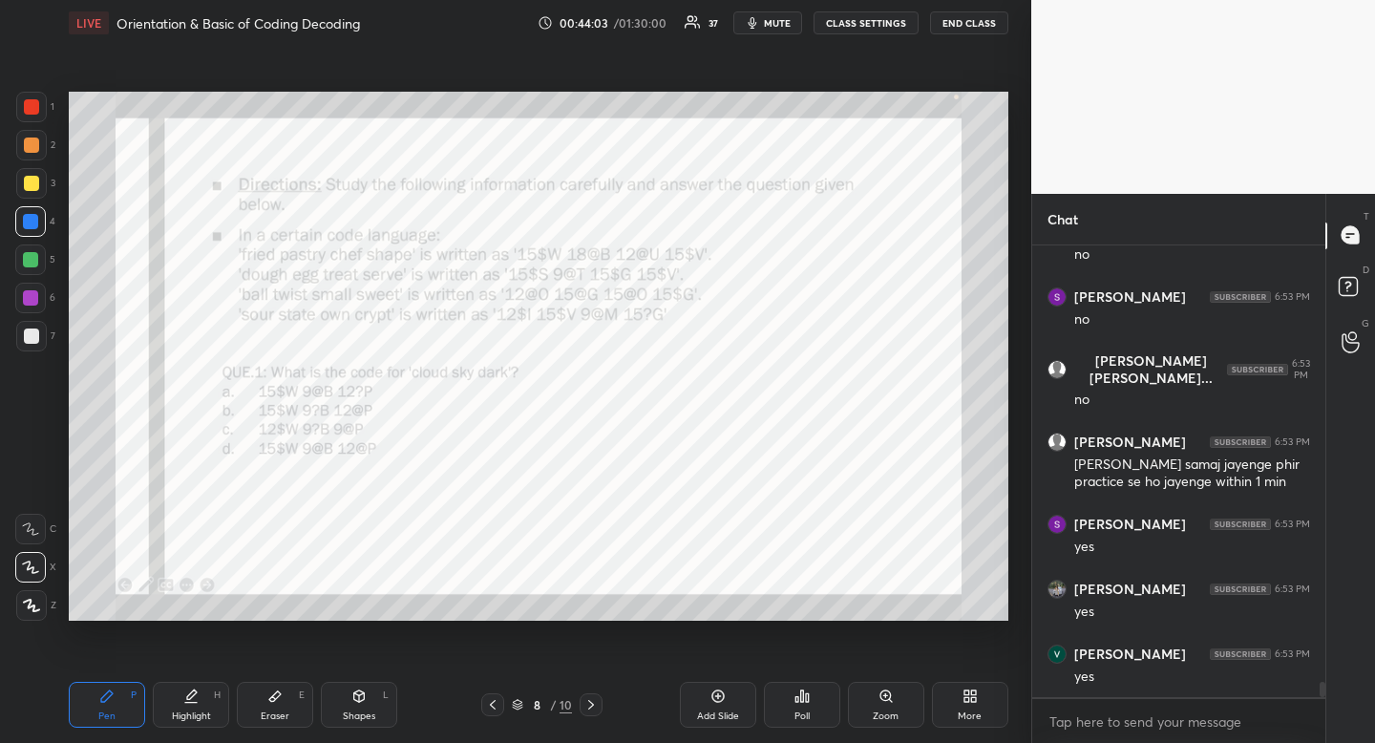
scroll to position [12854, 0]
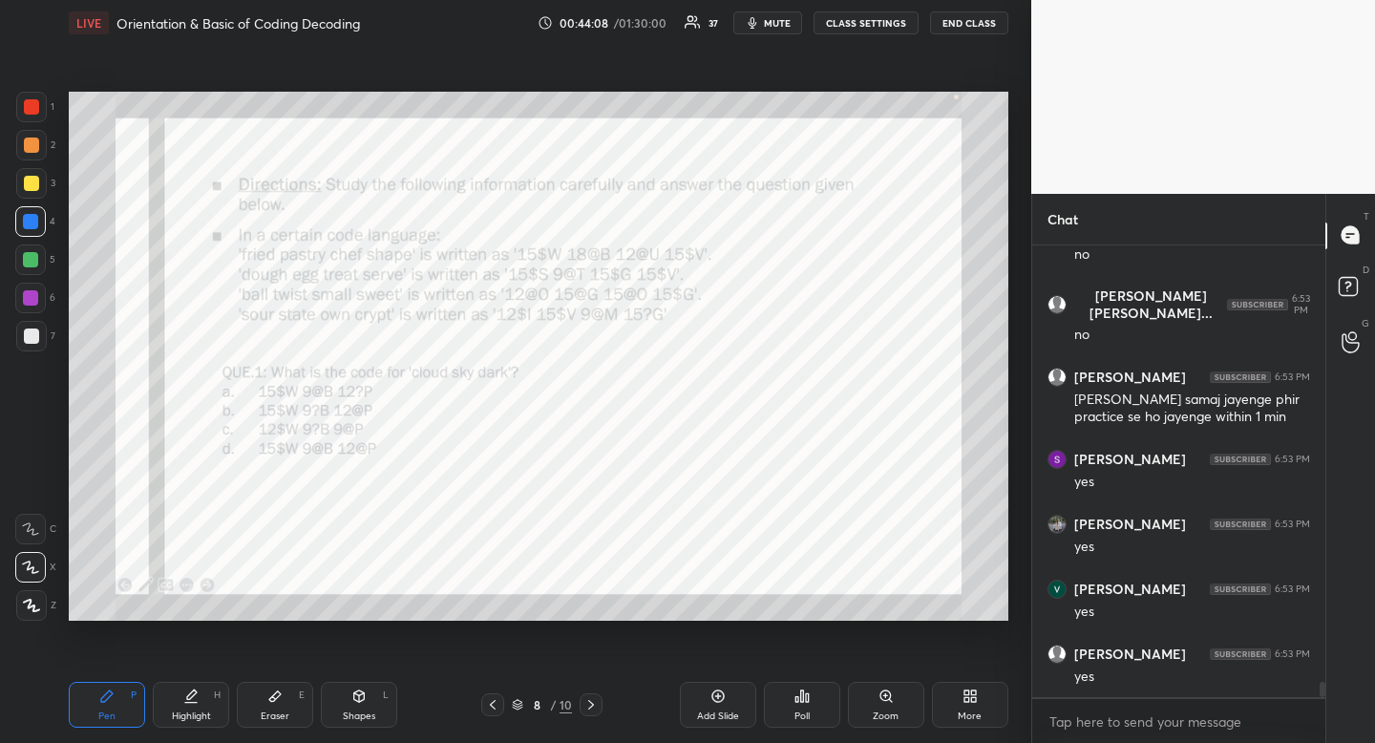
drag, startPoint x: 594, startPoint y: 701, endPoint x: 580, endPoint y: 727, distance: 29.5
click at [594, 701] on icon at bounding box center [590, 704] width 15 height 15
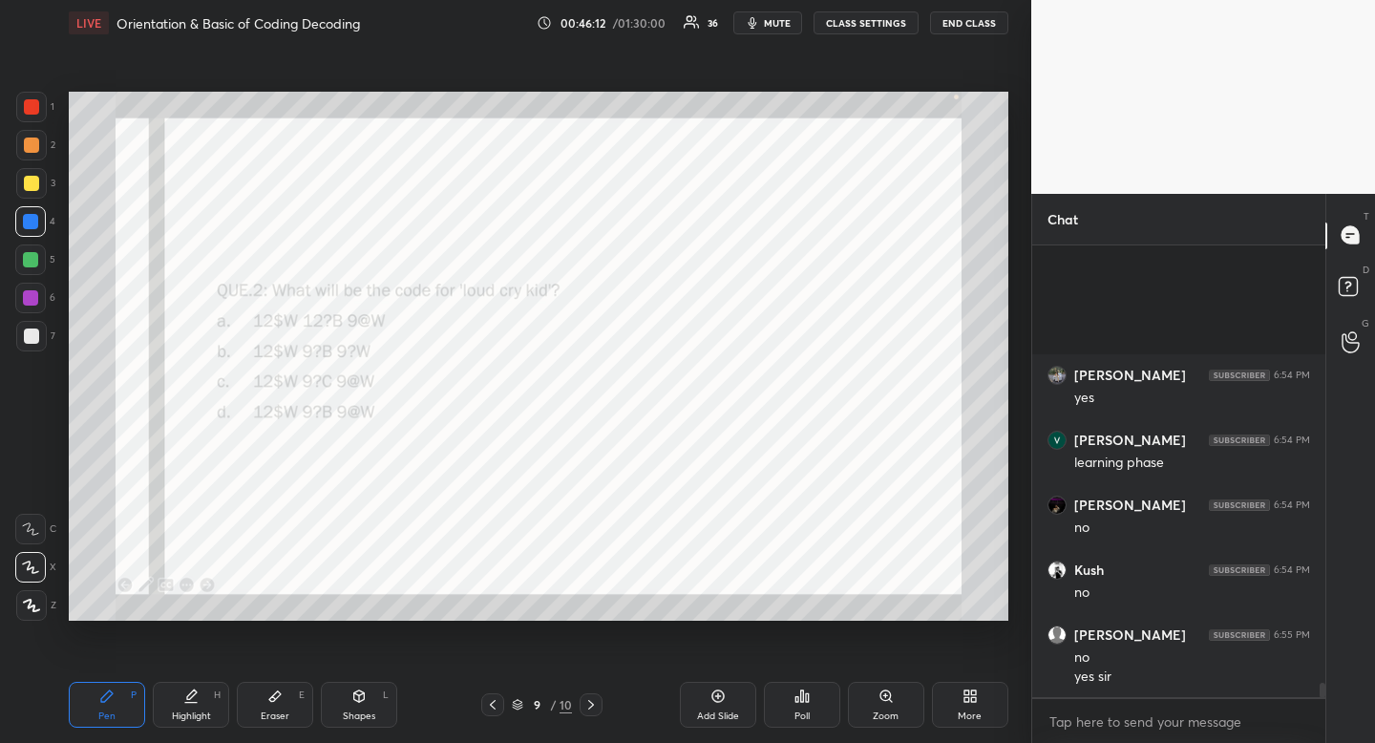
scroll to position [14252, 0]
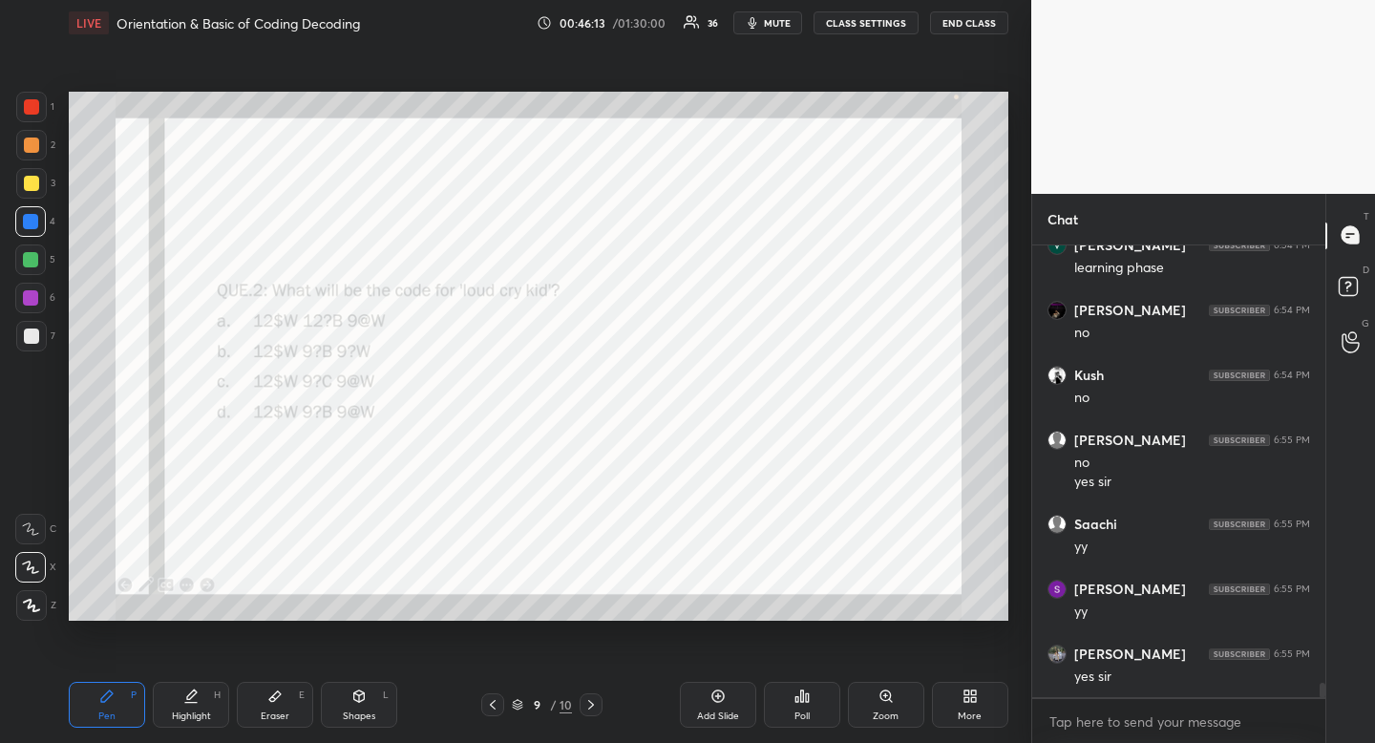
click at [968, 701] on icon at bounding box center [966, 699] width 5 height 5
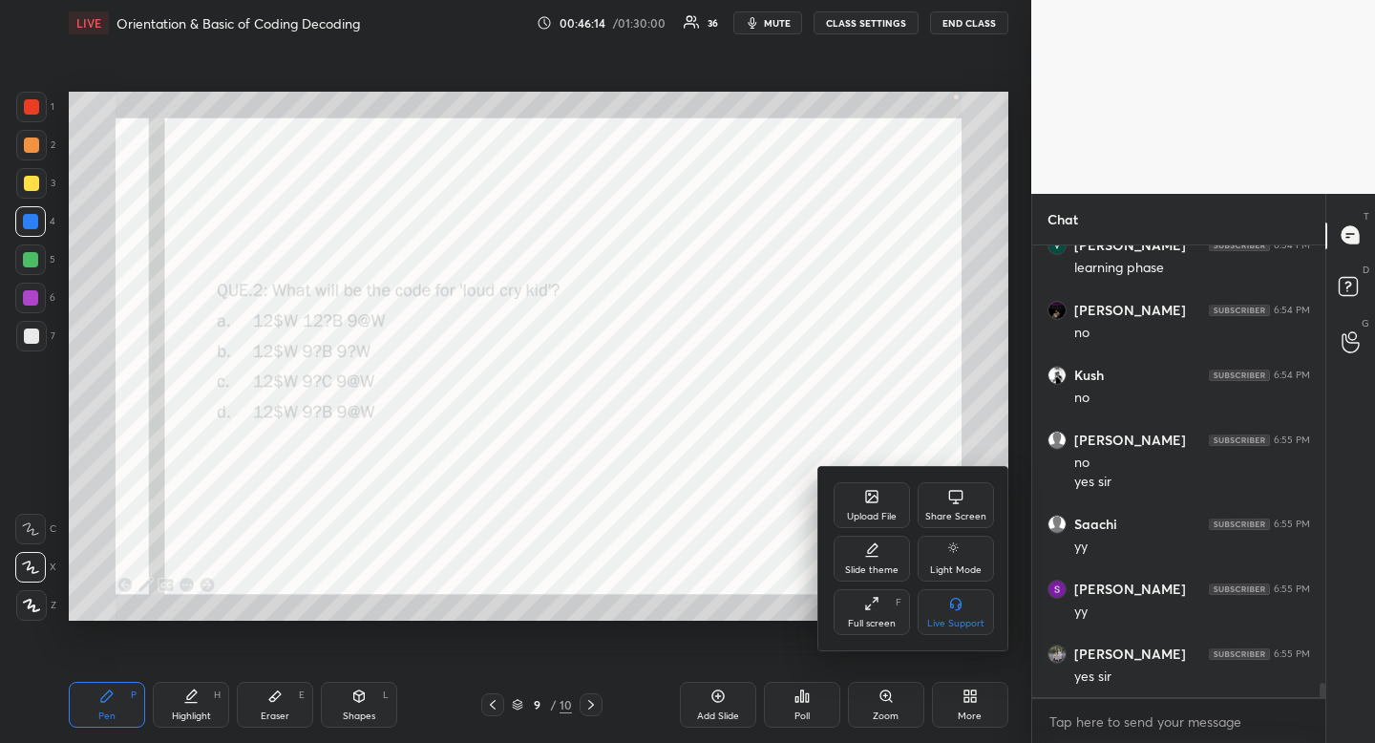
click at [875, 505] on div "Upload File" at bounding box center [872, 505] width 76 height 46
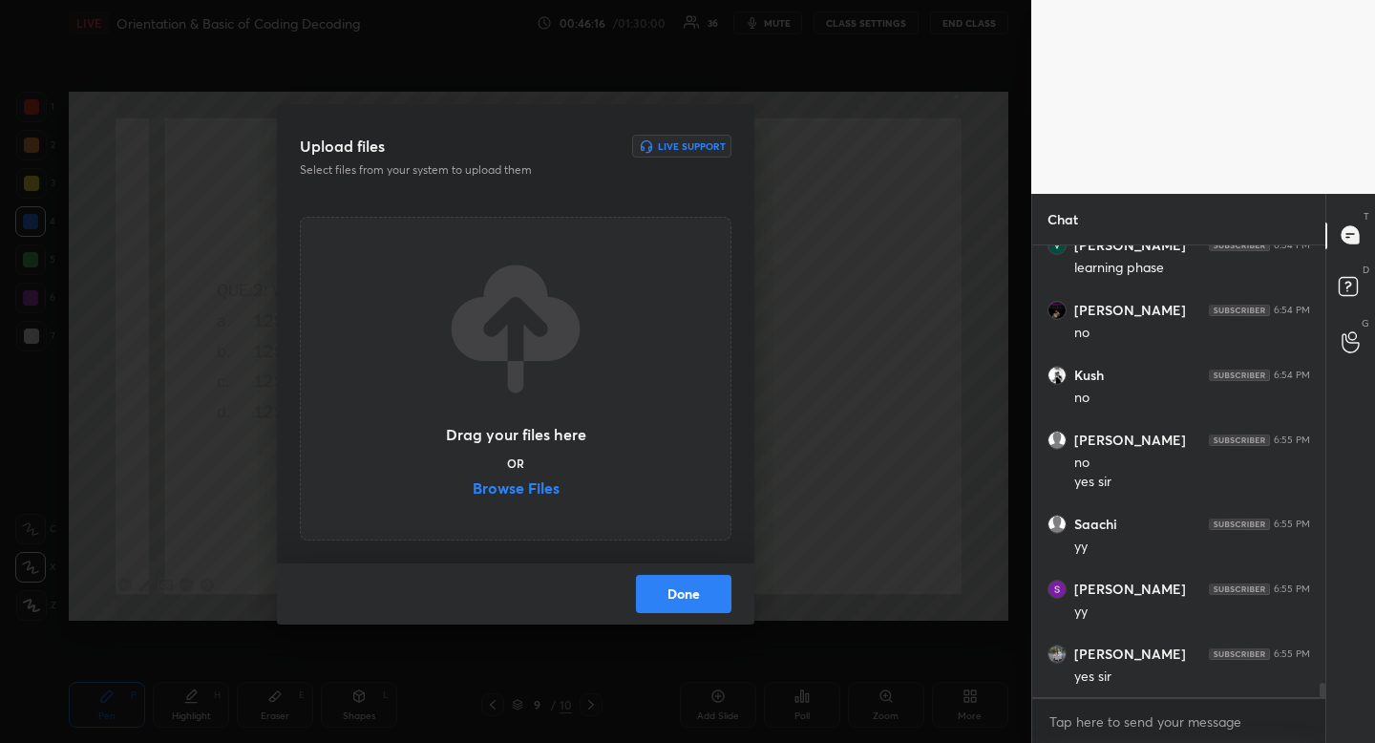
click at [514, 494] on label "Browse Files" at bounding box center [516, 490] width 87 height 20
click at [473, 494] on input "Browse Files" at bounding box center [473, 490] width 0 height 20
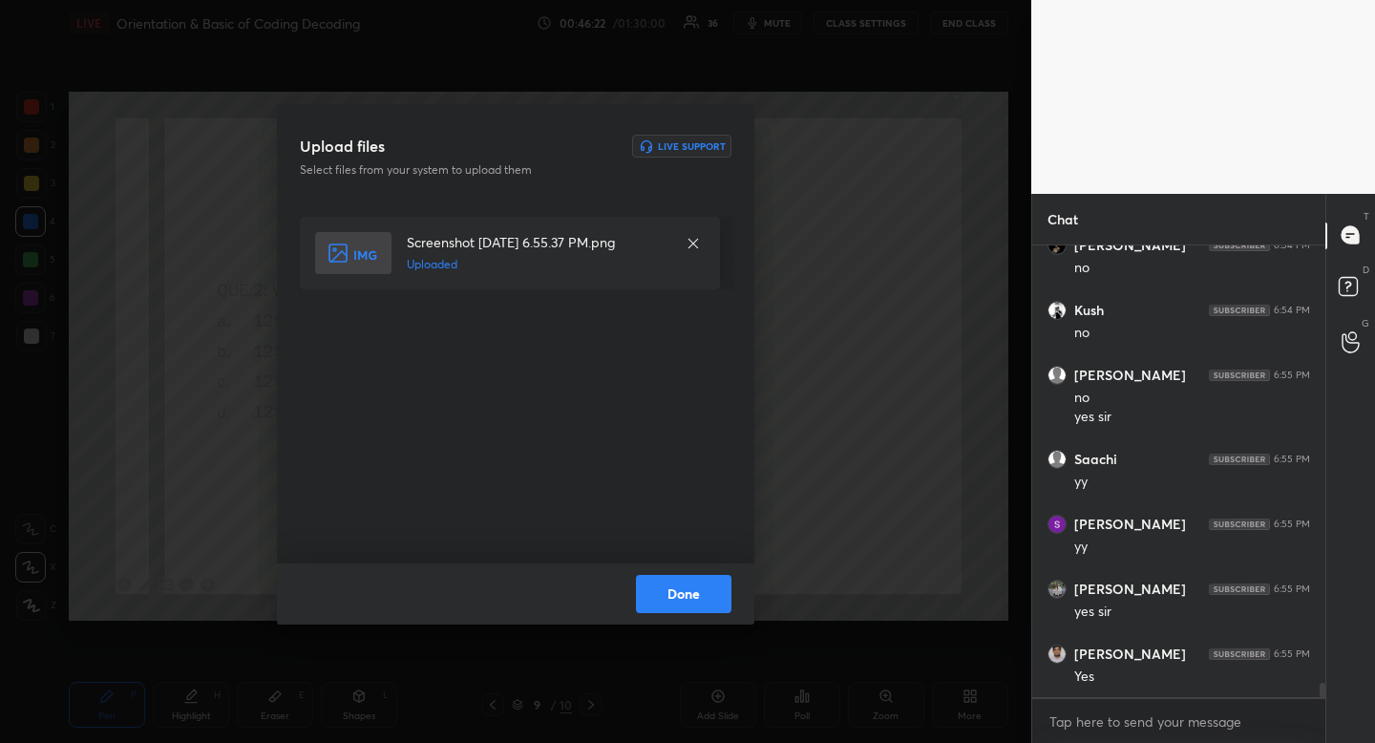
click at [671, 605] on button "Done" at bounding box center [683, 594] width 95 height 38
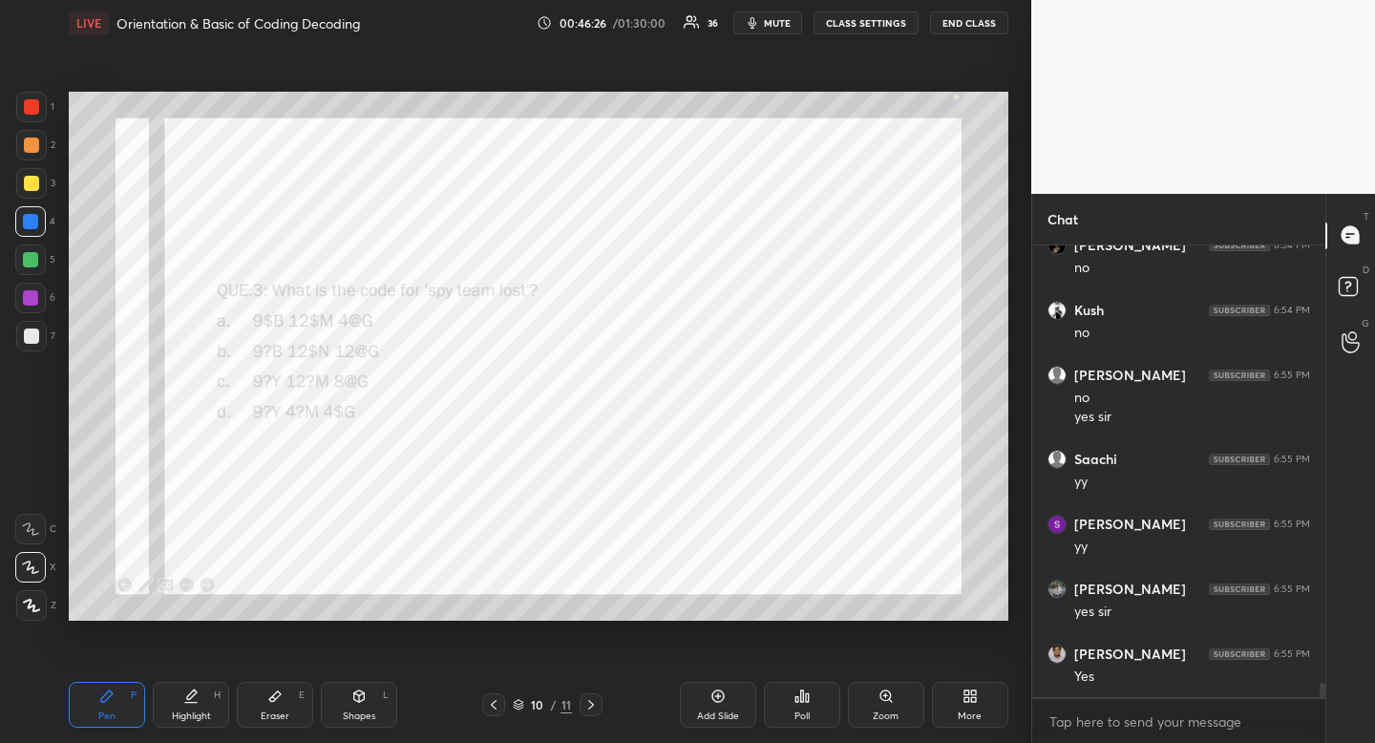
click at [29, 107] on div at bounding box center [31, 106] width 15 height 15
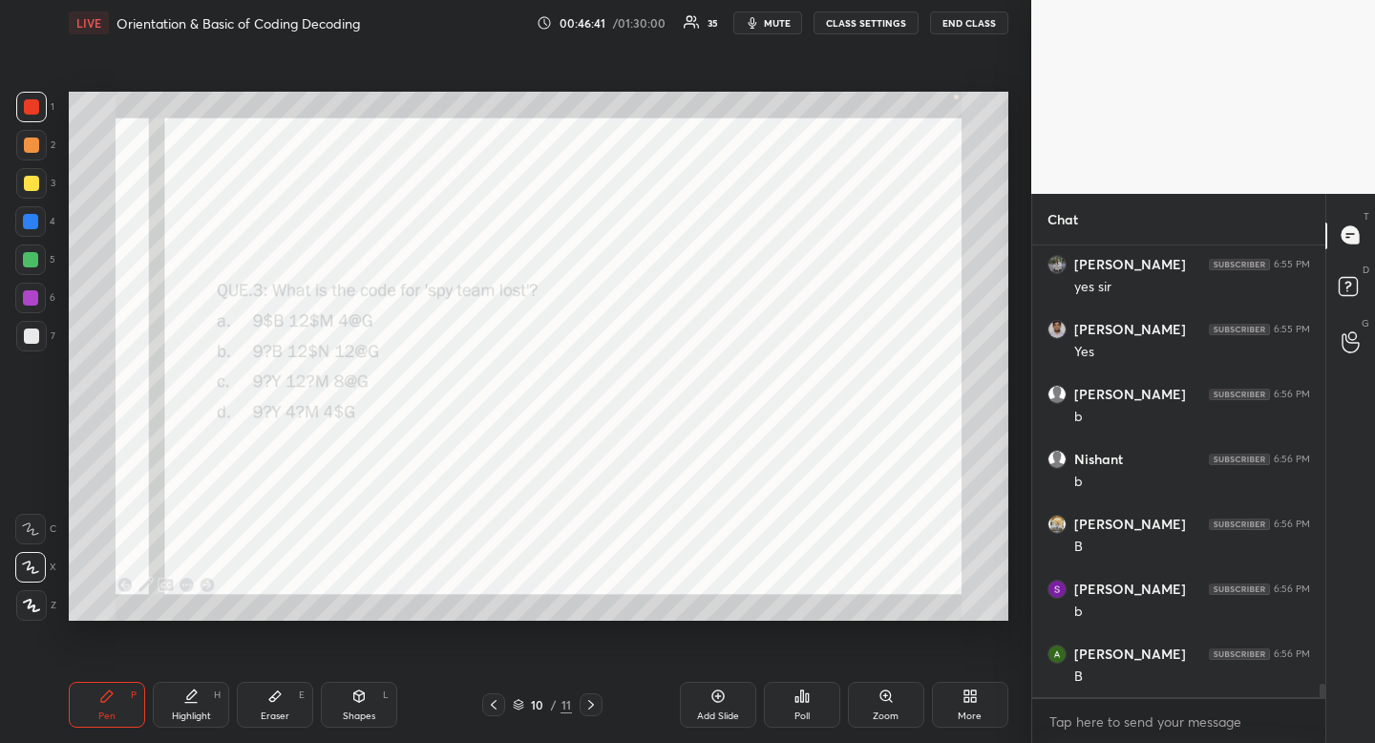
click at [809, 717] on div "Poll" at bounding box center [802, 716] width 15 height 10
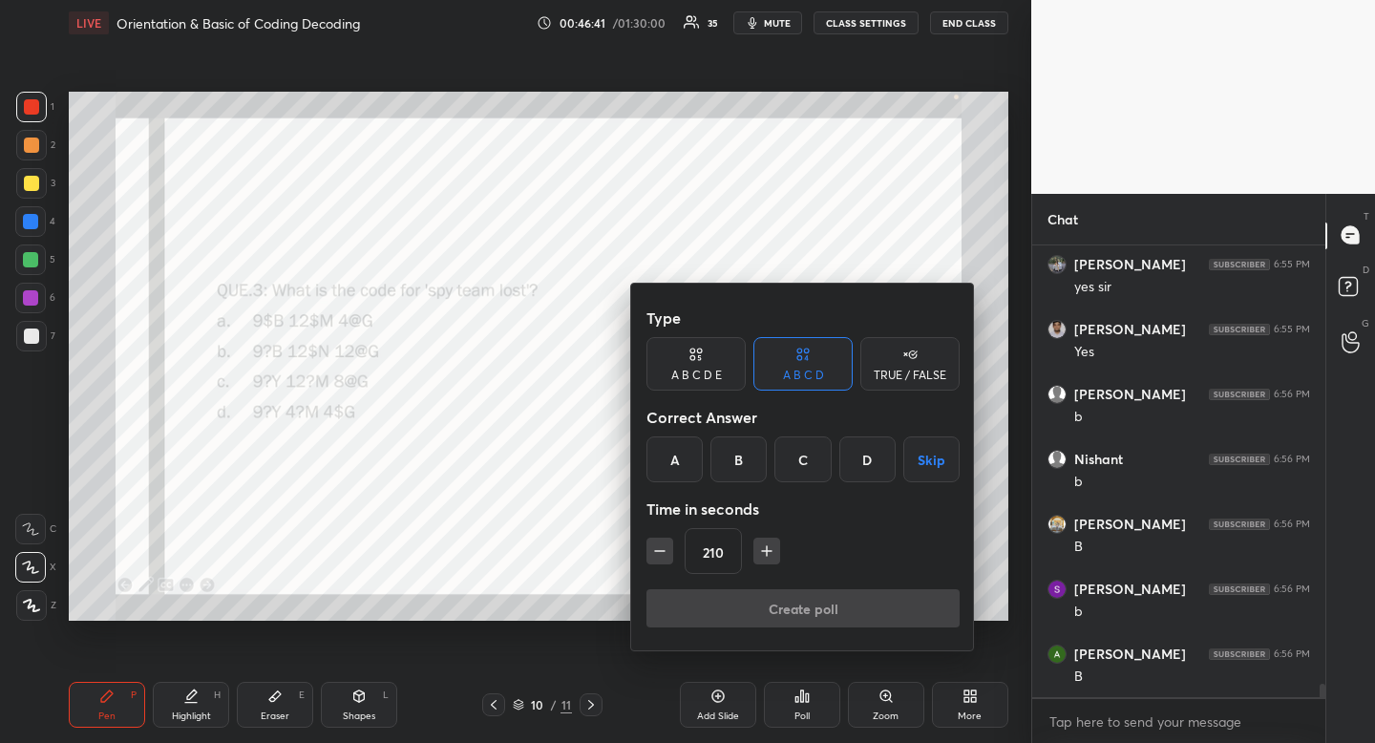
scroll to position [14706, 0]
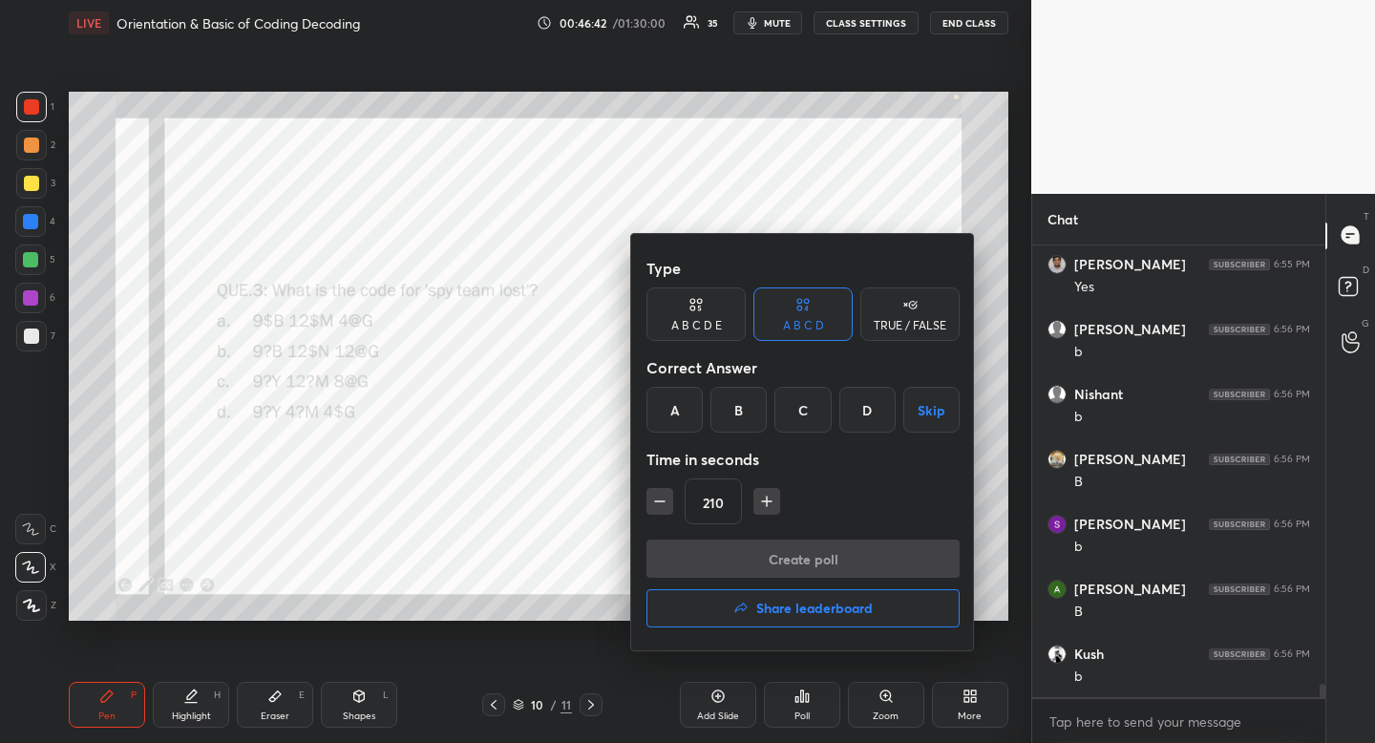
click at [727, 399] on div "B" at bounding box center [738, 410] width 56 height 46
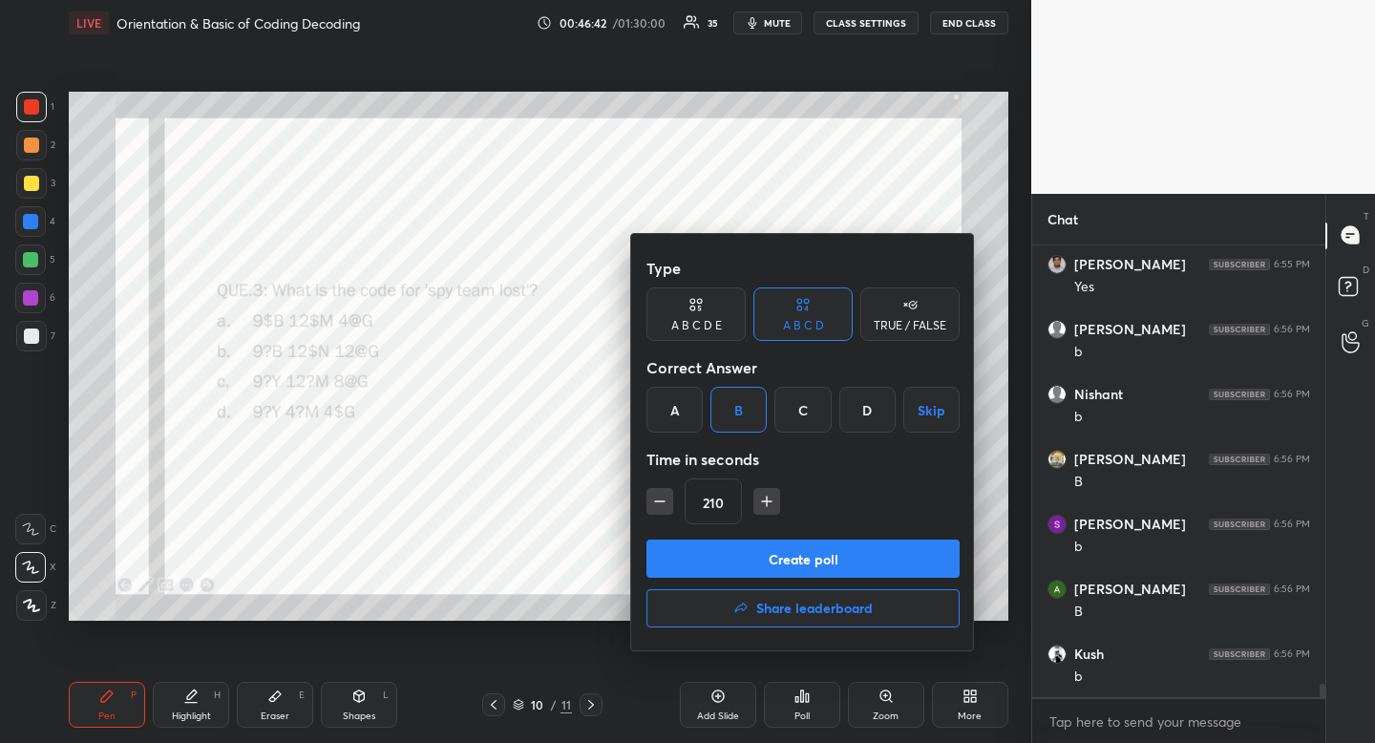
click at [759, 559] on button "Create poll" at bounding box center [802, 559] width 313 height 38
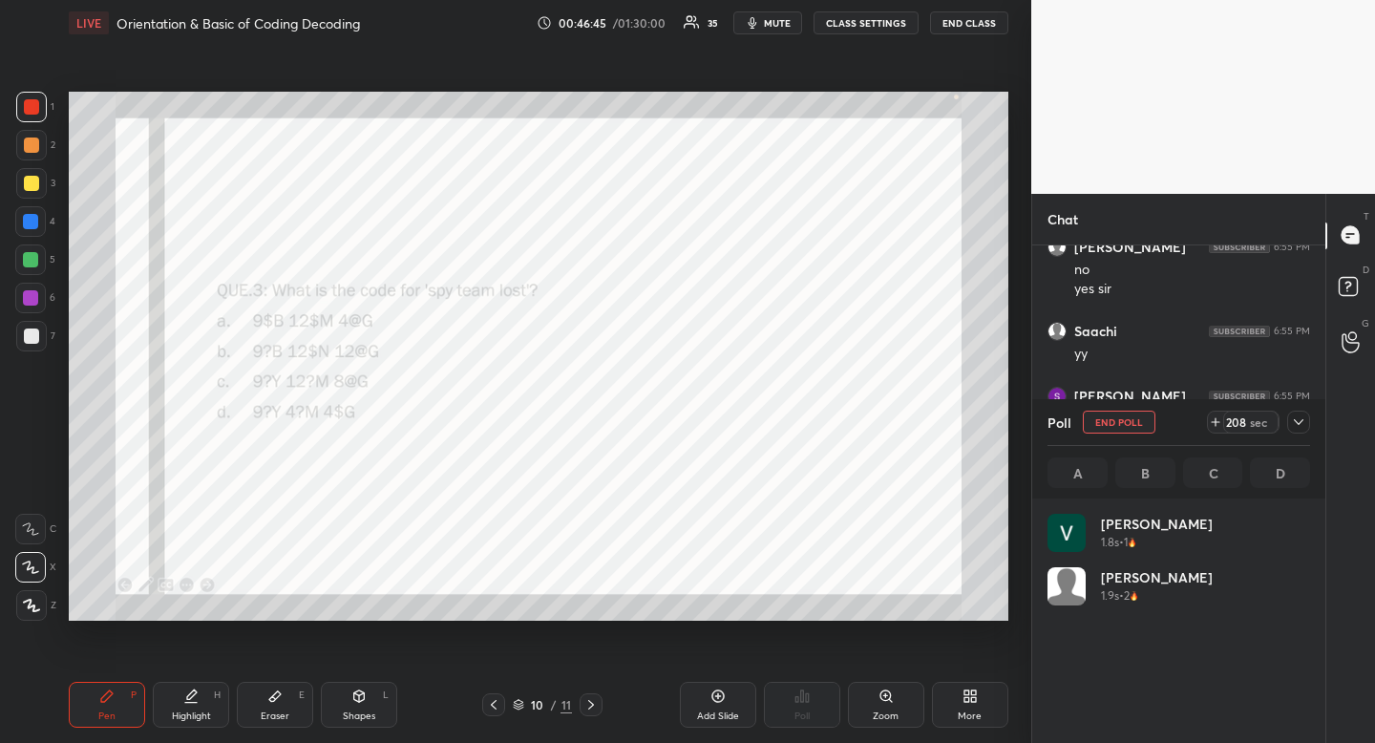
scroll to position [223, 257]
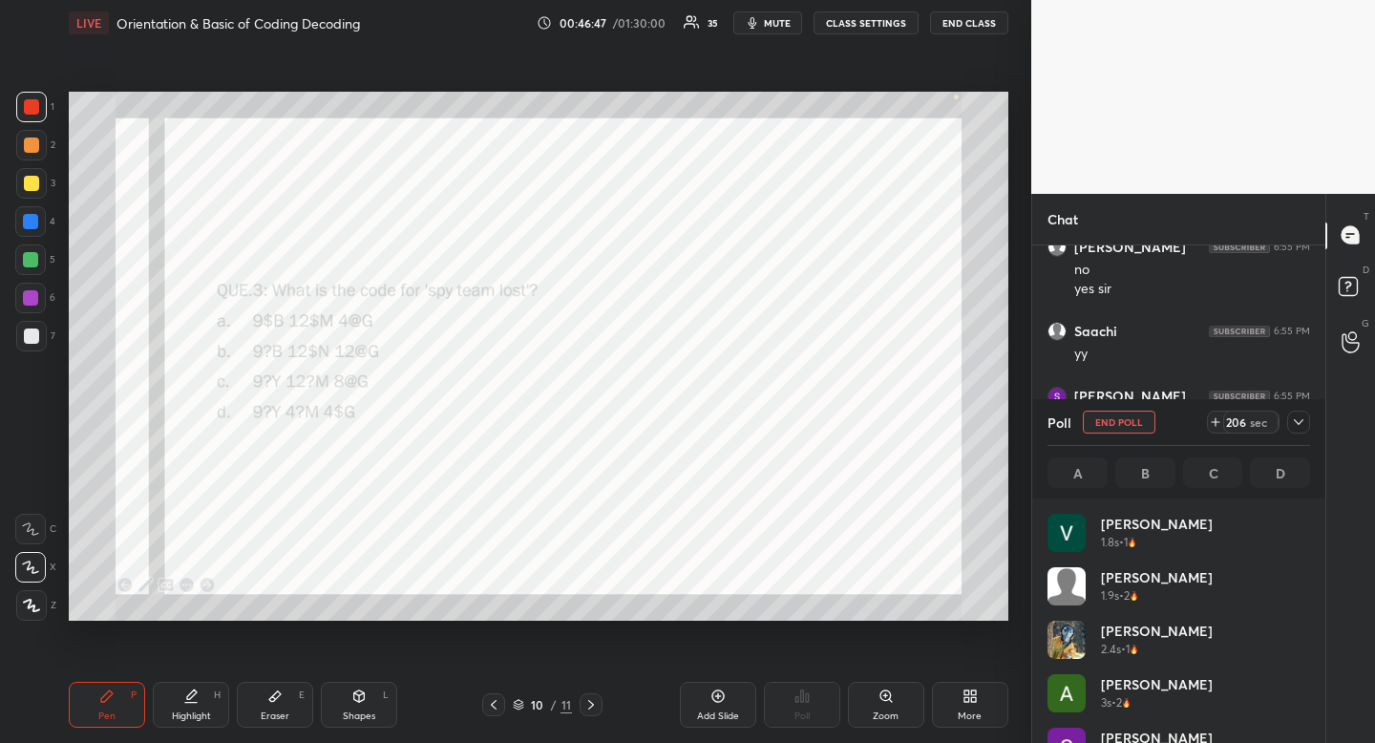
drag, startPoint x: 1298, startPoint y: 424, endPoint x: 1293, endPoint y: 434, distance: 11.5
click at [1298, 424] on icon at bounding box center [1298, 421] width 15 height 15
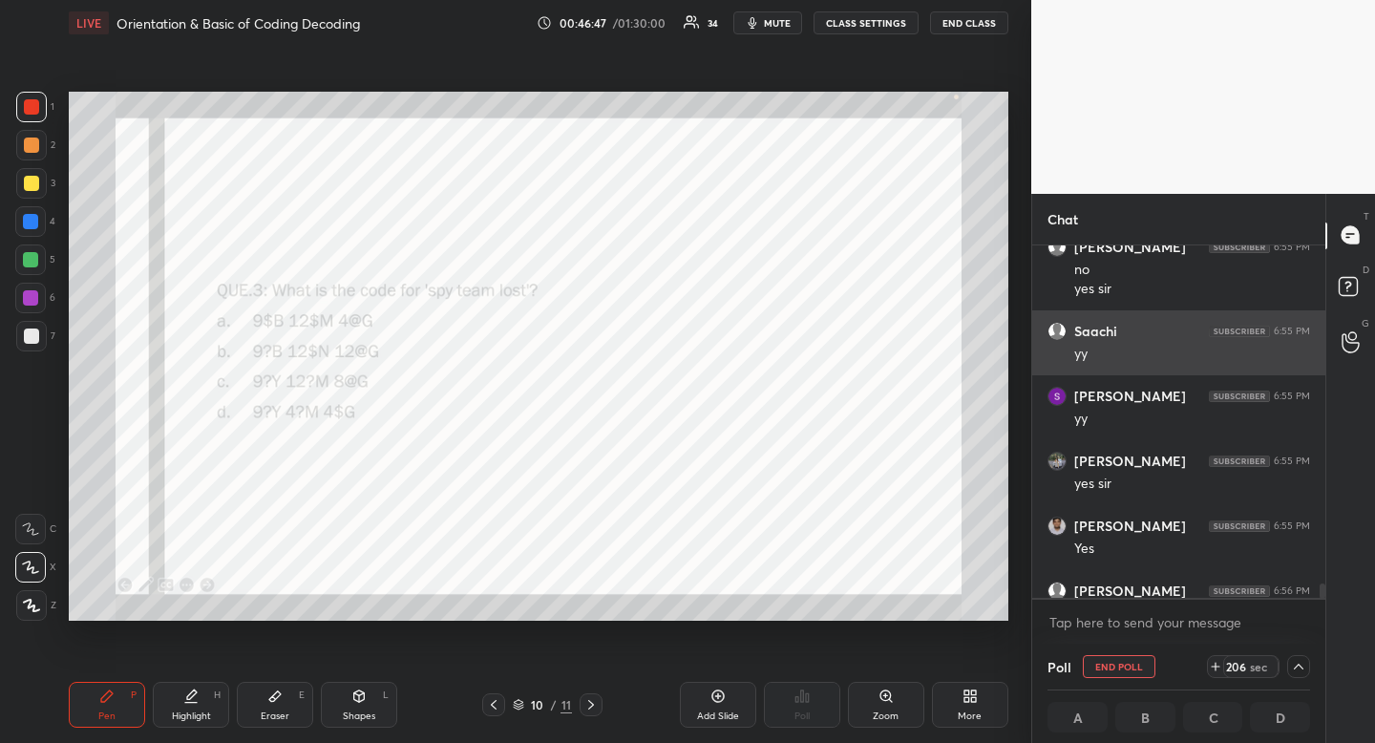
scroll to position [393, 282]
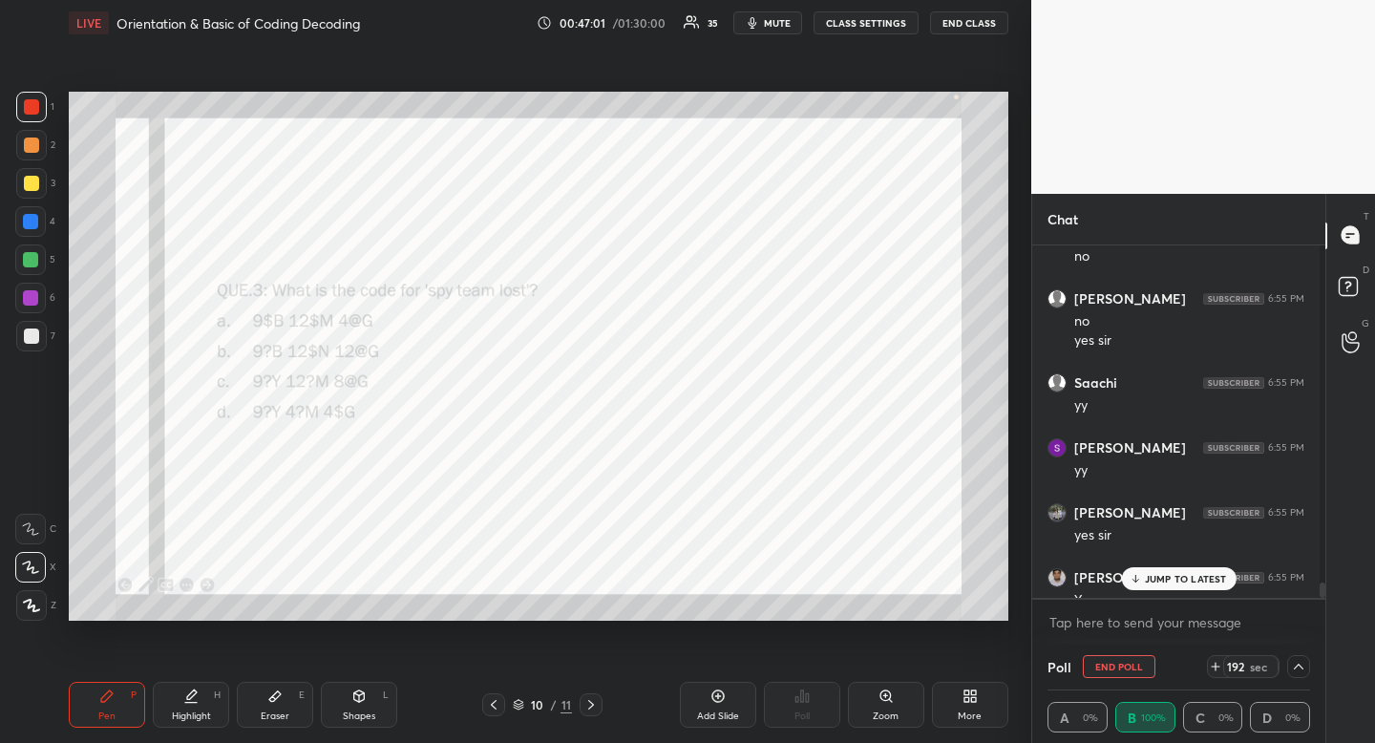
click at [1128, 669] on button "END POLL" at bounding box center [1119, 666] width 73 height 23
type textarea "x"
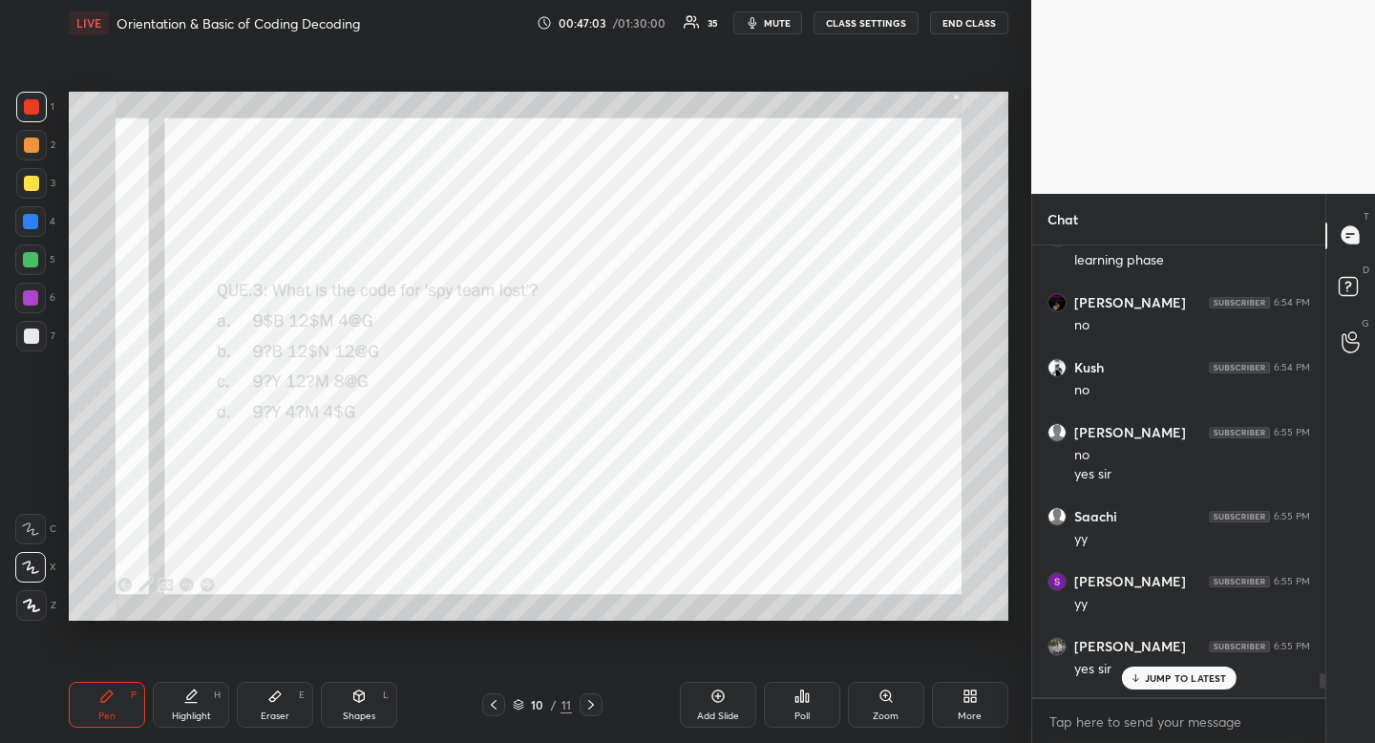
click at [1168, 677] on p "JUMP TO LATEST" at bounding box center [1186, 677] width 82 height 11
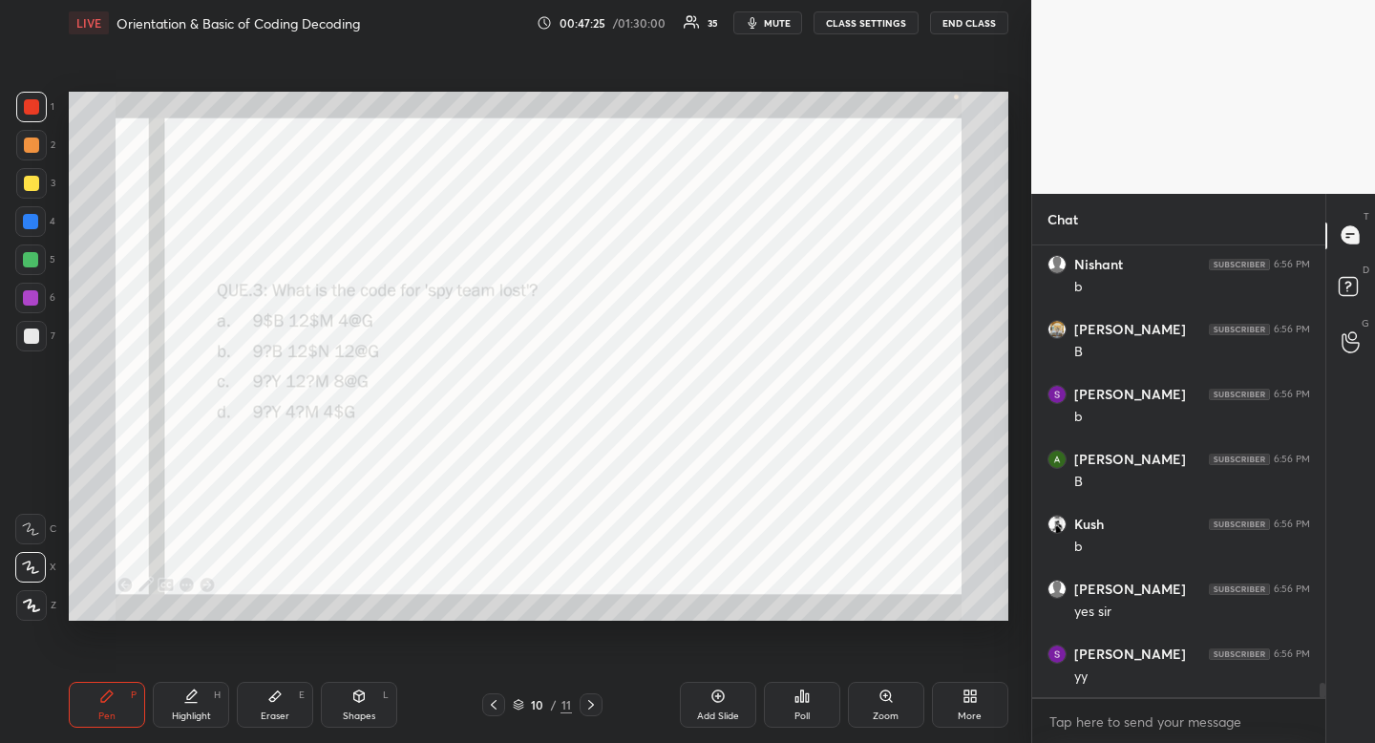
click at [984, 712] on div "More" at bounding box center [970, 705] width 76 height 46
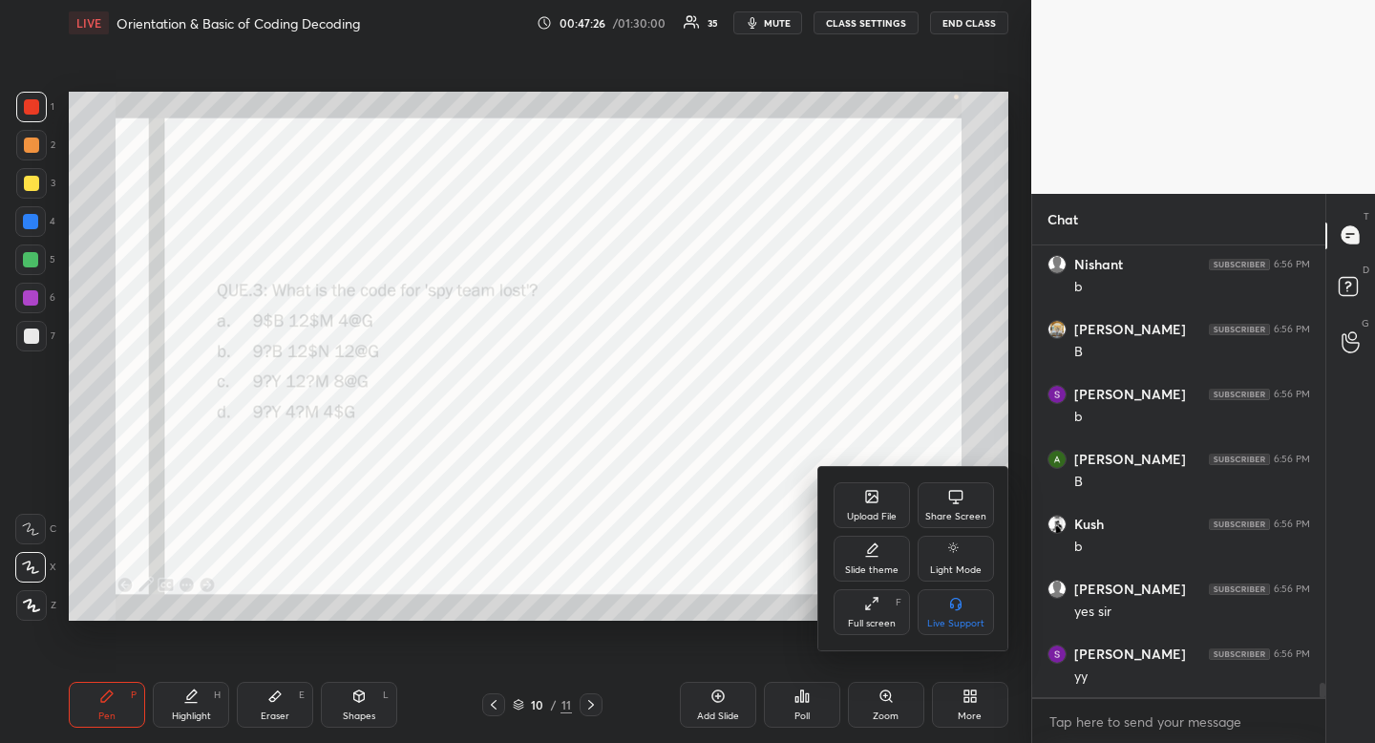
click at [880, 481] on div "Upload File Share Screen Slide theme Light Mode Full screen F Live Support" at bounding box center [913, 558] width 191 height 183
click at [866, 512] on div "Upload File" at bounding box center [872, 517] width 50 height 10
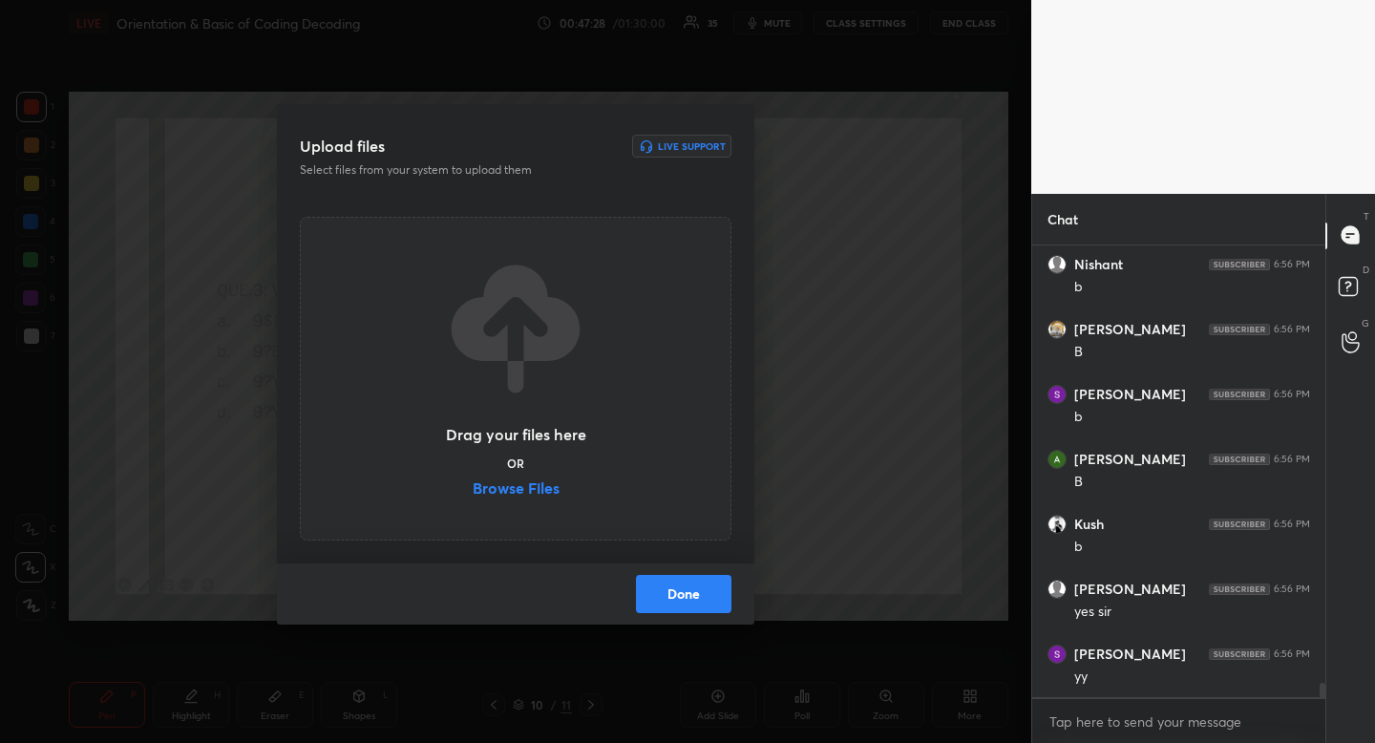
click at [507, 485] on label "Browse Files" at bounding box center [516, 490] width 87 height 20
click at [473, 485] on input "Browse Files" at bounding box center [473, 490] width 0 height 20
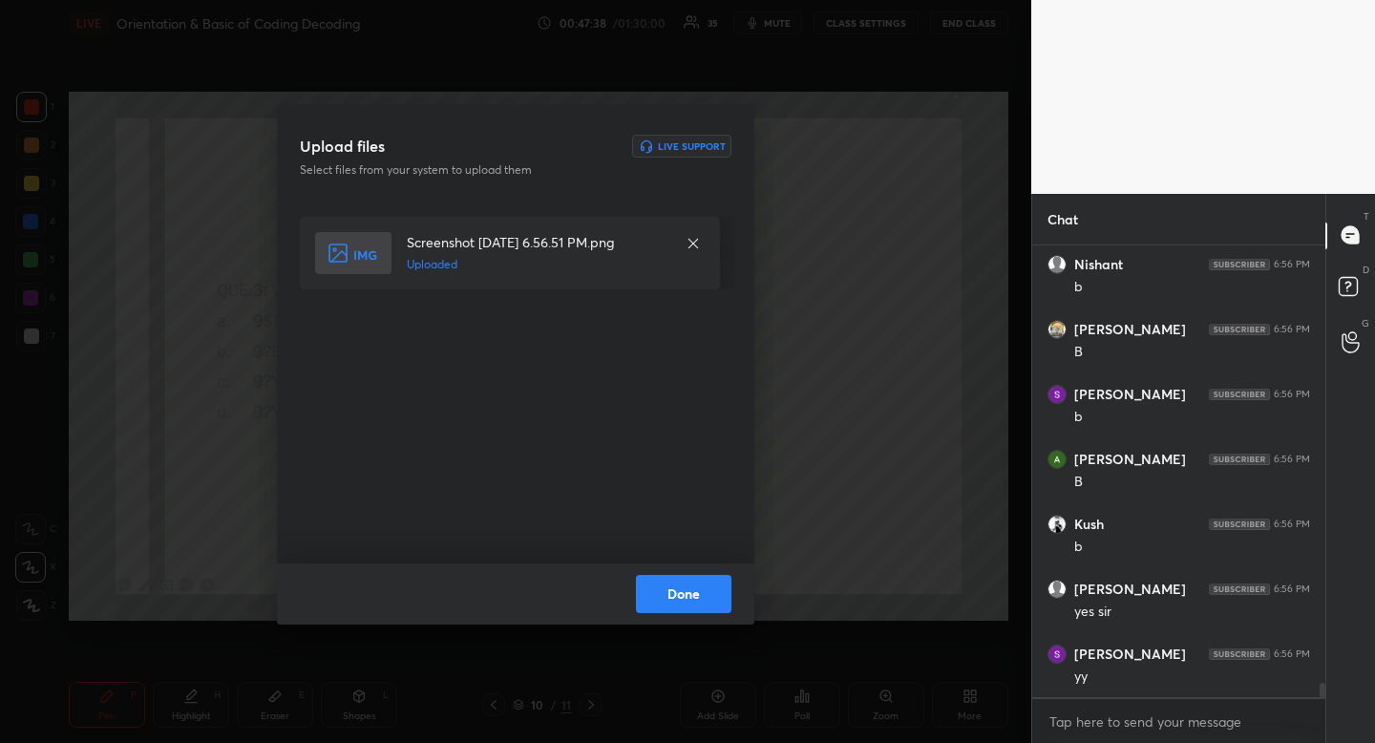
click at [682, 584] on button "Done" at bounding box center [683, 594] width 95 height 38
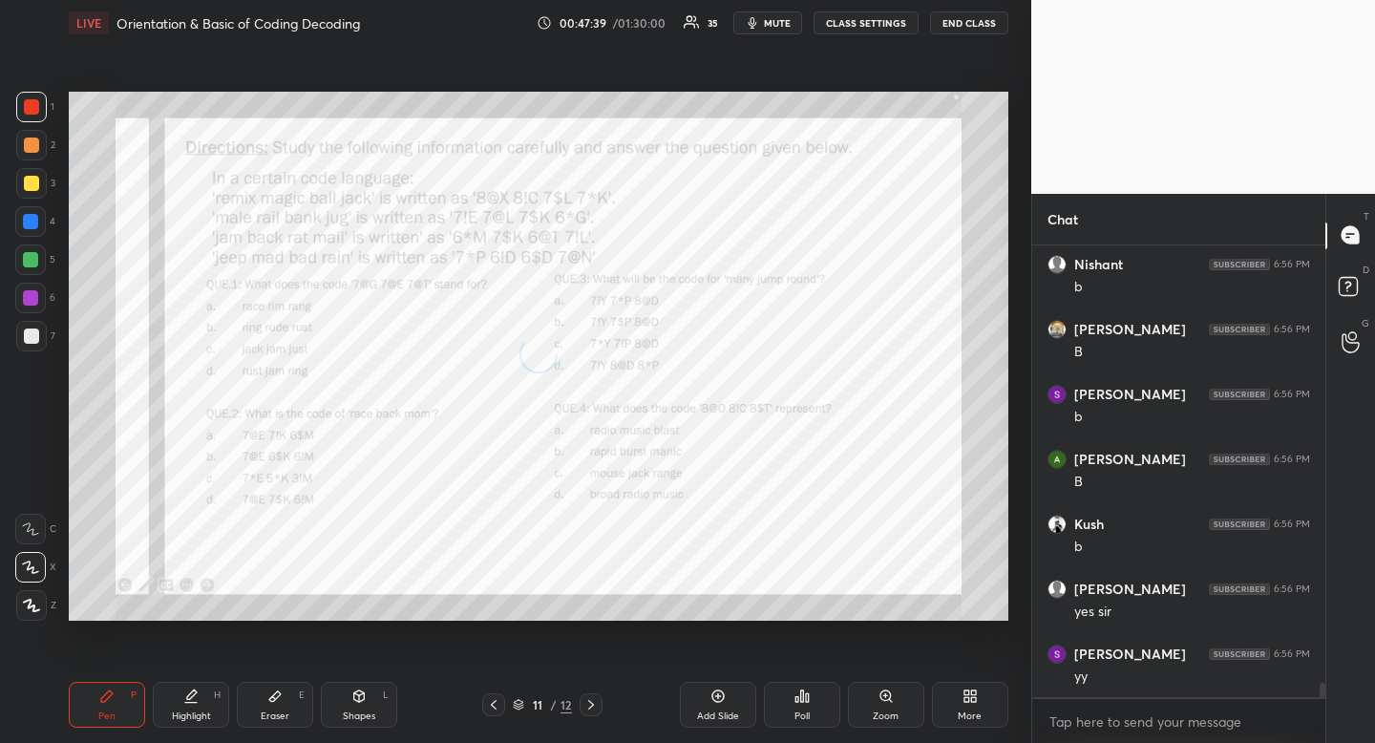
click at [28, 108] on div at bounding box center [31, 106] width 15 height 15
click at [798, 705] on div "Poll" at bounding box center [802, 705] width 76 height 46
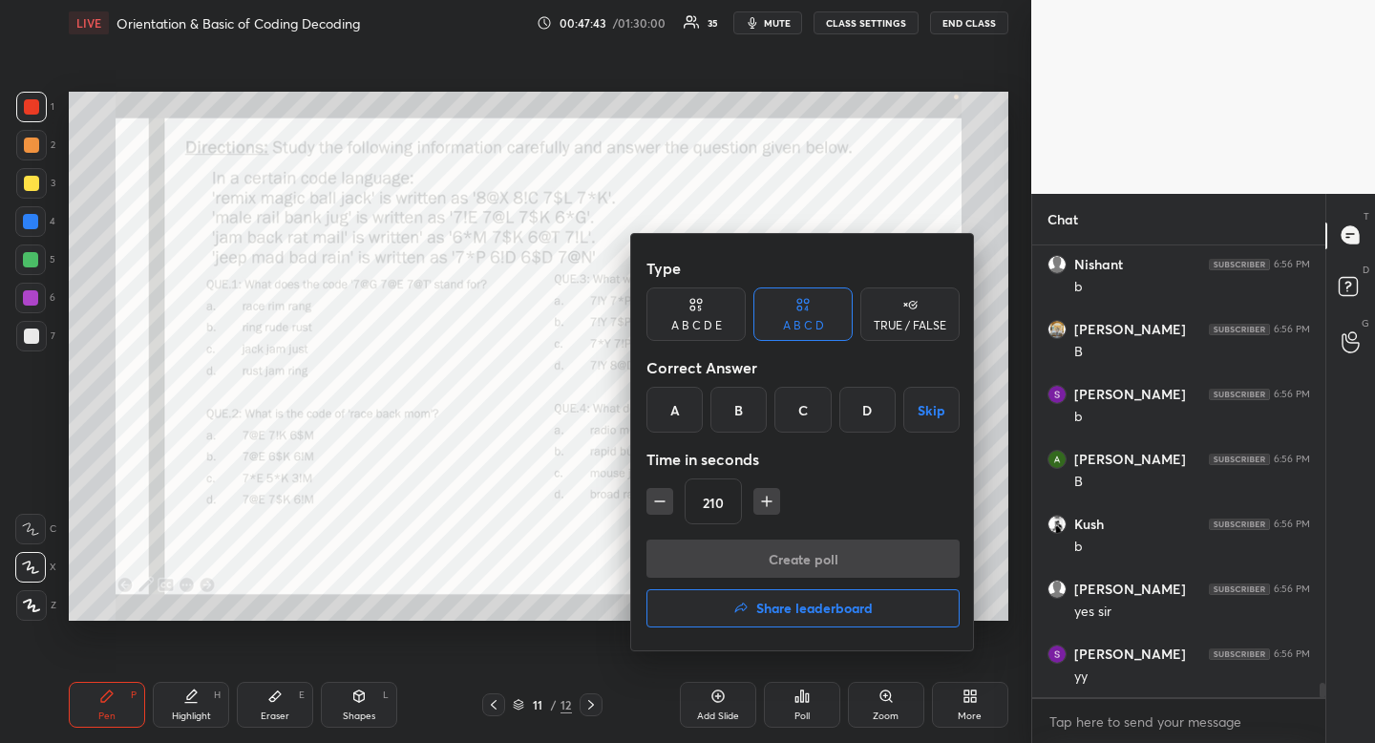
click at [771, 502] on icon "button" at bounding box center [766, 501] width 19 height 19
click at [774, 504] on icon "button" at bounding box center [766, 501] width 19 height 19
click at [774, 501] on icon "button" at bounding box center [766, 501] width 19 height 19
click at [775, 508] on button "button" at bounding box center [766, 501] width 27 height 27
drag, startPoint x: 771, startPoint y: 500, endPoint x: 766, endPoint y: 510, distance: 10.7
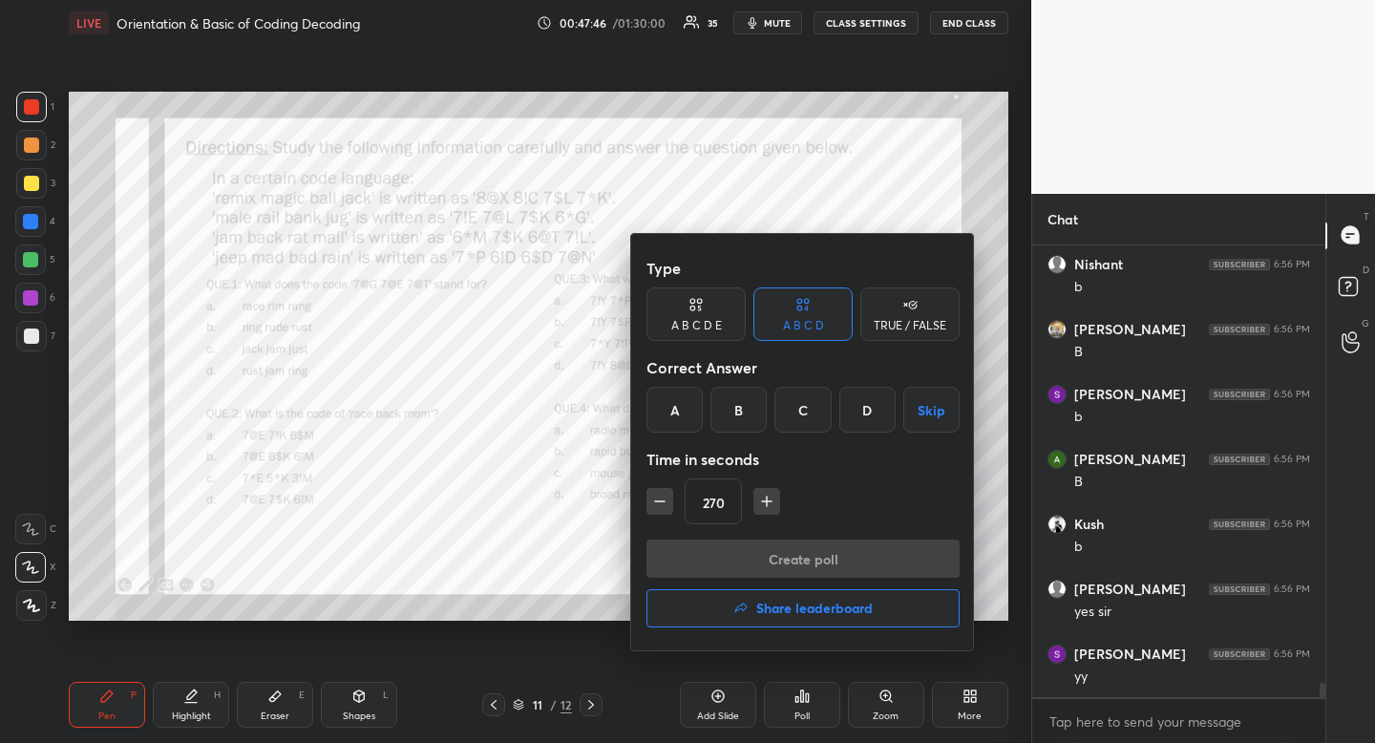
click at [771, 501] on icon "button" at bounding box center [767, 501] width 10 height 0
drag, startPoint x: 757, startPoint y: 497, endPoint x: 763, endPoint y: 510, distance: 14.5
click at [757, 497] on icon "button" at bounding box center [766, 501] width 19 height 19
type input "300"
drag, startPoint x: 922, startPoint y: 413, endPoint x: 900, endPoint y: 468, distance: 58.7
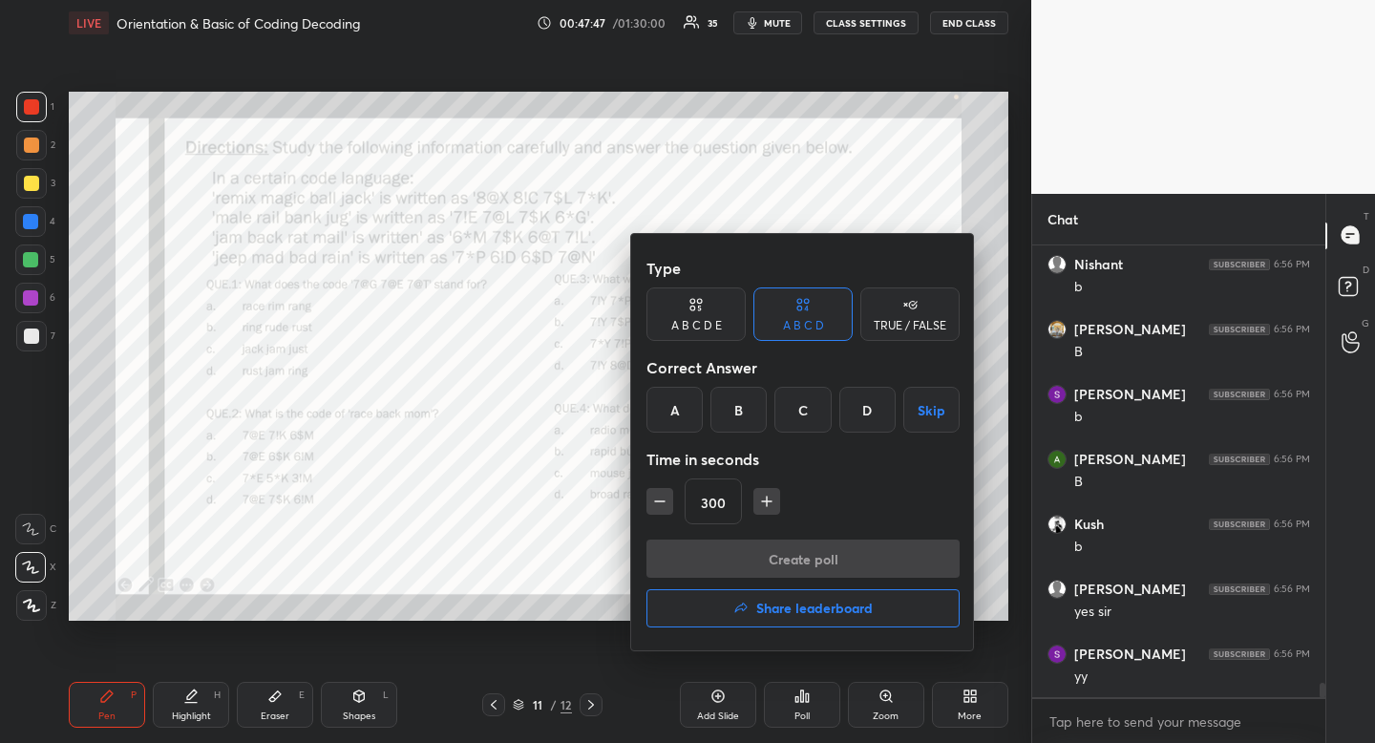
click at [922, 413] on button "Skip" at bounding box center [931, 410] width 56 height 46
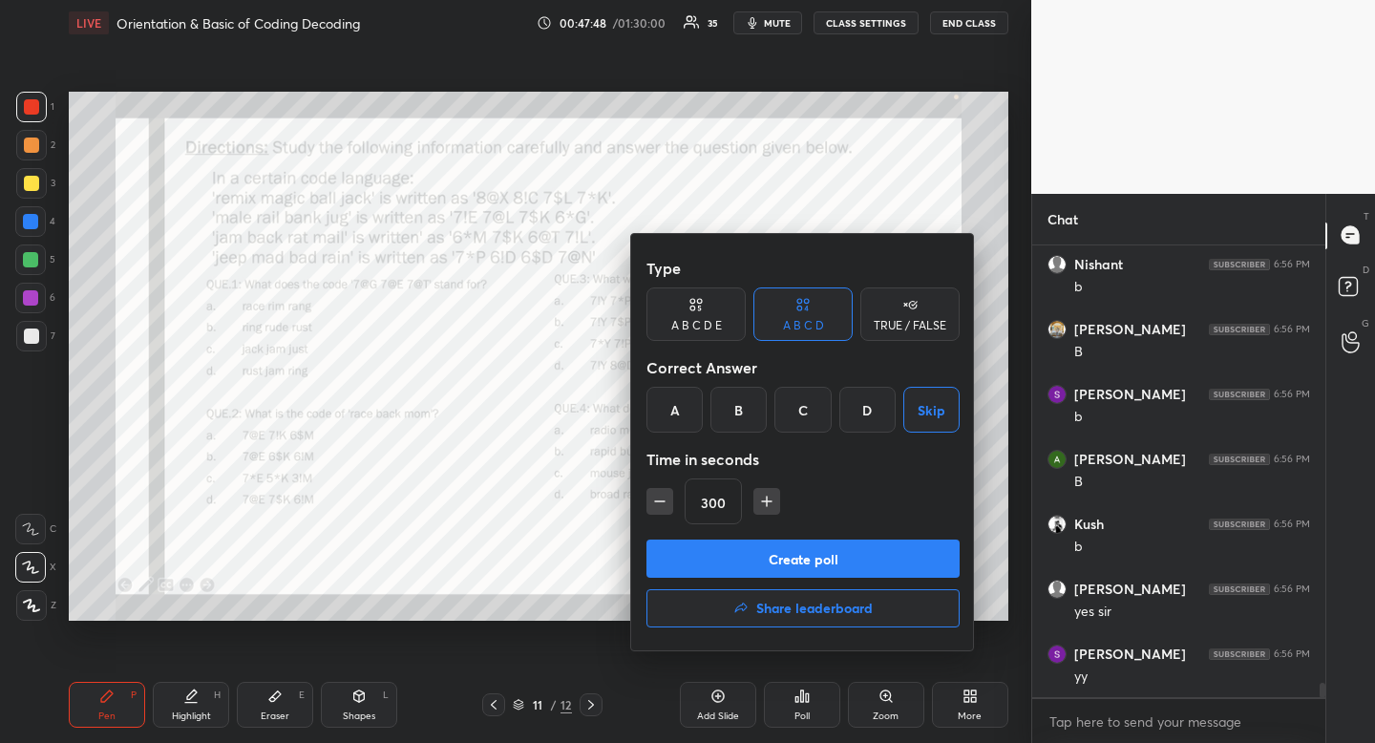
click at [871, 559] on button "Create poll" at bounding box center [802, 559] width 313 height 38
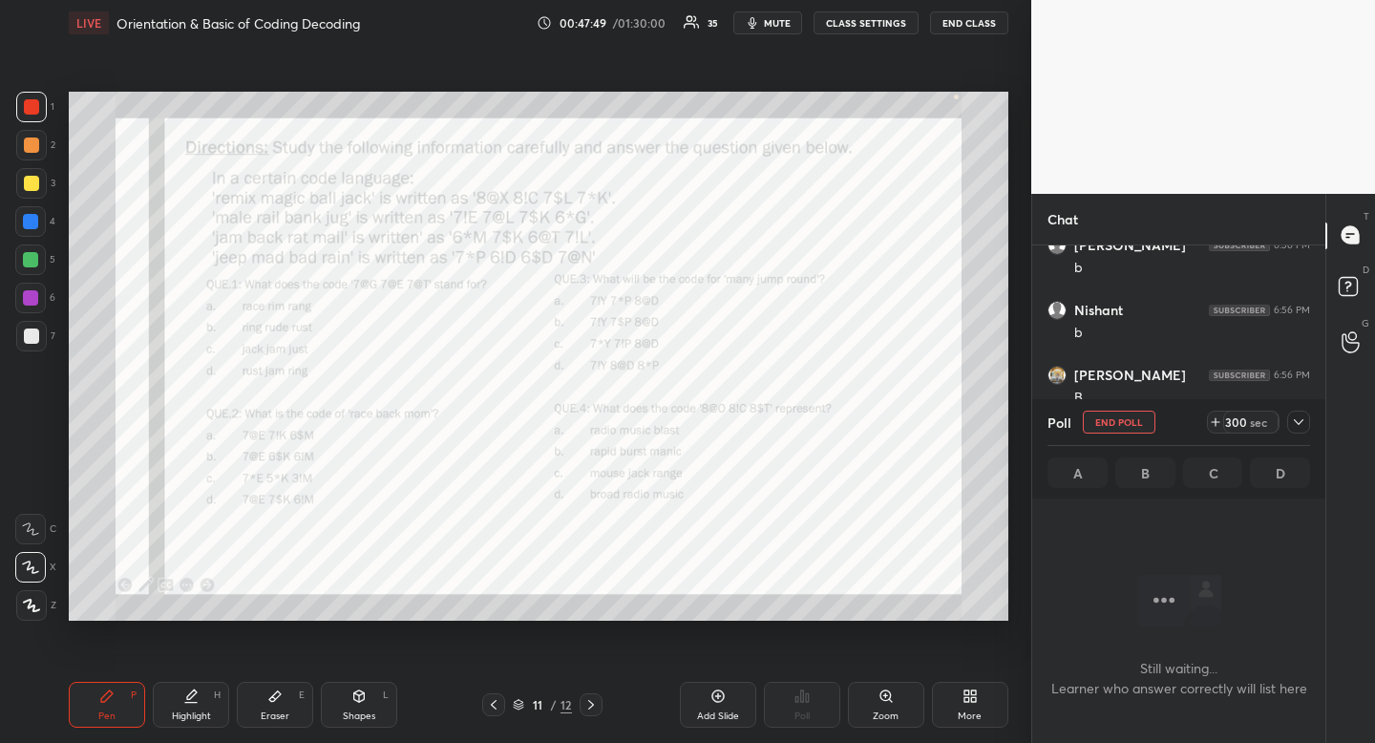
scroll to position [13098, 0]
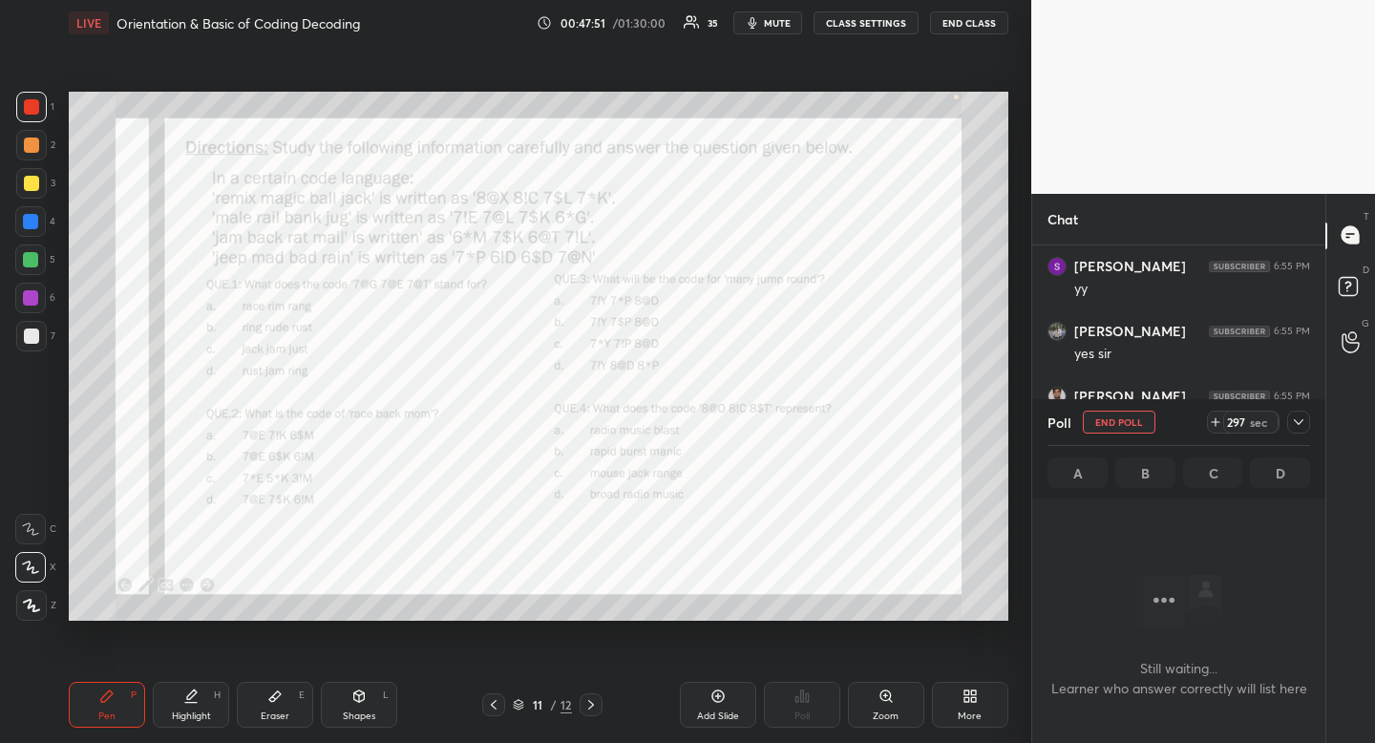
click at [781, 28] on span "mute" at bounding box center [777, 22] width 27 height 13
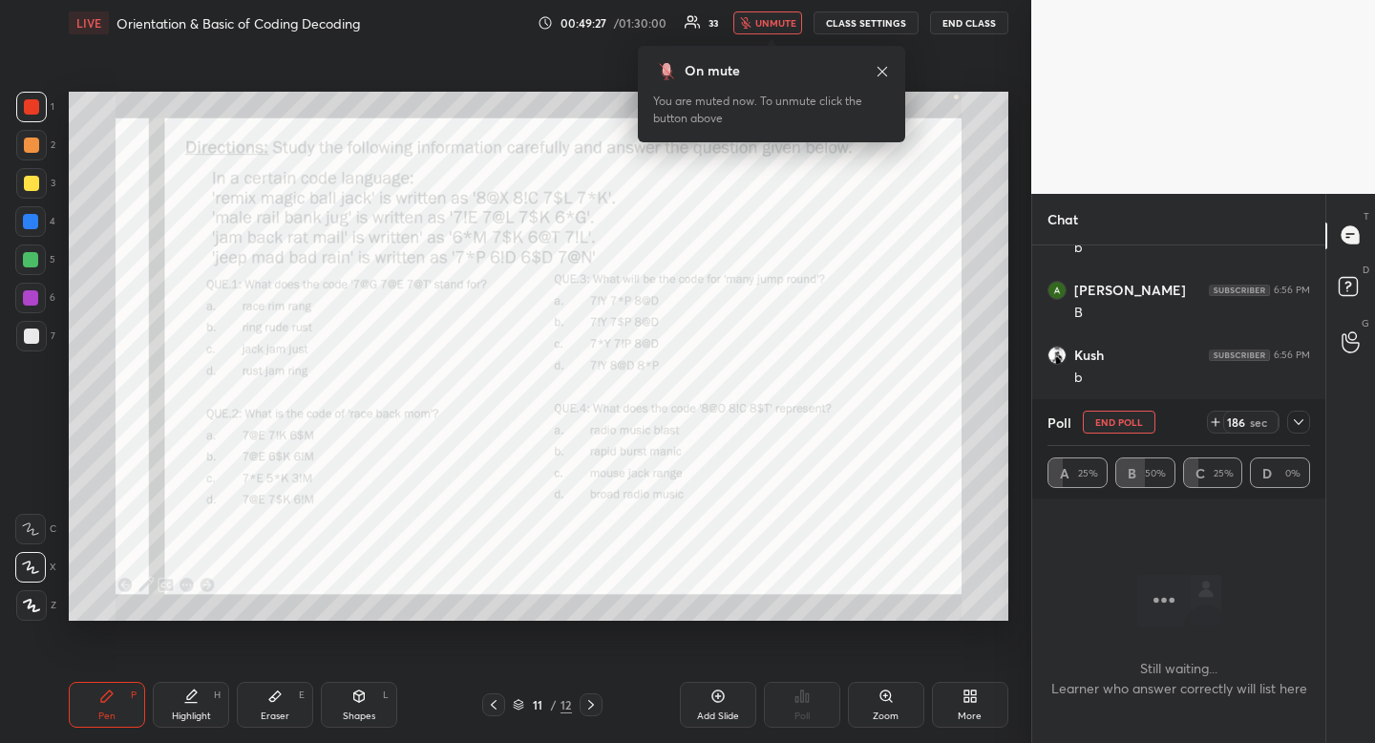
scroll to position [13543, 0]
click at [1291, 415] on icon at bounding box center [1298, 421] width 15 height 15
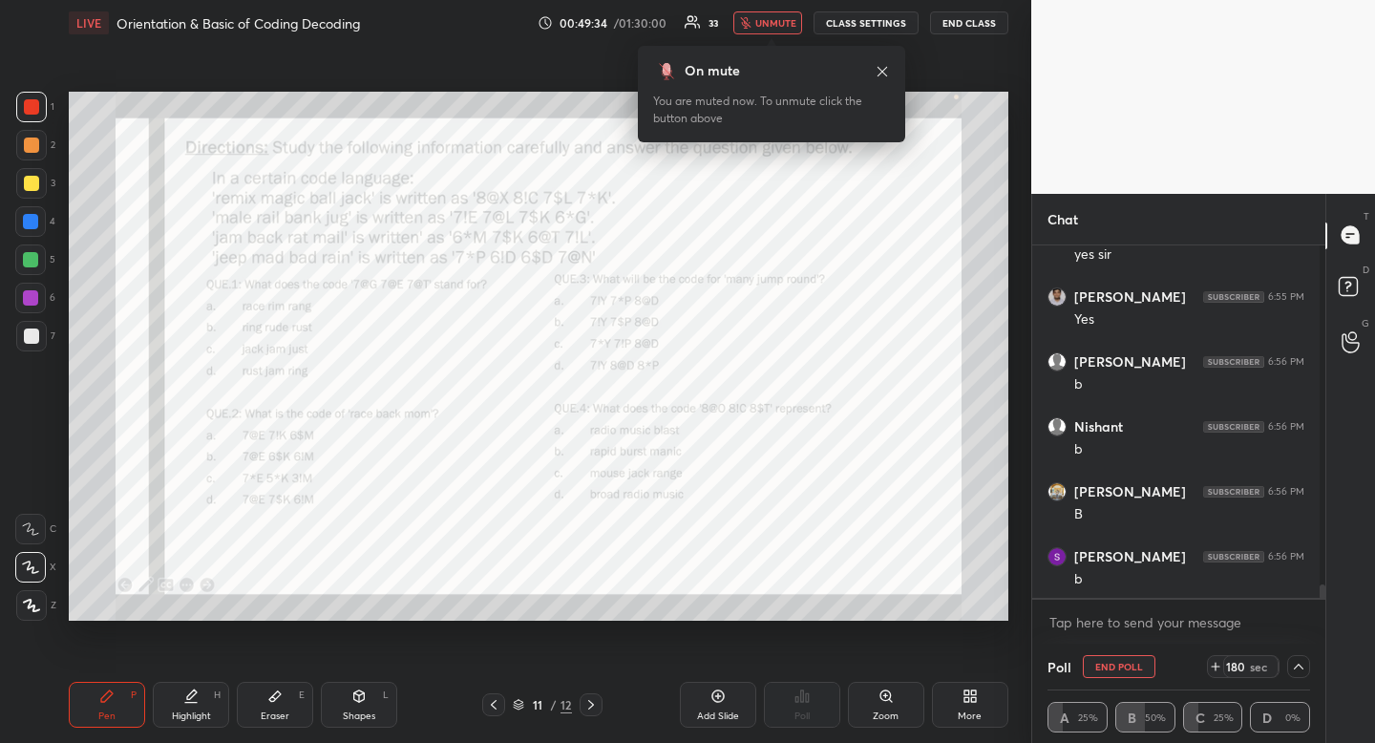
scroll to position [13511, 0]
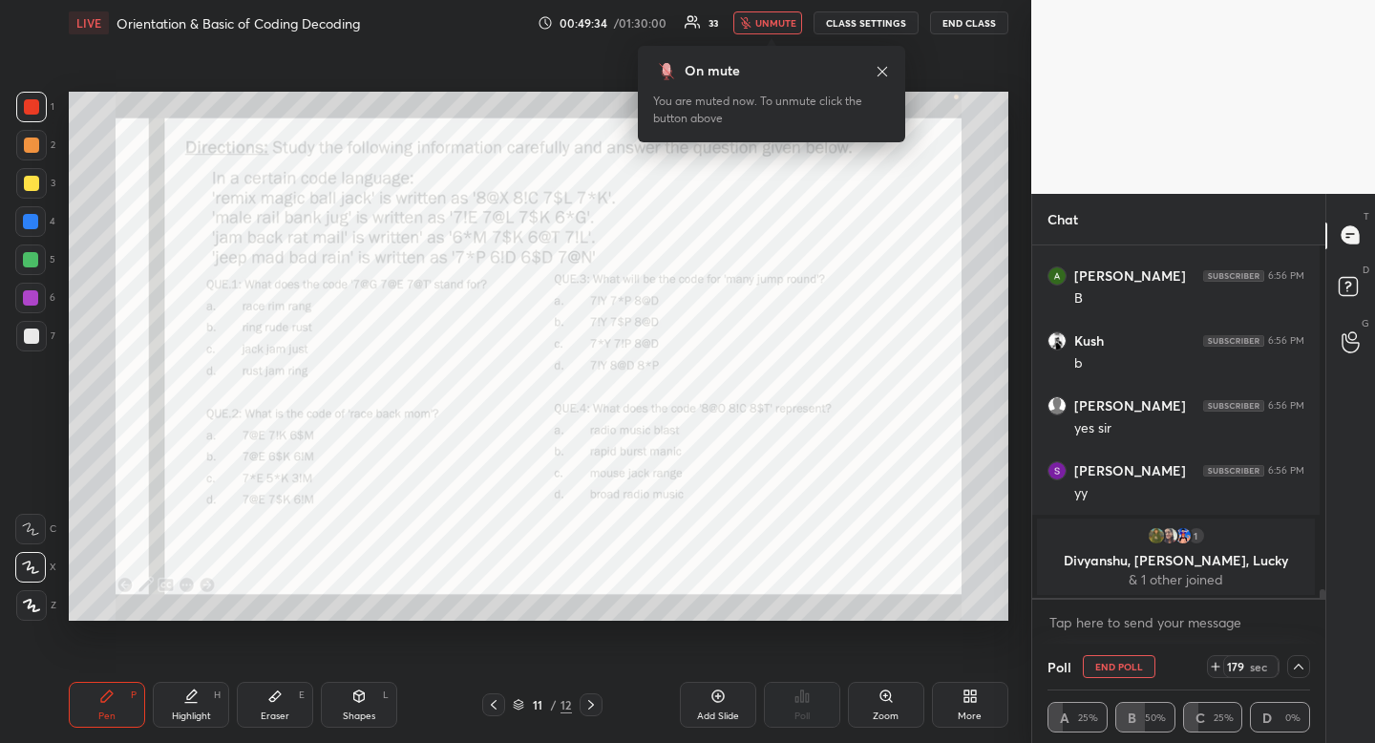
drag, startPoint x: 1318, startPoint y: 589, endPoint x: 1317, endPoint y: 625, distance: 36.3
click at [1317, 618] on div "[PERSON_NAME] 6:56 PM B [PERSON_NAME] 6:56 PM b [PERSON_NAME] 6:56 PM B Kush 6:…" at bounding box center [1178, 445] width 293 height 400
click at [884, 69] on icon at bounding box center [883, 71] width 10 height 10
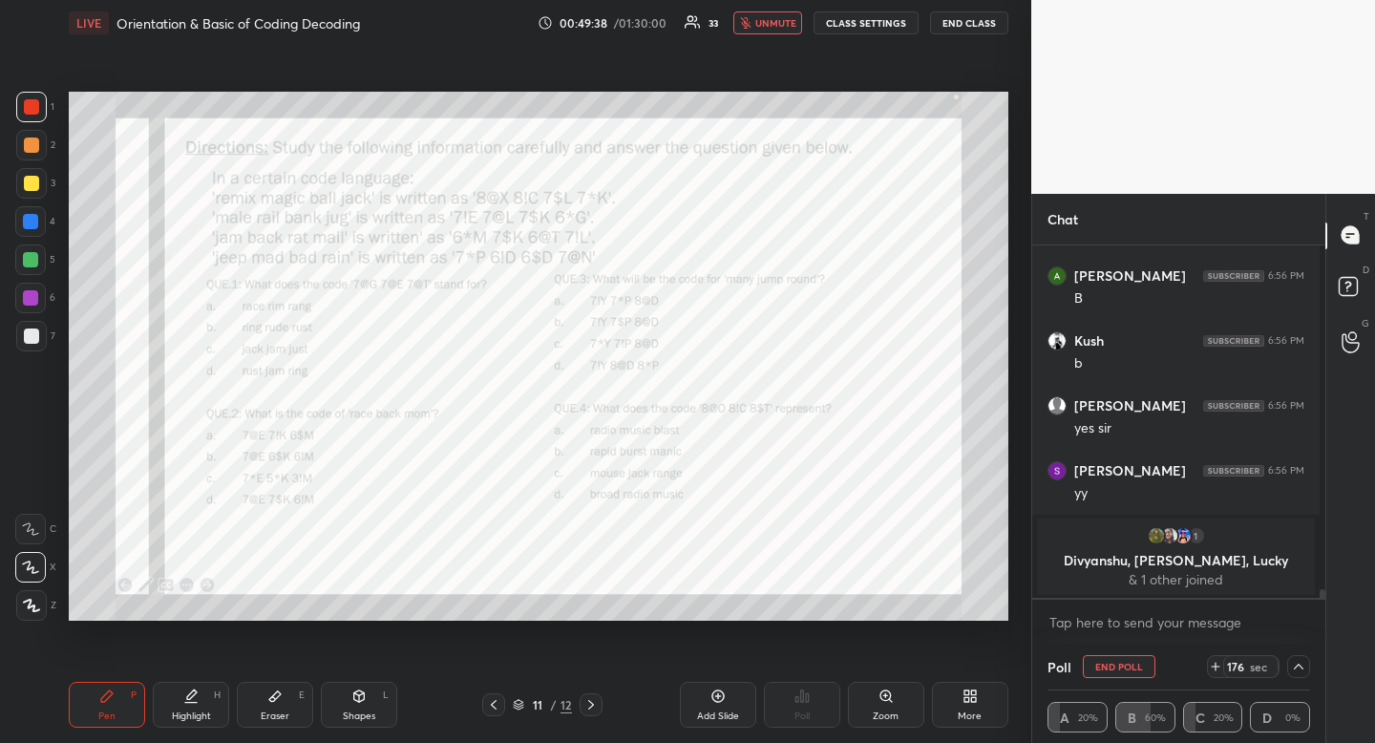
click at [784, 18] on span "unmute" at bounding box center [775, 22] width 41 height 13
click at [1291, 666] on icon at bounding box center [1298, 666] width 15 height 15
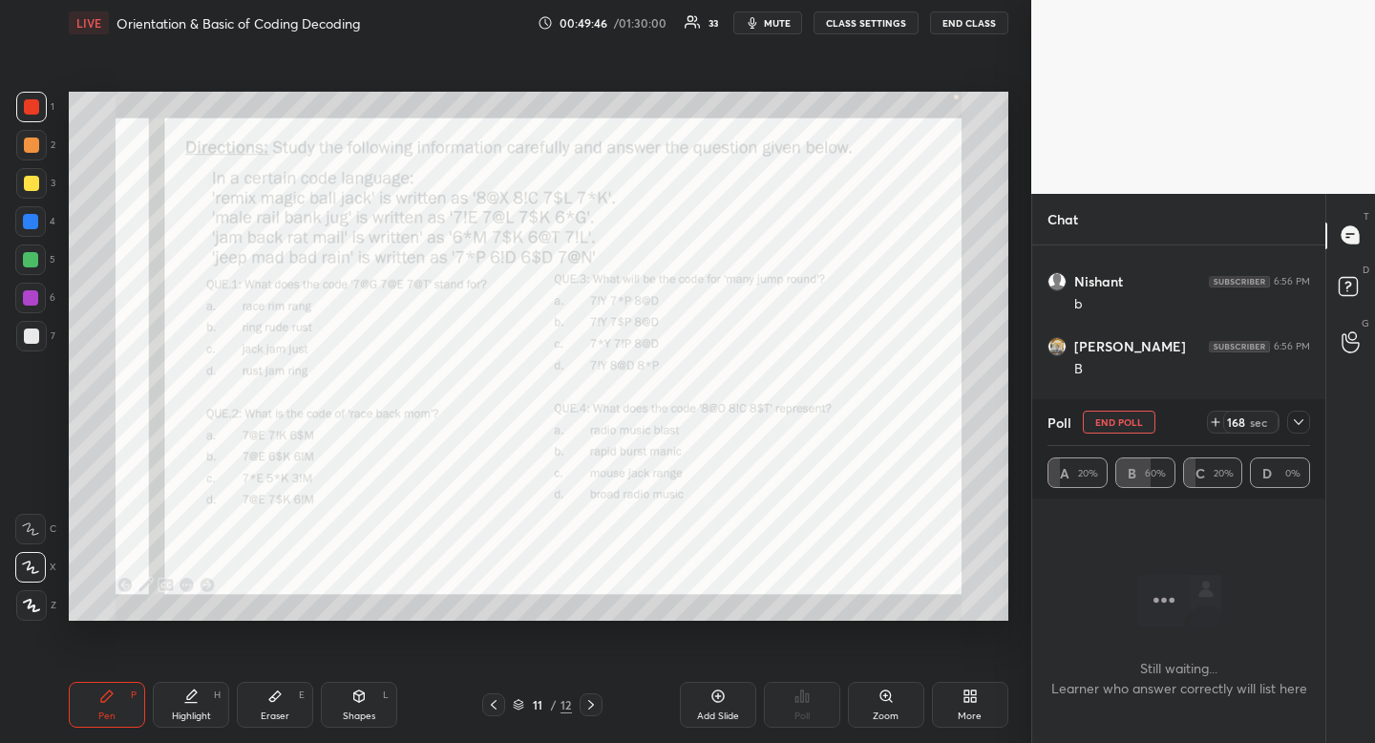
scroll to position [13111, 0]
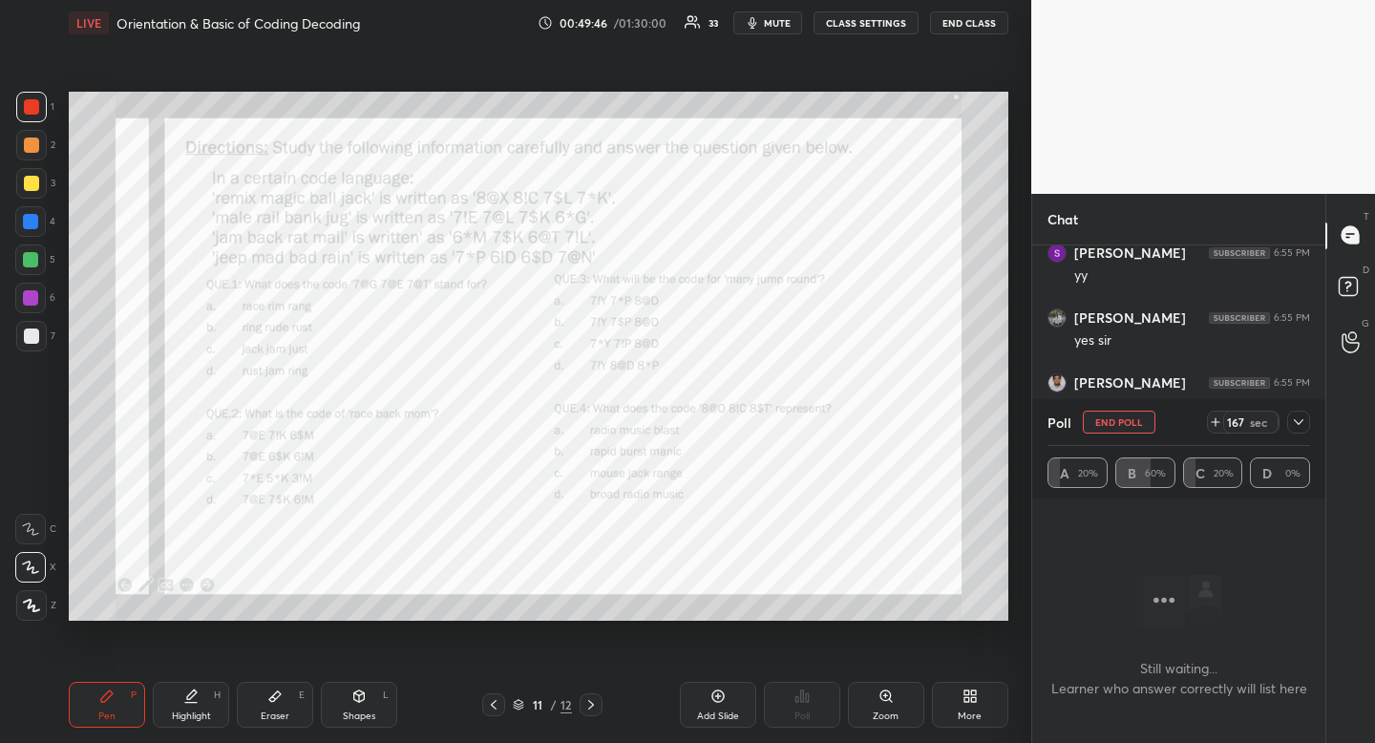
click at [1303, 421] on icon at bounding box center [1298, 421] width 15 height 15
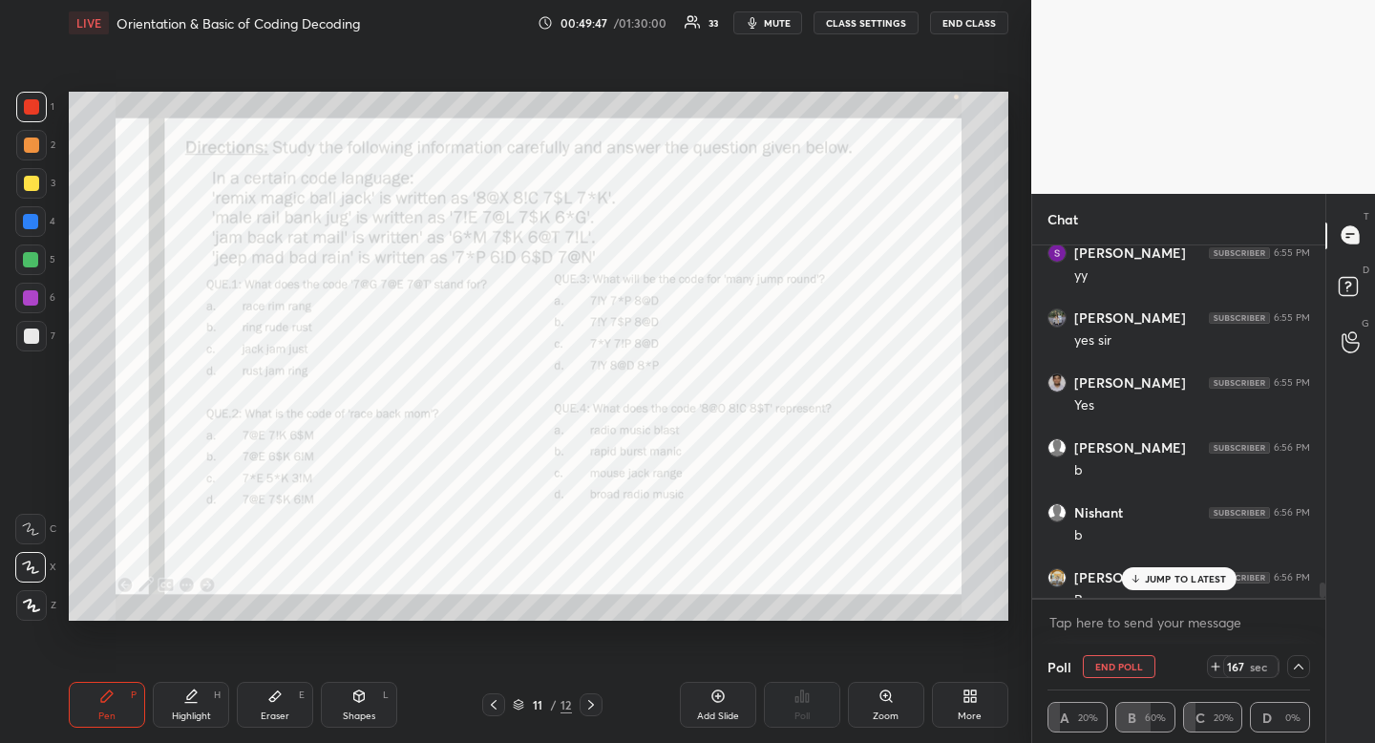
scroll to position [7, 7]
click at [1199, 582] on p "JUMP TO LATEST" at bounding box center [1186, 578] width 82 height 11
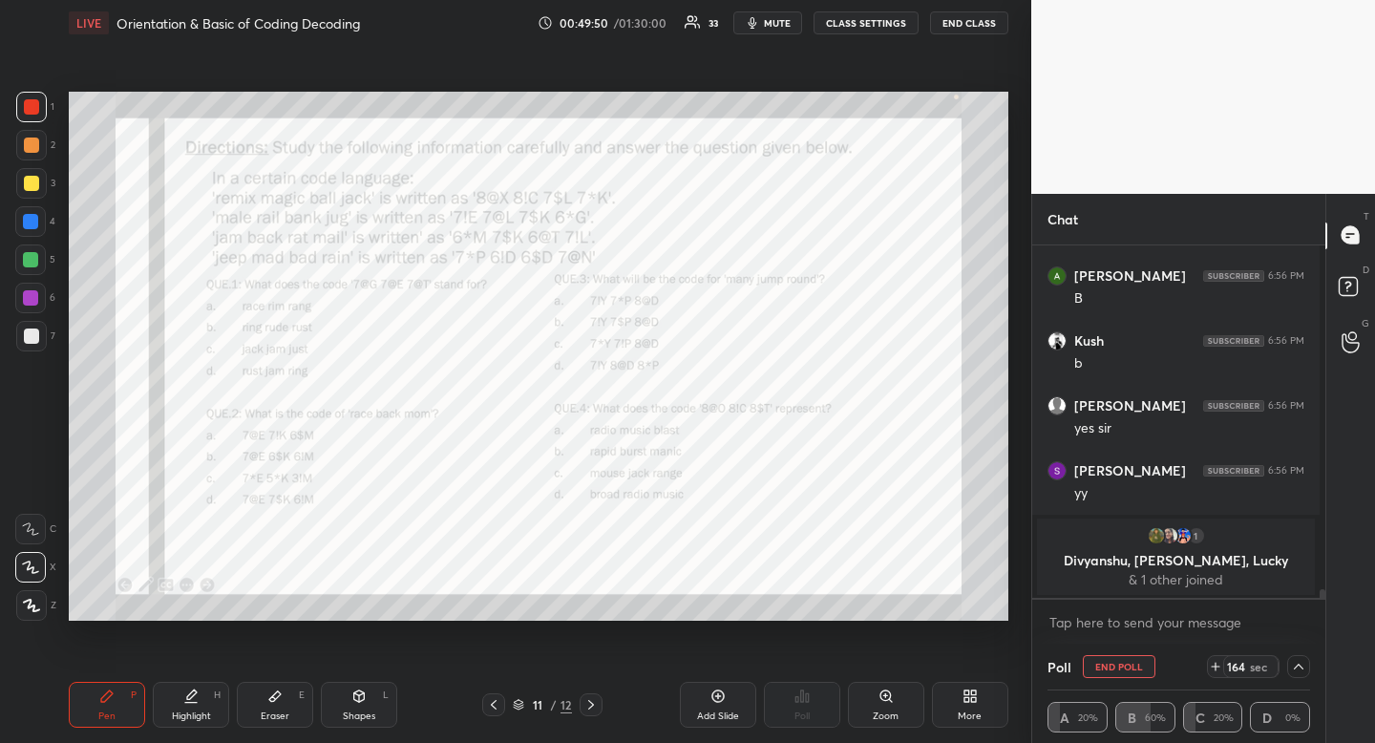
click at [1298, 669] on icon at bounding box center [1298, 666] width 15 height 15
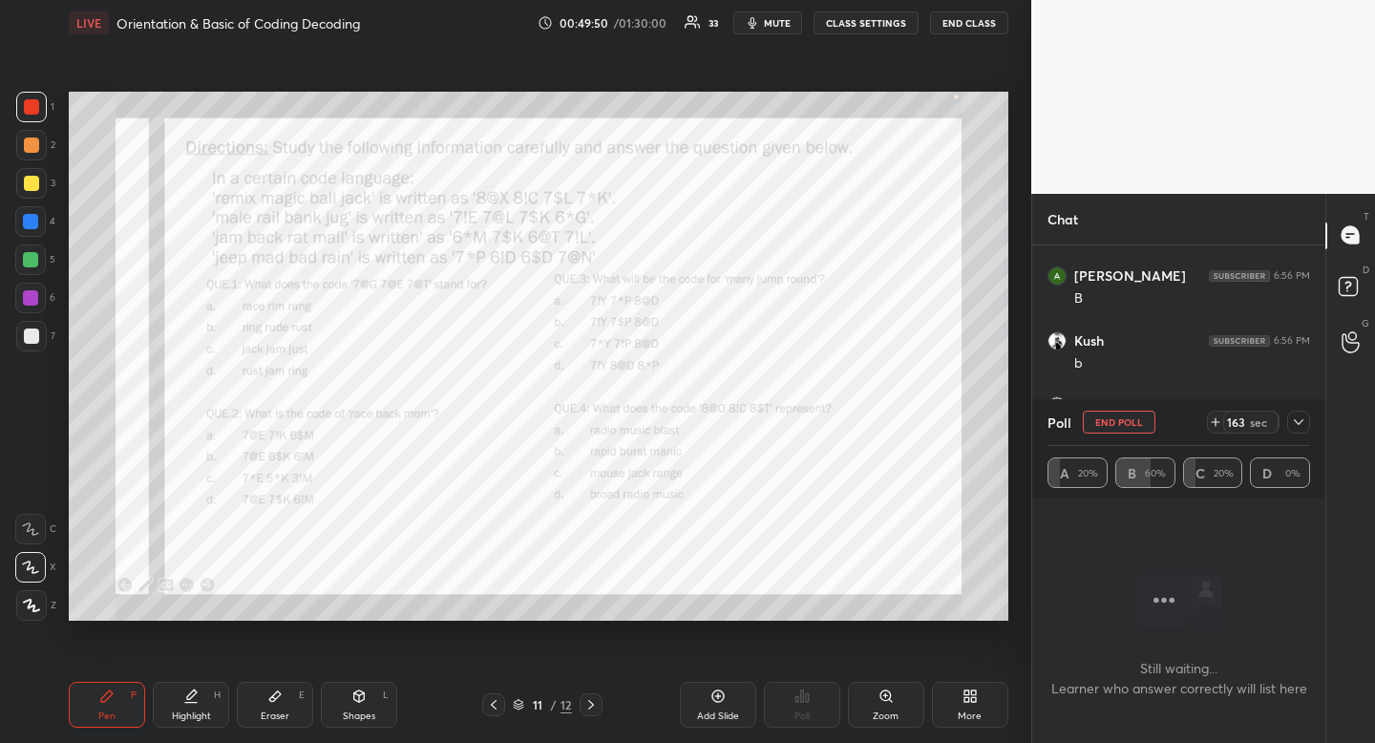
scroll to position [13165, 0]
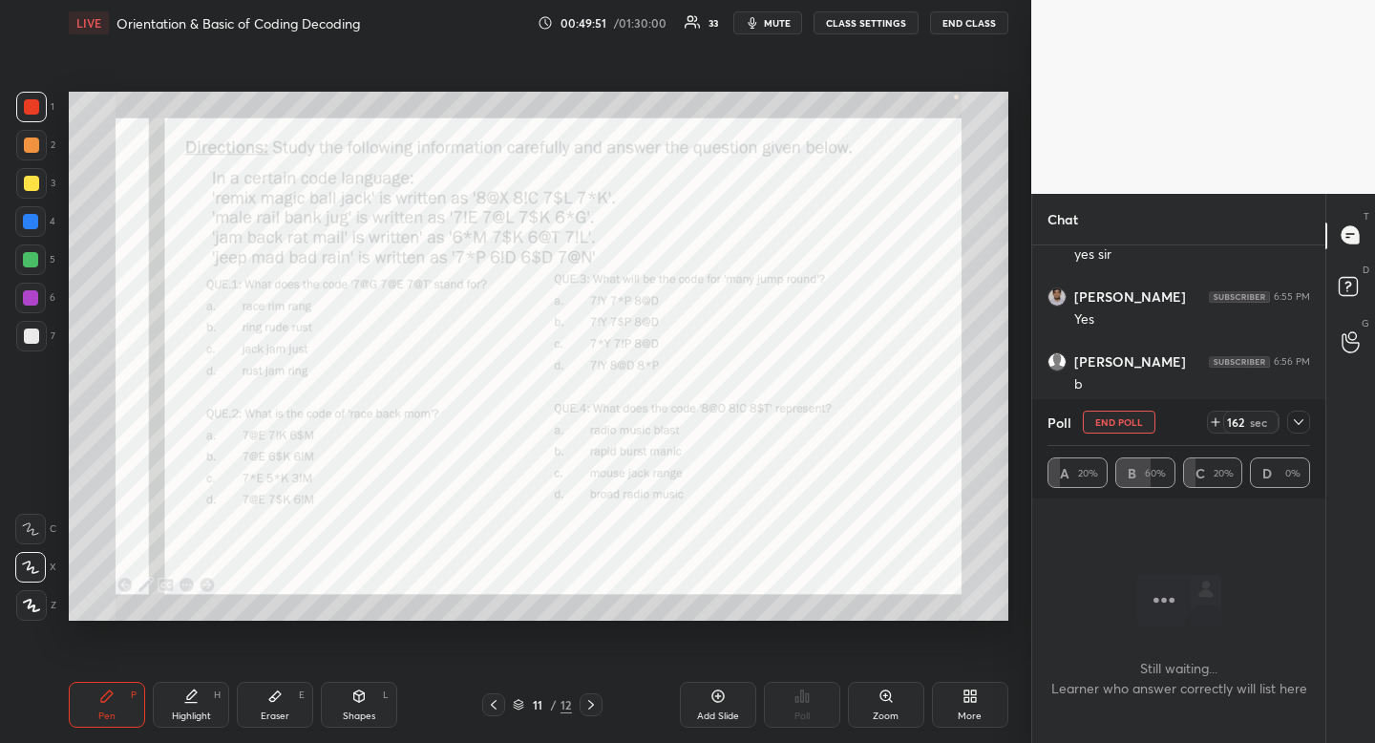
click at [1299, 424] on icon at bounding box center [1298, 421] width 15 height 15
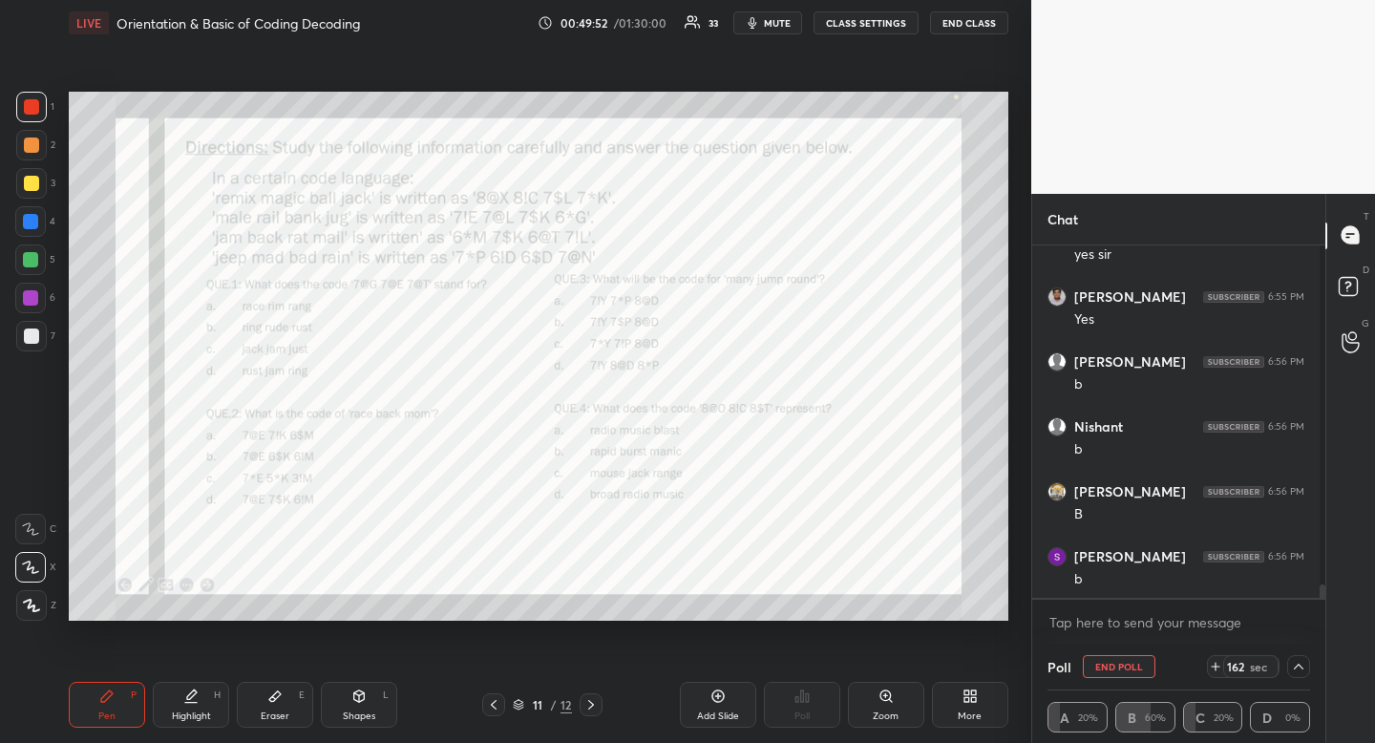
scroll to position [13111, 0]
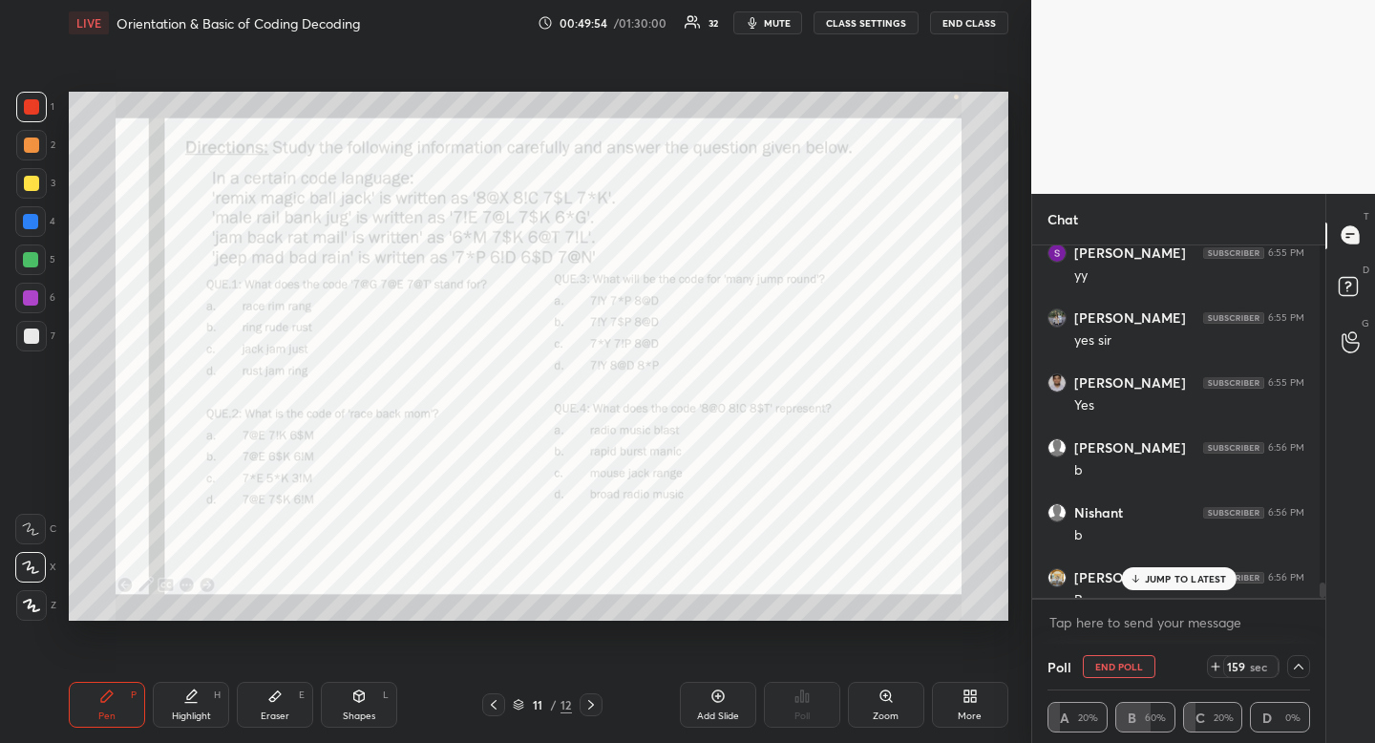
click at [1132, 664] on button "END POLL" at bounding box center [1119, 666] width 73 height 23
type textarea "x"
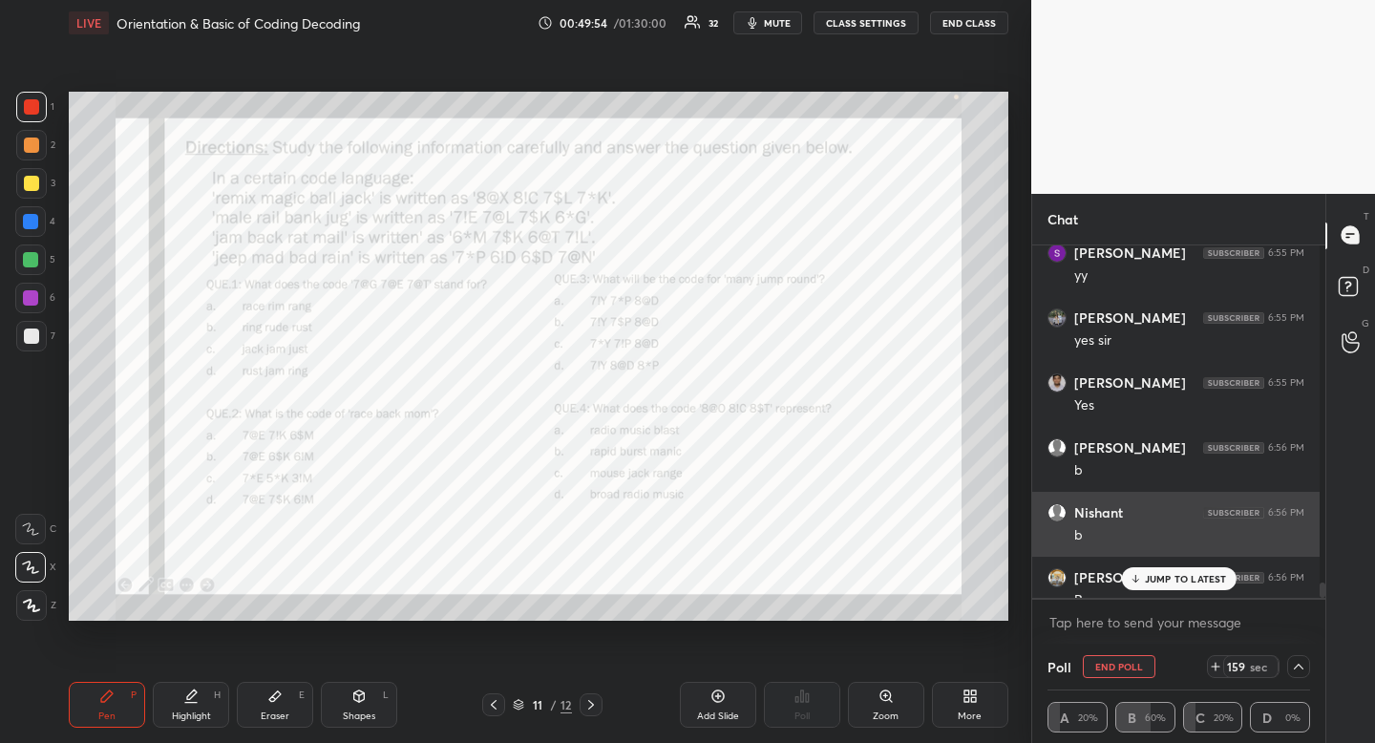
scroll to position [378, 282]
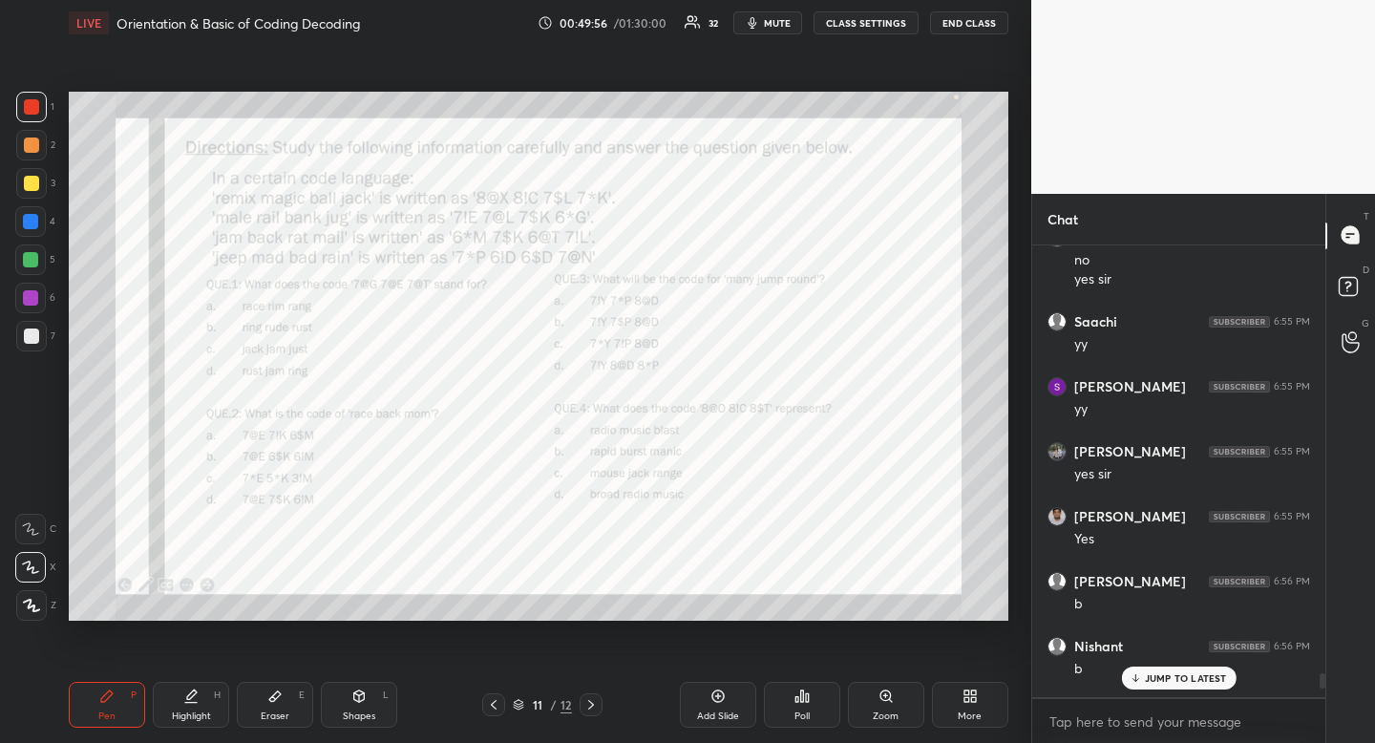
click at [802, 719] on div "Poll" at bounding box center [802, 716] width 15 height 10
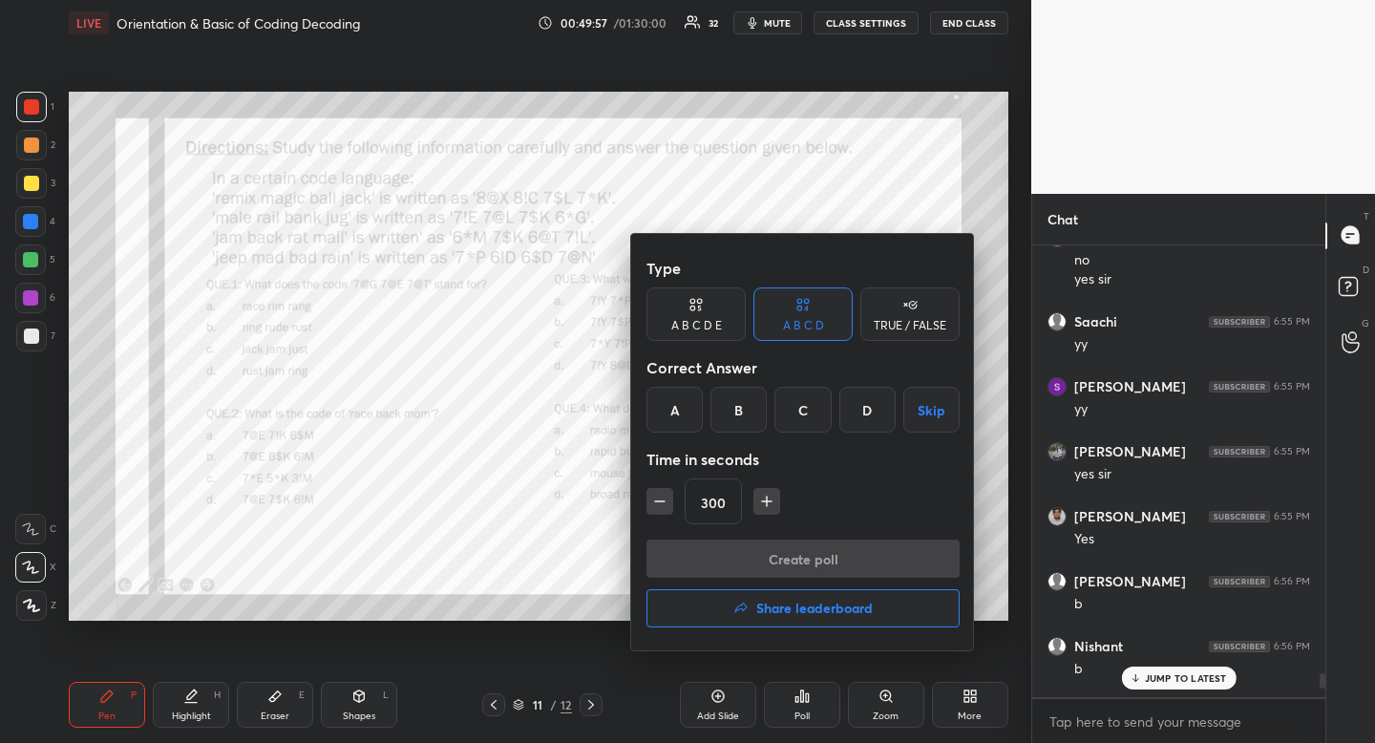
drag, startPoint x: 730, startPoint y: 403, endPoint x: 701, endPoint y: 452, distance: 56.5
click at [730, 403] on div "B" at bounding box center [738, 410] width 56 height 46
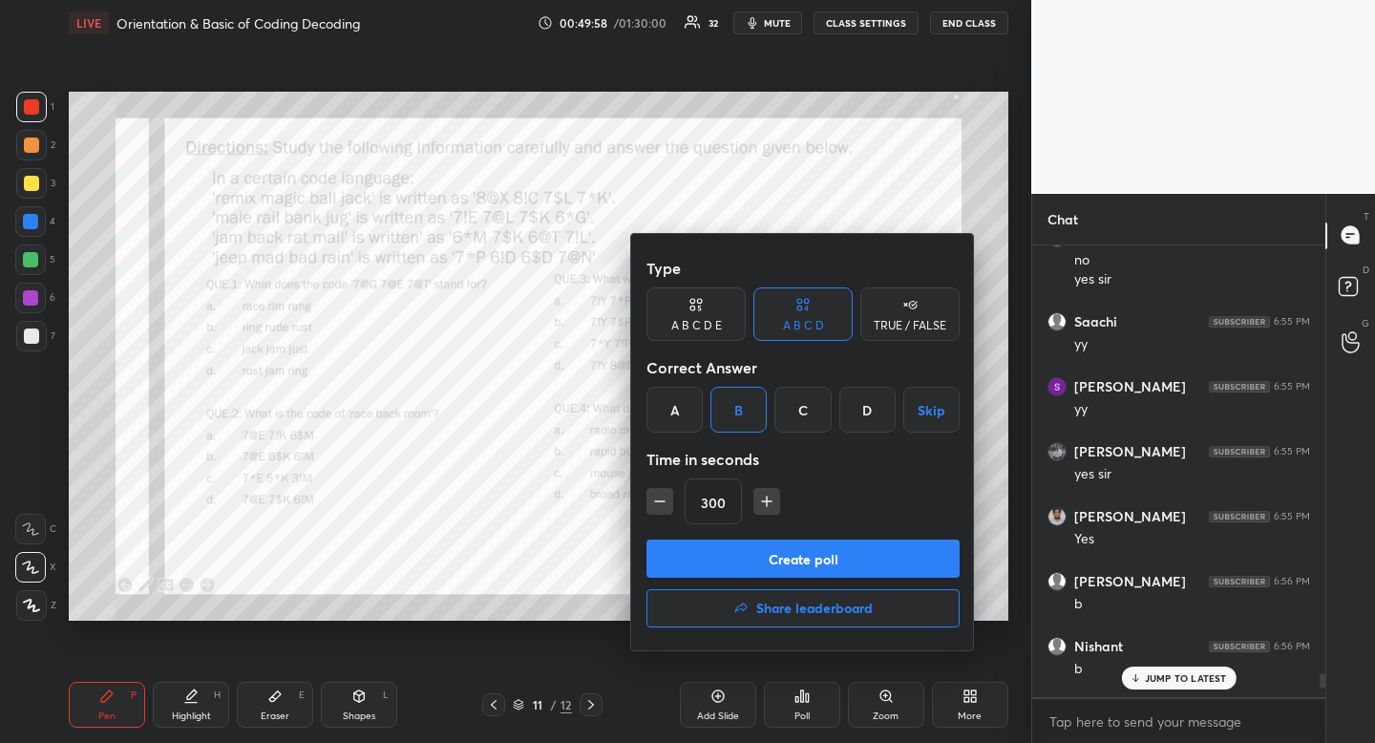
click at [660, 497] on icon "button" at bounding box center [659, 501] width 19 height 19
click at [659, 496] on icon "button" at bounding box center [659, 501] width 19 height 19
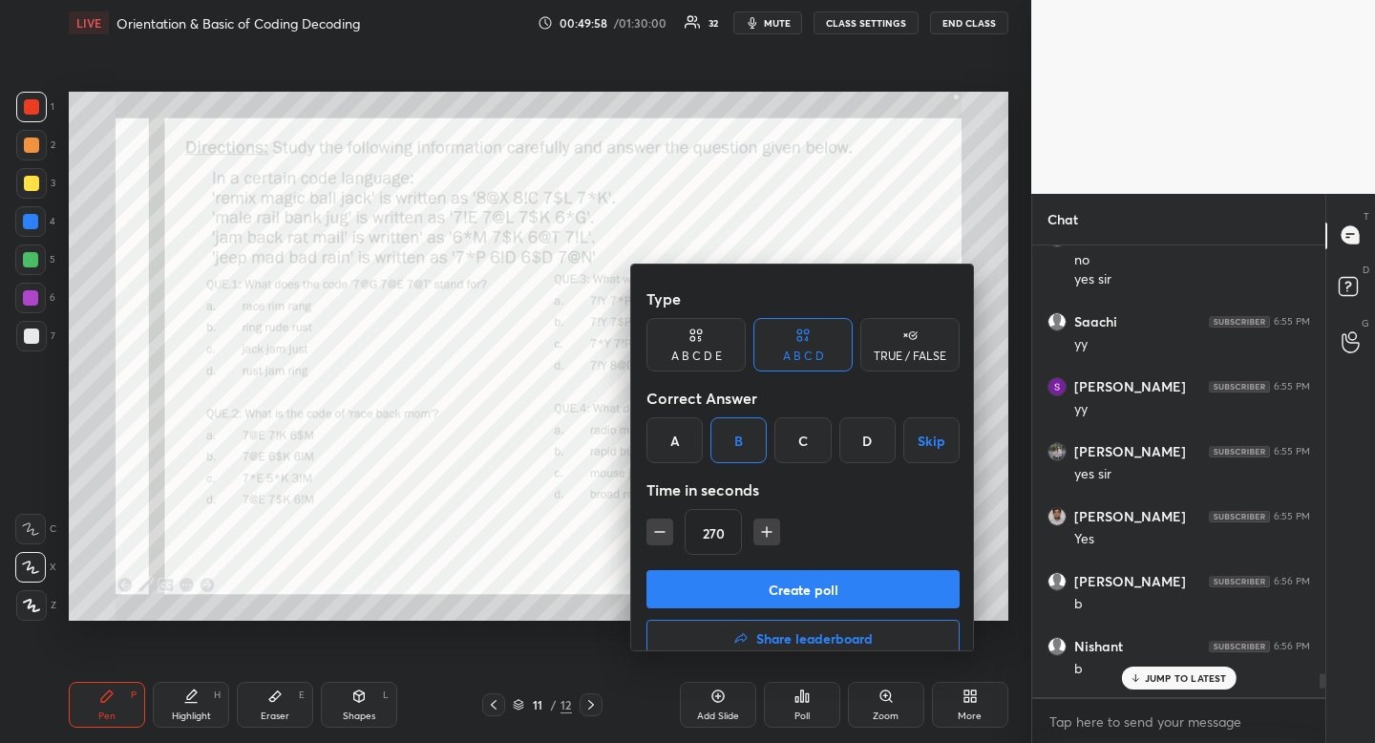
click at [660, 522] on icon "button" at bounding box center [659, 531] width 19 height 19
click at [662, 522] on icon "button" at bounding box center [659, 531] width 19 height 19
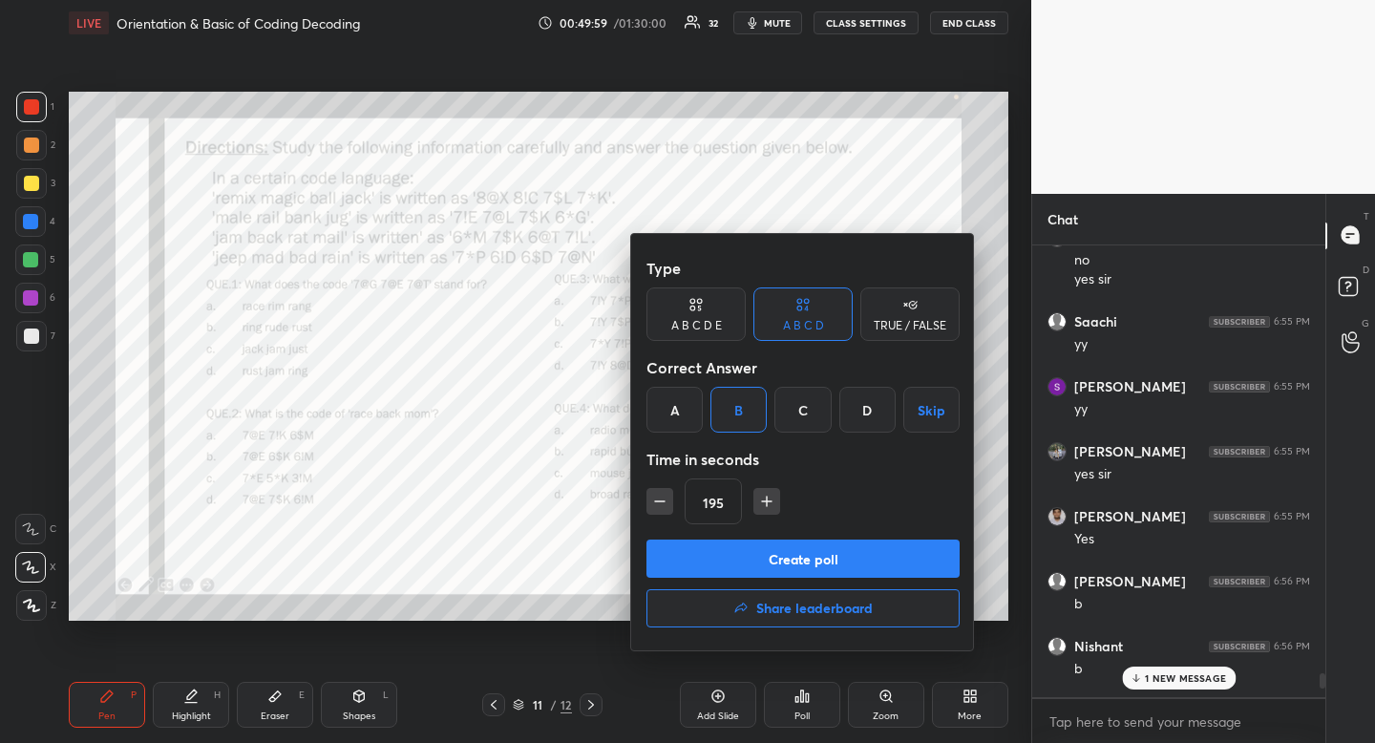
click at [662, 499] on icon "button" at bounding box center [659, 501] width 19 height 19
click at [663, 501] on icon "button" at bounding box center [660, 501] width 10 height 0
click at [662, 501] on icon "button" at bounding box center [660, 501] width 10 height 0
click at [665, 501] on icon "button" at bounding box center [660, 501] width 10 height 0
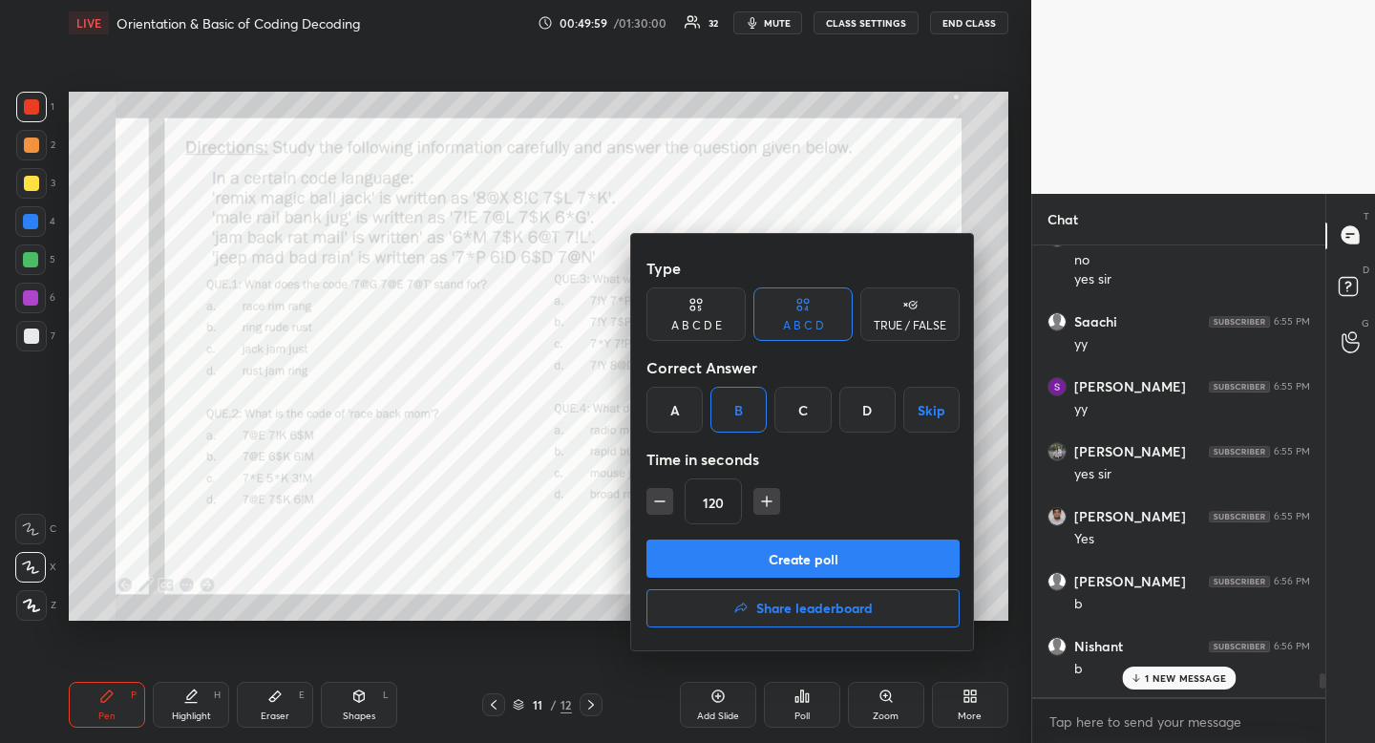
click at [660, 502] on icon "button" at bounding box center [659, 501] width 19 height 19
type input "90"
type textarea "x"
click at [660, 501] on icon "button" at bounding box center [659, 501] width 19 height 19
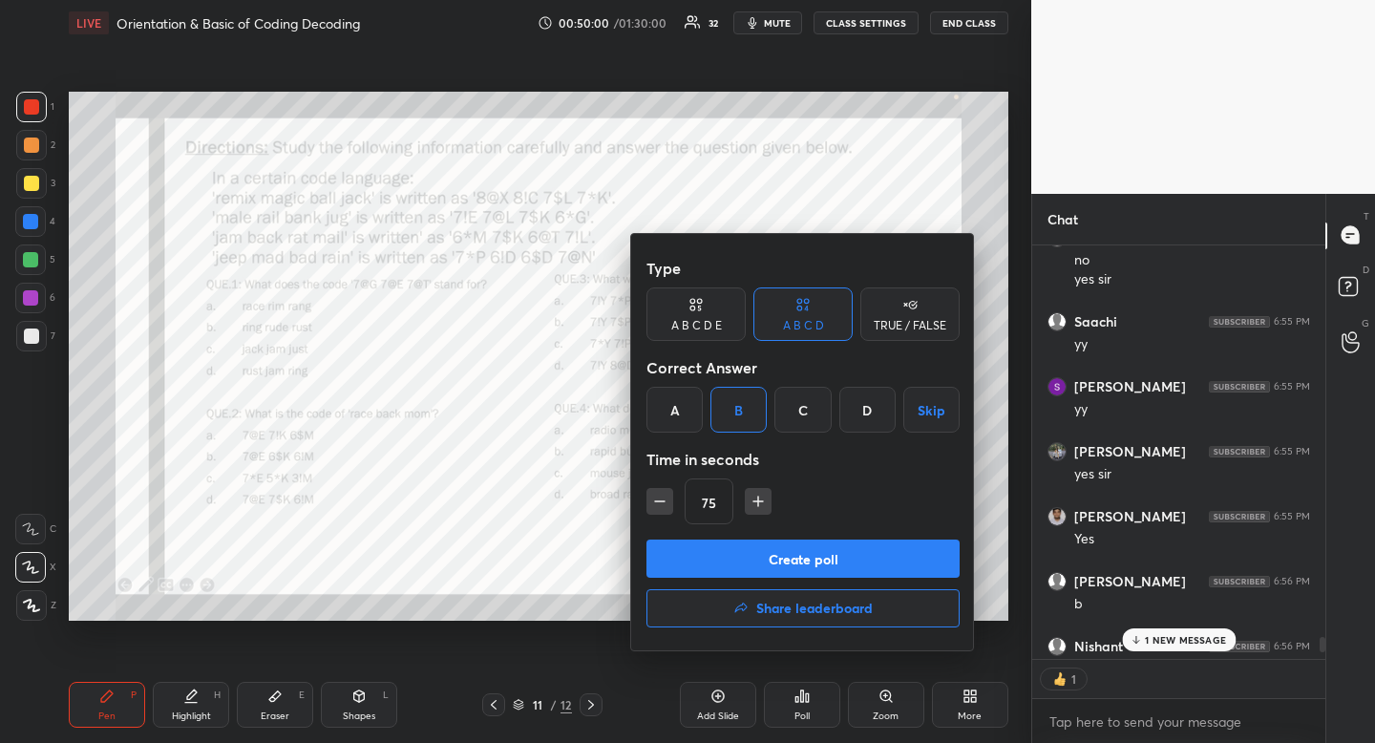
click at [660, 501] on icon "button" at bounding box center [659, 501] width 19 height 19
click at [656, 501] on icon "button" at bounding box center [660, 501] width 10 height 0
type input "45"
click at [728, 562] on button "Create poll" at bounding box center [802, 559] width 313 height 38
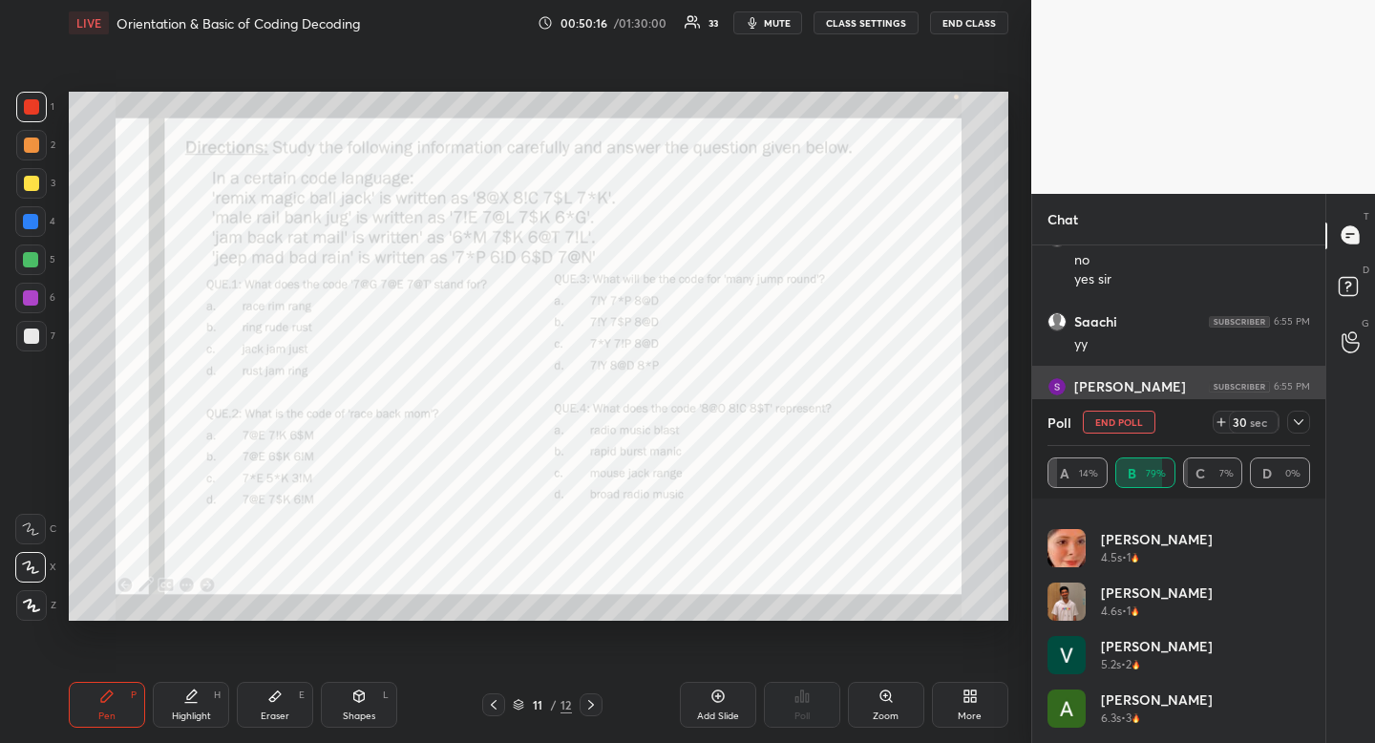
drag, startPoint x: 1302, startPoint y: 421, endPoint x: 1281, endPoint y: 414, distance: 22.0
click at [1302, 422] on icon at bounding box center [1298, 421] width 15 height 15
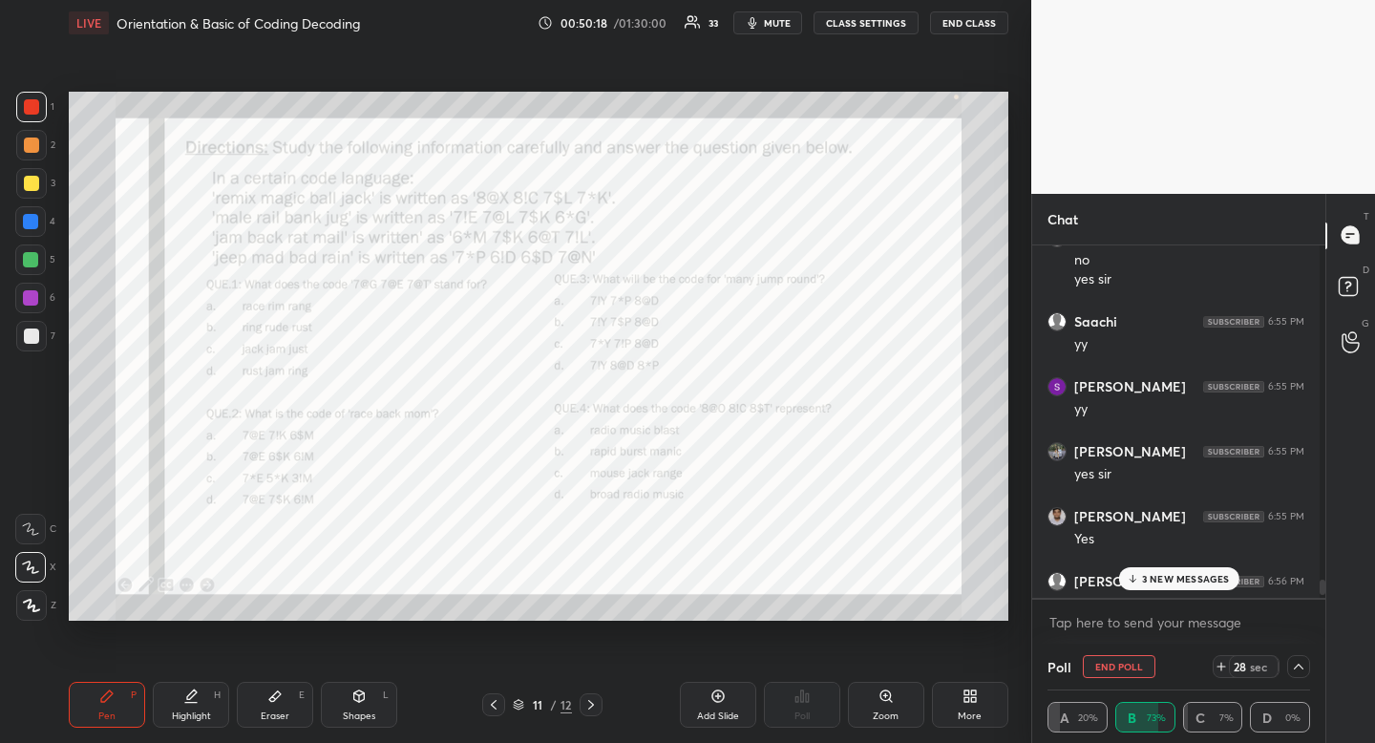
click at [1165, 583] on p "3 NEW MESSAGES" at bounding box center [1186, 578] width 88 height 11
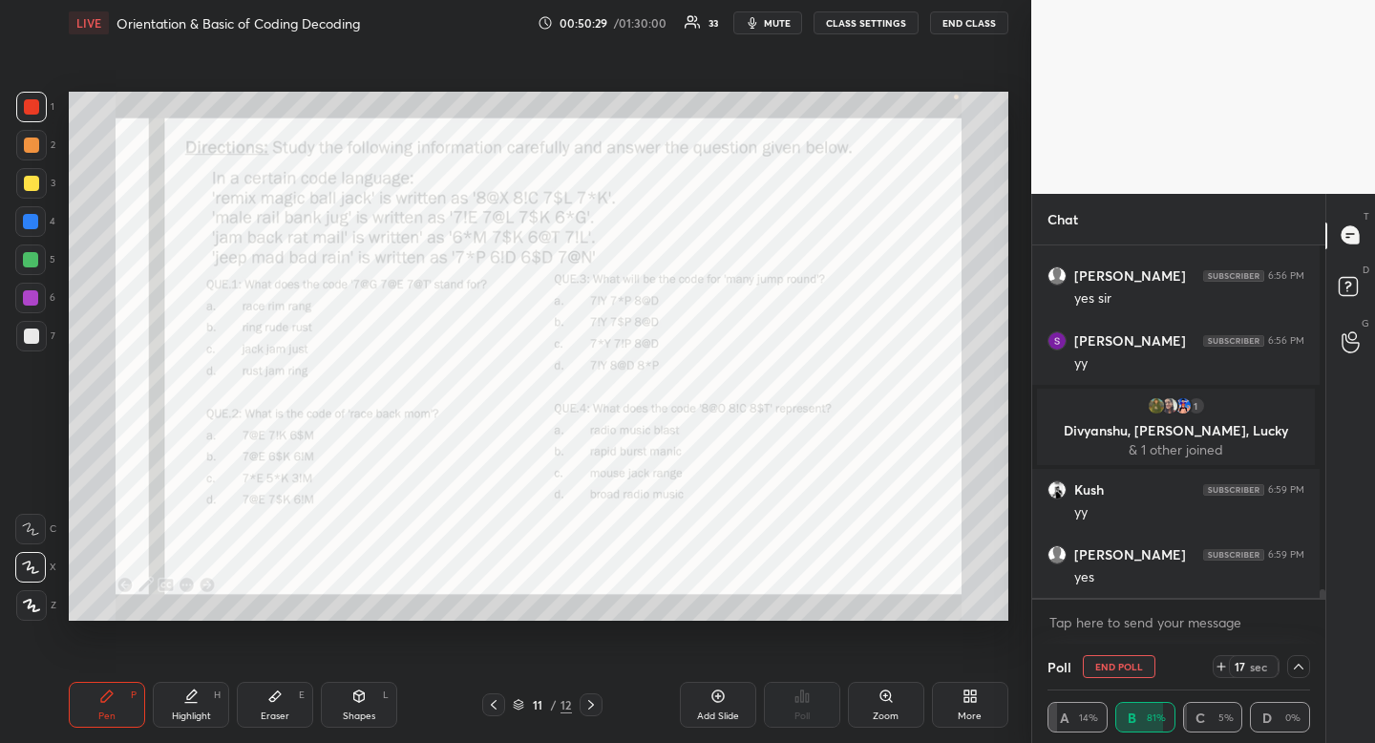
drag, startPoint x: 203, startPoint y: 717, endPoint x: 203, endPoint y: 687, distance: 30.6
click at [202, 717] on div "Highlight H" at bounding box center [191, 705] width 76 height 46
click at [1294, 661] on icon at bounding box center [1298, 666] width 15 height 15
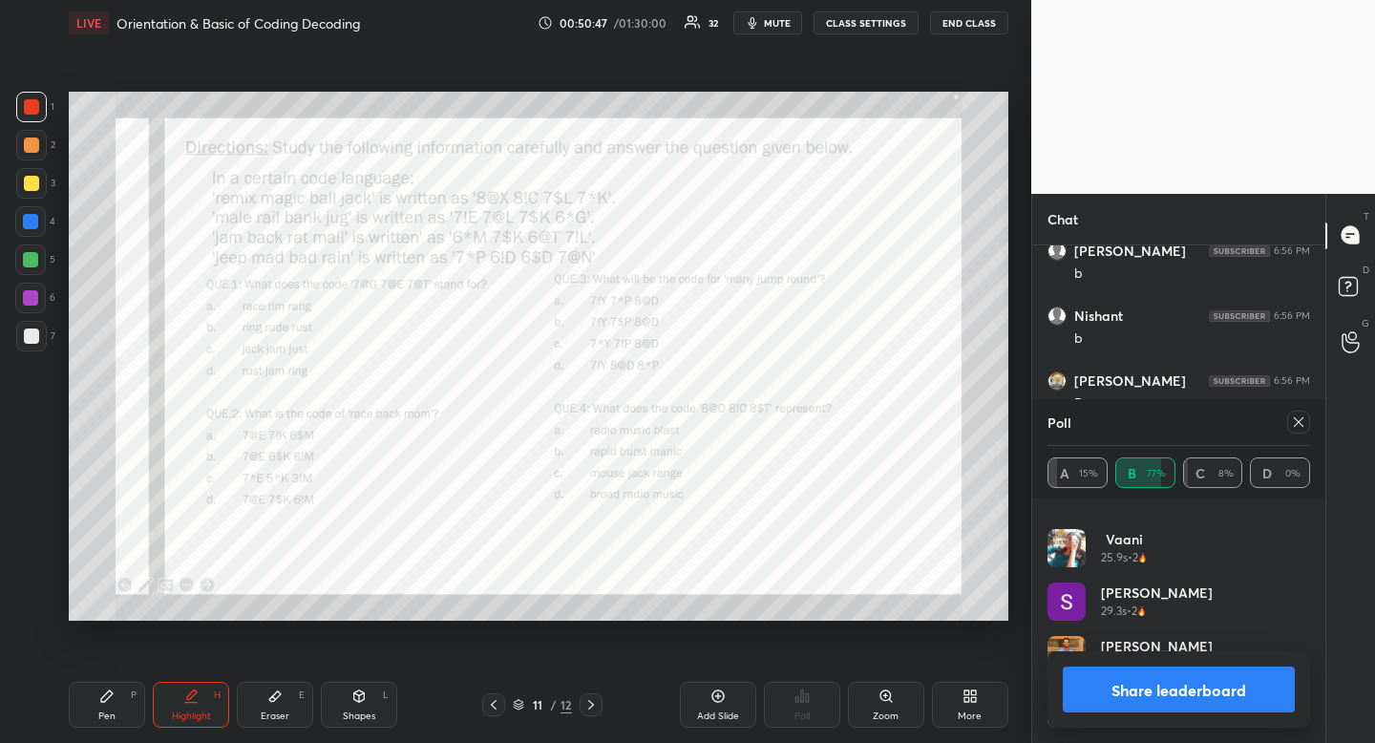
drag, startPoint x: 1302, startPoint y: 431, endPoint x: 1286, endPoint y: 433, distance: 15.4
click at [1302, 431] on div at bounding box center [1298, 422] width 23 height 23
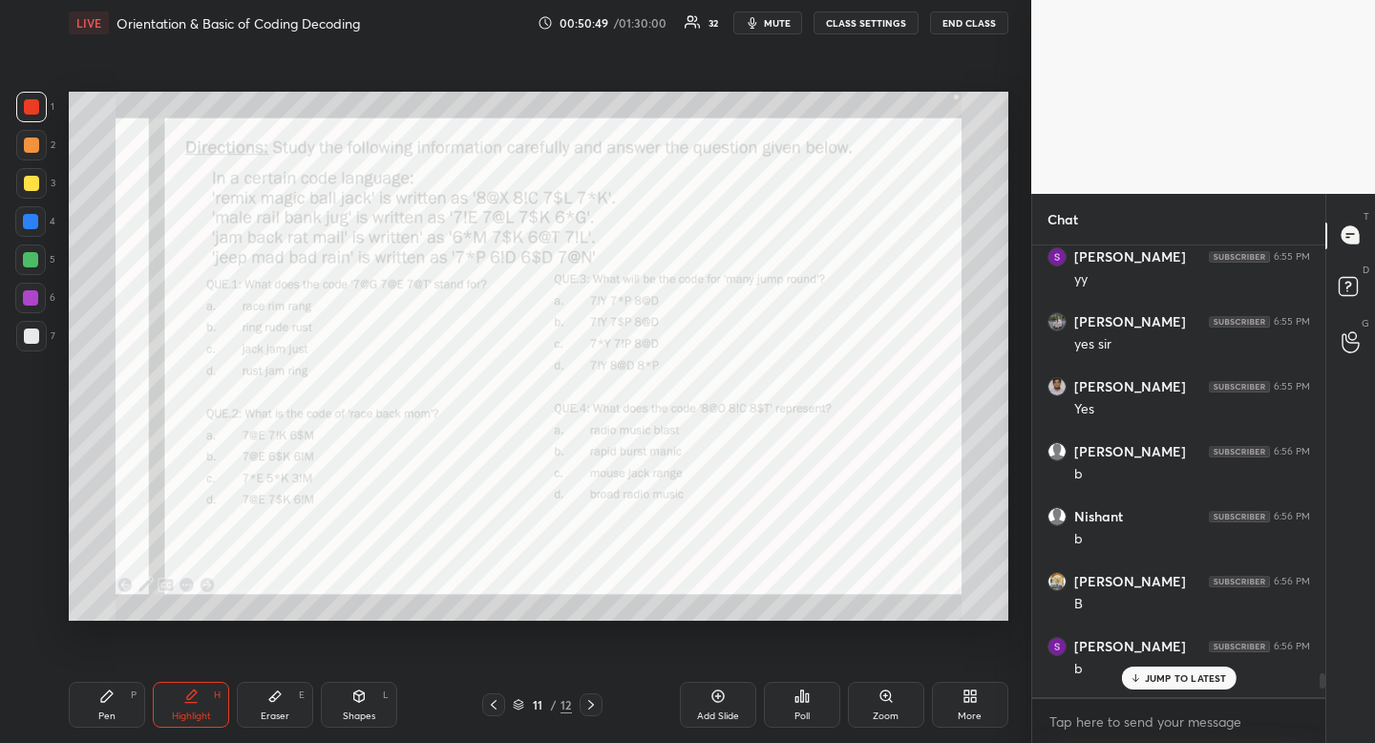
click at [199, 697] on div "Highlight H" at bounding box center [191, 705] width 76 height 46
click at [1177, 676] on p "JUMP TO LATEST" at bounding box center [1186, 677] width 82 height 11
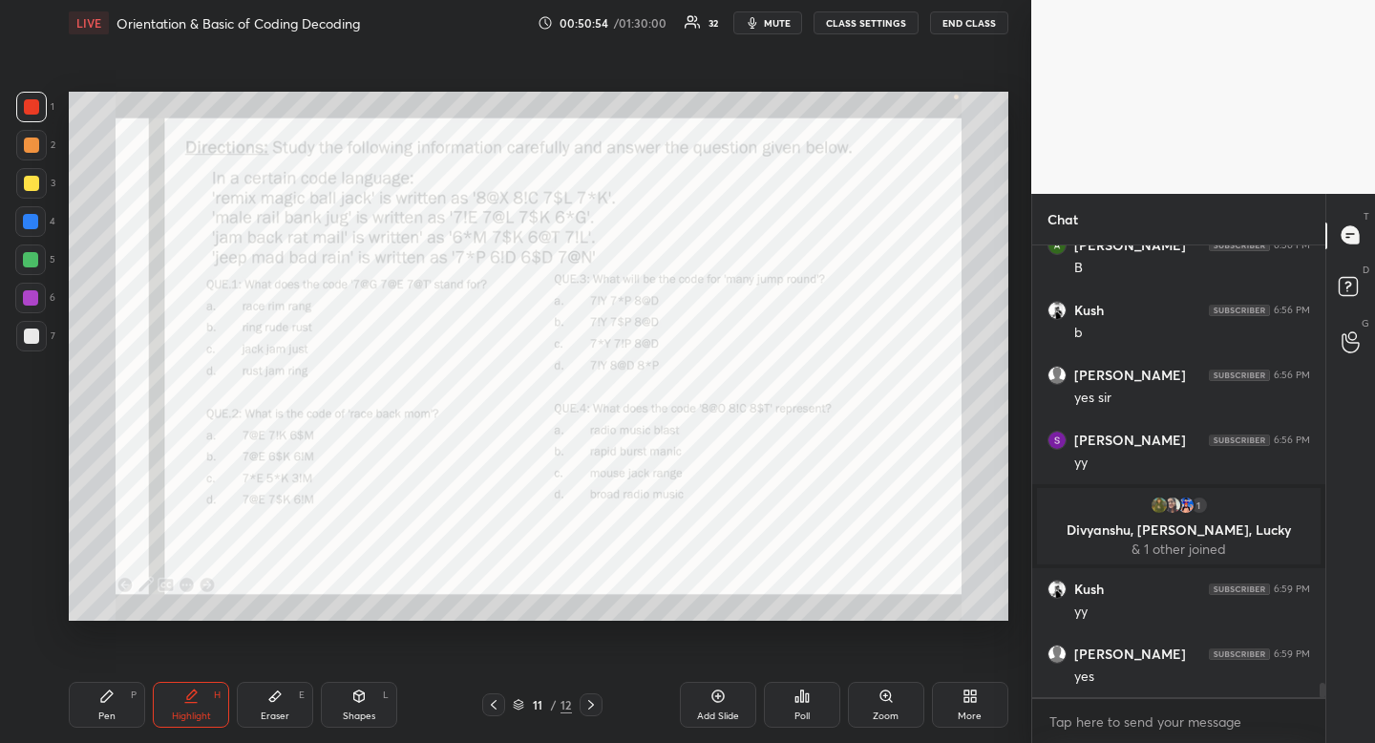
click at [117, 704] on div "Pen P" at bounding box center [107, 705] width 76 height 46
click at [120, 688] on div "Pen P" at bounding box center [107, 705] width 76 height 46
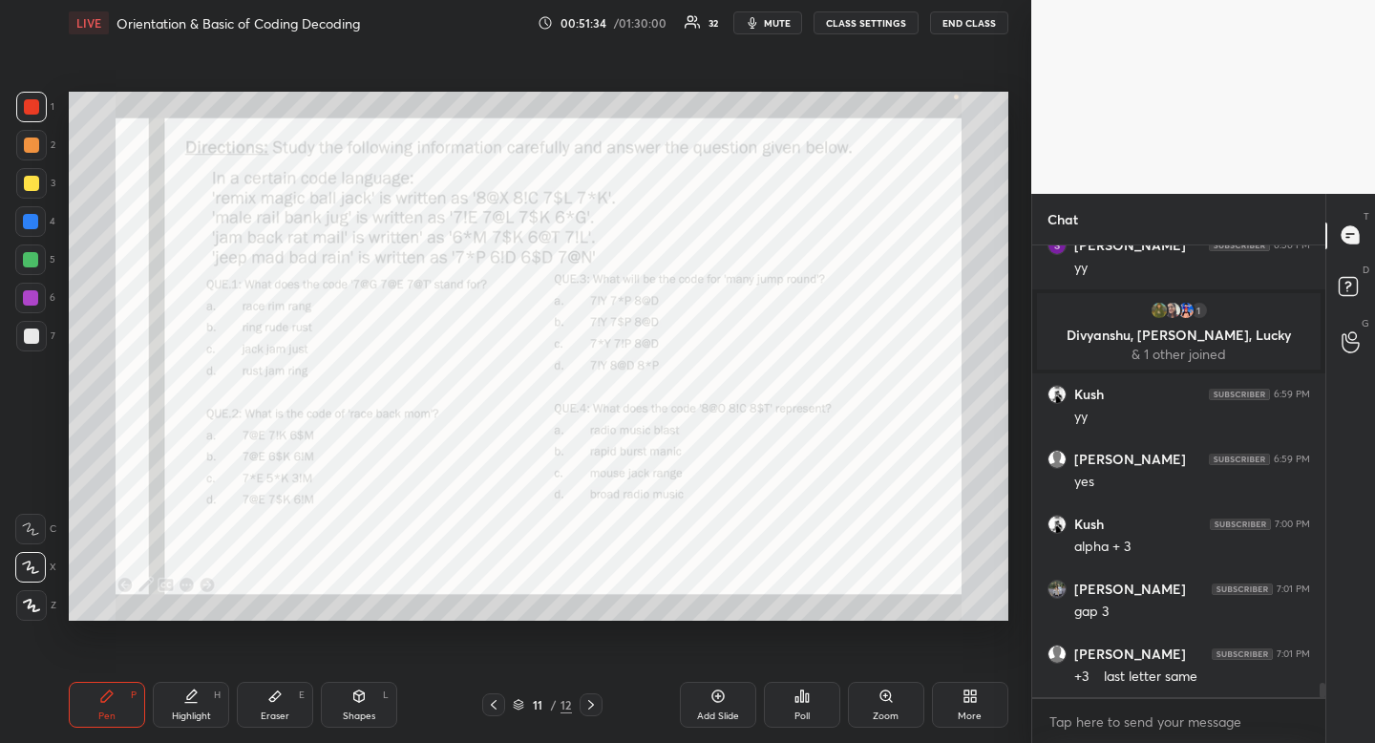
drag, startPoint x: 290, startPoint y: 689, endPoint x: 285, endPoint y: 681, distance: 10.3
click at [290, 689] on div "Eraser E" at bounding box center [275, 705] width 76 height 46
click at [36, 494] on span "Erase all" at bounding box center [30, 490] width 29 height 13
click at [130, 706] on div "Pen P" at bounding box center [107, 705] width 76 height 46
click at [129, 698] on div "Pen P" at bounding box center [107, 705] width 76 height 46
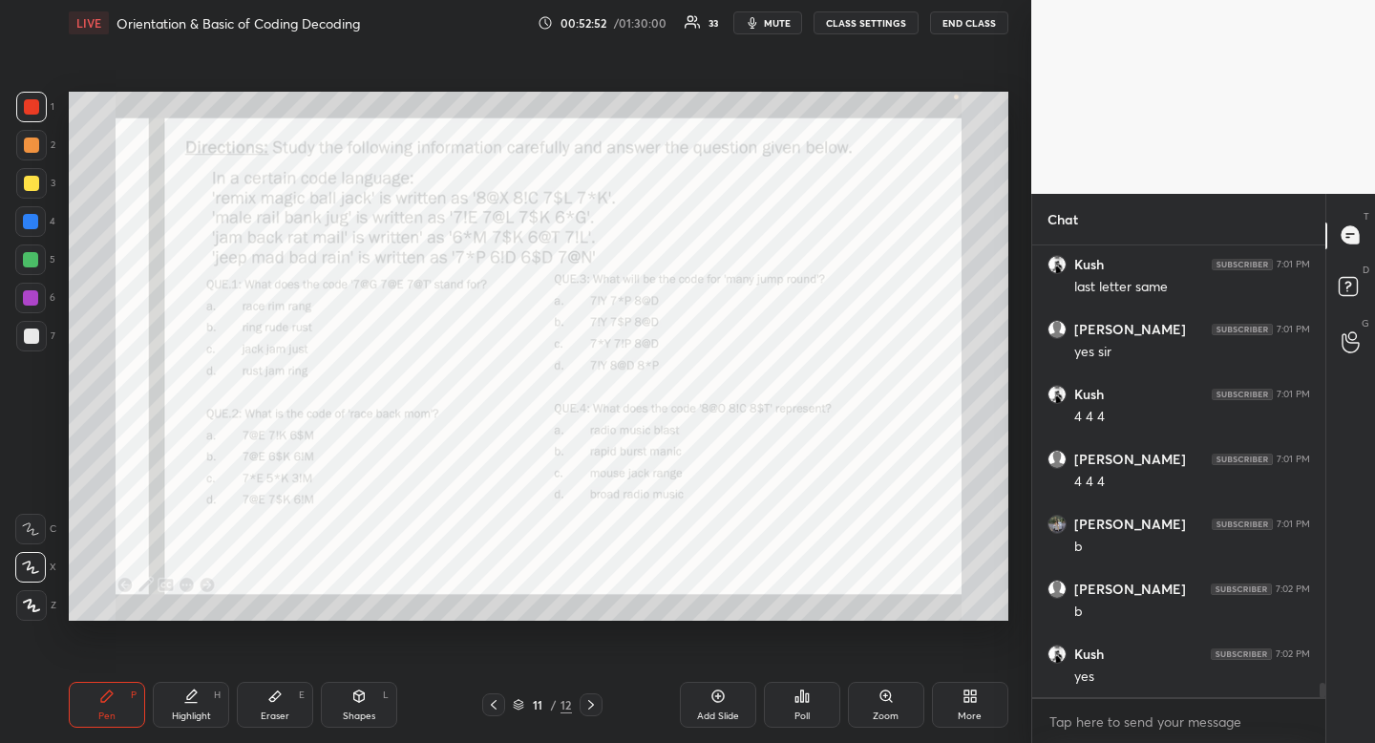
scroll to position [14288, 0]
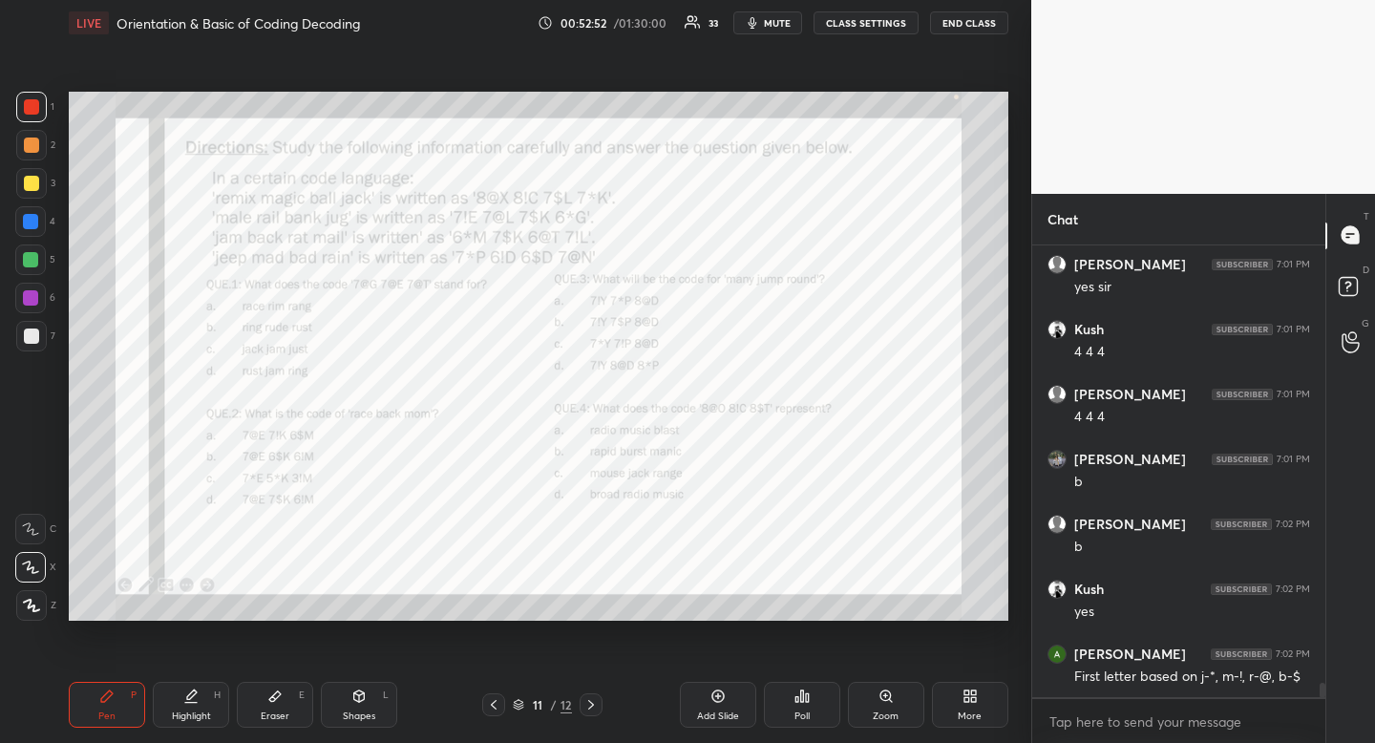
click at [271, 701] on icon at bounding box center [274, 696] width 11 height 11
click at [98, 705] on div "Pen P" at bounding box center [107, 705] width 76 height 46
drag, startPoint x: 109, startPoint y: 693, endPoint x: 134, endPoint y: 625, distance: 72.2
click at [109, 693] on icon at bounding box center [106, 695] width 11 height 11
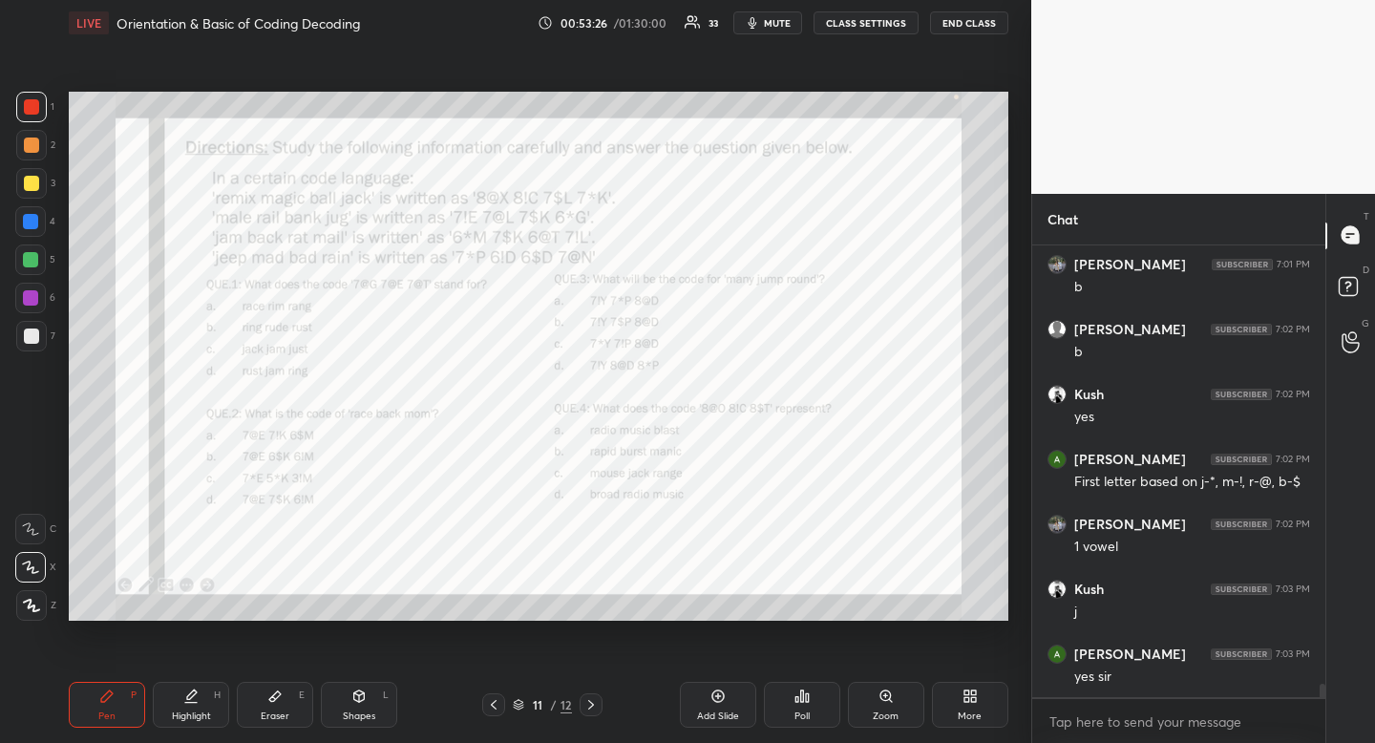
scroll to position [14548, 0]
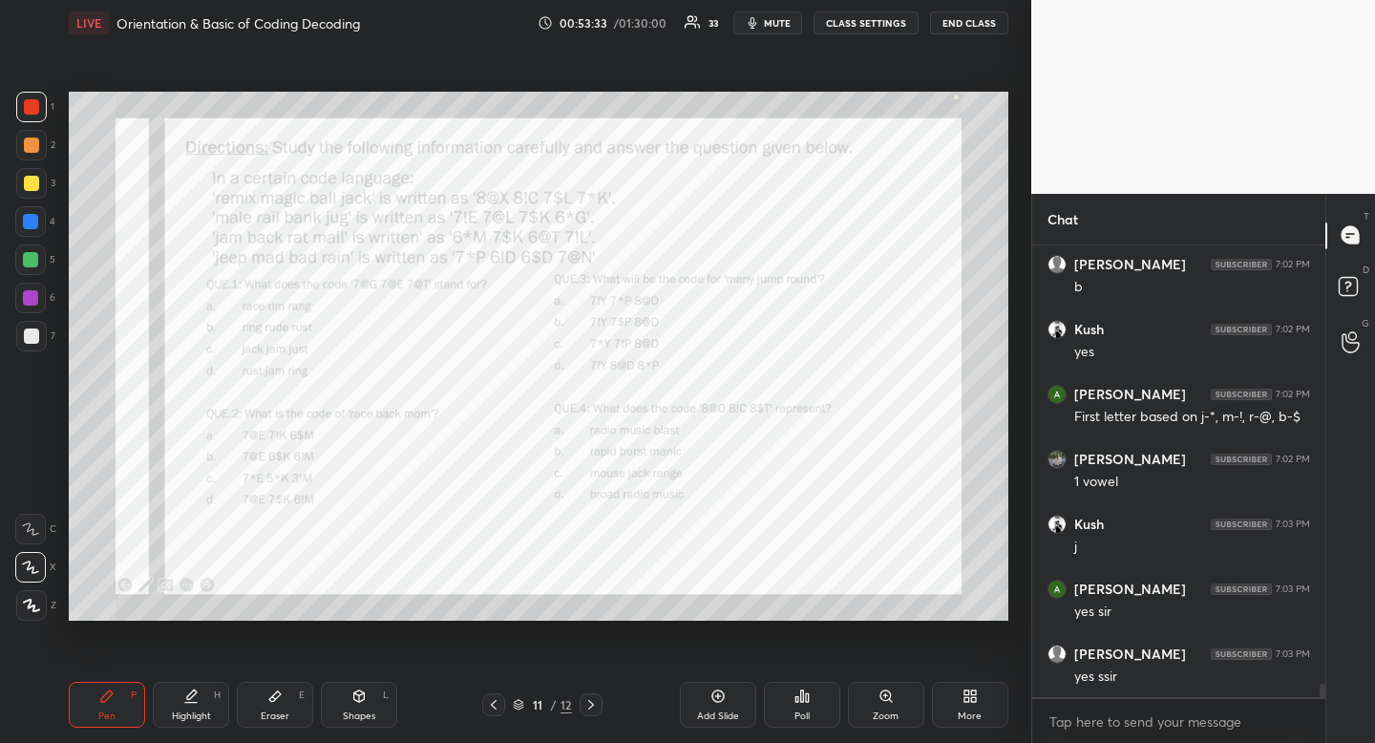
click at [260, 726] on div "Eraser E" at bounding box center [275, 705] width 76 height 46
click at [267, 703] on icon at bounding box center [274, 696] width 15 height 15
click at [119, 686] on div "Pen P" at bounding box center [107, 705] width 76 height 46
drag, startPoint x: 119, startPoint y: 686, endPoint x: 128, endPoint y: 643, distance: 43.8
click at [119, 686] on div "Pen P" at bounding box center [107, 705] width 76 height 46
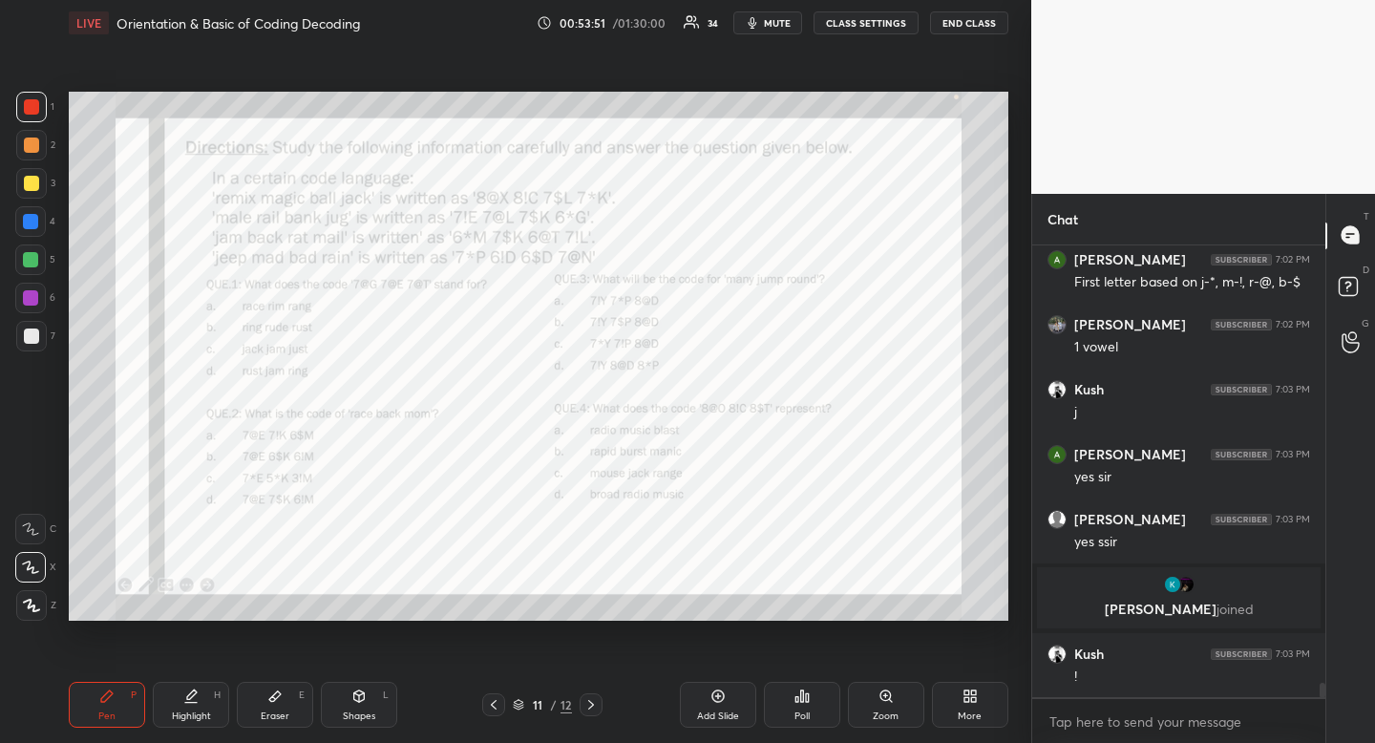
scroll to position [14352, 0]
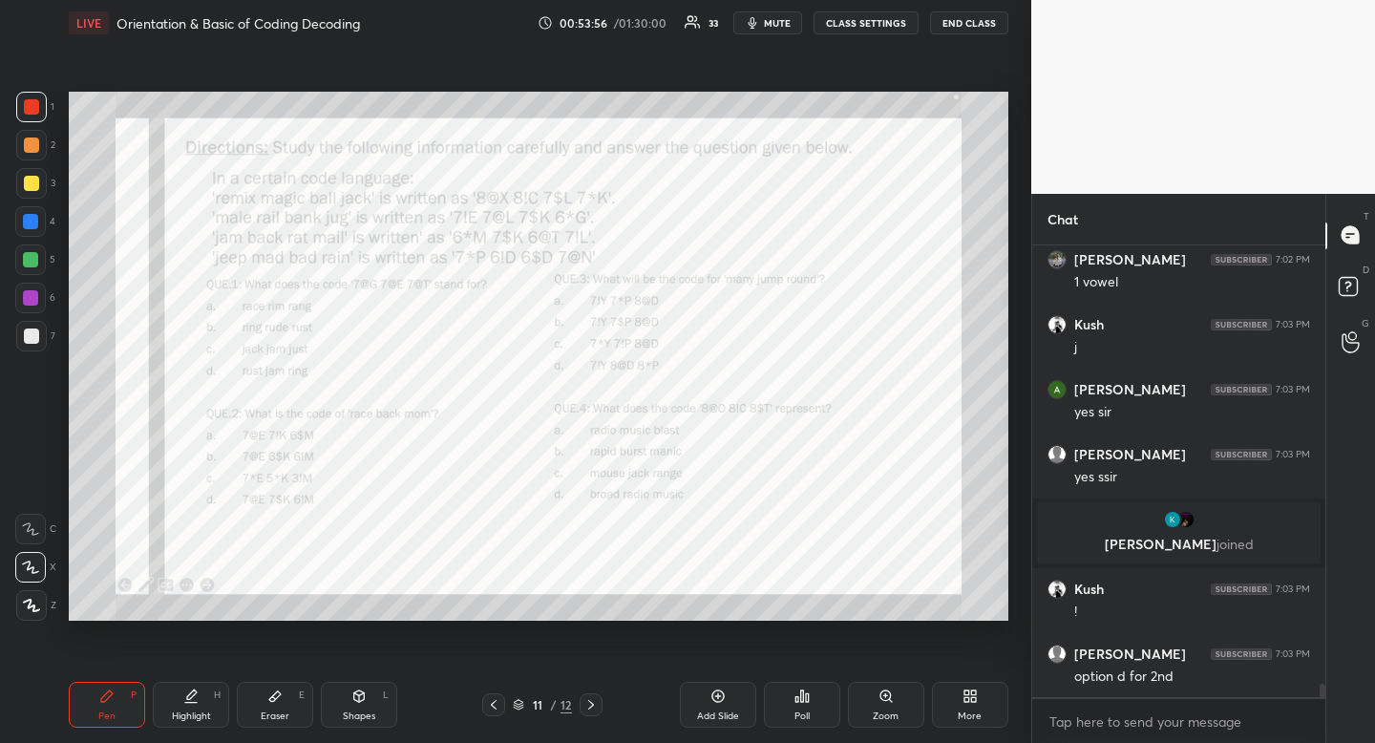
click at [263, 728] on div "Pen P Highlight H Eraser E Shapes L 11 / 12 Add Slide Poll Zoom More" at bounding box center [539, 705] width 940 height 76
click at [260, 717] on div "Eraser E" at bounding box center [275, 705] width 76 height 46
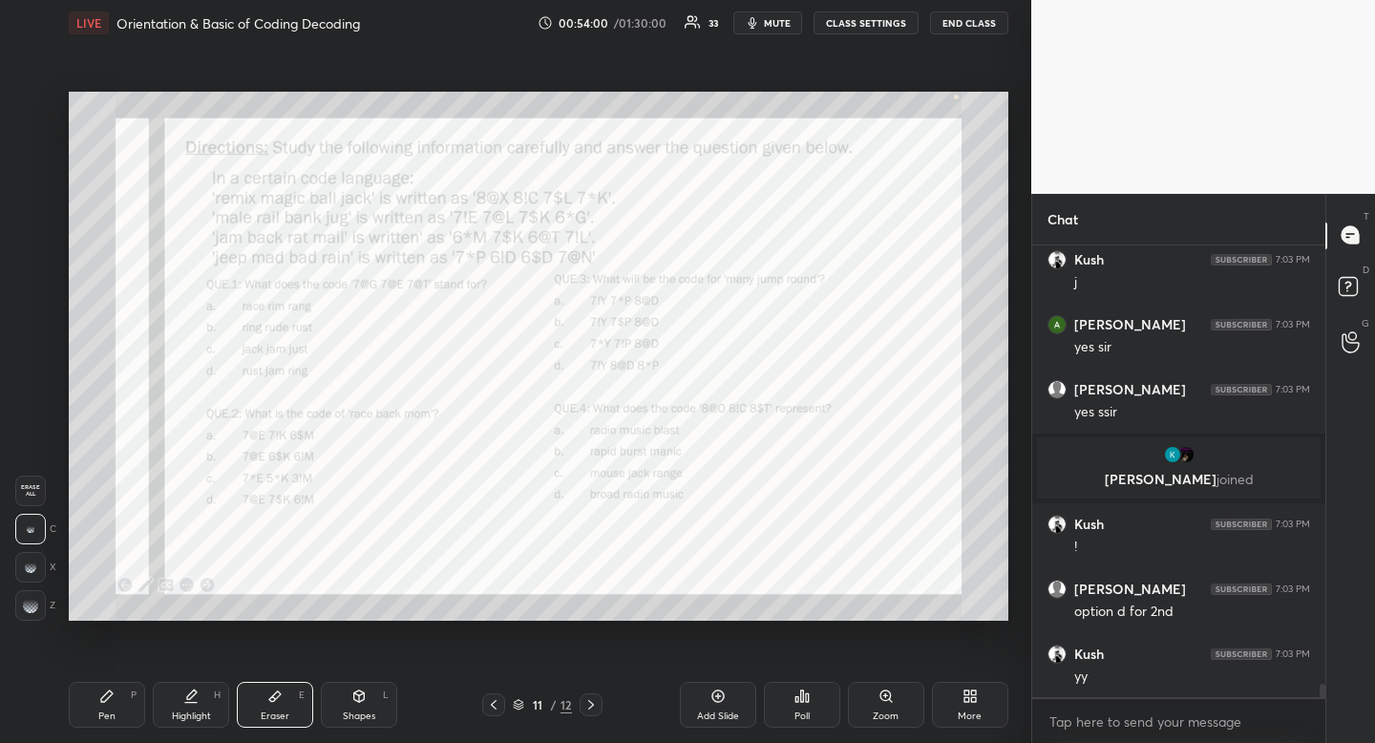
click at [131, 710] on div "Pen P" at bounding box center [107, 705] width 76 height 46
click at [111, 718] on div "Pen" at bounding box center [106, 716] width 17 height 10
drag, startPoint x: 111, startPoint y: 721, endPoint x: 150, endPoint y: 629, distance: 99.7
click at [111, 720] on div "Pen" at bounding box center [106, 716] width 17 height 10
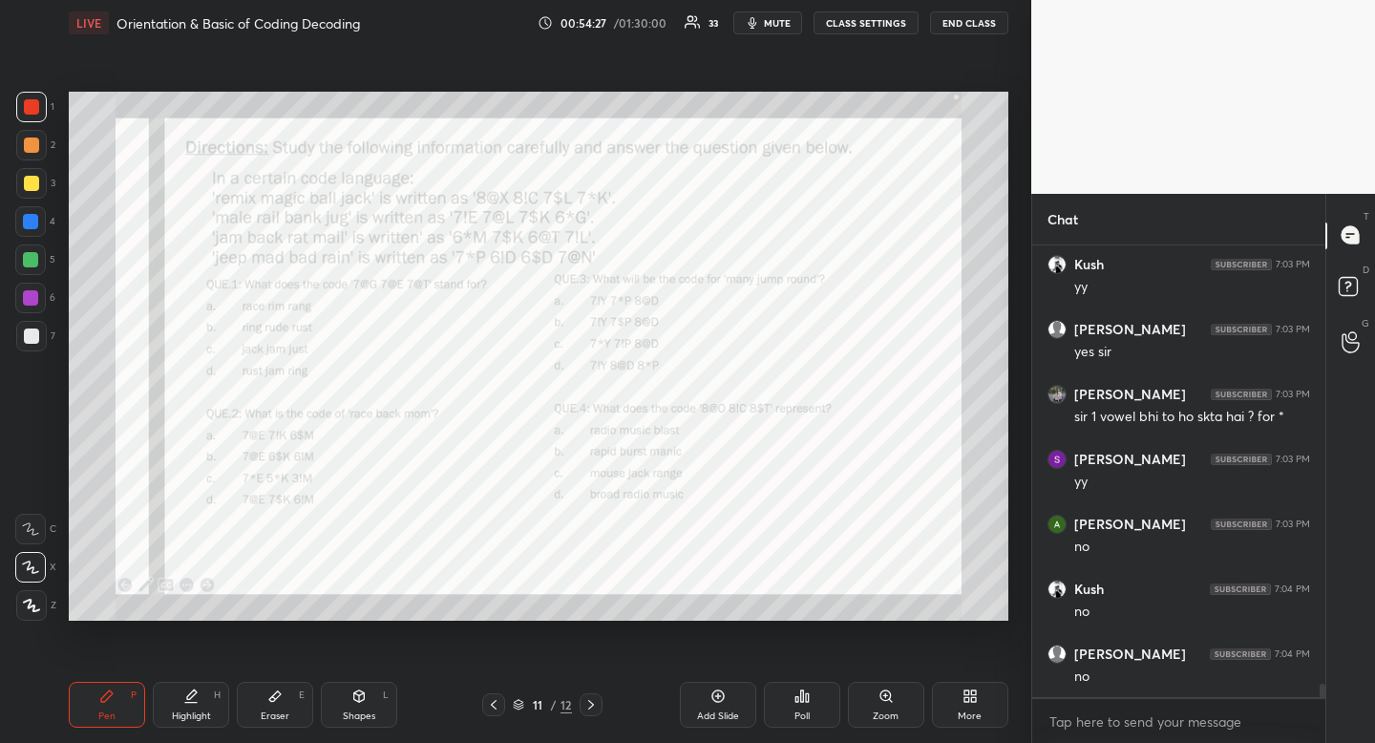
scroll to position [14871, 0]
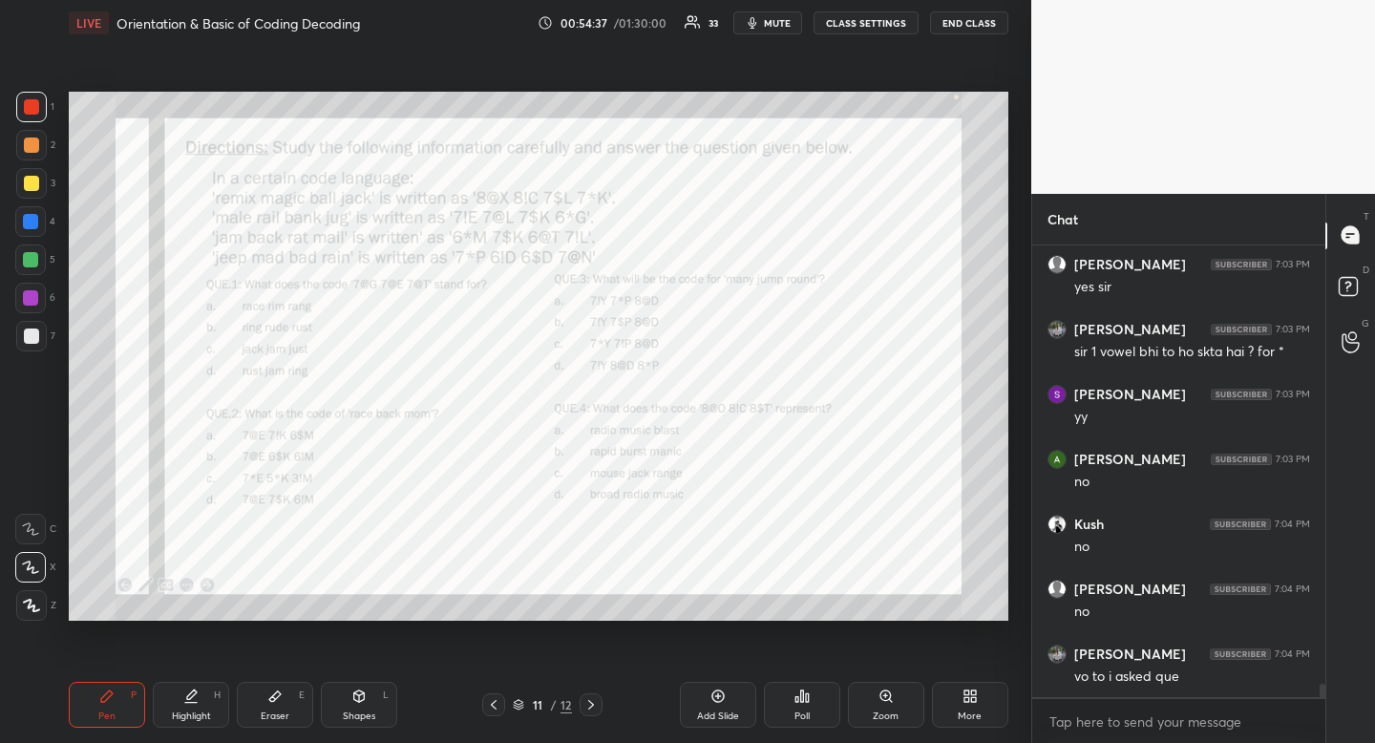
click at [205, 709] on div "Highlight H" at bounding box center [191, 705] width 76 height 46
drag, startPoint x: 205, startPoint y: 709, endPoint x: 212, endPoint y: 699, distance: 11.7
click at [205, 709] on div "Highlight H" at bounding box center [191, 705] width 76 height 46
click at [108, 702] on icon at bounding box center [106, 696] width 15 height 15
drag, startPoint x: 108, startPoint y: 702, endPoint x: 139, endPoint y: 628, distance: 80.0
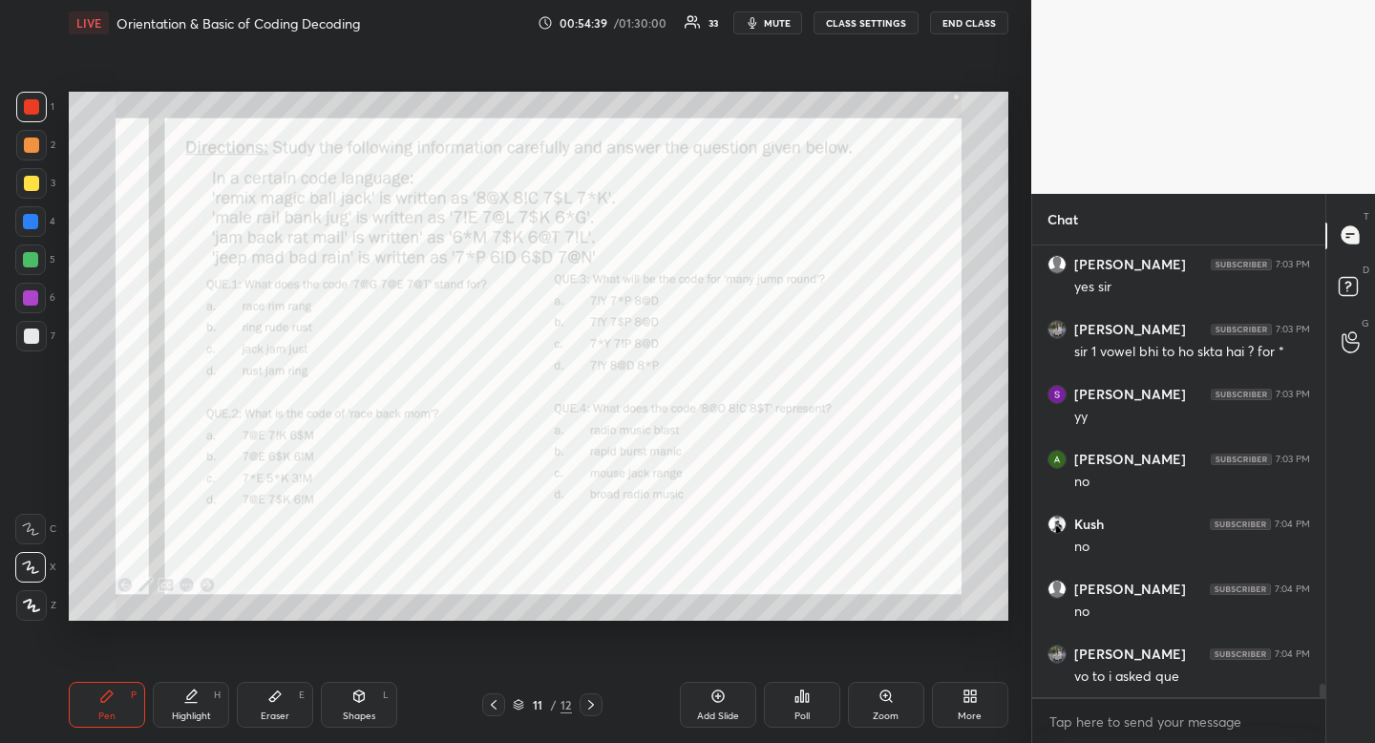
click at [108, 702] on icon at bounding box center [106, 696] width 15 height 15
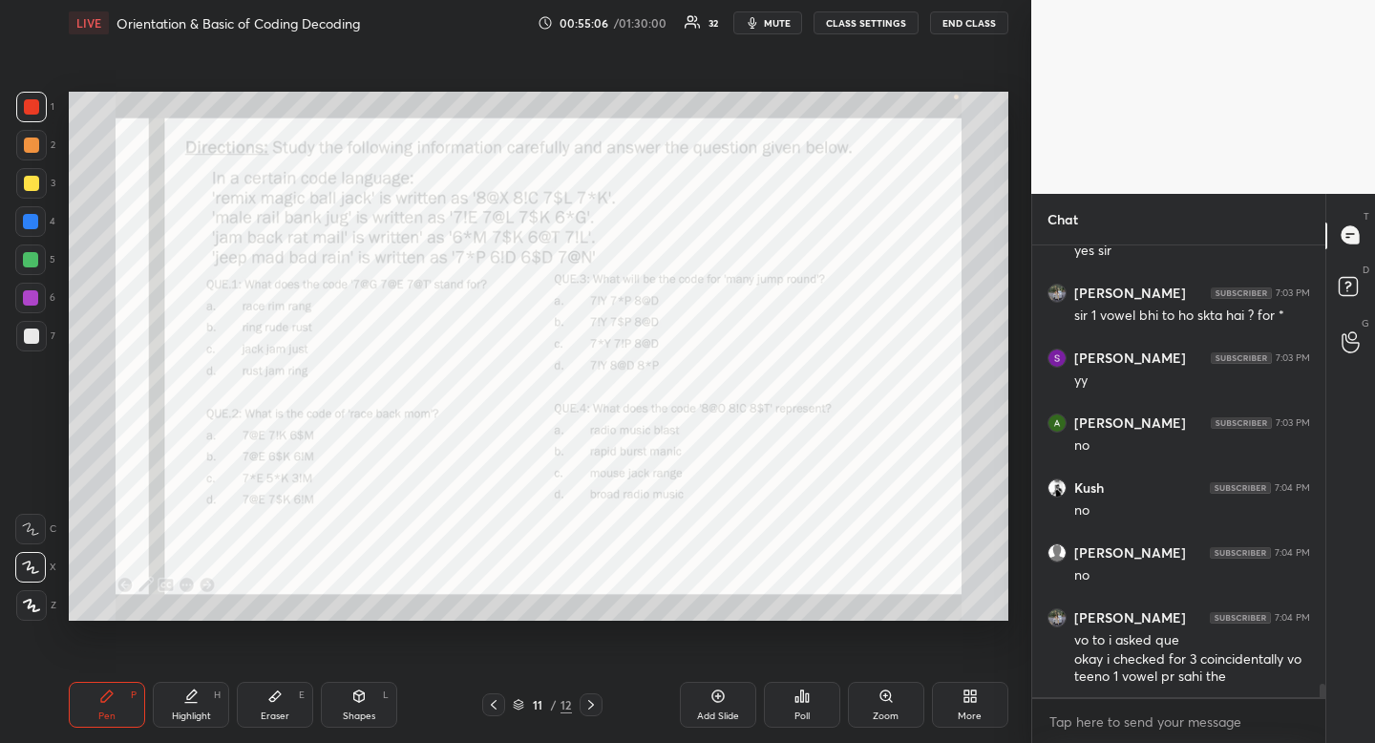
drag, startPoint x: 8, startPoint y: 228, endPoint x: 15, endPoint y: 222, distance: 10.2
click at [9, 225] on div "1 2 3 4 5 6 7 R O A L C X Z Erase all C X Z" at bounding box center [30, 356] width 61 height 529
click at [21, 220] on div at bounding box center [30, 221] width 31 height 31
click at [23, 219] on div at bounding box center [30, 221] width 15 height 15
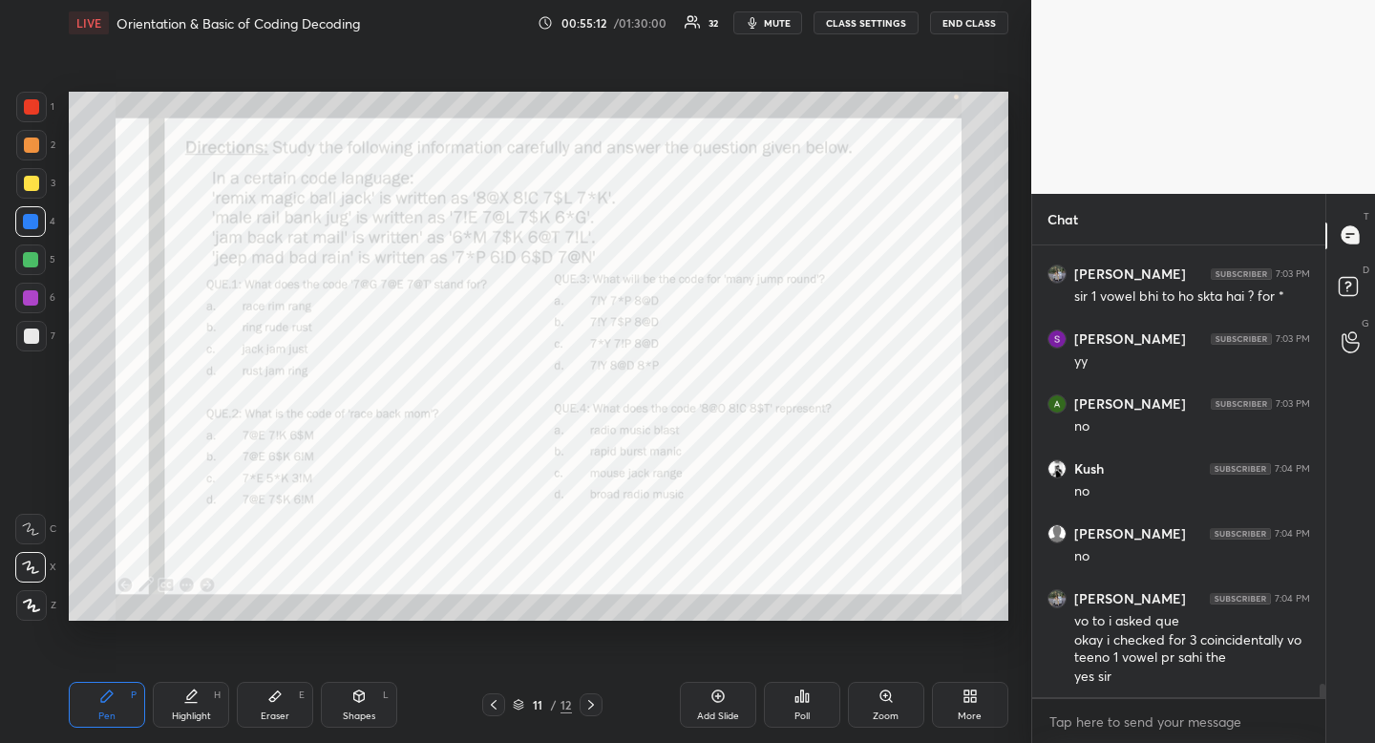
scroll to position [14992, 0]
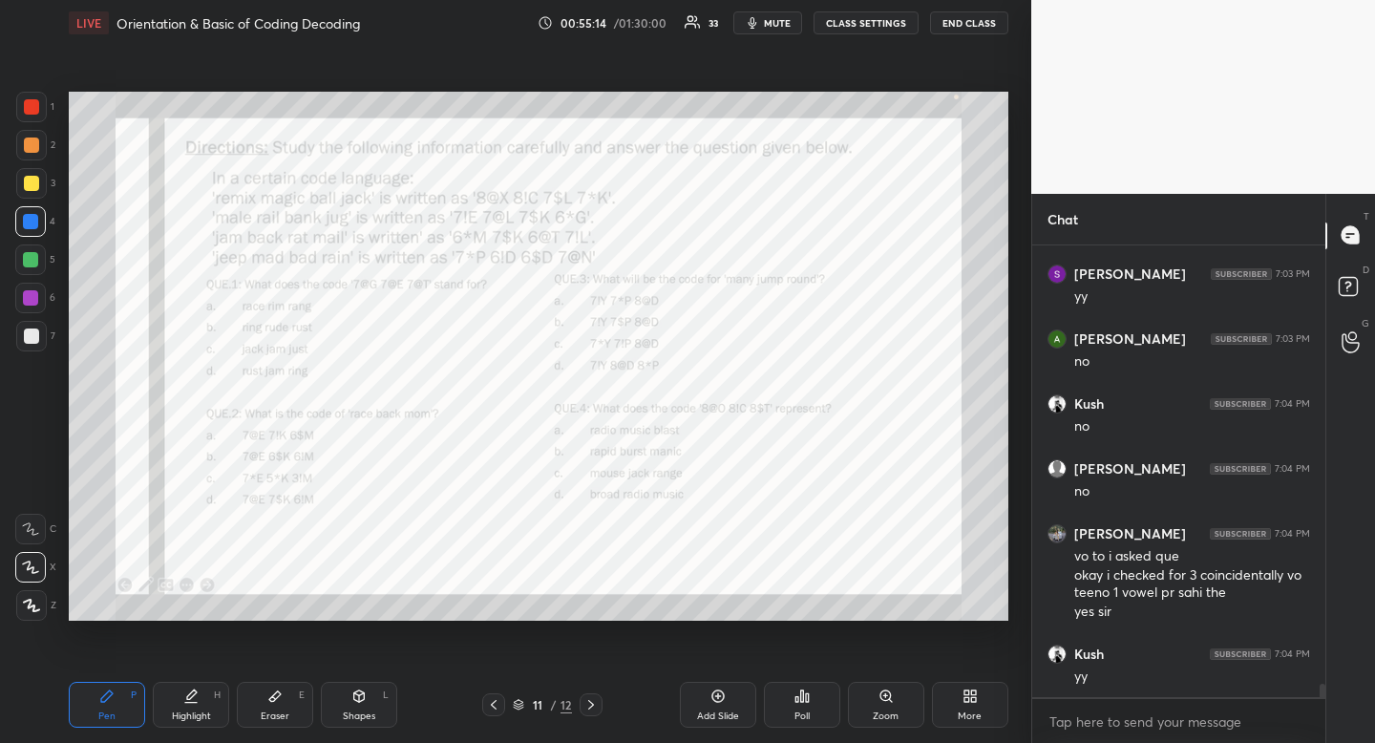
click at [293, 710] on div "Eraser E" at bounding box center [275, 705] width 76 height 46
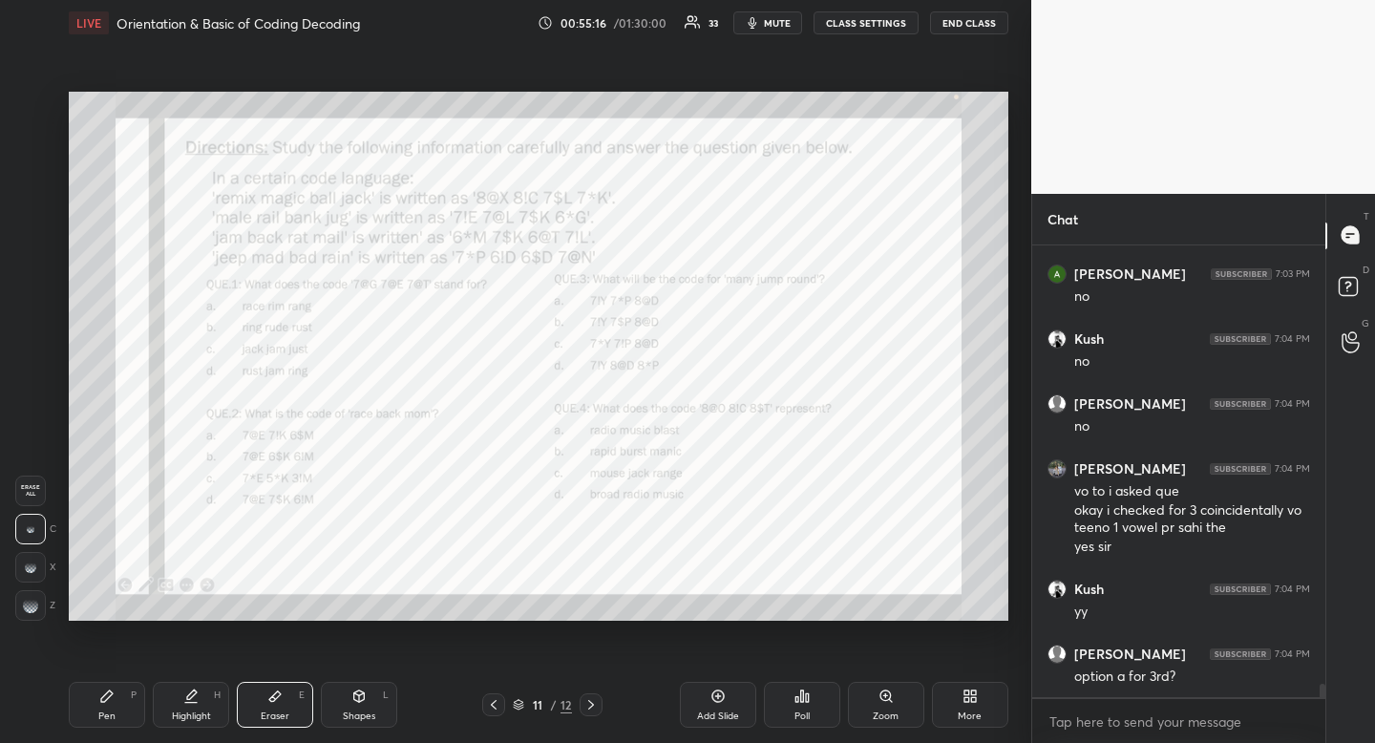
click at [31, 493] on span "Erase all" at bounding box center [30, 490] width 29 height 13
click at [122, 706] on div "Pen P" at bounding box center [107, 705] width 76 height 46
drag, startPoint x: 122, startPoint y: 706, endPoint x: 140, endPoint y: 679, distance: 32.3
click at [122, 706] on div "Pen P" at bounding box center [107, 705] width 76 height 46
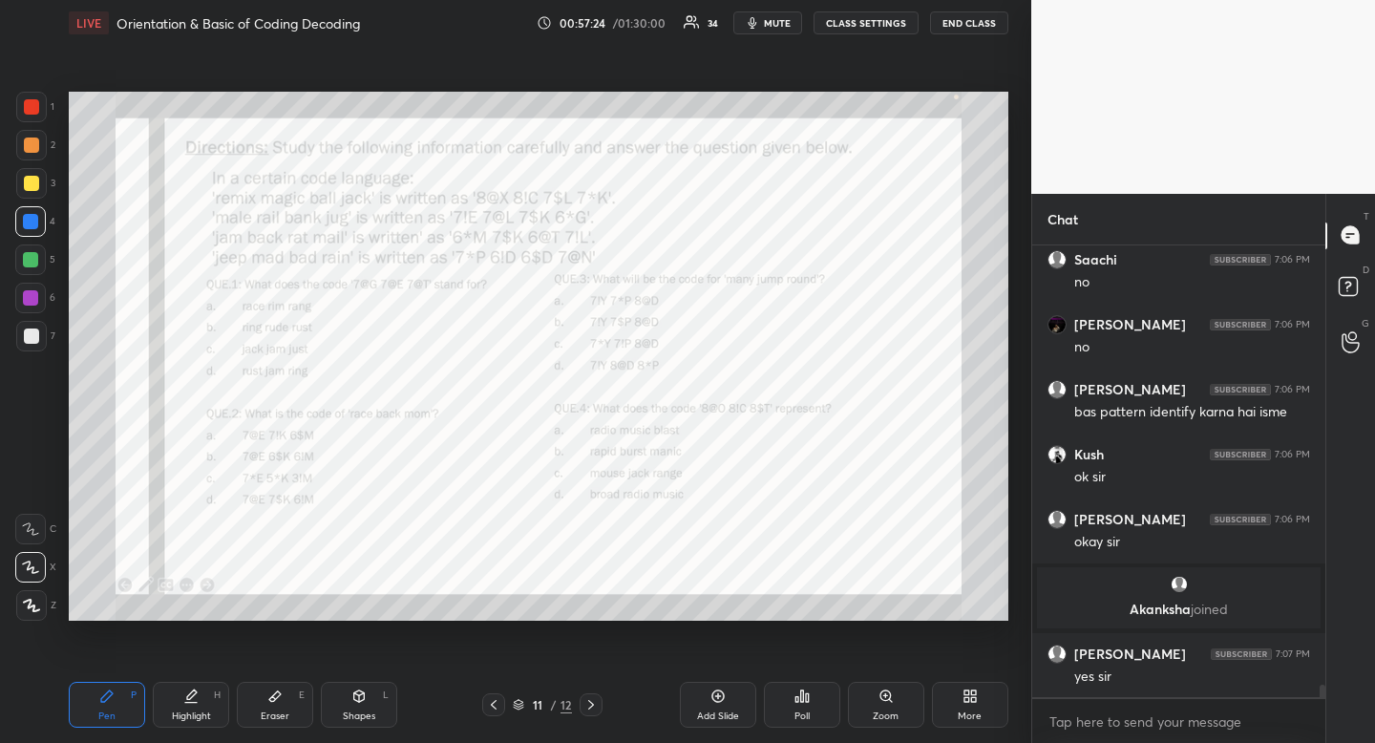
scroll to position [15863, 0]
drag, startPoint x: 56, startPoint y: 99, endPoint x: 45, endPoint y: 99, distance: 11.5
click at [56, 99] on div "1 2 3 4 5 6 7 R O A L C X Z Erase all C X Z" at bounding box center [30, 356] width 61 height 529
click at [34, 106] on div at bounding box center [31, 106] width 15 height 15
drag, startPoint x: 36, startPoint y: 105, endPoint x: 24, endPoint y: 107, distance: 12.6
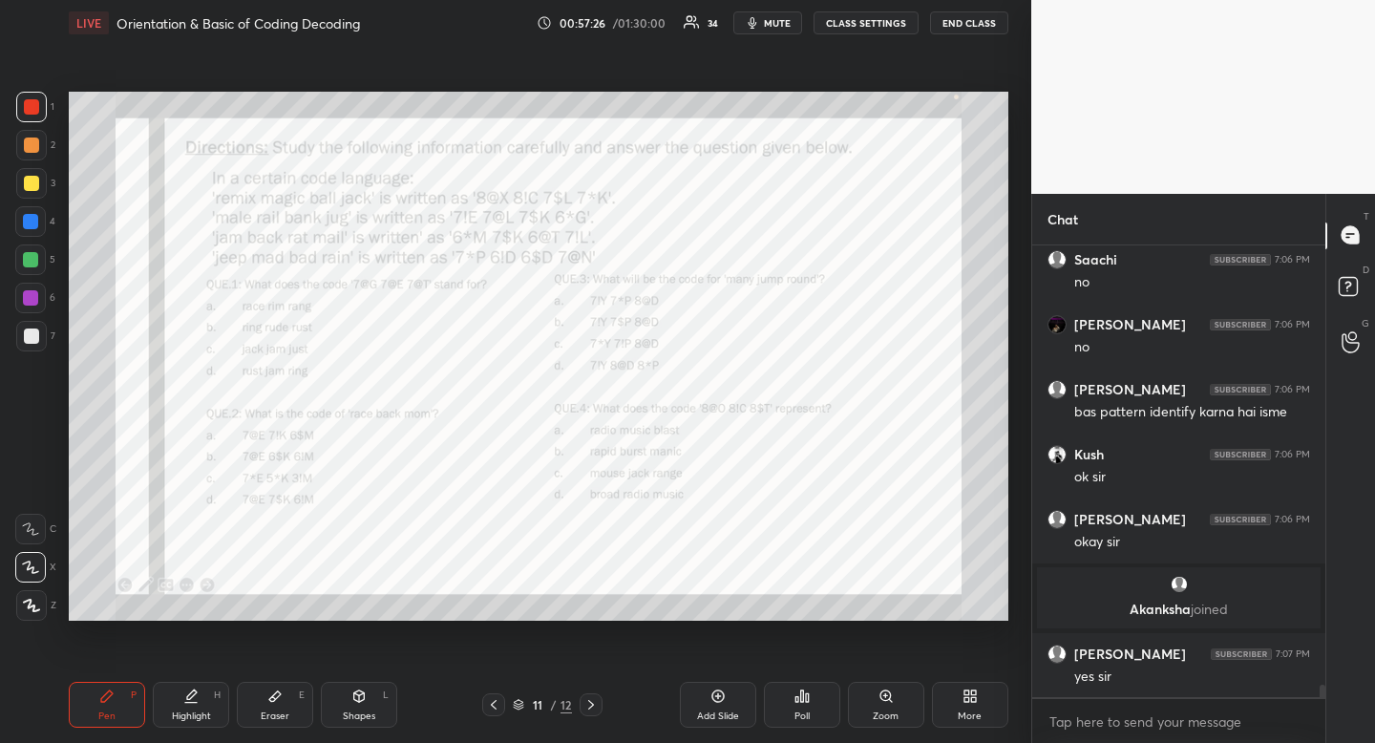
click at [36, 105] on div at bounding box center [31, 106] width 15 height 15
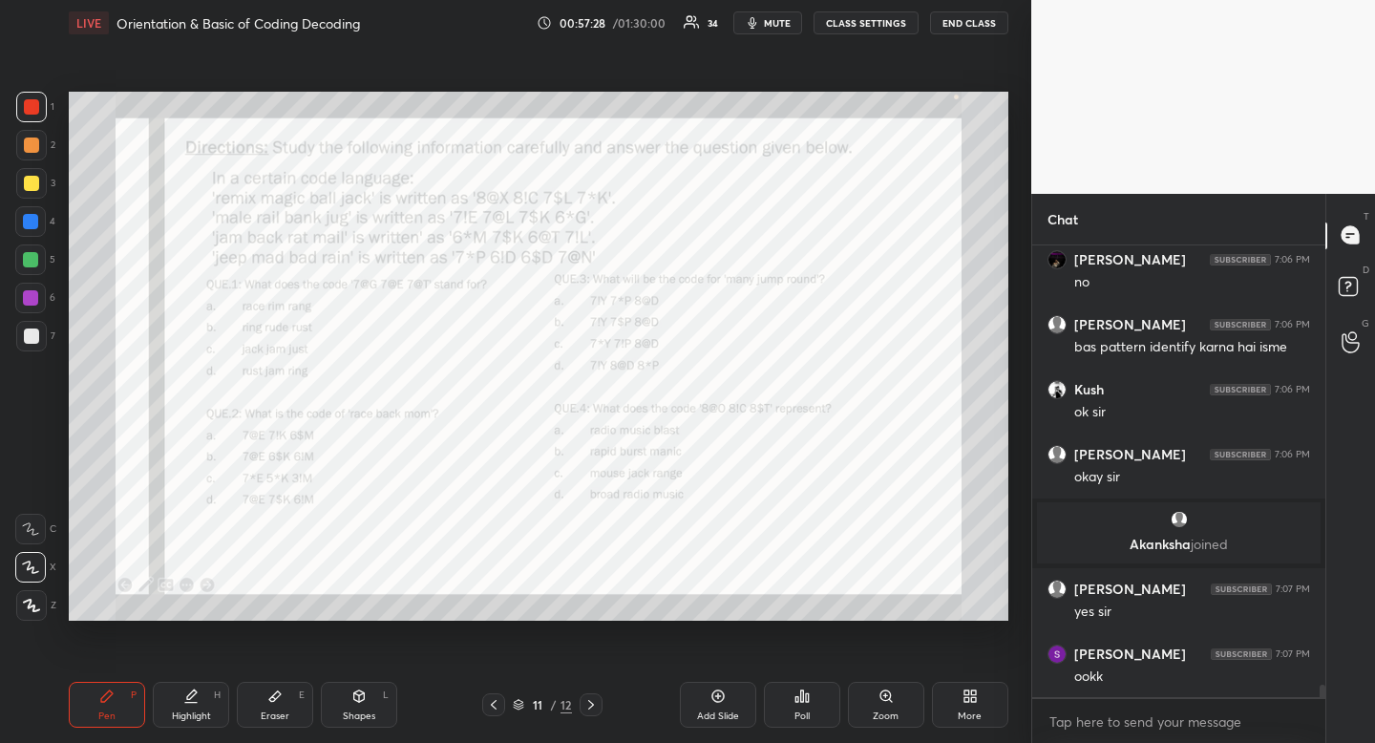
drag, startPoint x: 194, startPoint y: 715, endPoint x: 195, endPoint y: 700, distance: 15.3
click at [194, 715] on div "Highlight" at bounding box center [191, 716] width 39 height 10
drag, startPoint x: 195, startPoint y: 700, endPoint x: 201, endPoint y: 664, distance: 36.9
click at [200, 681] on div "Pen P Highlight H Eraser E Shapes L 11 / 12 Add Slide Poll Zoom More" at bounding box center [539, 705] width 940 height 76
click at [114, 701] on icon at bounding box center [106, 696] width 15 height 15
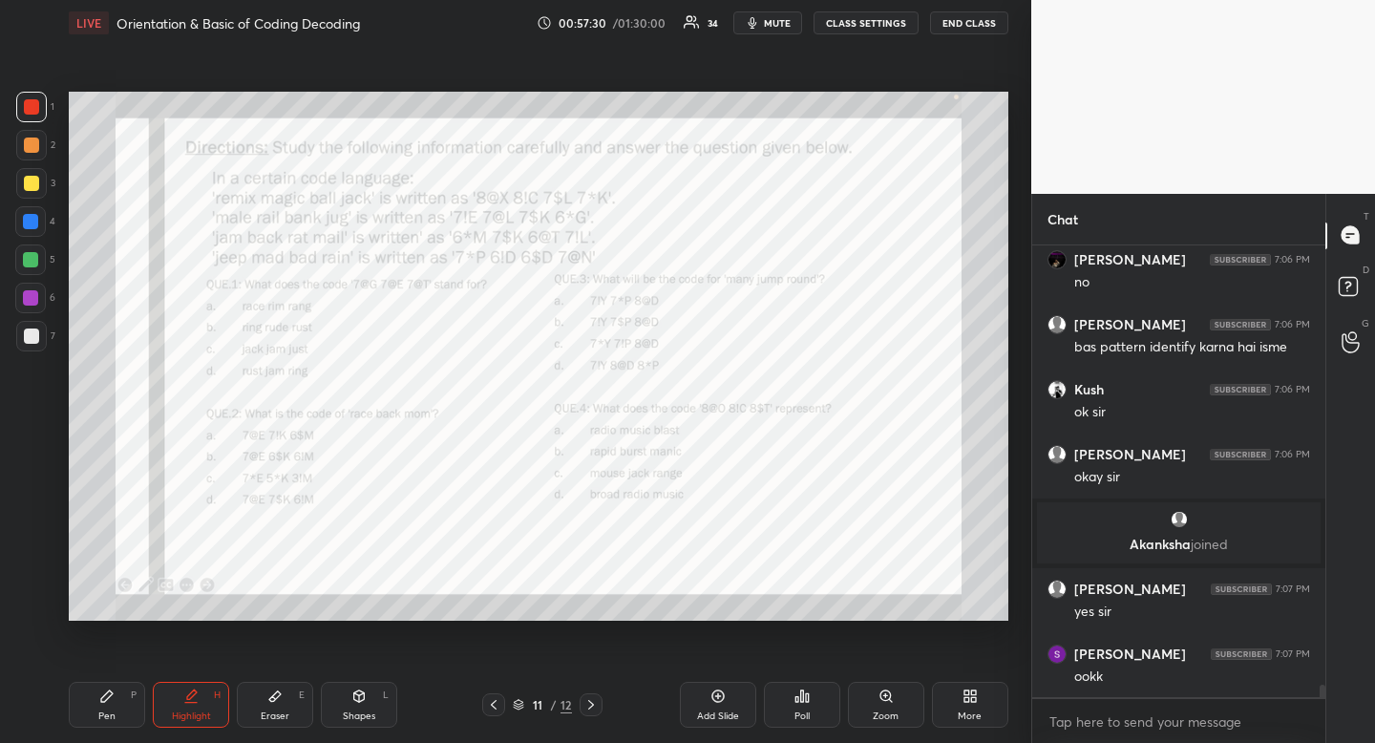
click at [114, 701] on icon at bounding box center [106, 696] width 15 height 15
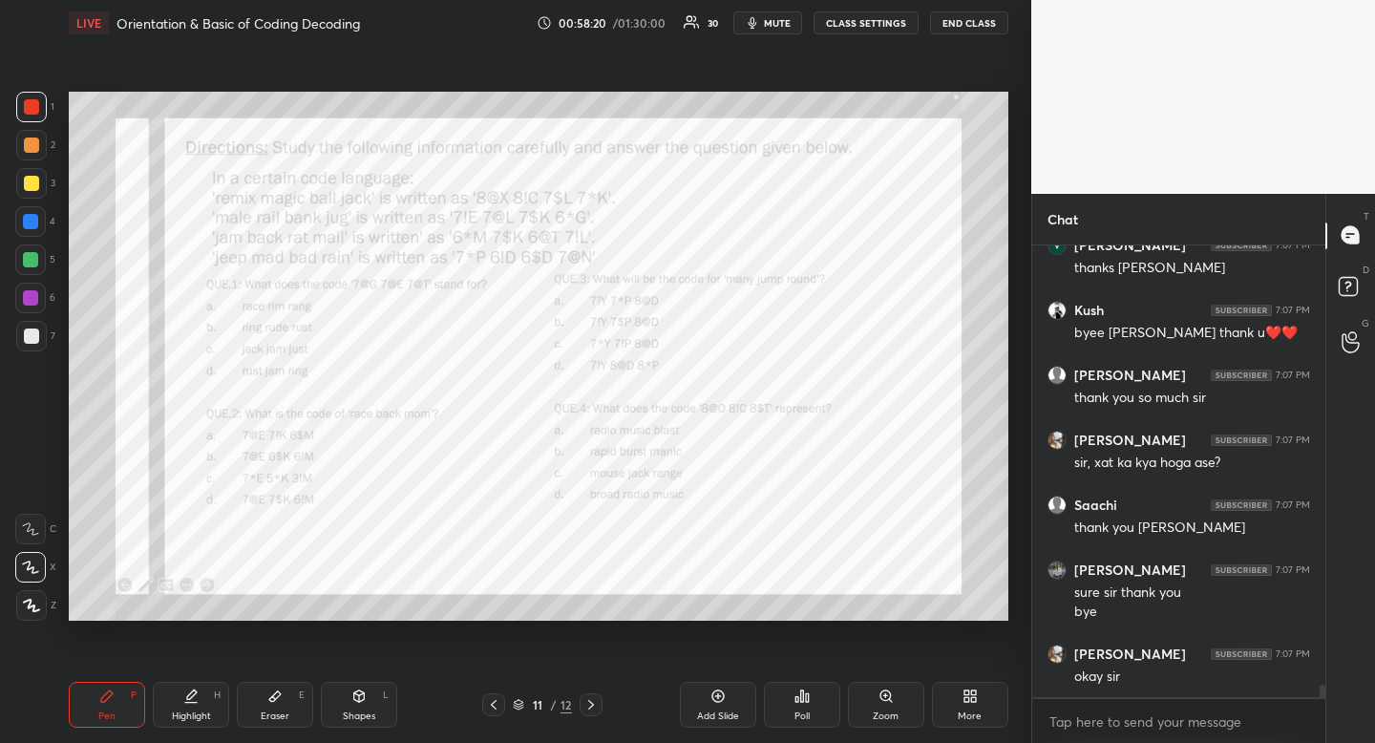
scroll to position [16466, 0]
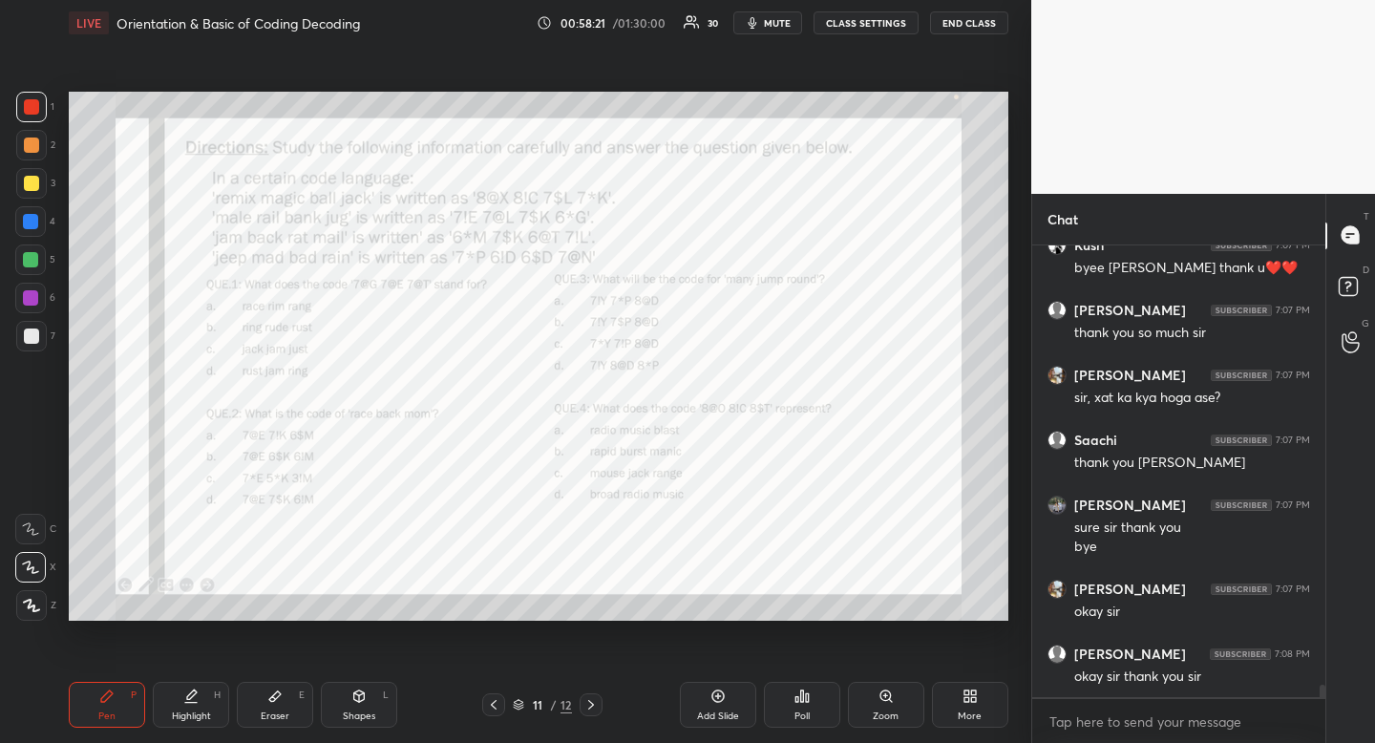
click at [31, 226] on div at bounding box center [30, 221] width 15 height 15
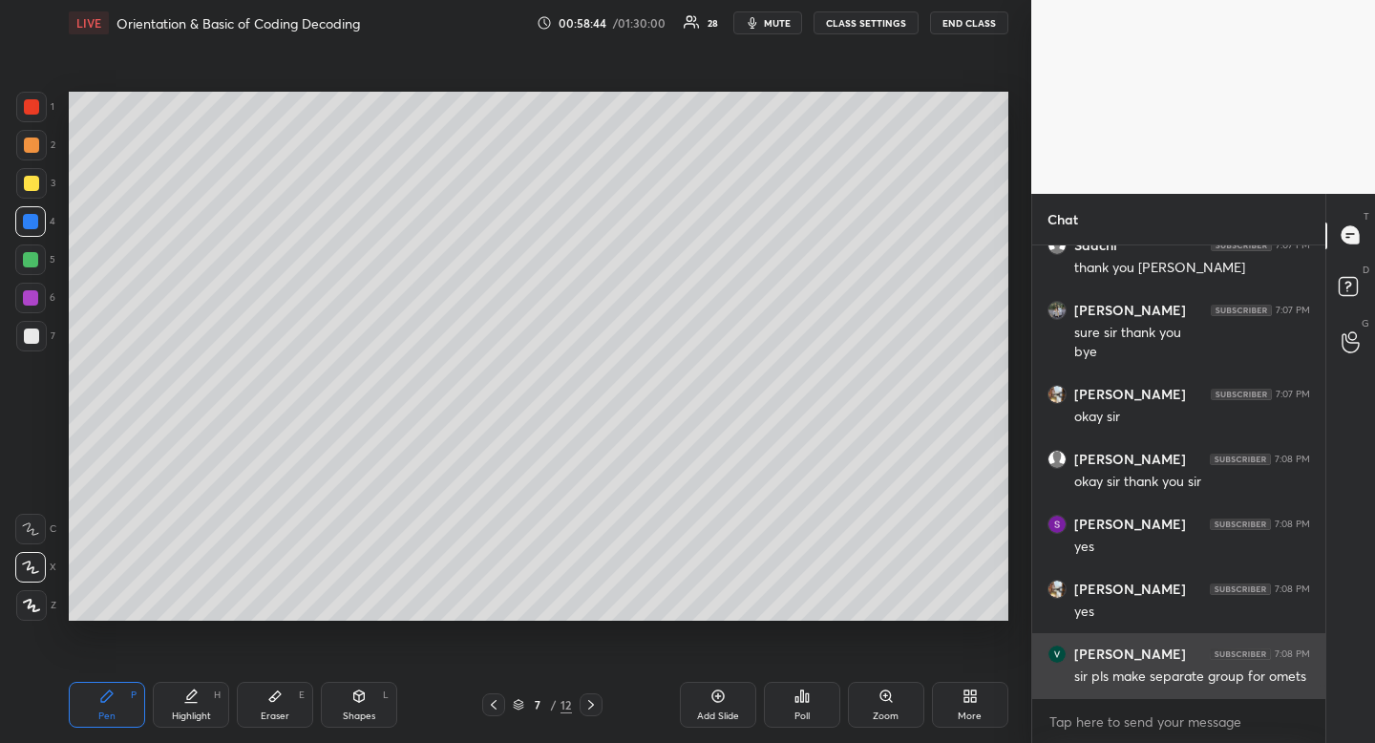
scroll to position [16661, 0]
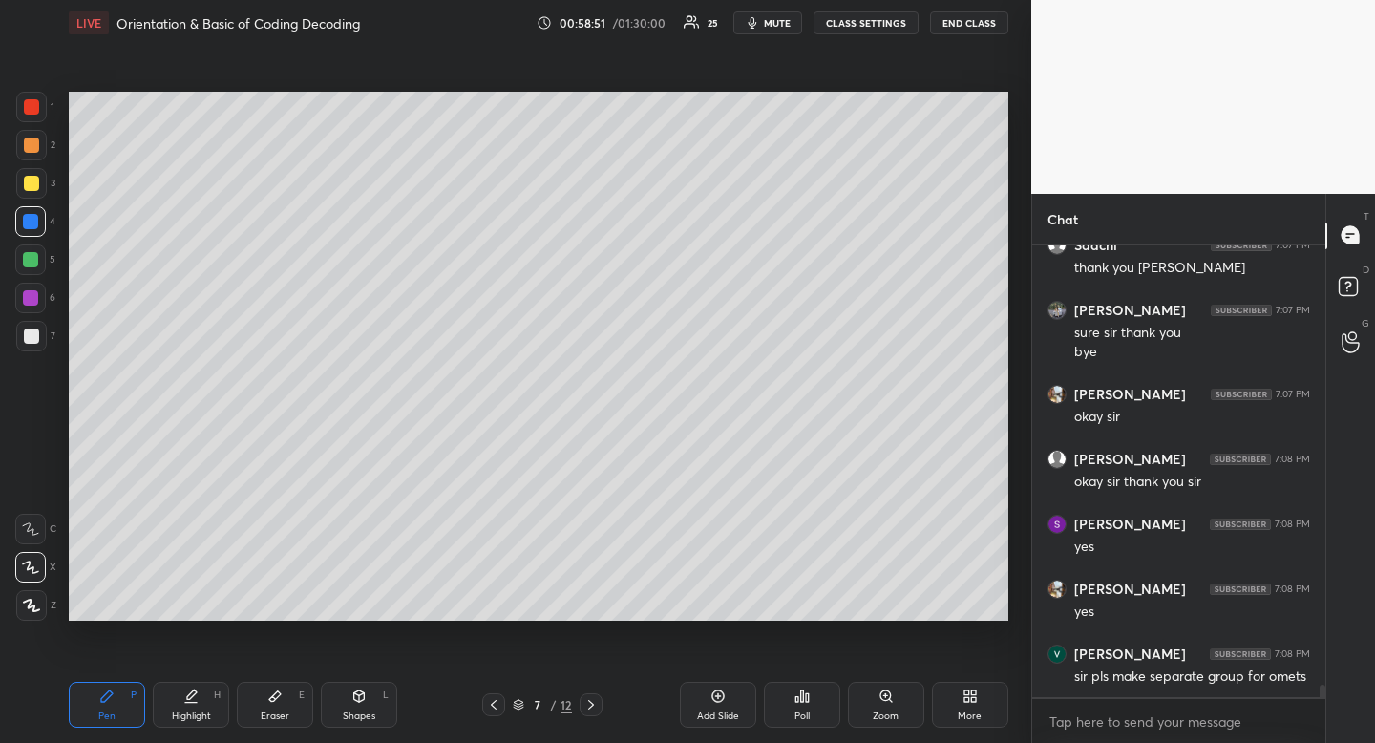
click at [193, 716] on div "Highlight" at bounding box center [191, 716] width 39 height 10
click at [198, 711] on div "Highlight" at bounding box center [191, 716] width 39 height 10
click at [28, 155] on div at bounding box center [31, 145] width 31 height 31
drag, startPoint x: 28, startPoint y: 155, endPoint x: 53, endPoint y: 154, distance: 24.8
click at [28, 155] on div at bounding box center [31, 145] width 31 height 31
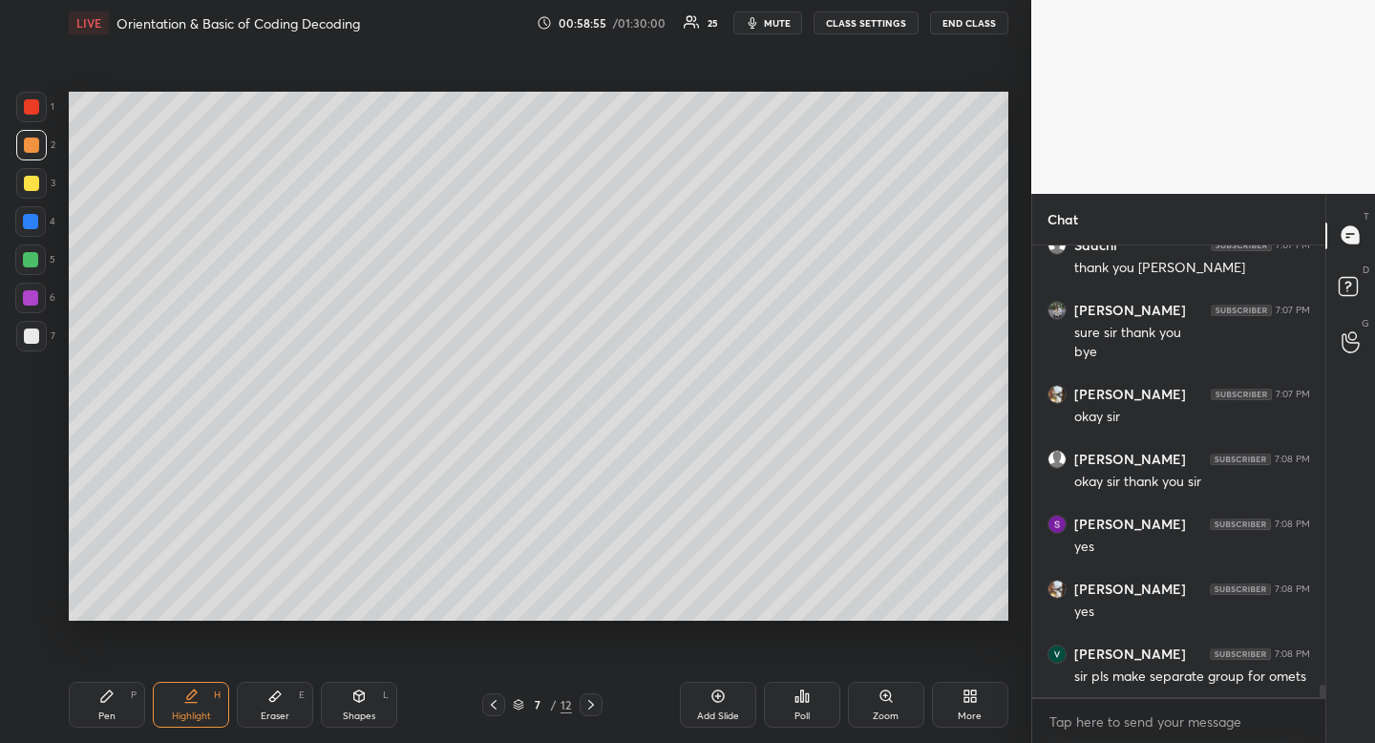
scroll to position [16680, 0]
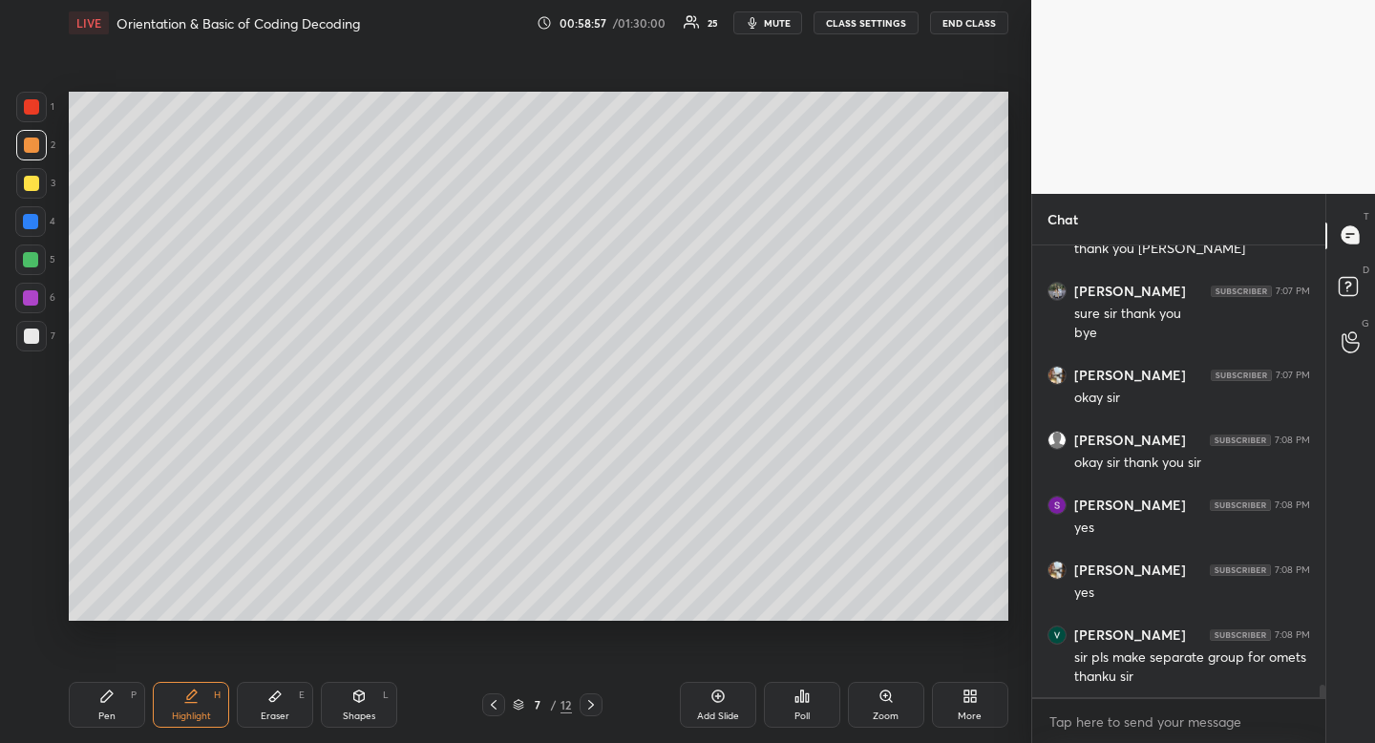
drag, startPoint x: 774, startPoint y: 17, endPoint x: 785, endPoint y: 12, distance: 12.4
click at [777, 16] on span "mute" at bounding box center [777, 22] width 27 height 13
click at [958, 26] on button "END CLASS" at bounding box center [969, 22] width 78 height 23
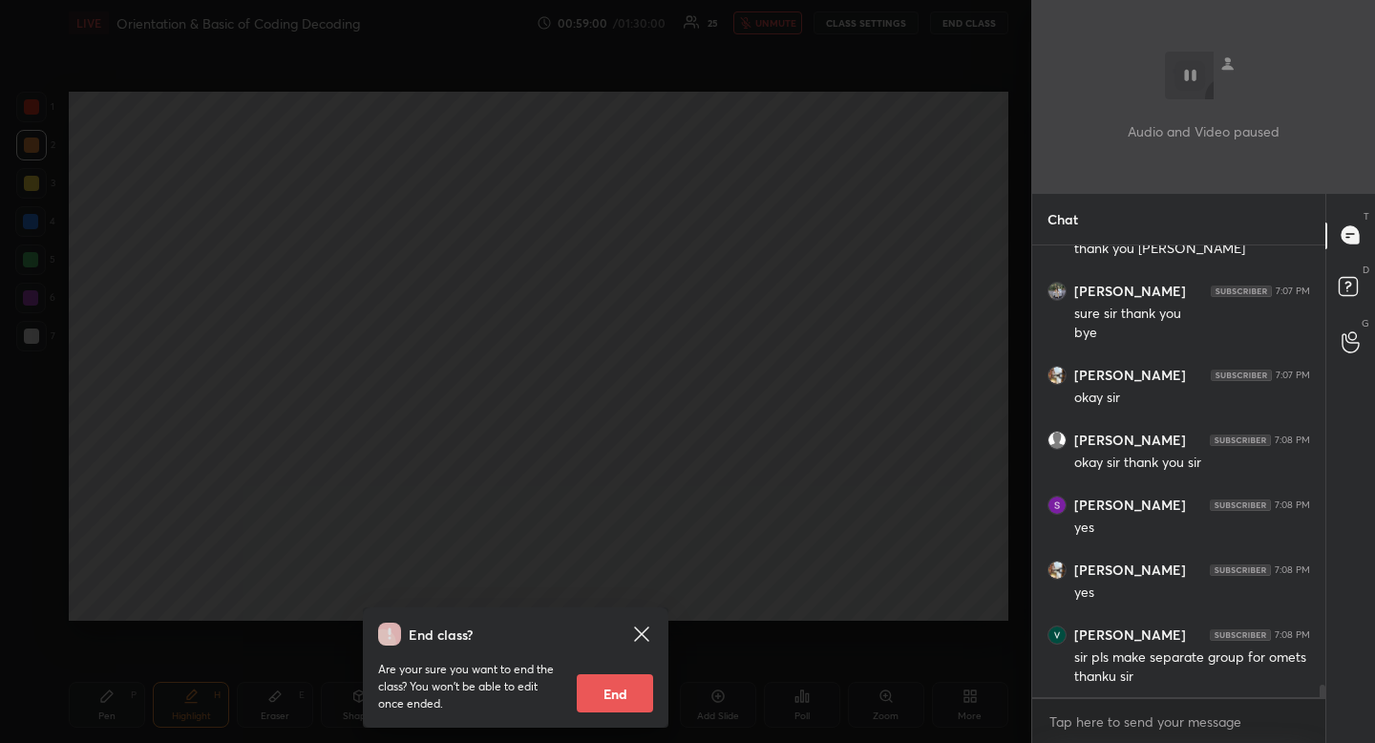
click at [619, 700] on button "End" at bounding box center [615, 693] width 76 height 38
type textarea "x"
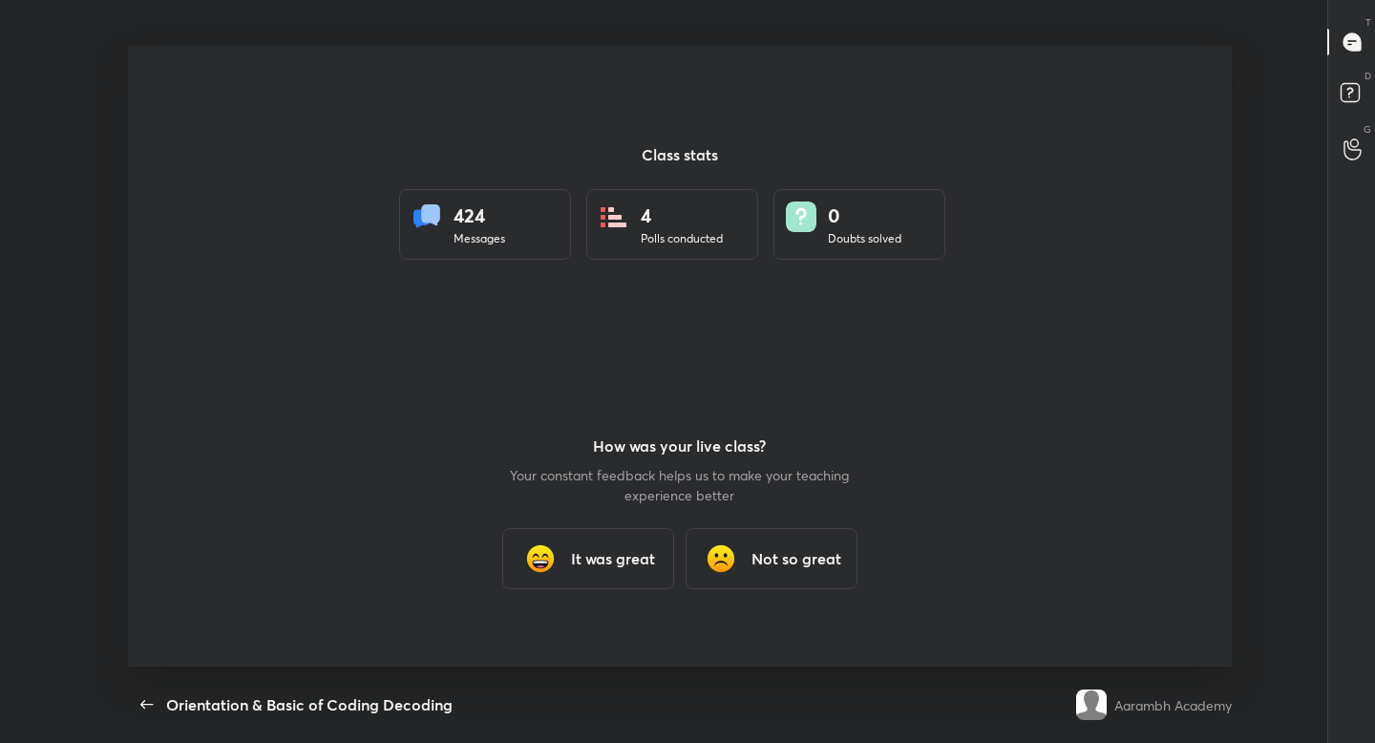
scroll to position [94874, 94134]
